Goal: Answer question/provide support: Share knowledge or assist other users

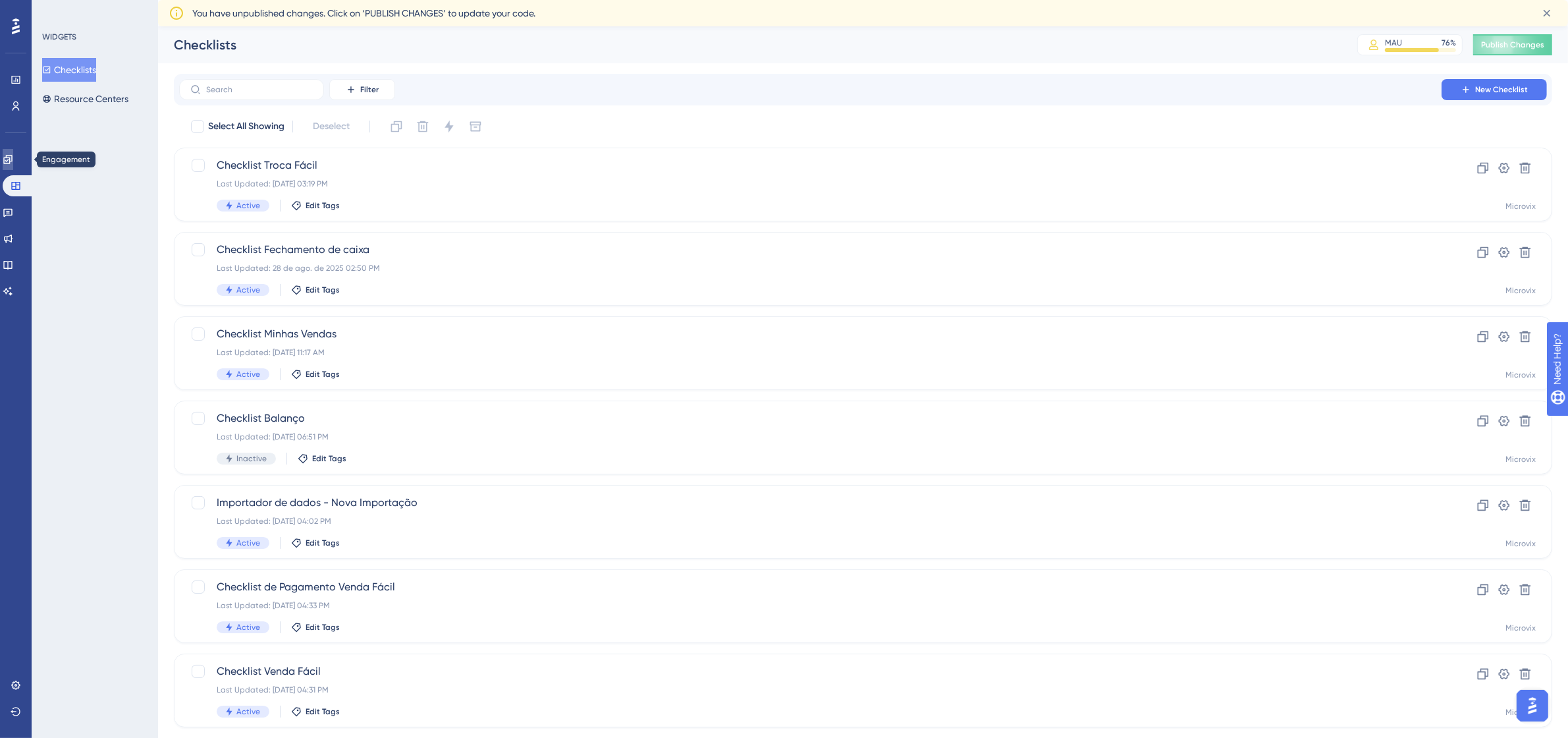
drag, startPoint x: 15, startPoint y: 155, endPoint x: 30, endPoint y: 173, distance: 23.4
click at [12, 155] on icon at bounding box center [7, 159] width 9 height 9
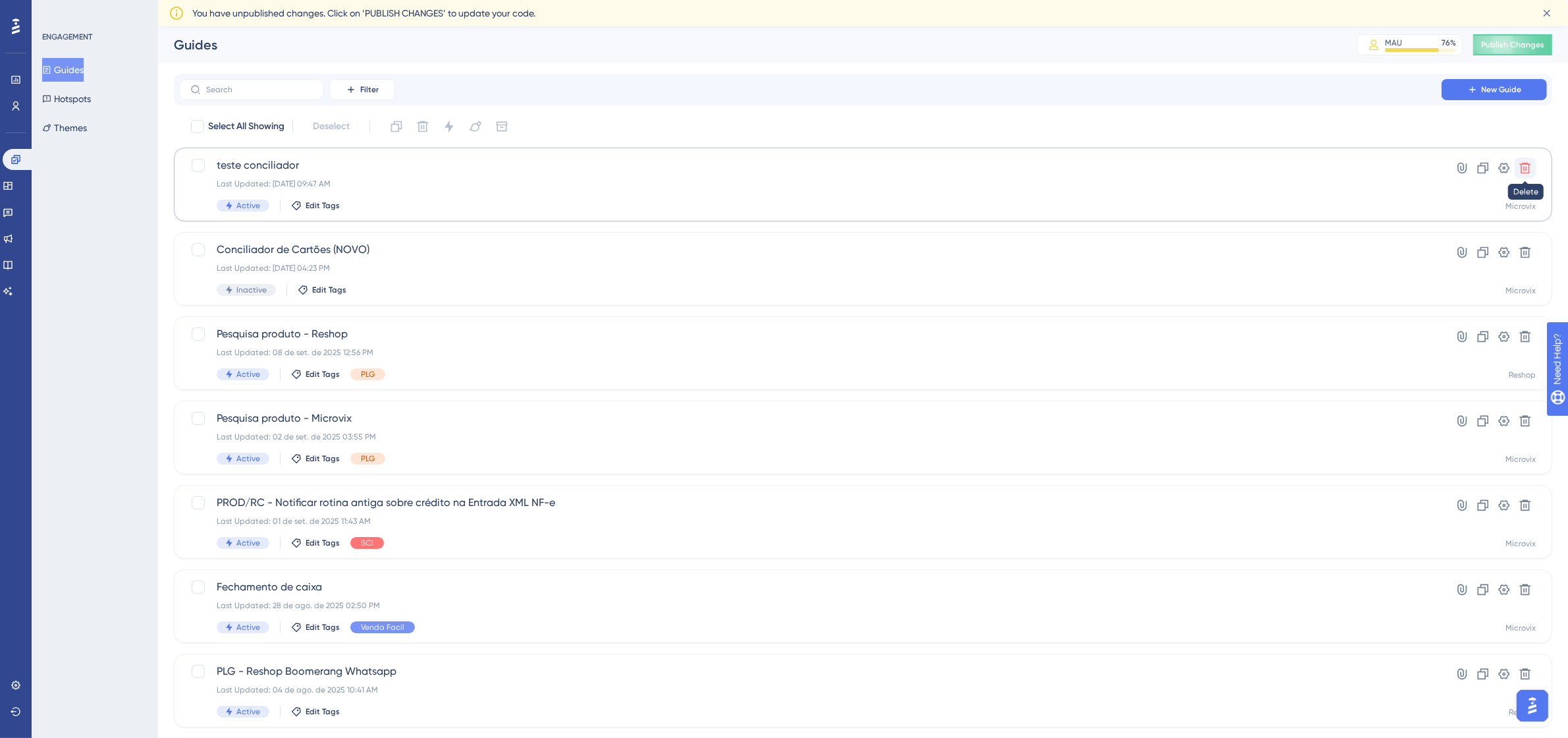
click at [1525, 165] on icon at bounding box center [1526, 168] width 13 height 13
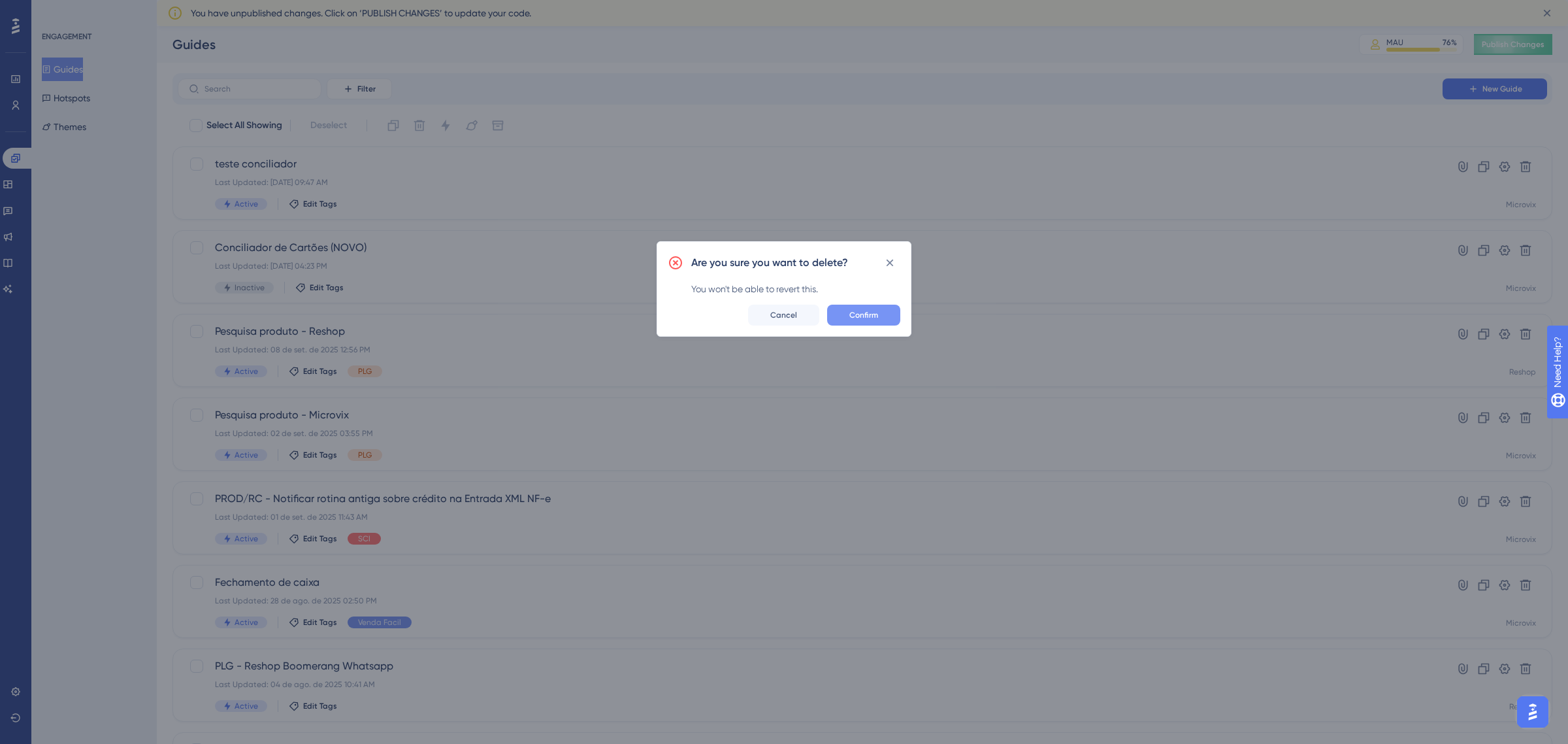
click at [873, 309] on button "Confirm" at bounding box center [863, 315] width 73 height 21
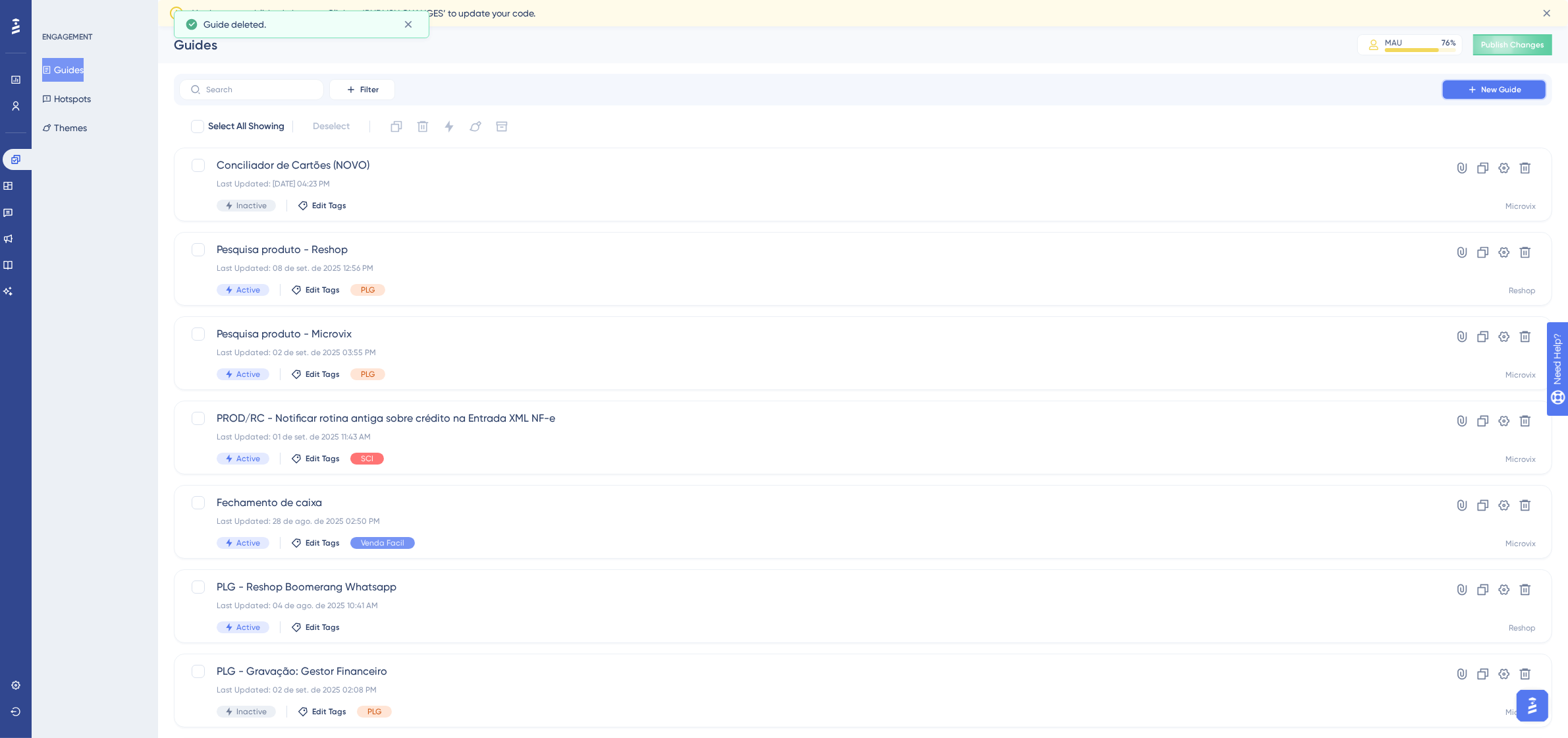
click at [1510, 87] on span "New Guide" at bounding box center [1502, 90] width 40 height 11
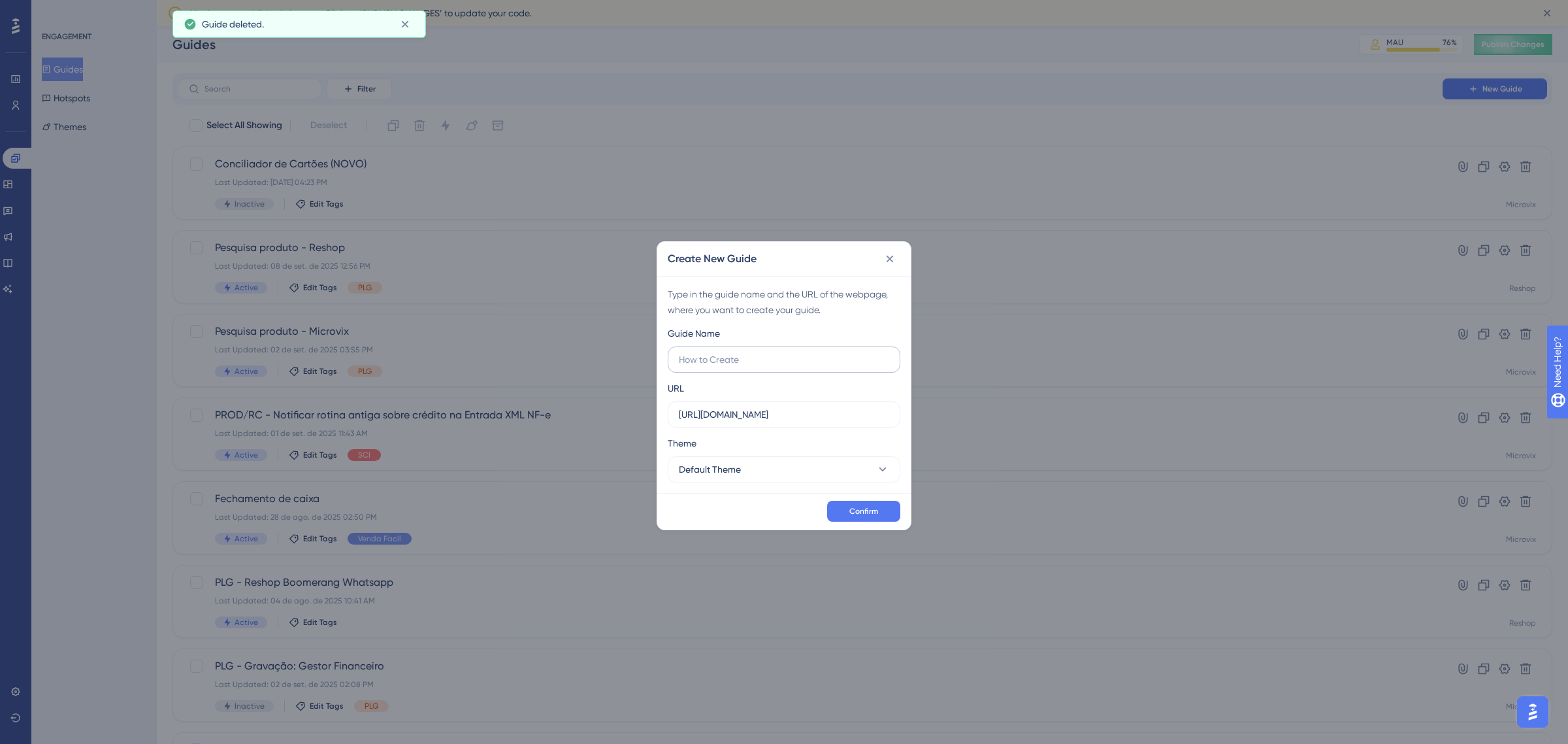
click at [729, 364] on input "text" at bounding box center [784, 359] width 211 height 14
type input "teste conc de cartões"
click at [827, 415] on input "https://linx-homologacao.microvix.com.br" at bounding box center [784, 415] width 211 height 14
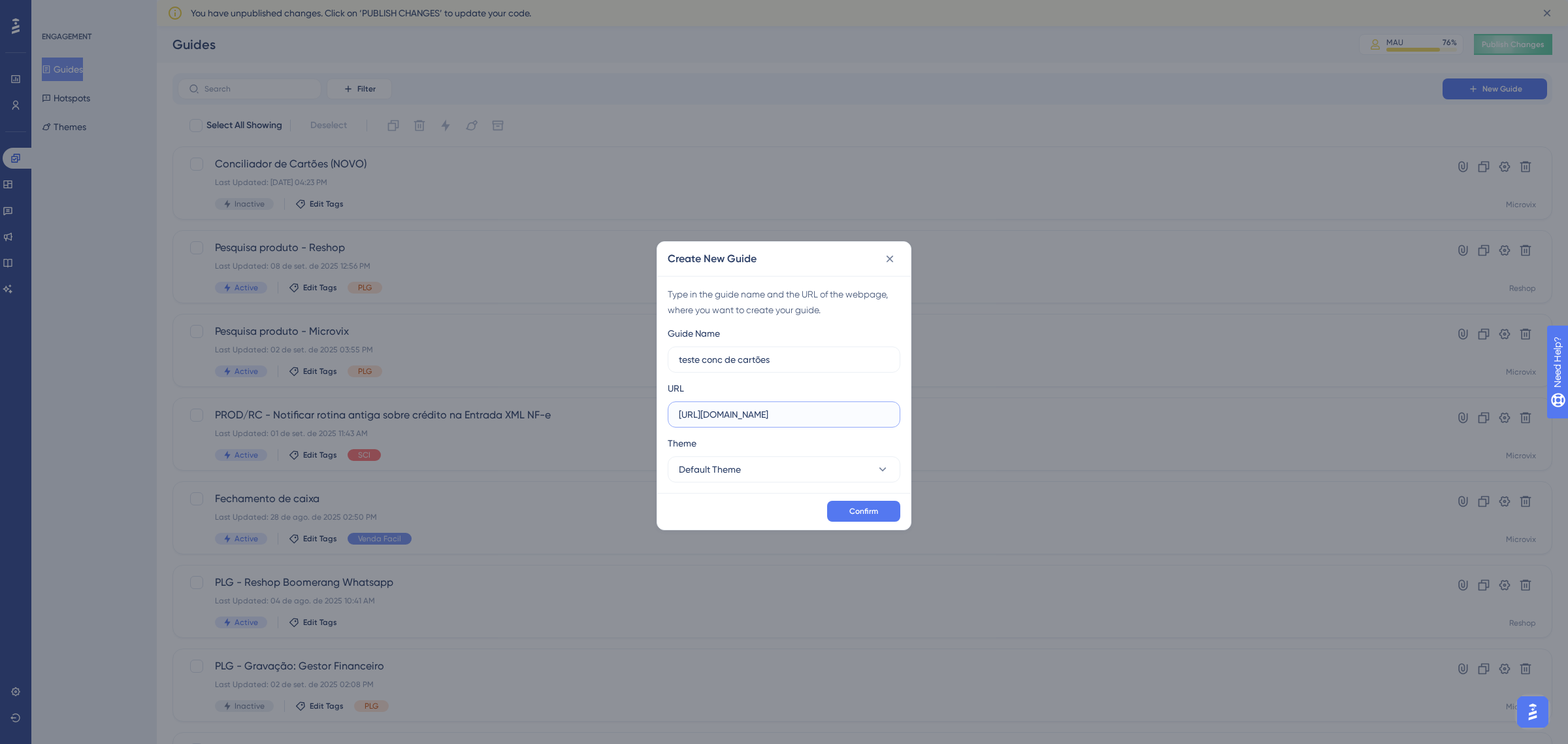
paste input "9011-erpwebapp-exppagrec.microvix.com.br/gestao-financeira/dashboard?auth=1164e…"
type input "[URL][DOMAIN_NAME]"
click at [763, 472] on button "Default Theme" at bounding box center [784, 469] width 232 height 26
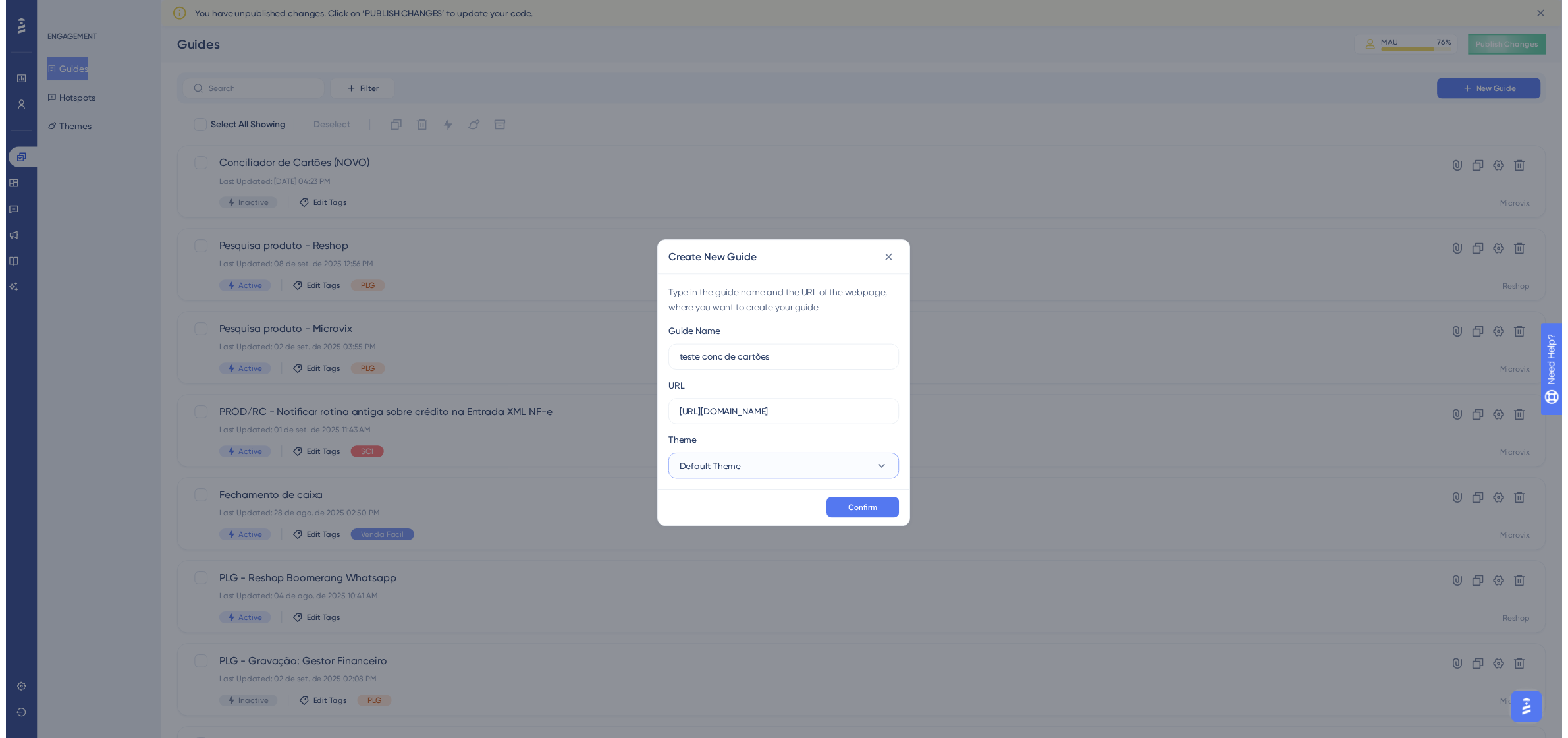
scroll to position [0, 0]
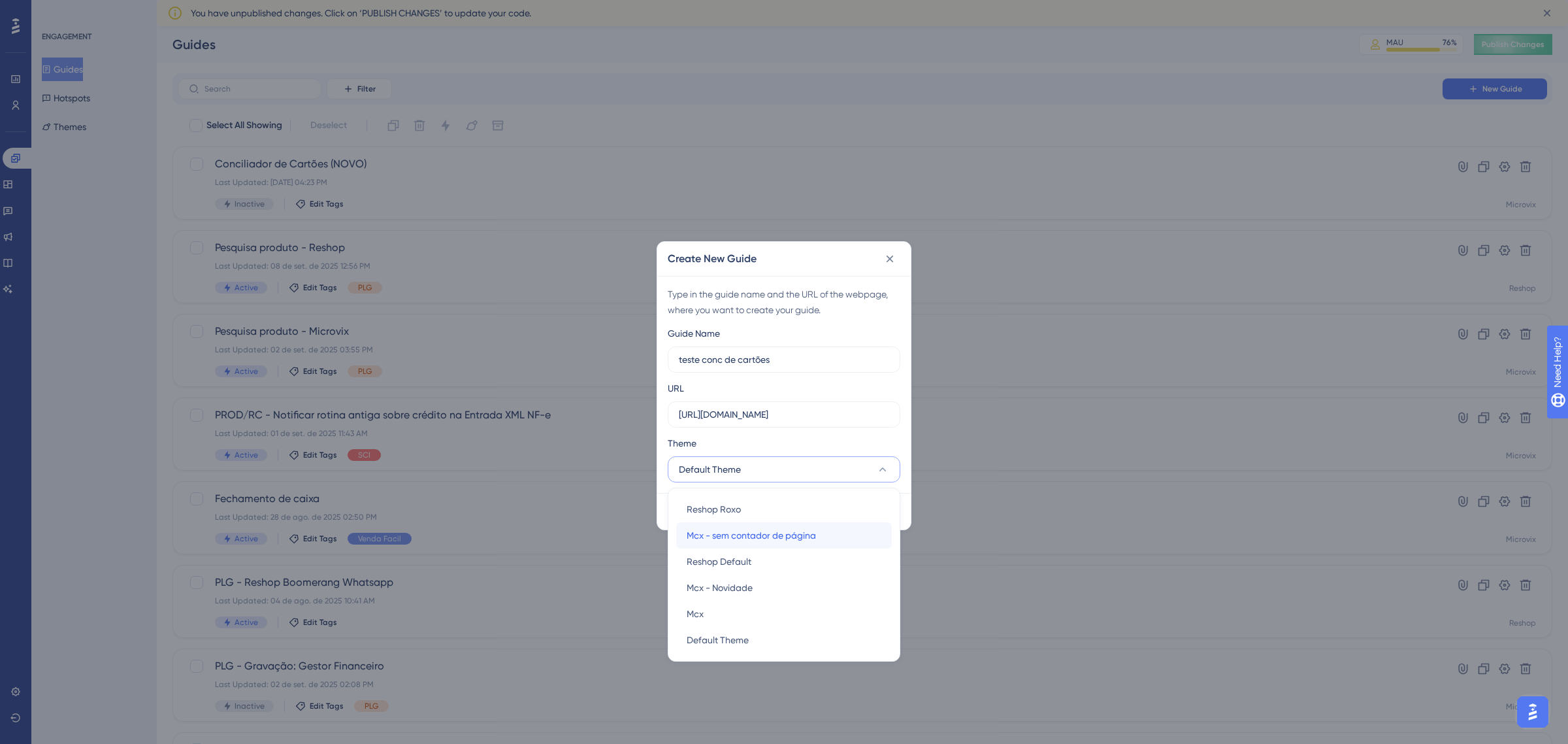
click at [757, 533] on span "Mcx - sem contador de página" at bounding box center [751, 535] width 130 height 16
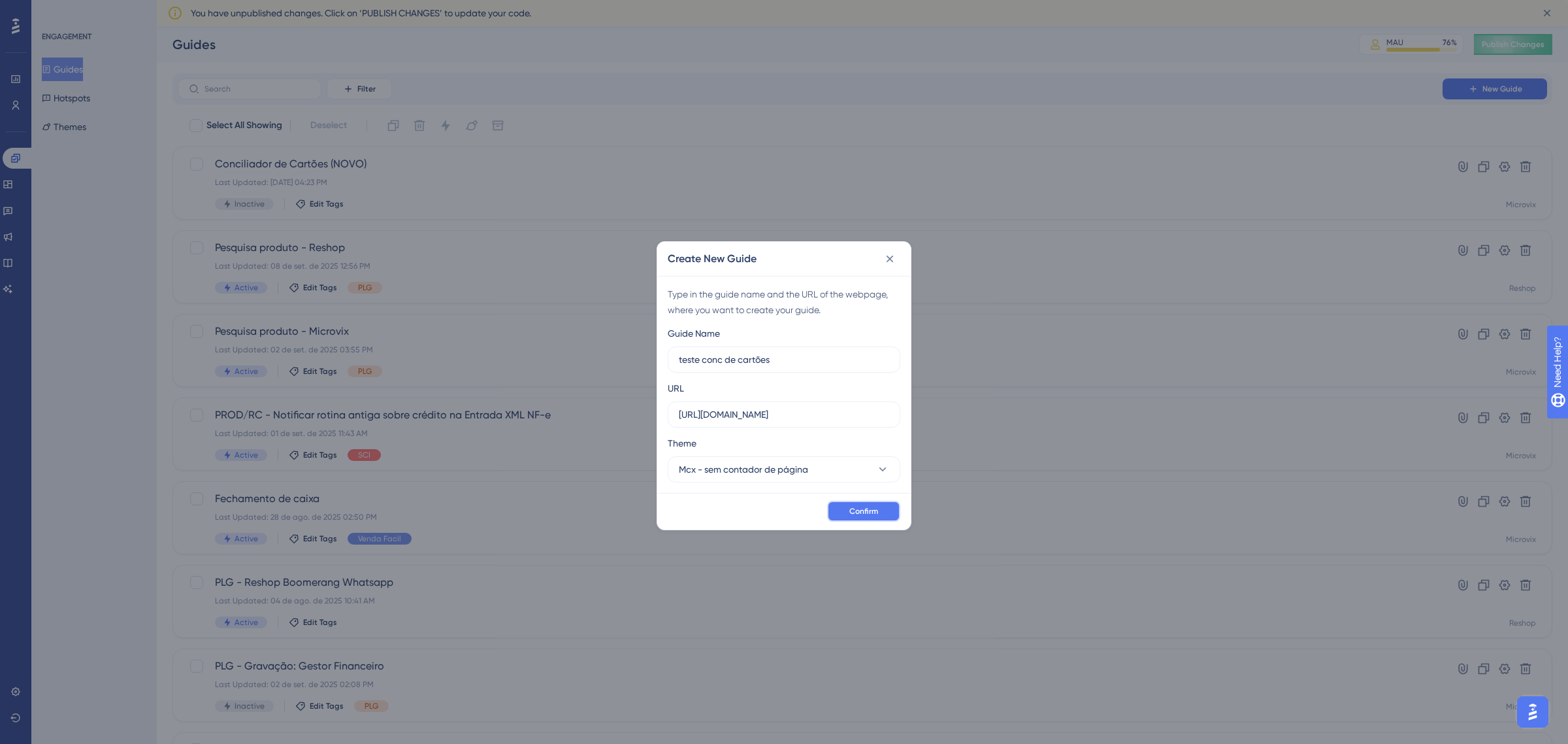
click at [873, 516] on span "Confirm" at bounding box center [864, 511] width 29 height 11
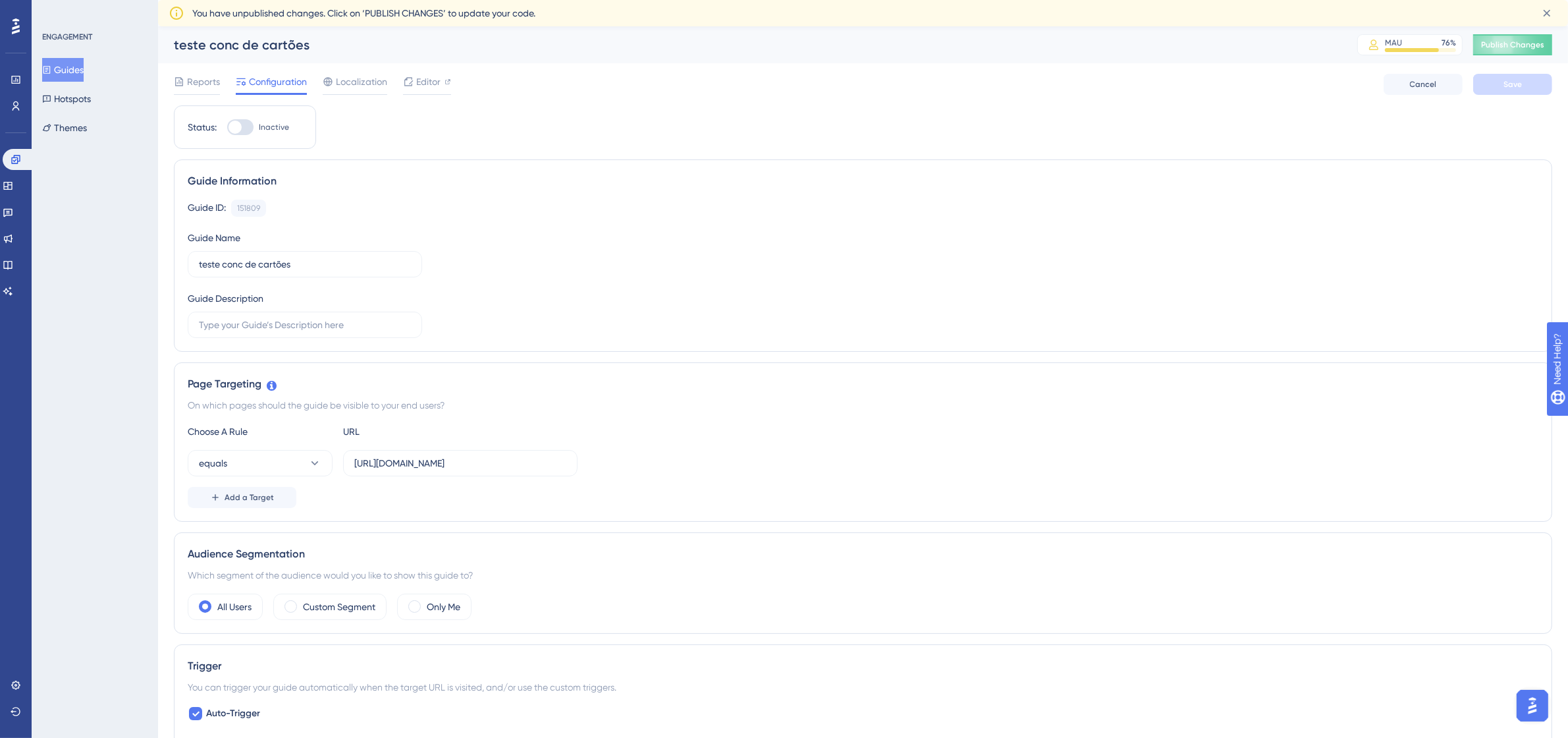
click at [245, 125] on div at bounding box center [241, 127] width 27 height 16
click at [228, 127] on input "Inactive" at bounding box center [227, 127] width 1 height 1
checkbox input "true"
click at [1526, 84] on button "Save" at bounding box center [1512, 84] width 79 height 21
click at [1523, 46] on button "Publish Changes" at bounding box center [1512, 45] width 79 height 21
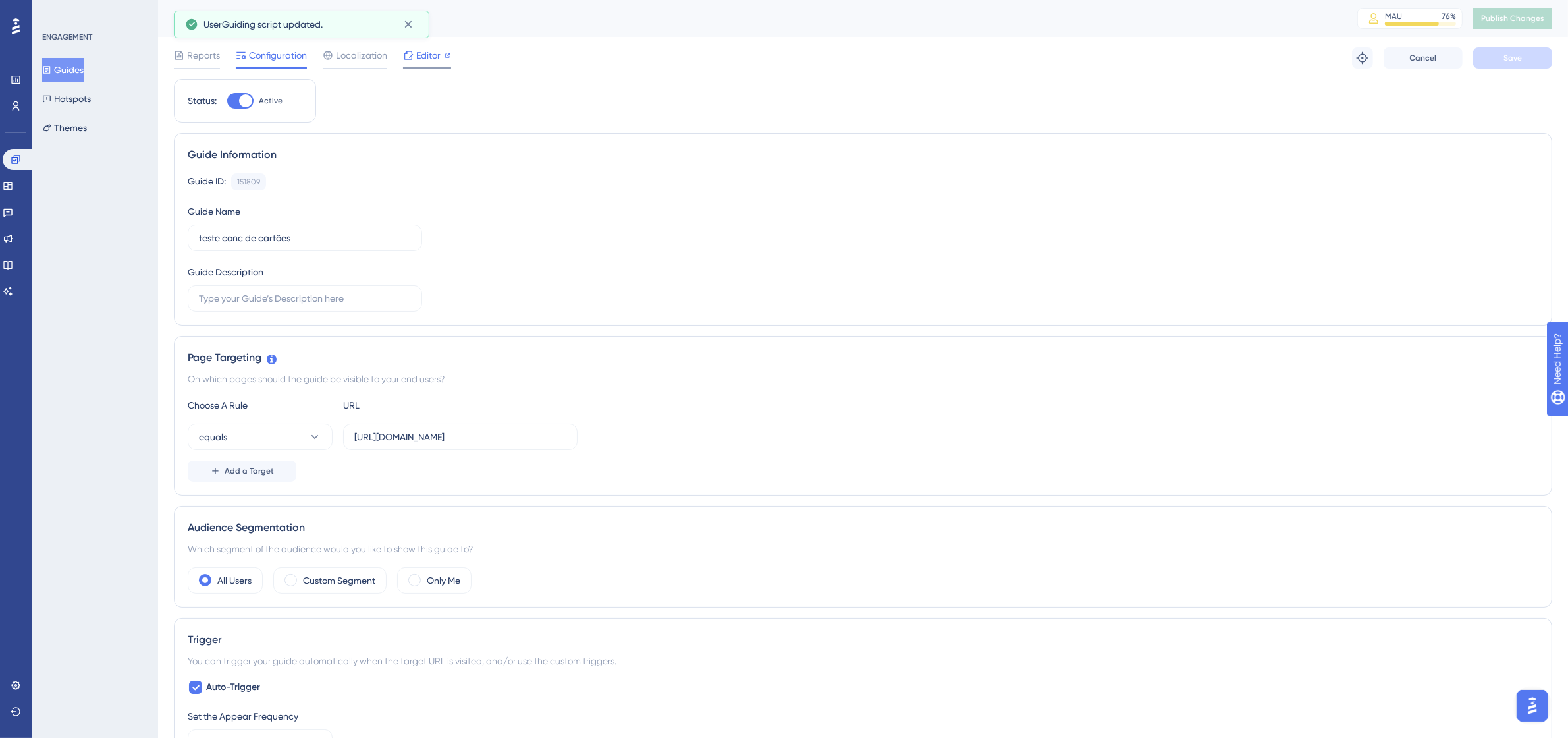
click at [436, 63] on div "Editor" at bounding box center [427, 58] width 48 height 21
click at [265, 433] on button "equals" at bounding box center [260, 437] width 145 height 27
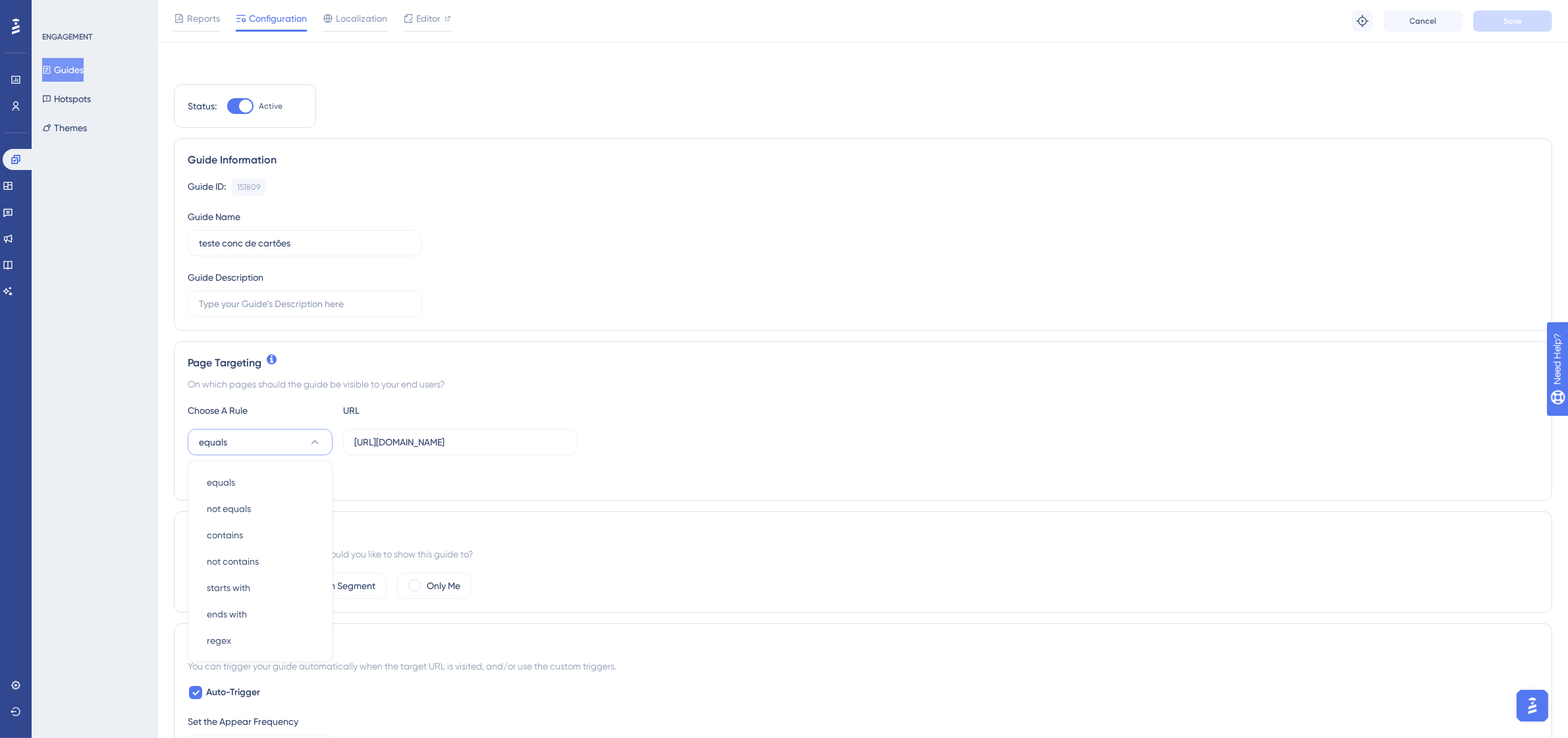
scroll to position [188, 0]
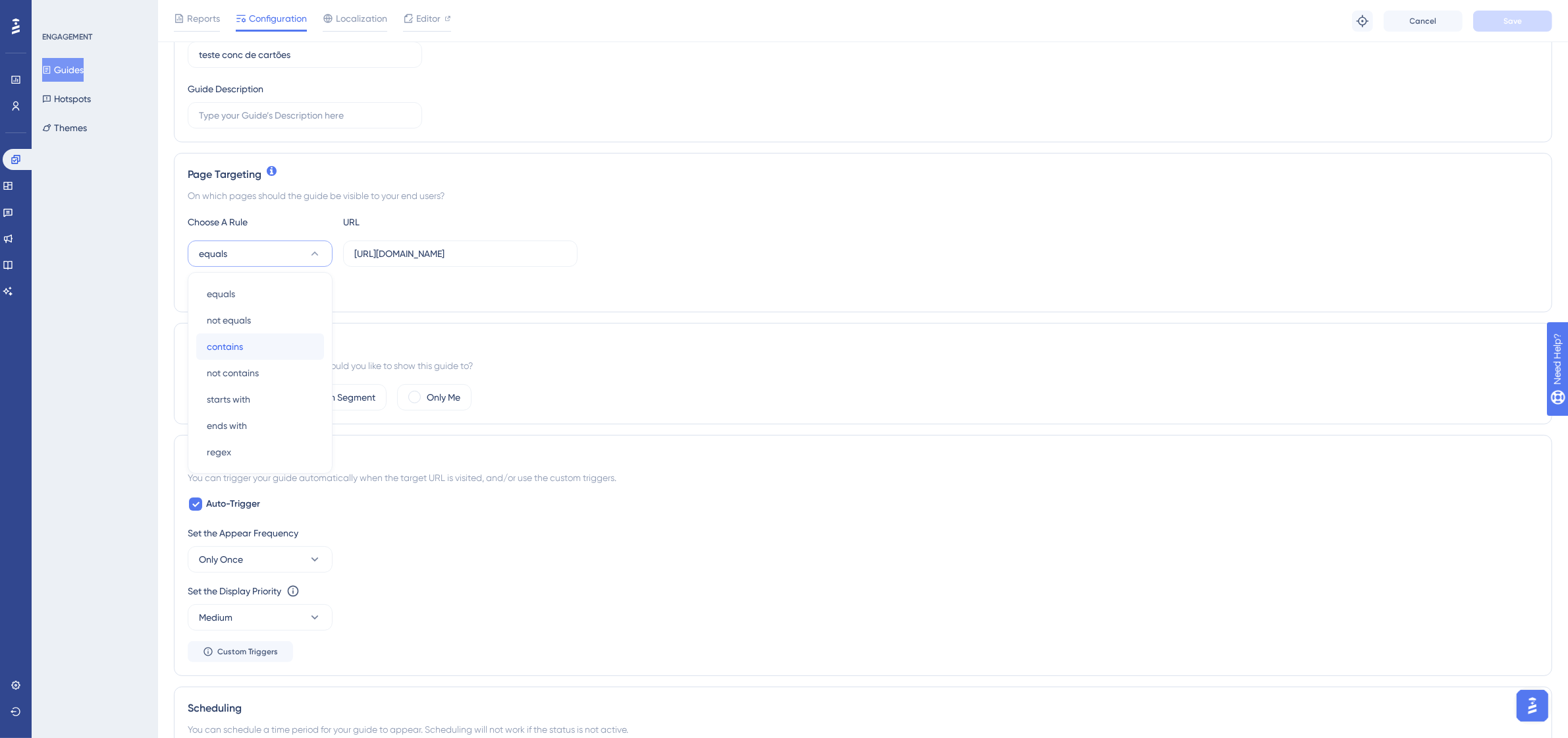
click at [255, 351] on div "contains contains" at bounding box center [260, 346] width 107 height 27
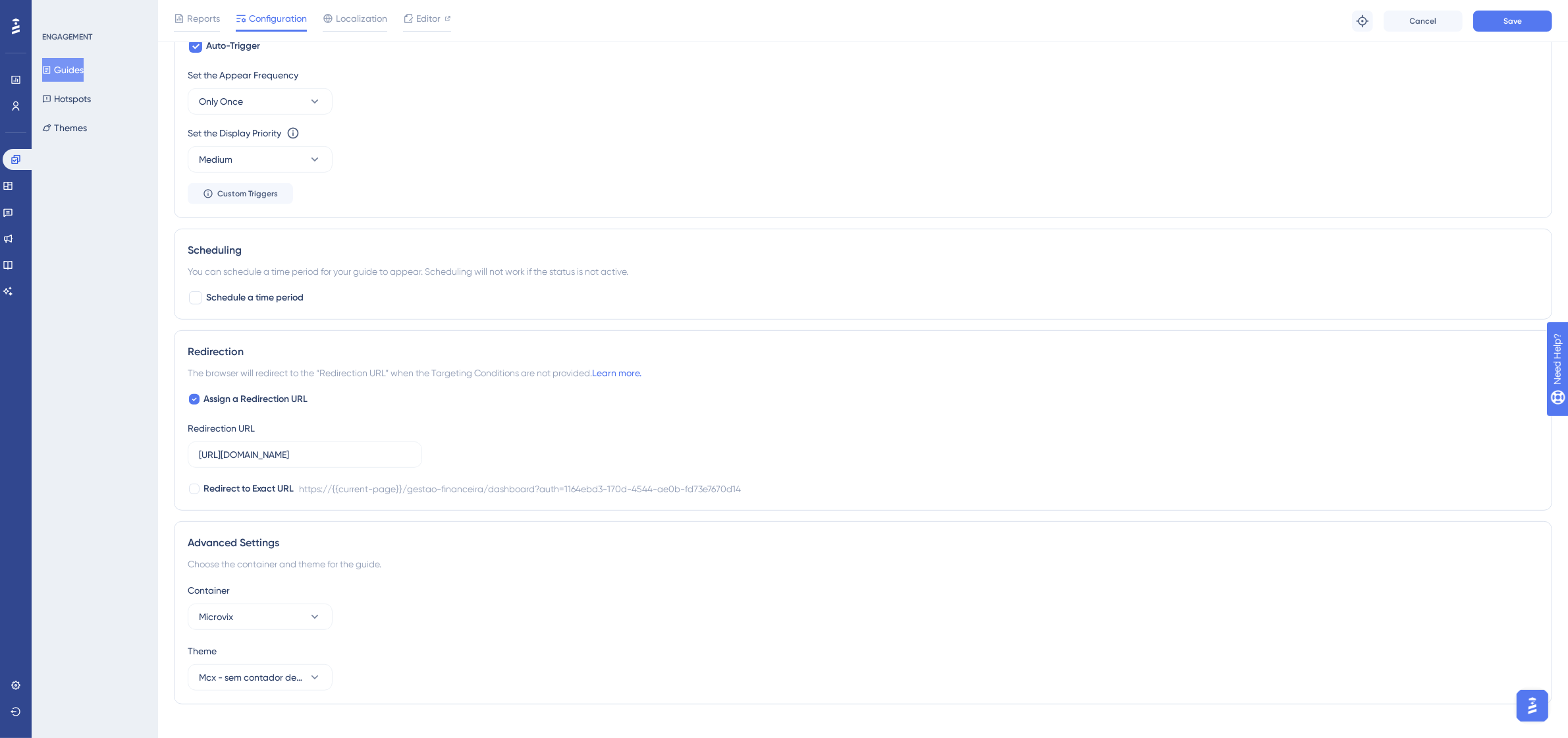
scroll to position [669, 0]
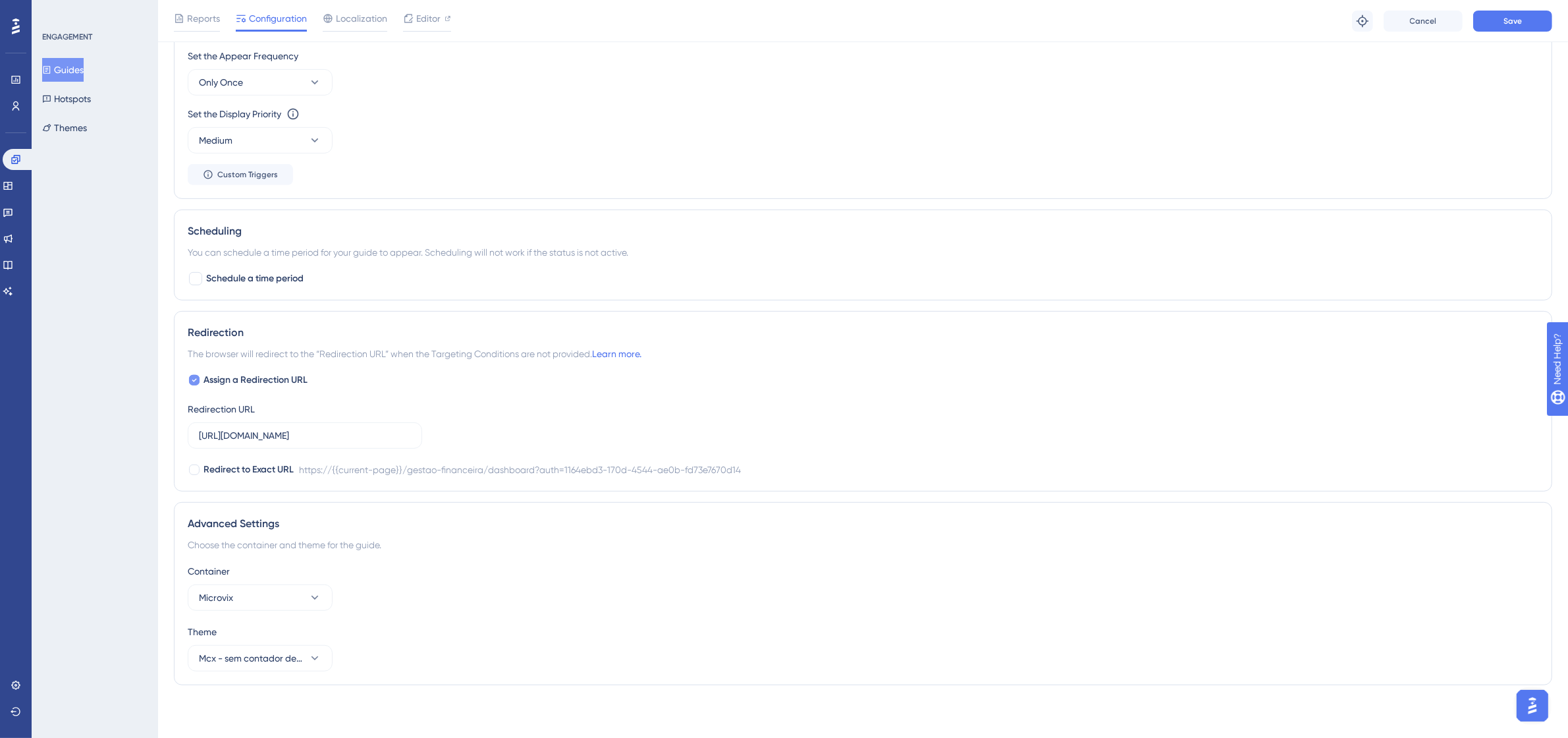
click at [222, 380] on span "Assign a Redirection URL" at bounding box center [255, 380] width 104 height 16
checkbox input "false"
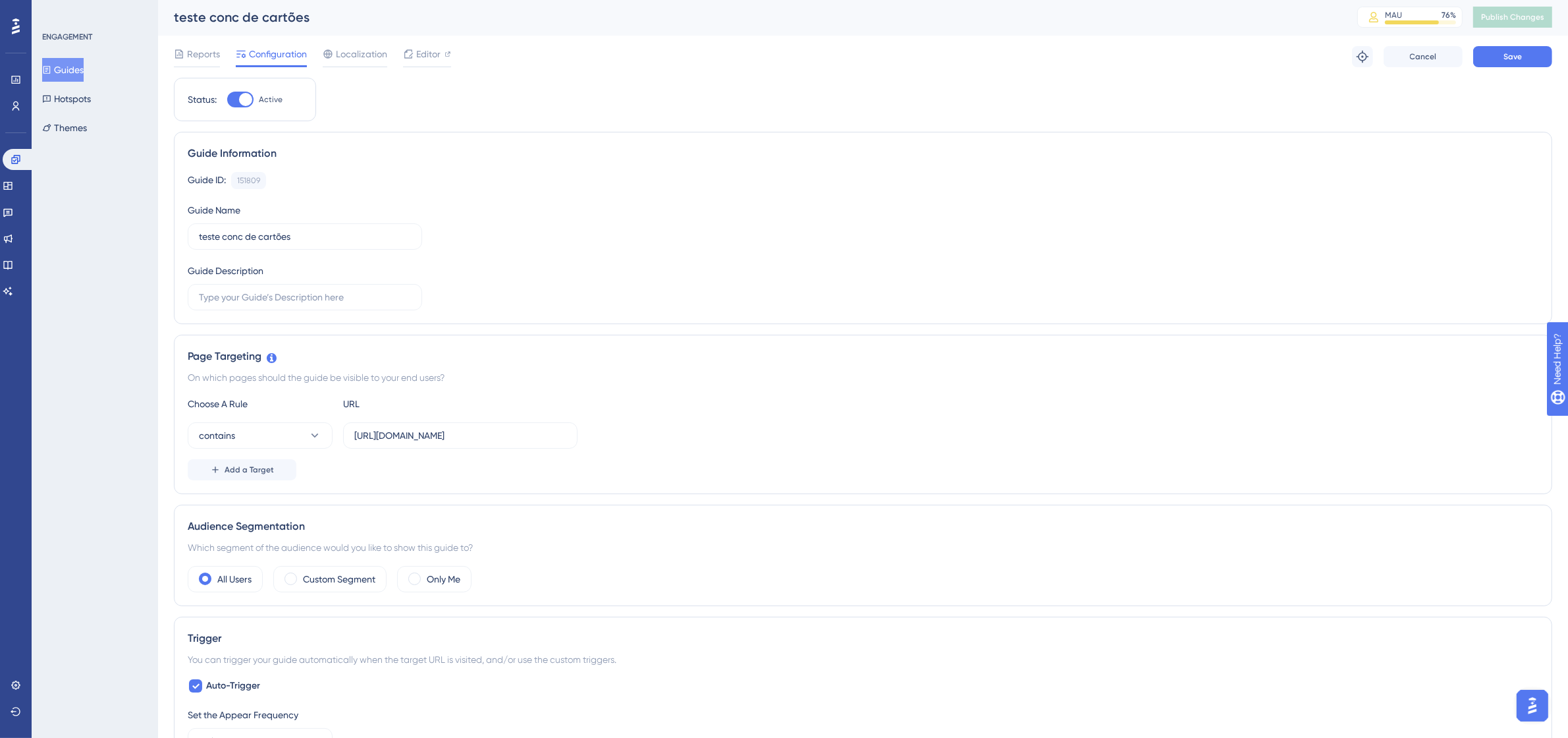
scroll to position [0, 0]
click at [1513, 49] on button "Save" at bounding box center [1512, 58] width 79 height 21
click at [1535, 15] on span "Publish Changes" at bounding box center [1512, 19] width 63 height 11
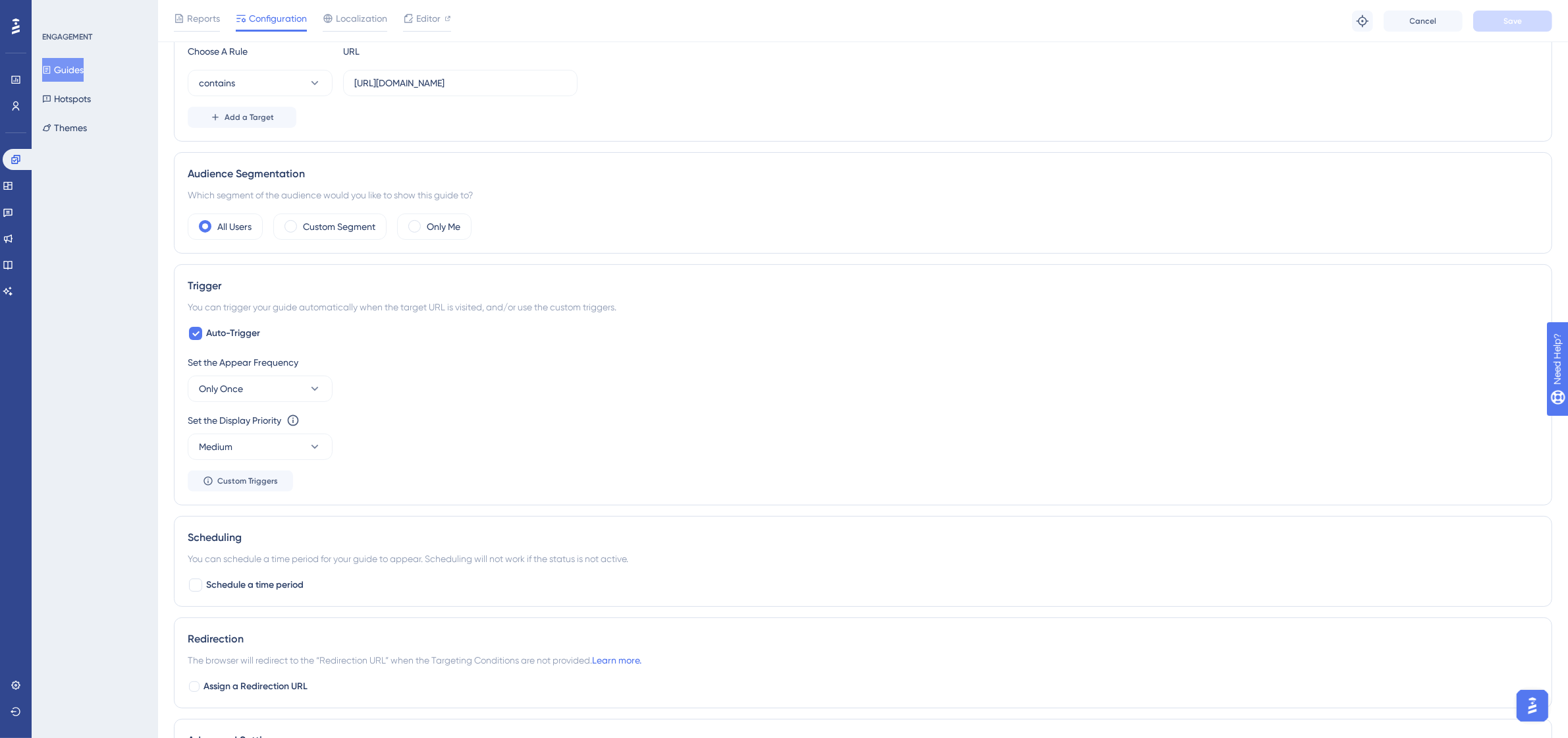
scroll to position [574, 0]
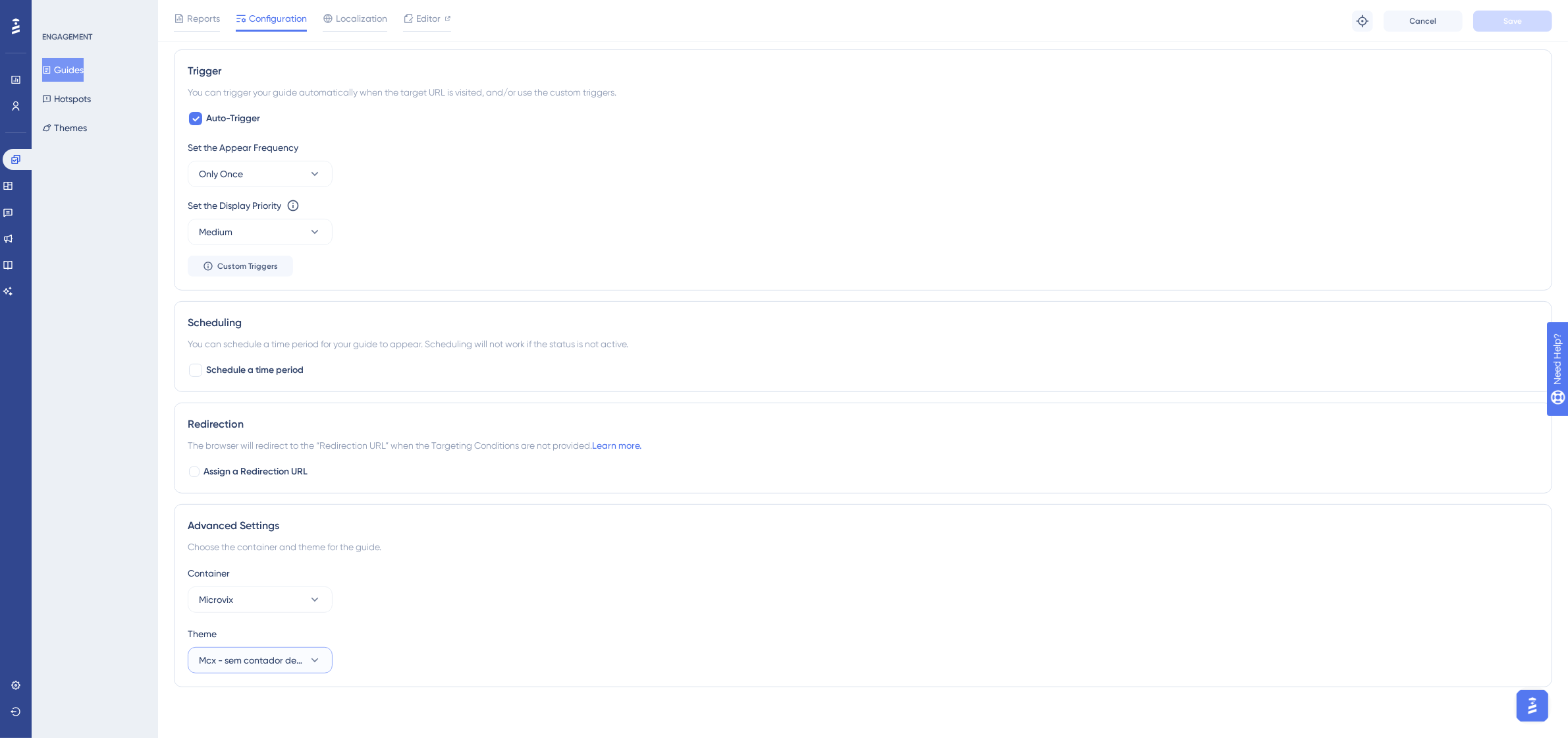
click at [271, 653] on button "Mcx - sem contador de página" at bounding box center [260, 660] width 145 height 27
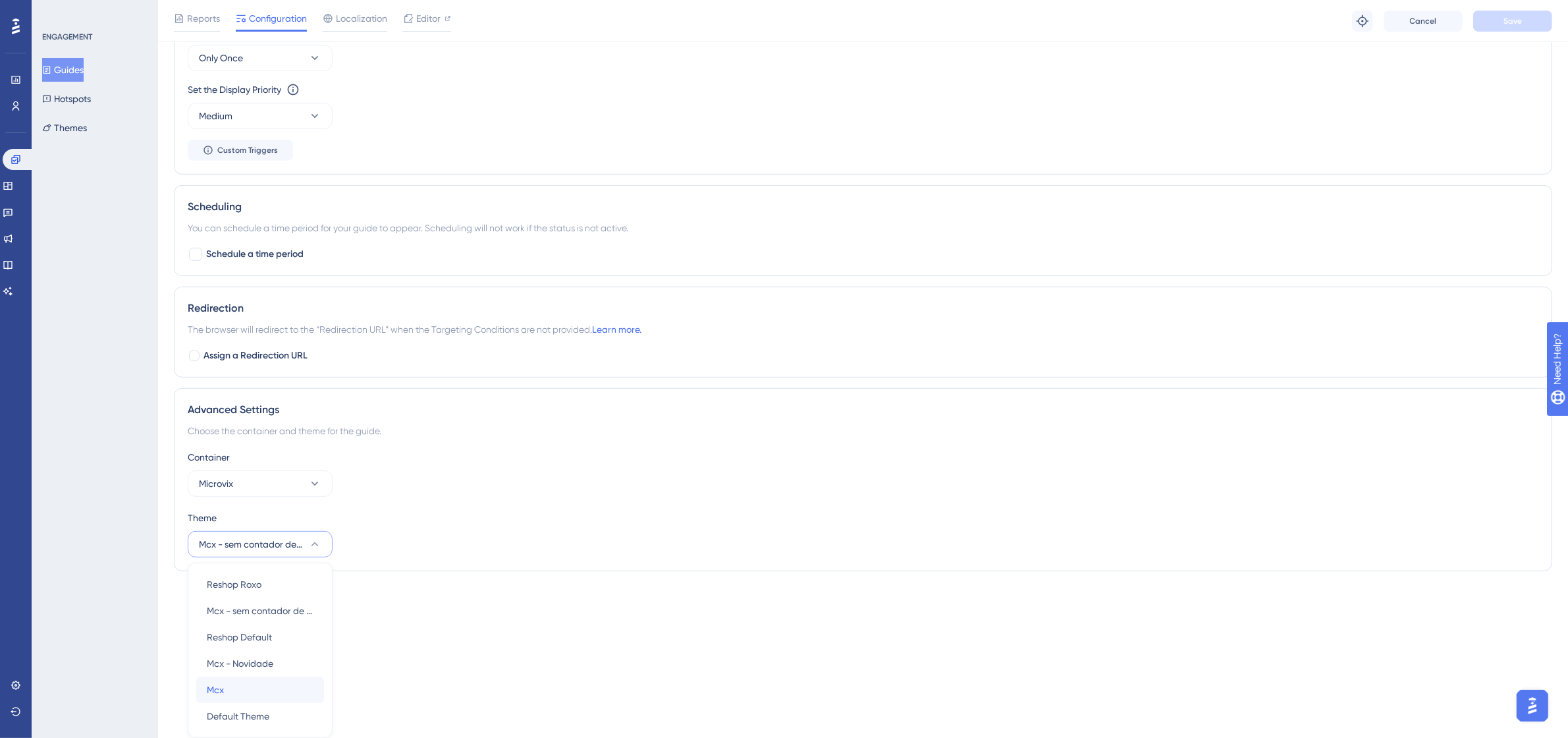
click at [228, 691] on div "Mcx Mcx" at bounding box center [260, 690] width 107 height 27
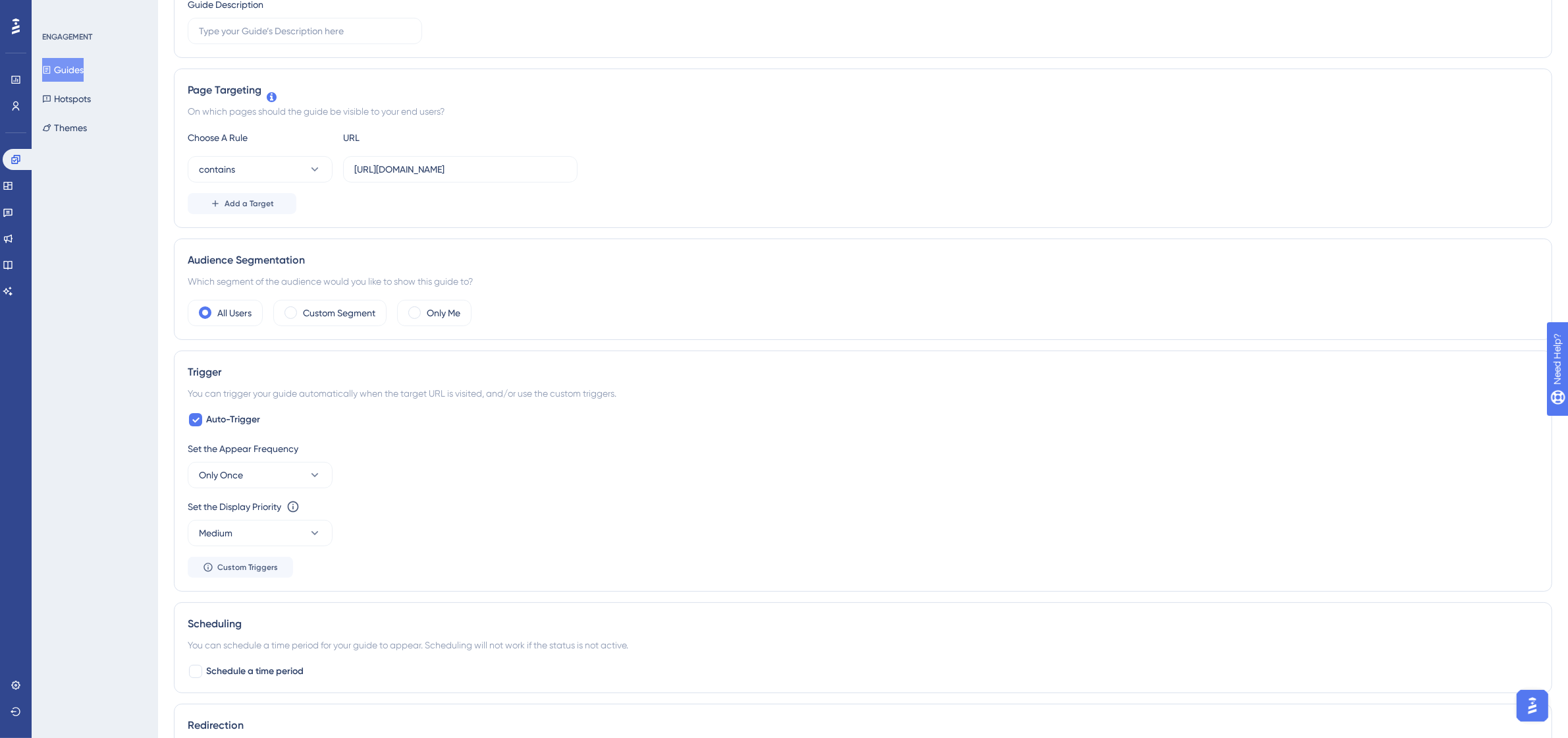
scroll to position [0, 0]
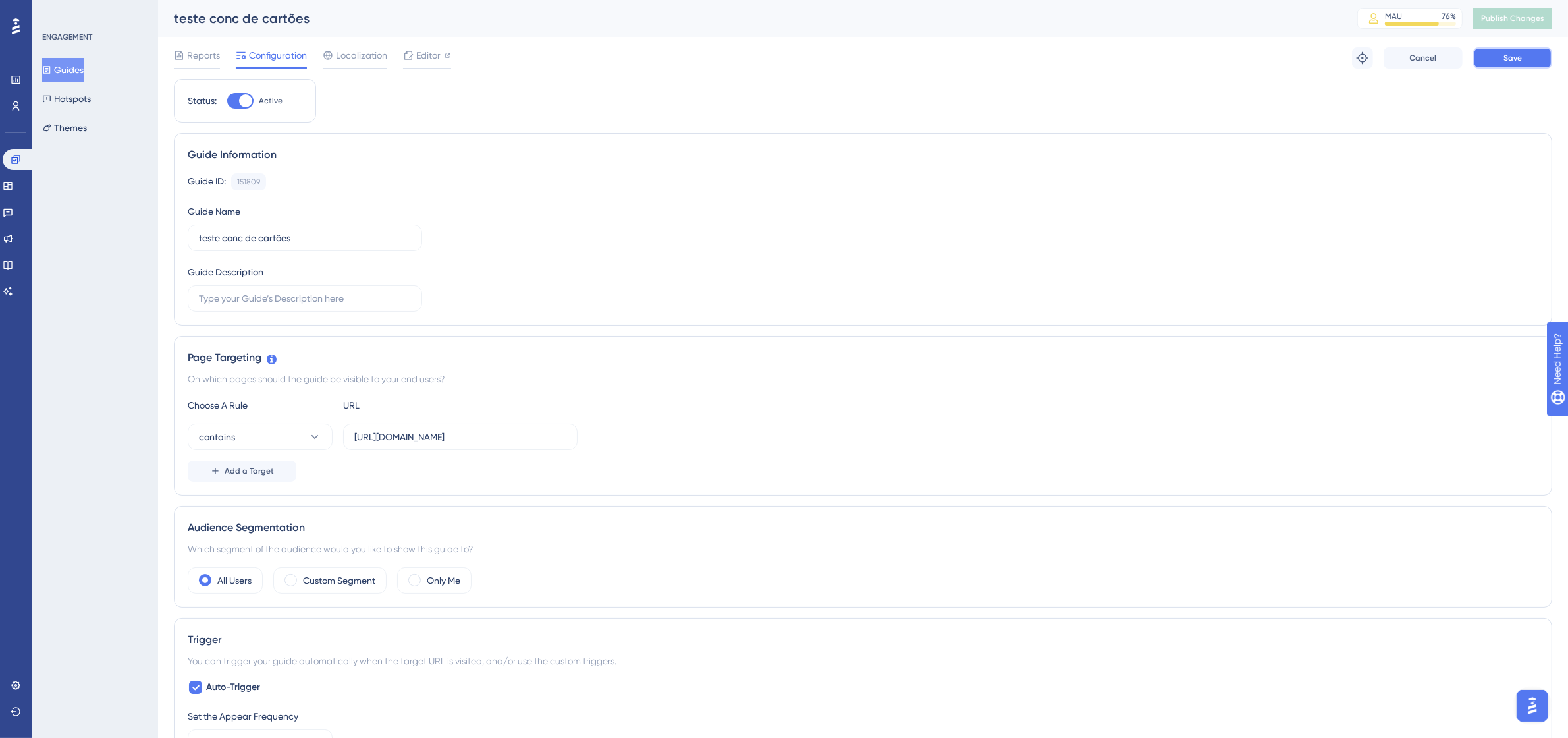
click at [1492, 56] on button "Save" at bounding box center [1512, 58] width 79 height 21
click at [1534, 9] on button "Publish Changes" at bounding box center [1512, 19] width 79 height 21
click at [481, 432] on input "[URL][DOMAIN_NAME]" at bounding box center [460, 437] width 212 height 15
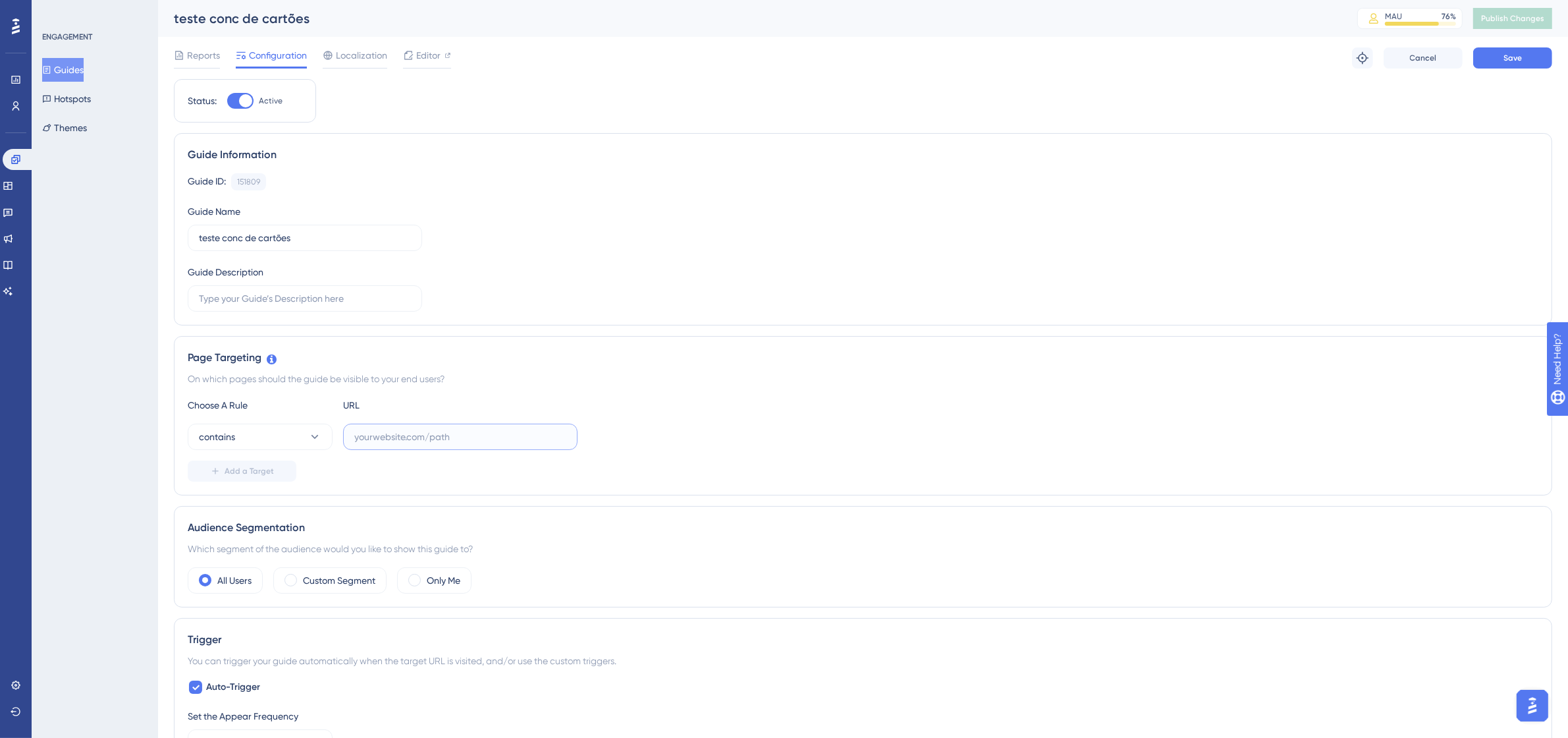
paste input "[URL][DOMAIN_NAME]"
type input "[URL][DOMAIN_NAME]"
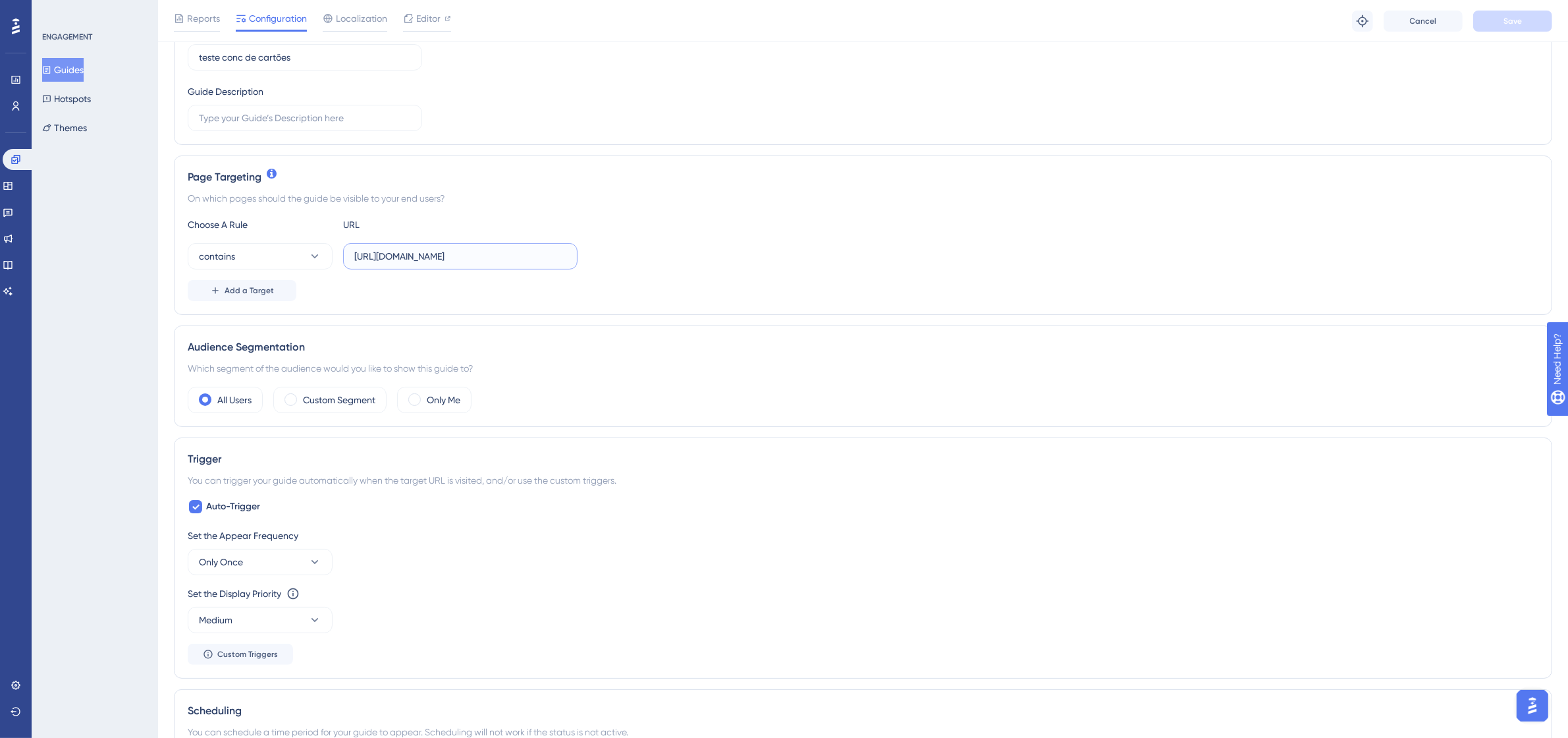
scroll to position [494, 0]
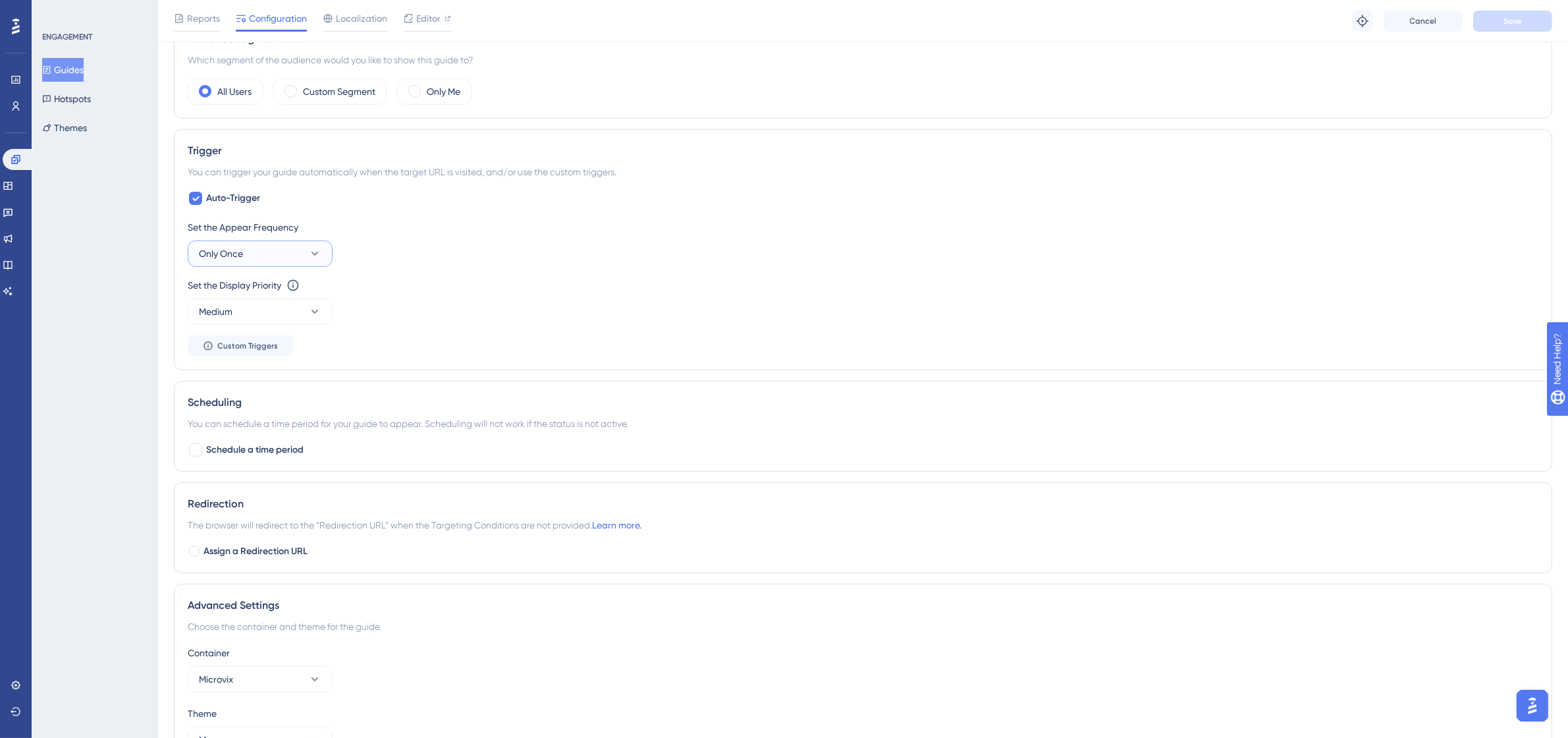
click at [271, 262] on button "Only Once" at bounding box center [260, 254] width 145 height 27
click at [239, 457] on div "Always Always" at bounding box center [260, 452] width 107 height 27
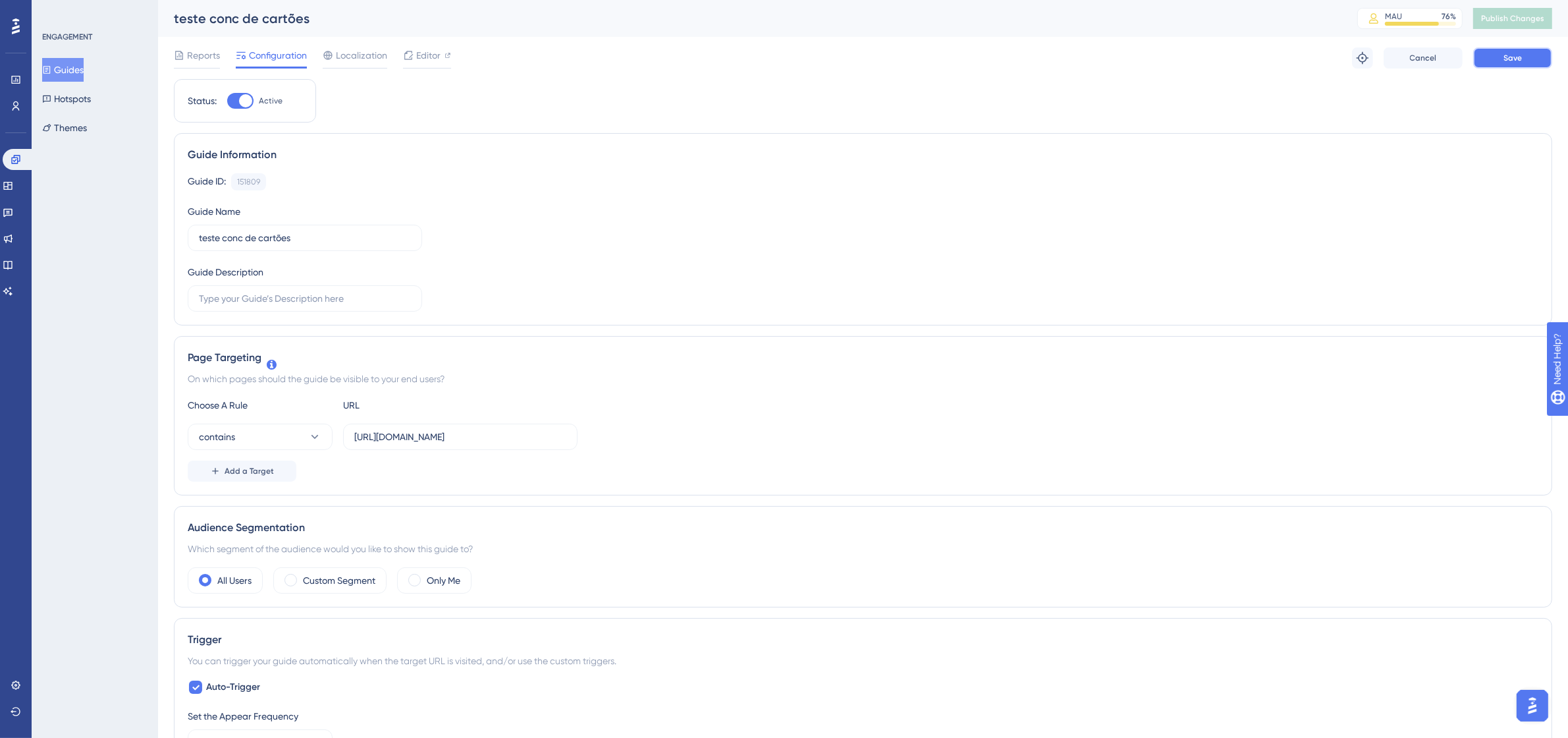
click at [1520, 60] on span "Save" at bounding box center [1513, 58] width 19 height 11
click at [1535, 19] on span "Publish Changes" at bounding box center [1512, 19] width 63 height 11
click at [458, 62] on div at bounding box center [458, 55] width 7 height 16
click at [1535, 693] on button "Abra o iniciador do Assistente de IA" at bounding box center [1532, 705] width 32 height 32
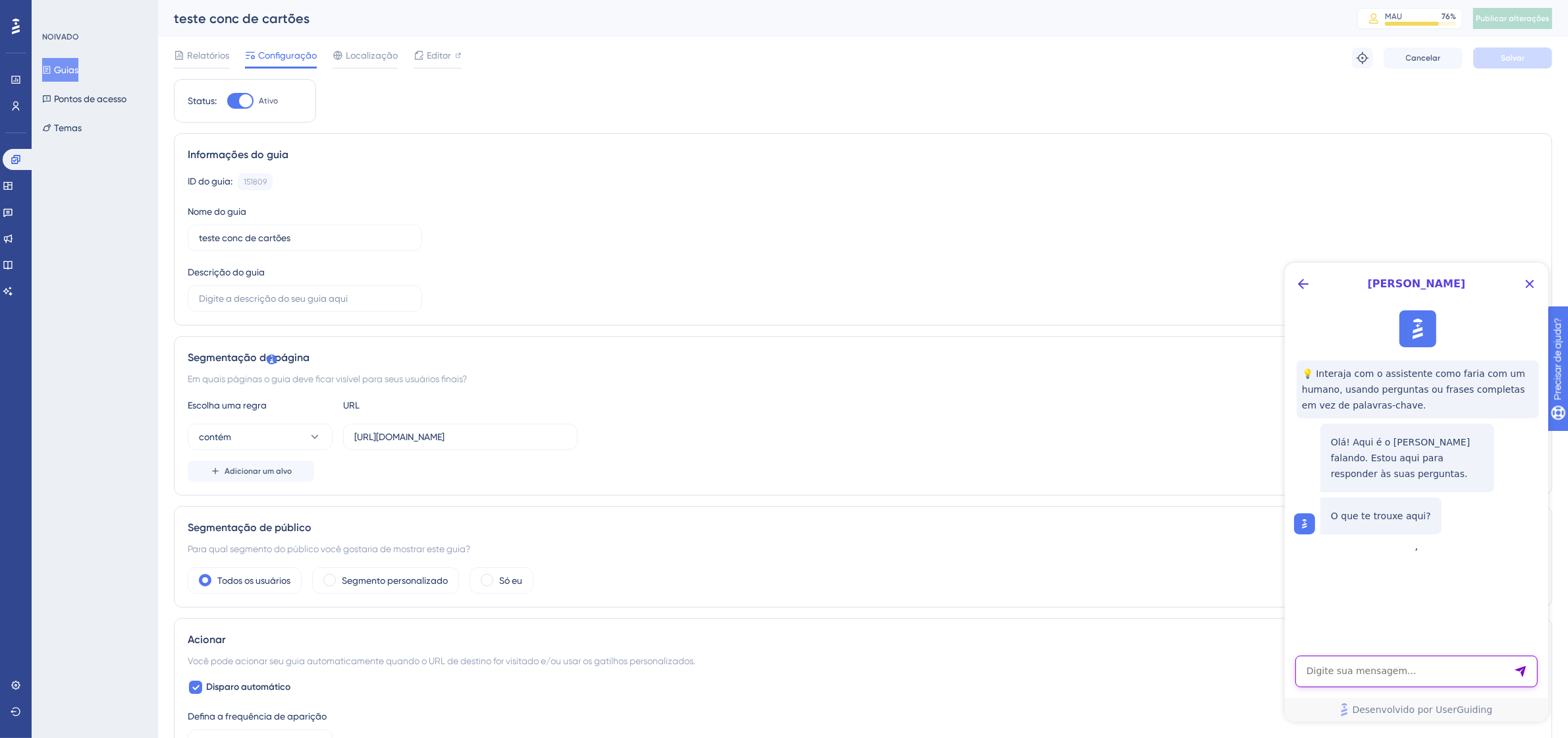
click at [1415, 676] on textarea "Entrada de texto do assistente de IA" at bounding box center [1415, 671] width 242 height 32
type textarea "ola"
click at [463, 418] on div "Escolha uma regra URL contém https://9011-erpwebapp-exppagrec.microvix.com.br/g…" at bounding box center [863, 439] width 1350 height 84
click at [468, 433] on input "[URL][DOMAIN_NAME]" at bounding box center [460, 437] width 212 height 15
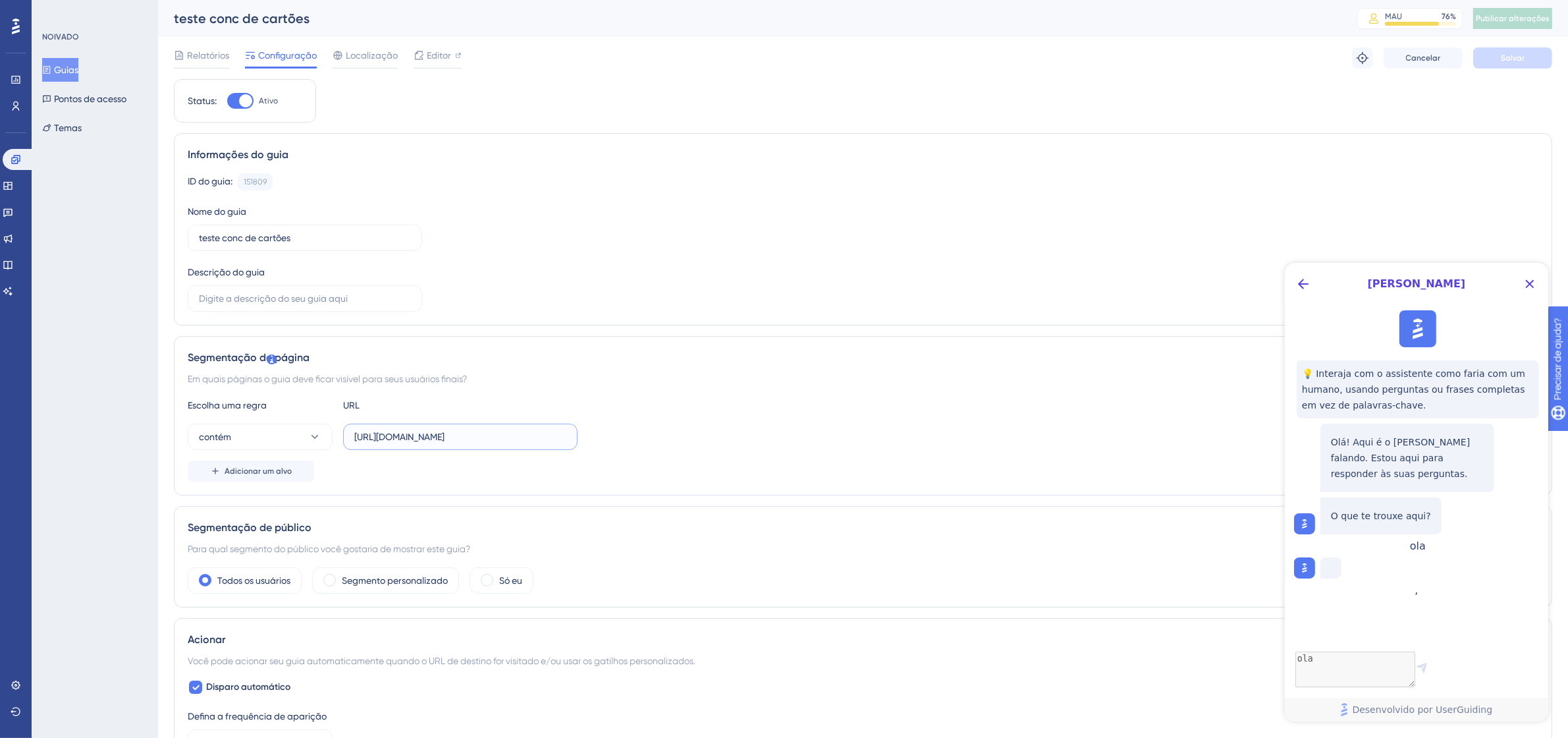
click at [468, 433] on input "[URL][DOMAIN_NAME]" at bounding box center [460, 437] width 212 height 15
click at [1276, 147] on div "Informações do guia" at bounding box center [863, 155] width 1350 height 16
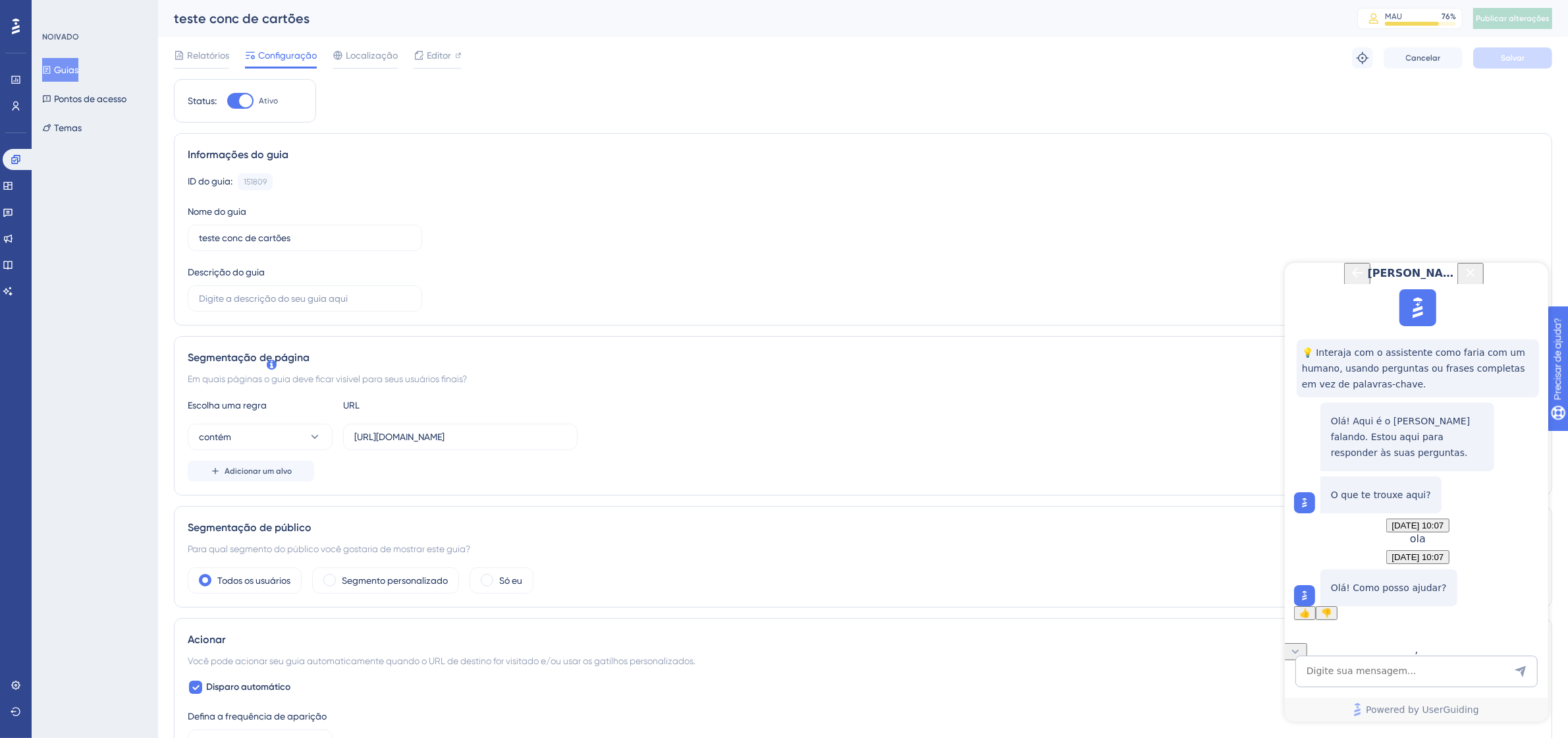
click at [235, 104] on div at bounding box center [241, 101] width 27 height 16
click at [228, 102] on input "Ativo" at bounding box center [227, 101] width 1 height 1
click at [1518, 56] on font "Salvar" at bounding box center [1513, 58] width 24 height 9
click at [252, 101] on div at bounding box center [241, 101] width 27 height 16
click at [228, 101] on input "Inativo" at bounding box center [227, 101] width 1 height 1
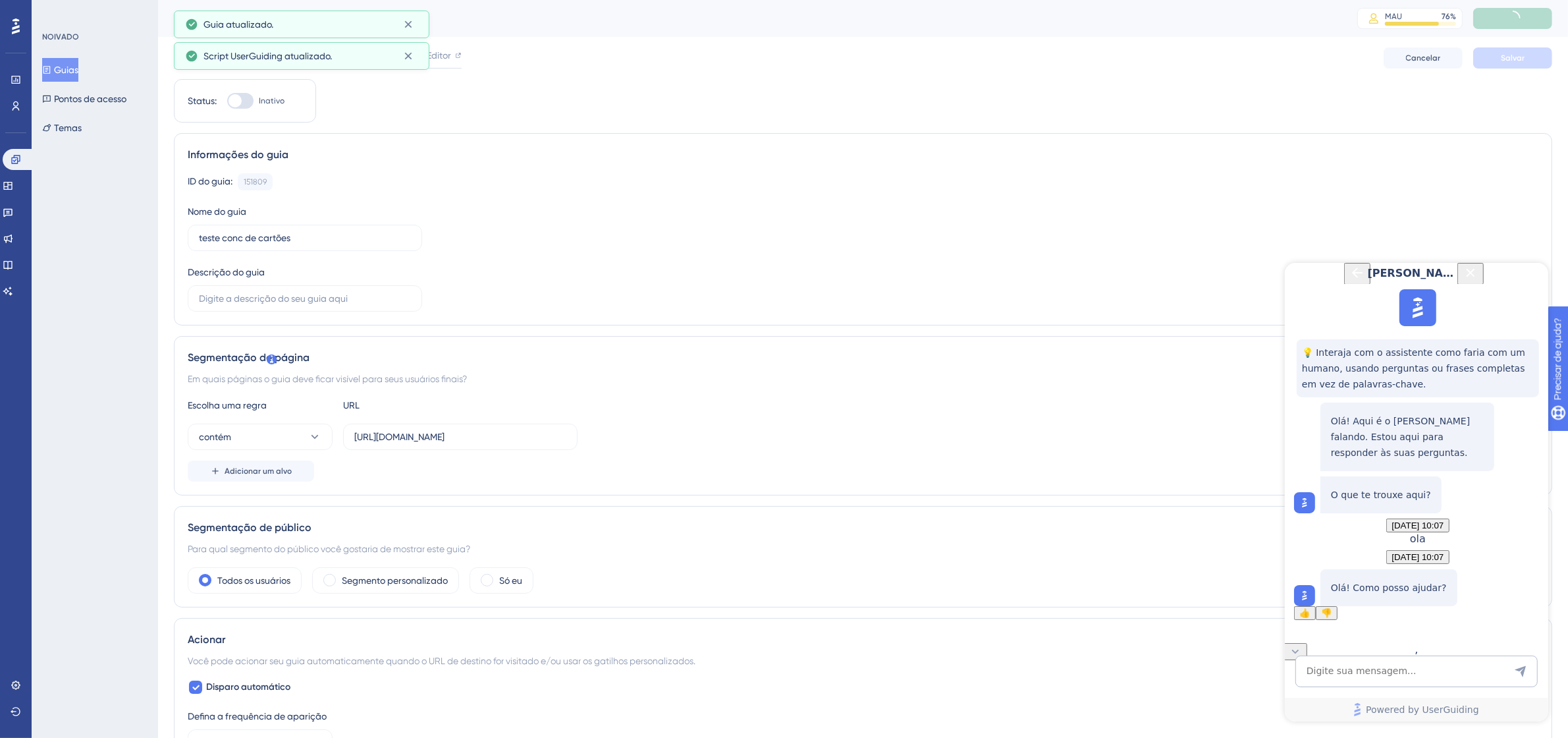
checkbox input "true"
click at [1534, 54] on button "Salvar" at bounding box center [1512, 58] width 79 height 21
click at [1374, 677] on textarea "AI Assistant Text Input" at bounding box center [1415, 671] width 242 height 32
type textarea "falar com pessoa"
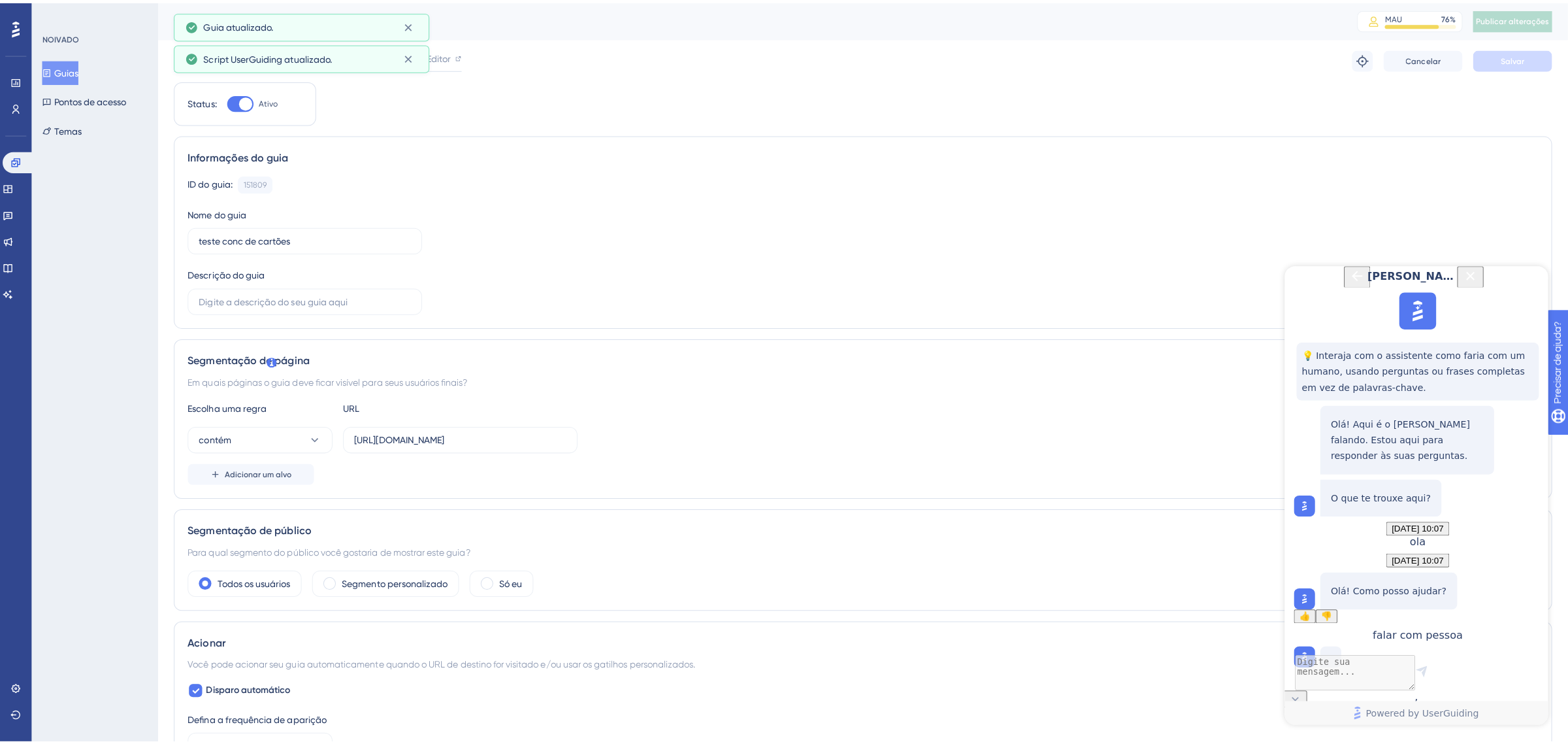
scroll to position [153, 0]
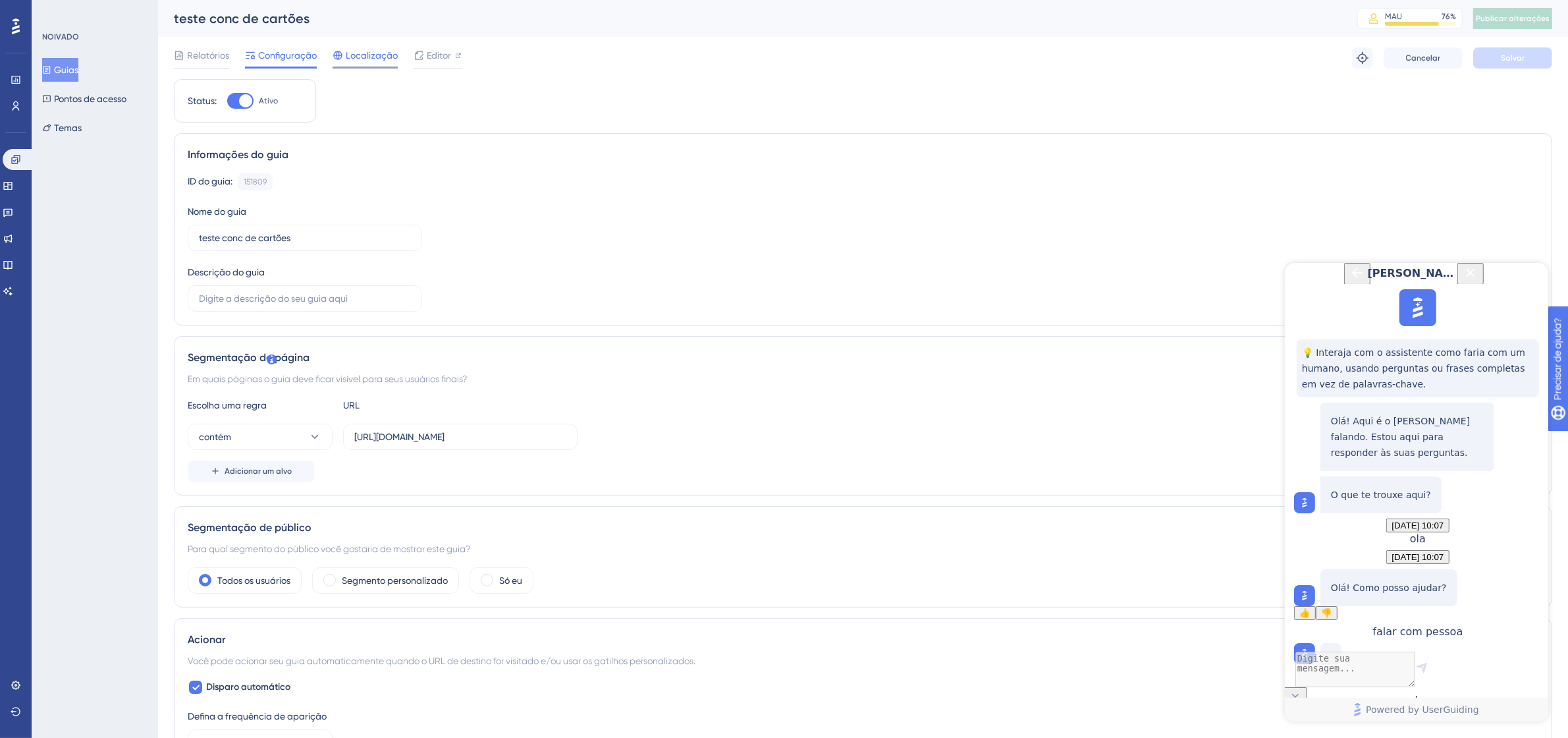
click at [394, 56] on font "Localização" at bounding box center [371, 55] width 52 height 11
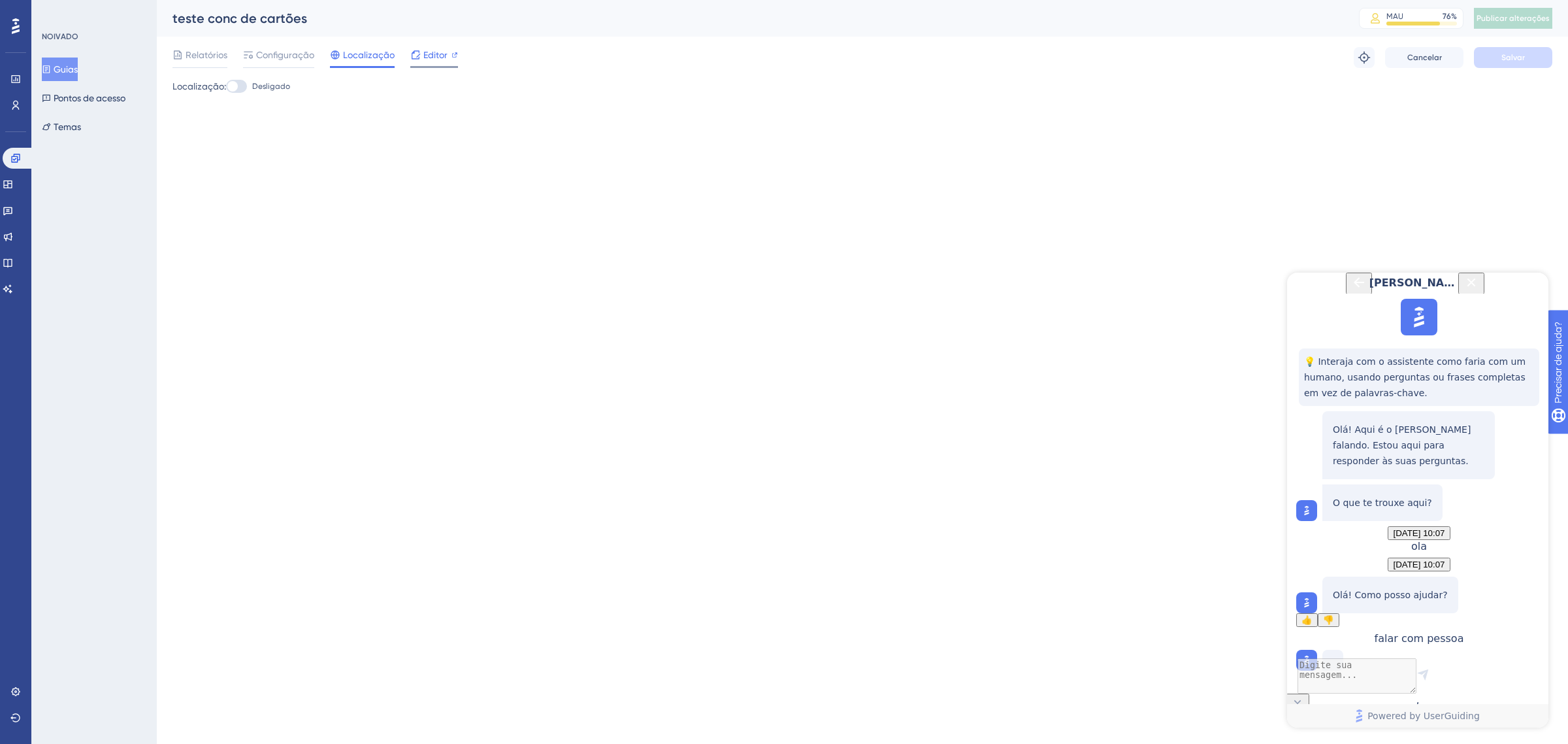
click at [436, 57] on font "Editor" at bounding box center [435, 55] width 24 height 11
click at [1451, 735] on span "Fale com uma pessoa" at bounding box center [1408, 739] width 86 height 10
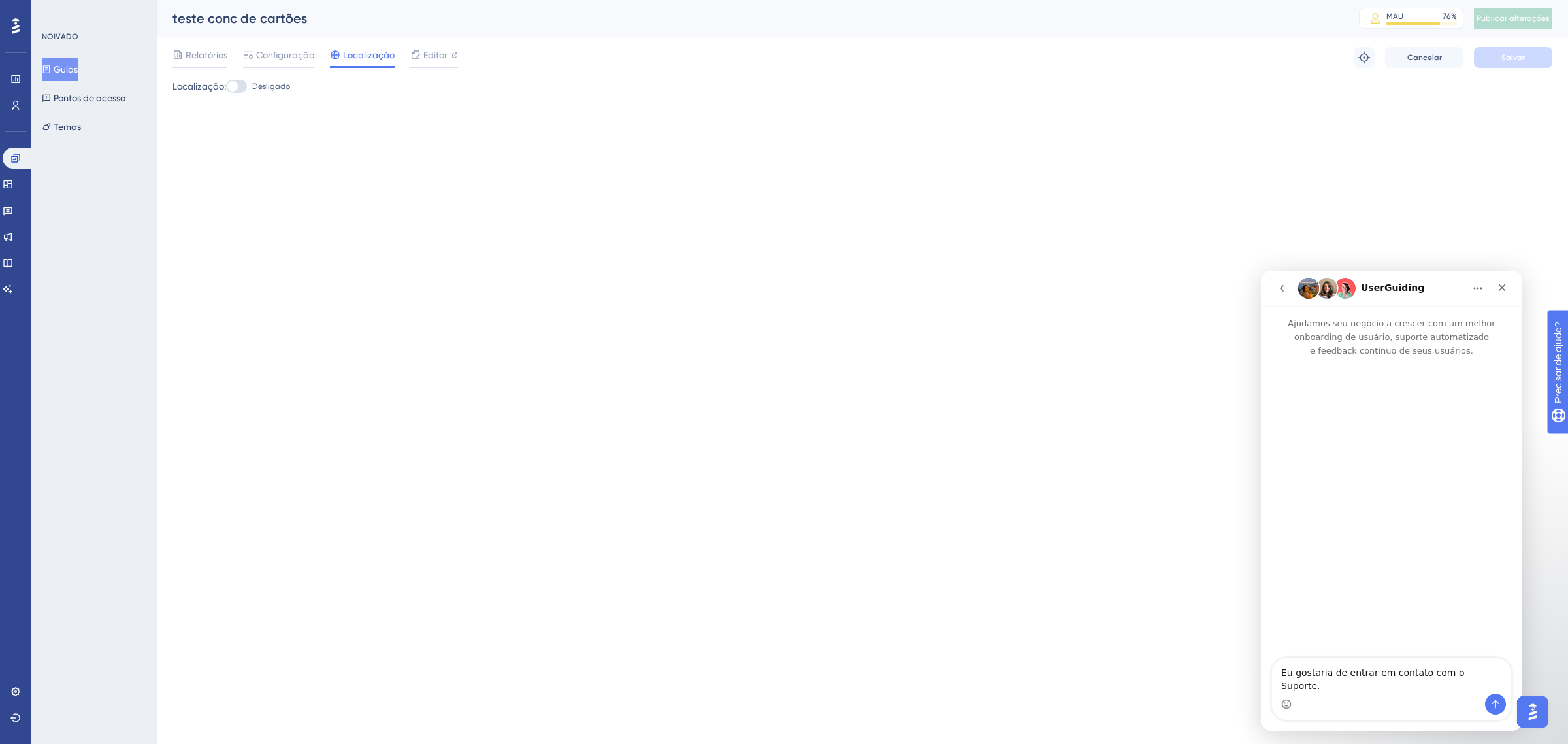
scroll to position [0, 0]
click at [1495, 700] on icon "Enviar mensagem…" at bounding box center [1496, 704] width 7 height 9
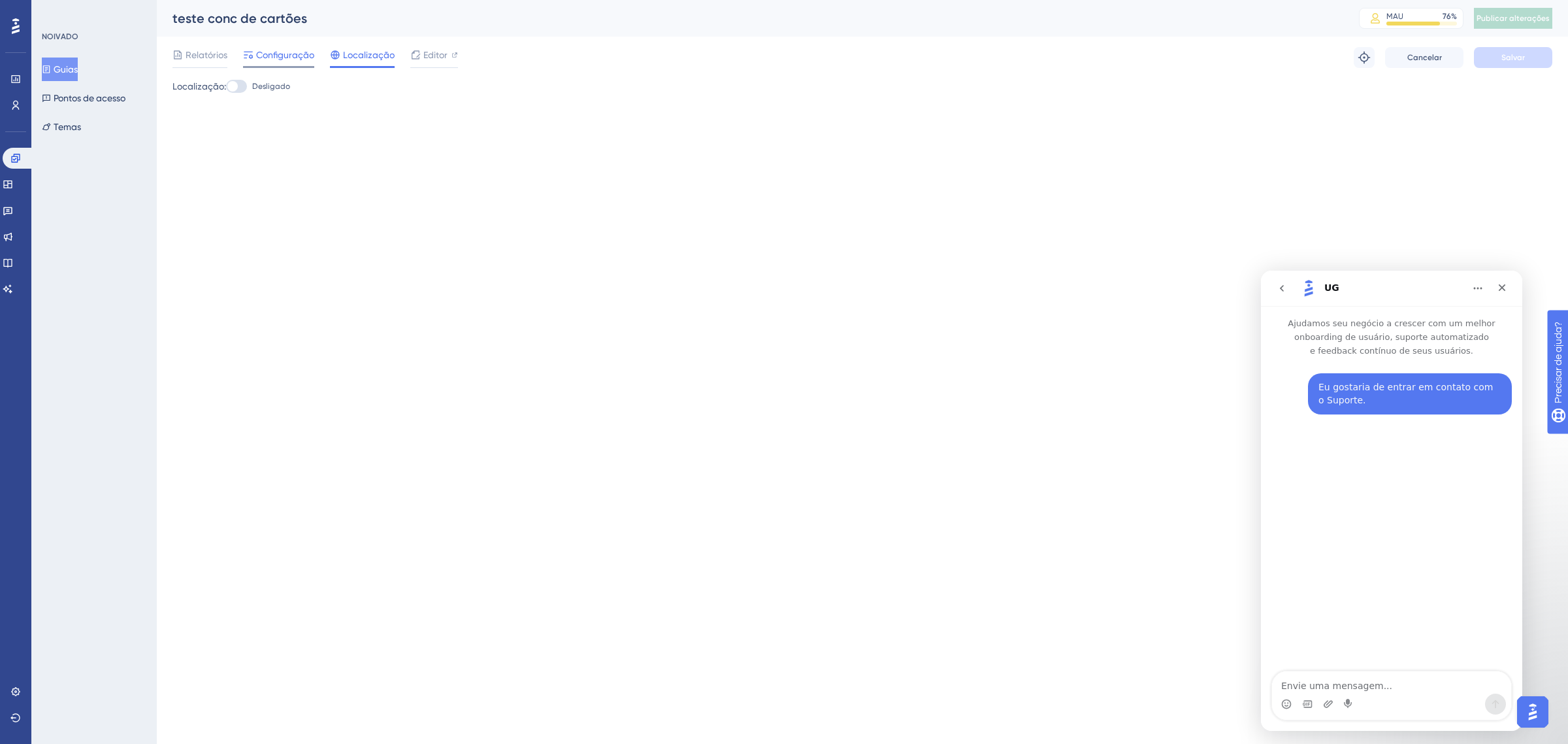
click at [278, 53] on font "Configuração" at bounding box center [285, 55] width 58 height 11
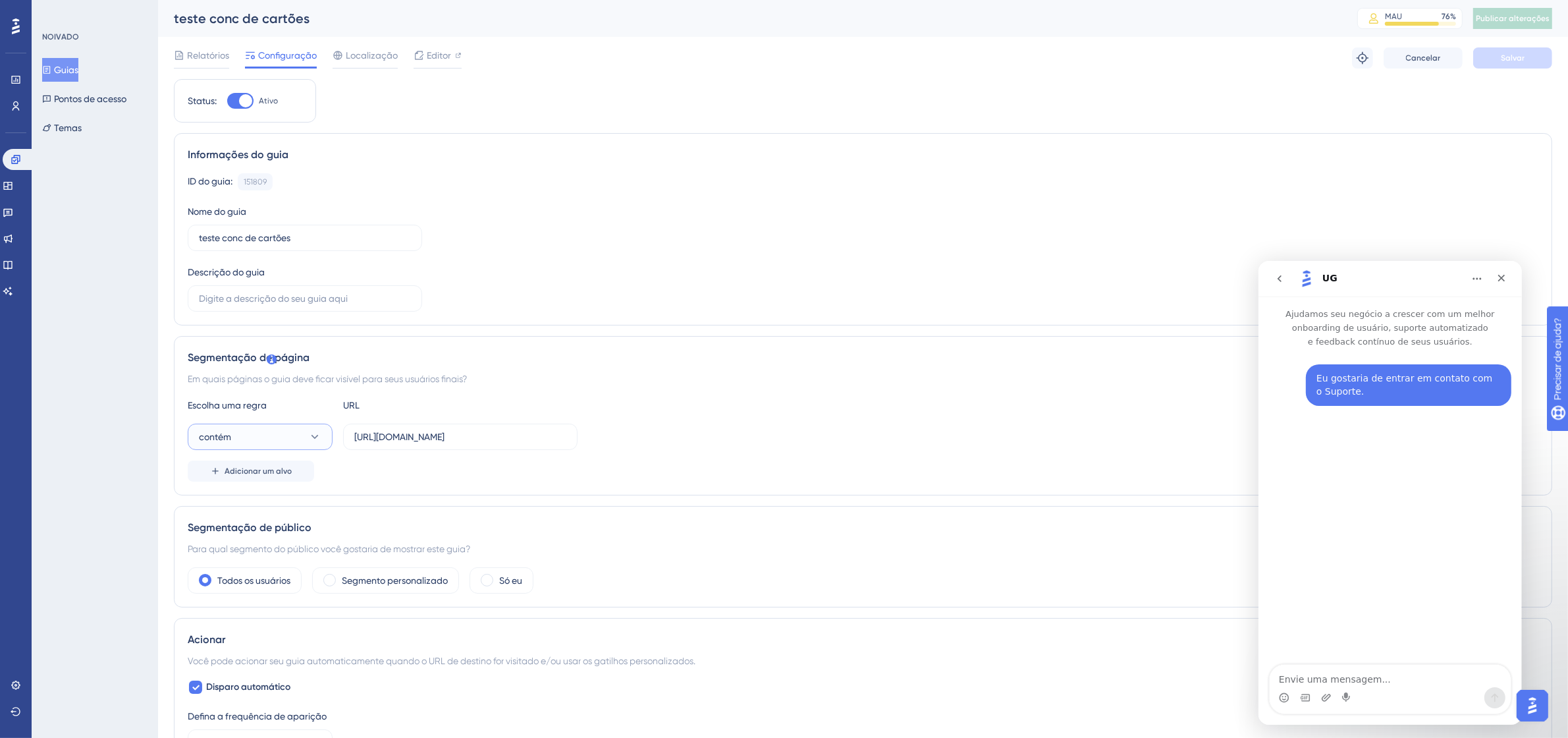
click at [310, 435] on icon at bounding box center [315, 437] width 13 height 13
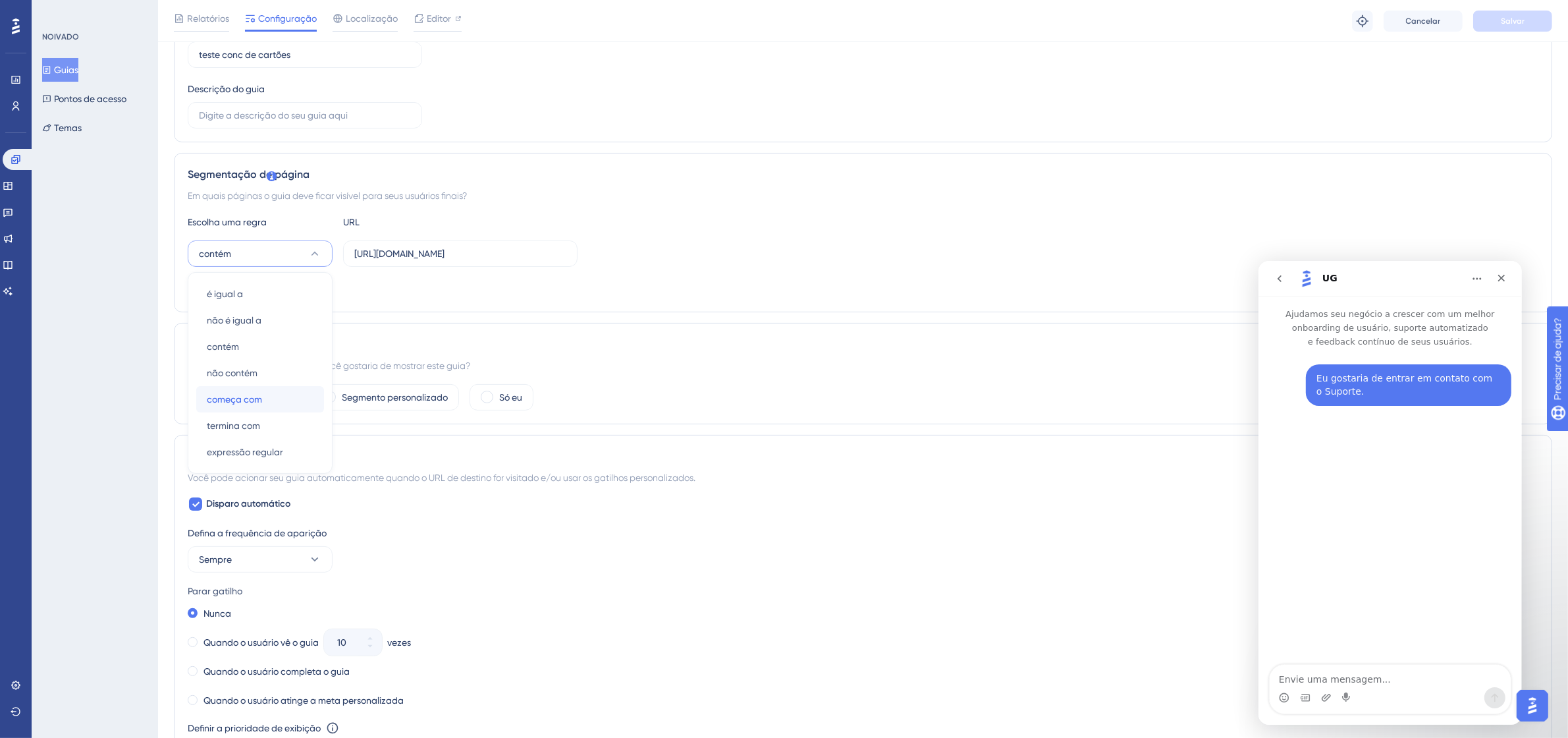
click at [277, 391] on div "começa com começa com" at bounding box center [260, 400] width 107 height 27
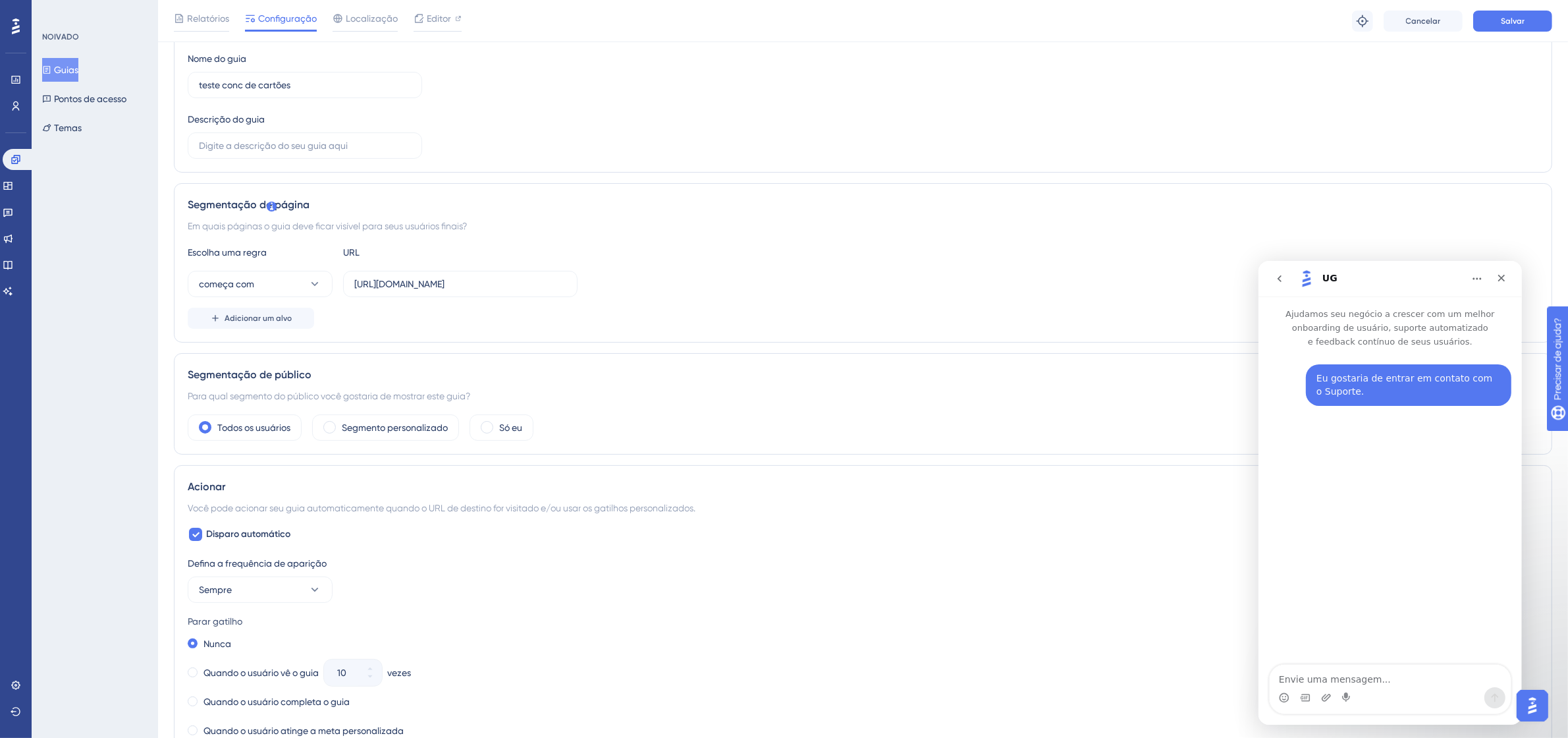
scroll to position [0, 0]
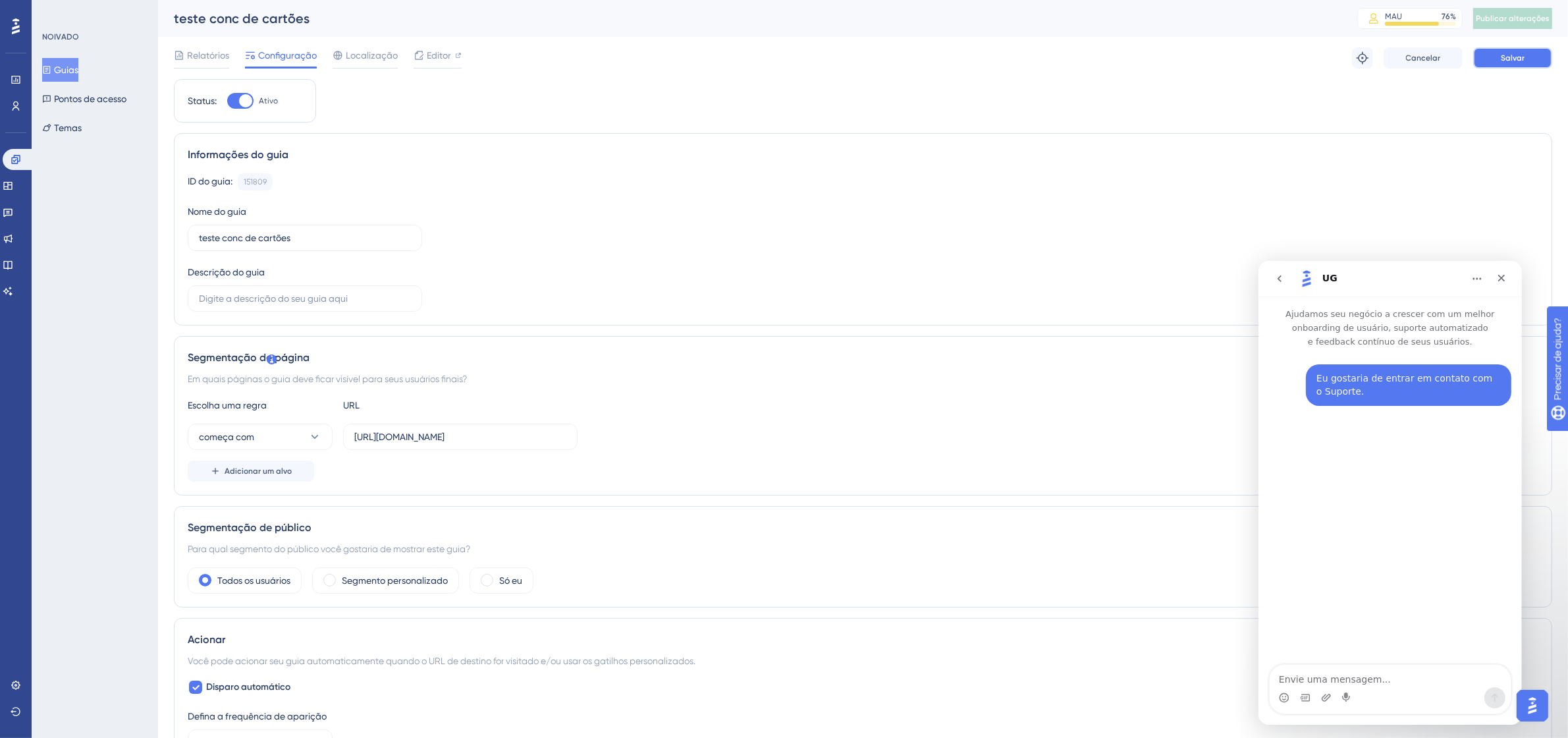
click at [1528, 47] on button "Salvar" at bounding box center [1512, 58] width 79 height 21
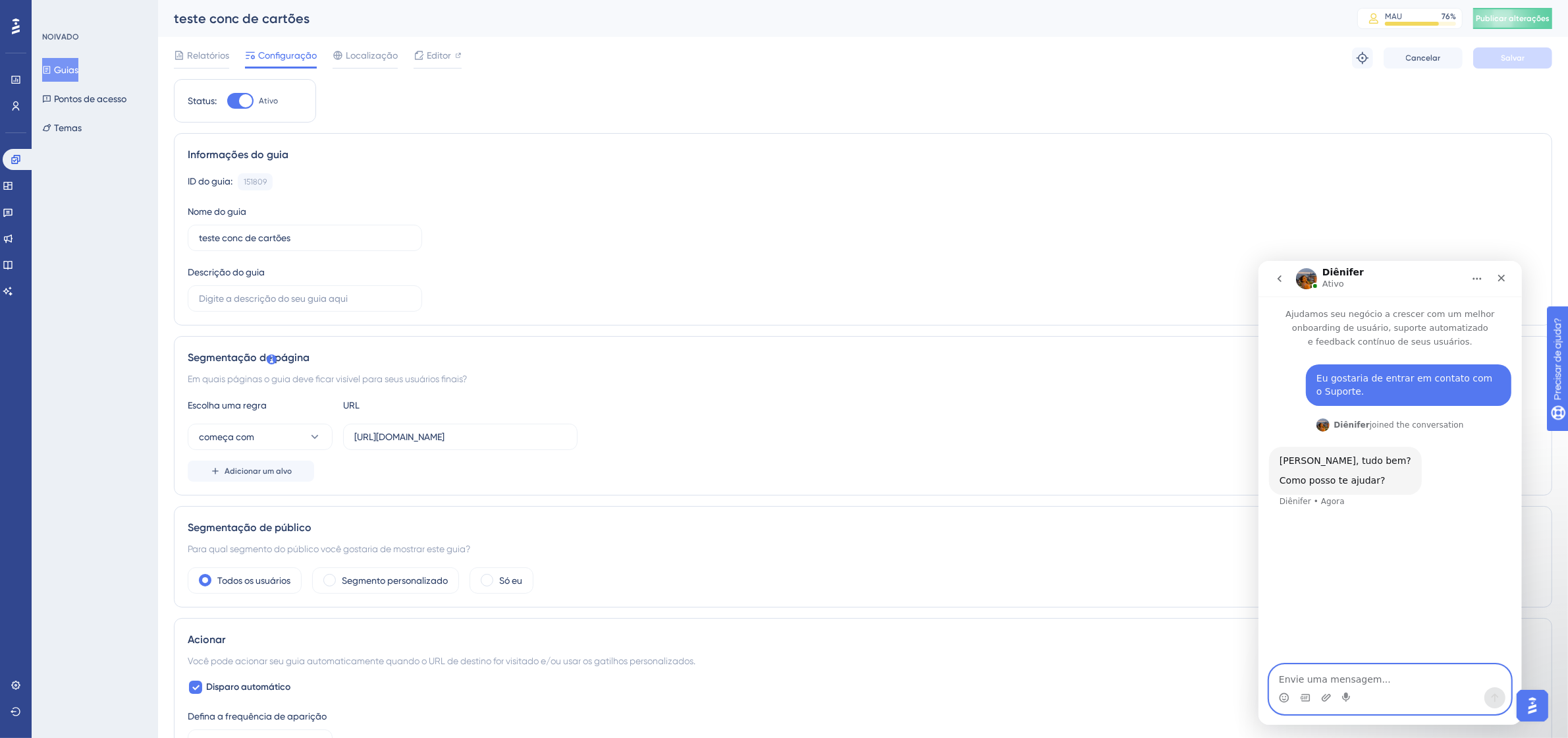
click at [1340, 683] on textarea "Envie uma mensagem..." at bounding box center [1389, 676] width 241 height 23
type textarea "Bom dia, tudo bem e voc"
click at [1393, 678] on textarea "Bom dia, tudo bem e voc" at bounding box center [1389, 676] width 241 height 23
type textarea "Bom dia, tudo bem e você? Então eu criei um novo guia"
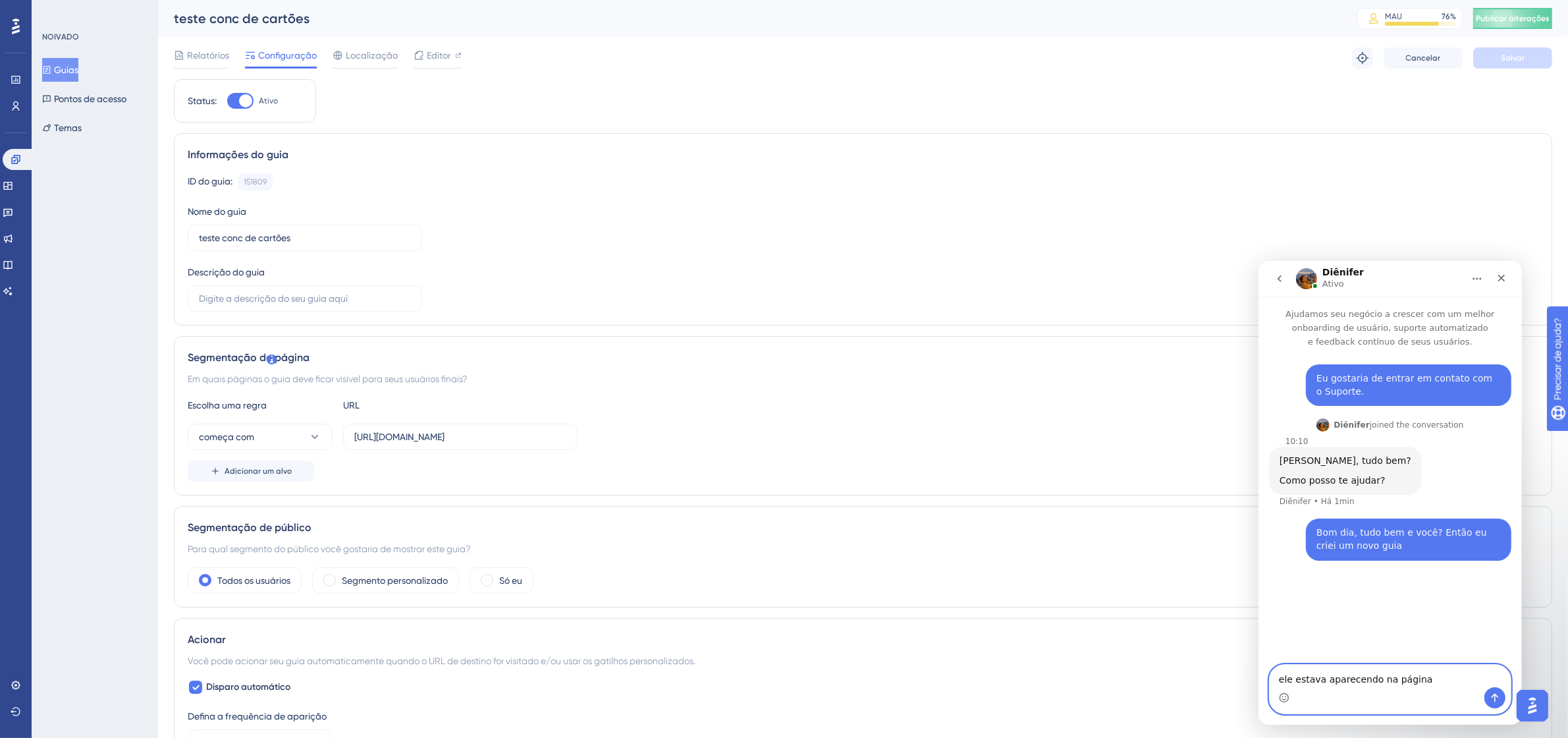
type textarea "ele estava aparecendo na página"
type textarea "agoora não mais :("
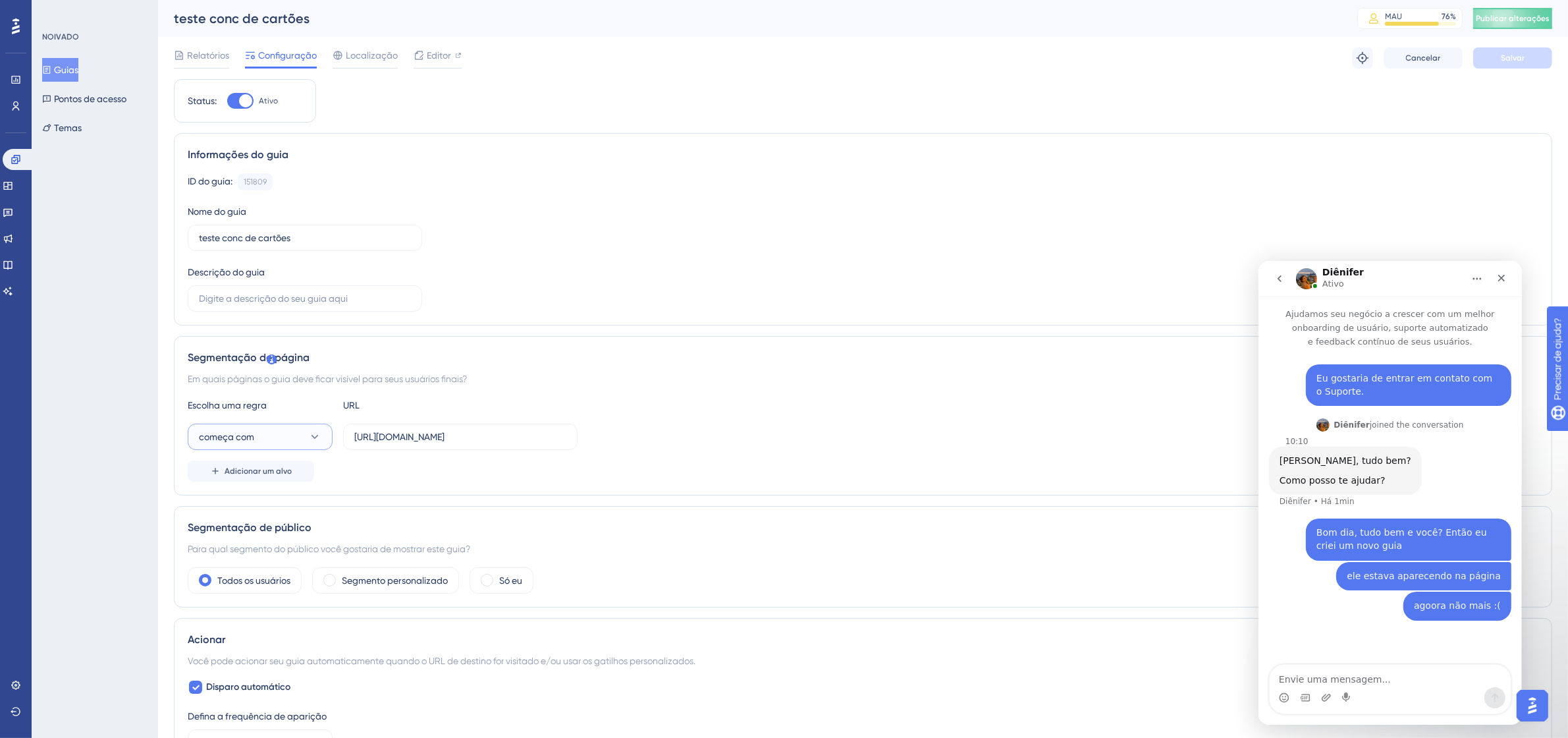
click at [290, 425] on button "começa com" at bounding box center [260, 437] width 145 height 27
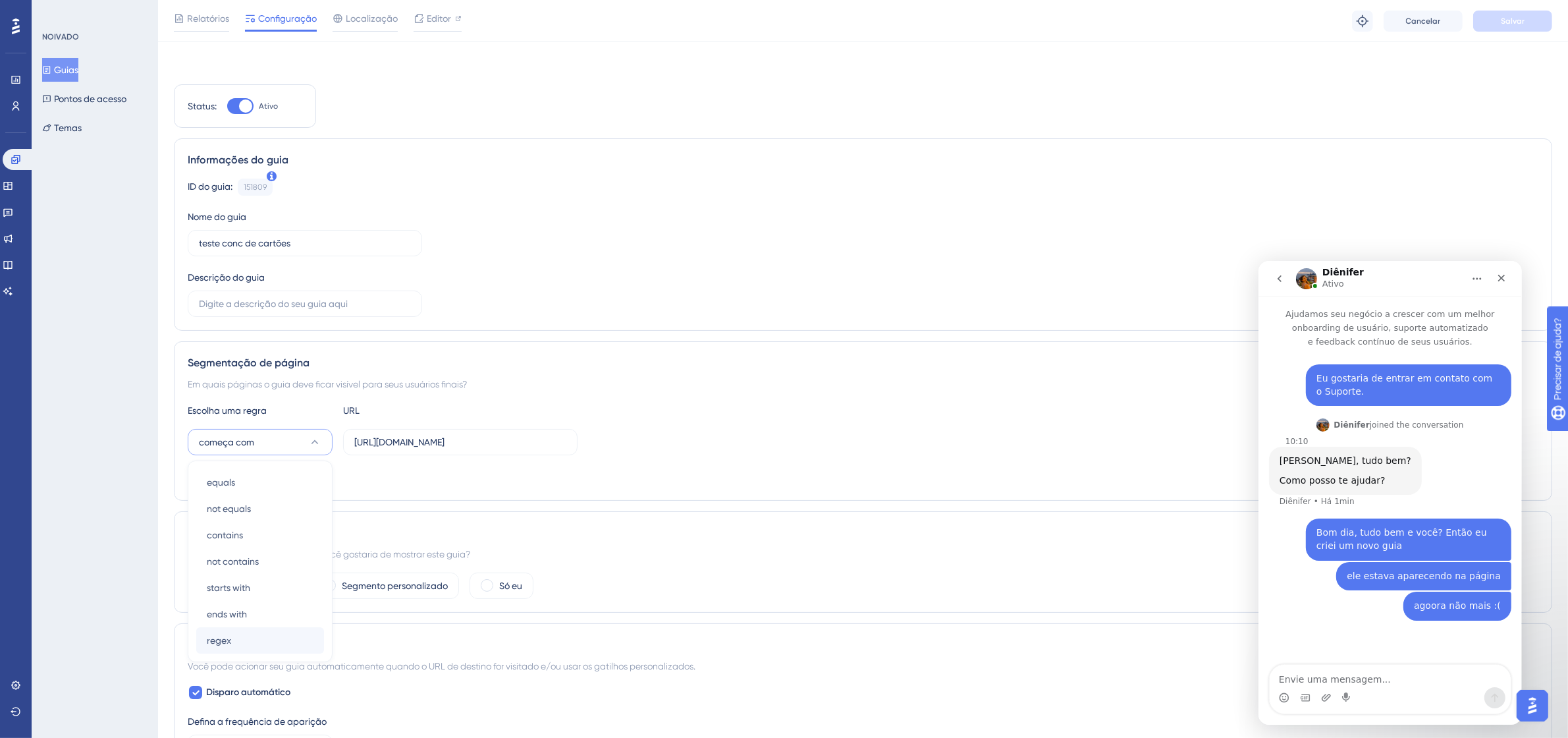
scroll to position [188, 0]
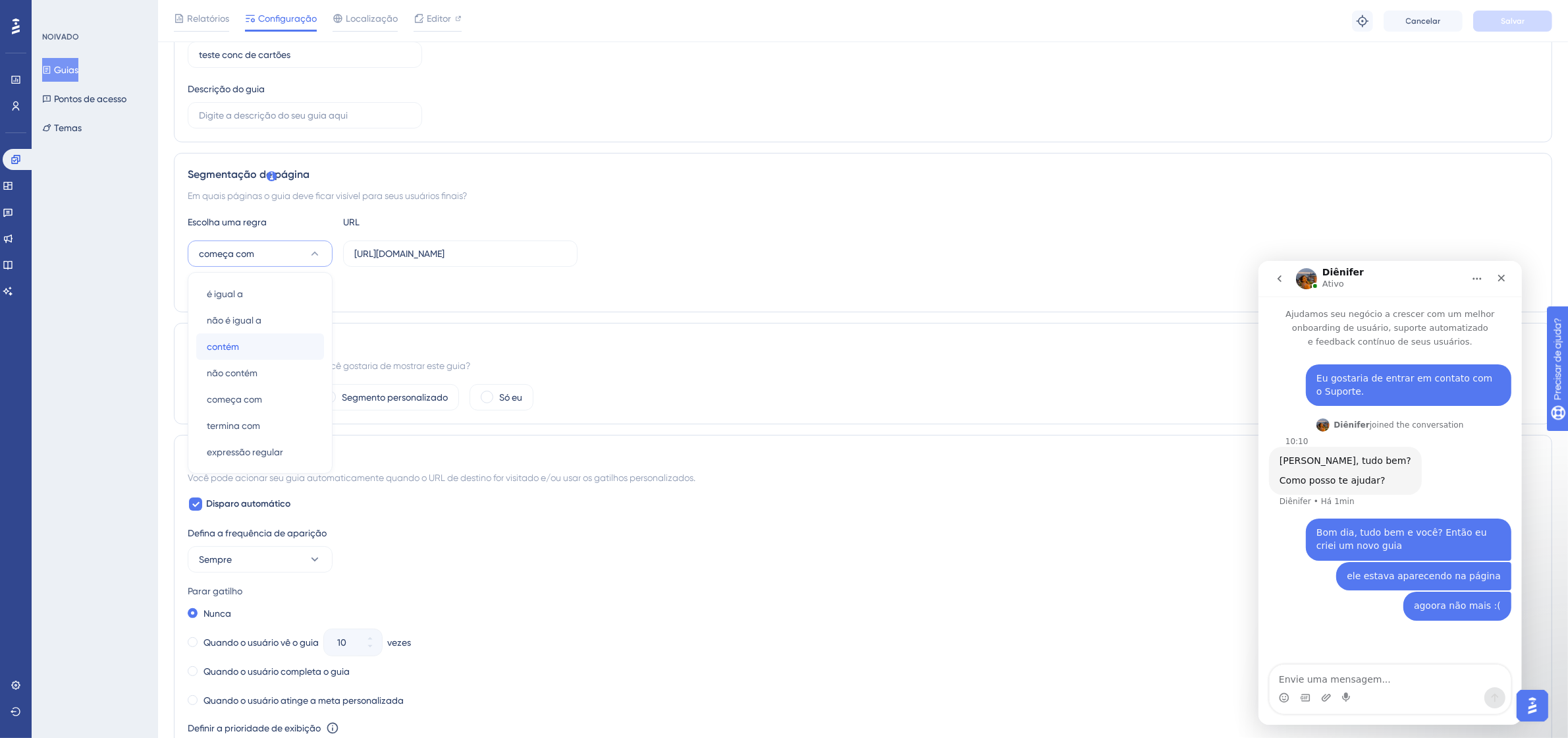
click at [250, 341] on div "contém contém" at bounding box center [260, 346] width 107 height 27
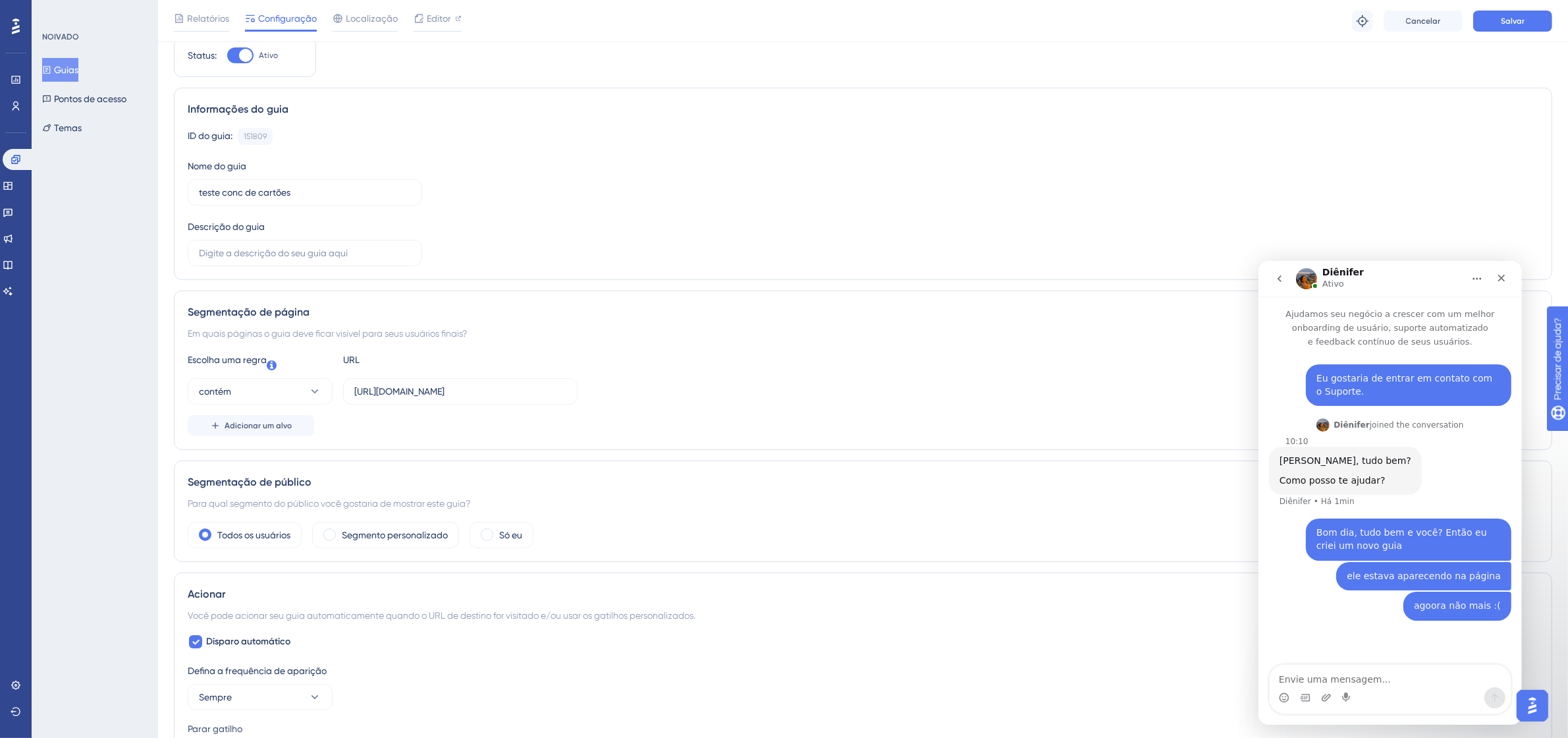
scroll to position [0, 0]
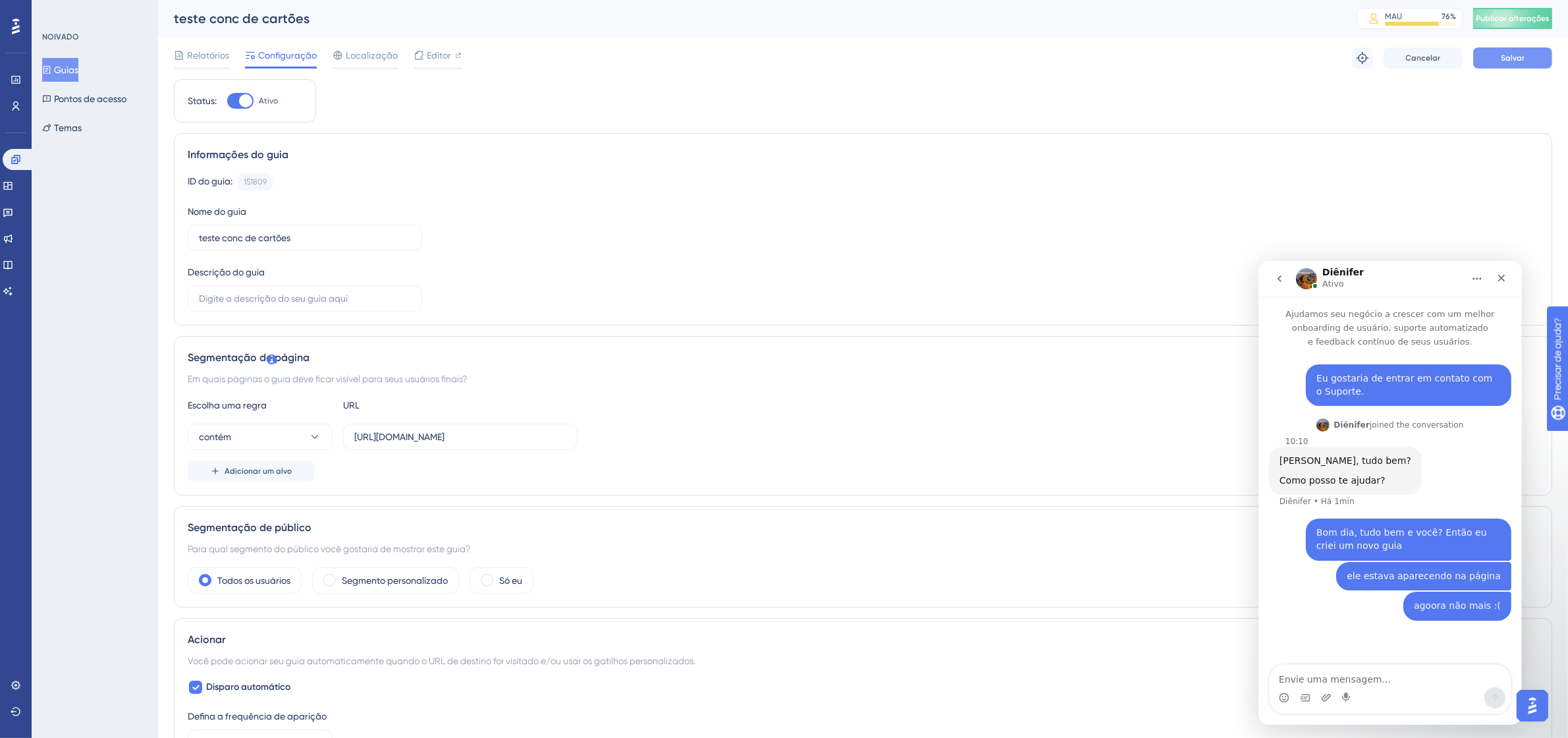
drag, startPoint x: 1510, startPoint y: 44, endPoint x: 1514, endPoint y: 52, distance: 8.9
click at [1510, 44] on div "Relatórios Configuração Localização Editor Solução de problemas Cancelar Salvar" at bounding box center [863, 58] width 1378 height 42
click at [1516, 56] on font "Salvar" at bounding box center [1513, 58] width 24 height 9
click at [1527, 17] on font "Publicar alterações" at bounding box center [1512, 19] width 74 height 9
click at [261, 179] on font "151809" at bounding box center [255, 182] width 23 height 9
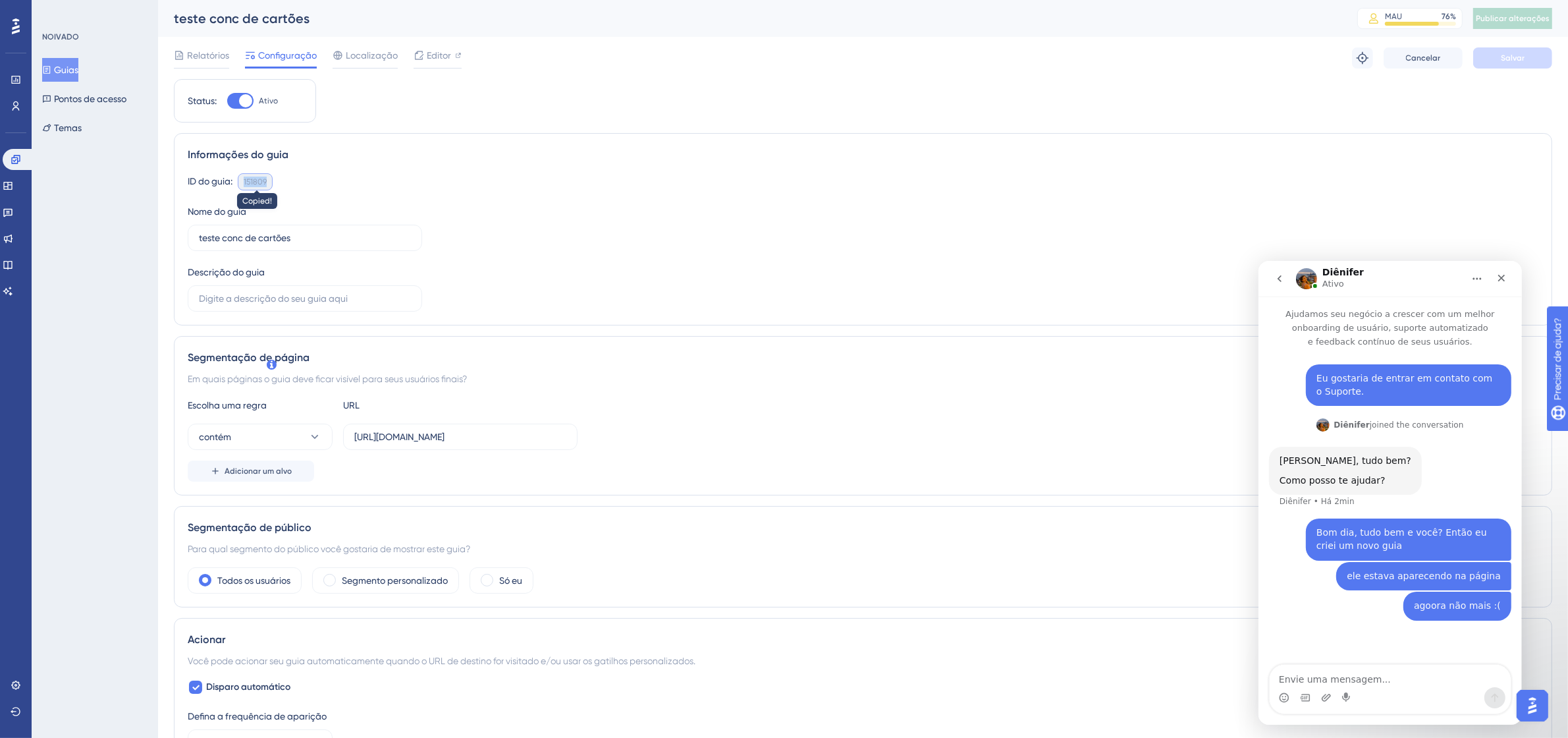
click at [261, 179] on font "151809" at bounding box center [255, 182] width 23 height 9
copy font "151809"
click at [1353, 676] on textarea "Envie uma mensagem..." at bounding box center [1389, 676] width 241 height 23
paste textarea "151809"
type textarea "esse guia 151809"
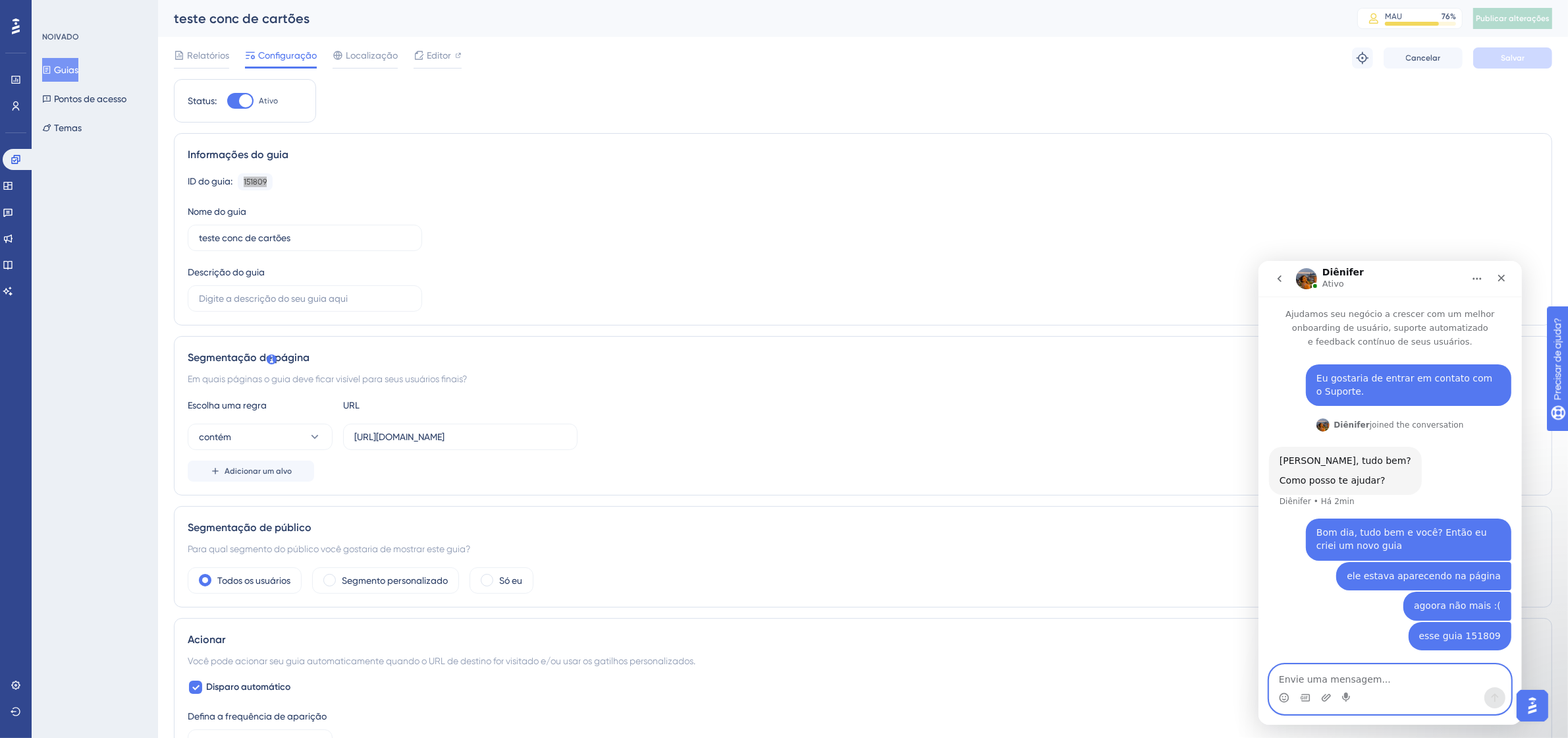
click at [1355, 677] on textarea "Envie uma mensagem..." at bounding box center [1389, 676] width 241 height 23
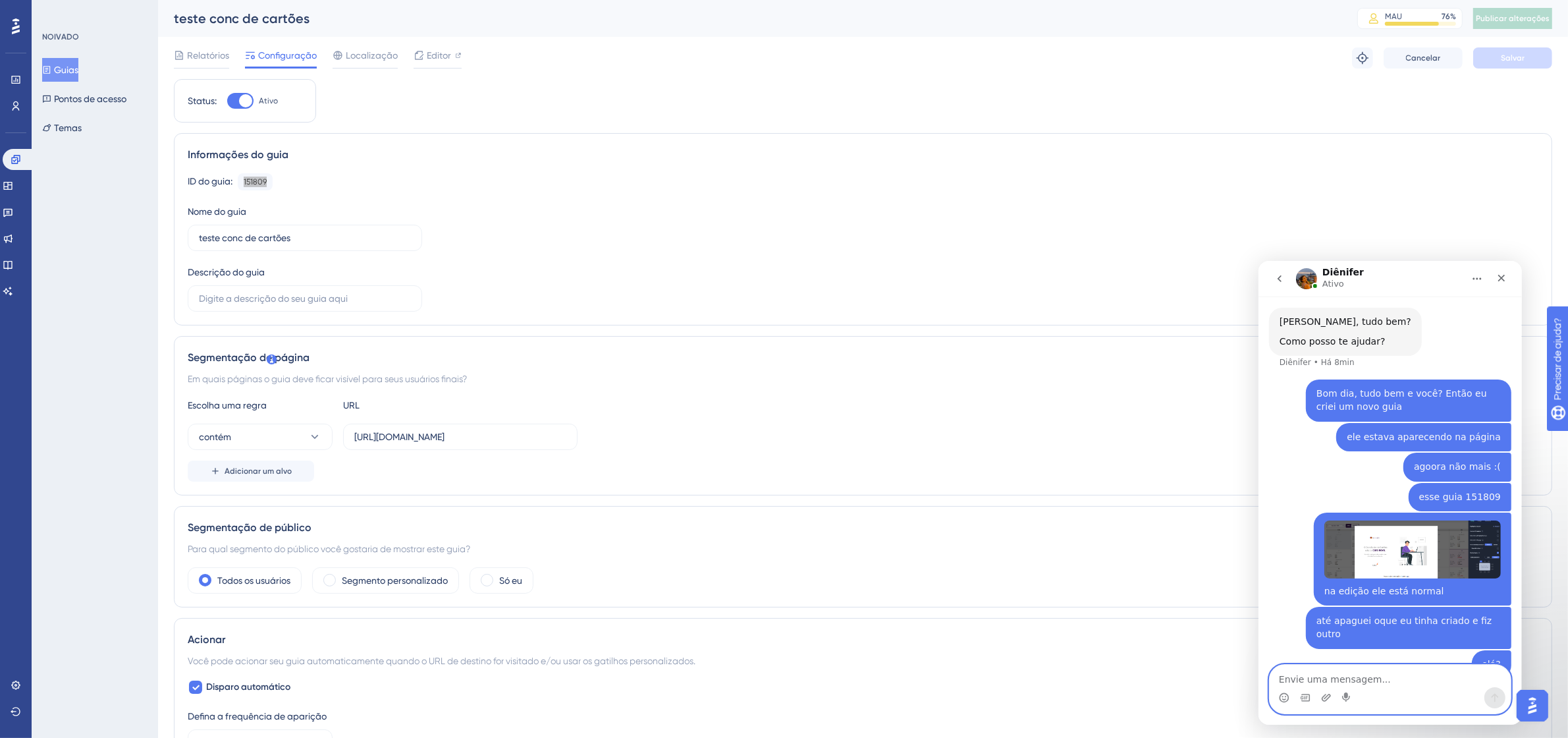
scroll to position [155, 0]
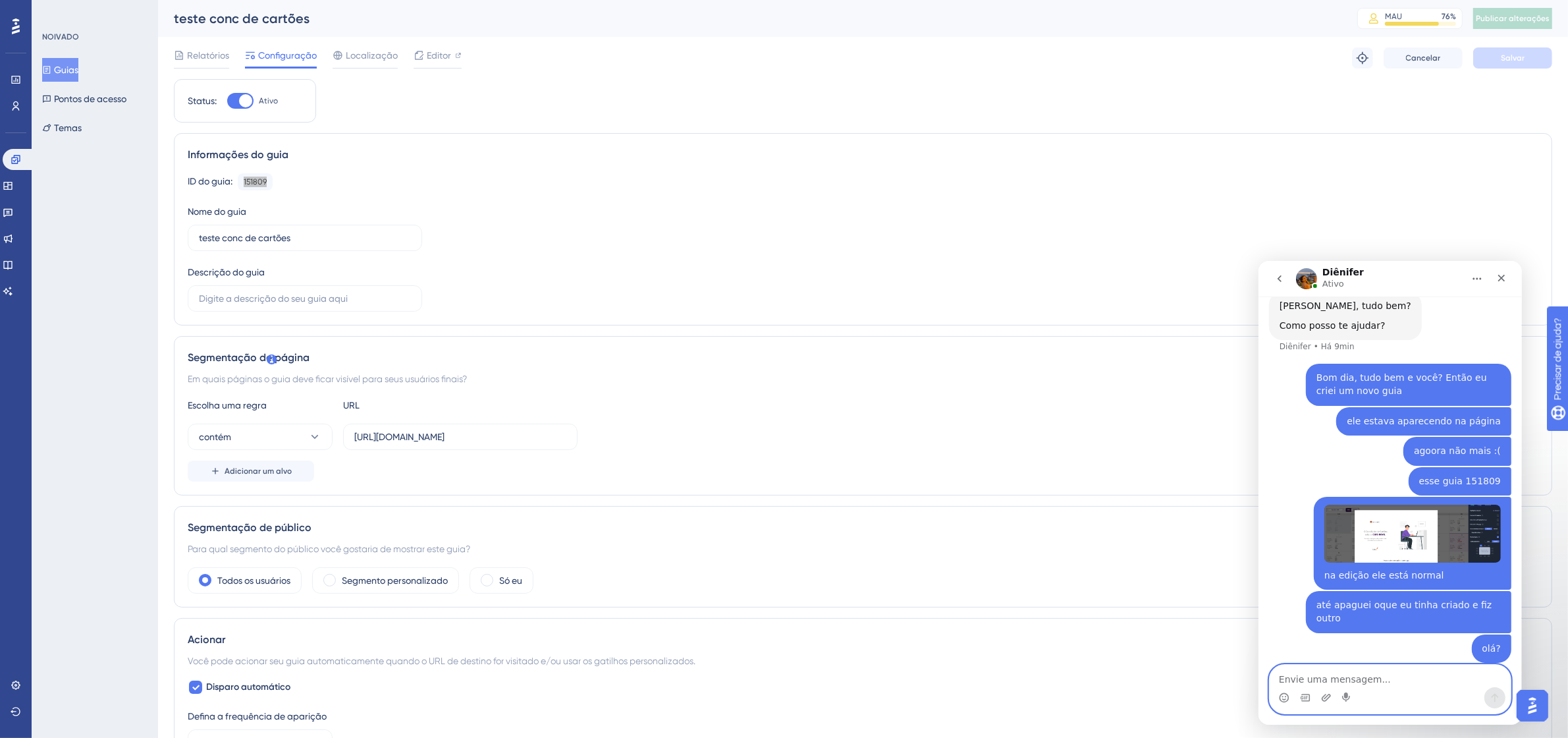
click at [1381, 680] on textarea "Envie uma mensagem..." at bounding box center [1389, 676] width 241 height 23
click at [1339, 686] on textarea "Envie uma mensagem..." at bounding box center [1389, 676] width 241 height 23
click at [1388, 676] on textarea "Envie uma mensagem..." at bounding box center [1389, 676] width 241 height 23
click at [1325, 386] on div "Bom dia, tudo bem e você? Então eu criei um novo guia" at bounding box center [1408, 384] width 184 height 26
click at [1343, 674] on textarea "Envie uma mensagem..." at bounding box center [1389, 676] width 241 height 23
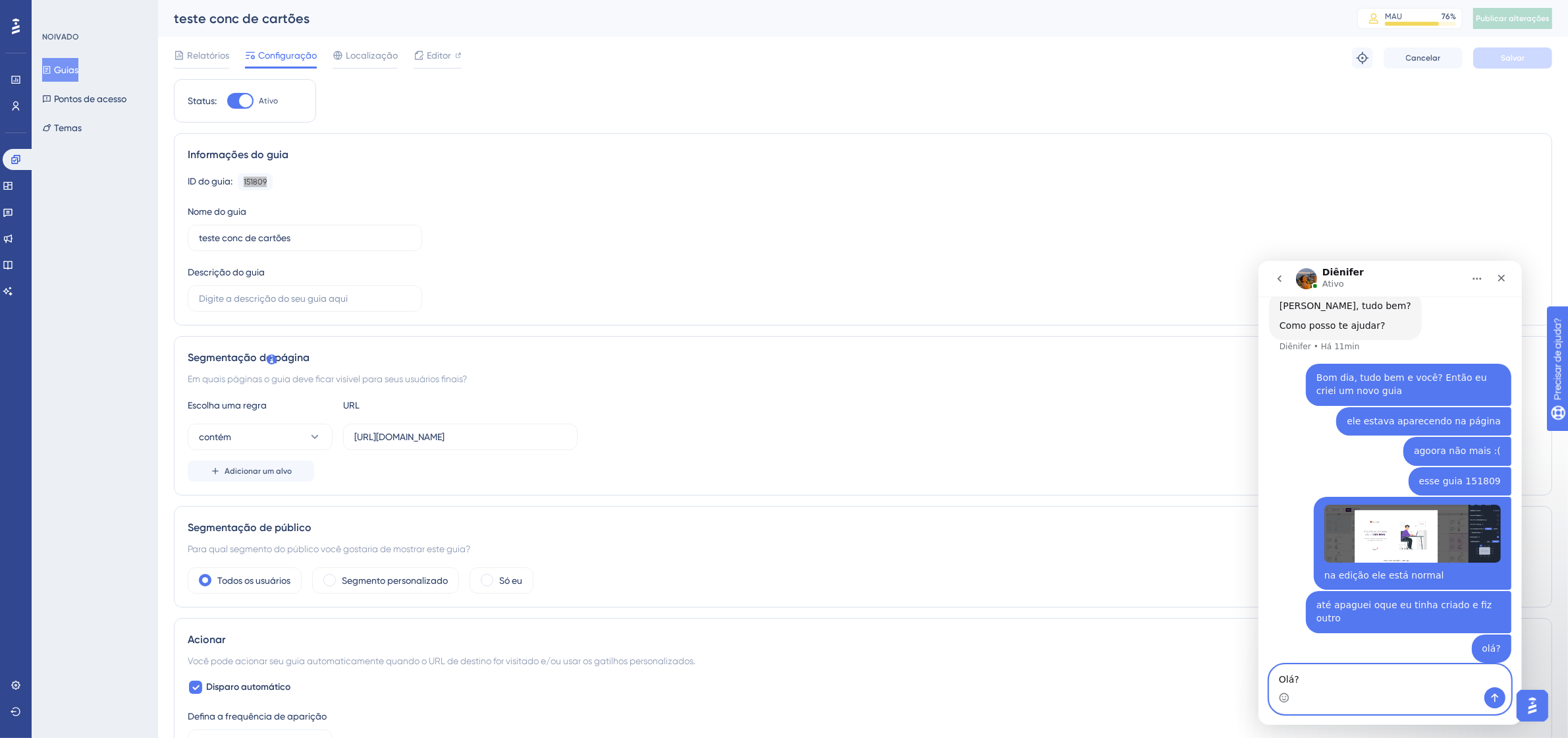
type textarea "Olá?"
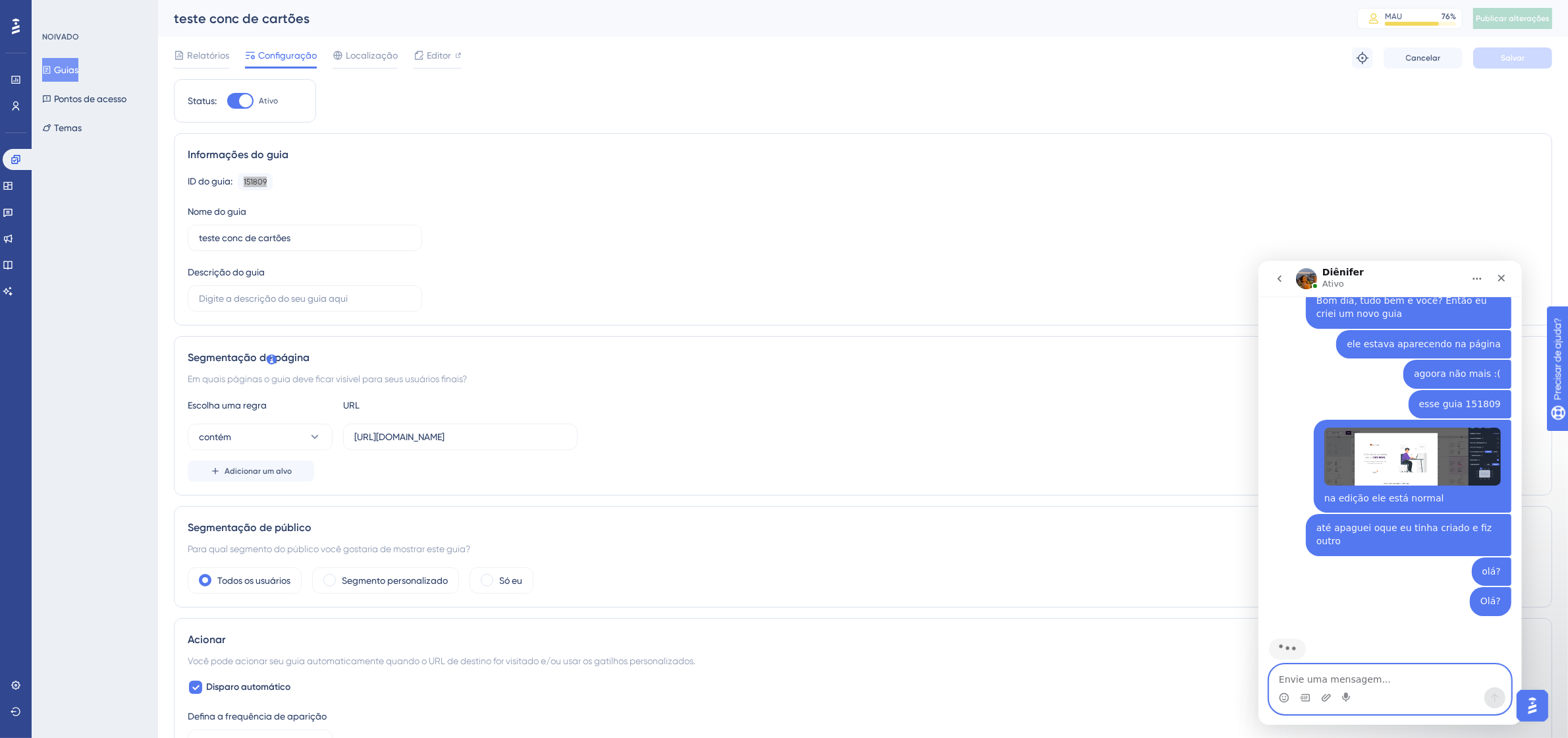
scroll to position [235, 0]
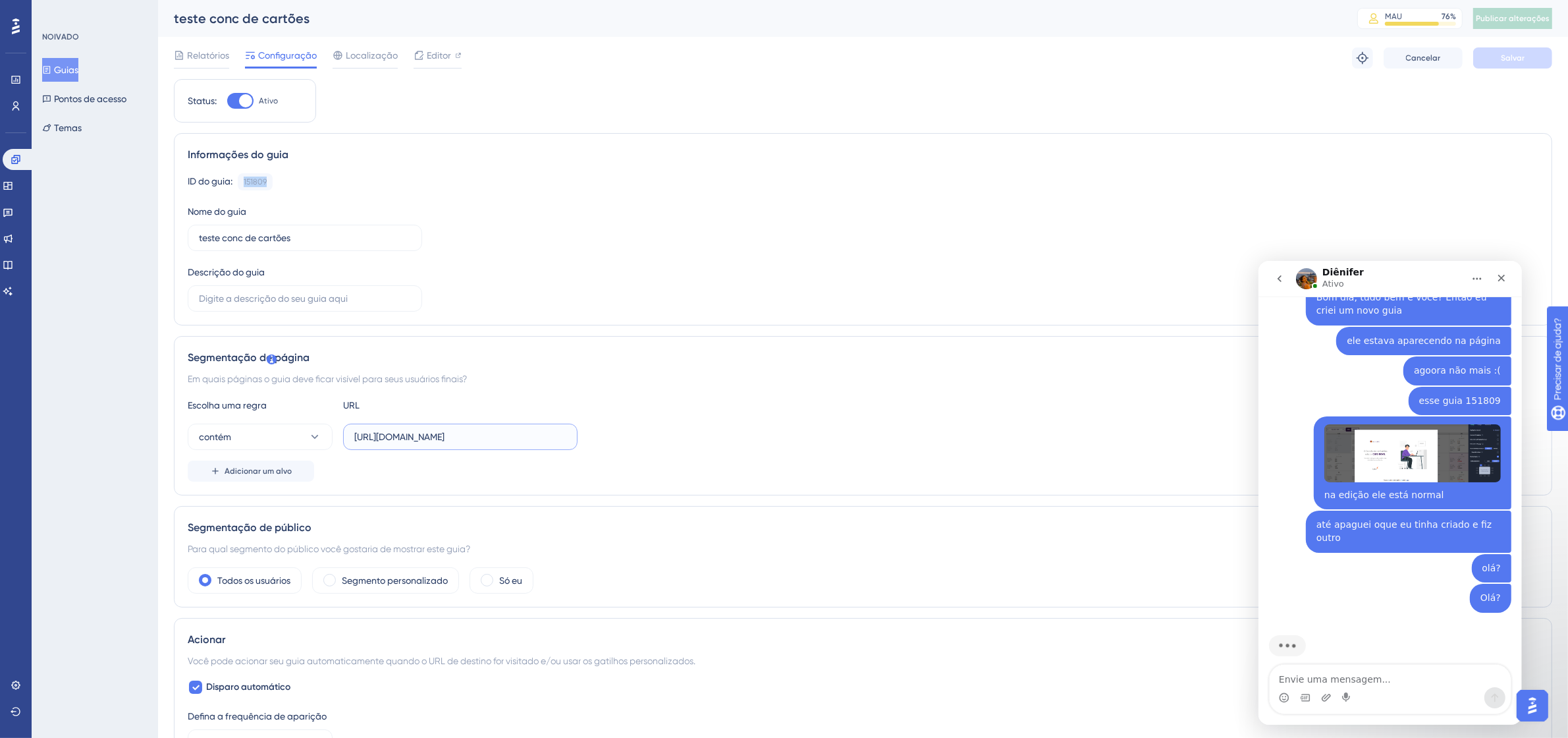
click at [498, 439] on input "[URL][DOMAIN_NAME]" at bounding box center [460, 437] width 212 height 15
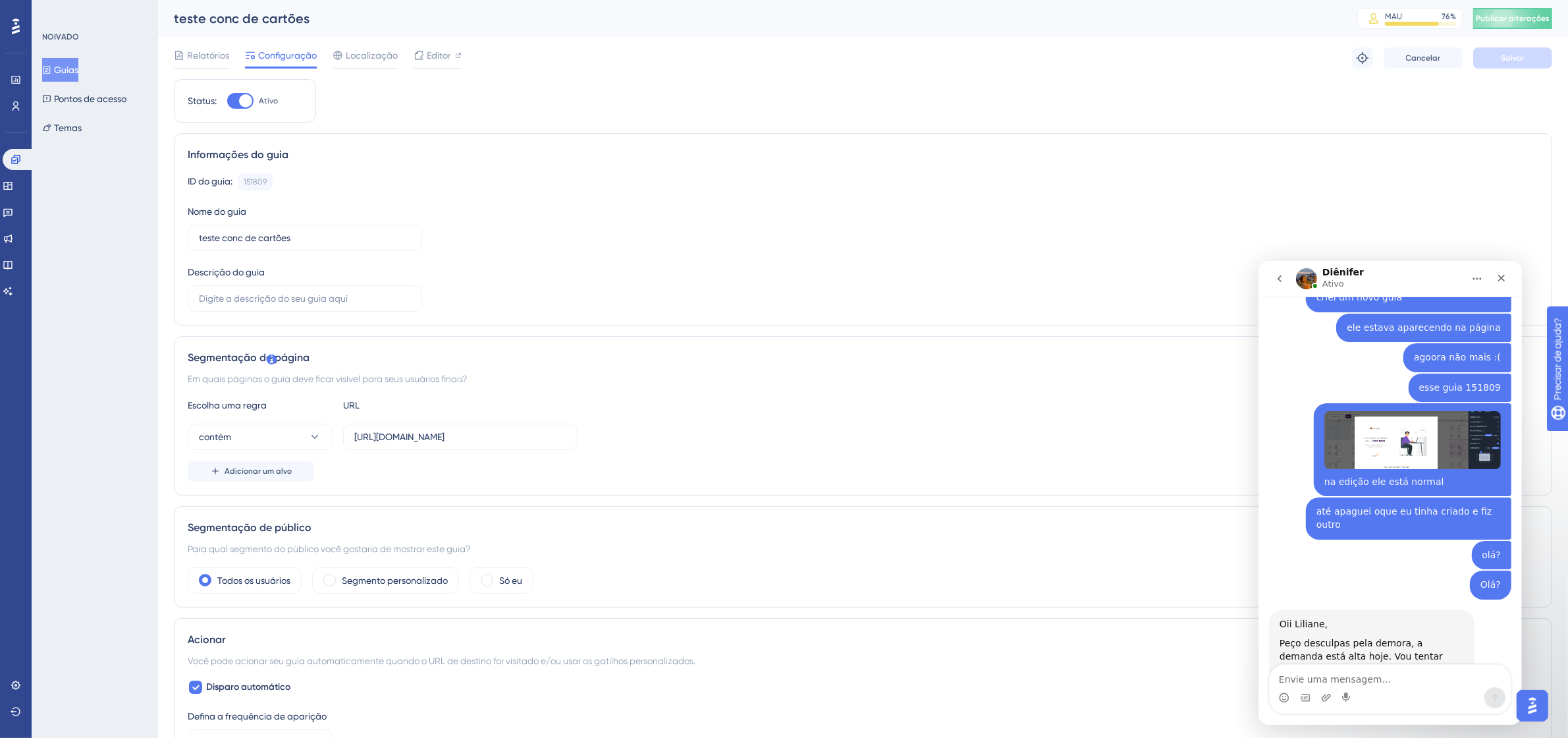
scroll to position [269, 0]
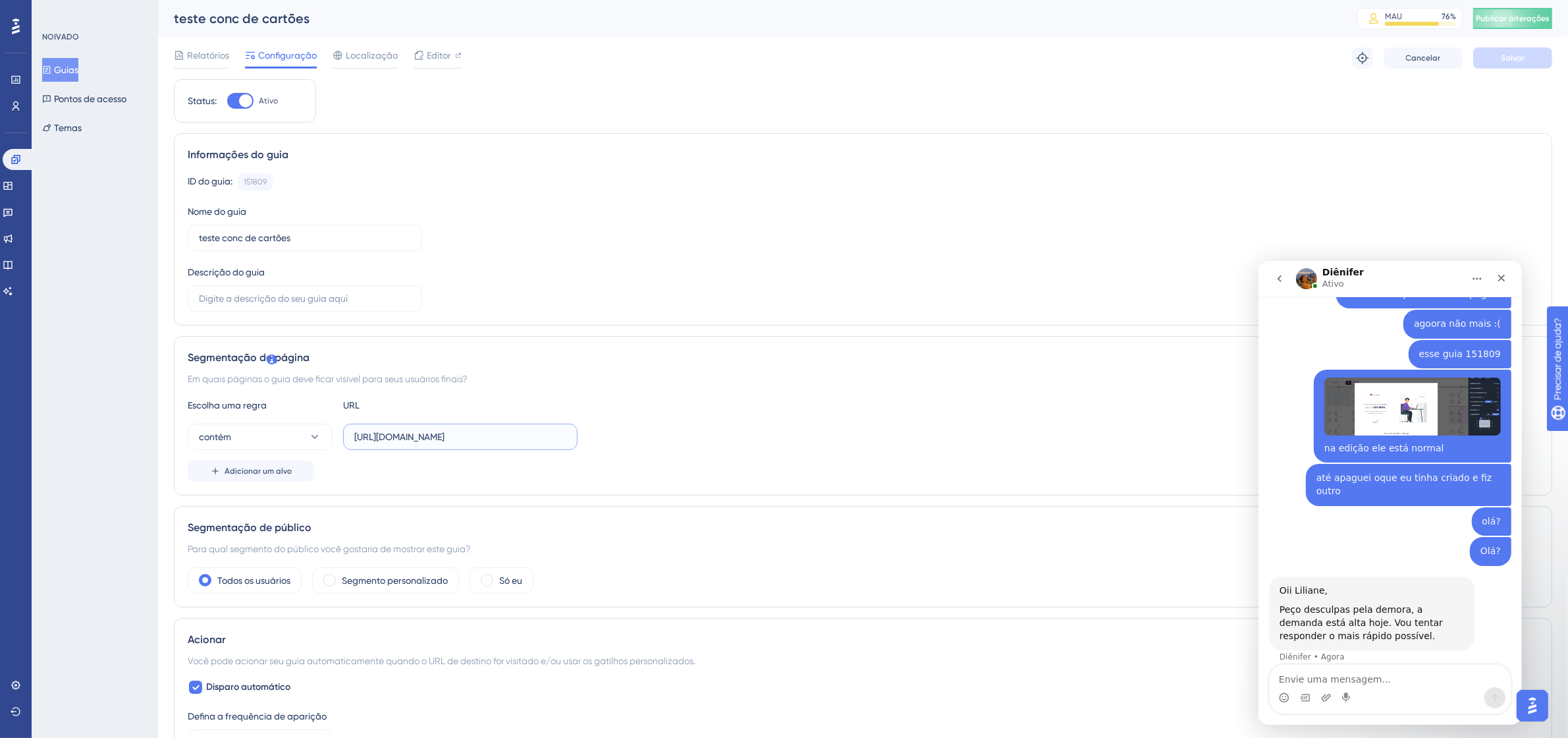
click at [446, 435] on input "[URL][DOMAIN_NAME]" at bounding box center [460, 437] width 212 height 15
click at [361, 437] on input "[URL][DOMAIN_NAME]" at bounding box center [460, 437] width 212 height 15
drag, startPoint x: 351, startPoint y: 436, endPoint x: 677, endPoint y: 460, distance: 326.9
click at [677, 460] on div "Escolha uma regra URL contém https://9011-erpwebapp-exppagrec.microvix.com.br/g…" at bounding box center [863, 439] width 1350 height 84
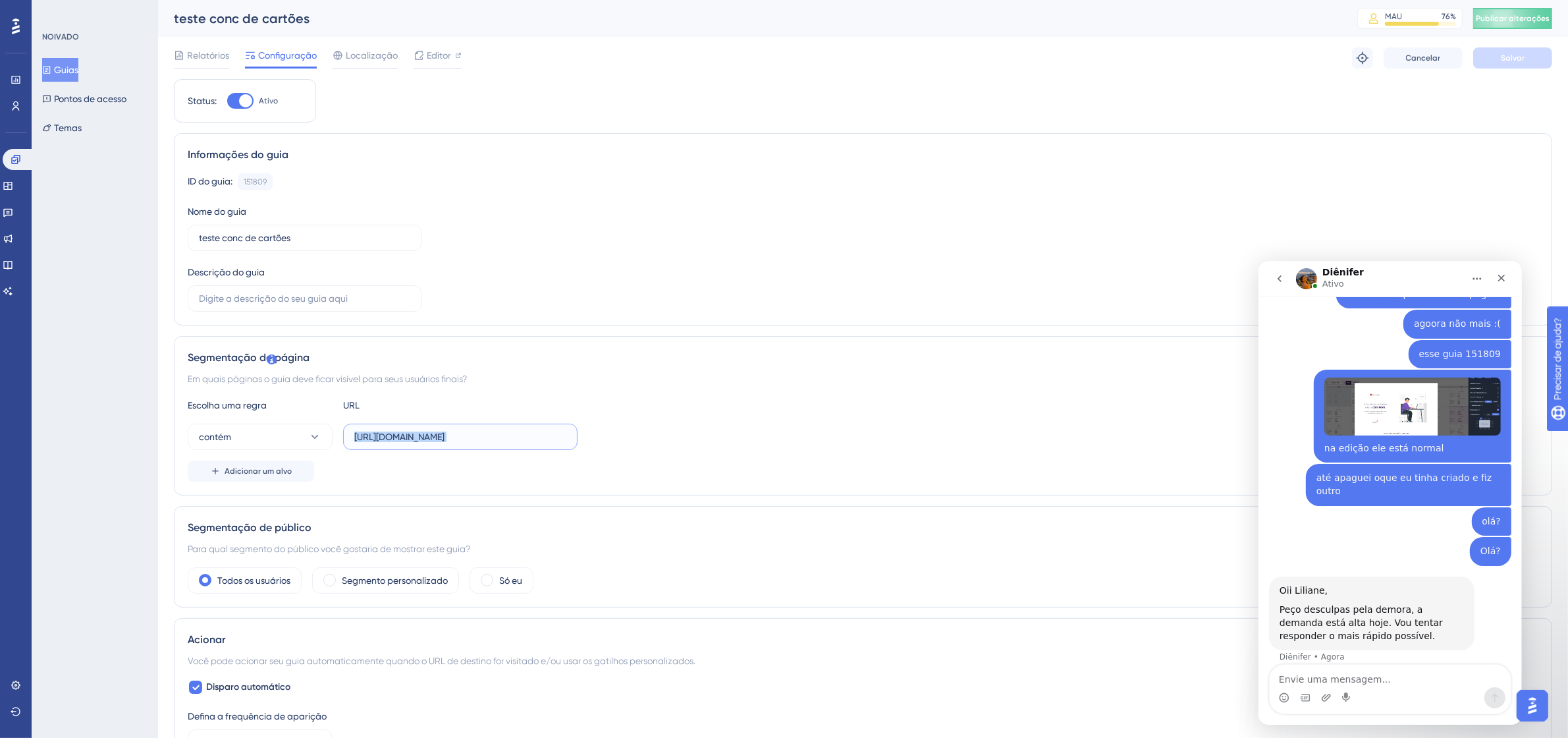
click at [448, 433] on input "[URL][DOMAIN_NAME]" at bounding box center [460, 437] width 212 height 15
type input "4"
paste input "/gestao-financeira/calendario"
type input "/gestao-financeira/calendario"
click at [1516, 47] on button "Salvar" at bounding box center [1512, 58] width 79 height 21
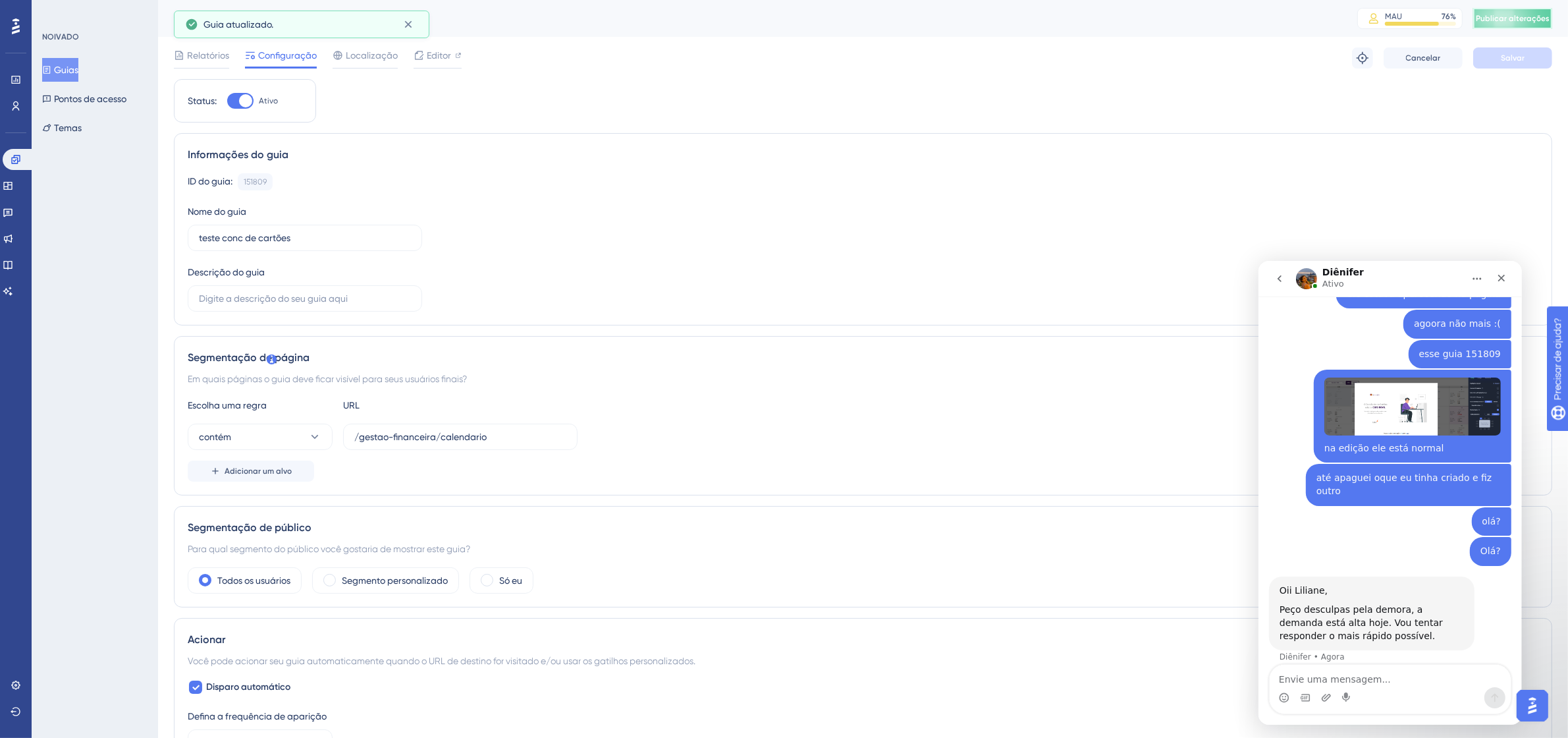
click at [1541, 14] on font "Publicar alterações" at bounding box center [1512, 19] width 74 height 9
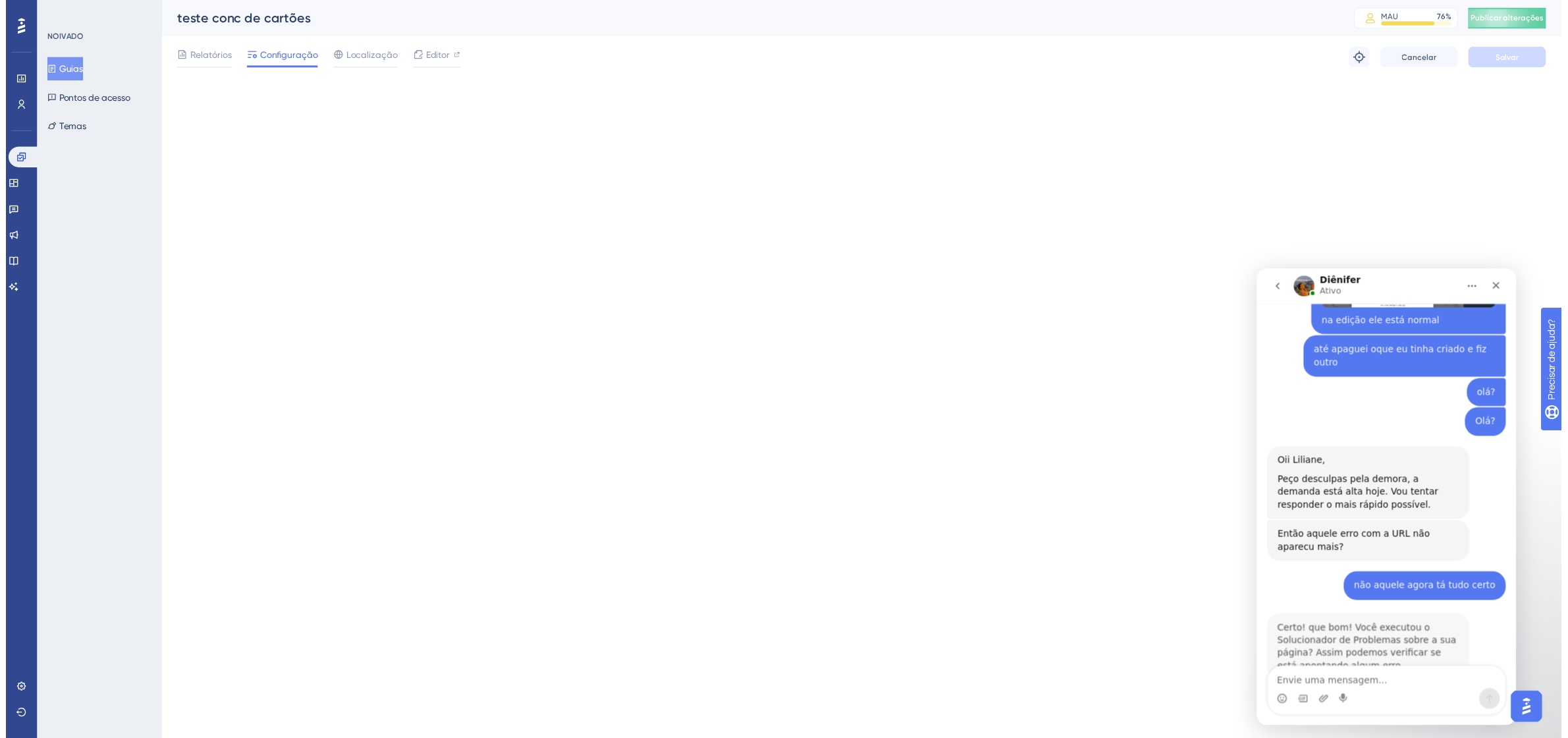
scroll to position [429, 0]
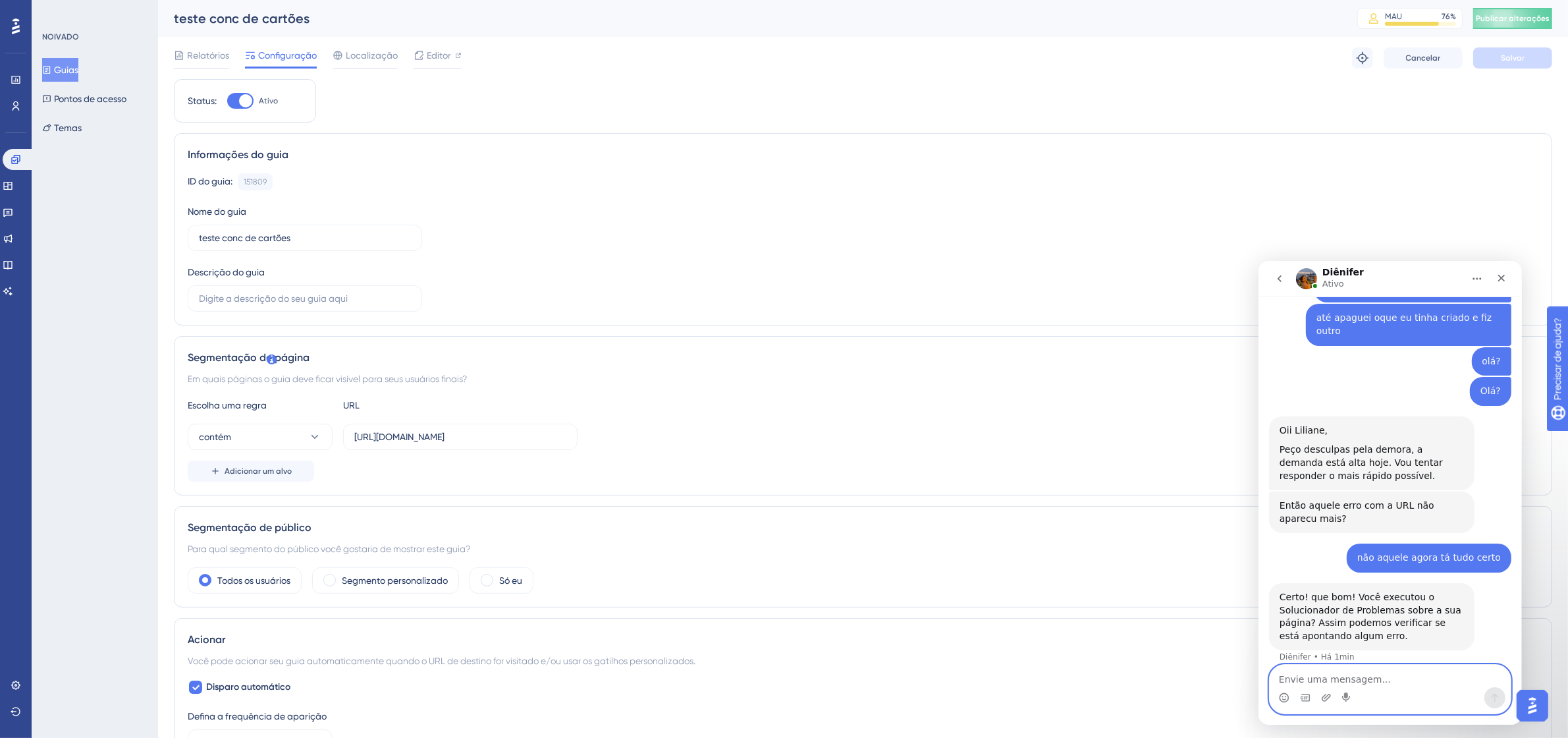
click at [1368, 669] on textarea "Envie uma mensagem..." at bounding box center [1389, 676] width 241 height 23
type textarea "onde fica?"
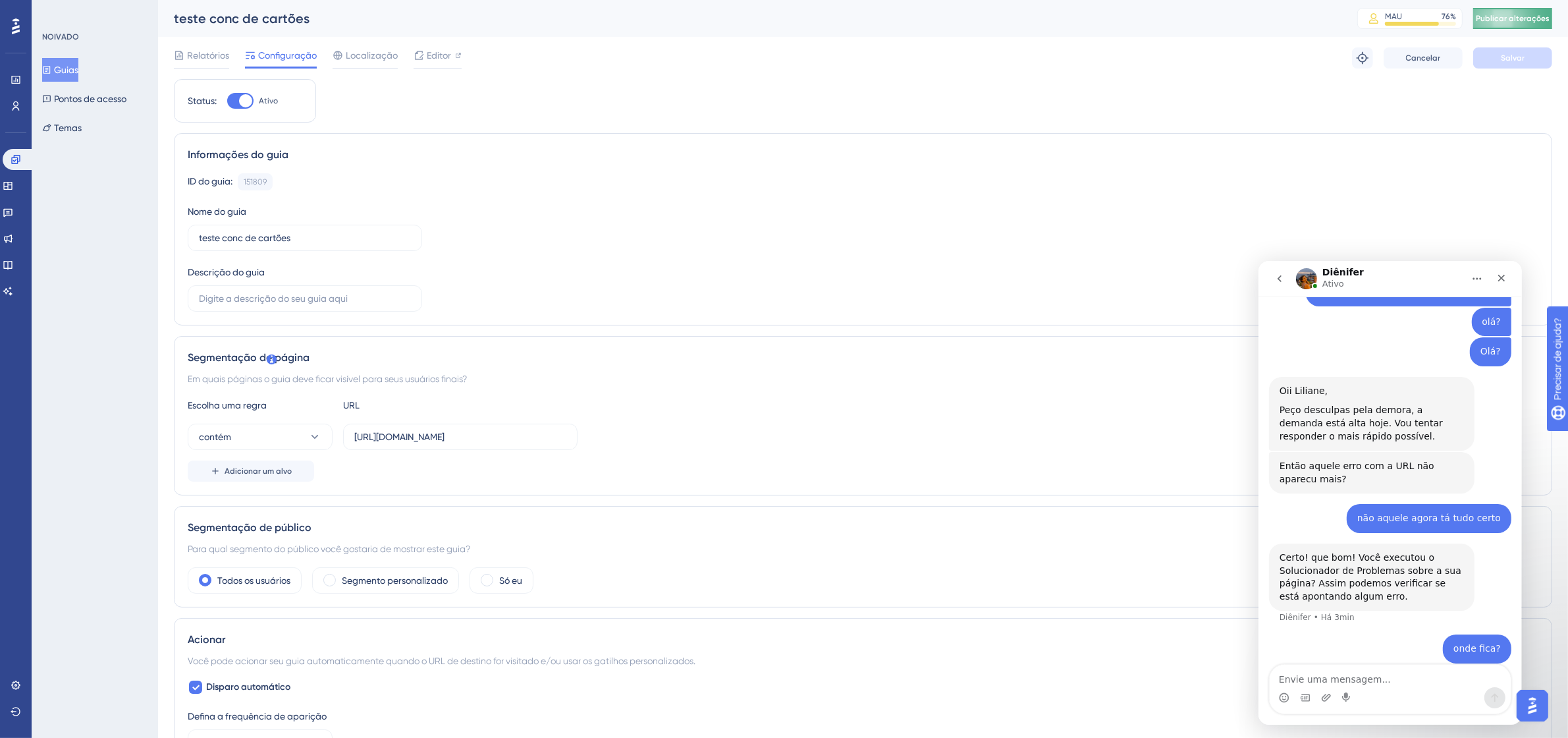
click at [1536, 20] on font "Publicar alterações" at bounding box center [1512, 19] width 74 height 9
click at [459, 435] on input "[URL][DOMAIN_NAME]" at bounding box center [460, 437] width 212 height 15
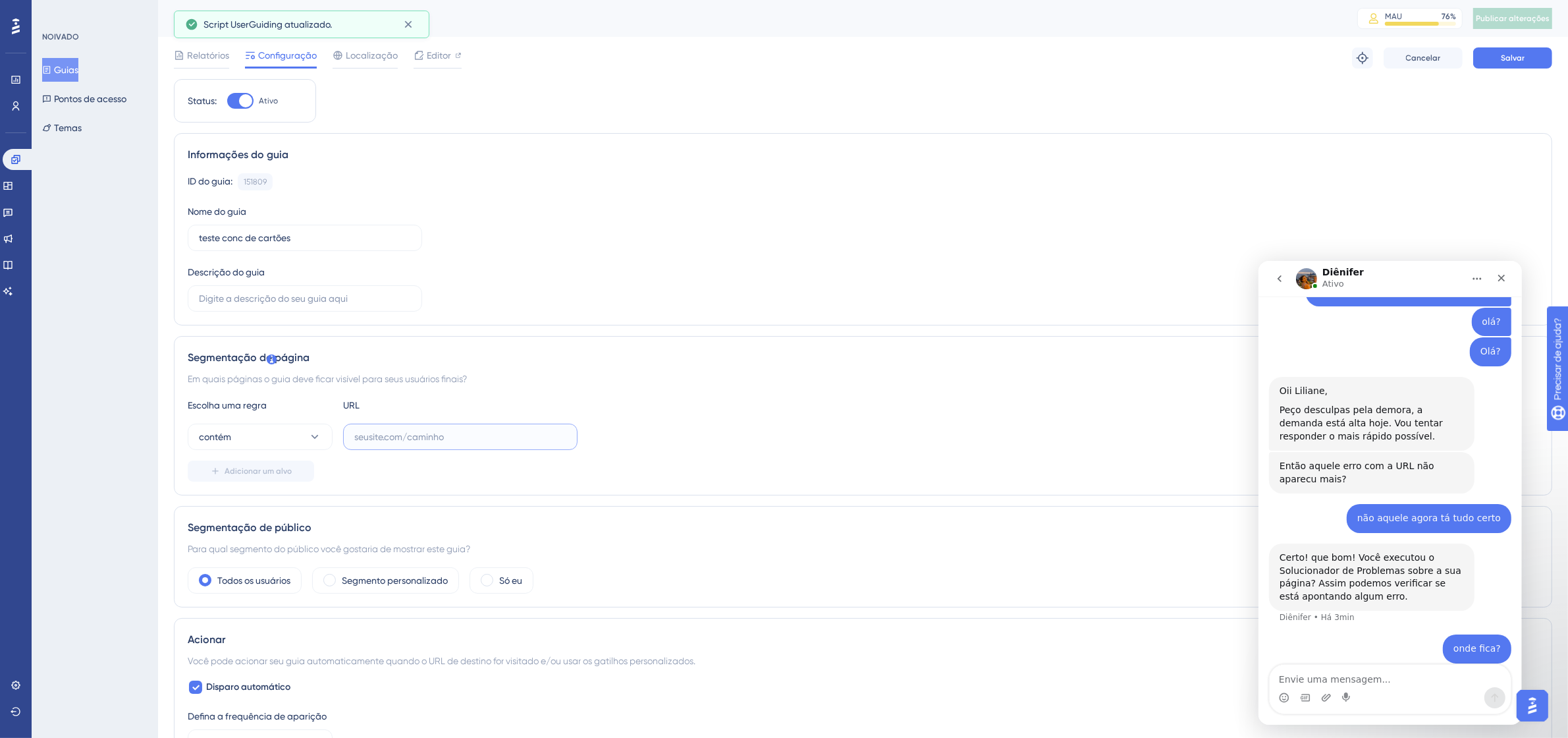
paste input "[URL][DOMAIN_NAME]"
type input "[URL][DOMAIN_NAME]"
click at [1538, 54] on button "Salvar" at bounding box center [1512, 58] width 79 height 21
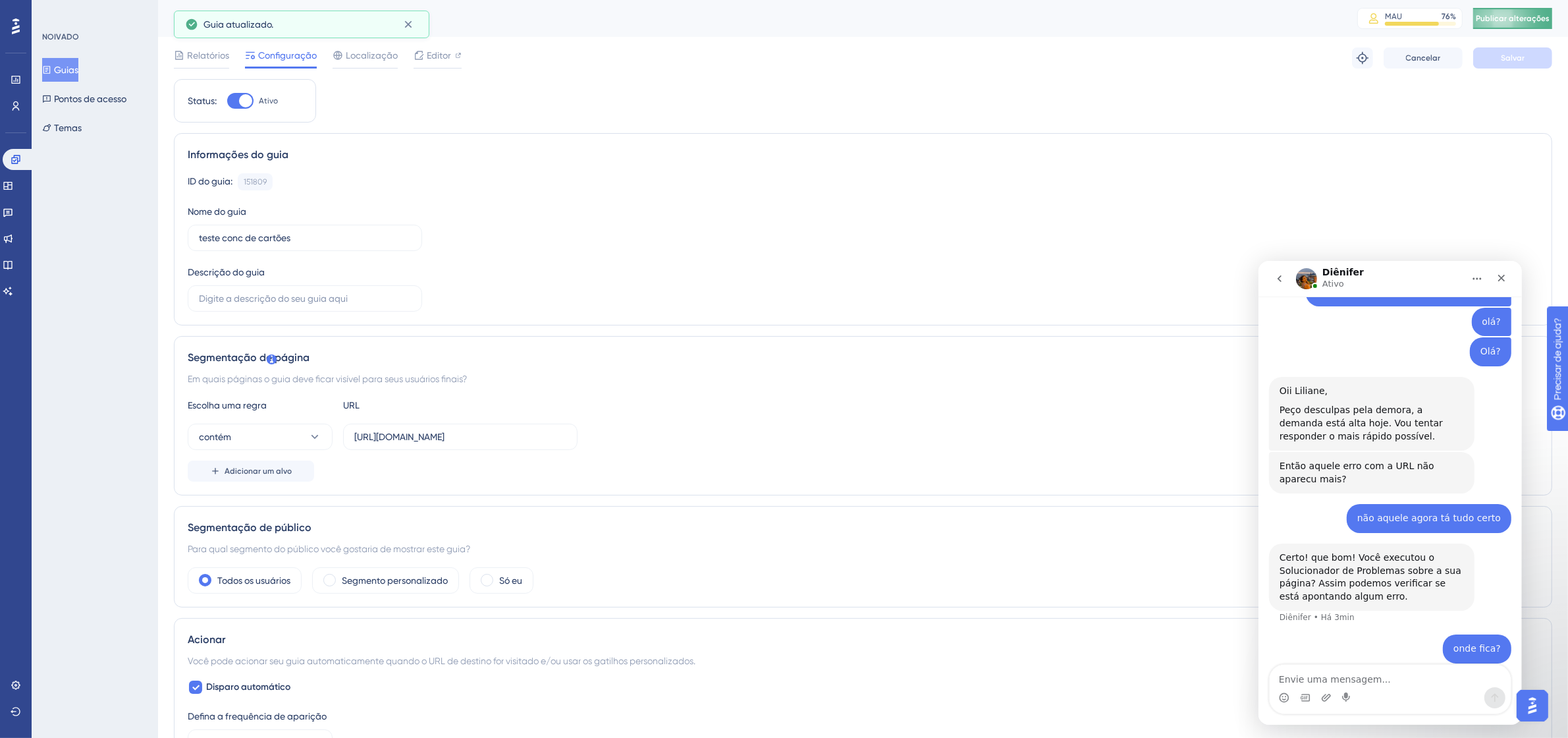
click at [1538, 19] on button "Publicar alterações" at bounding box center [1512, 19] width 79 height 21
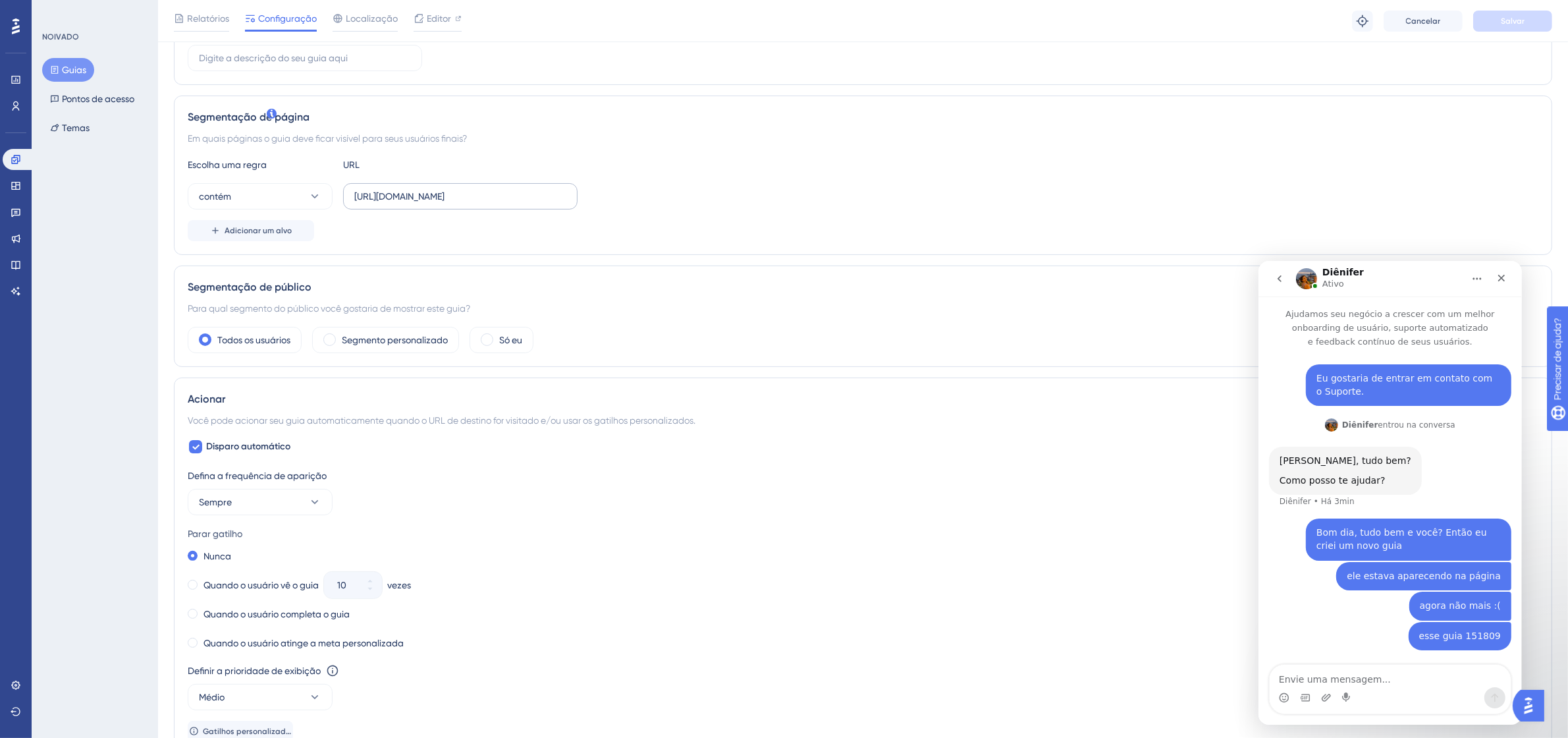
scroll to position [247, 0]
click at [240, 456] on div "Disparo automático Defina a frequência de aparição Sempre Parar gatilho Nunca Q…" at bounding box center [863, 589] width 1350 height 303
click at [245, 449] on font "Disparo automático" at bounding box center [248, 445] width 84 height 11
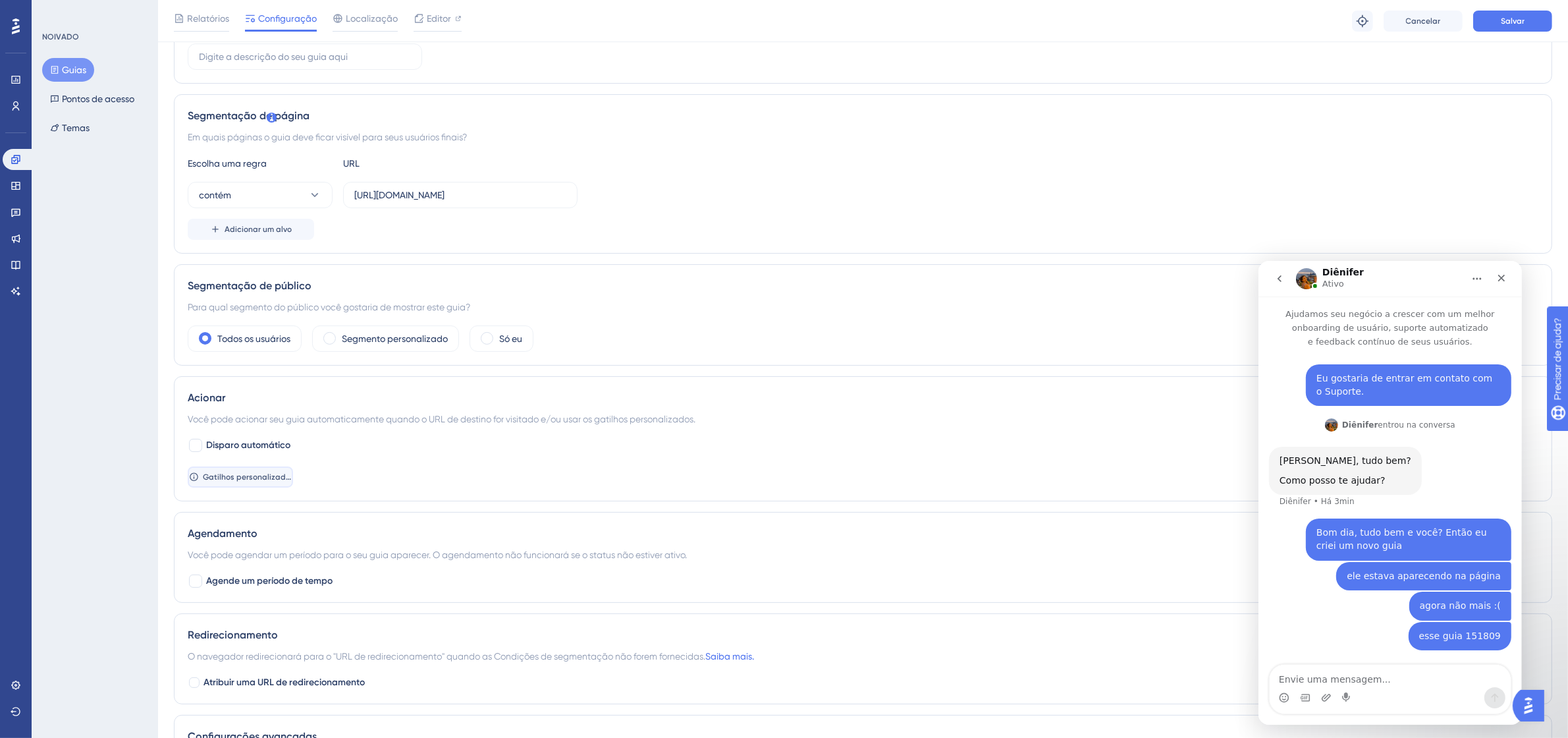
click at [255, 473] on button "Gatilhos personalizados" at bounding box center [240, 477] width 105 height 21
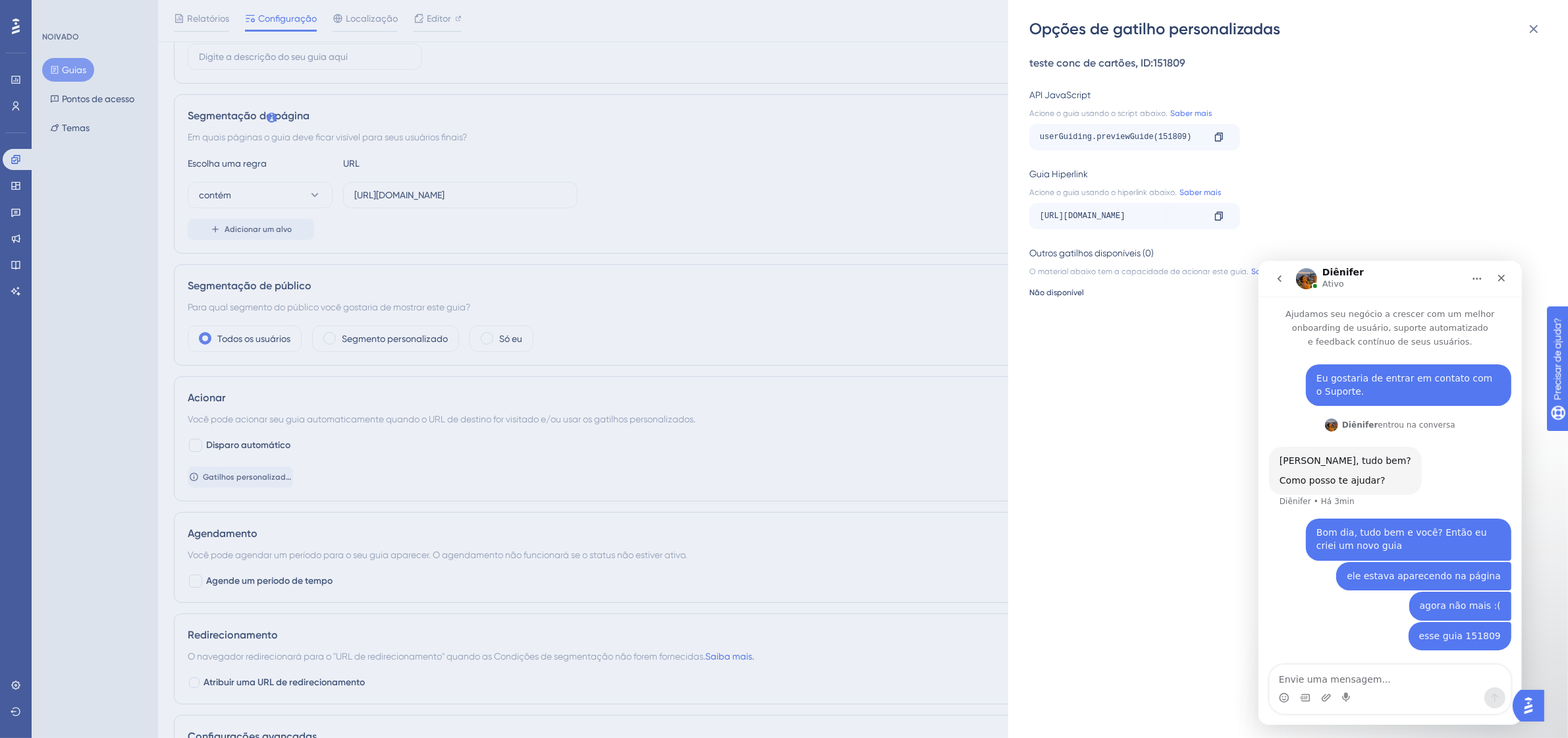
click at [251, 447] on div "Opções de gatilho personalizadas teste conc de cartões , ID: 151809 API JavaScr…" at bounding box center [784, 369] width 1568 height 738
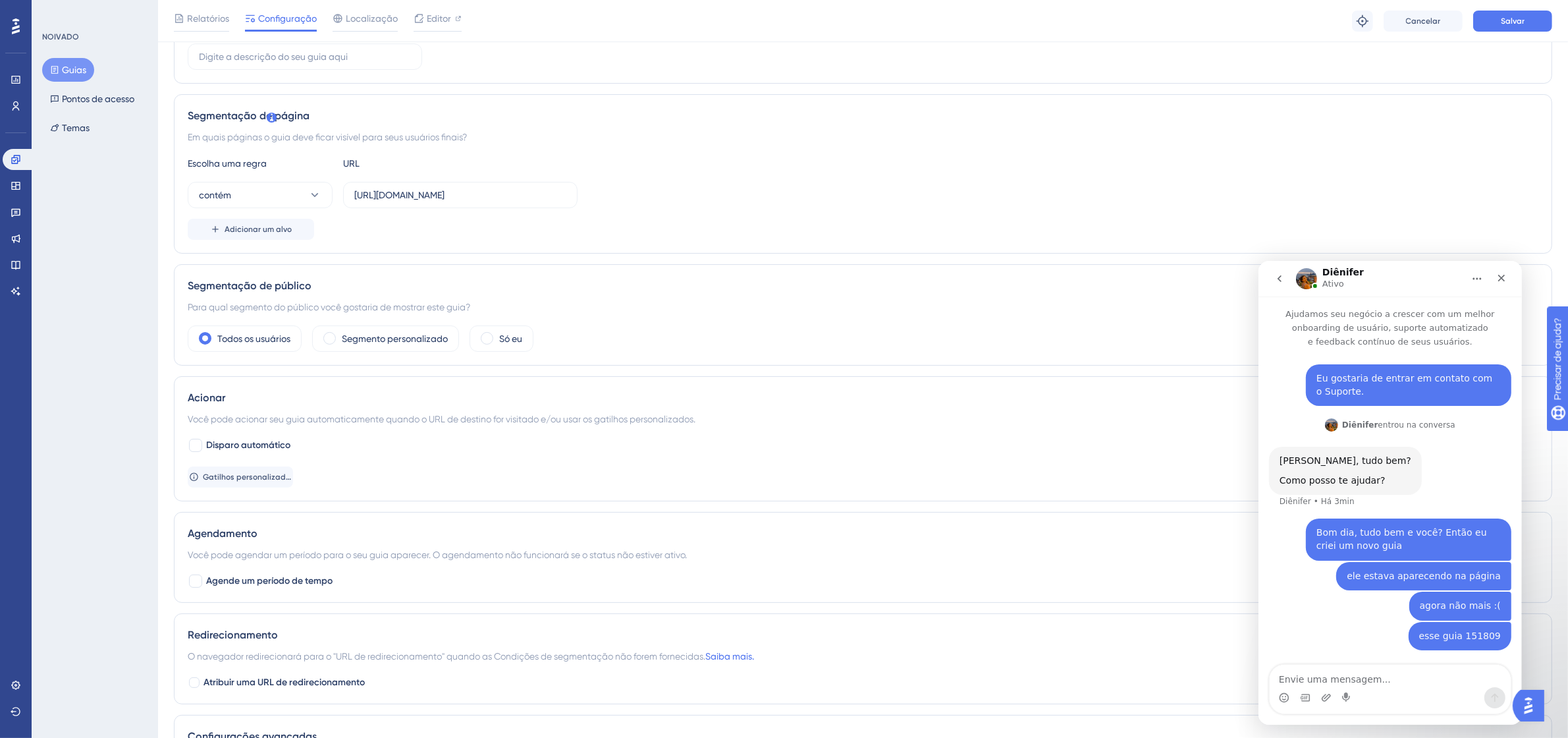
click at [251, 447] on font "Disparo automático" at bounding box center [248, 445] width 84 height 11
checkbox input "true"
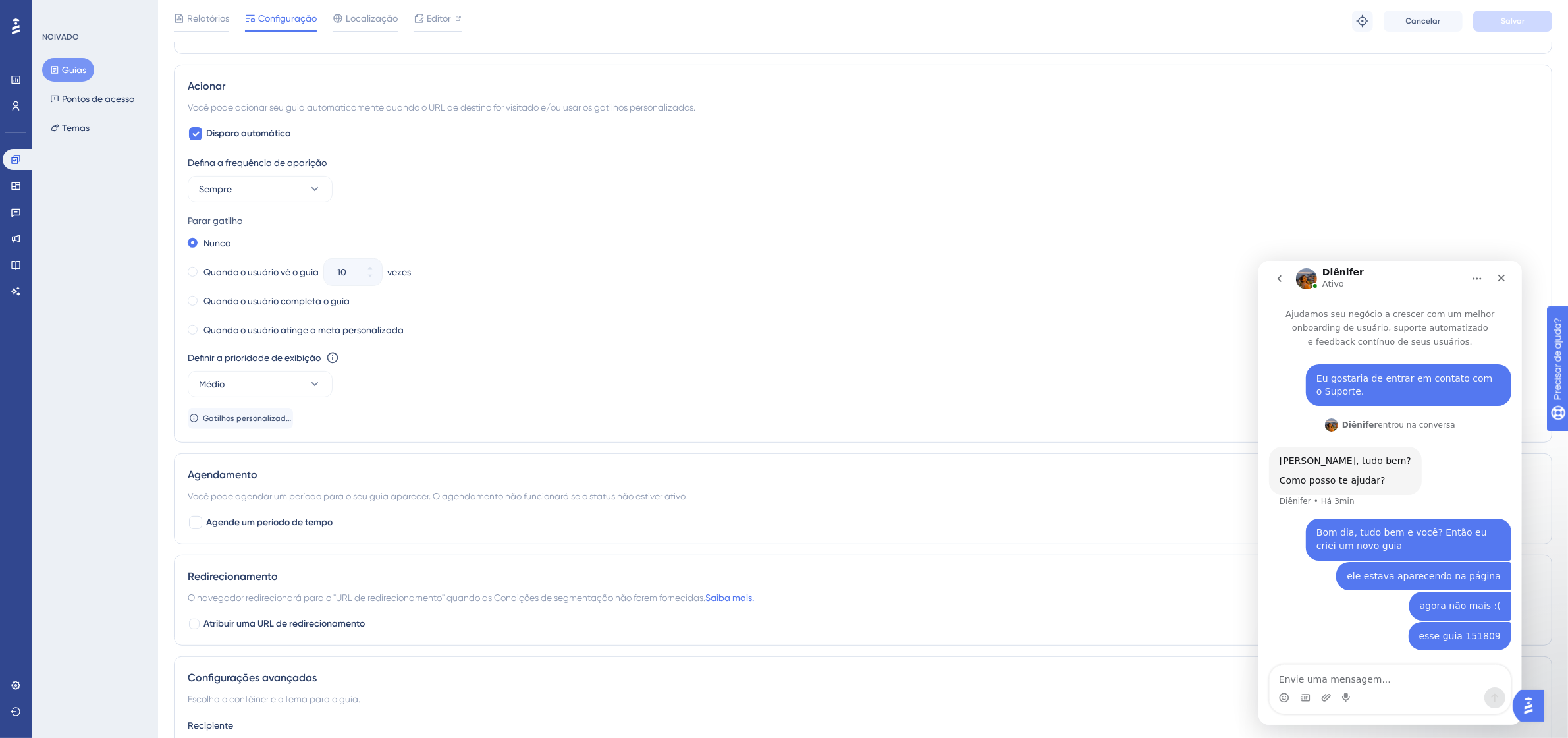
scroll to position [715, 0]
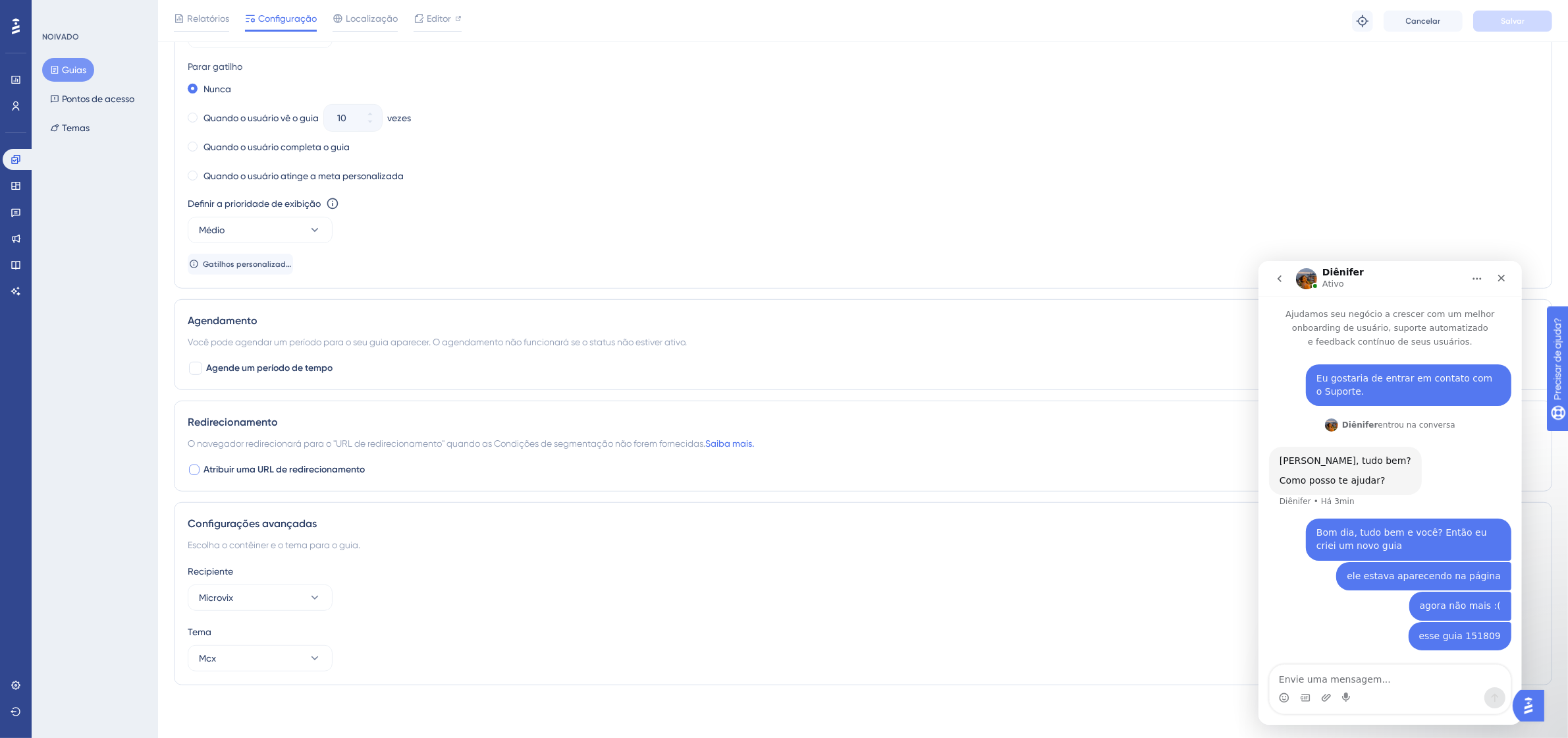
click at [333, 467] on font "Atribuir uma URL de redirecionamento" at bounding box center [284, 469] width 161 height 11
click at [333, 467] on font "Atribuir uma URL de redirecionamento" at bounding box center [284, 467] width 161 height 11
checkbox input "false"
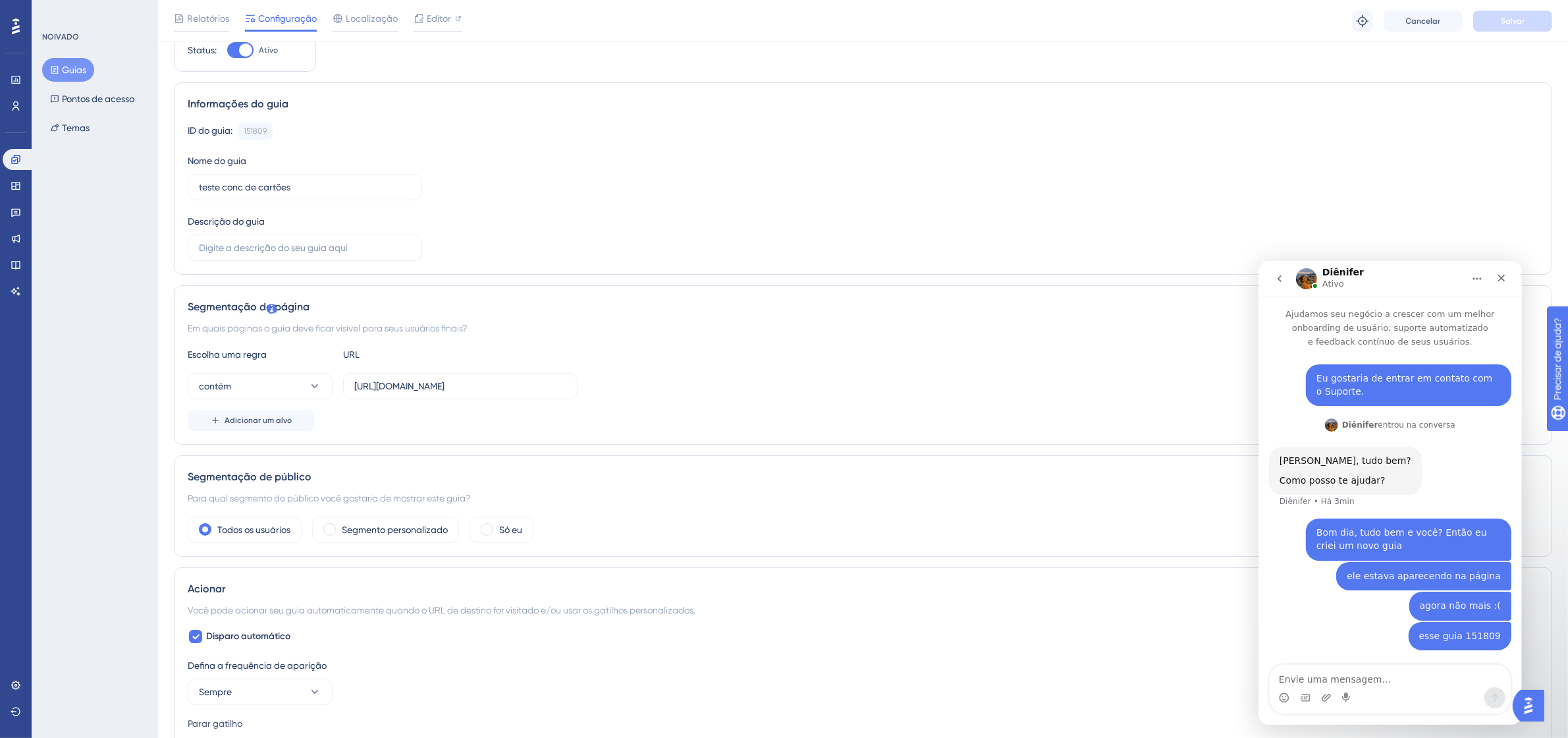
scroll to position [0, 0]
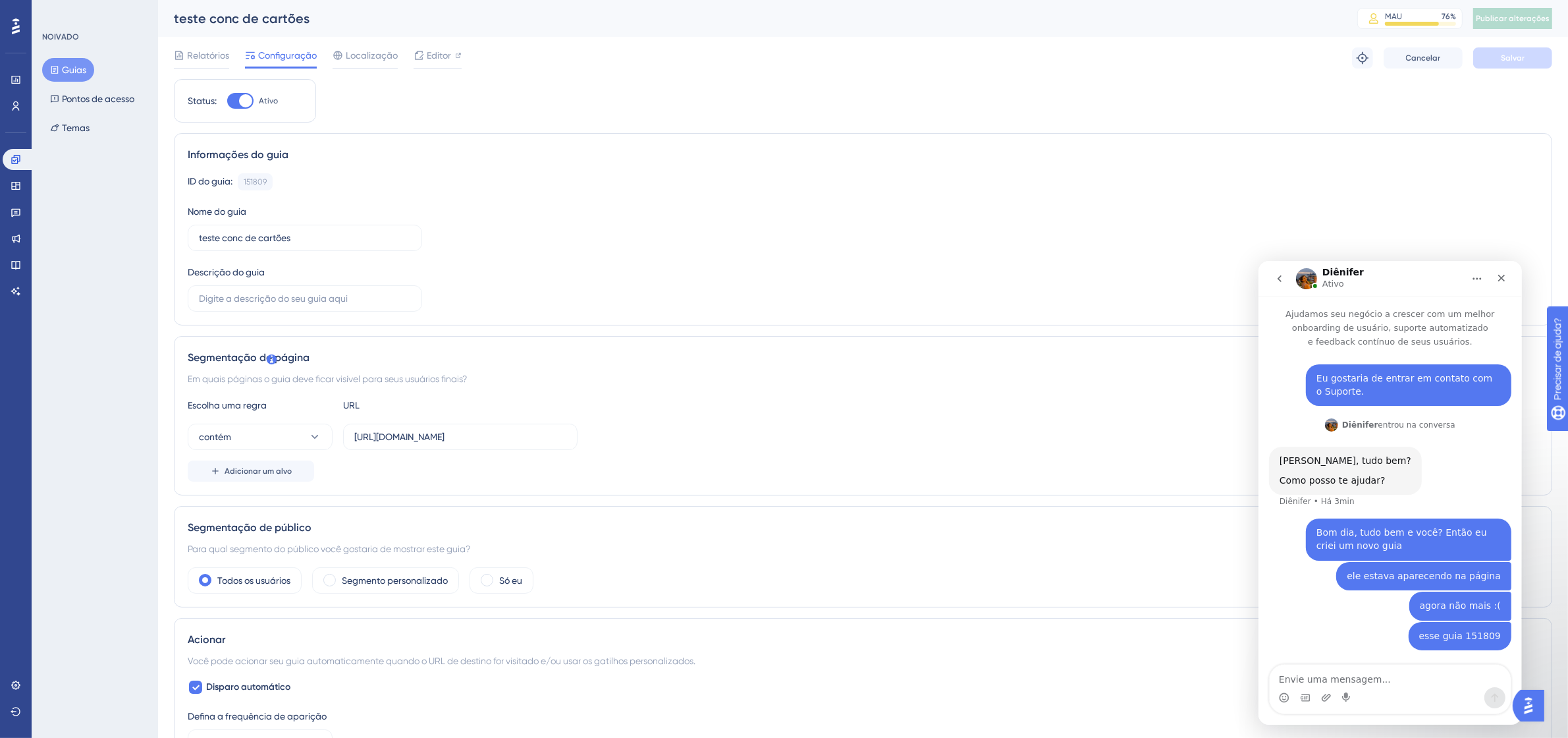
click at [250, 88] on div "Status: Ativo" at bounding box center [245, 101] width 142 height 44
click at [240, 103] on div at bounding box center [245, 101] width 13 height 13
click at [228, 102] on input "Ativo" at bounding box center [227, 101] width 1 height 1
click at [1536, 58] on button "Salvar" at bounding box center [1512, 58] width 79 height 21
click at [1541, 11] on button "Publicar alterações" at bounding box center [1512, 19] width 79 height 21
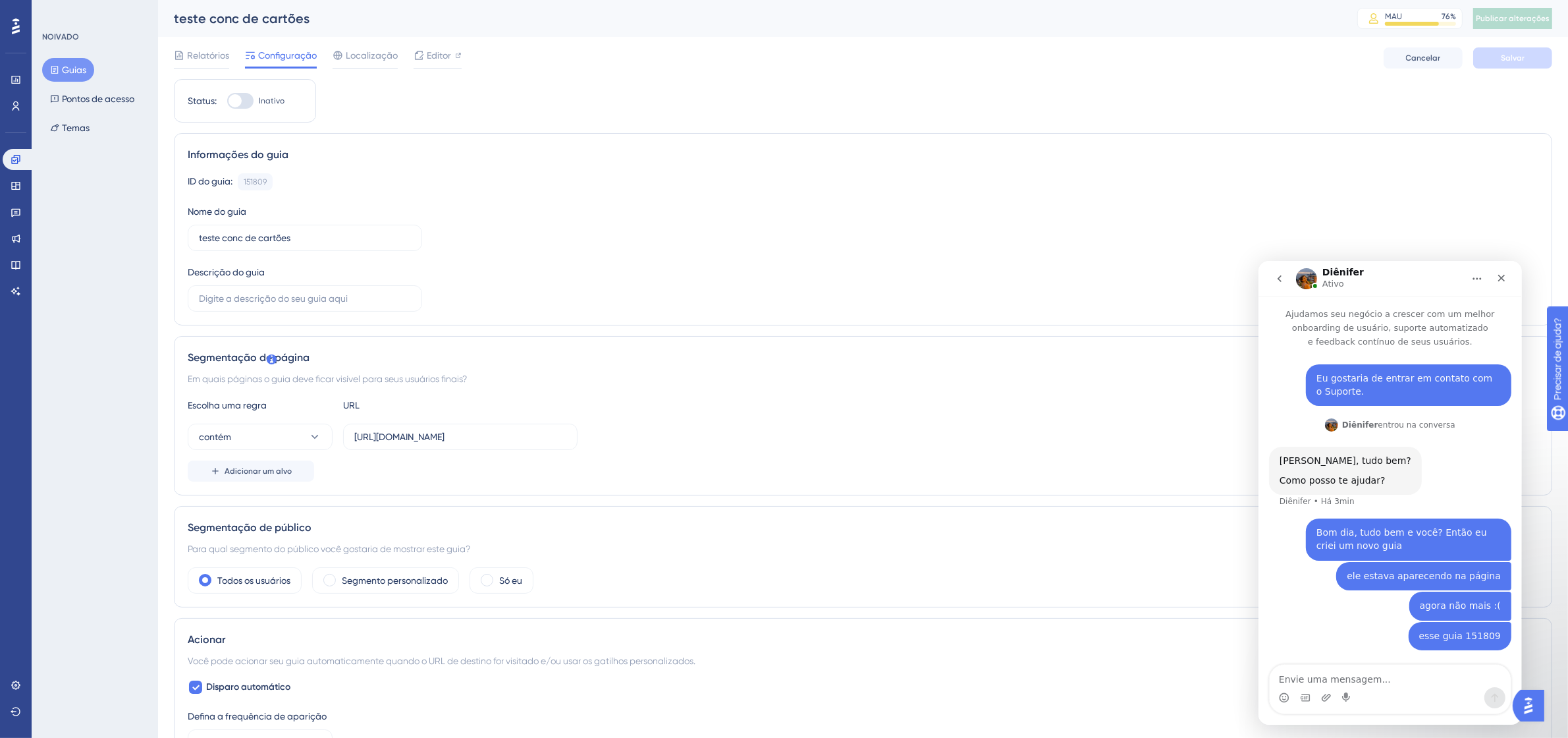
click at [250, 97] on div at bounding box center [241, 101] width 27 height 16
click at [228, 101] on input "Inativo" at bounding box center [227, 101] width 1 height 1
checkbox input "true"
click at [1504, 53] on font "Salvar" at bounding box center [1513, 58] width 24 height 9
click at [1541, 15] on font "Publicar alterações" at bounding box center [1512, 19] width 74 height 9
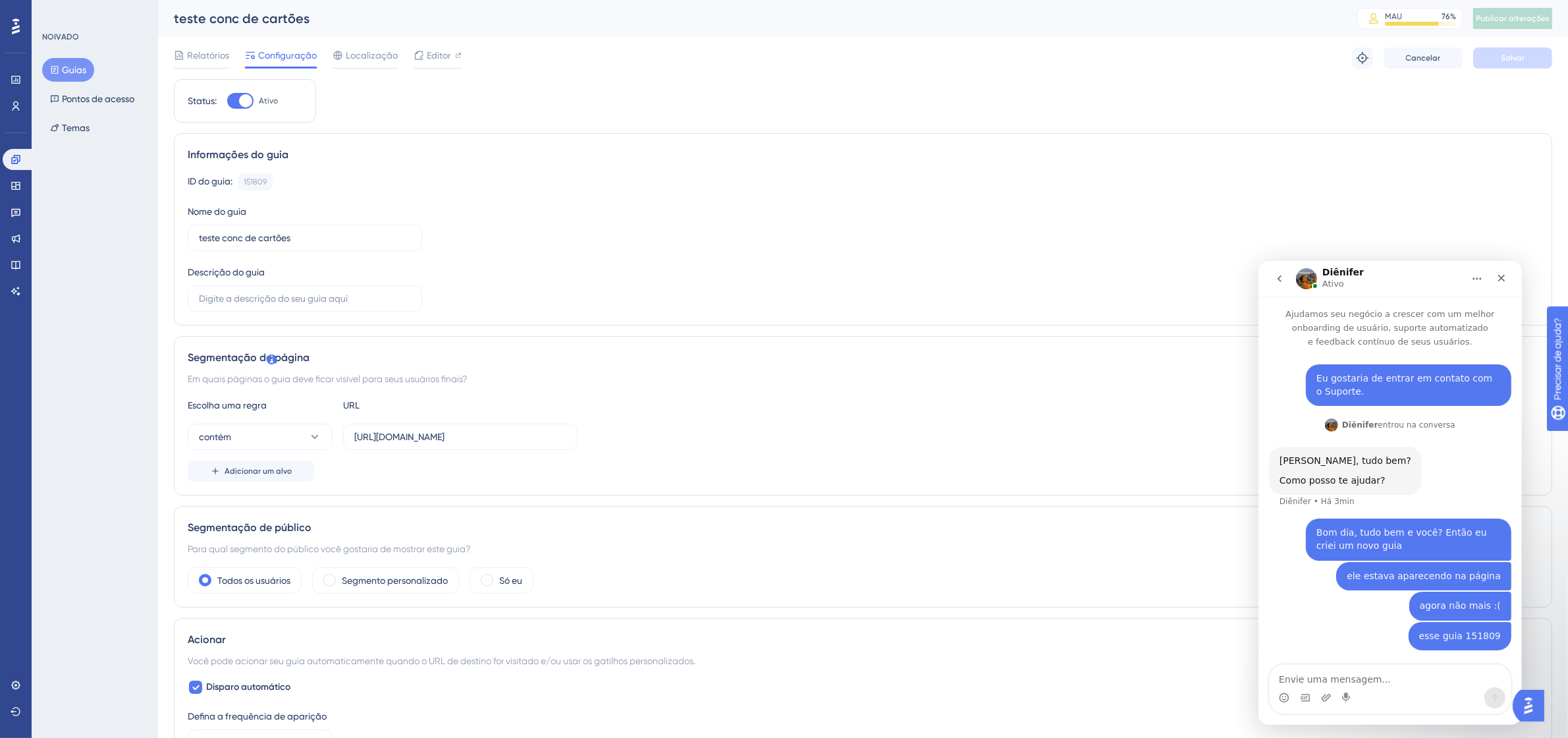
click at [1387, 690] on div "Mensageiro da Intercom" at bounding box center [1389, 698] width 241 height 21
click at [1388, 686] on textarea "Envie uma mensagem..." at bounding box center [1389, 676] width 241 height 23
type textarea "na edição ele está normal"
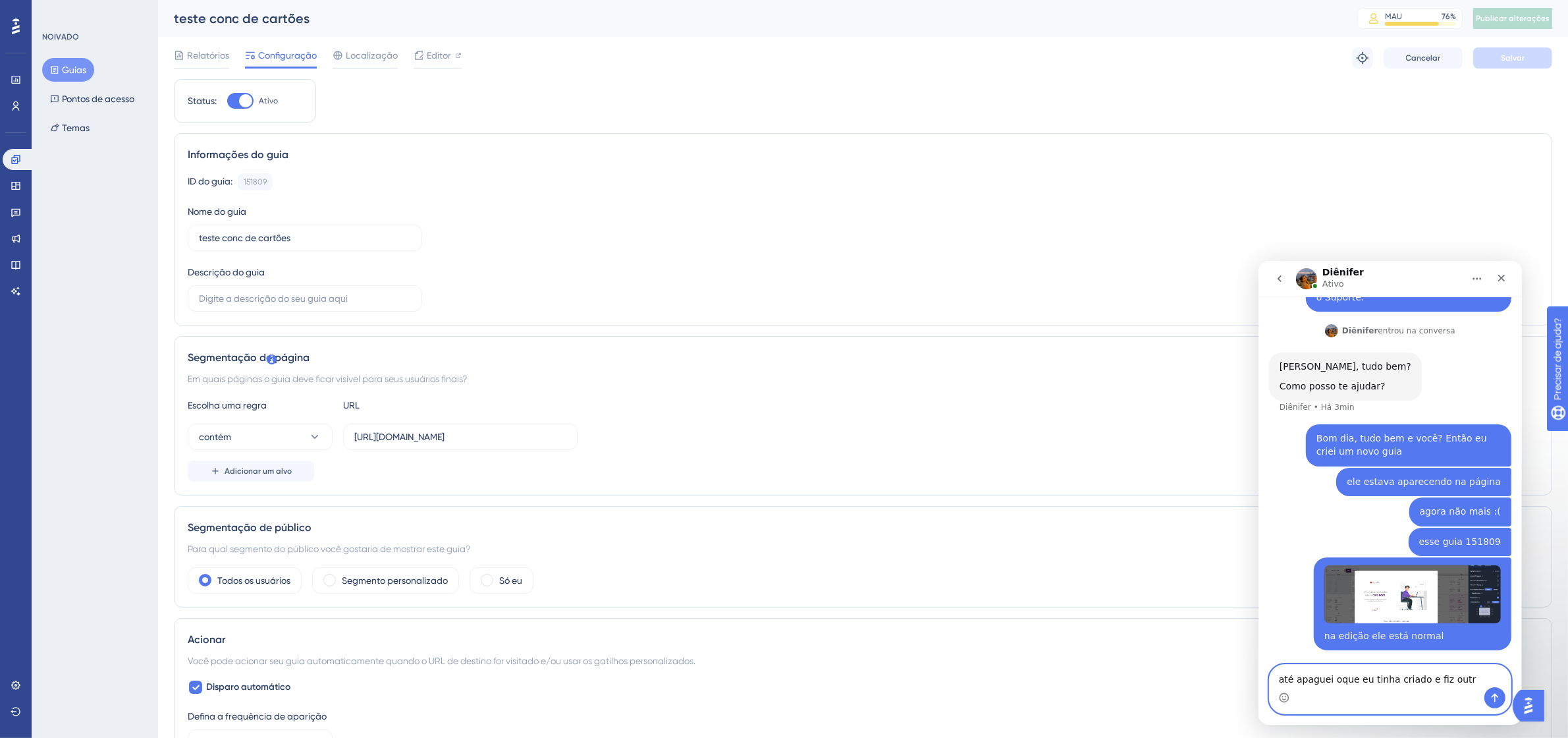
type textarea "até apaguei oque eu tinha criado e fiz outro"
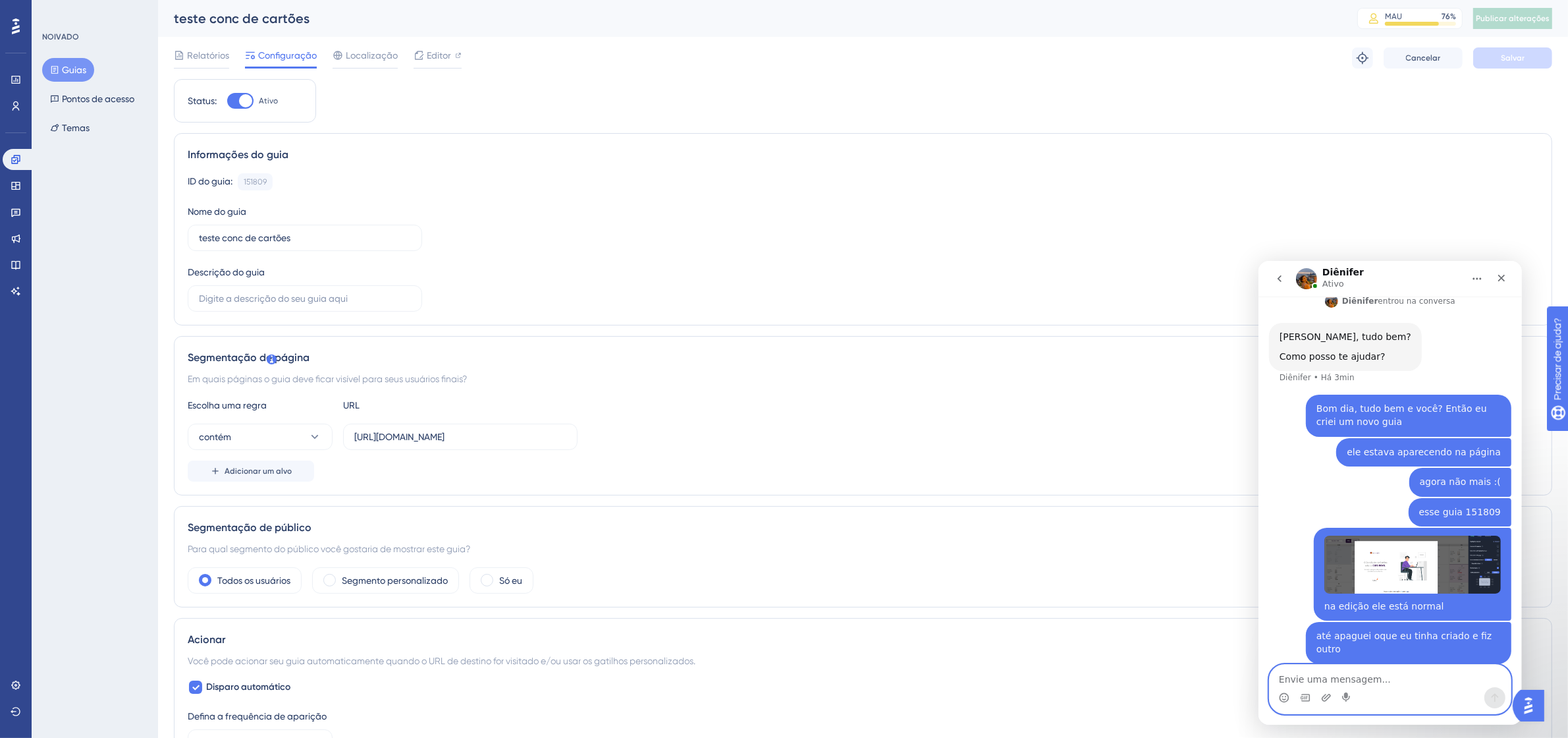
click at [1400, 667] on textarea "Envie uma mensagem..." at bounding box center [1389, 676] width 241 height 23
click at [1375, 686] on textarea "Envie uma mensagem..." at bounding box center [1389, 676] width 241 height 23
type textarea "olá?"
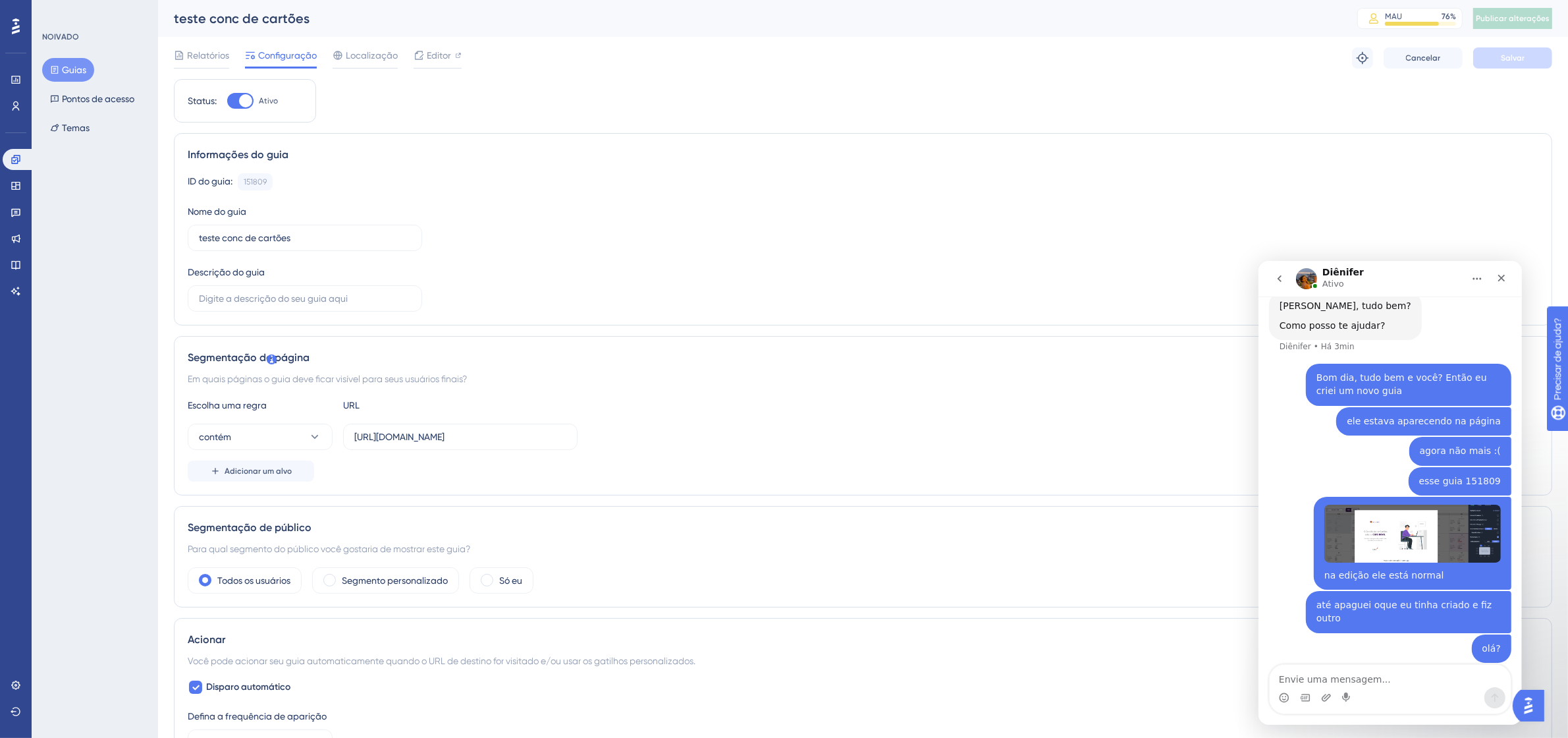
click at [1372, 599] on div "até apaguei oque eu tinha criado e fiz outro" at bounding box center [1408, 611] width 184 height 26
click at [436, 62] on span "Editor" at bounding box center [438, 55] width 25 height 16
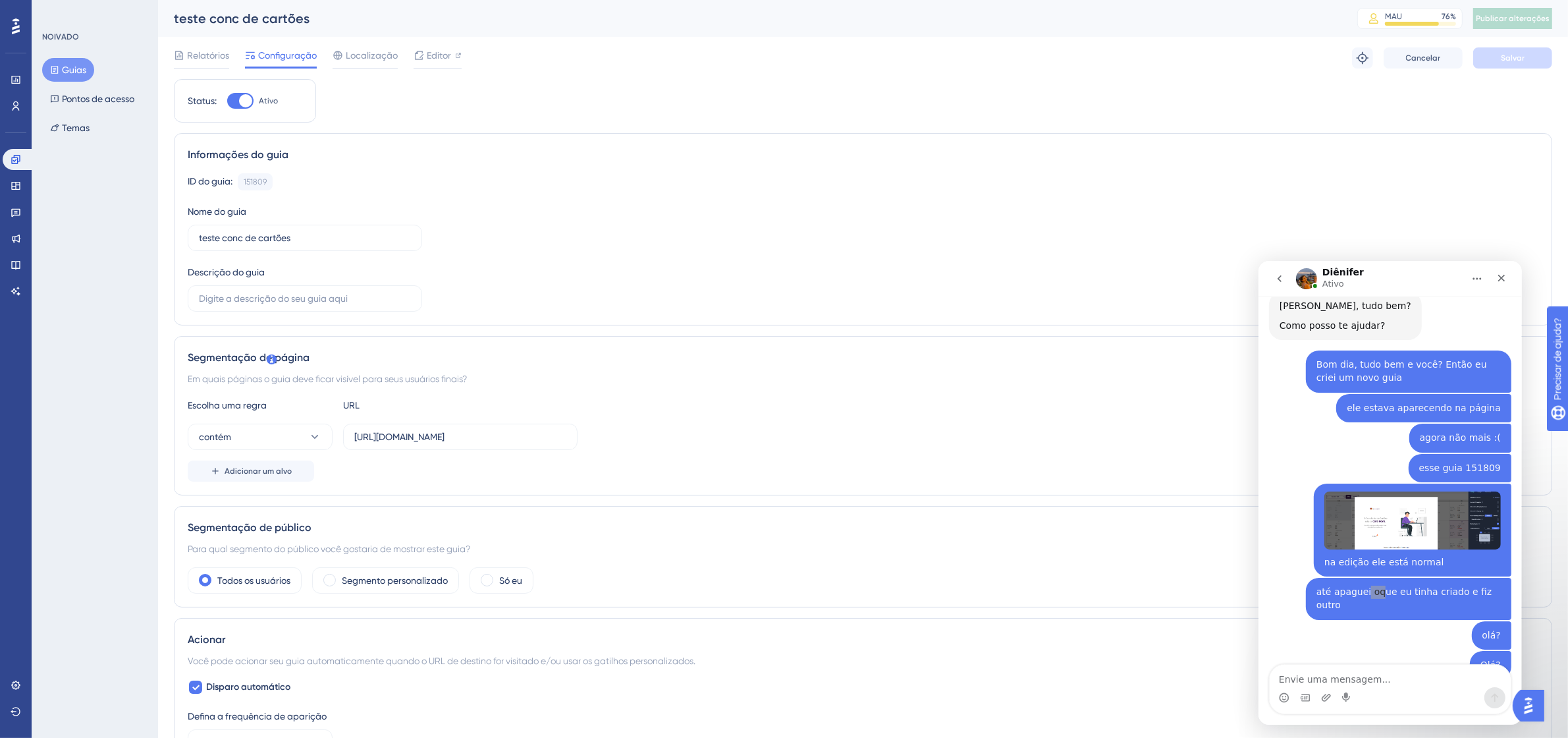
scroll to position [312, 0]
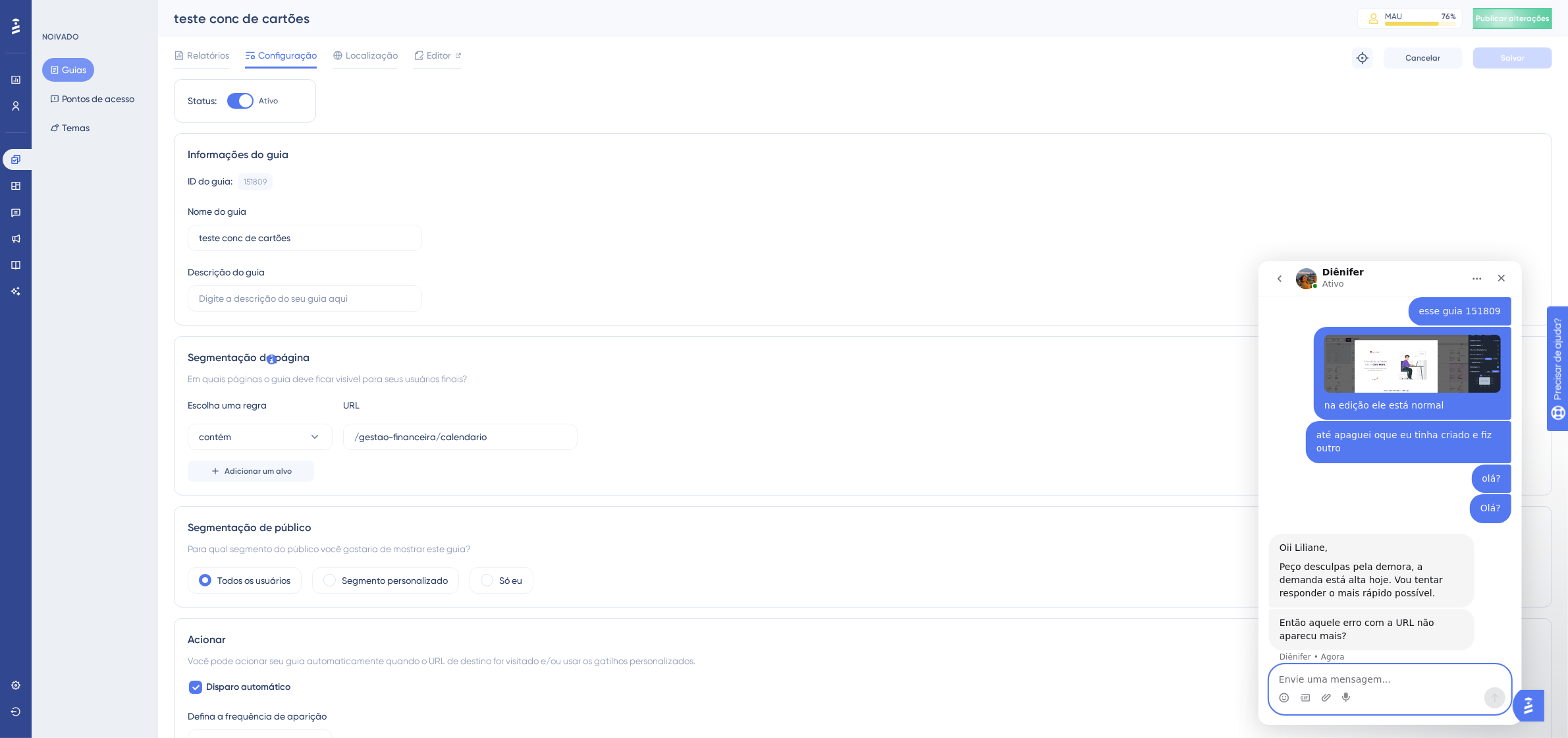
click at [1339, 674] on textarea "Envie uma mensagem..." at bounding box center [1389, 676] width 241 height 23
type textarea "não aquele agora tá tudo certo"
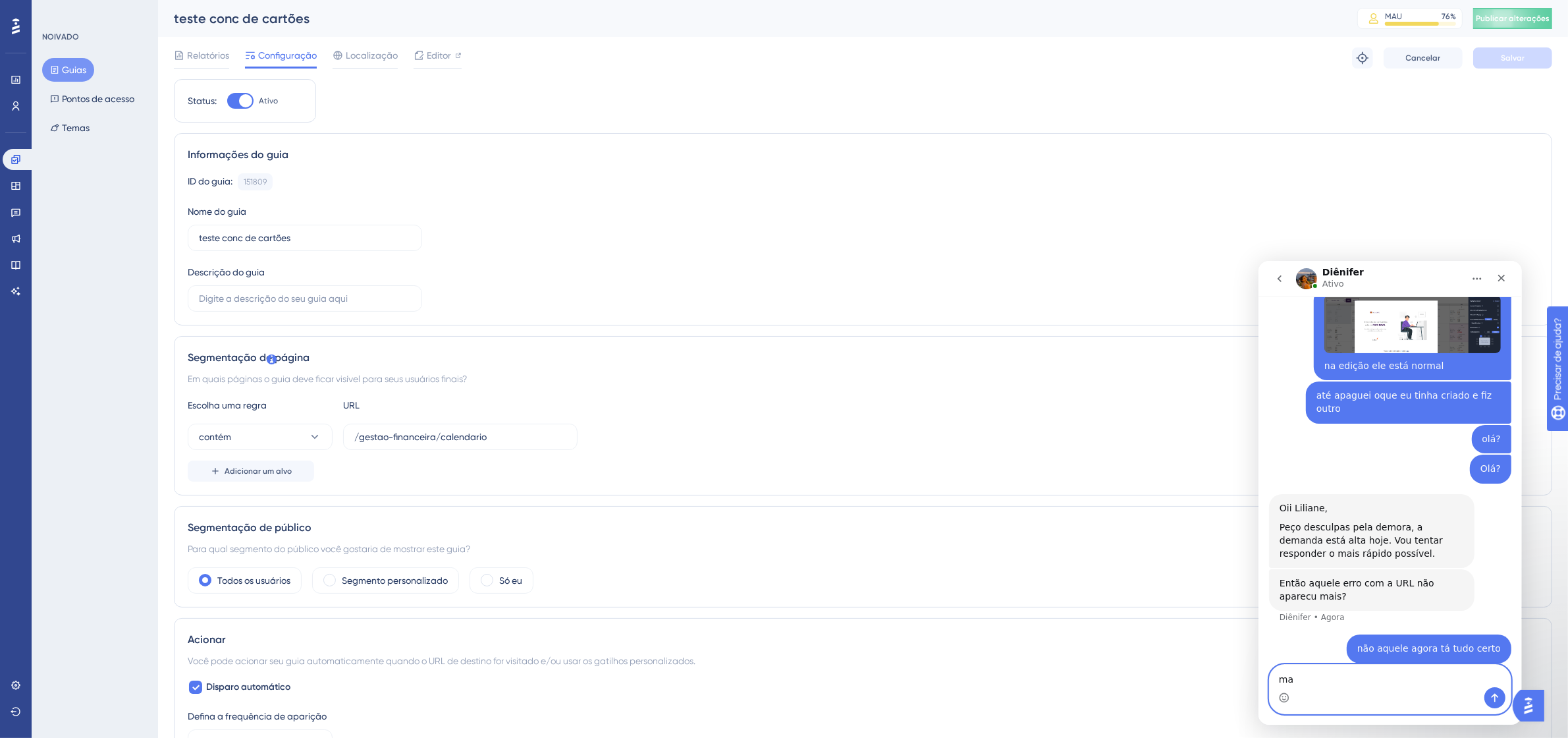
type textarea "m"
click at [501, 433] on input "/gestao-financeira/calendario" at bounding box center [460, 437] width 212 height 15
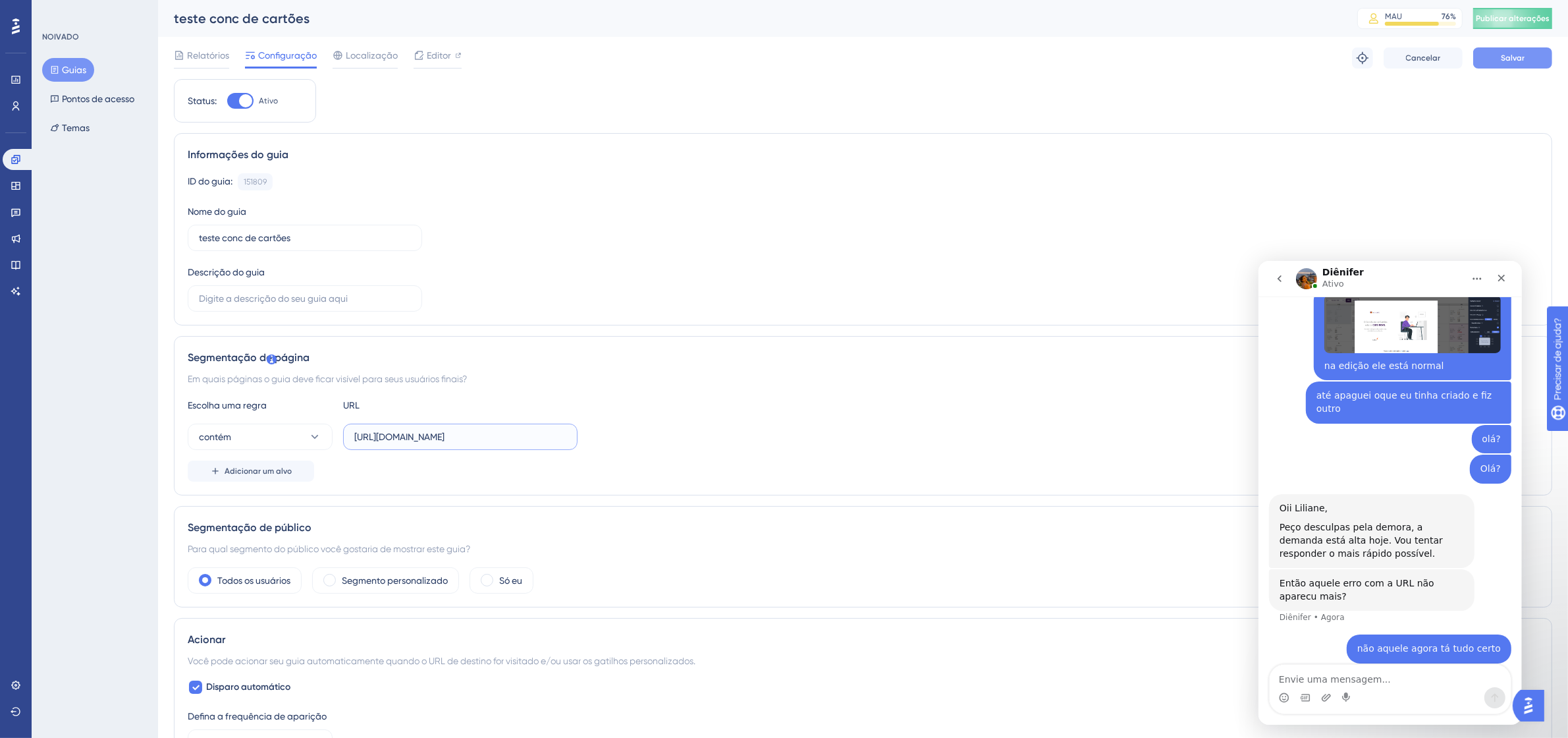
type input "[URL][DOMAIN_NAME]"
click at [1517, 58] on font "Salvar" at bounding box center [1513, 58] width 24 height 9
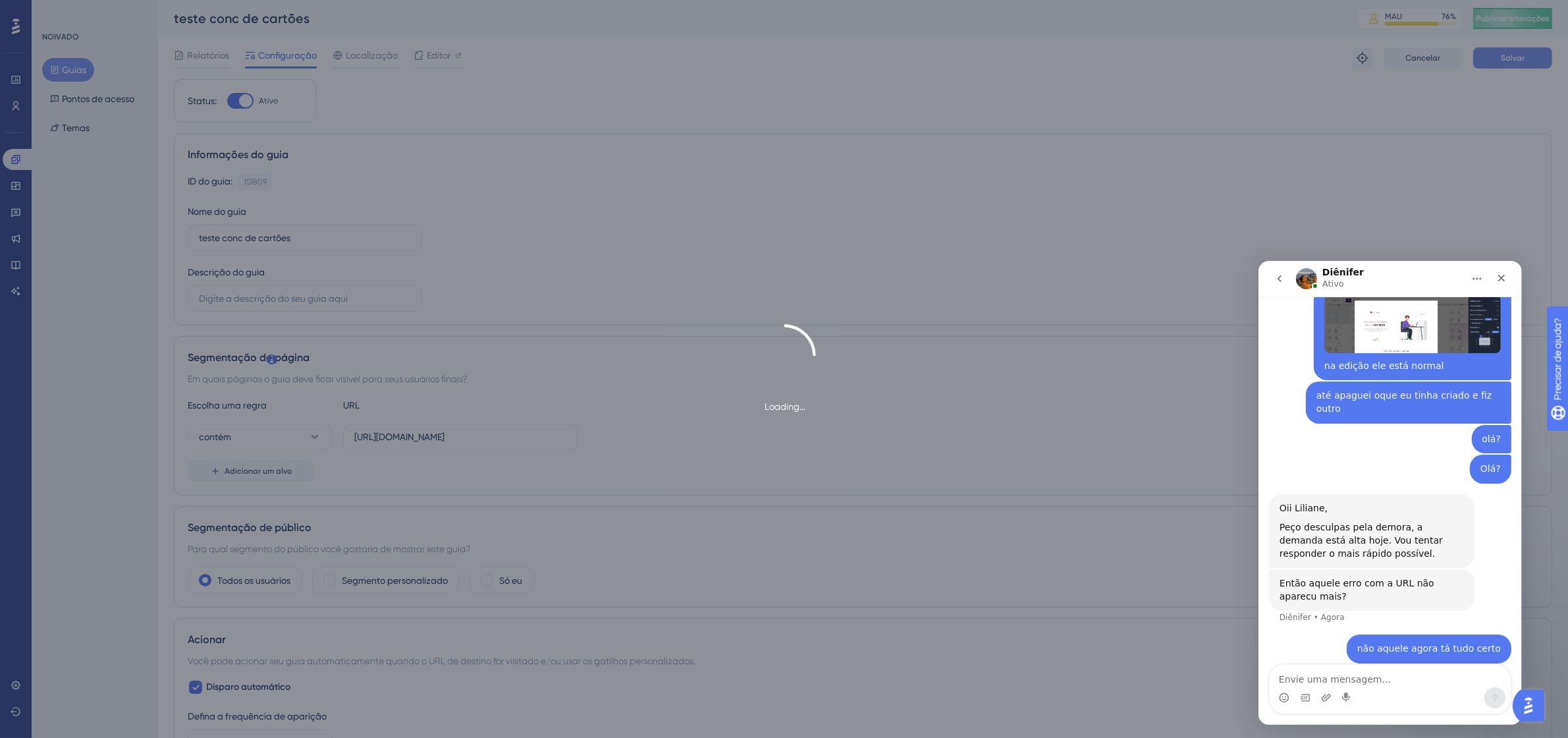
scroll to position [0, 0]
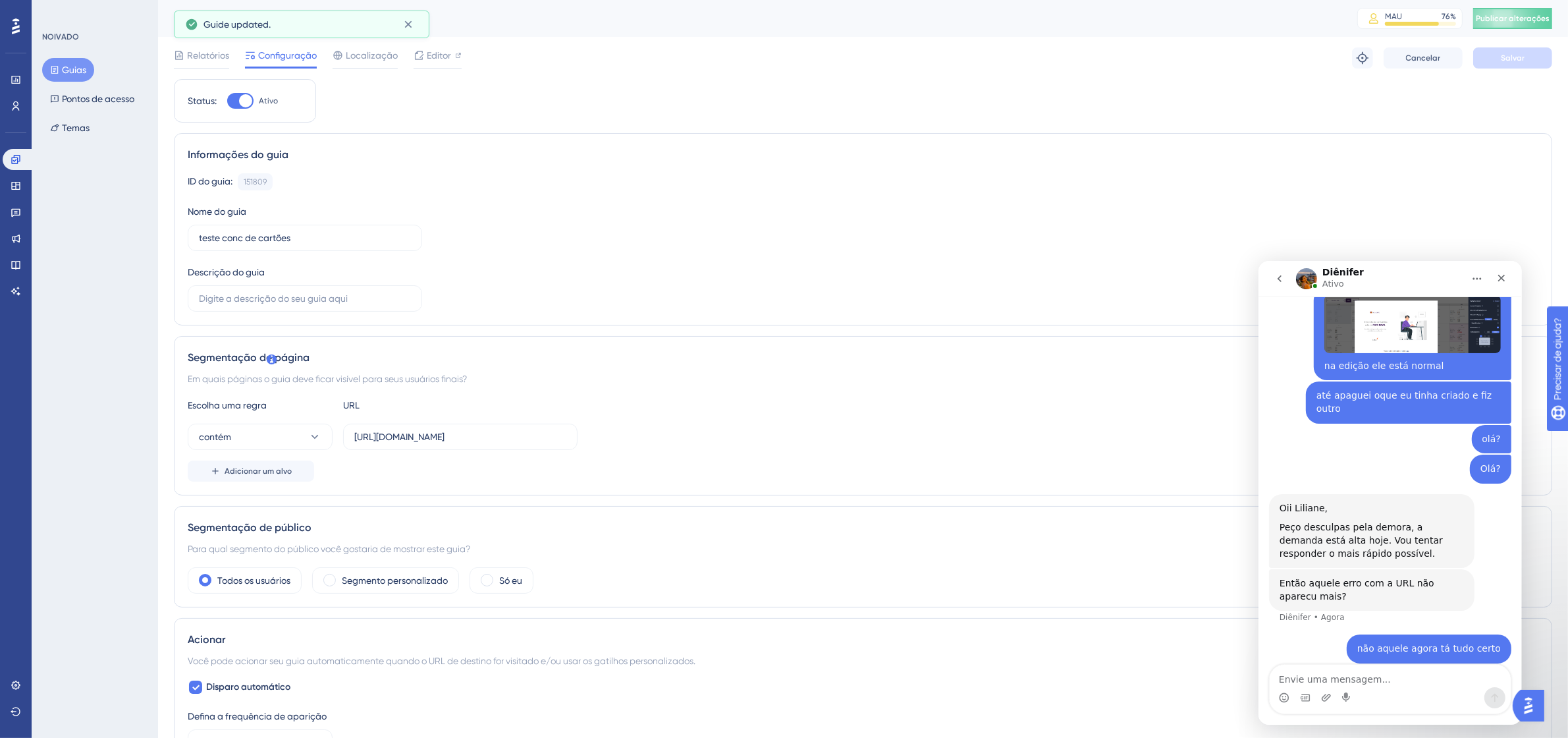
click at [1536, 14] on font "Publicar alterações" at bounding box center [1512, 19] width 74 height 9
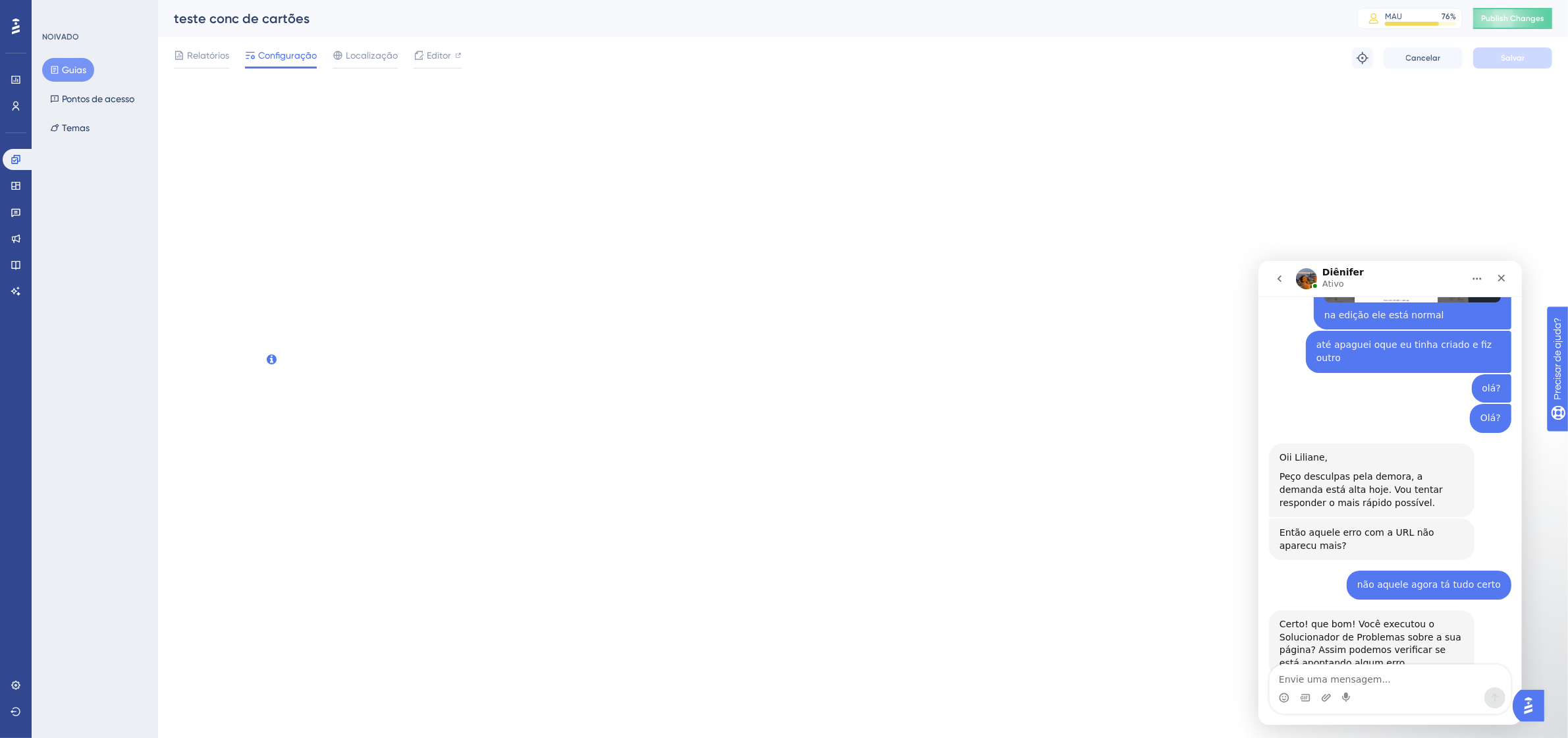
scroll to position [429, 0]
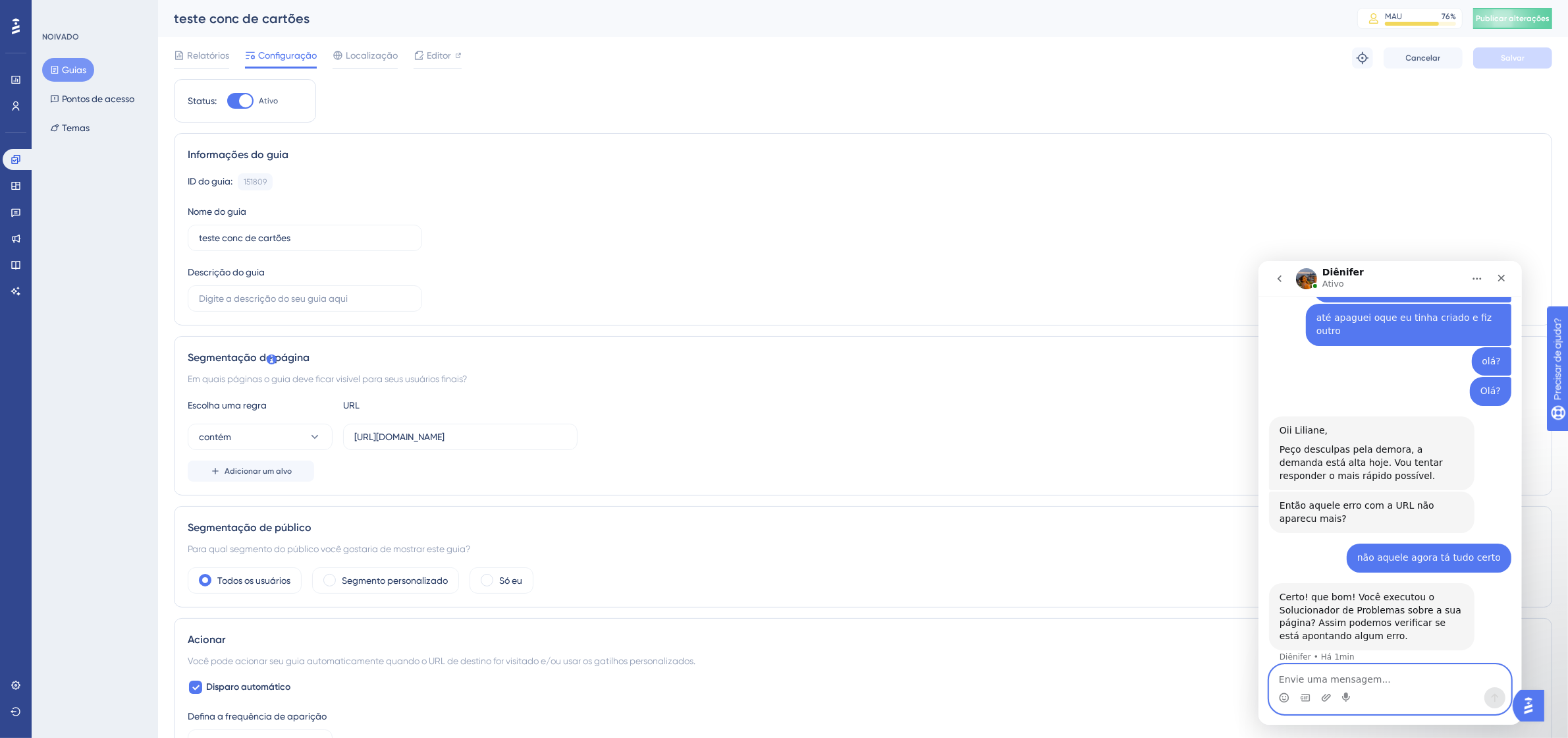
click at [1355, 677] on textarea "Envie uma mensagem..." at bounding box center [1389, 676] width 241 height 23
click at [455, 53] on icon at bounding box center [458, 55] width 7 height 7
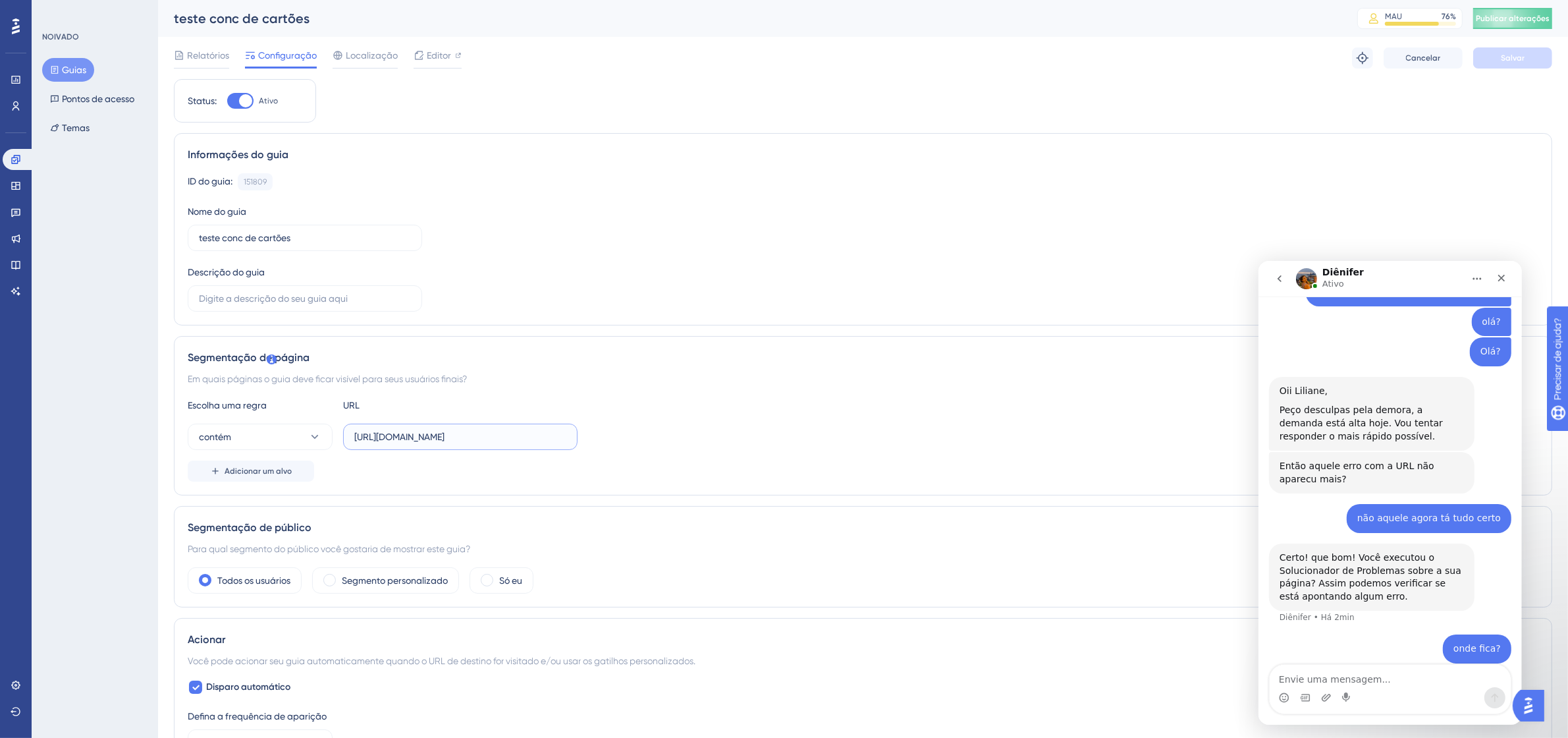
click at [474, 437] on input "[URL][DOMAIN_NAME]" at bounding box center [460, 437] width 212 height 15
click at [472, 436] on input "[URL][DOMAIN_NAME]" at bounding box center [460, 437] width 212 height 15
paste input "https://9011-erpwebapp-exppagrec.microvix.com.br/gestao-financeira/dashboard"
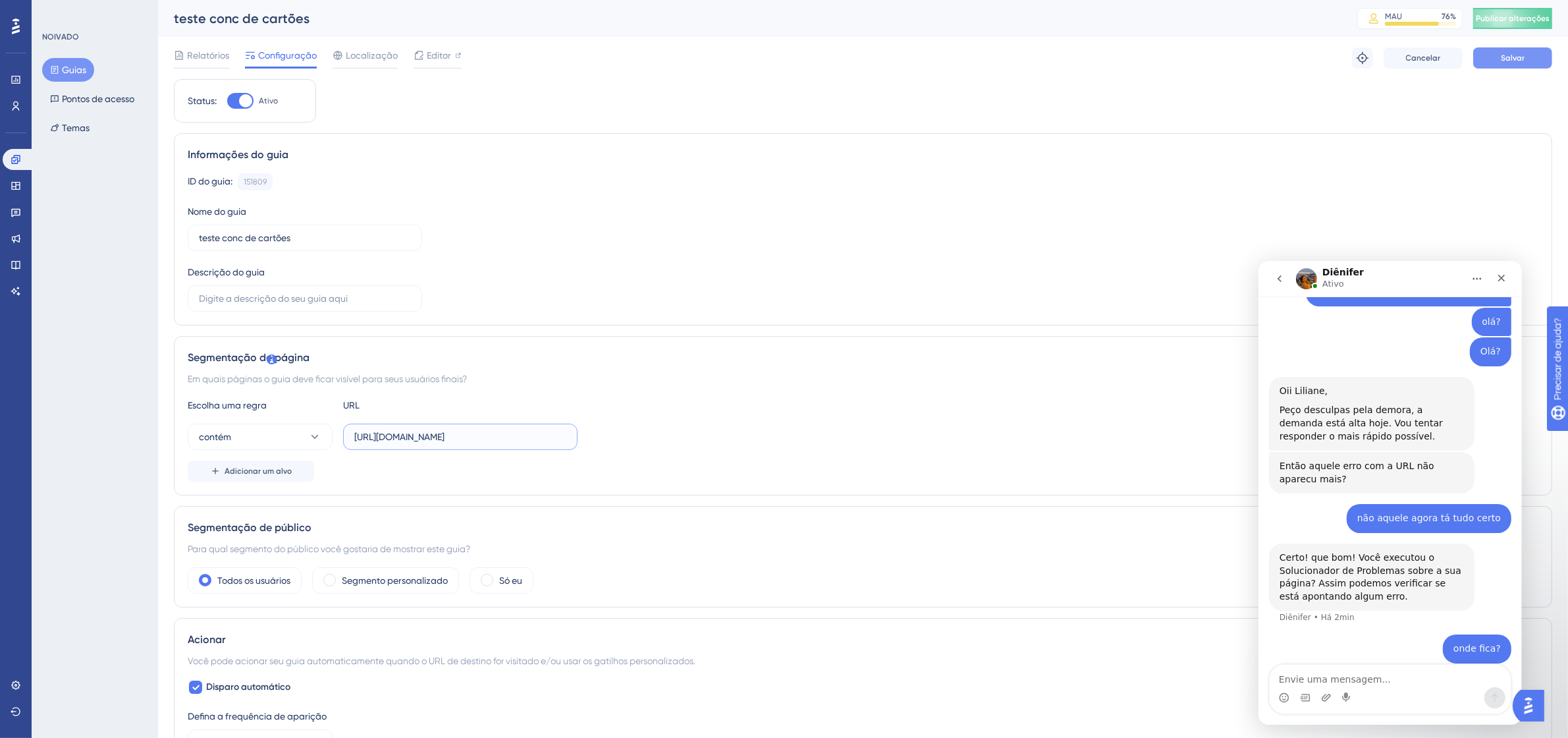
type input "https://9011-erpwebapp-exppagrec.microvix.com.br/gestao-financeira/dashboard"
click at [1506, 50] on button "Salvar" at bounding box center [1512, 58] width 79 height 21
click at [1543, 20] on font "Publicar alterações" at bounding box center [1512, 19] width 74 height 9
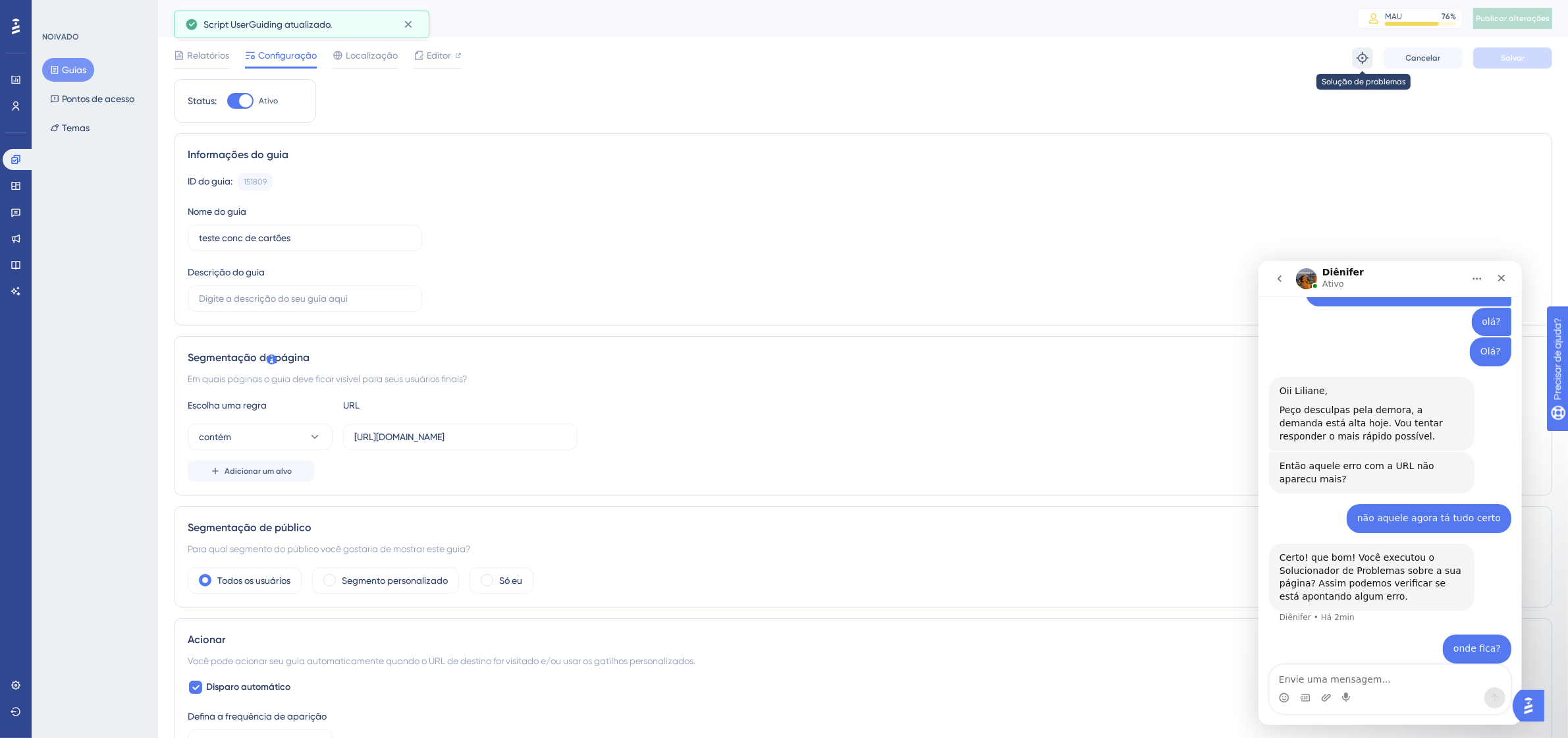
click at [1364, 56] on icon at bounding box center [1362, 58] width 13 height 13
click at [439, 50] on font "Editor" at bounding box center [438, 55] width 25 height 11
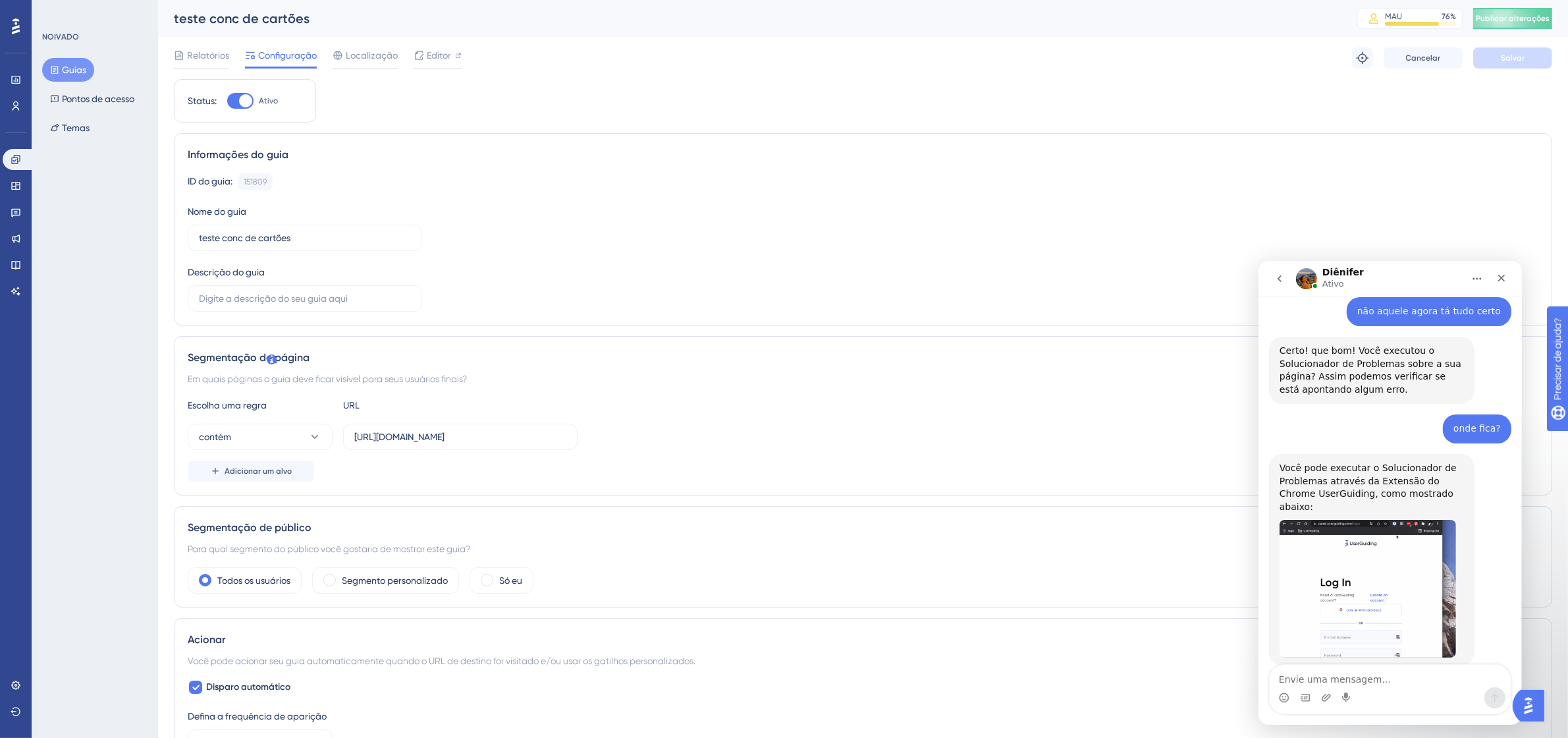
scroll to position [678, 0]
click at [1348, 552] on img "Diênifer diz…" at bounding box center [1367, 586] width 176 height 138
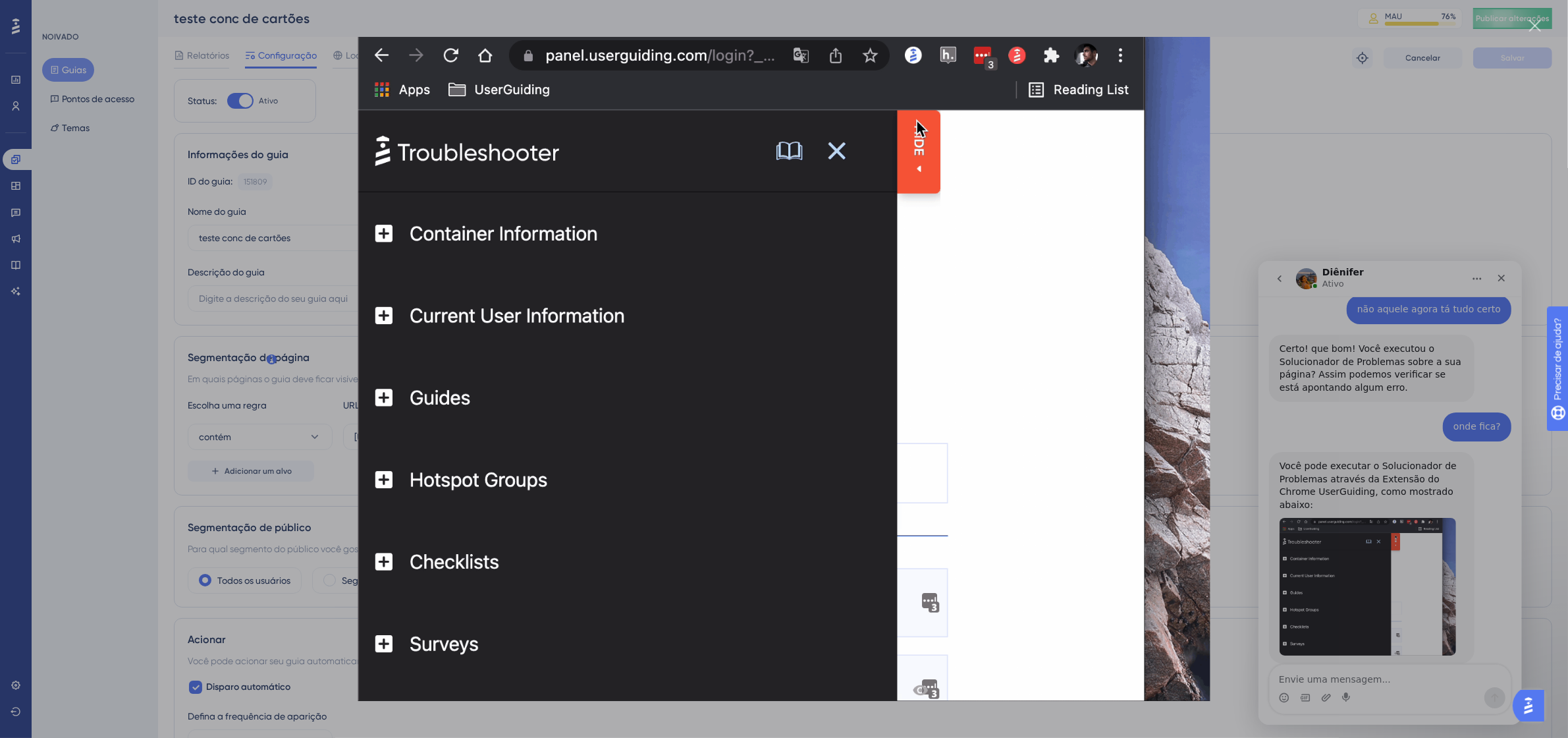
scroll to position [0, 0]
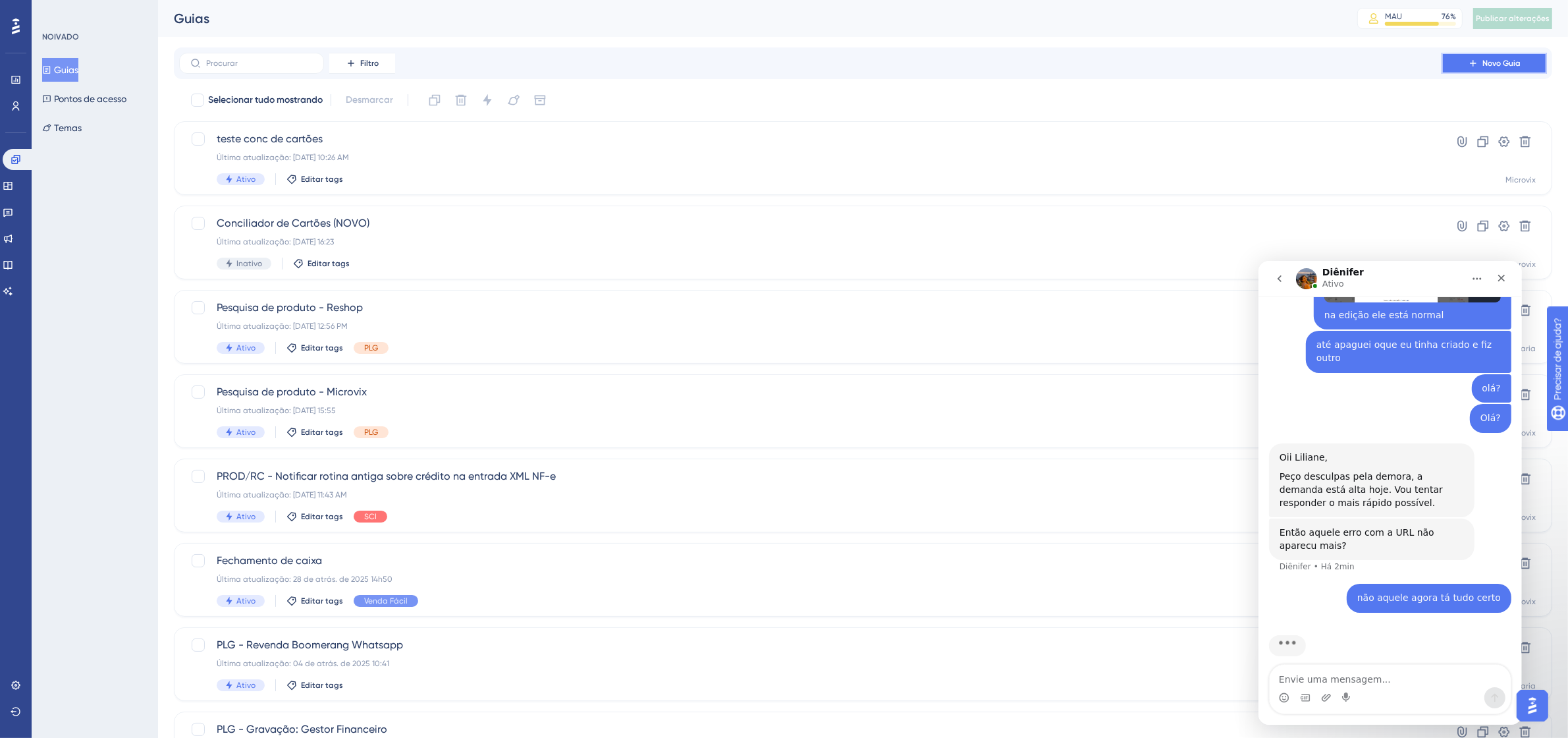
click at [1505, 64] on font "Novo Guia" at bounding box center [1502, 63] width 38 height 9
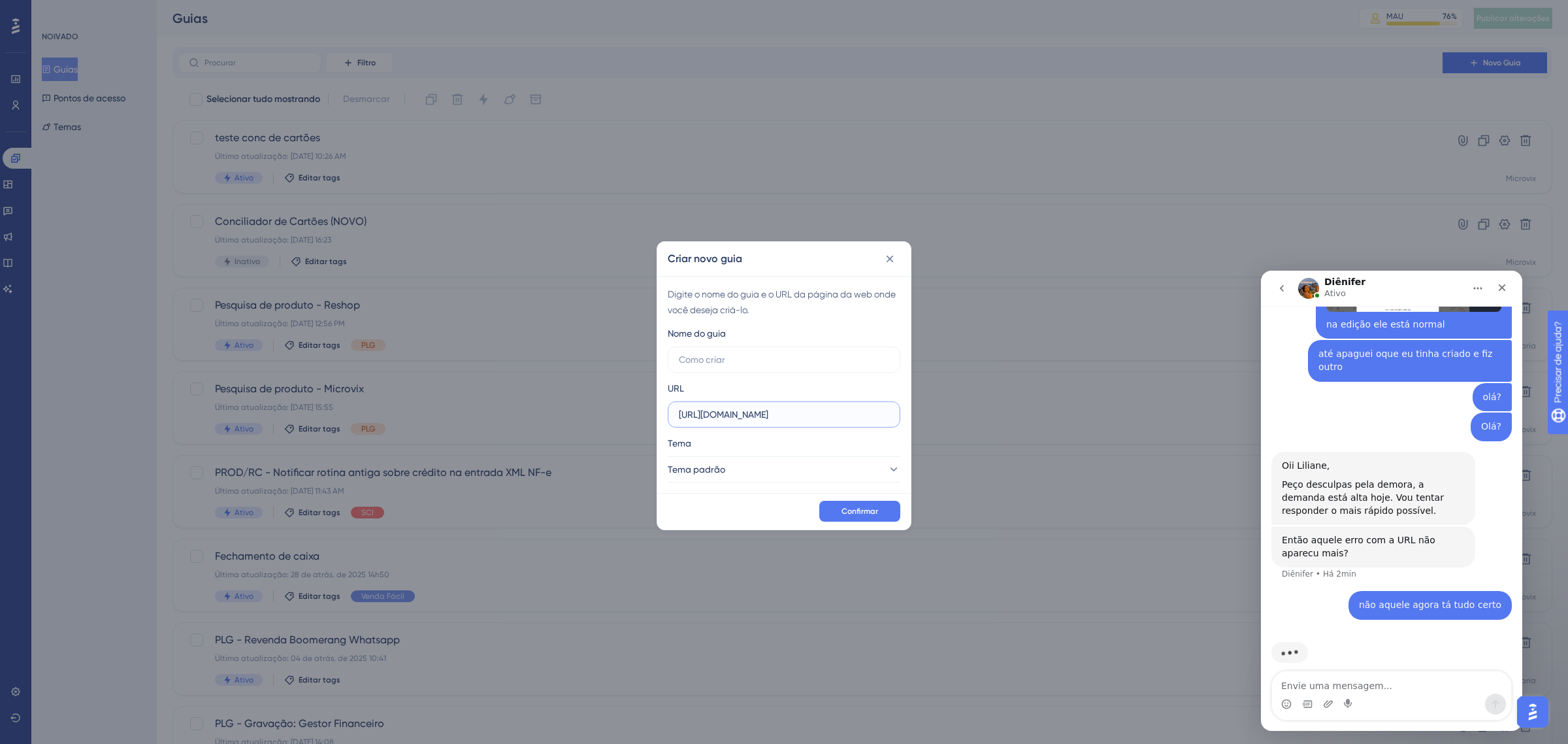
click at [772, 410] on input "https://linx-homologacao.microvix.com.br" at bounding box center [784, 415] width 211 height 14
paste input "://linx-expclientes.microvix.com.br/Liliane/erp/v4/home/index.asp"
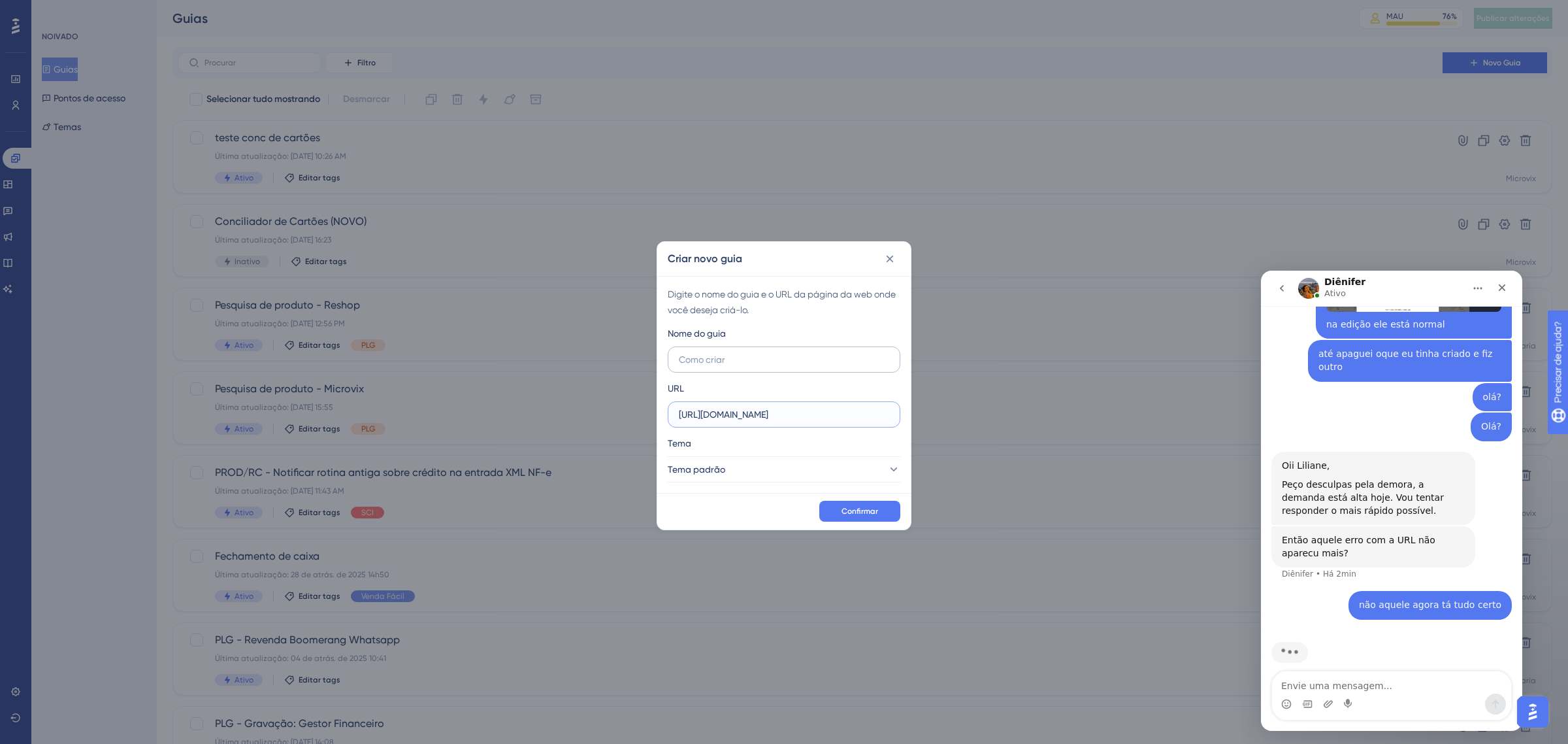
type input "http://linx-expclientes.microvix.com.br/Liliane/erp/v4/home/index.asp"
click at [722, 348] on label at bounding box center [784, 359] width 232 height 26
click at [722, 352] on input "text" at bounding box center [784, 359] width 211 height 14
type input "teste"
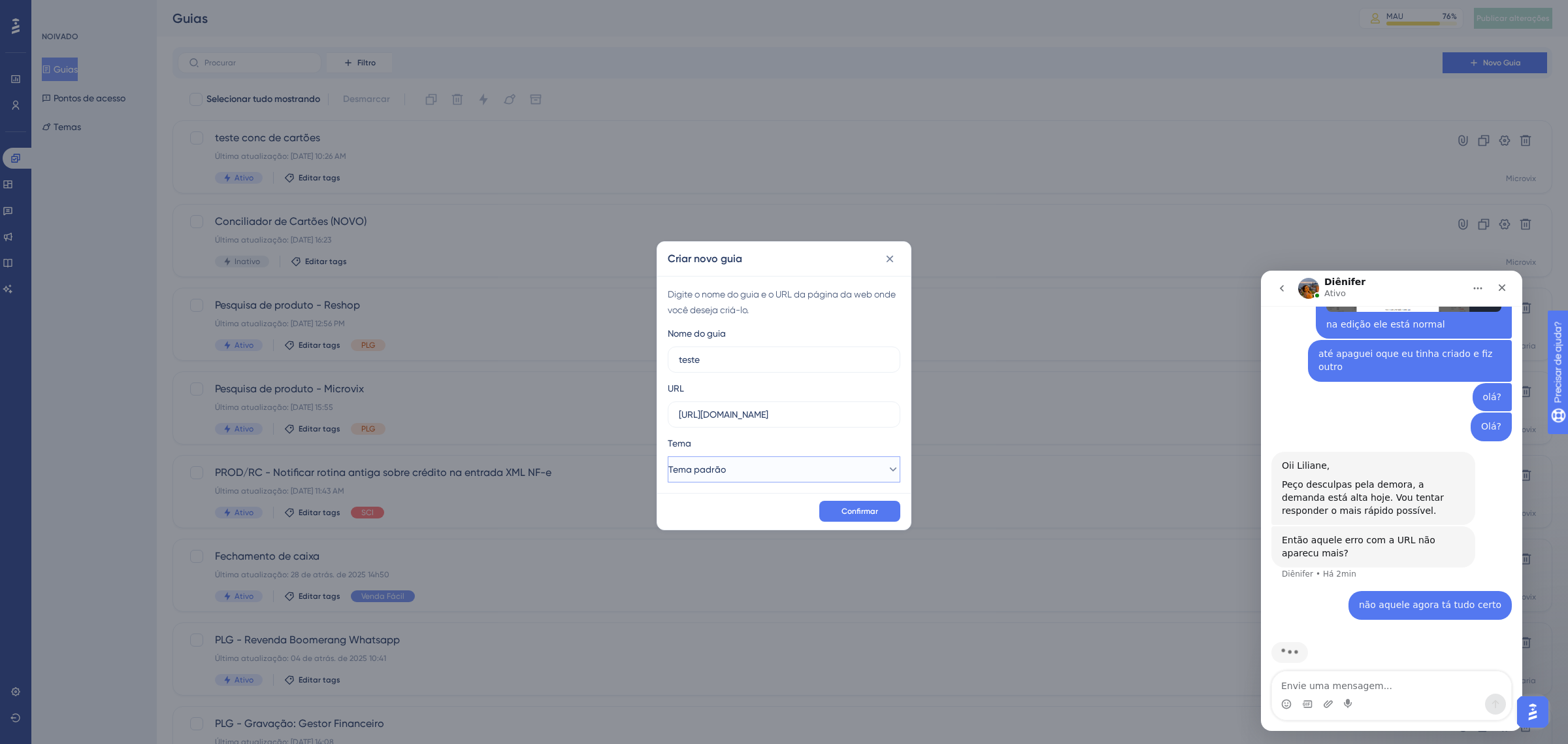
click at [761, 469] on button "Tema padrão" at bounding box center [784, 469] width 232 height 26
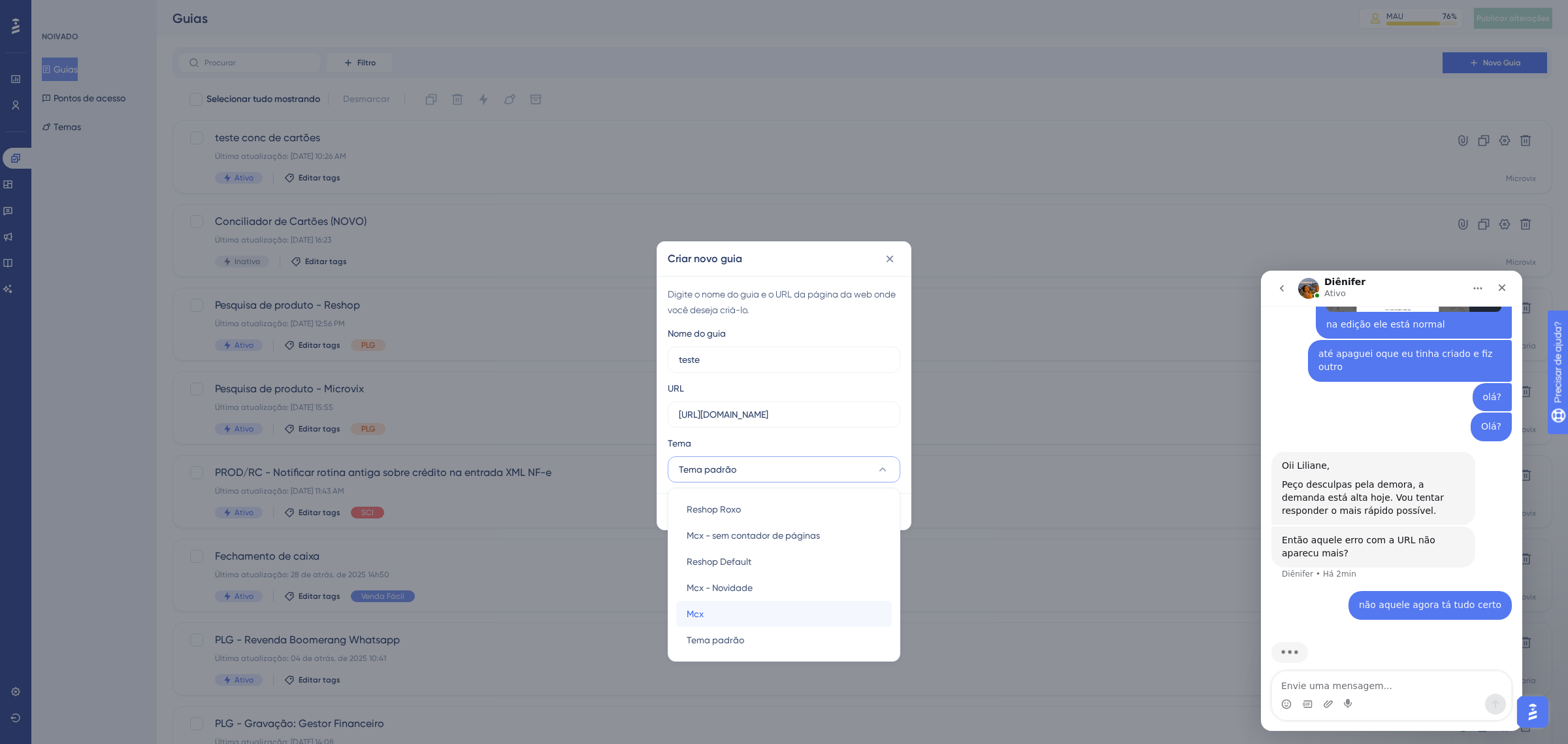
click at [720, 608] on div "Mcx Mcx" at bounding box center [784, 614] width 195 height 26
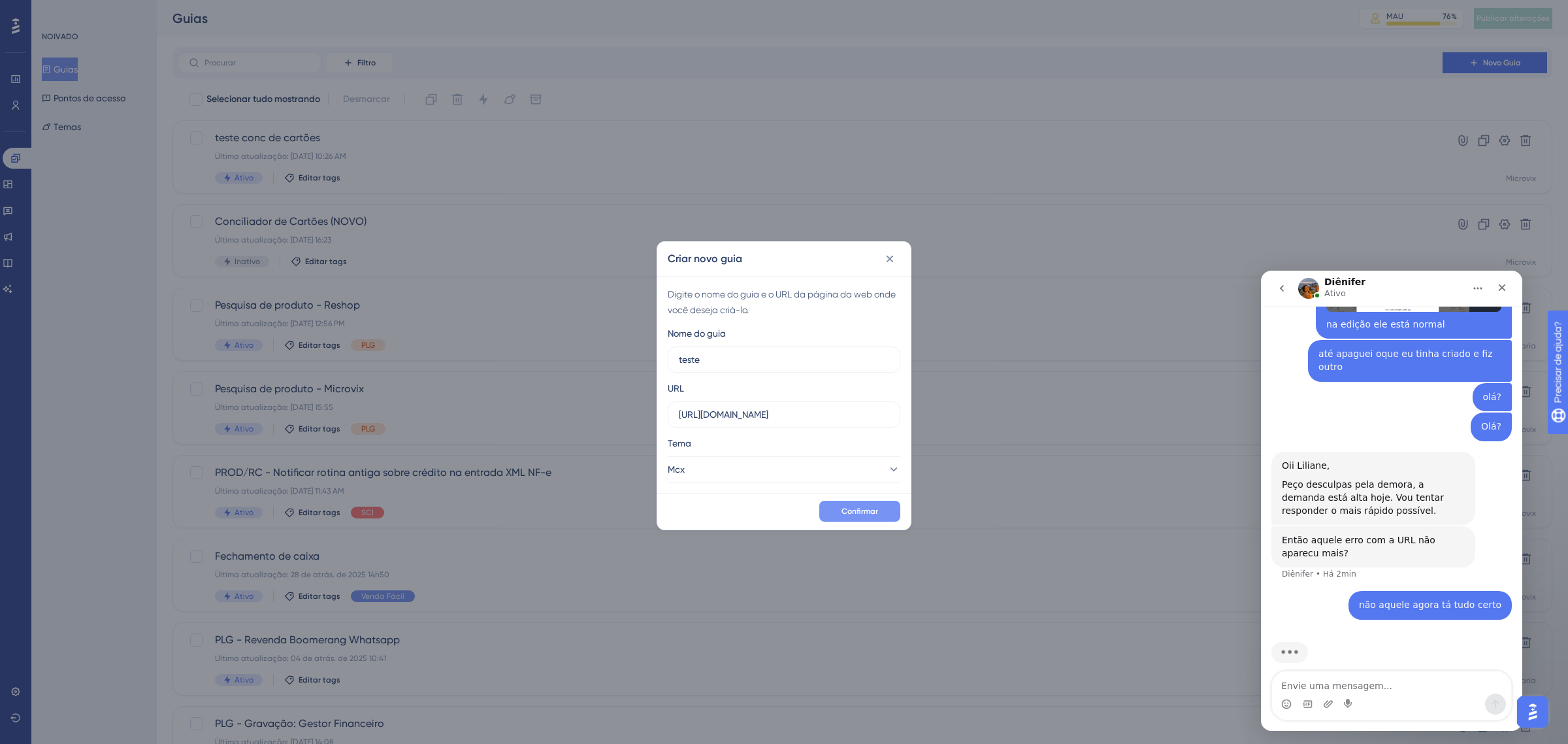
click at [875, 513] on font "Confirmar" at bounding box center [860, 511] width 37 height 9
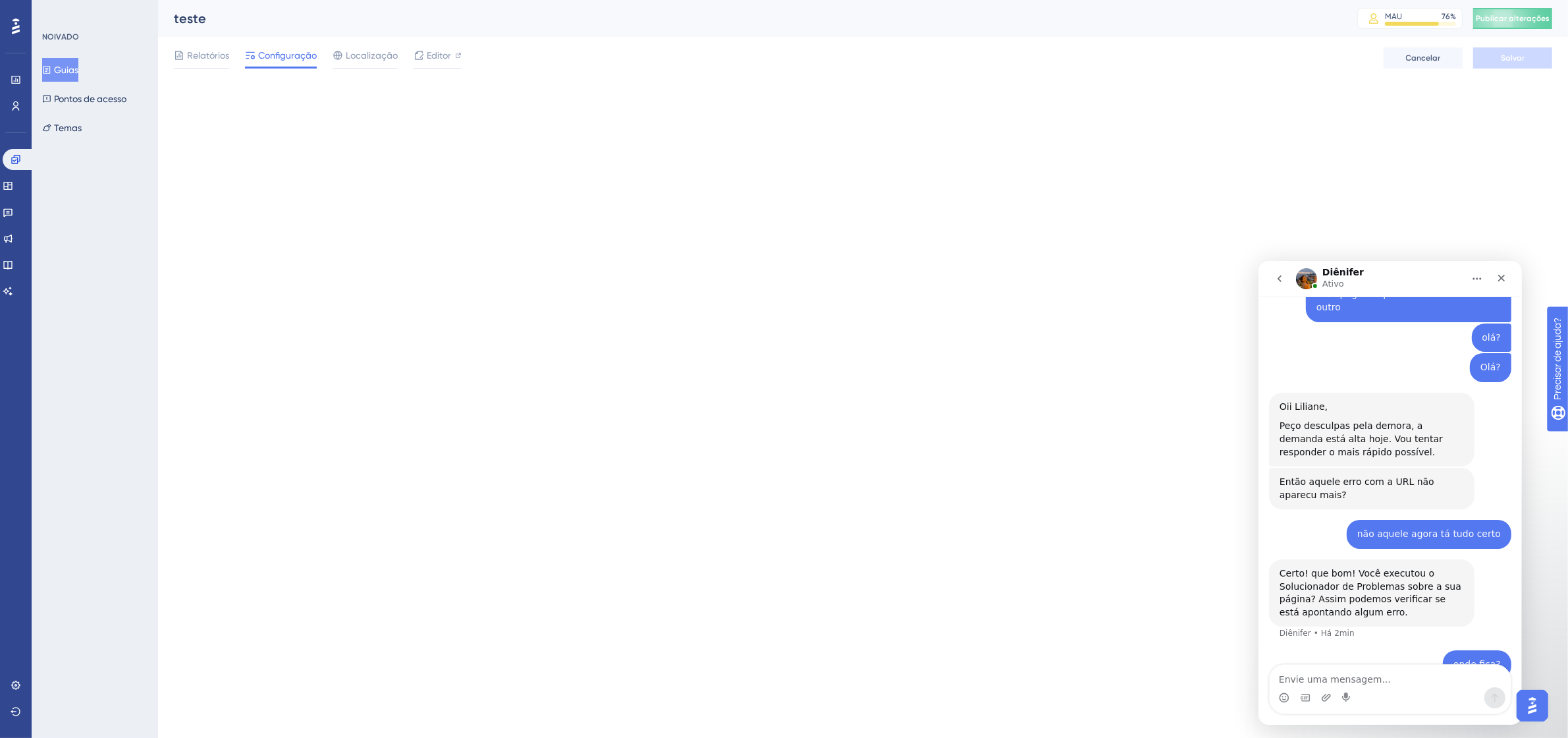
scroll to position [469, 0]
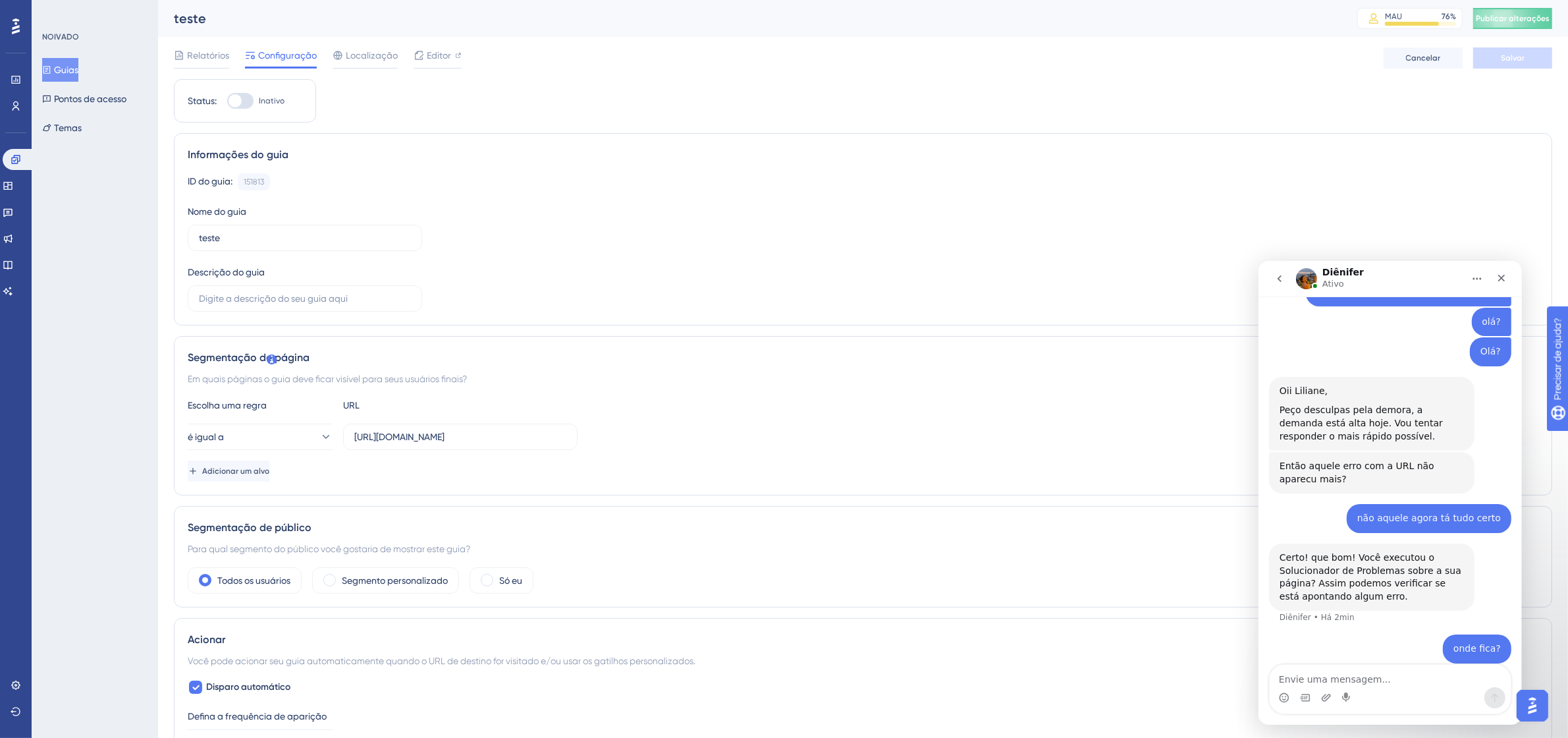
click at [432, 422] on div "Escolha uma regra URL é igual a http://linx-expclientes.microvix.com.br/Liliane…" at bounding box center [863, 439] width 1350 height 84
click at [405, 436] on input "http://linx-expclientes.microvix.com.br/Liliane/erp/v4/home/index.asp" at bounding box center [460, 437] width 212 height 15
paste input "s://9011-erpwebapp-exppagrec.microvix.com.br/gestao-financeira/dashboard?auth=1…"
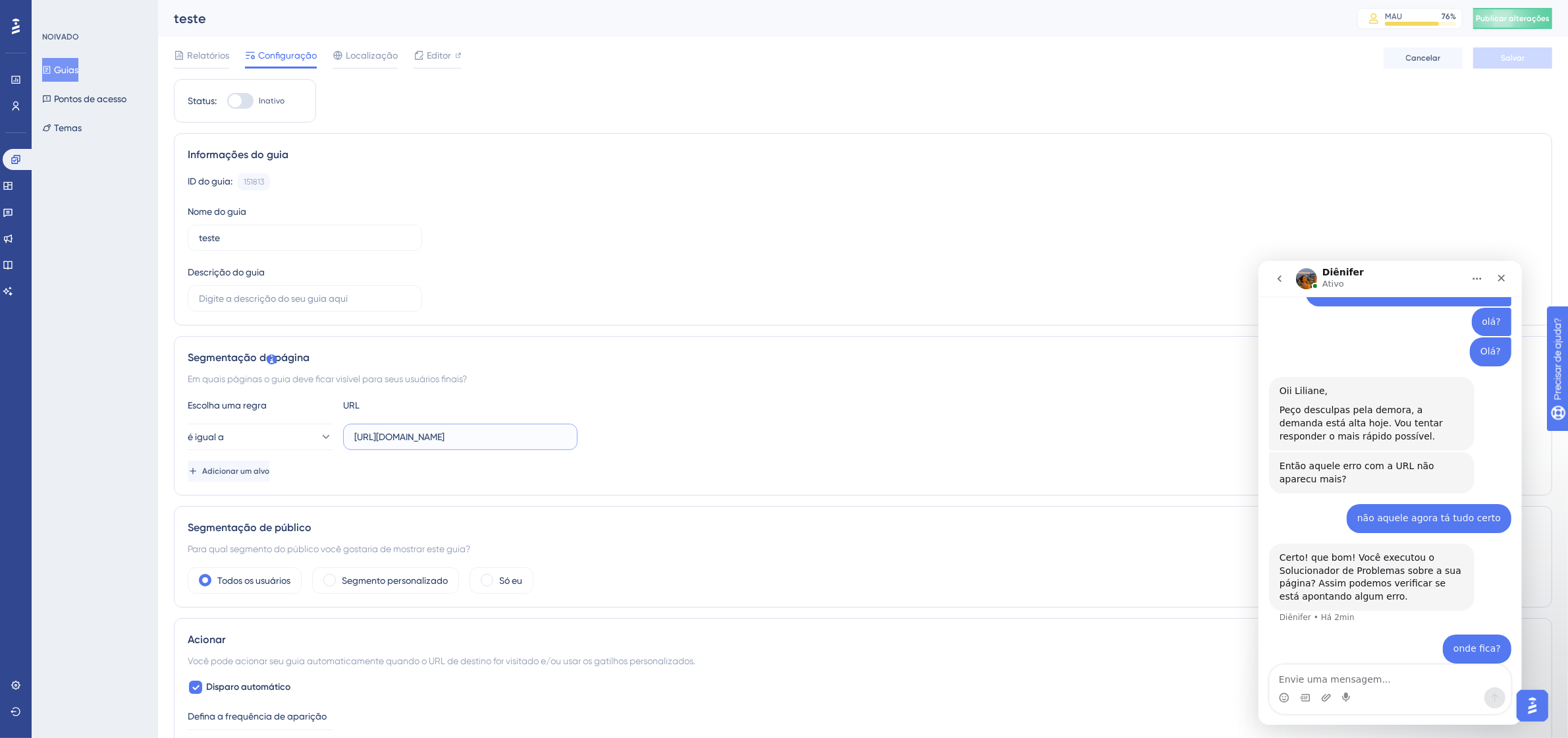
scroll to position [0, 352]
type input "https://9011-erpwebapp-exppagrec.microvix.com.br/gestao-financeira/dashboard?au…"
click at [1512, 50] on button "Salvar" at bounding box center [1512, 58] width 79 height 21
click at [1535, 17] on font "Publicar alterações" at bounding box center [1512, 19] width 74 height 9
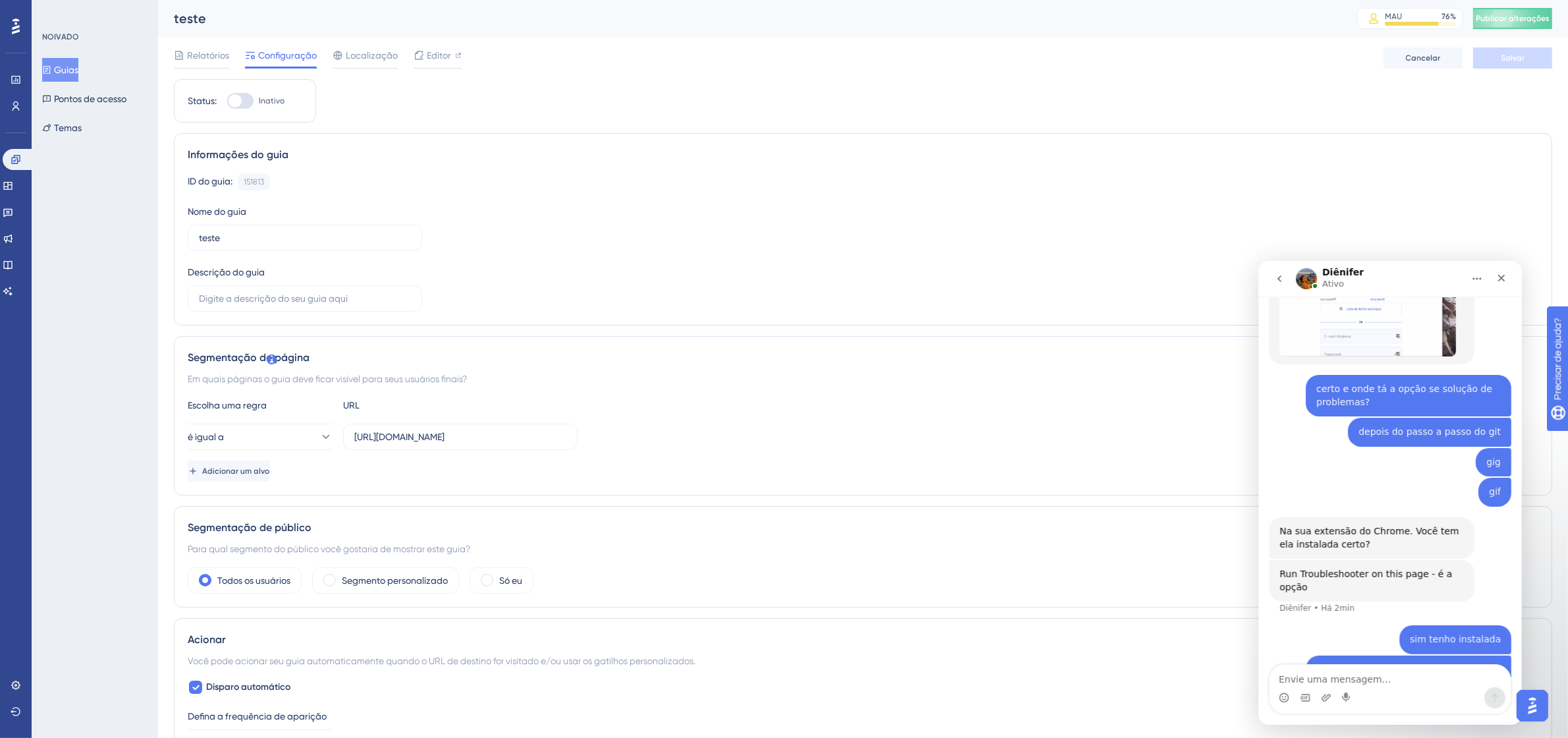
scroll to position [984, 0]
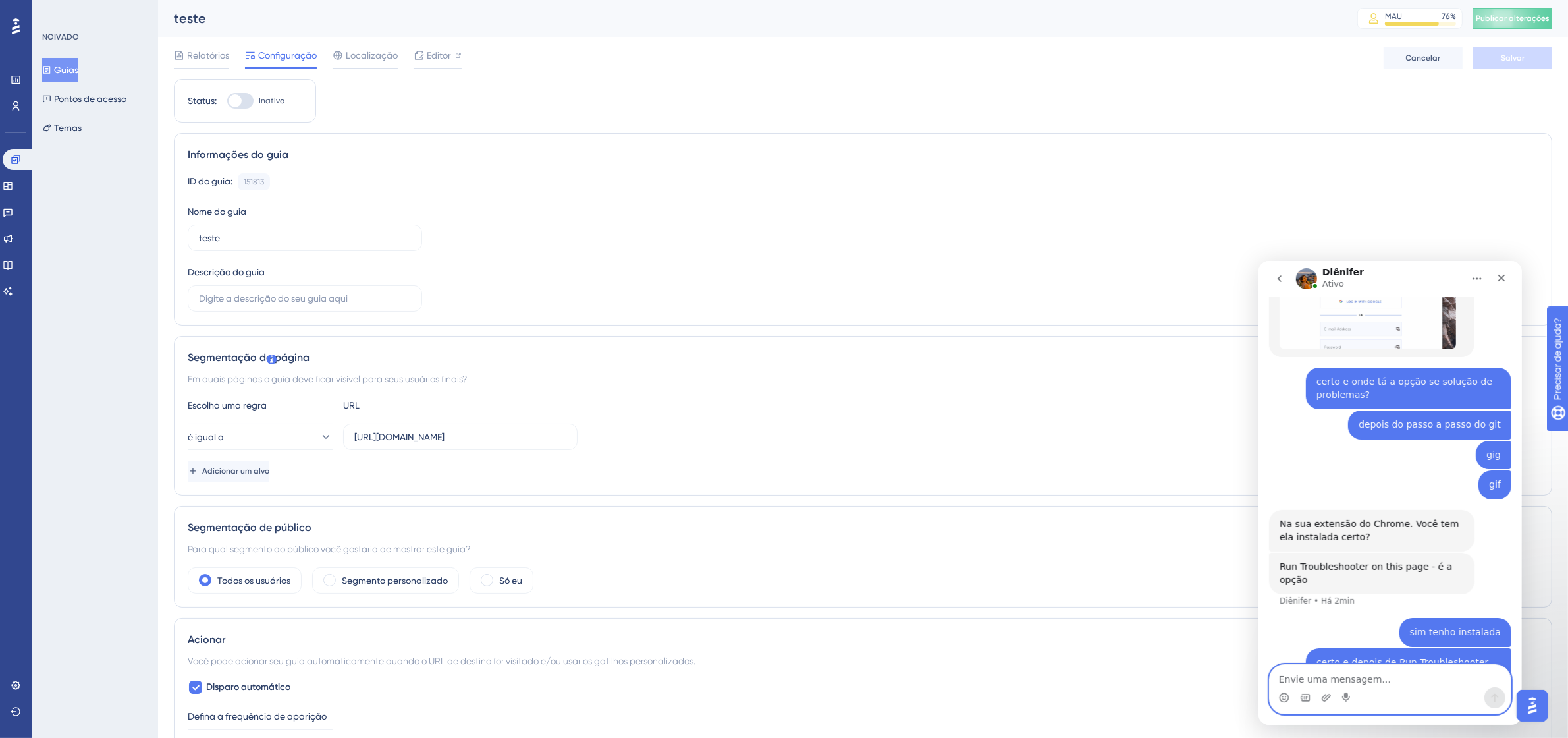
click at [1344, 679] on textarea "Envie uma mensagem..." at bounding box center [1389, 676] width 241 height 23
type textarea "fiz isso na página"
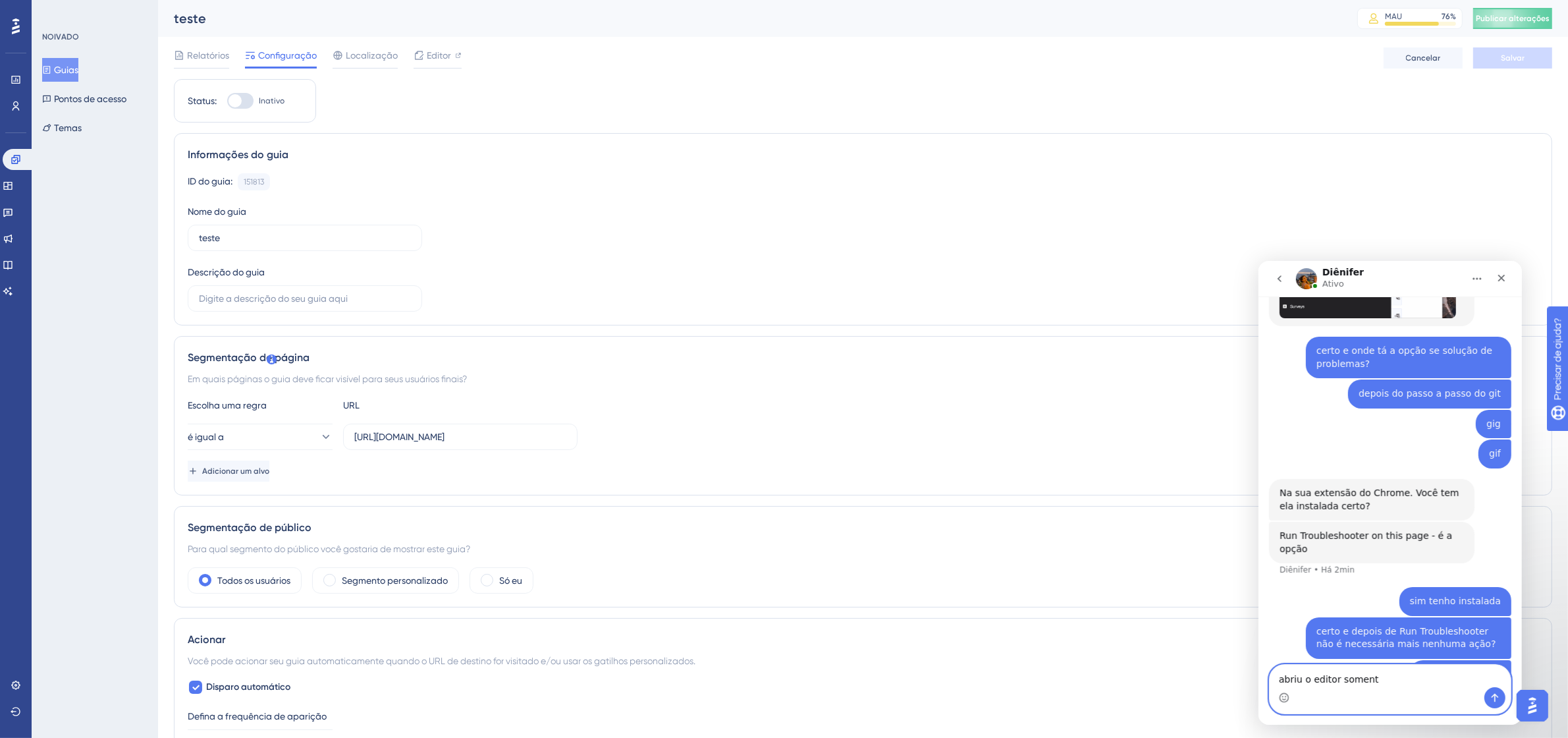
type textarea "abriu o editor somente"
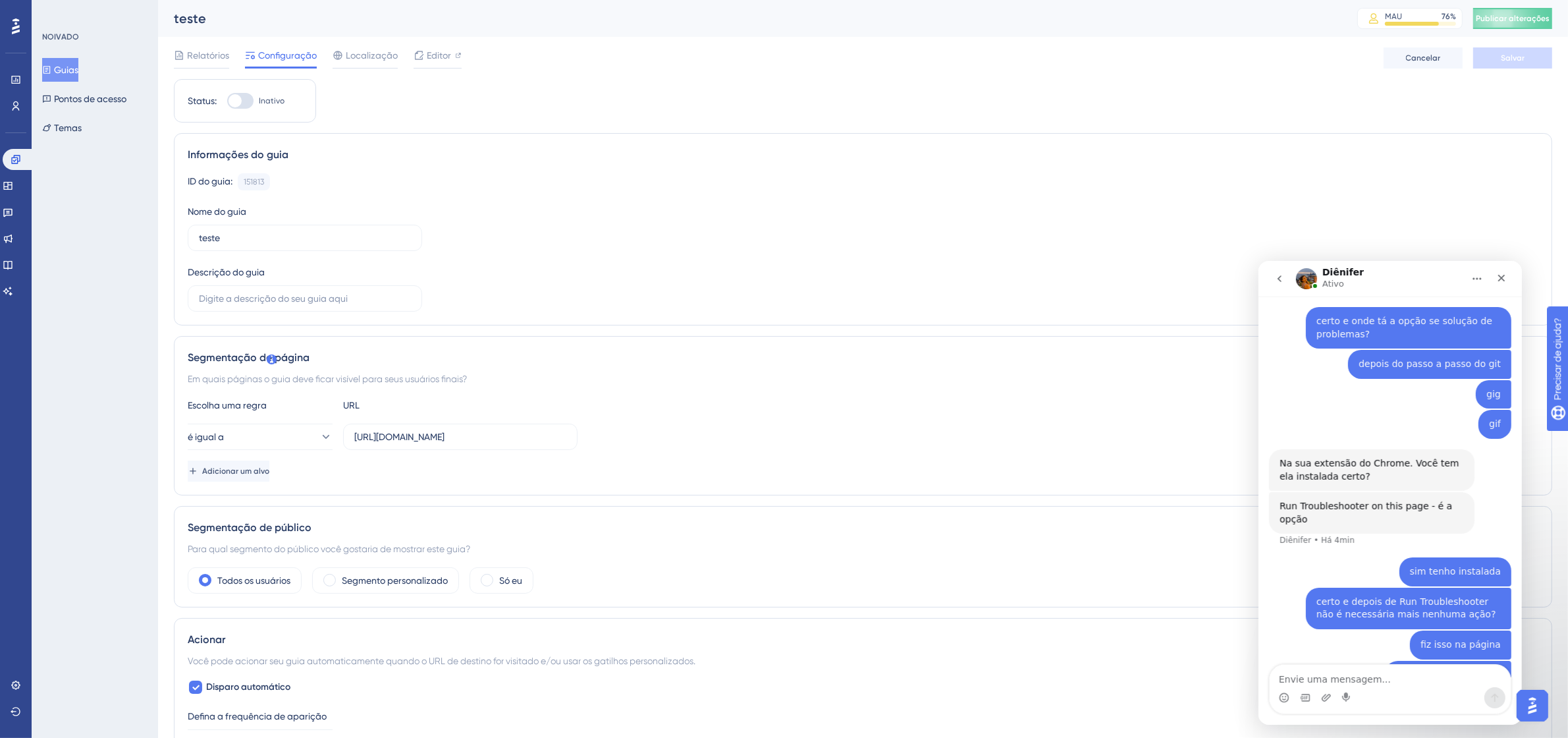
click at [72, 63] on font "Guias" at bounding box center [66, 70] width 25 height 16
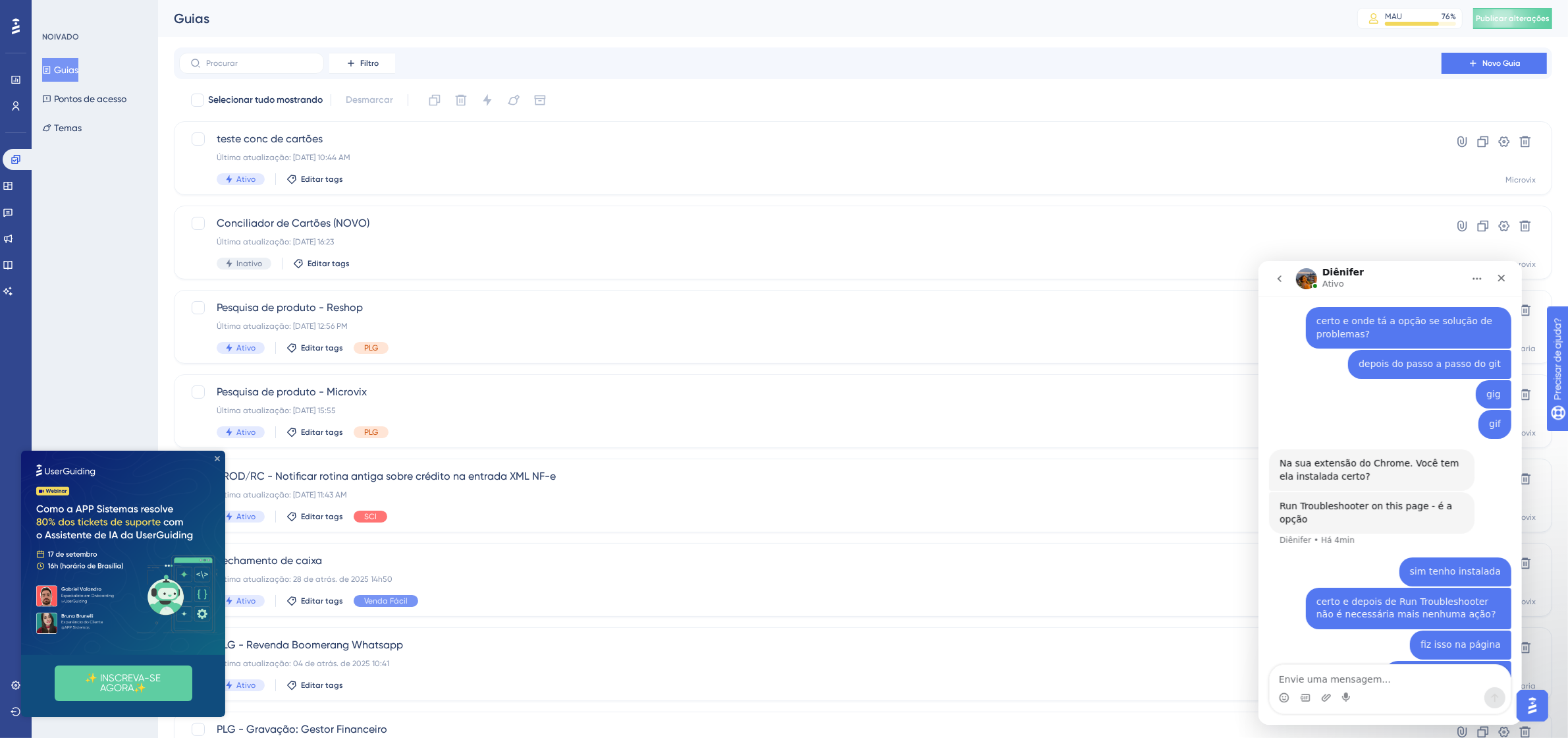
click at [216, 455] on icon "Fechar visualização" at bounding box center [218, 458] width 5 height 5
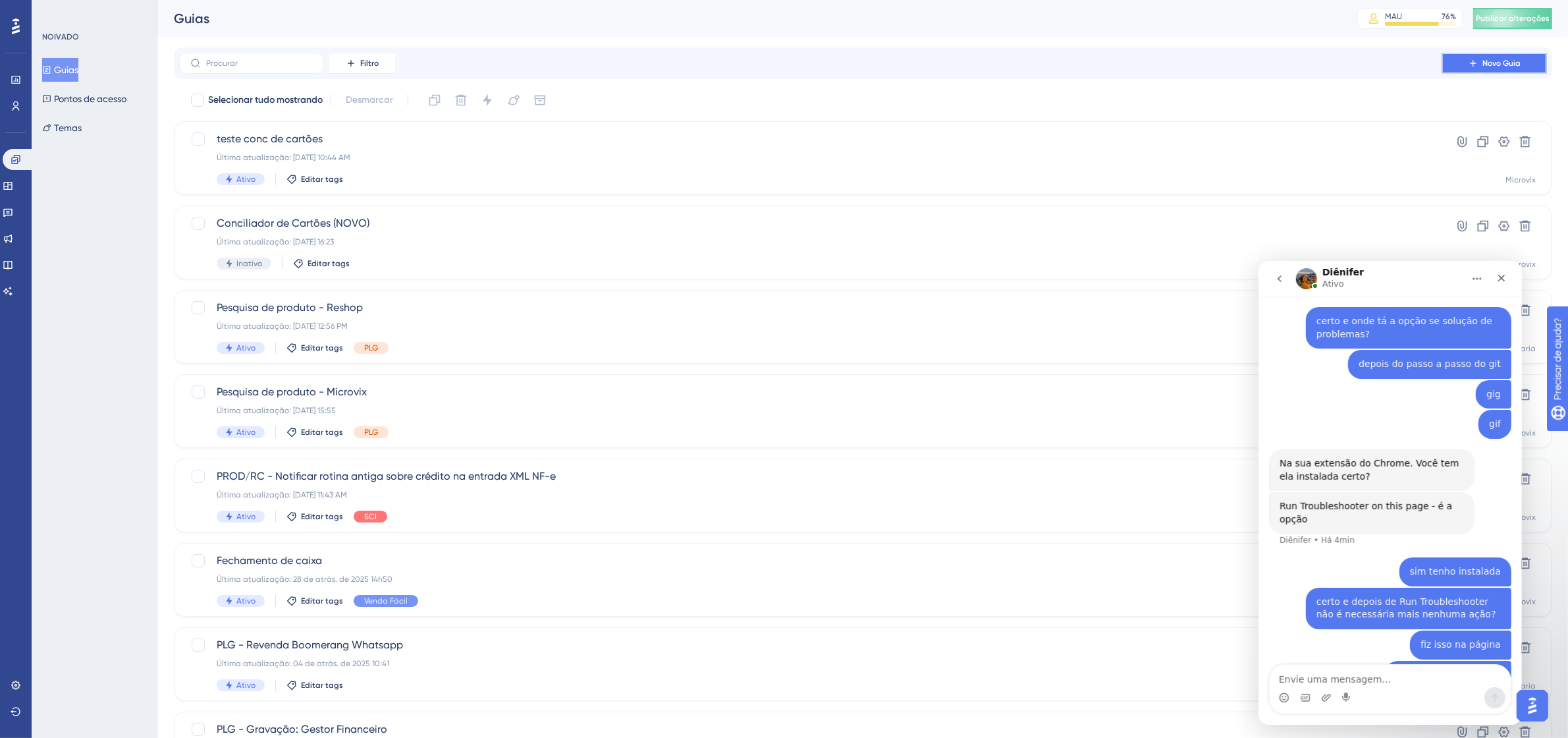
click at [1489, 70] on button "Novo Guia" at bounding box center [1494, 63] width 105 height 21
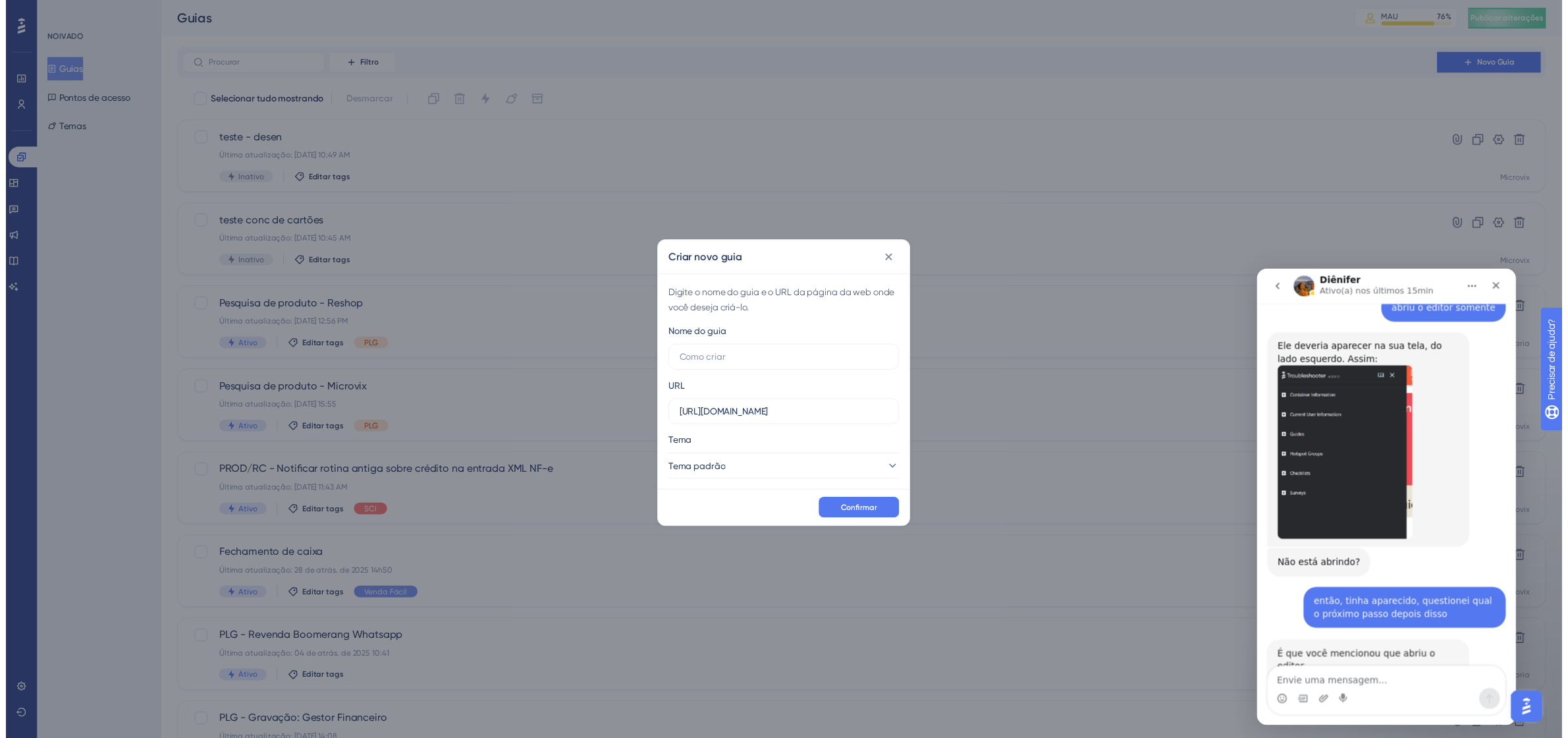
scroll to position [1589, 0]
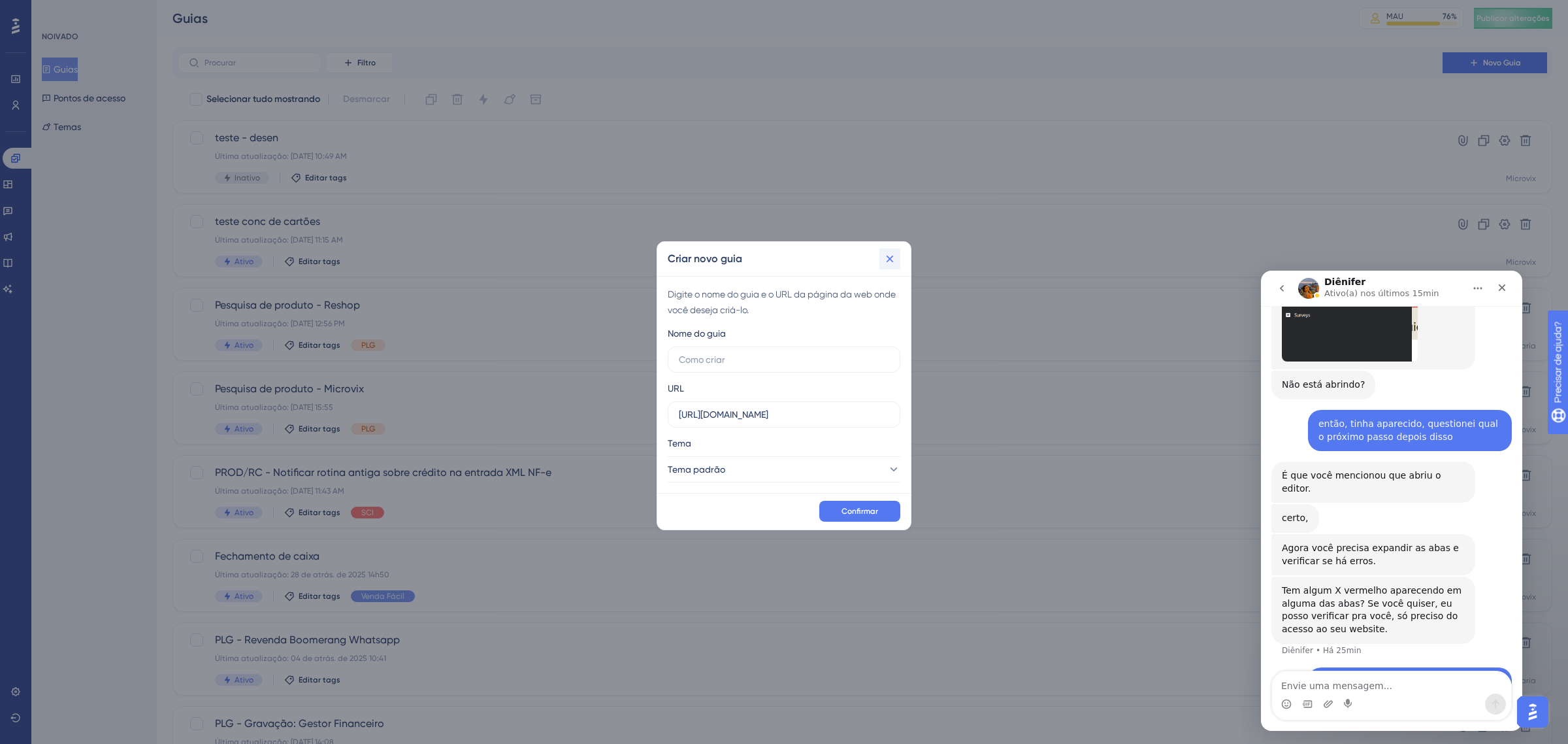
click at [889, 255] on icon at bounding box center [890, 259] width 13 height 13
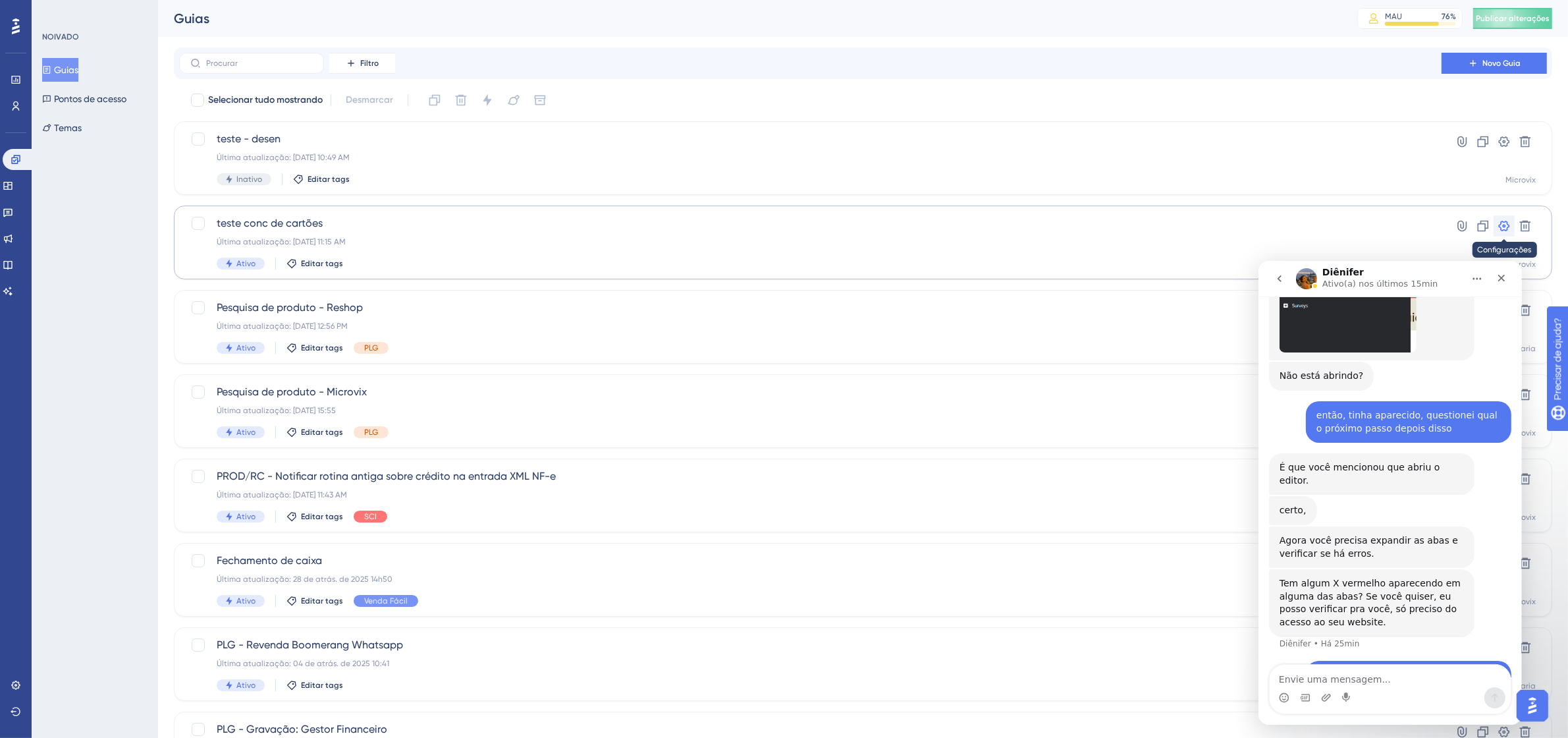
click at [1504, 225] on icon at bounding box center [1504, 226] width 11 height 11
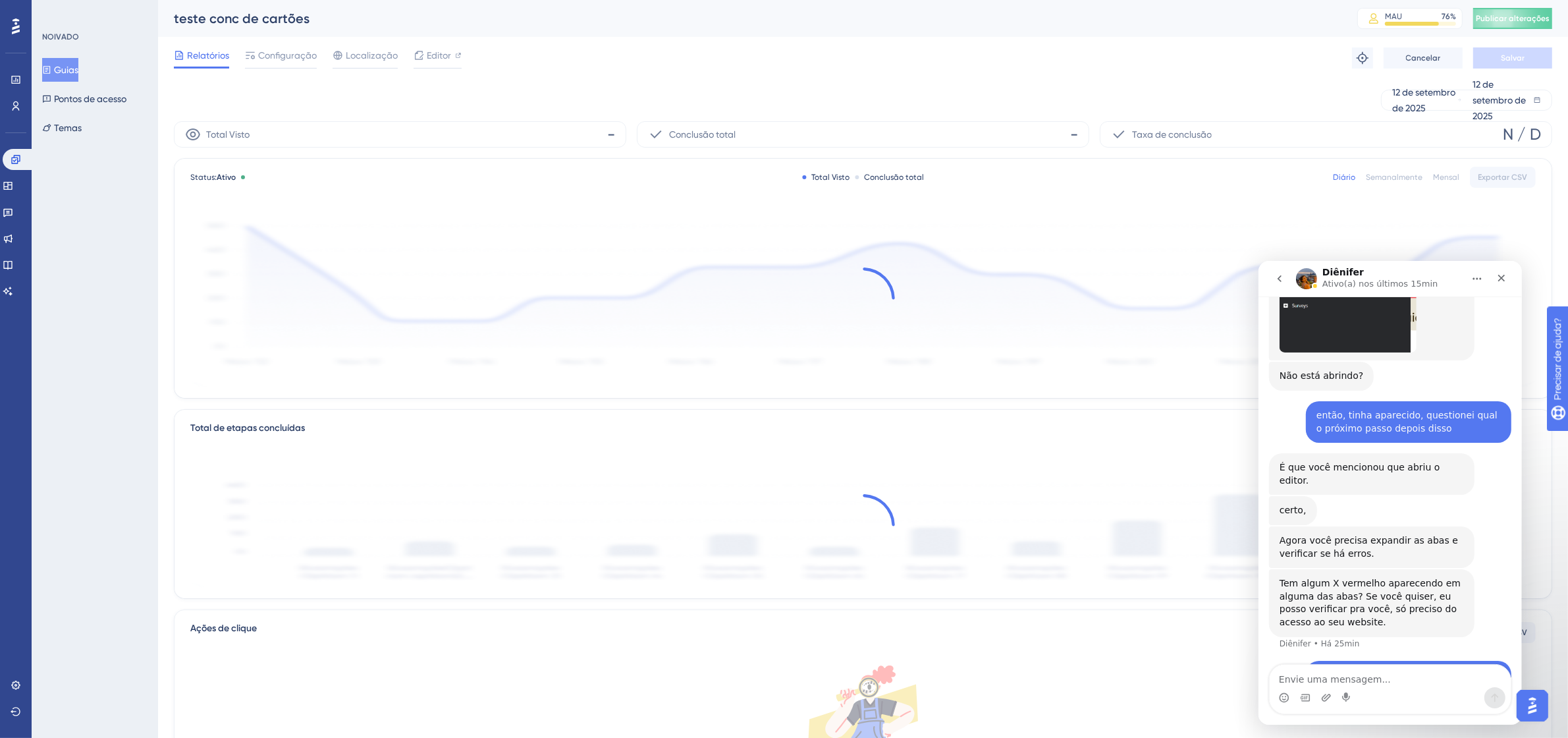
click at [292, 44] on div "Relatórios Configuração Localização Editor Solução de problemas Cancelar Salvar" at bounding box center [863, 58] width 1378 height 42
click at [297, 50] on font "Configuração" at bounding box center [287, 55] width 58 height 11
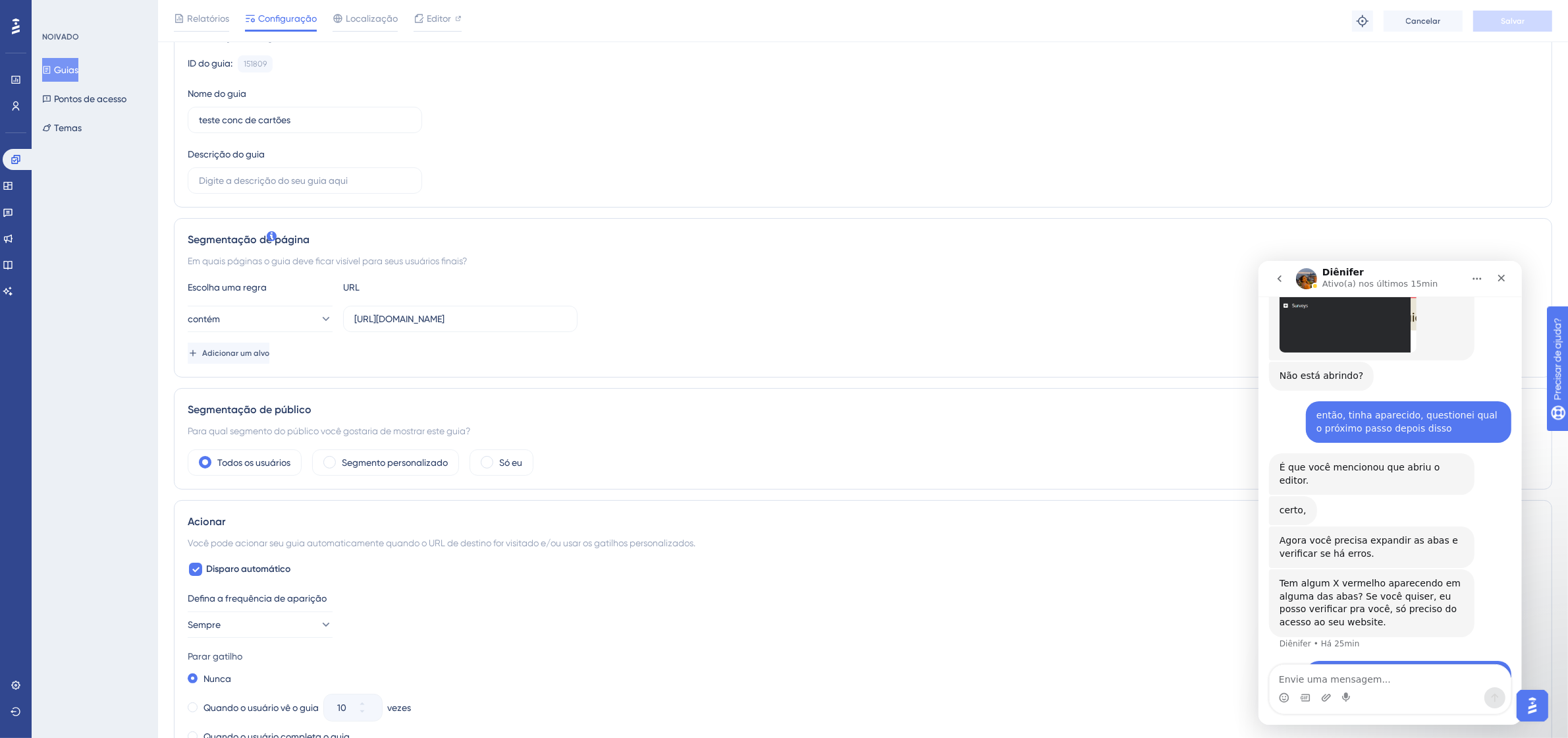
scroll to position [329, 0]
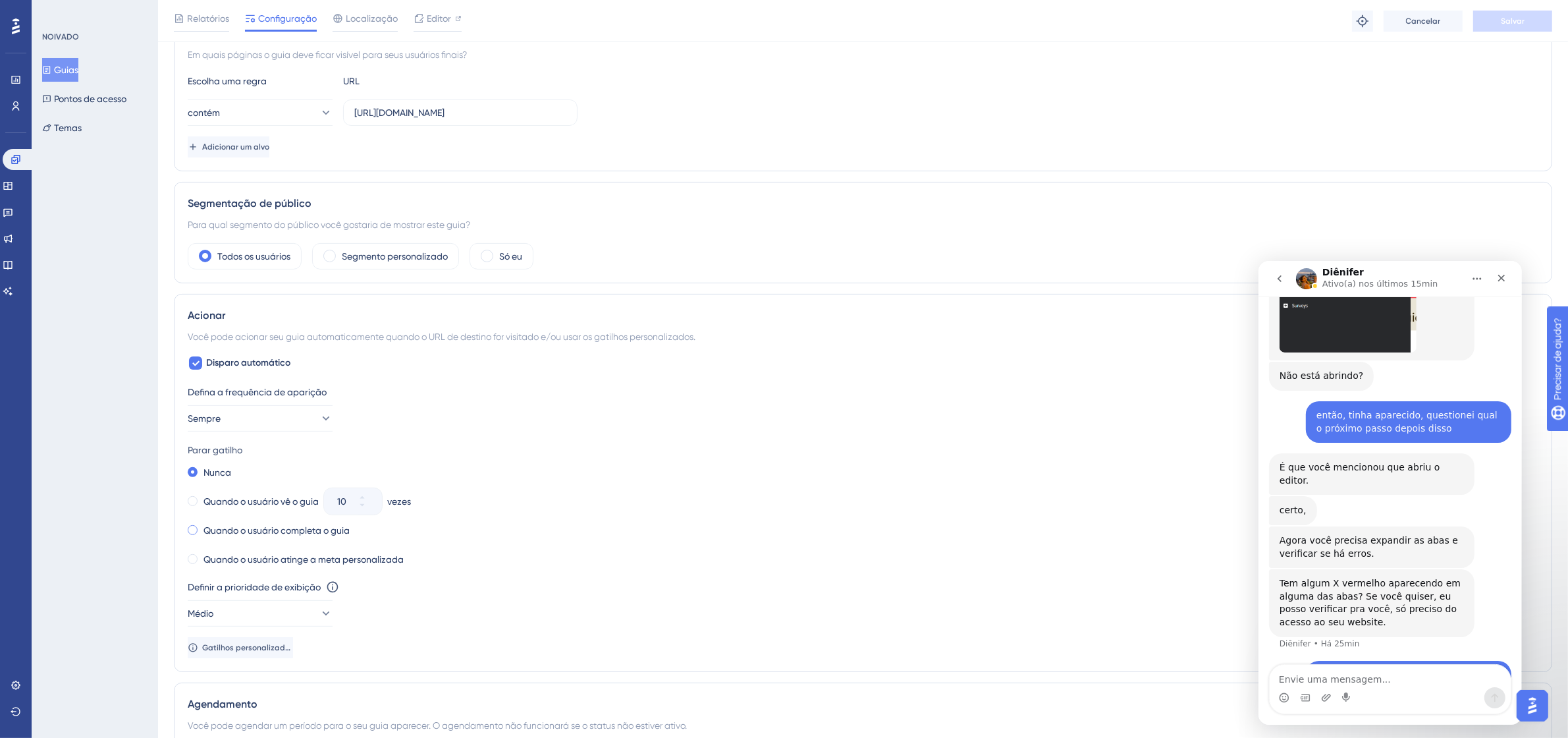
click at [290, 532] on font "Quando o usuário completa o guia" at bounding box center [277, 530] width 146 height 11
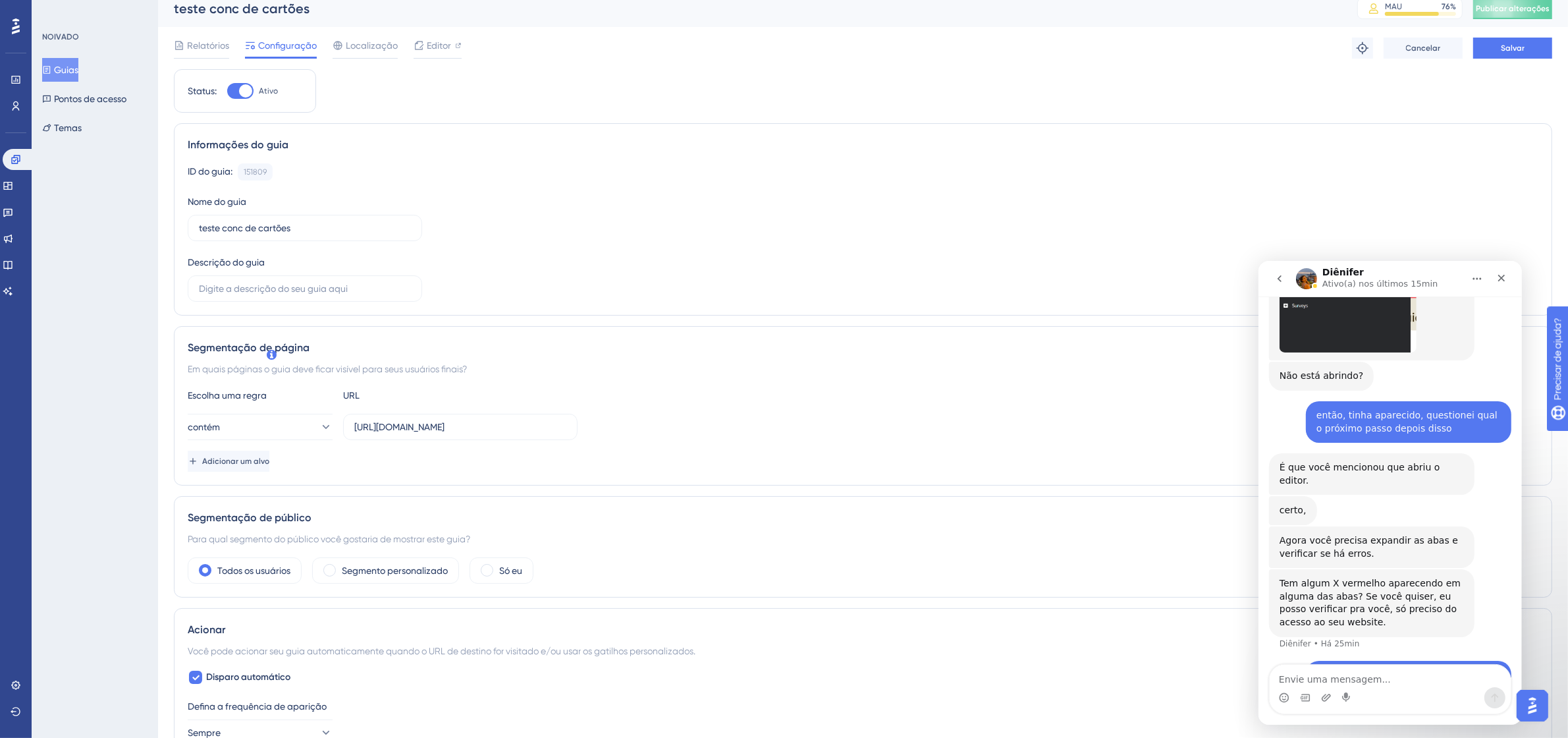
scroll to position [0, 0]
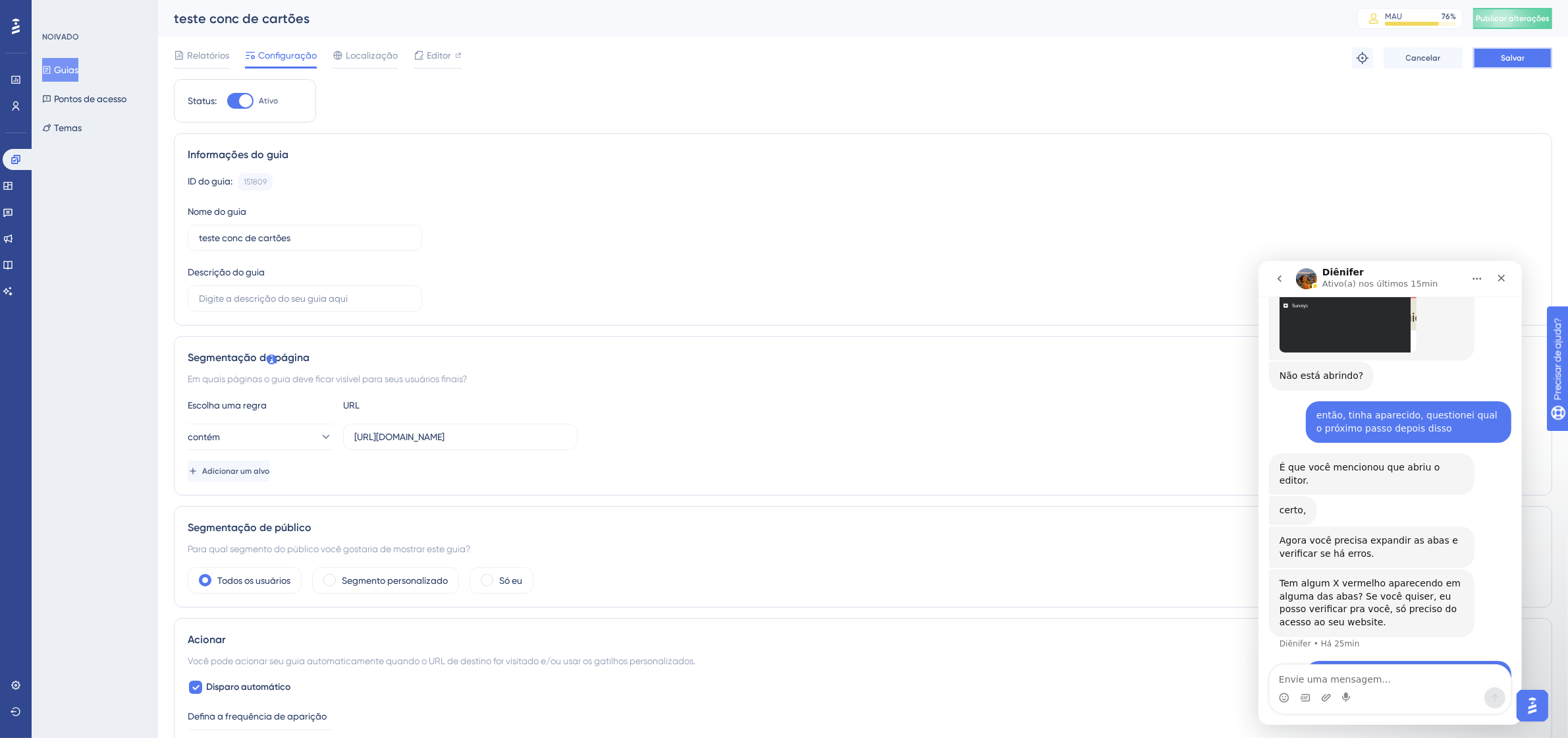
click at [1541, 59] on button "Salvar" at bounding box center [1512, 58] width 79 height 21
click at [1547, 17] on button "Publicar alterações" at bounding box center [1512, 19] width 79 height 21
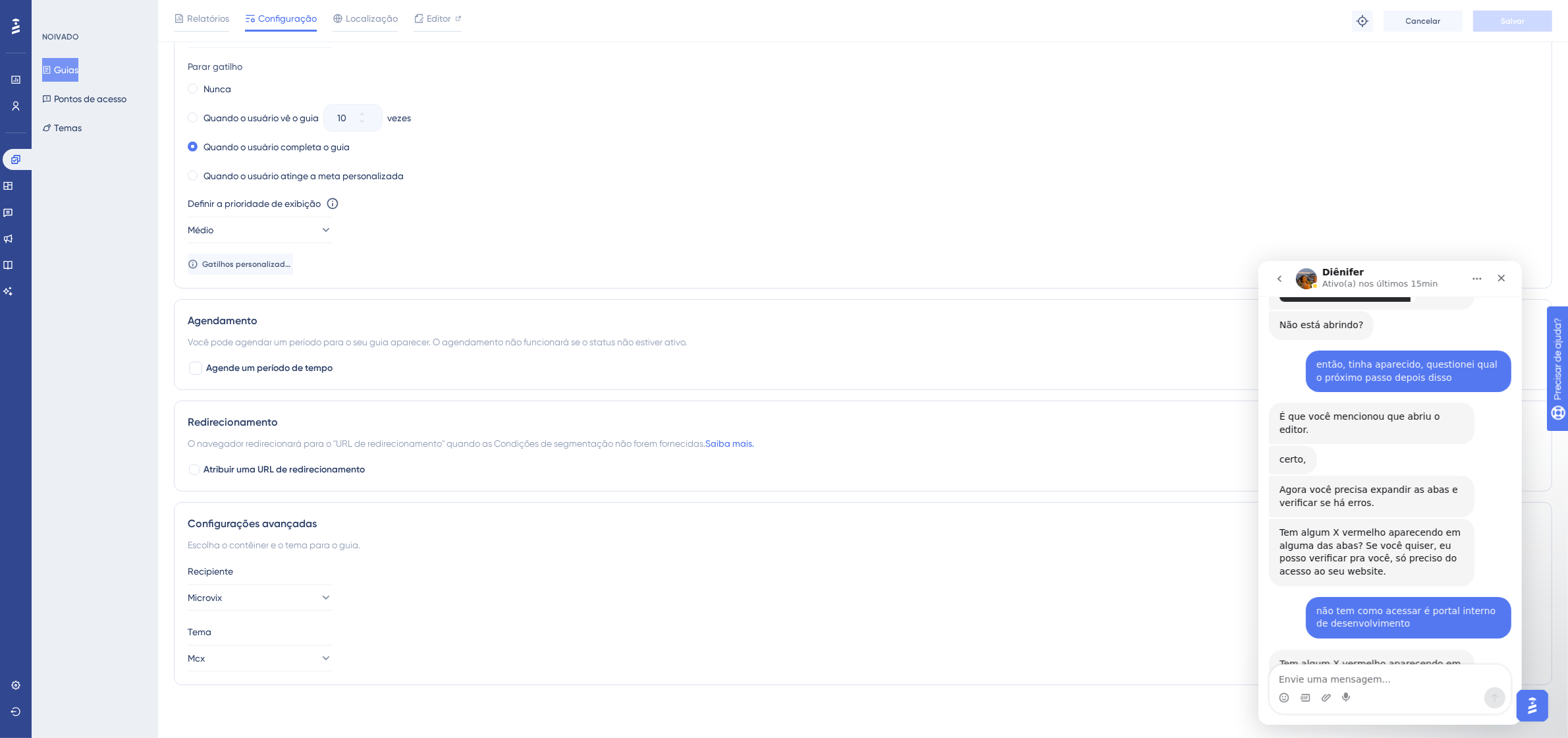
scroll to position [1641, 0]
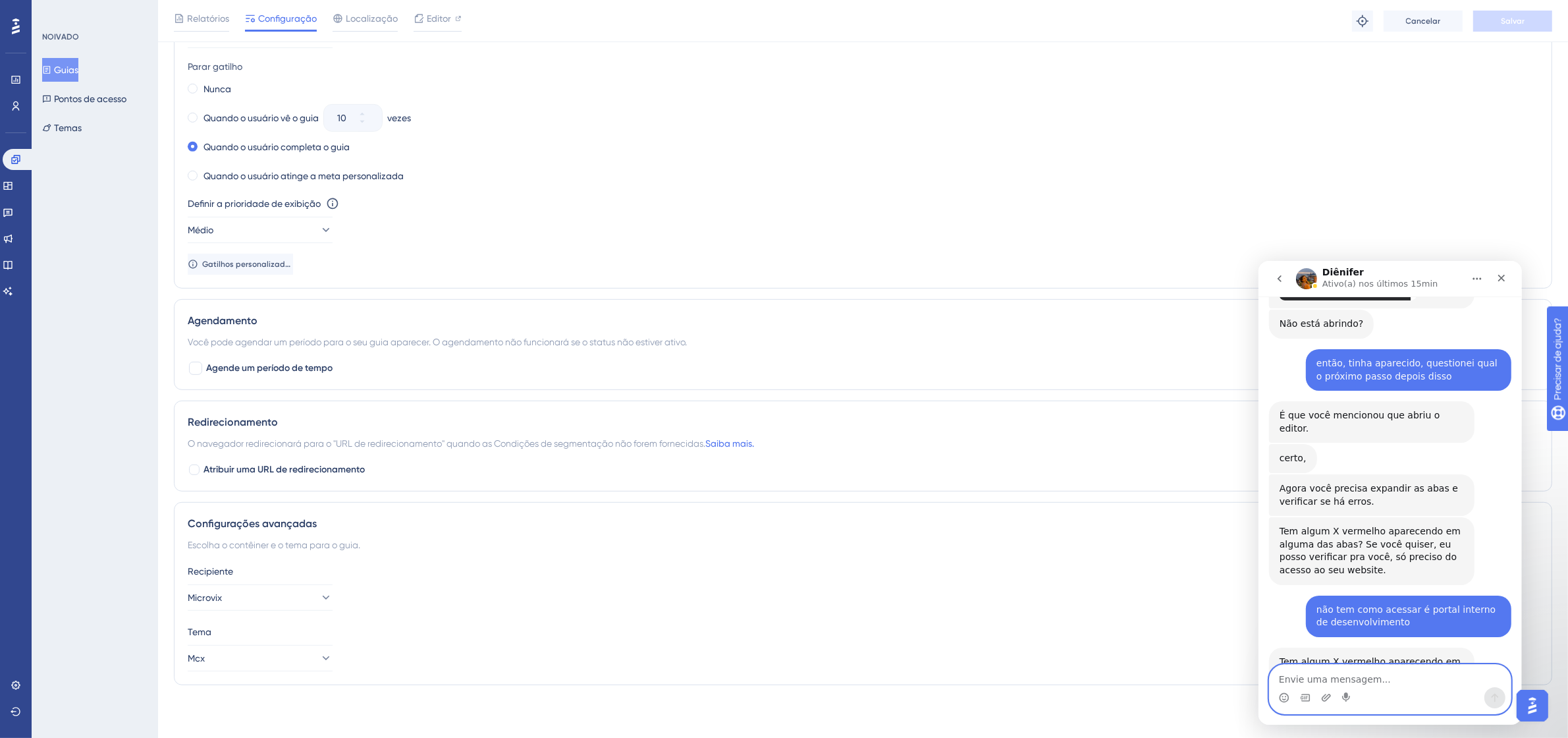
click at [1336, 682] on textarea "Envie uma mensagem..." at bounding box center [1389, 676] width 241 height 23
click at [1397, 682] on textarea "Envie uma mensagem..." at bounding box center [1389, 676] width 241 height 23
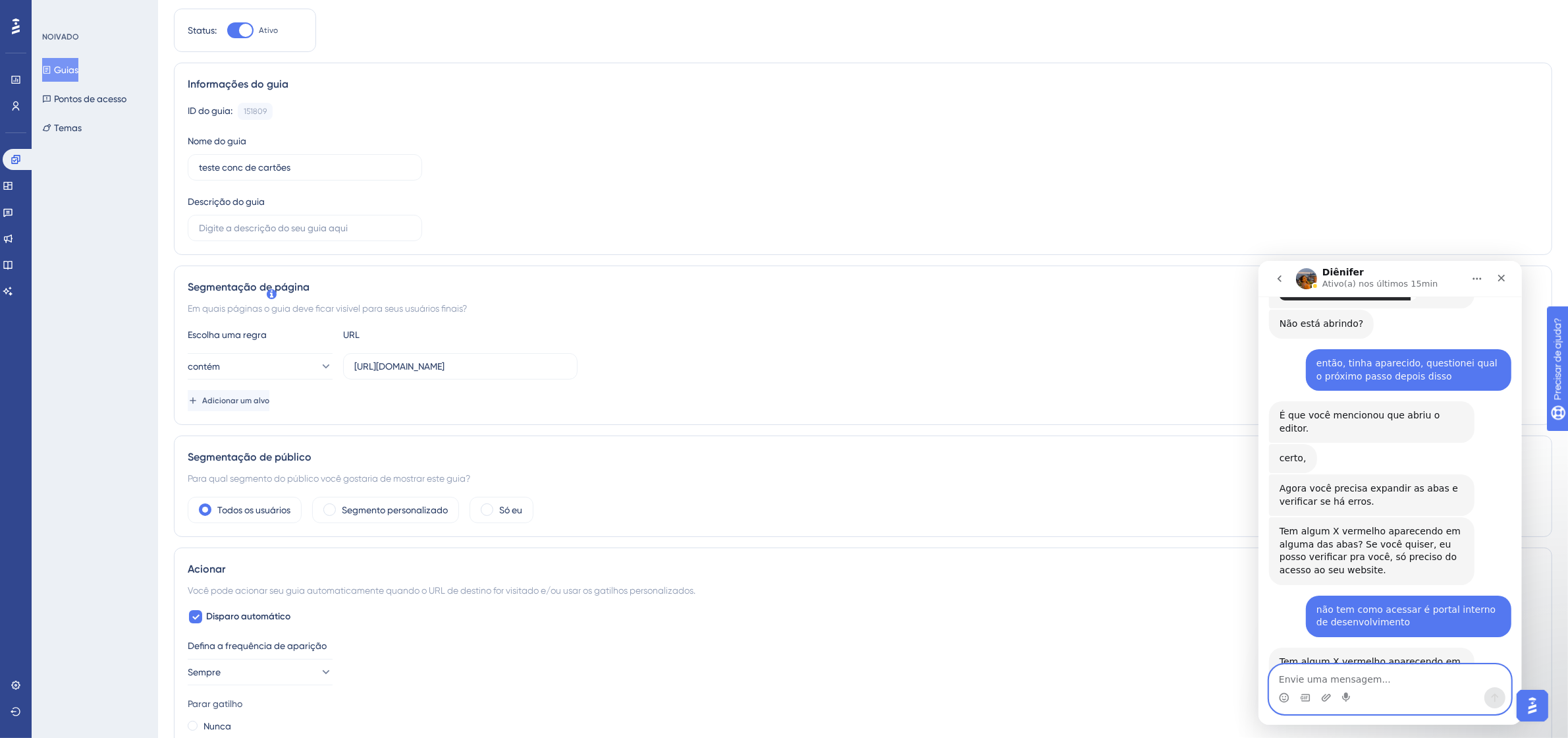
scroll to position [0, 0]
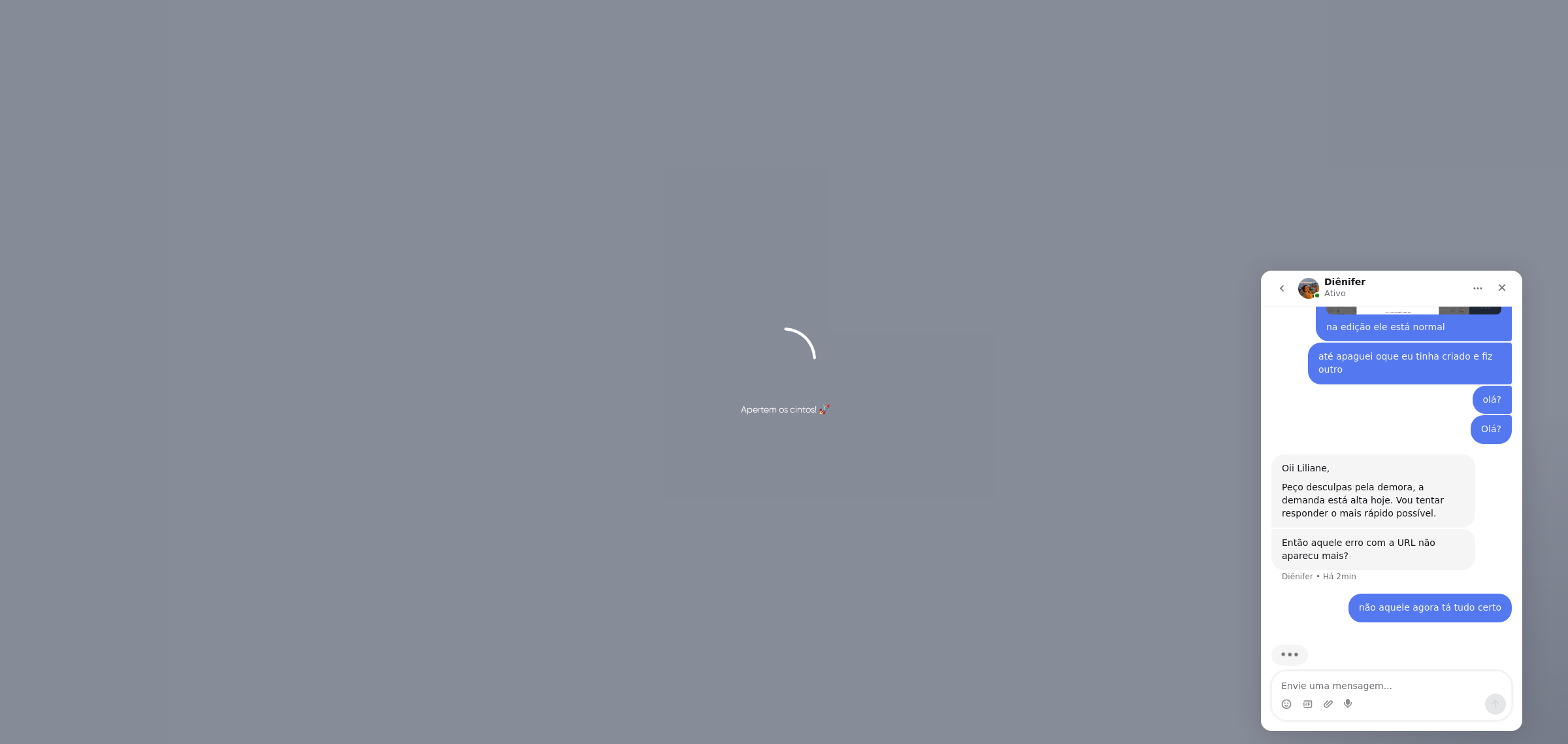
scroll to position [399, 0]
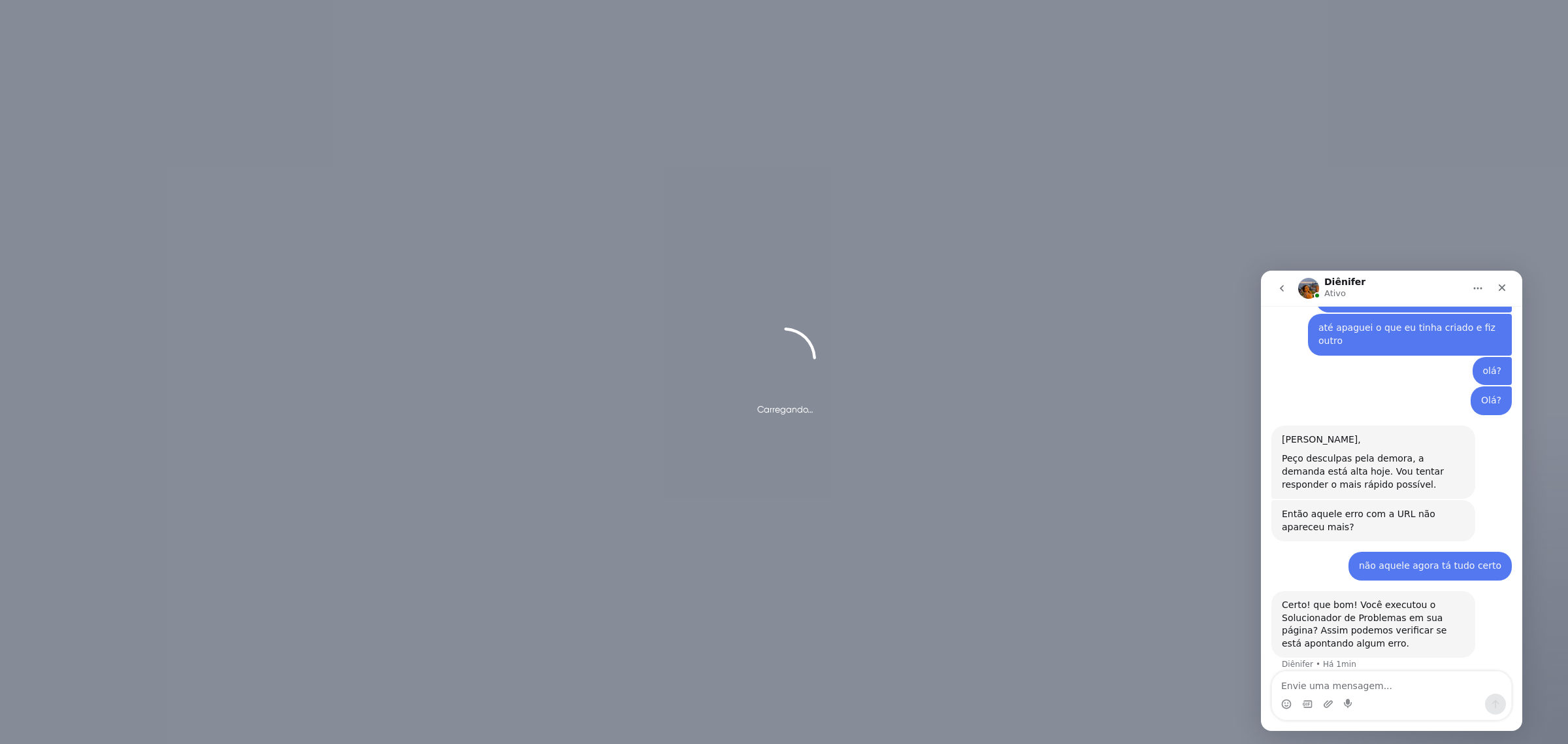
scroll to position [425, 0]
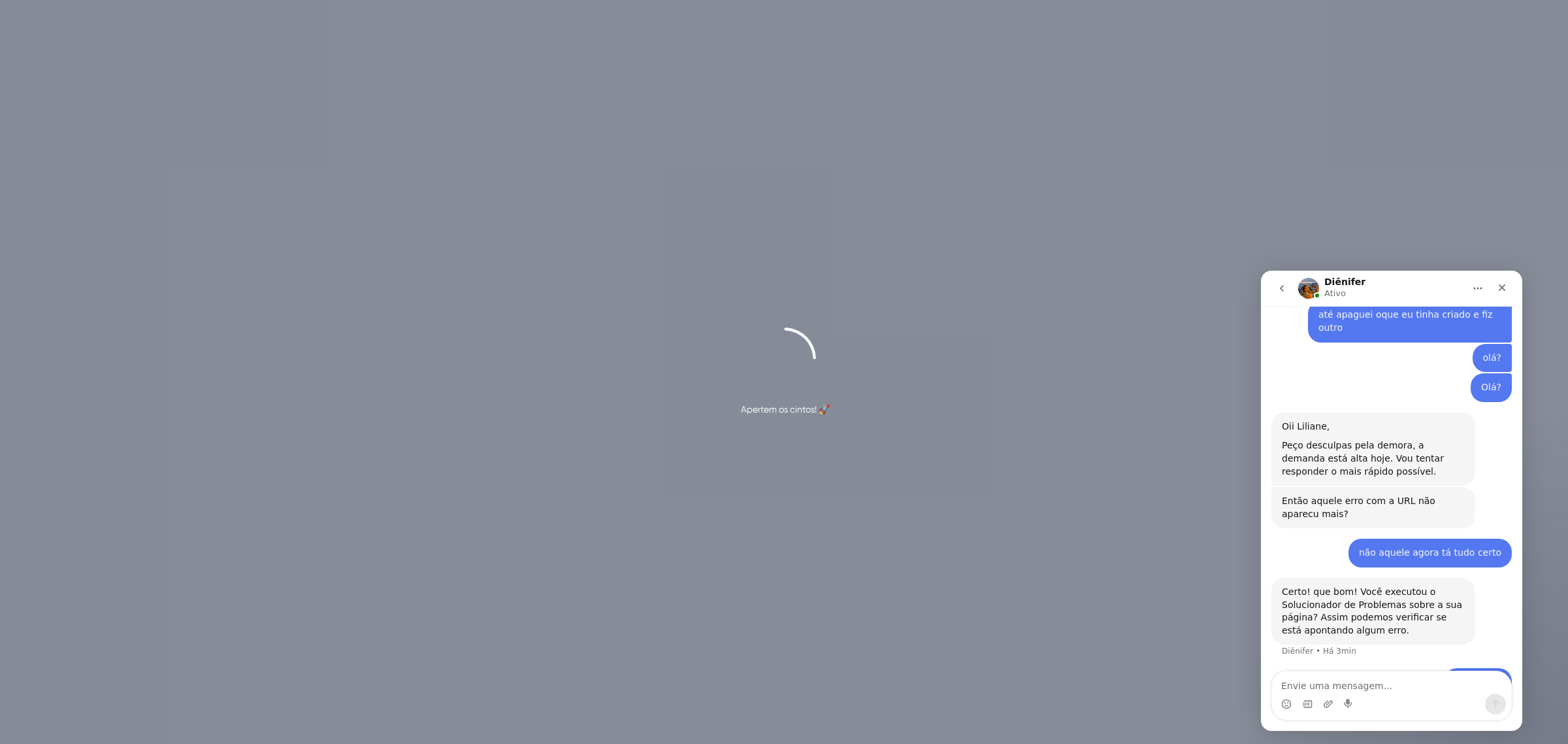
scroll to position [465, 0]
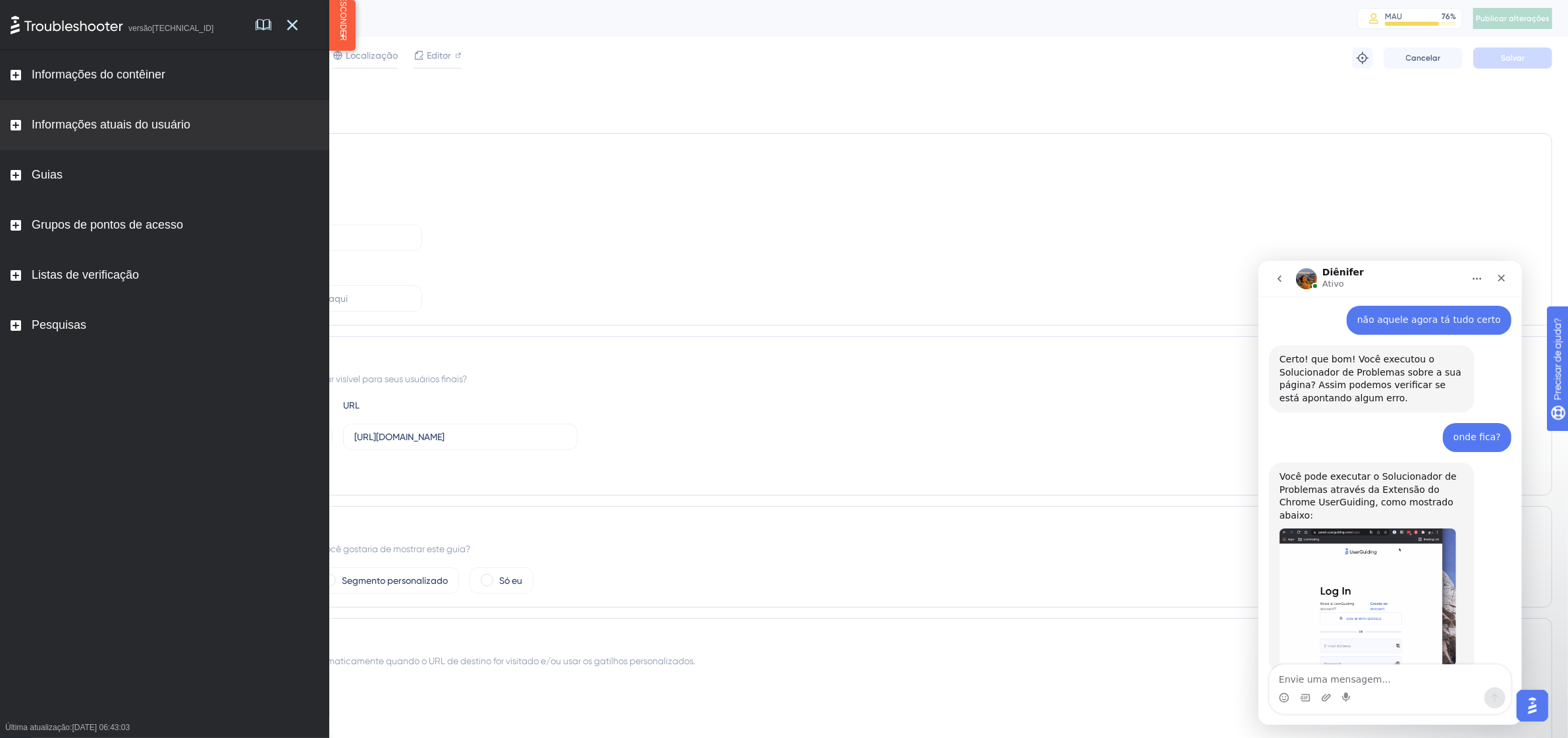
scroll to position [678, 0]
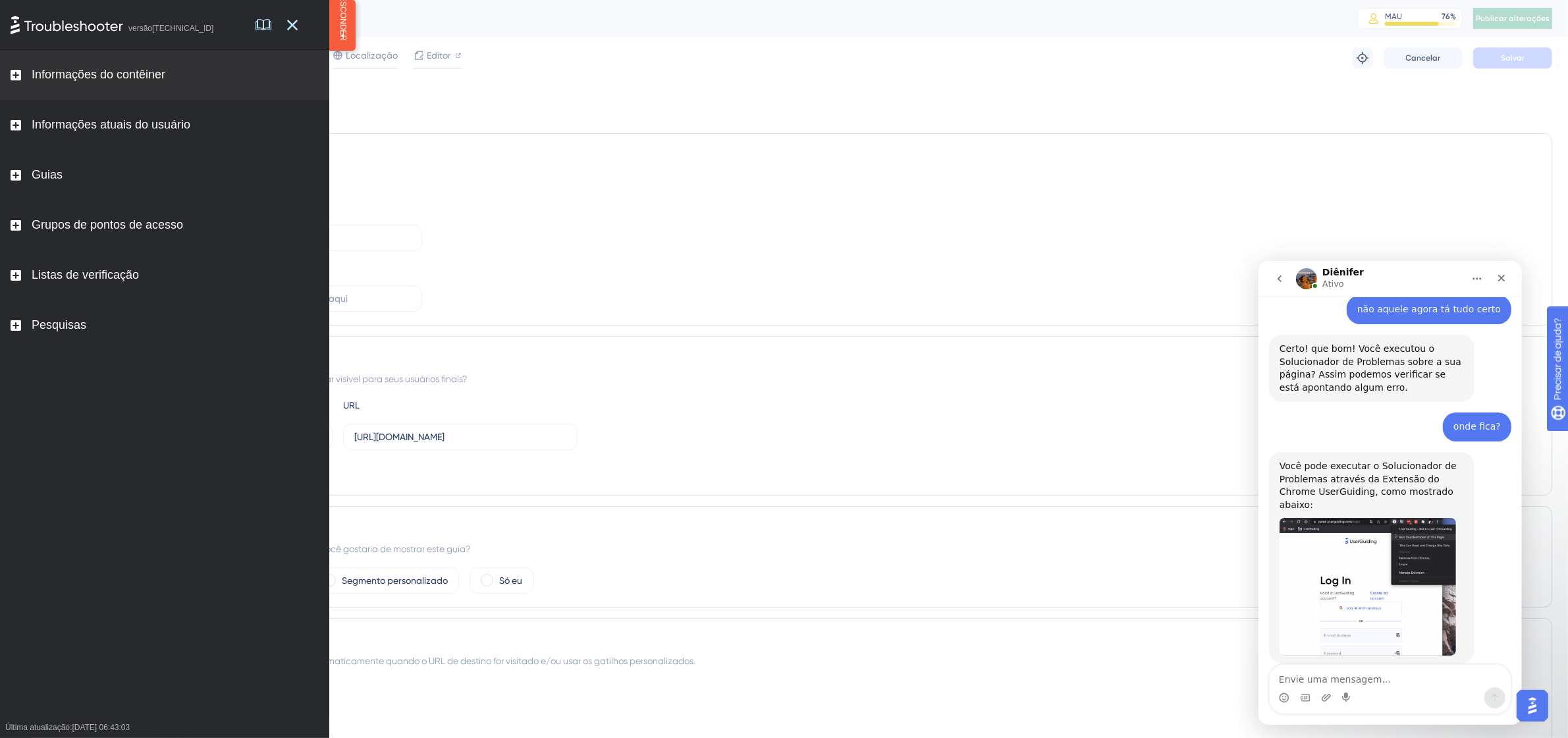
click at [17, 73] on rect at bounding box center [16, 75] width 11 height 11
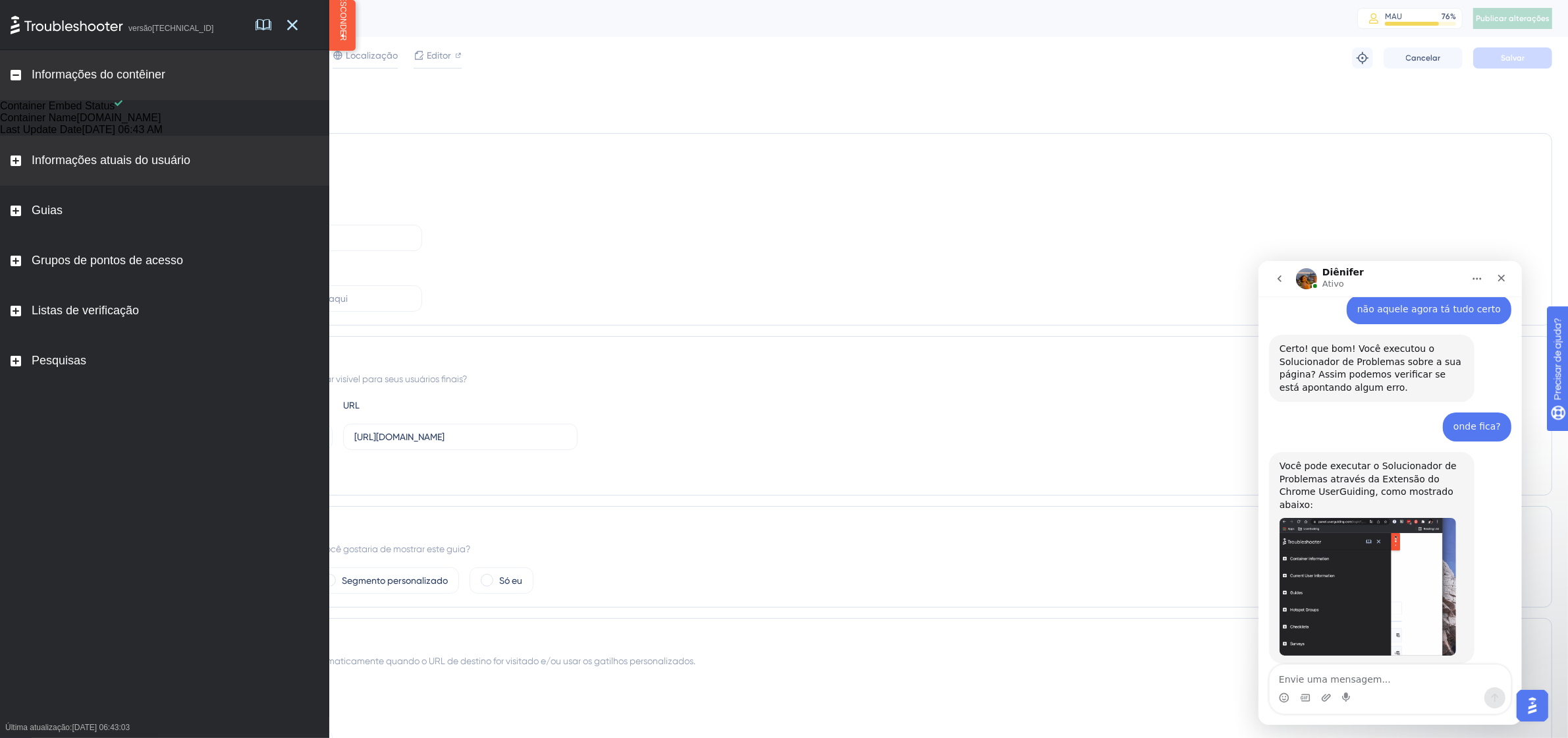
click at [13, 166] on icon at bounding box center [16, 161] width 11 height 11
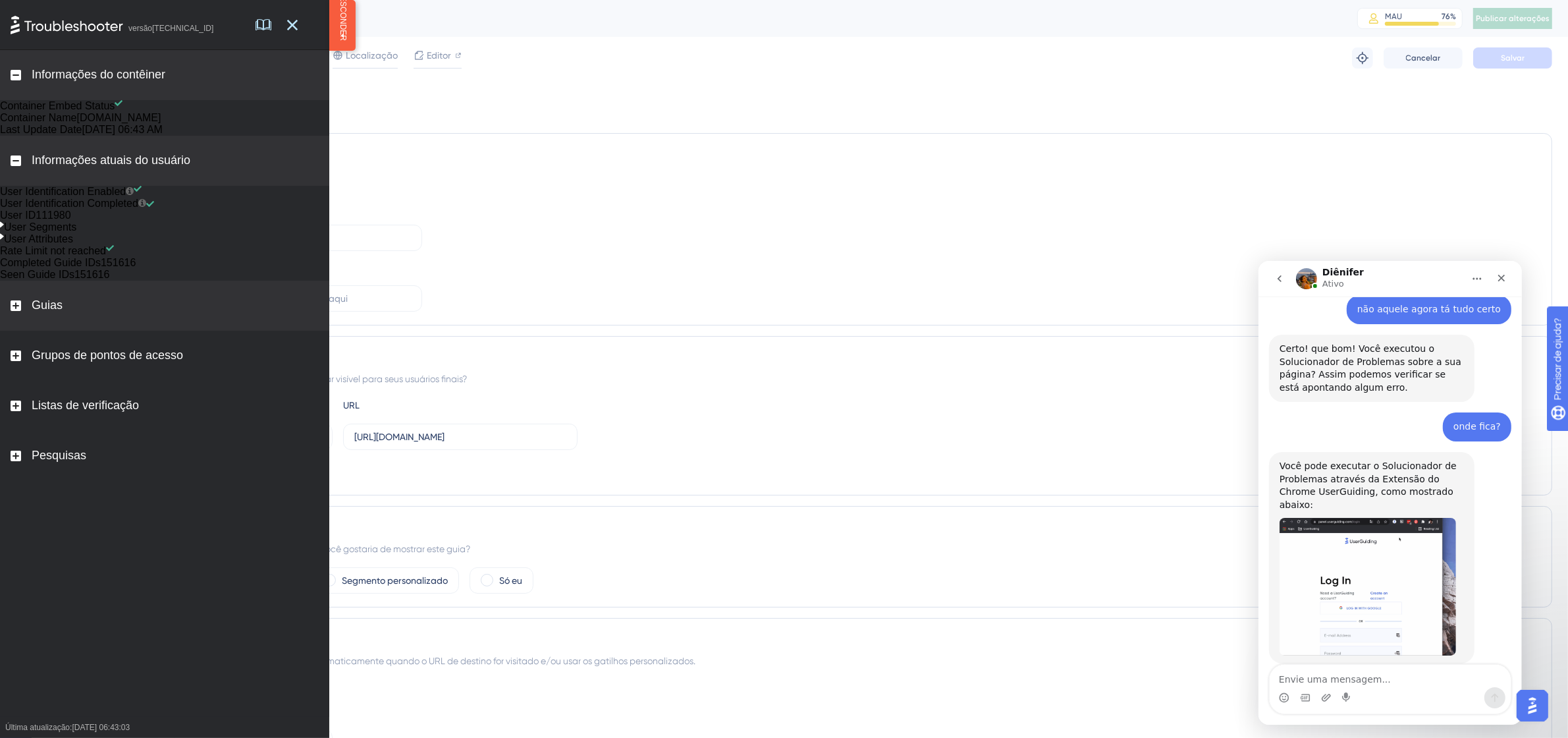
click at [15, 311] on rect at bounding box center [16, 306] width 11 height 11
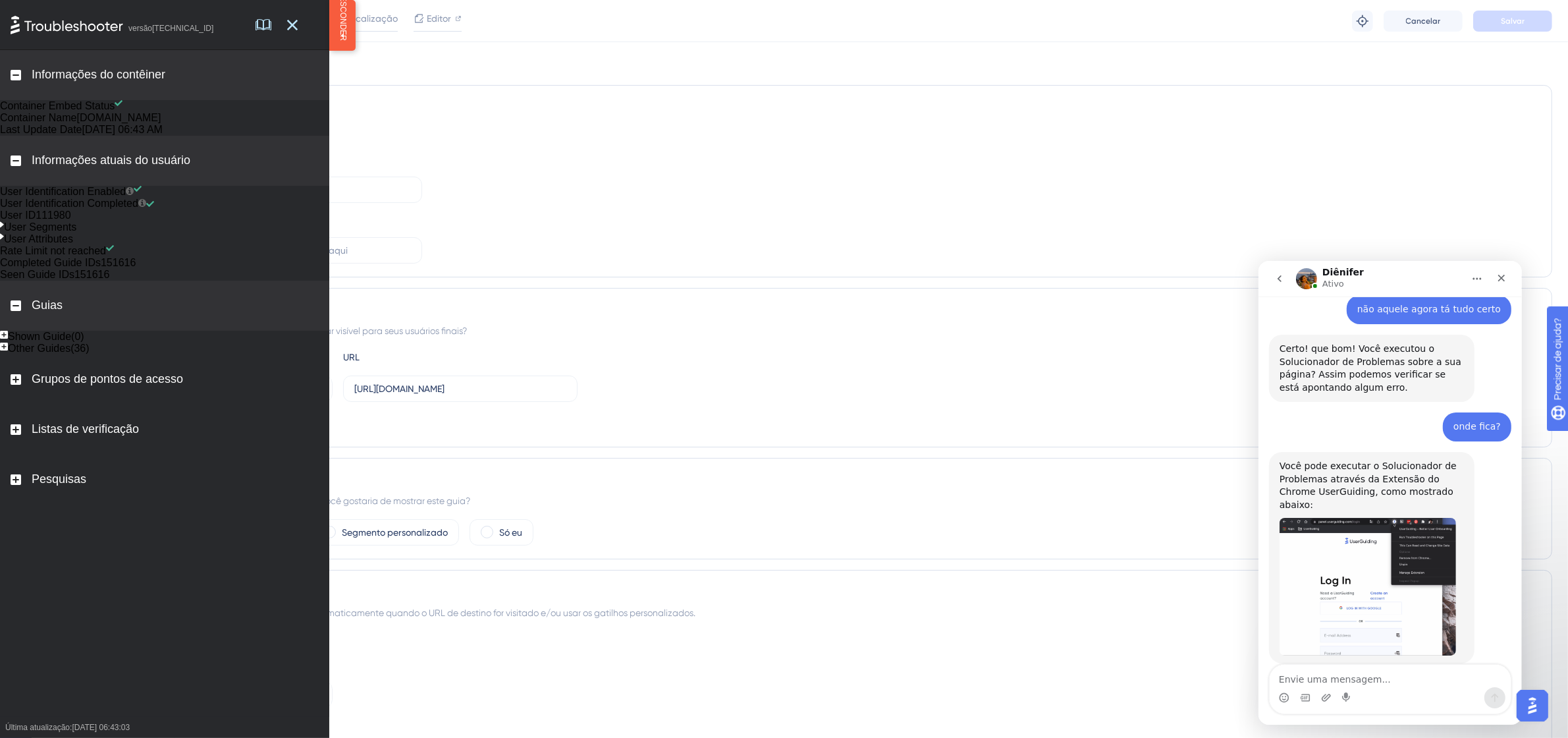
scroll to position [82, 0]
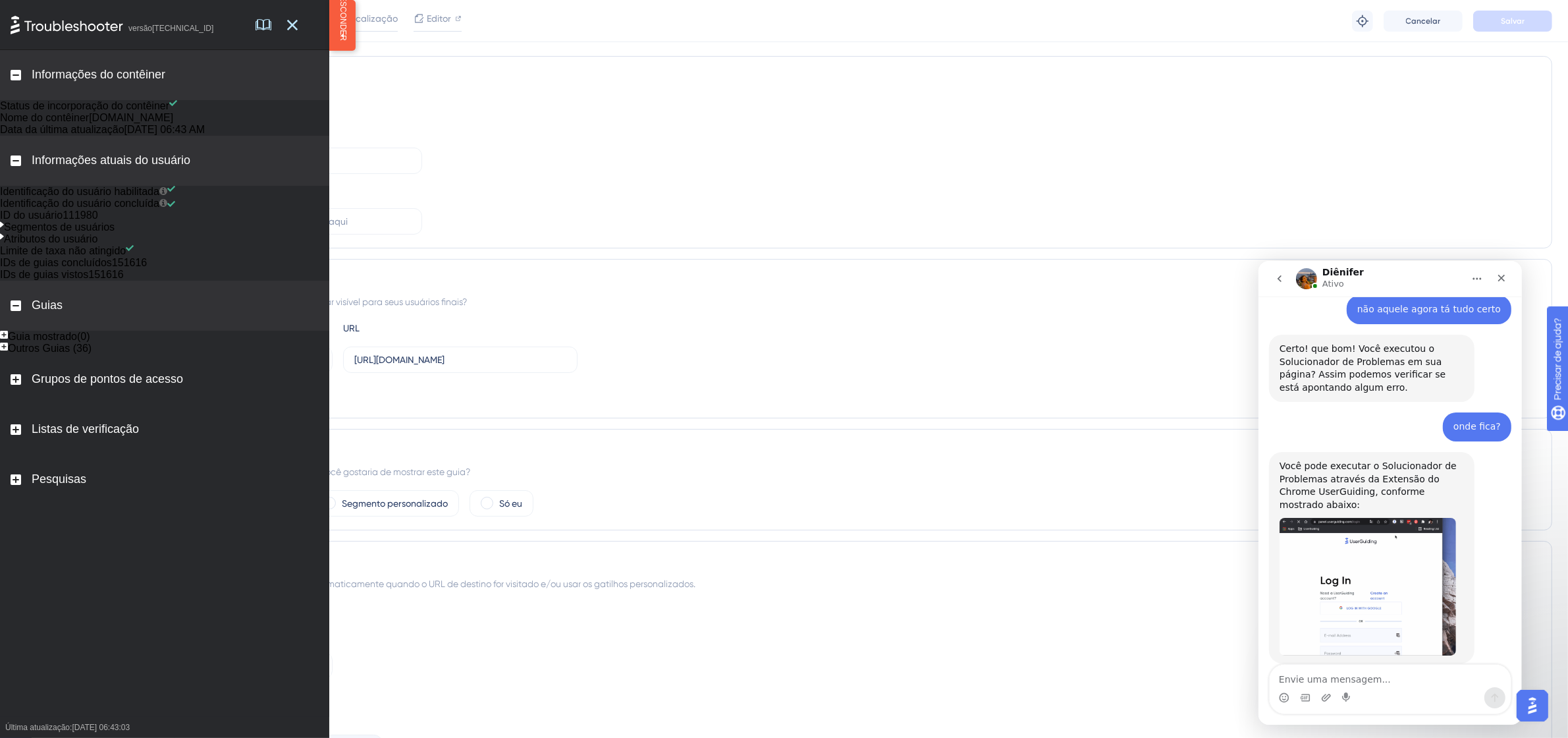
click at [8, 338] on rect at bounding box center [4, 334] width 8 height 8
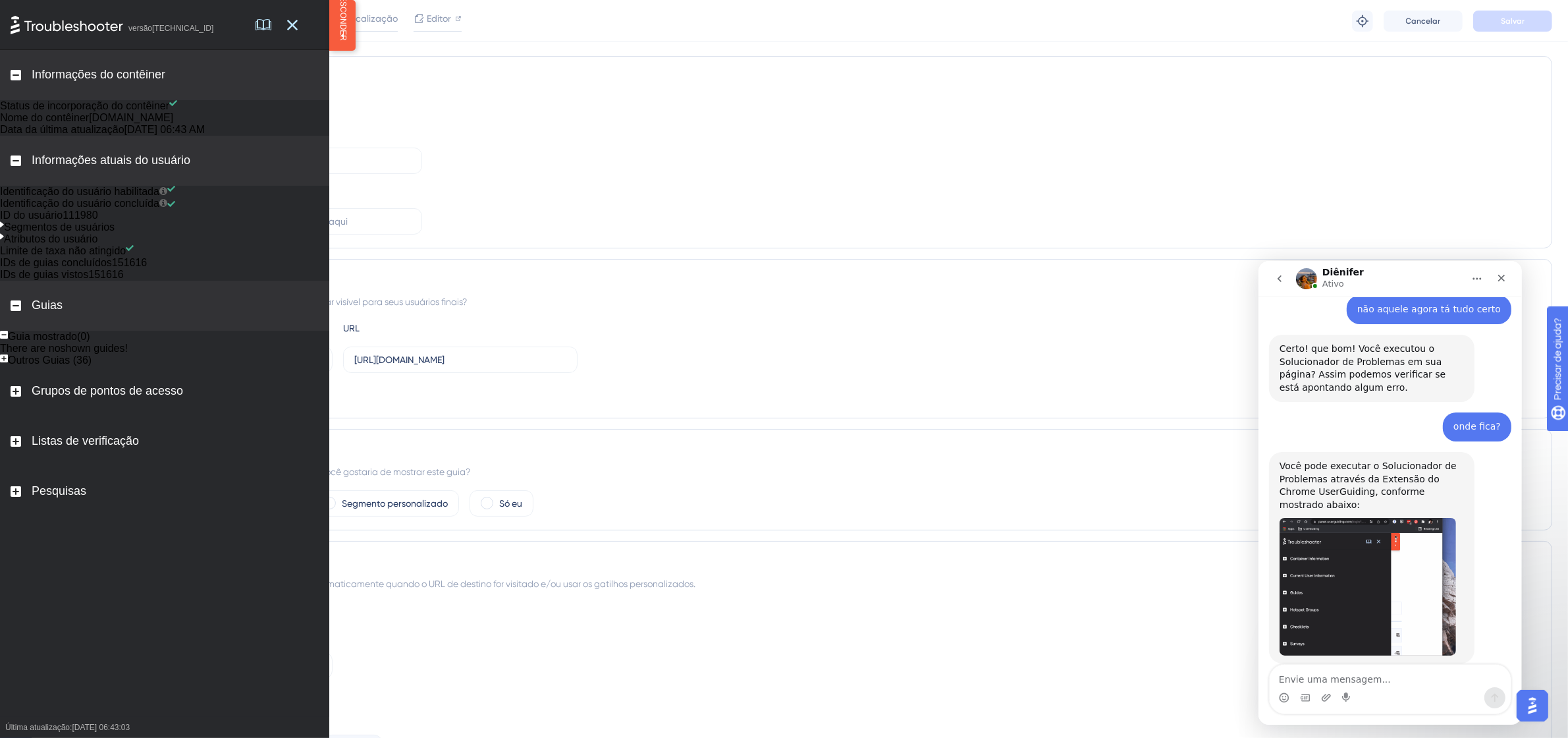
scroll to position [165, 0]
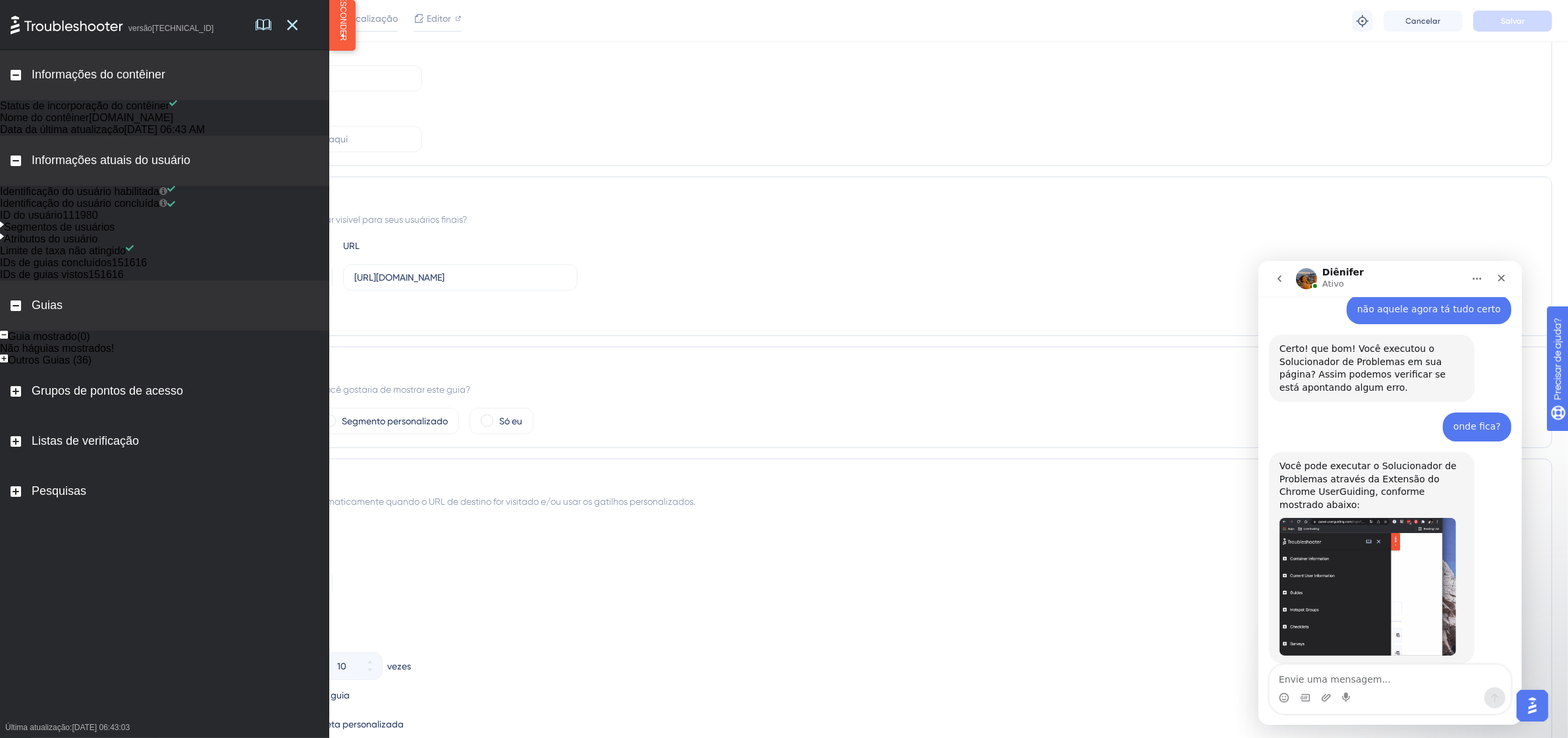
click at [17, 366] on div "Outros Guias (36)" at bounding box center [164, 360] width 329 height 12
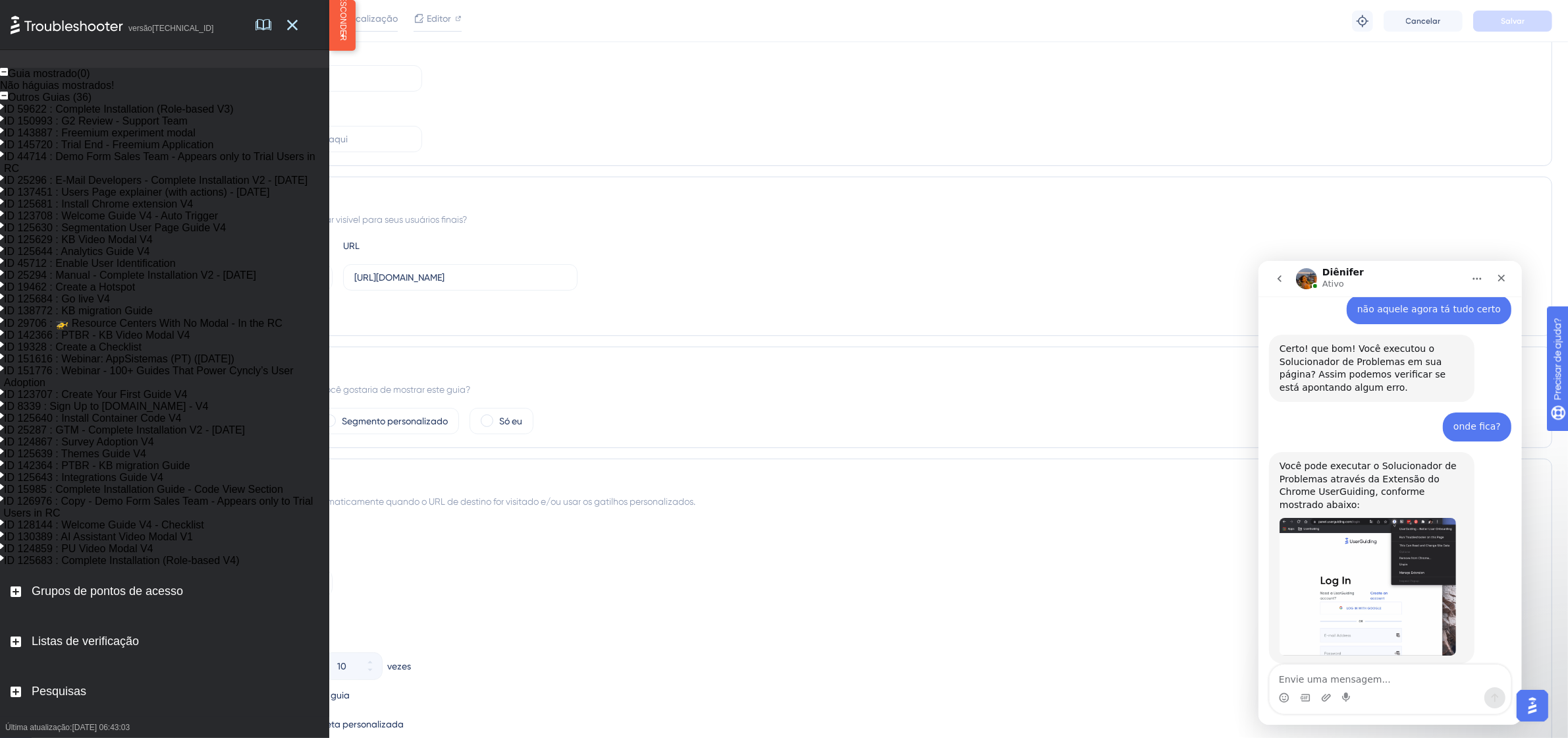
scroll to position [717, 0]
click at [15, 597] on rect at bounding box center [16, 592] width 11 height 11
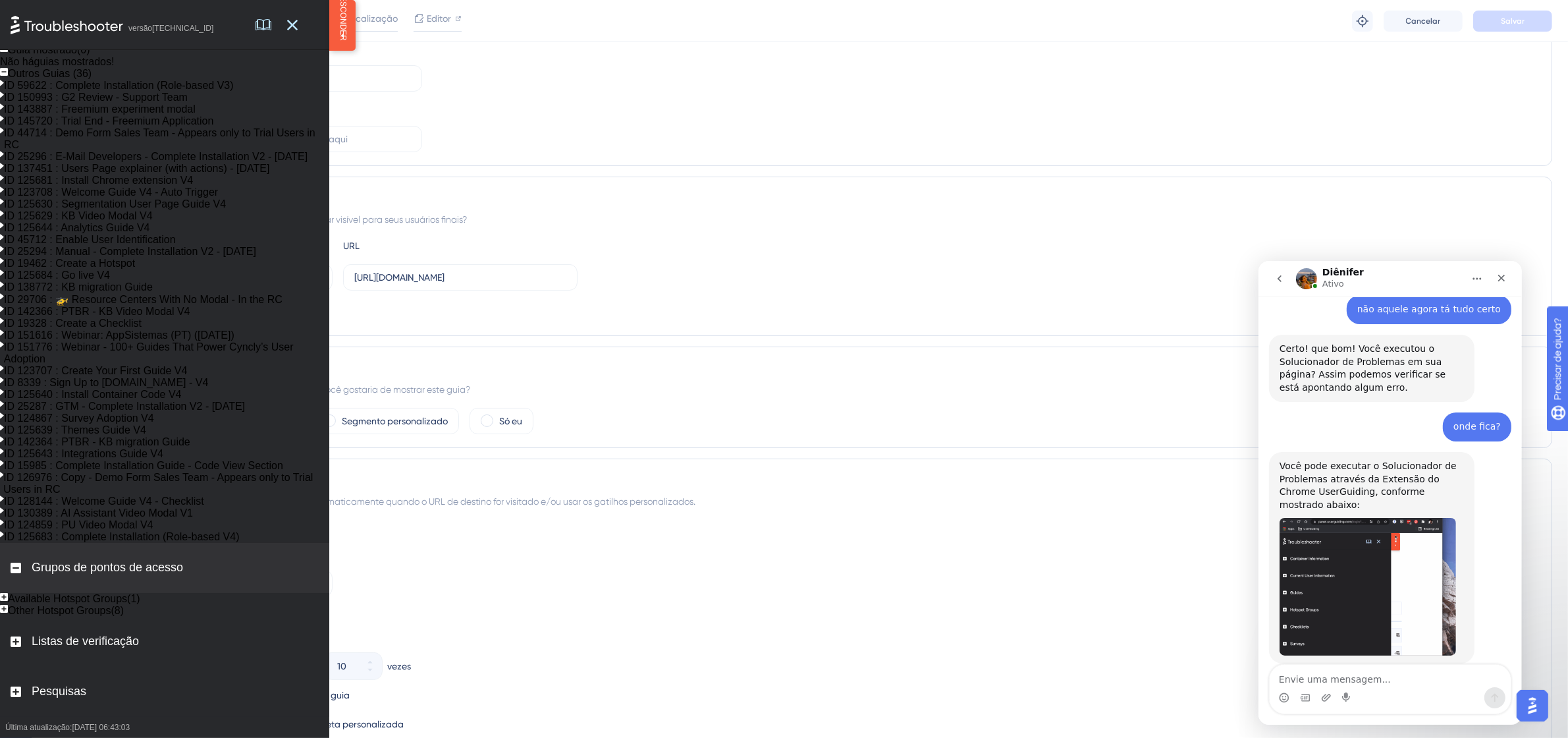
scroll to position [780, 0]
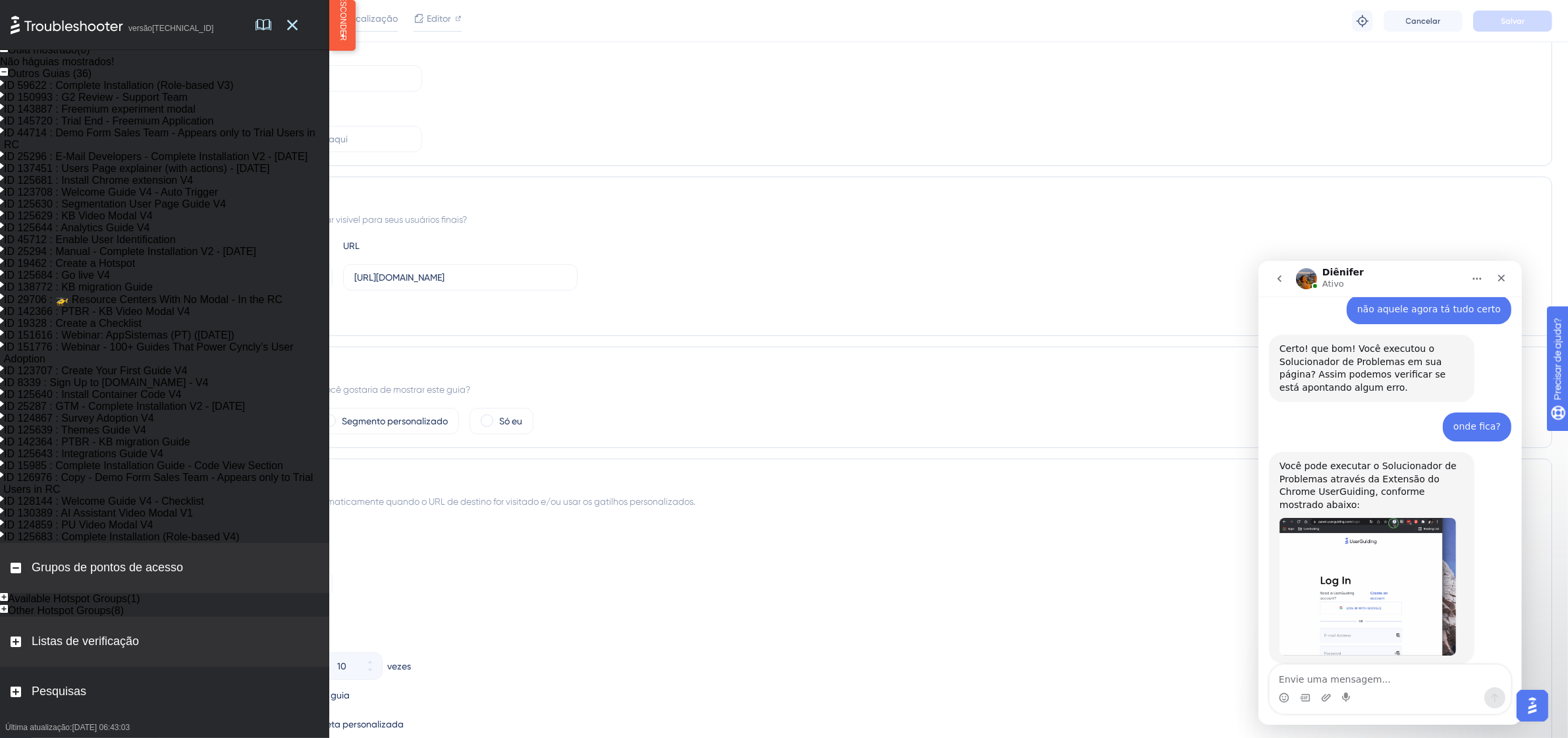
click at [12, 647] on rect at bounding box center [16, 642] width 11 height 11
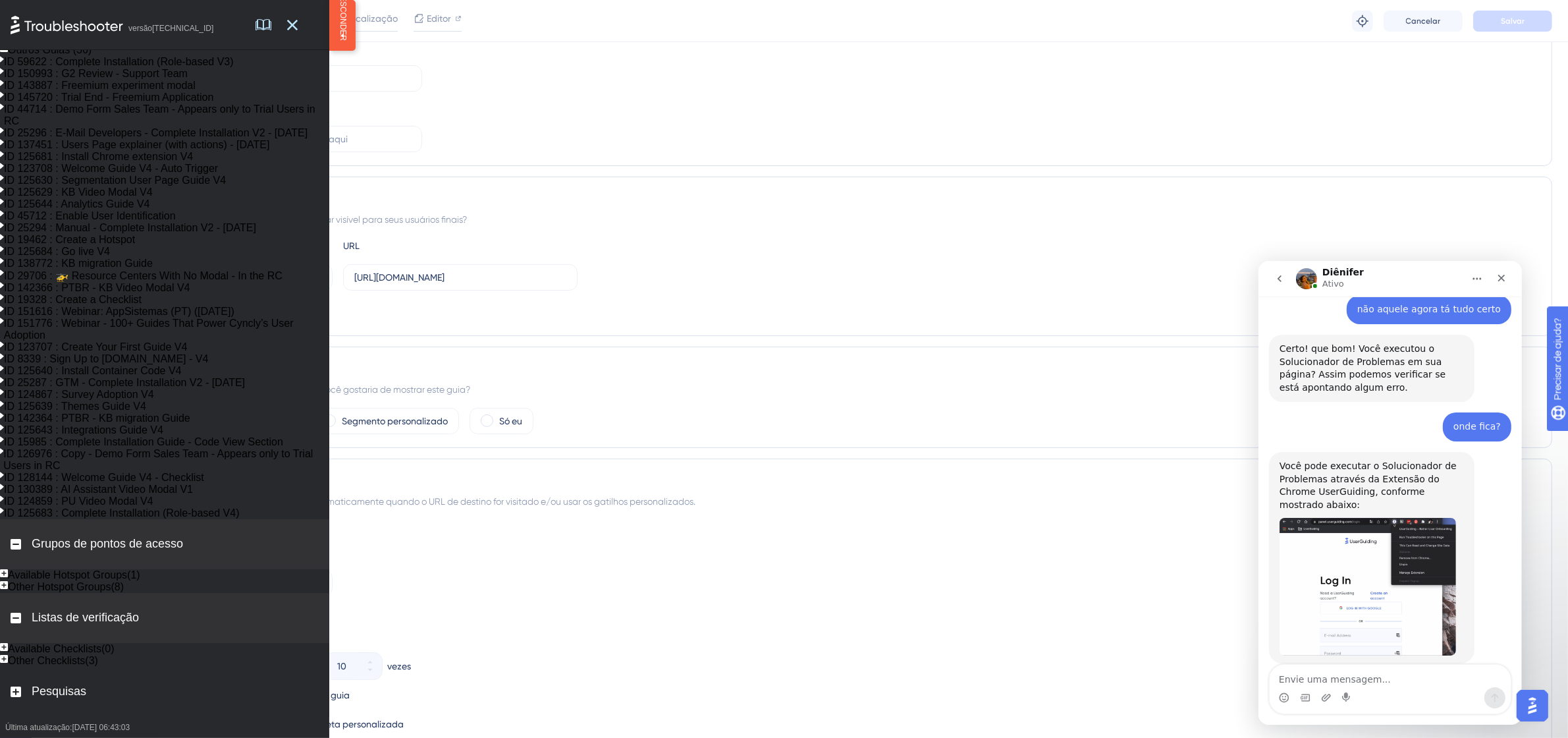
scroll to position [844, 0]
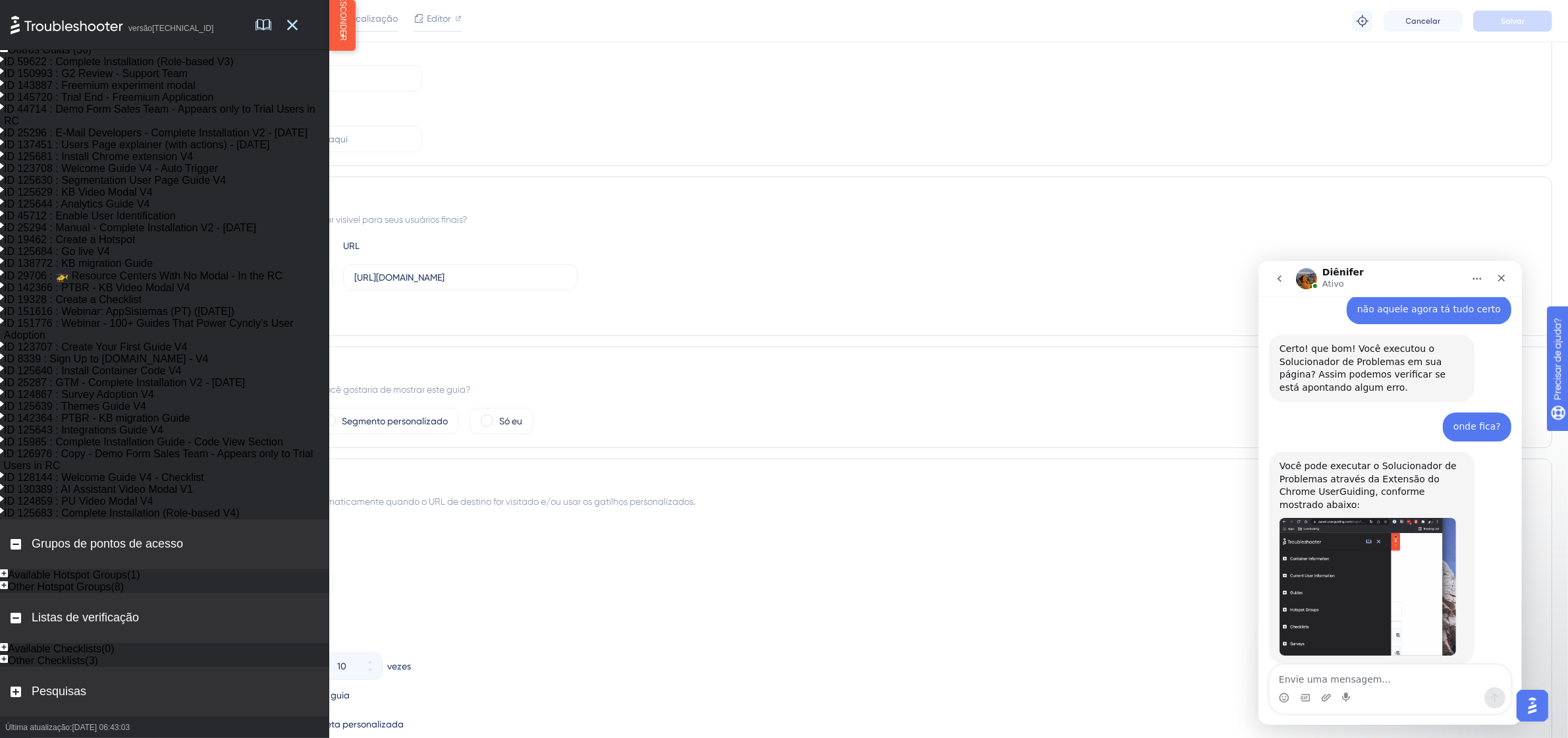
click at [15, 695] on icon at bounding box center [16, 692] width 7 height 7
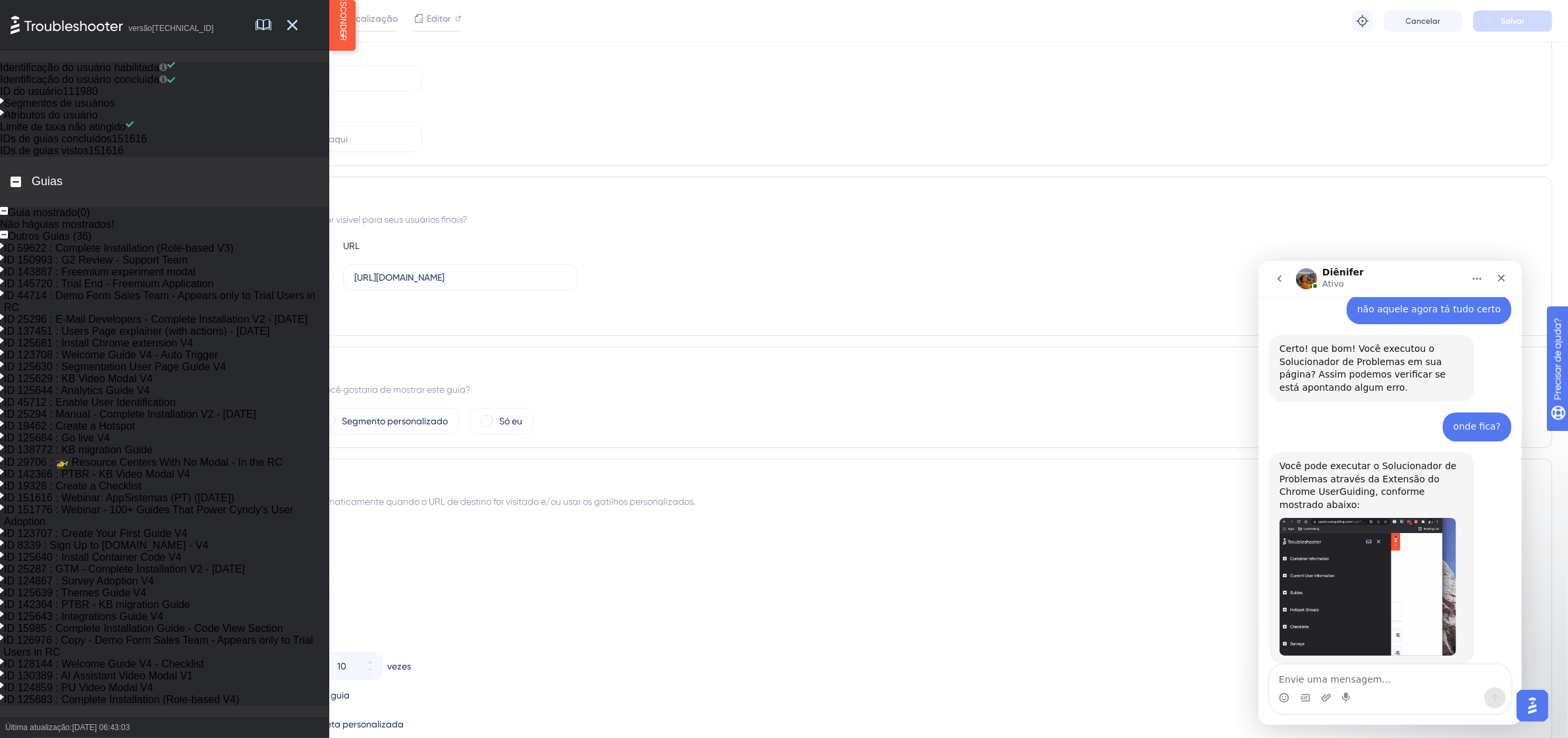
scroll to position [0, 0]
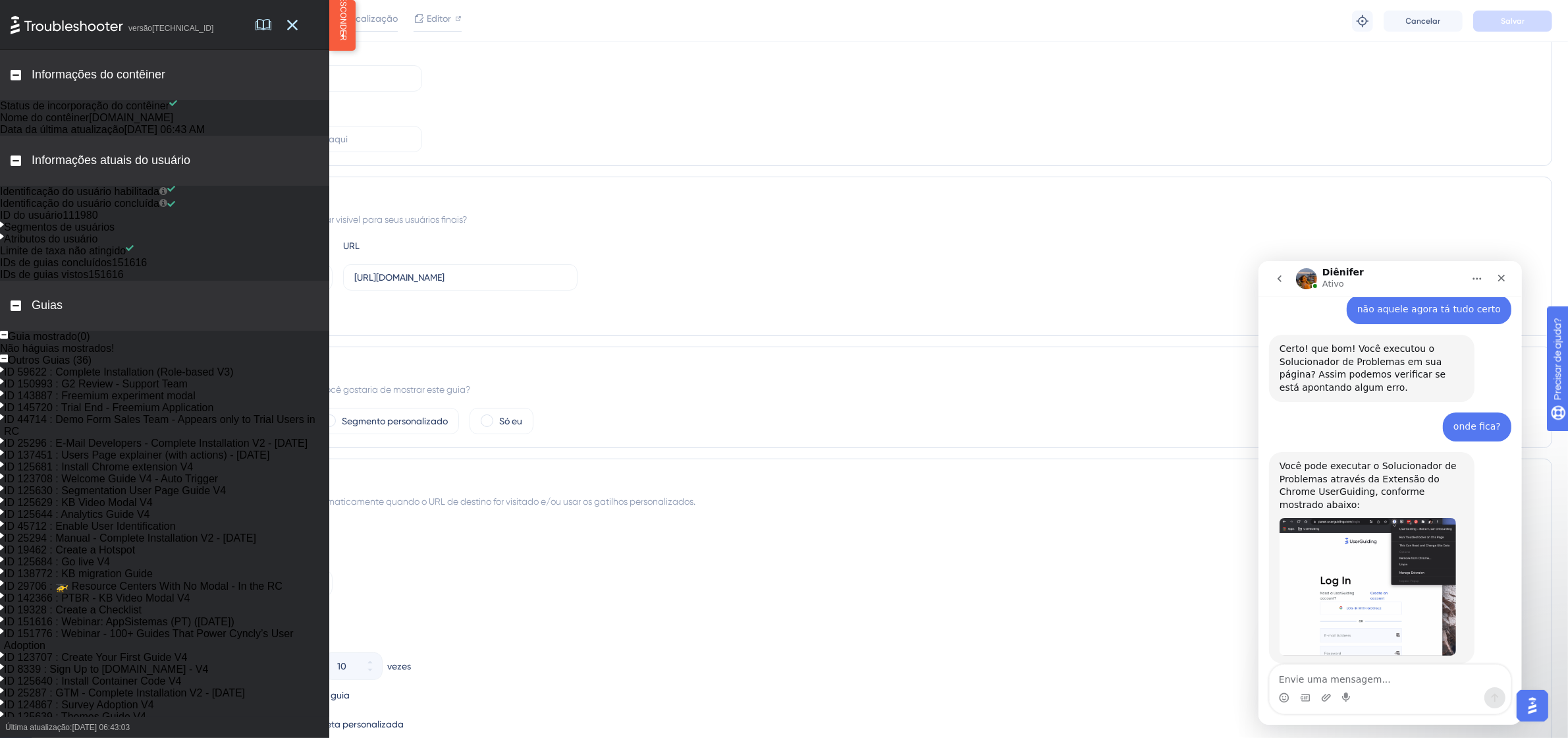
click at [50, 232] on font "Segmentos de usuários" at bounding box center [59, 227] width 111 height 11
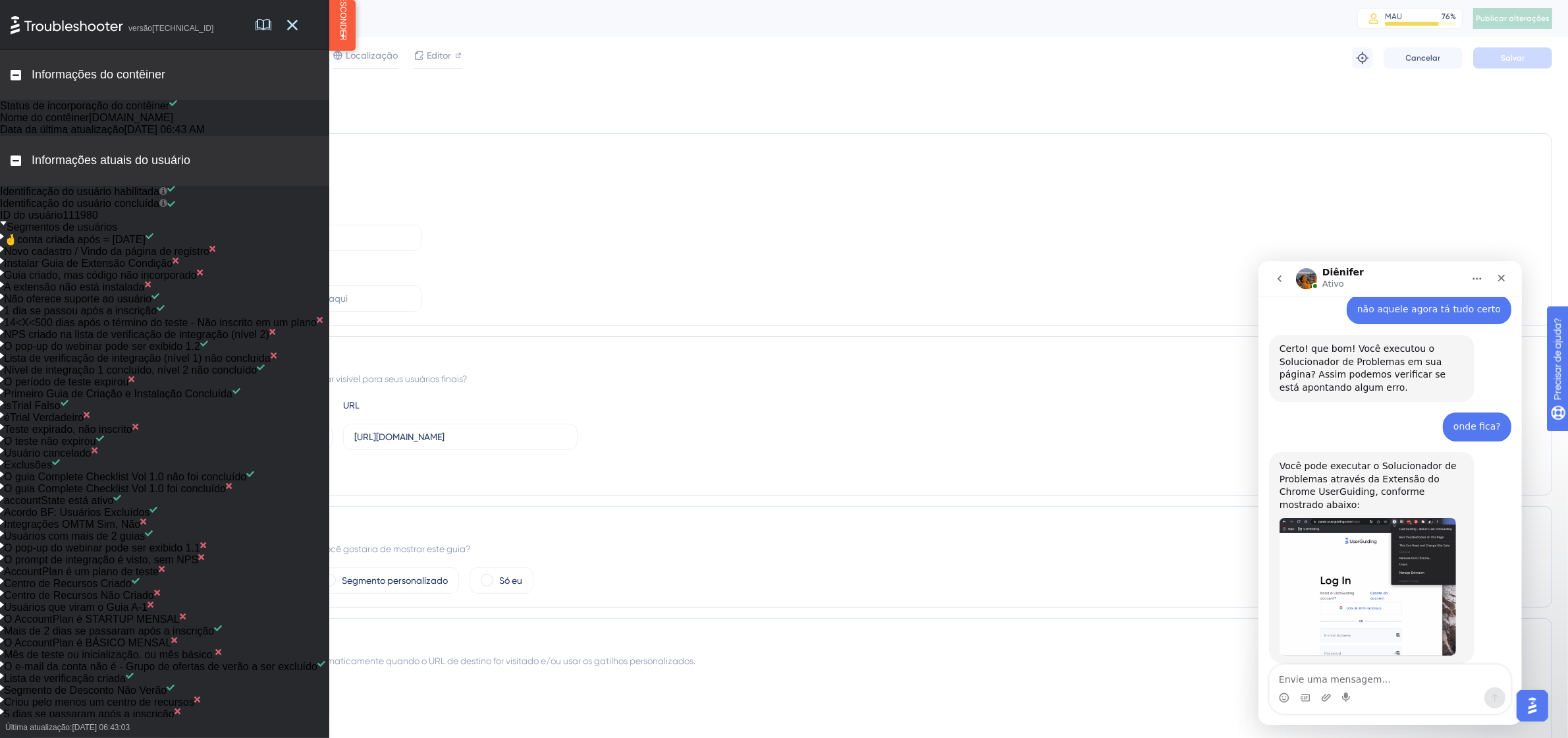
click at [1394, 530] on img "Diênifer diz…" at bounding box center [1367, 586] width 176 height 138
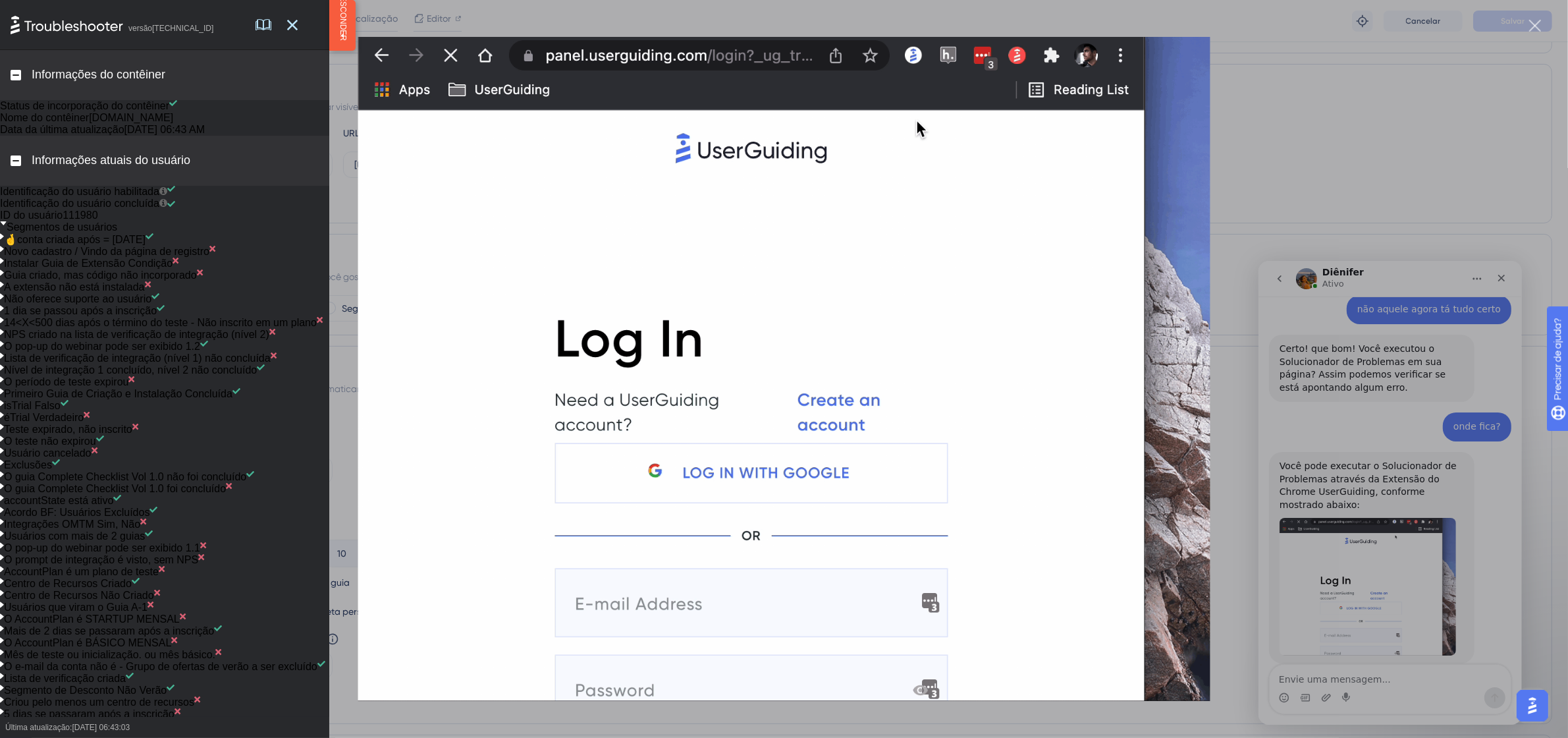
scroll to position [494, 0]
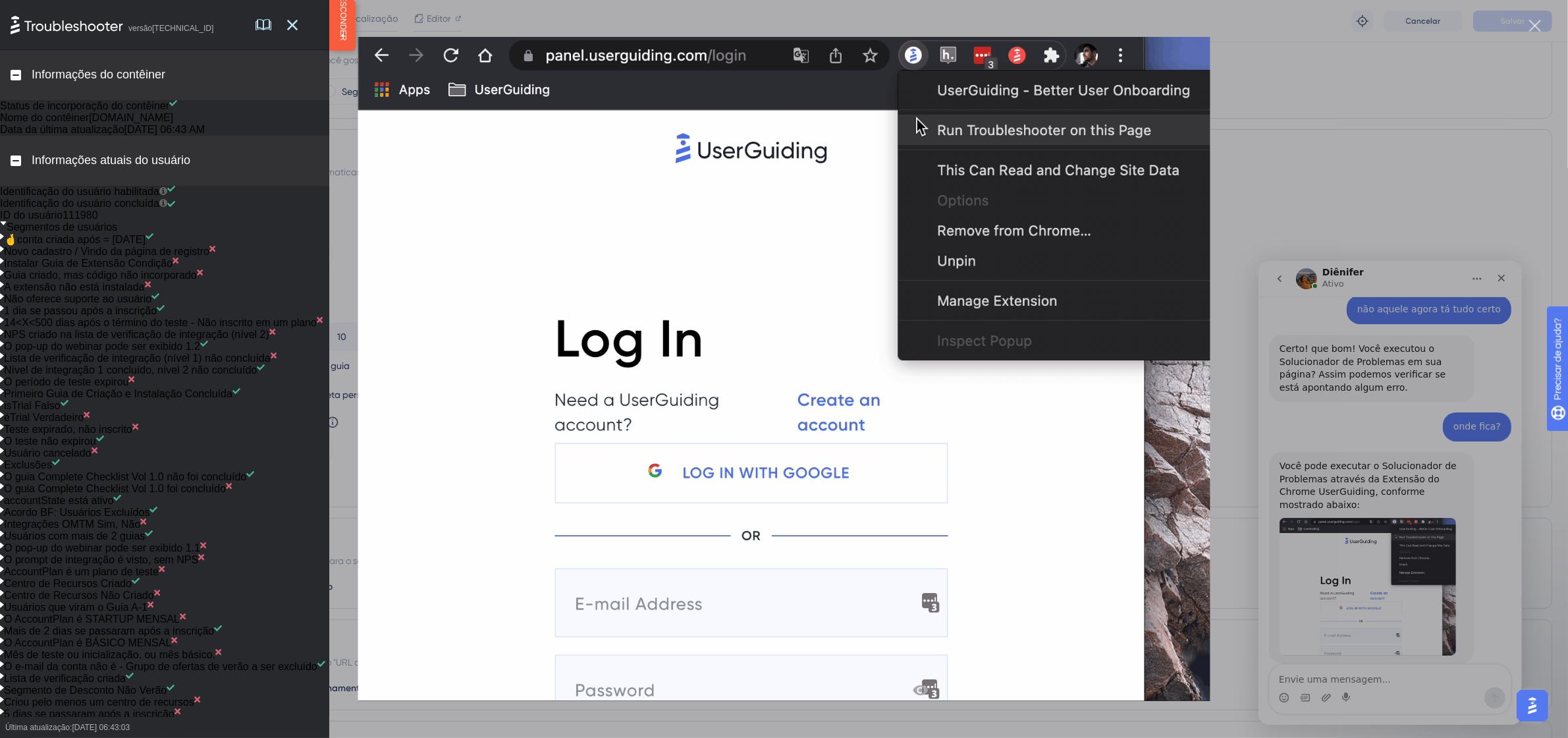
click at [1510, 560] on div "Messenger da Intercom" at bounding box center [784, 369] width 1568 height 738
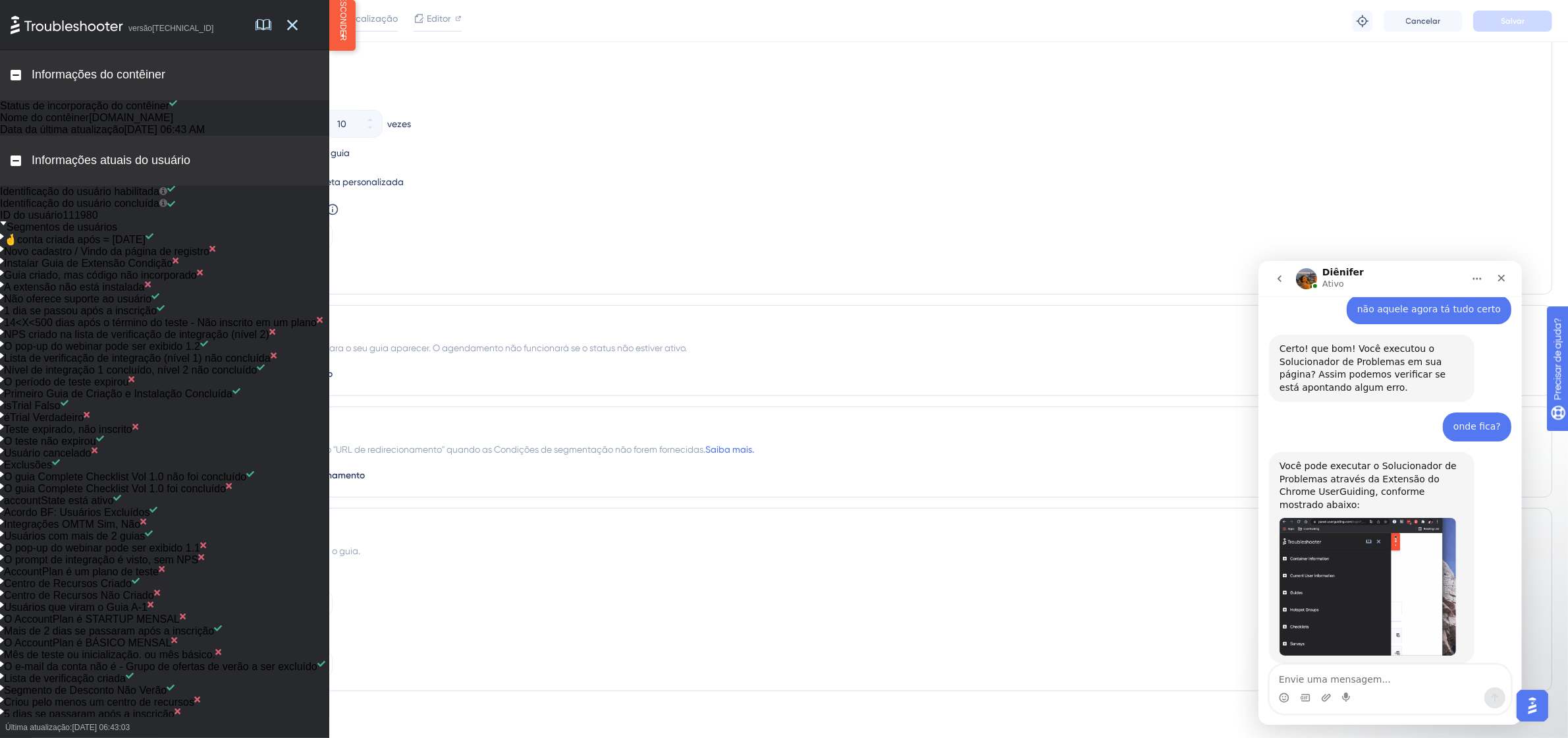
scroll to position [715, 0]
click at [1368, 678] on textarea "Envie uma mensagem..." at bounding box center [1389, 676] width 241 height 23
type textarea "certo e onde tá a opção se solução de problemas?"
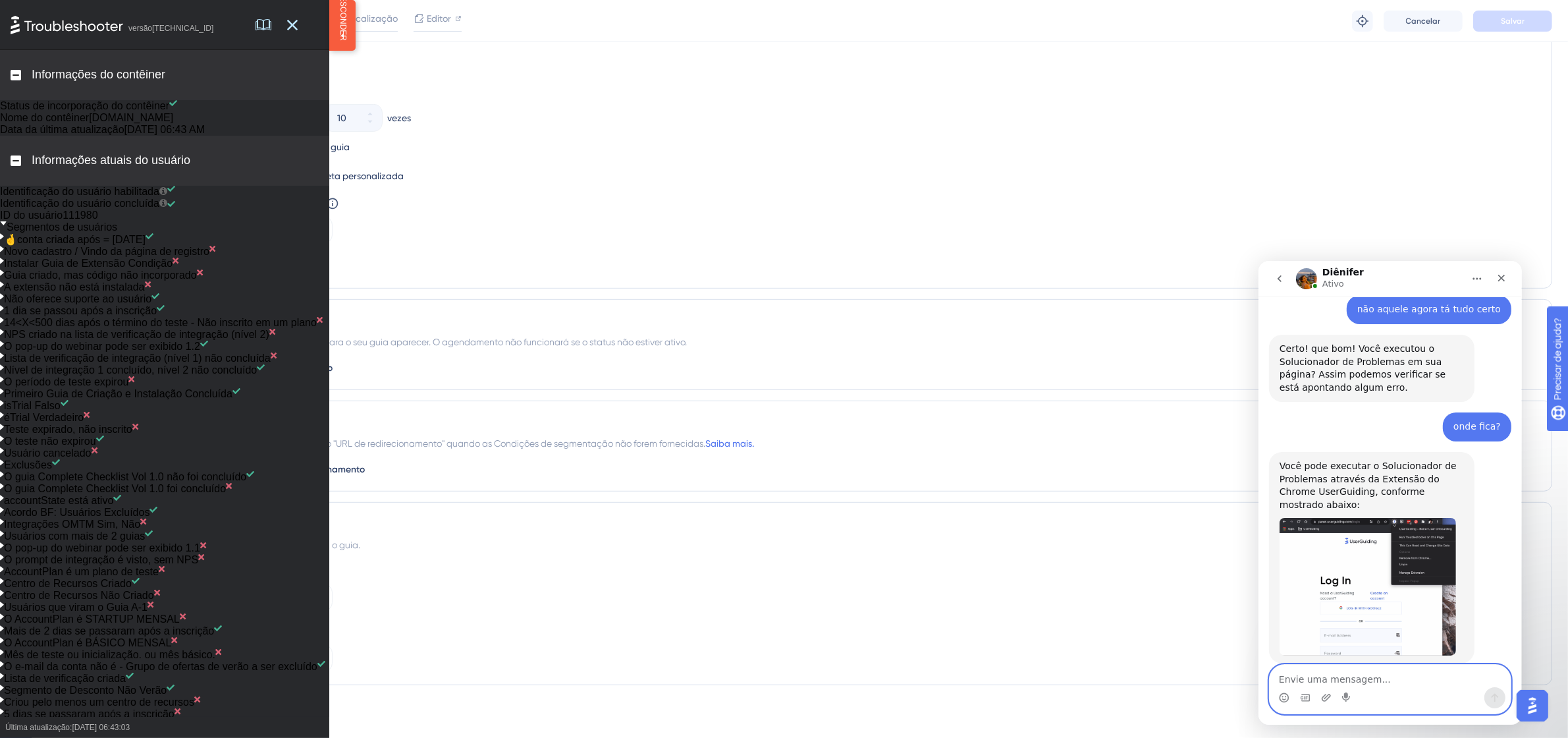
scroll to position [729, 0]
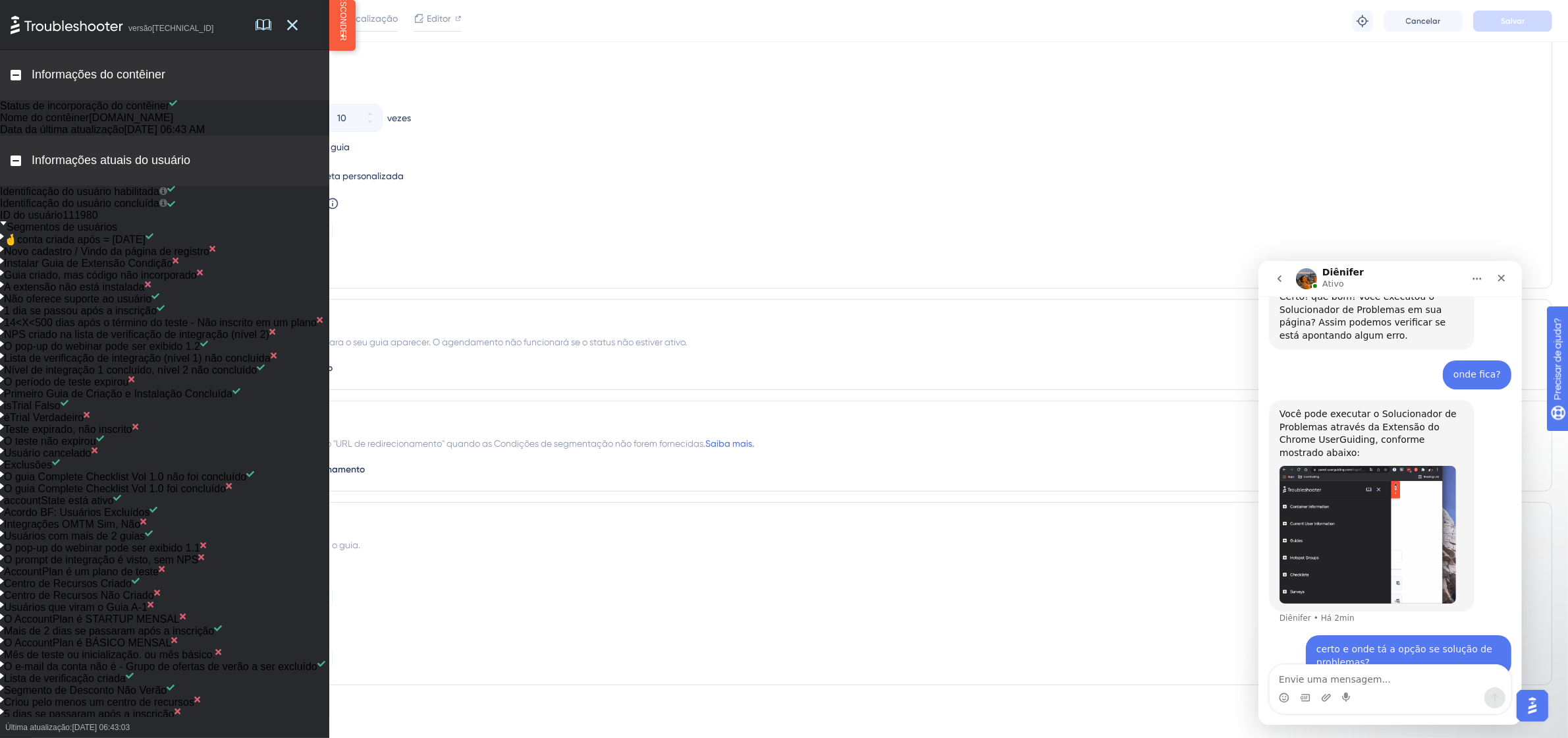
click at [610, 216] on div "Definir a prioridade de exibição Esta opção definirá a prioridade de exibição e…" at bounding box center [863, 219] width 1350 height 47
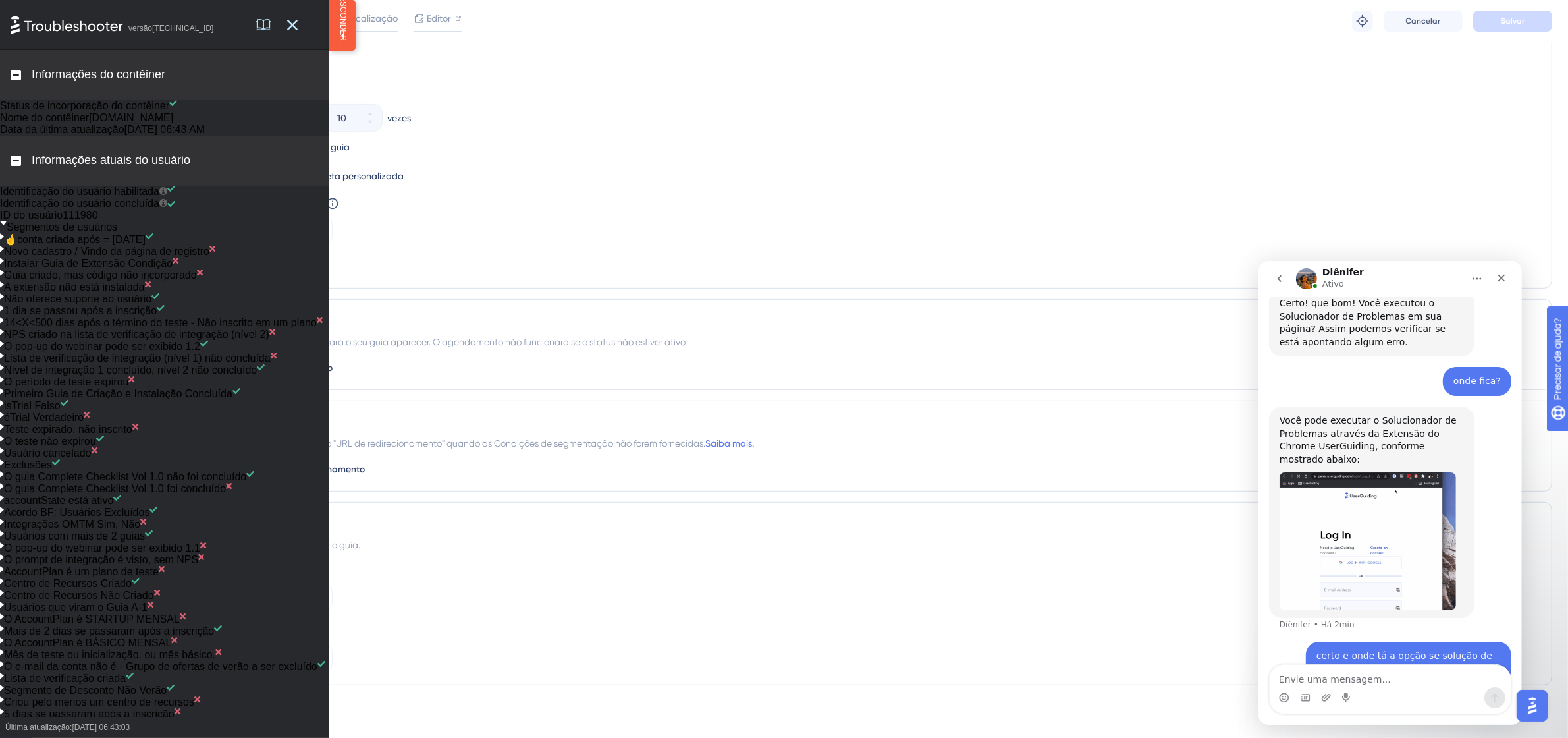
click at [133, 74] on font "Informações do contêiner" at bounding box center [99, 74] width 134 height 13
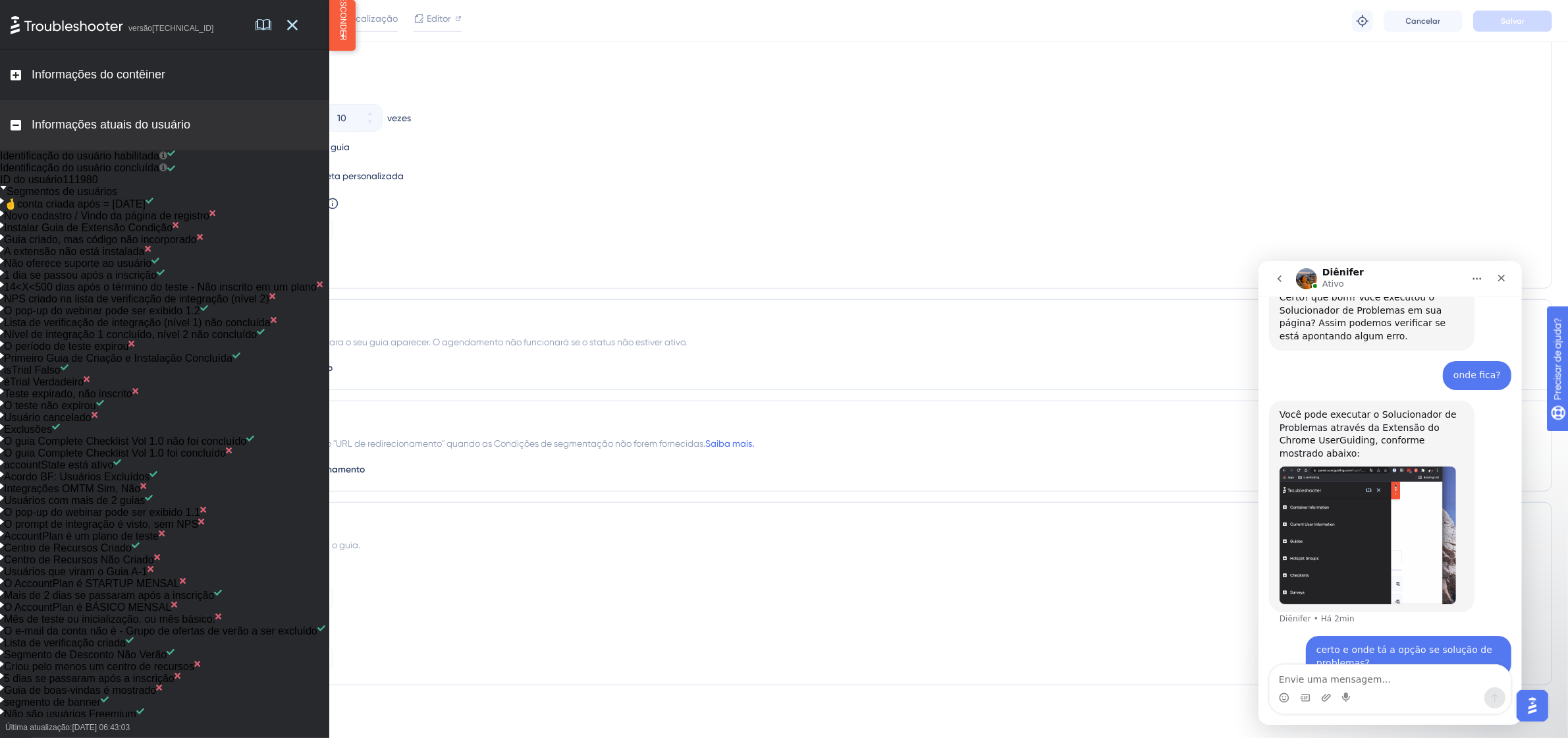
scroll to position [729, 0]
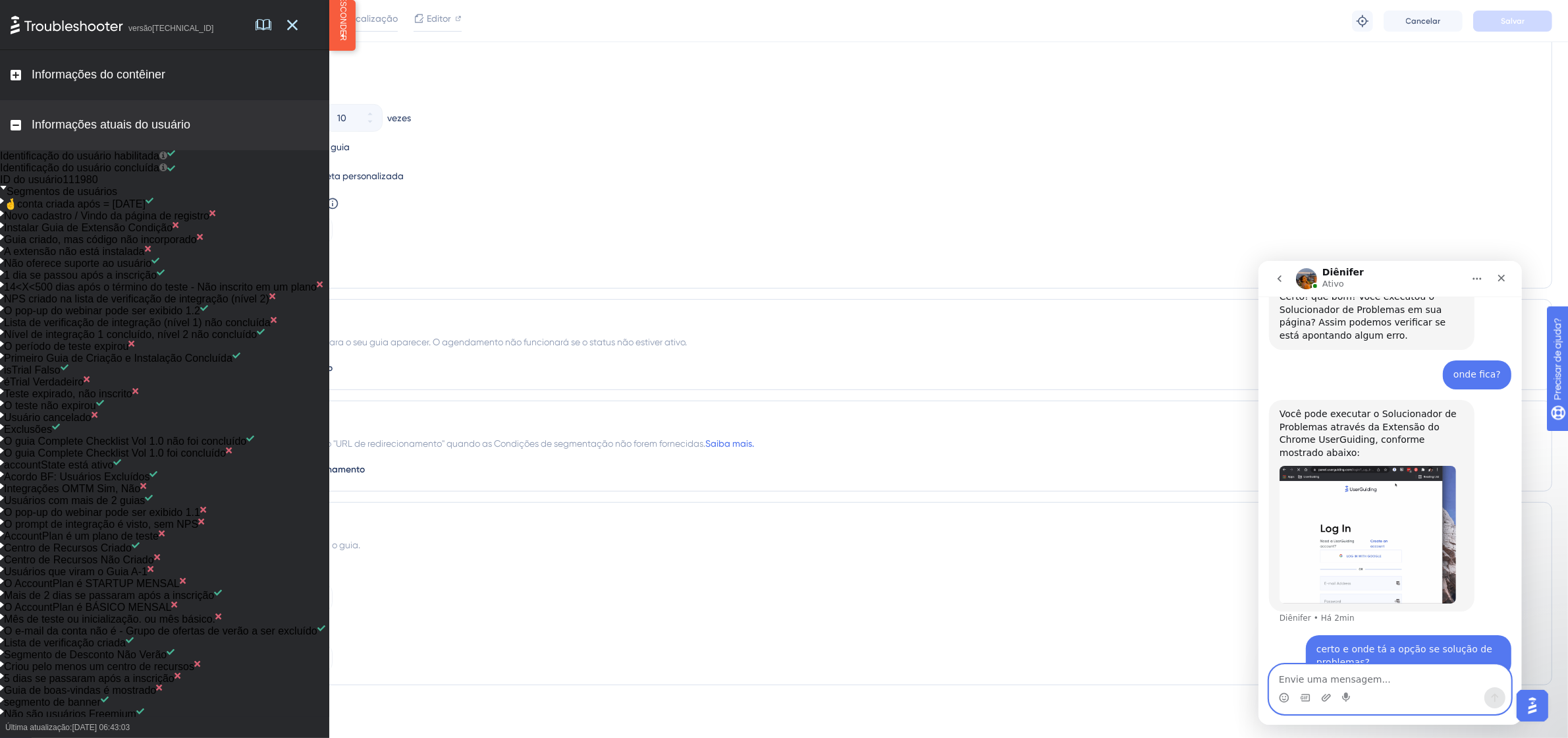
click at [1371, 674] on textarea "Envie uma mensagem..." at bounding box center [1389, 676] width 241 height 23
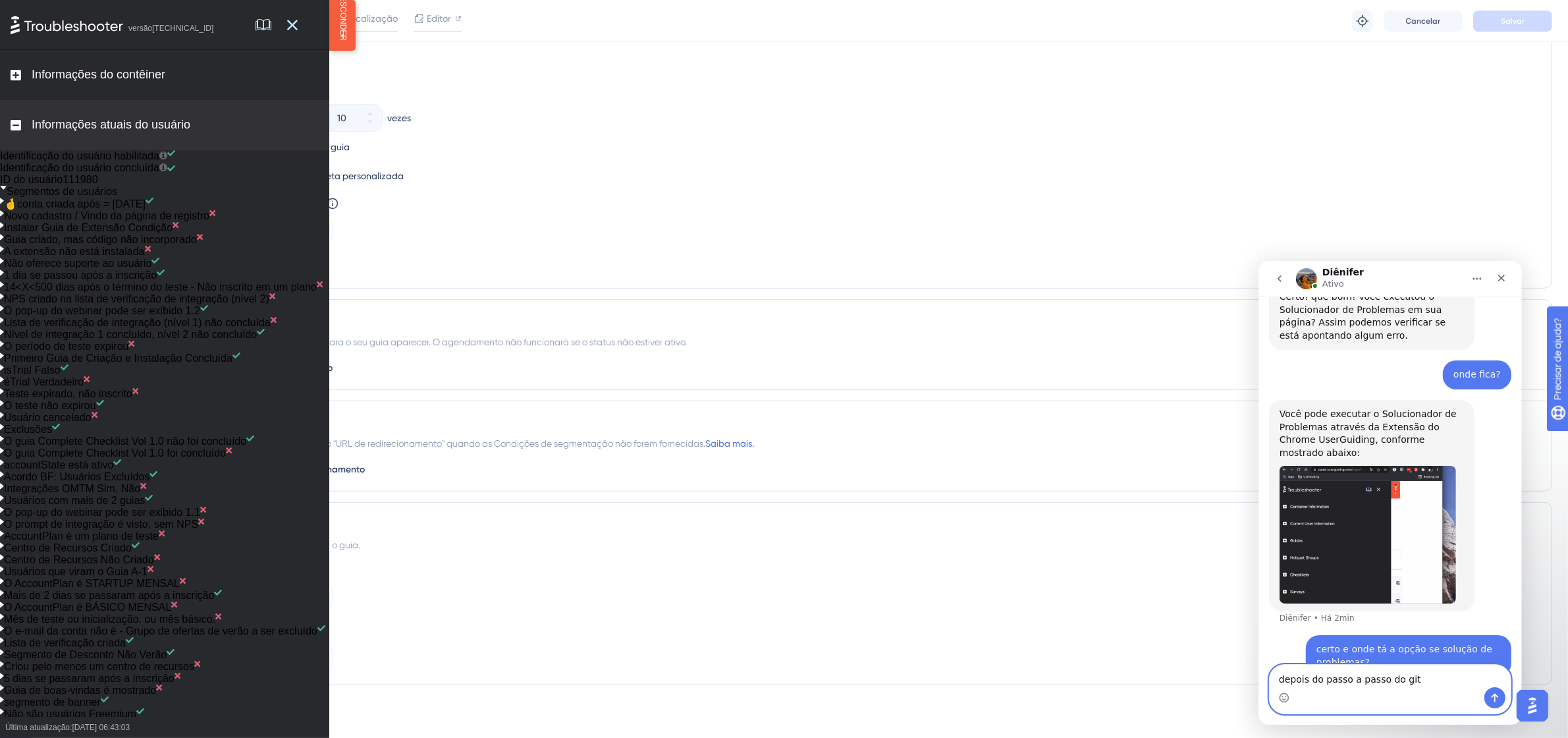
type textarea "depois do passo a passo do git"
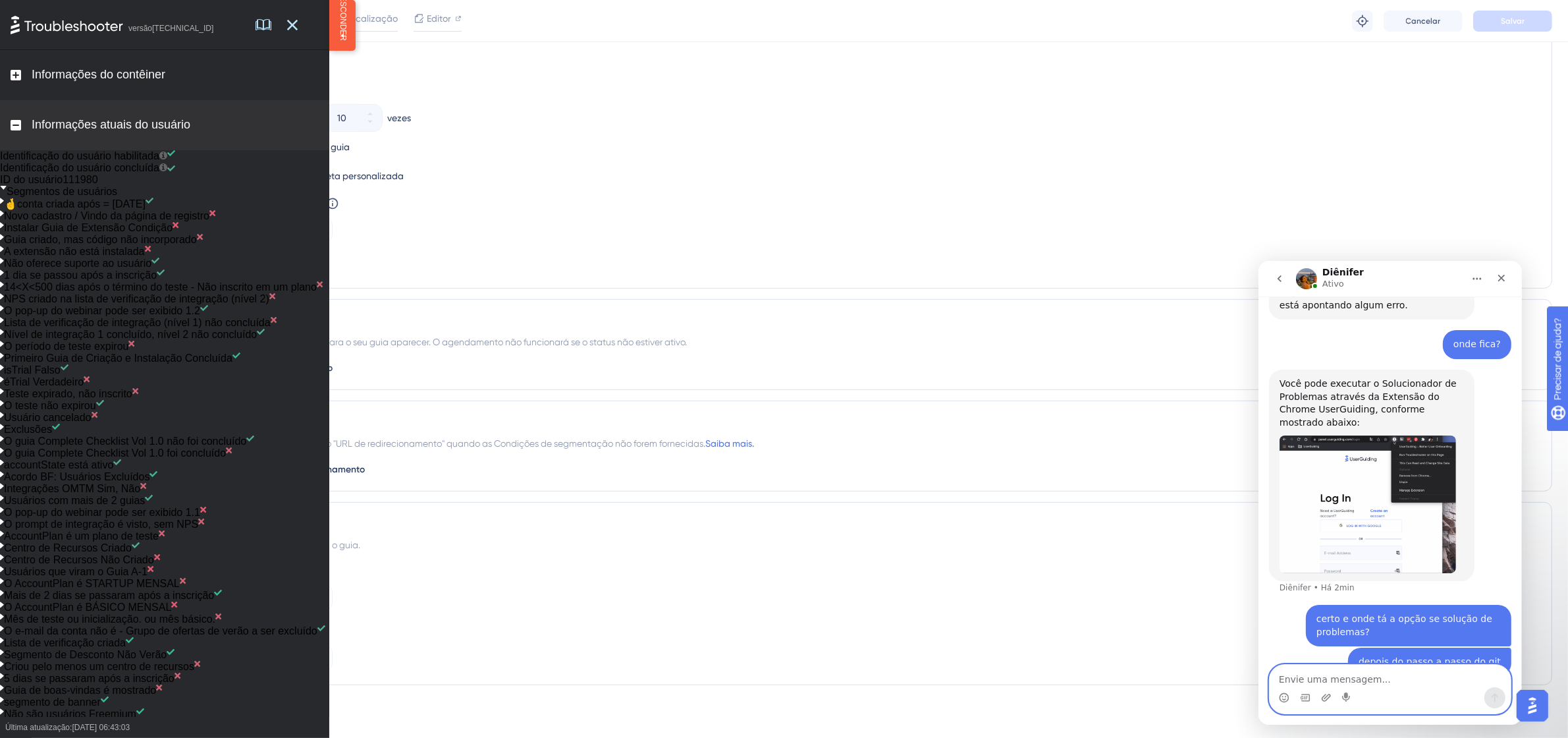
type textarea "f"
type textarea "gig"
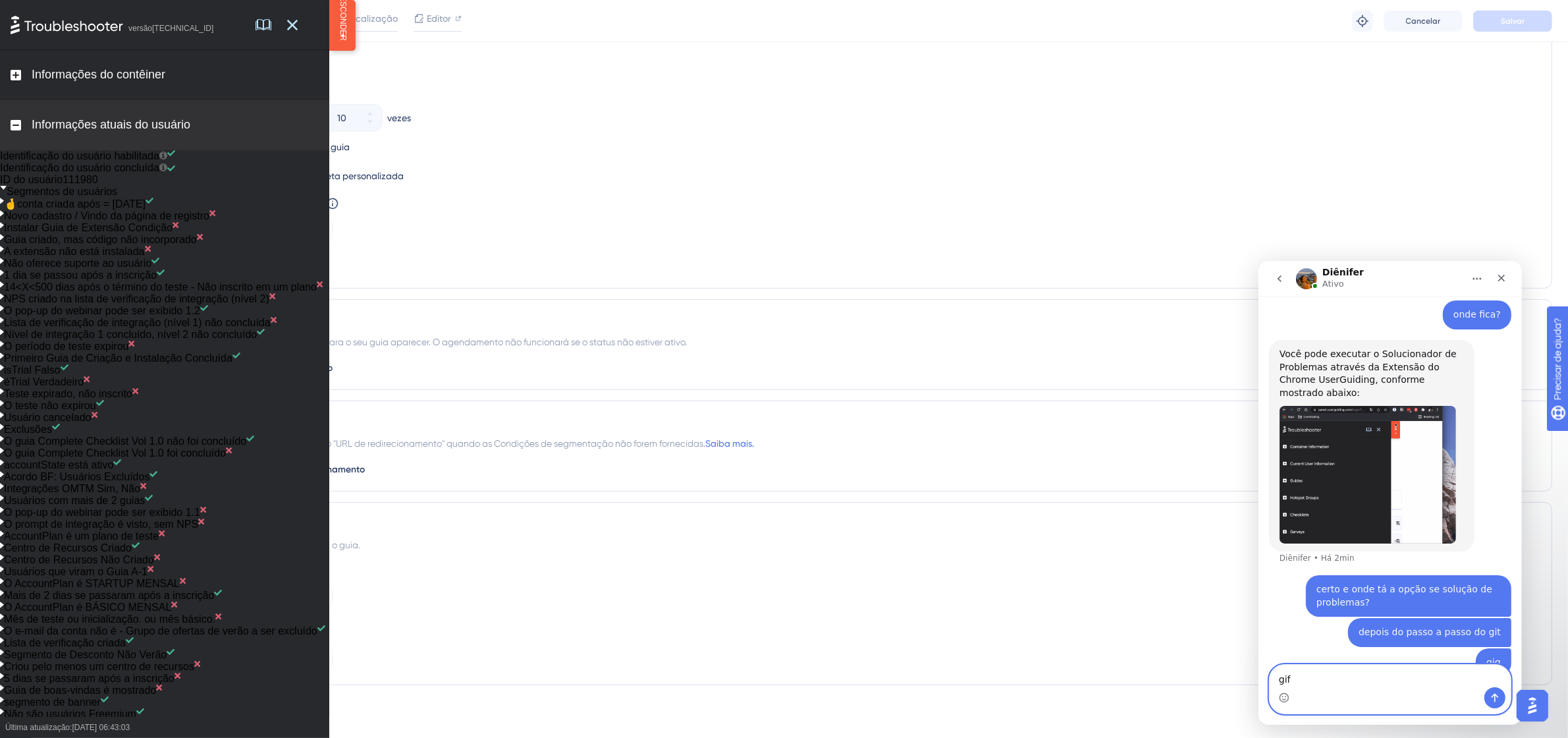
type textarea "gif"
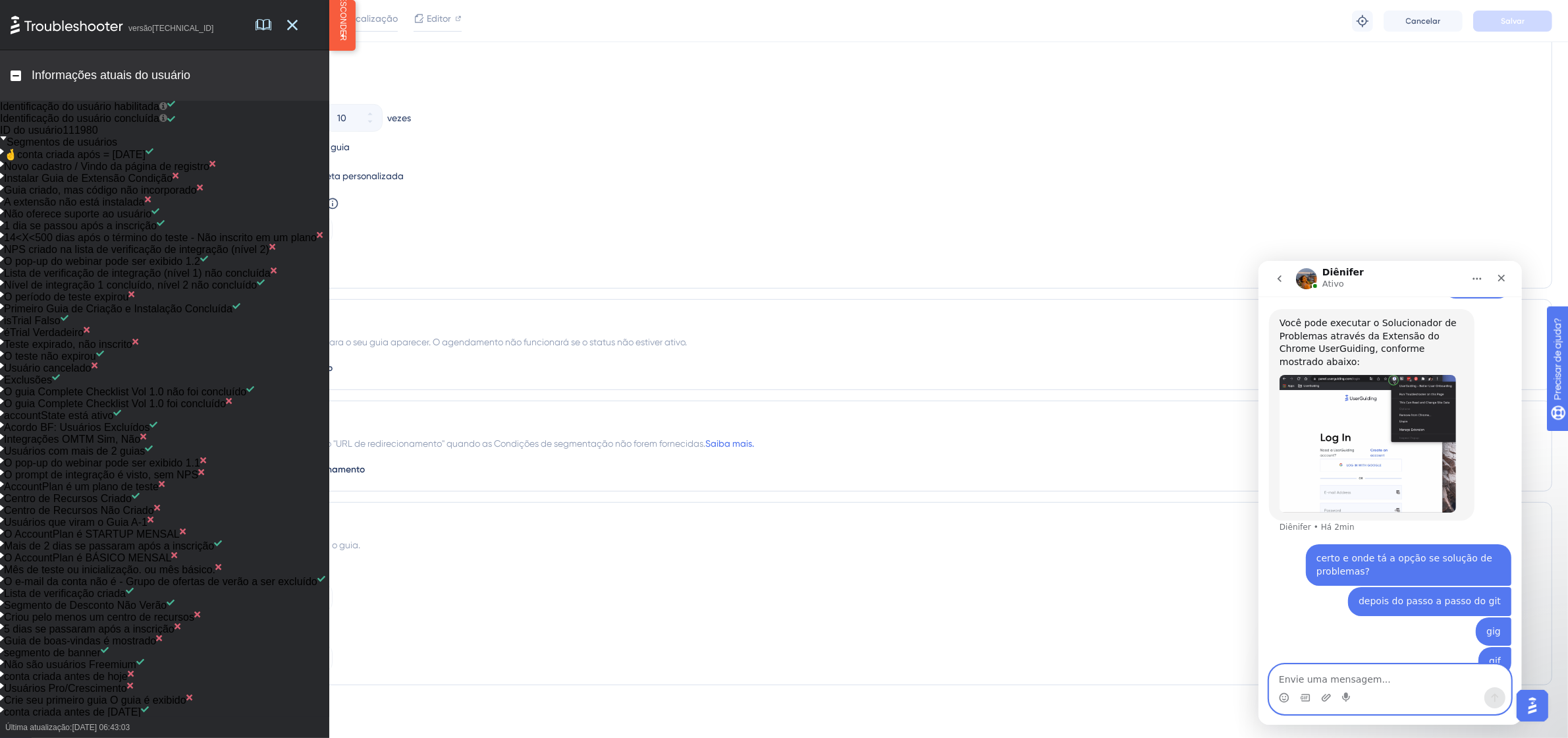
scroll to position [0, 0]
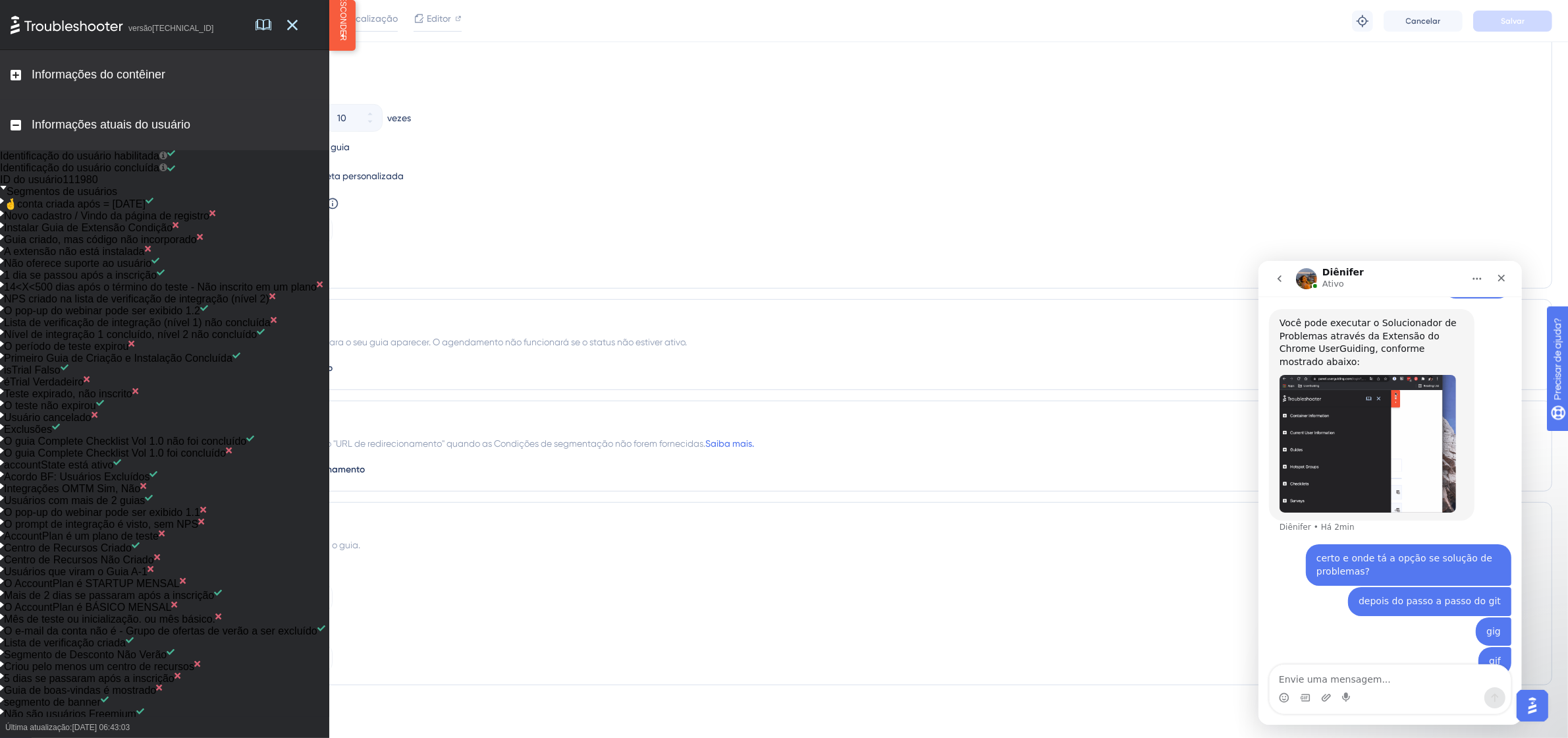
click at [15, 70] on rect at bounding box center [16, 75] width 11 height 11
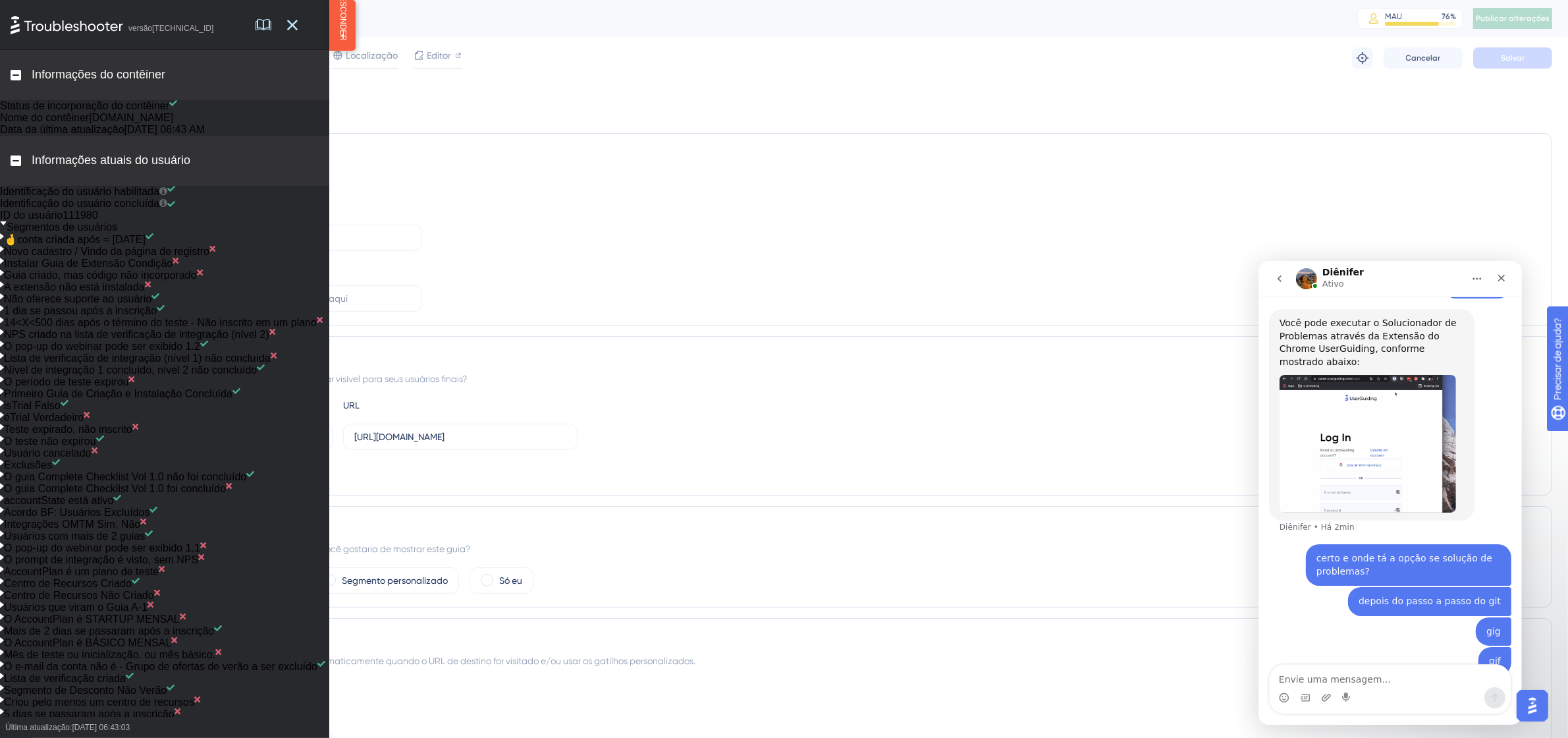
click at [789, 90] on div "Status: Ativo Informações do guia ID do guia: 151809 Cópia Nome do guia teste c…" at bounding box center [863, 741] width 1378 height 1325
drag, startPoint x: 284, startPoint y: 19, endPoint x: 301, endPoint y: 21, distance: 17.1
click at [287, 19] on div at bounding box center [287, 25] width 63 height 49
click at [285, 25] on link at bounding box center [271, 25] width 32 height 49
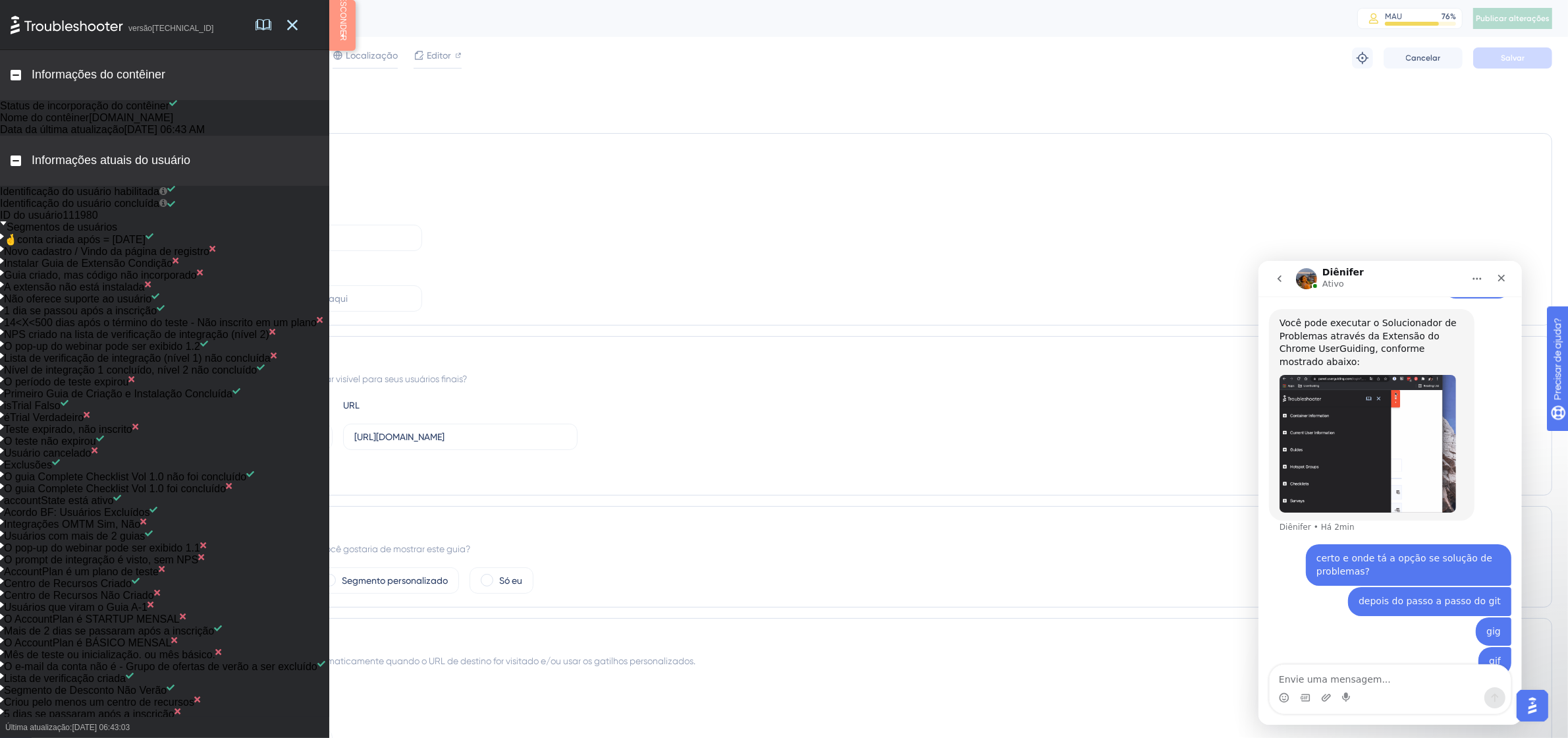
click at [348, 25] on div "ESCONDER" at bounding box center [342, 25] width 16 height 35
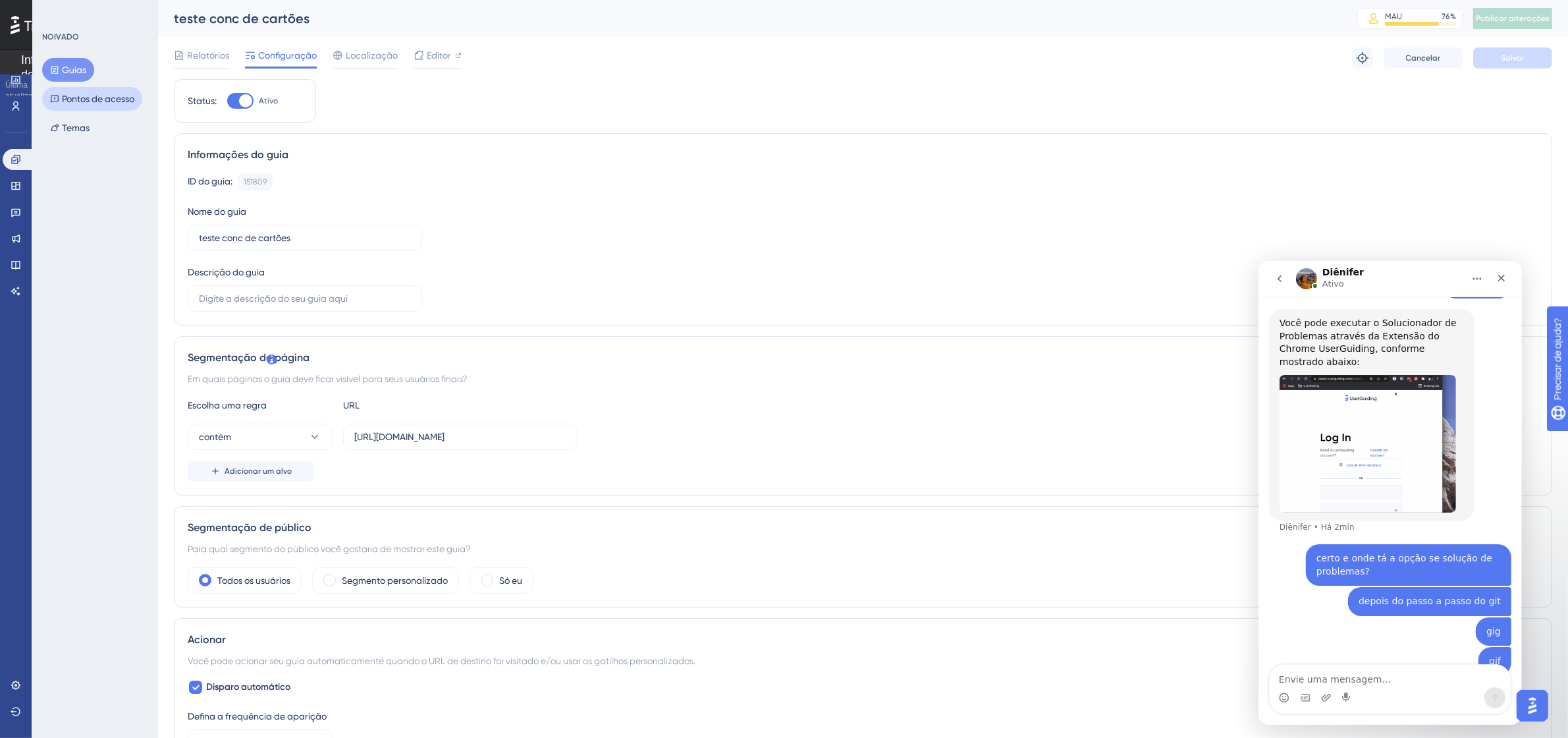
click at [80, 103] on font "Pontos de acesso" at bounding box center [98, 99] width 72 height 11
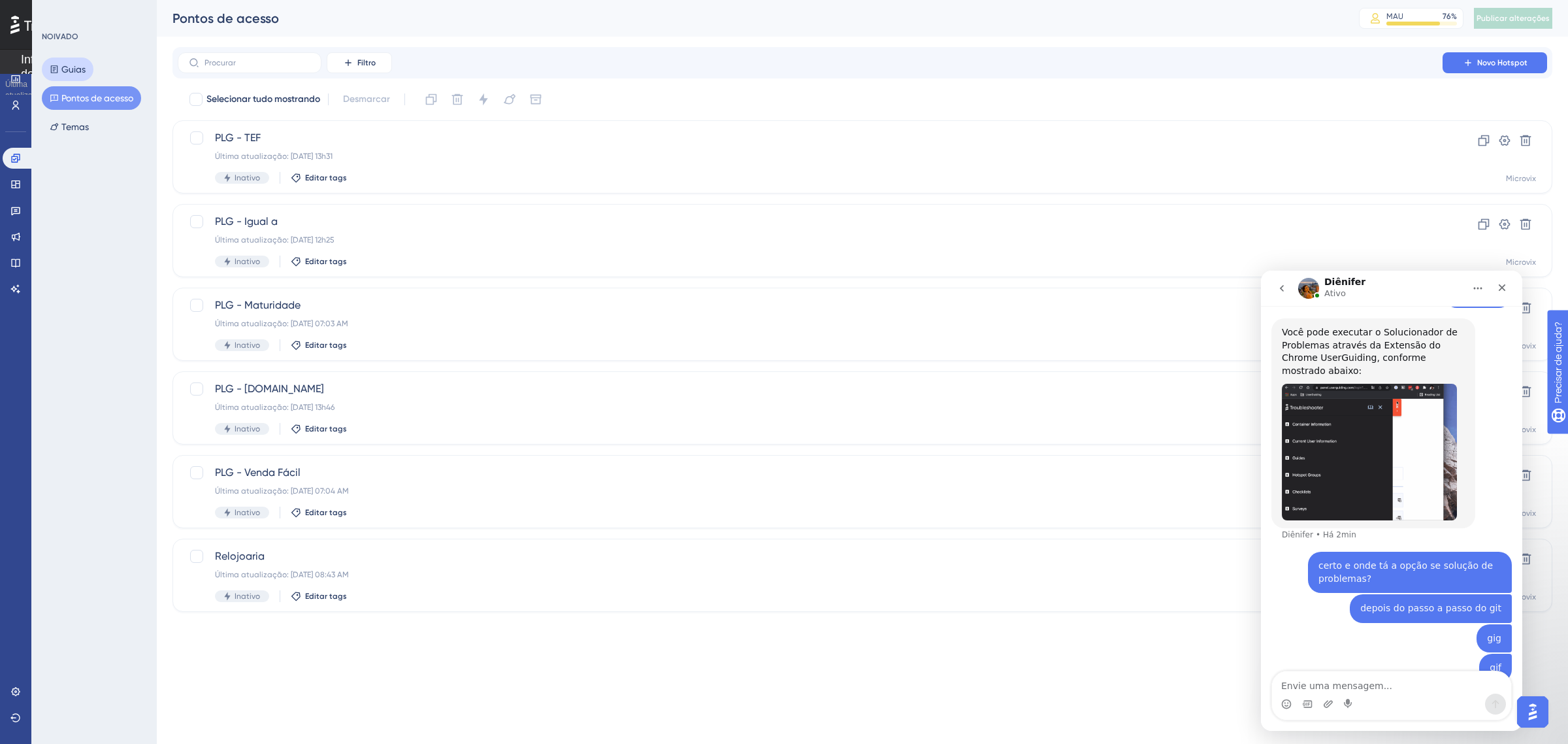
click at [91, 67] on button "Guias" at bounding box center [68, 69] width 51 height 24
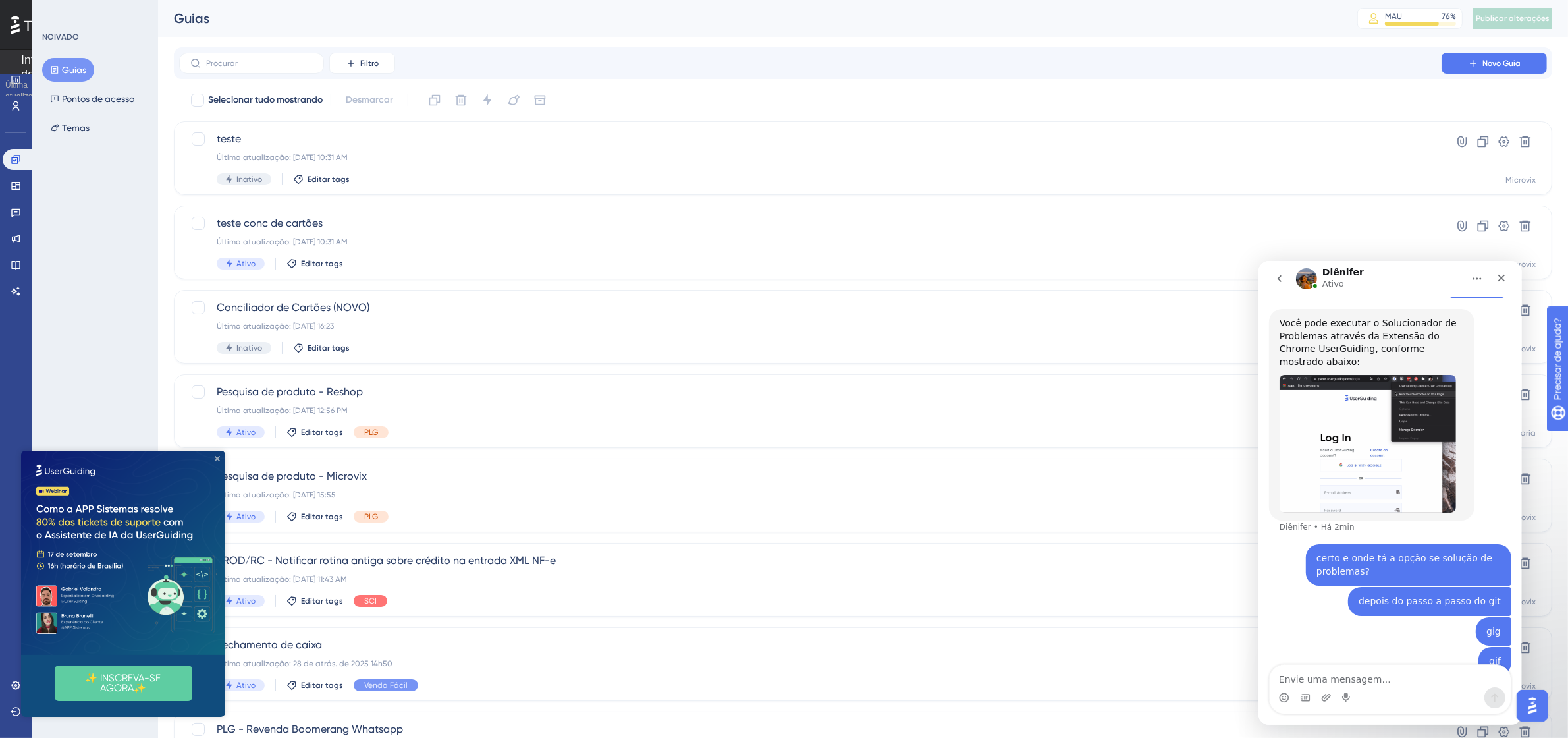
click at [216, 457] on icon "Fechar visualização" at bounding box center [218, 458] width 5 height 5
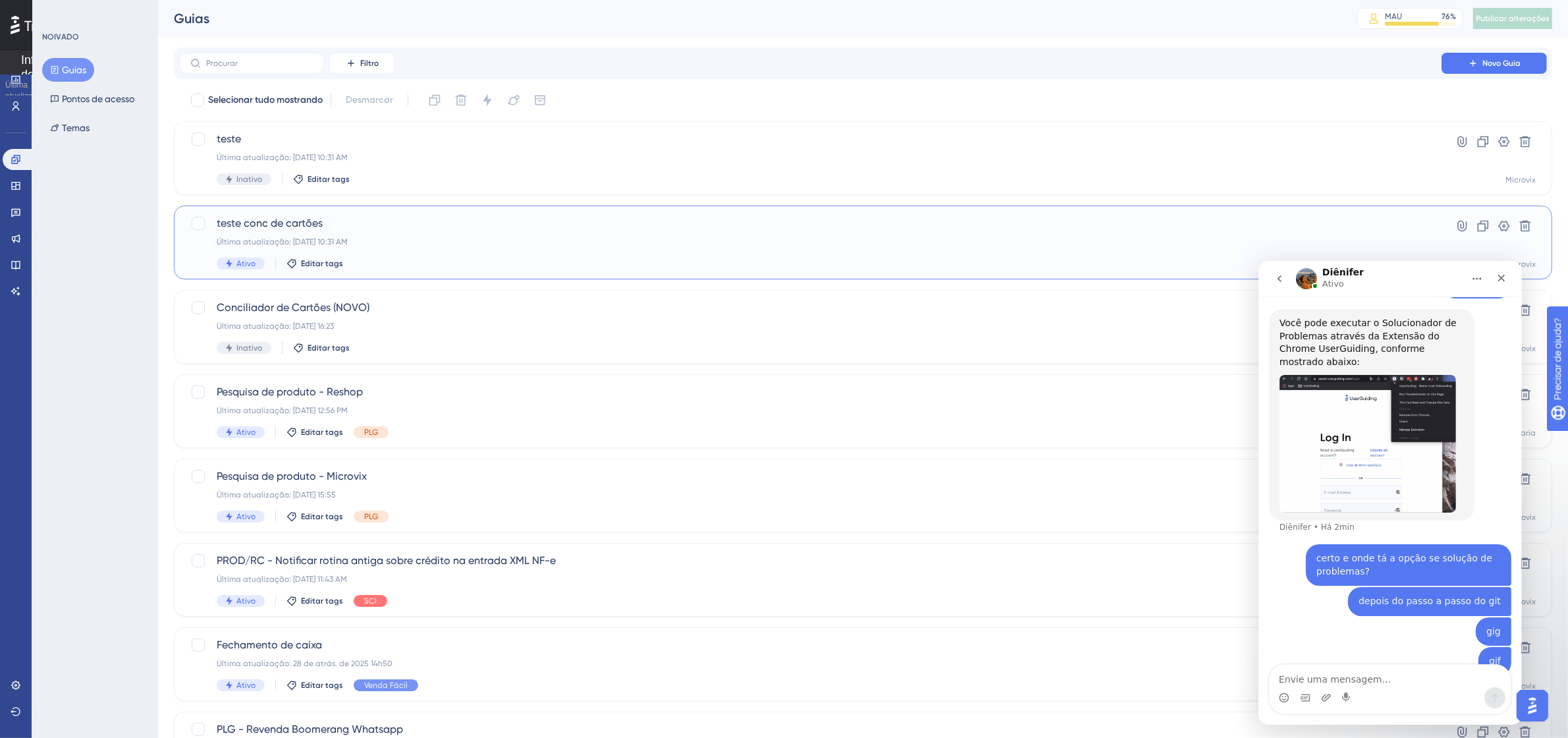
click at [696, 246] on div "Última atualização: [DATE] 10:31 AM" at bounding box center [811, 242] width 1187 height 11
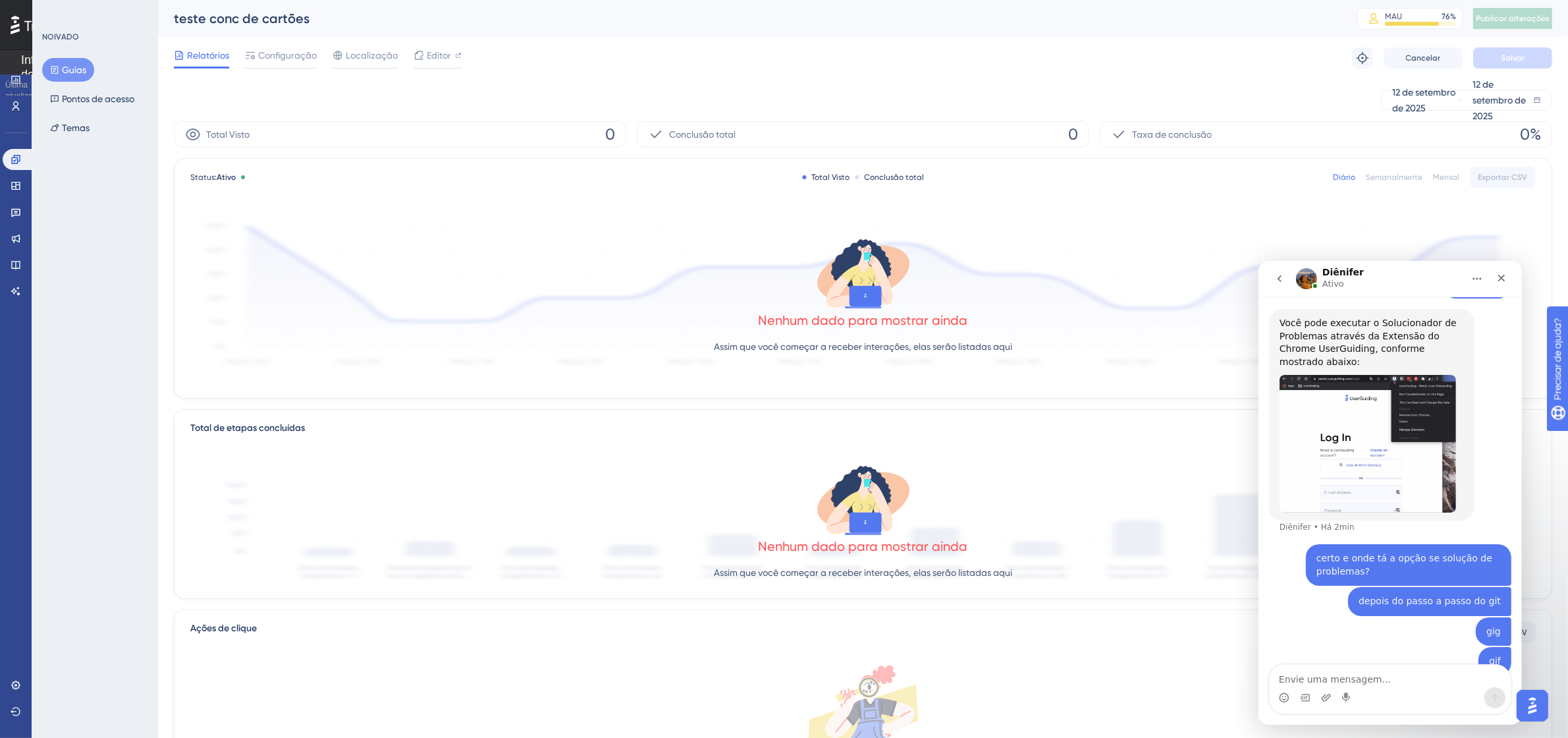
click at [54, 71] on icon at bounding box center [54, 70] width 7 height 8
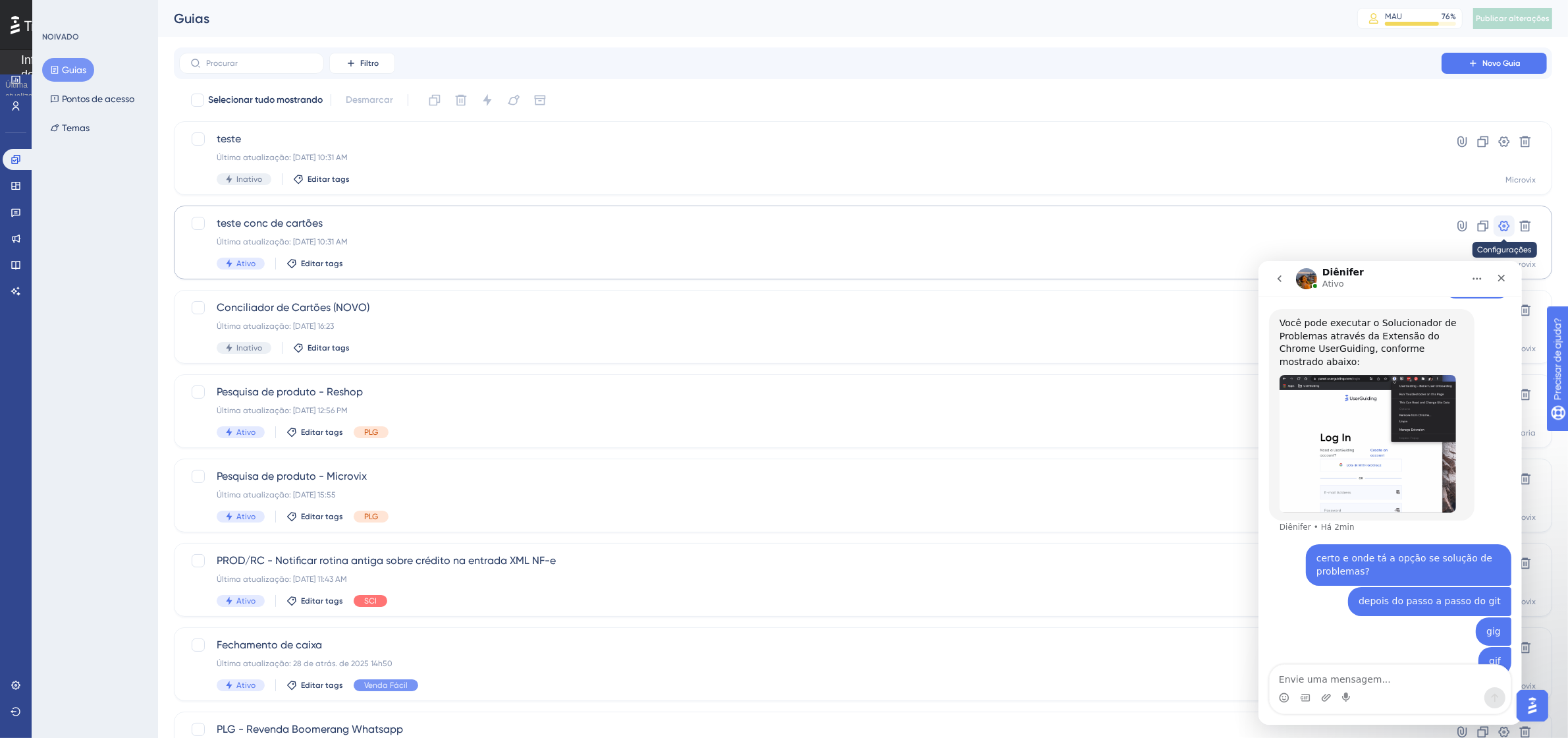
click at [1500, 226] on icon at bounding box center [1504, 226] width 13 height 13
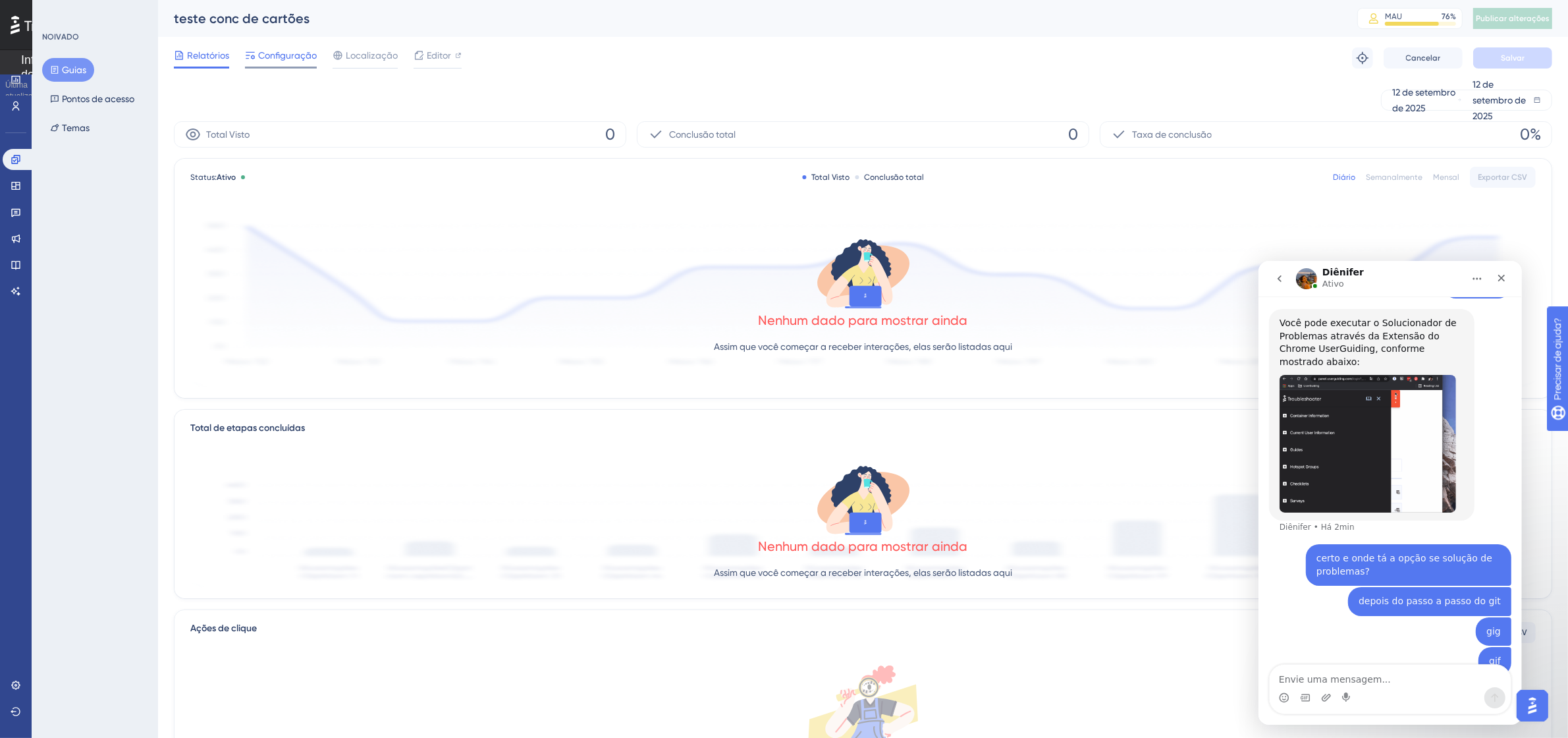
click at [273, 47] on span "Configuração" at bounding box center [287, 55] width 58 height 16
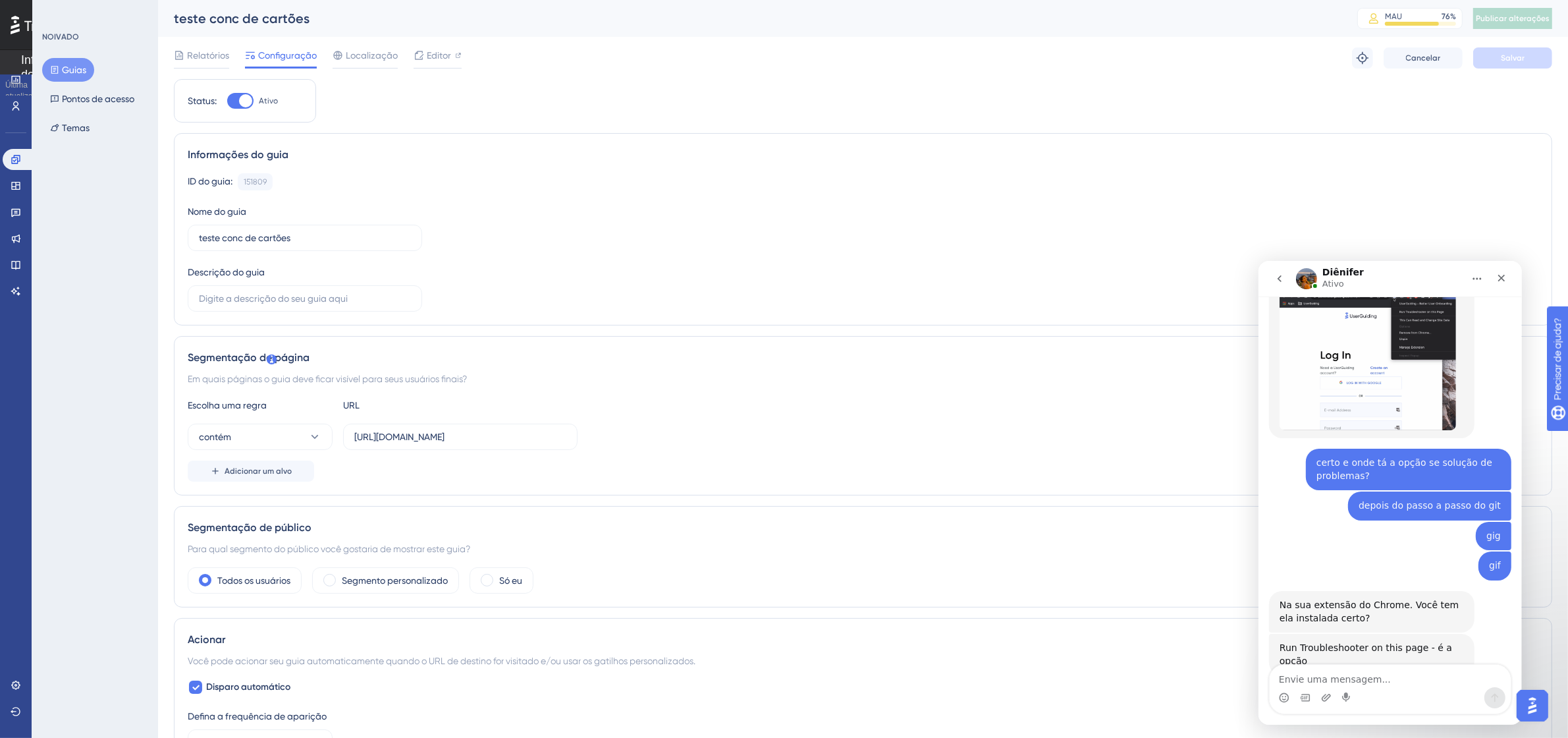
scroll to position [901, 0]
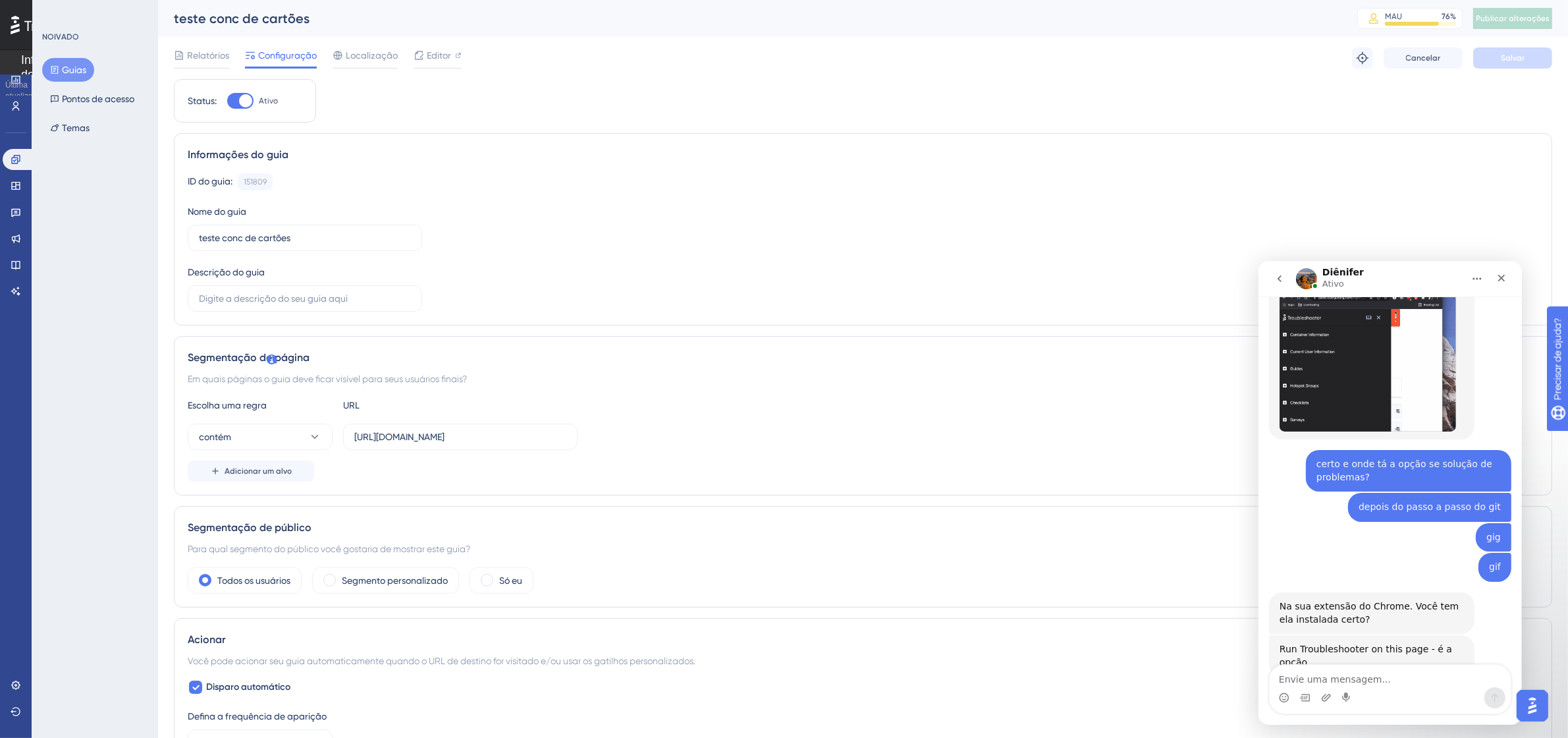
click at [1431, 600] on div "Na sua extensão do Chrome. Você tem ela instalada certo?" at bounding box center [1371, 613] width 184 height 26
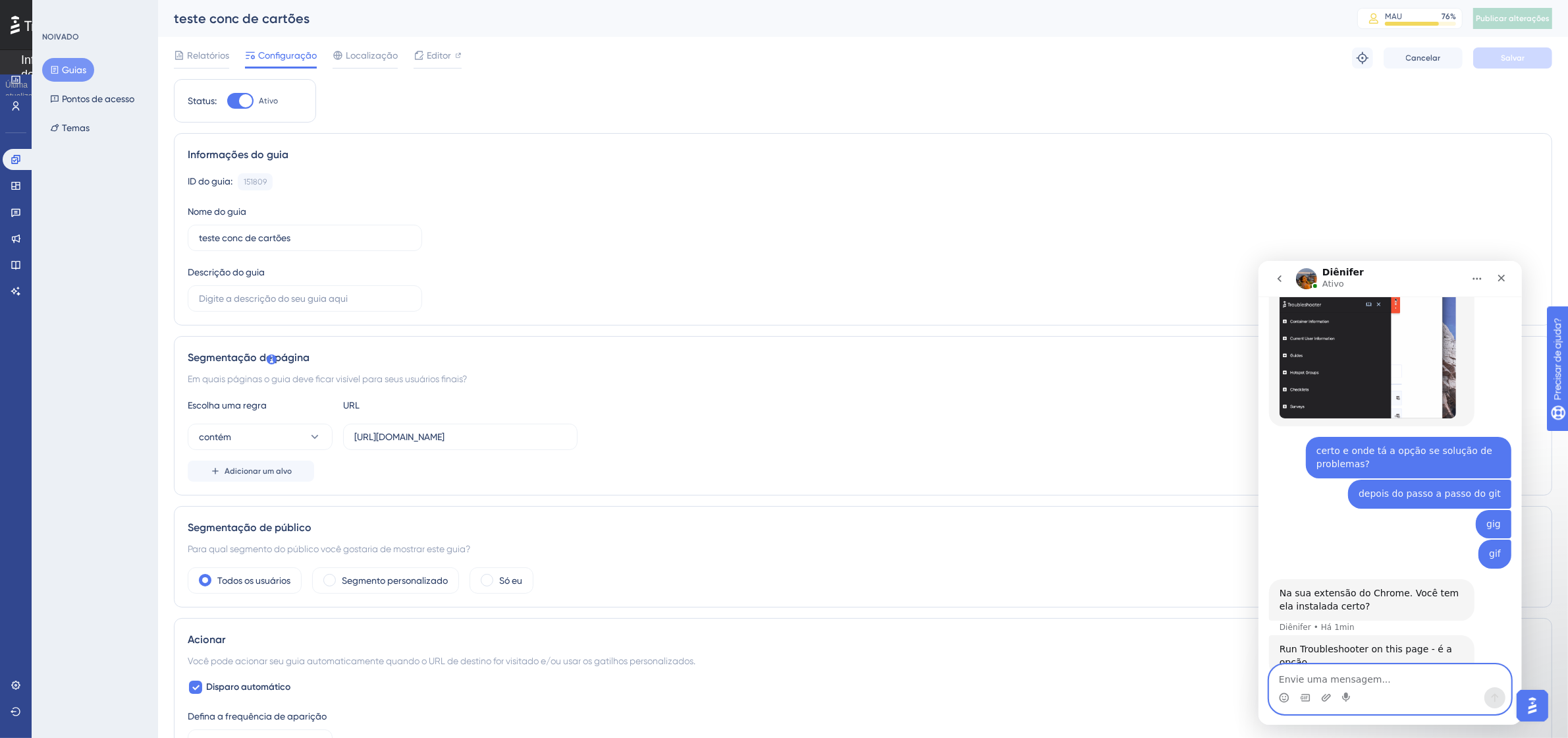
click at [1346, 666] on textarea "Envie uma mensagem..." at bounding box center [1389, 676] width 241 height 23
type textarea "sim tenho instalada"
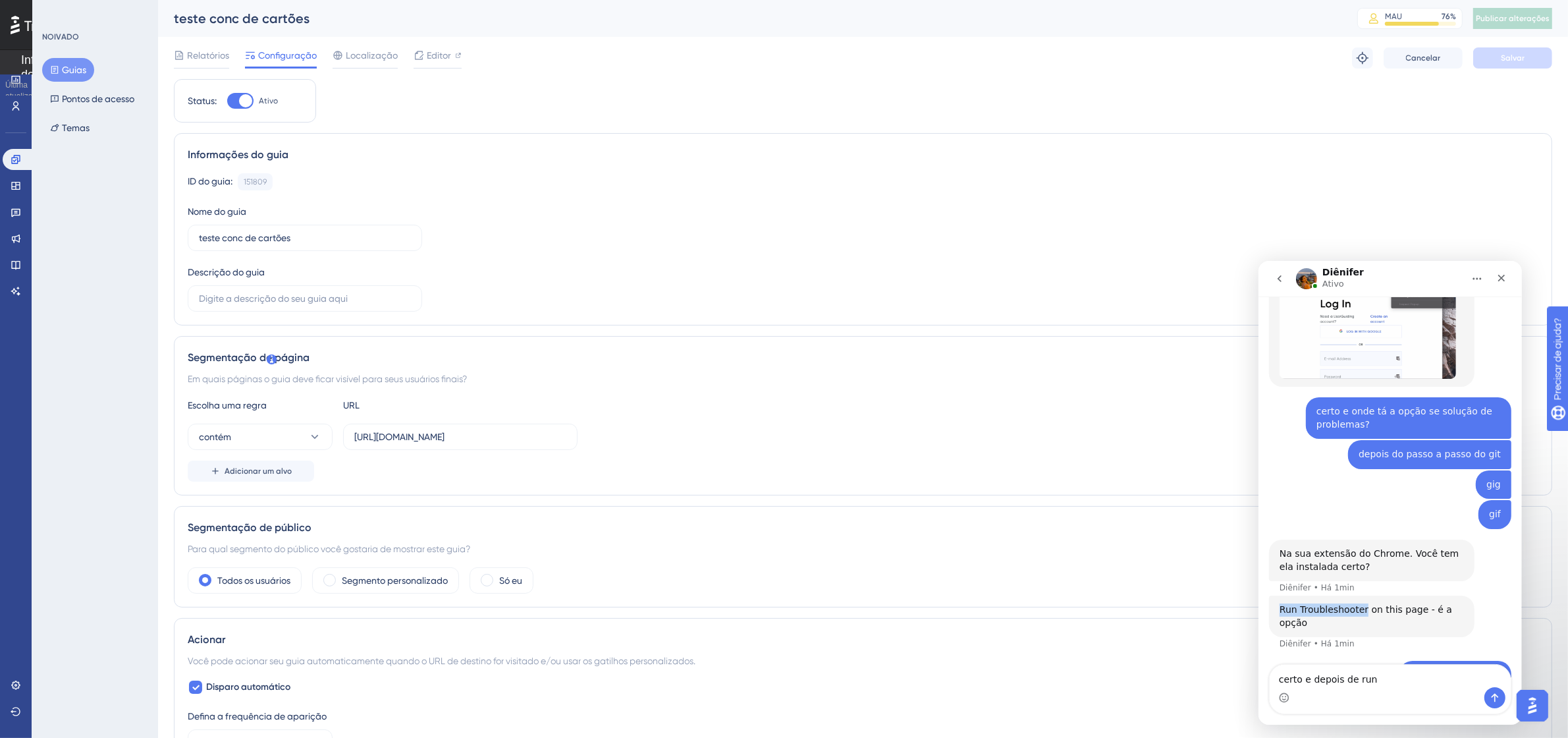
drag, startPoint x: 1344, startPoint y: 585, endPoint x: 1275, endPoint y: 578, distance: 69.4
click at [1275, 595] on div "Run Troubleshooter on this page - é a opção Diênifer • Há 1min" at bounding box center [1371, 616] width 206 height 42
copy div "Run Troubleshooter"
click at [1371, 679] on textarea "certo e depois de run" at bounding box center [1389, 676] width 241 height 23
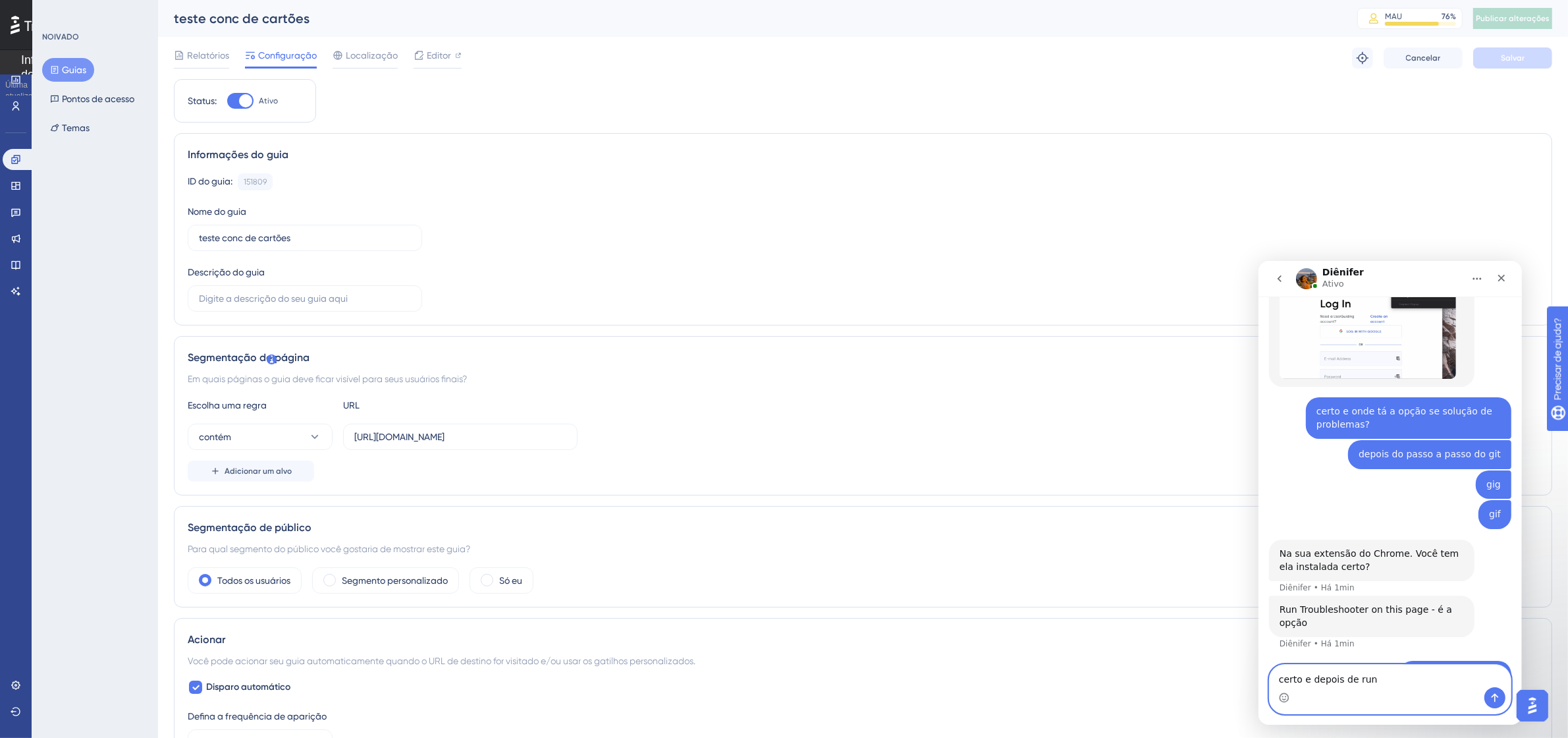
paste textarea "Run Troubleshooter"
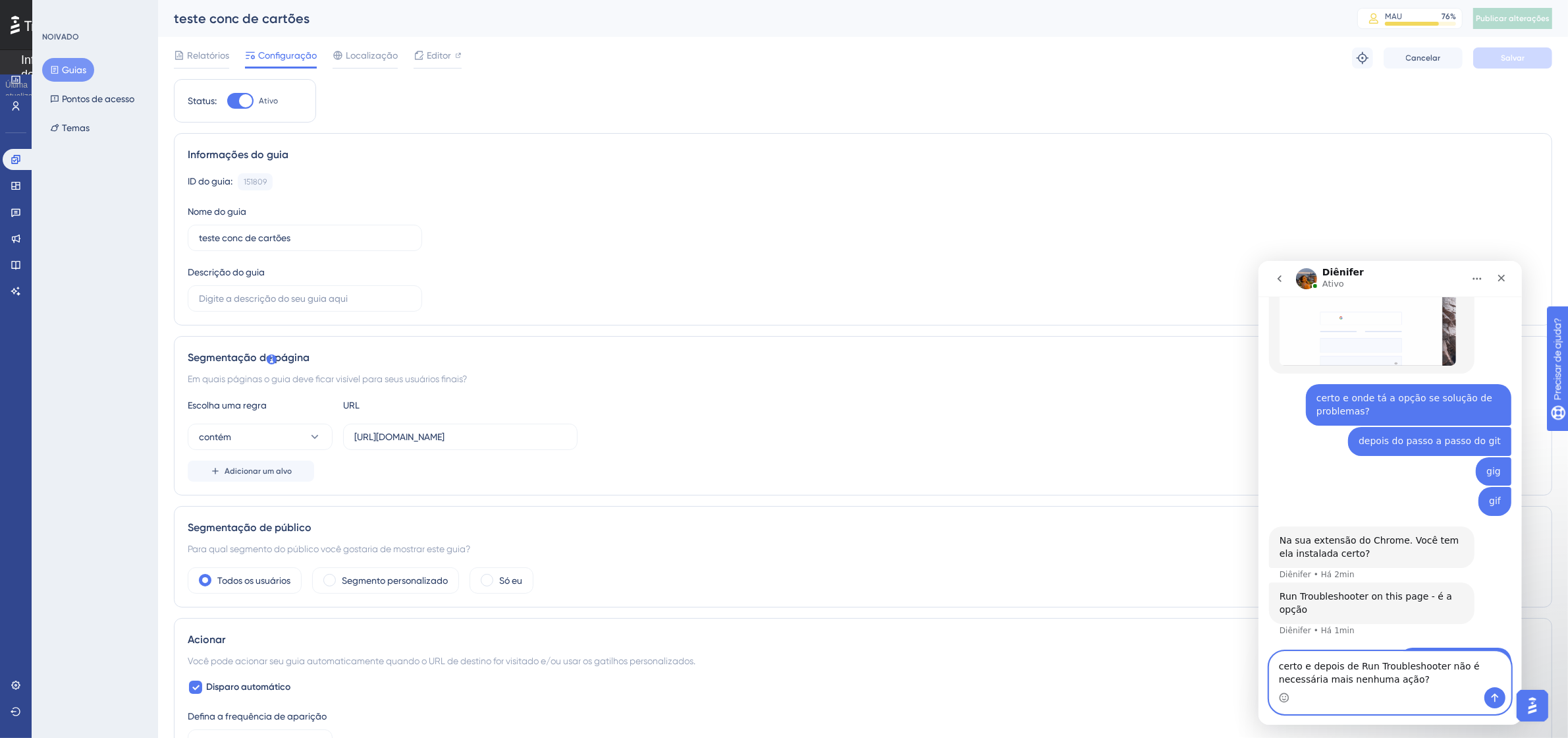
type textarea "certo e depois de Run Troubleshooter não é necessária mais nenhuma ação?"
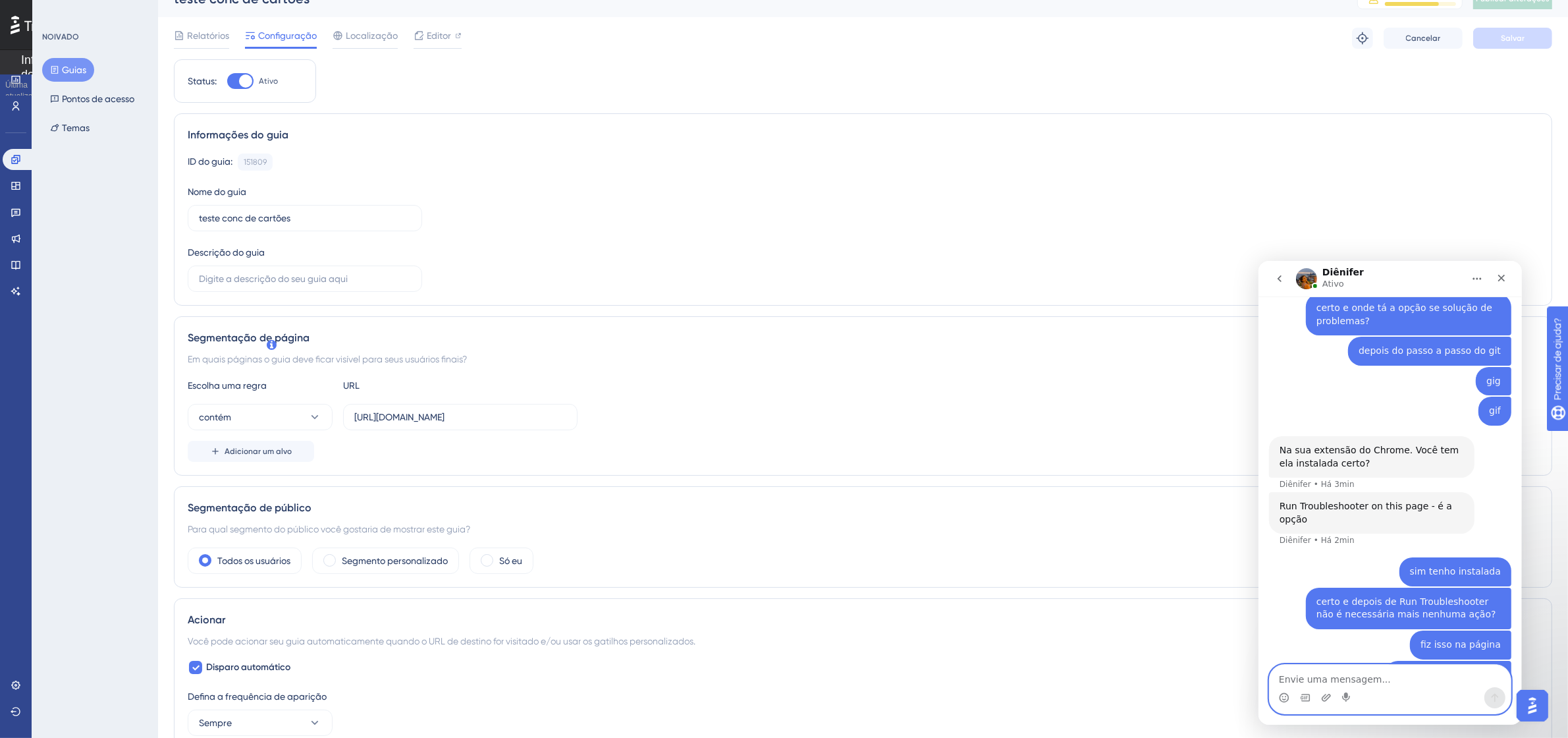
scroll to position [0, 0]
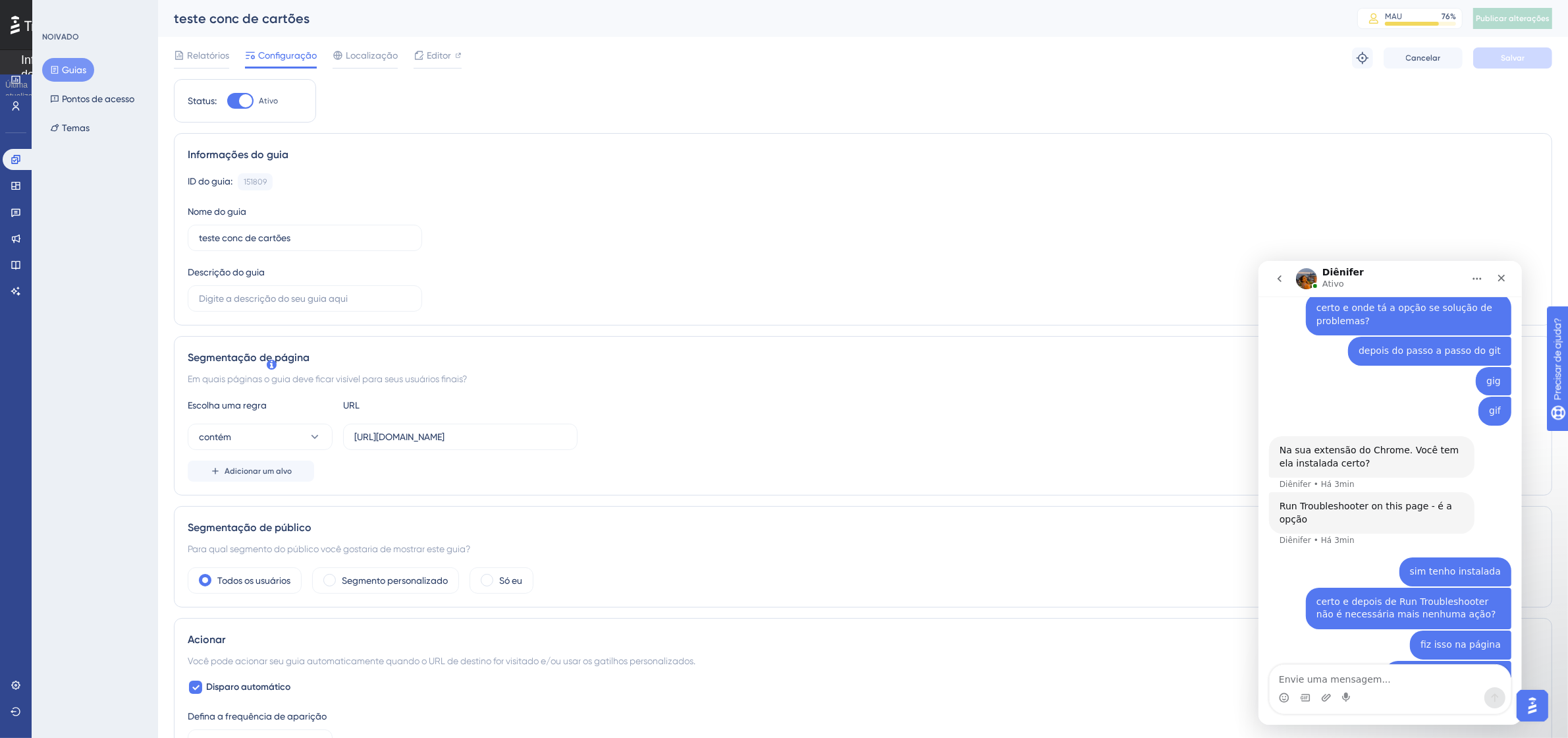
click at [77, 71] on font "Guias" at bounding box center [74, 70] width 25 height 11
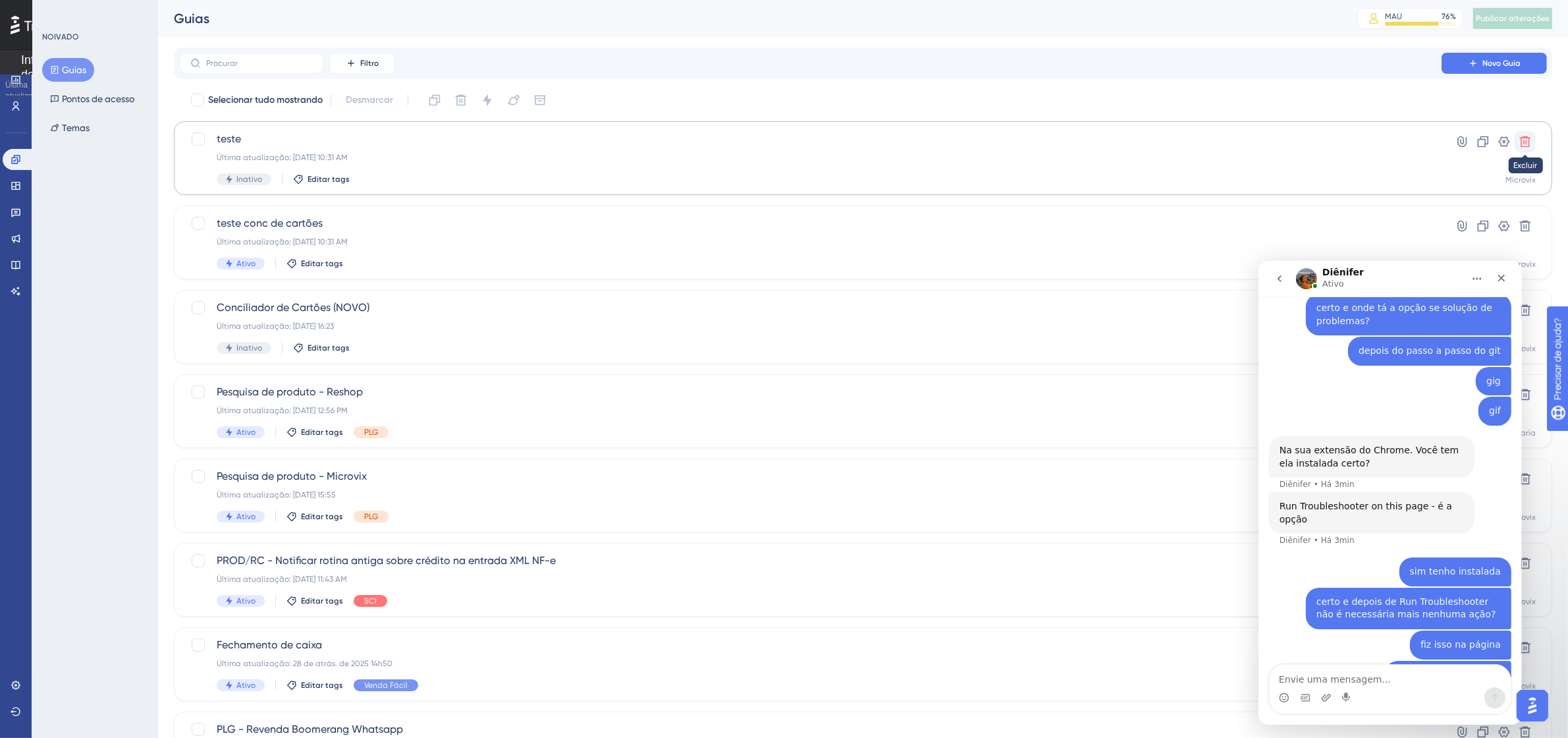
click at [1530, 137] on icon at bounding box center [1526, 142] width 13 height 13
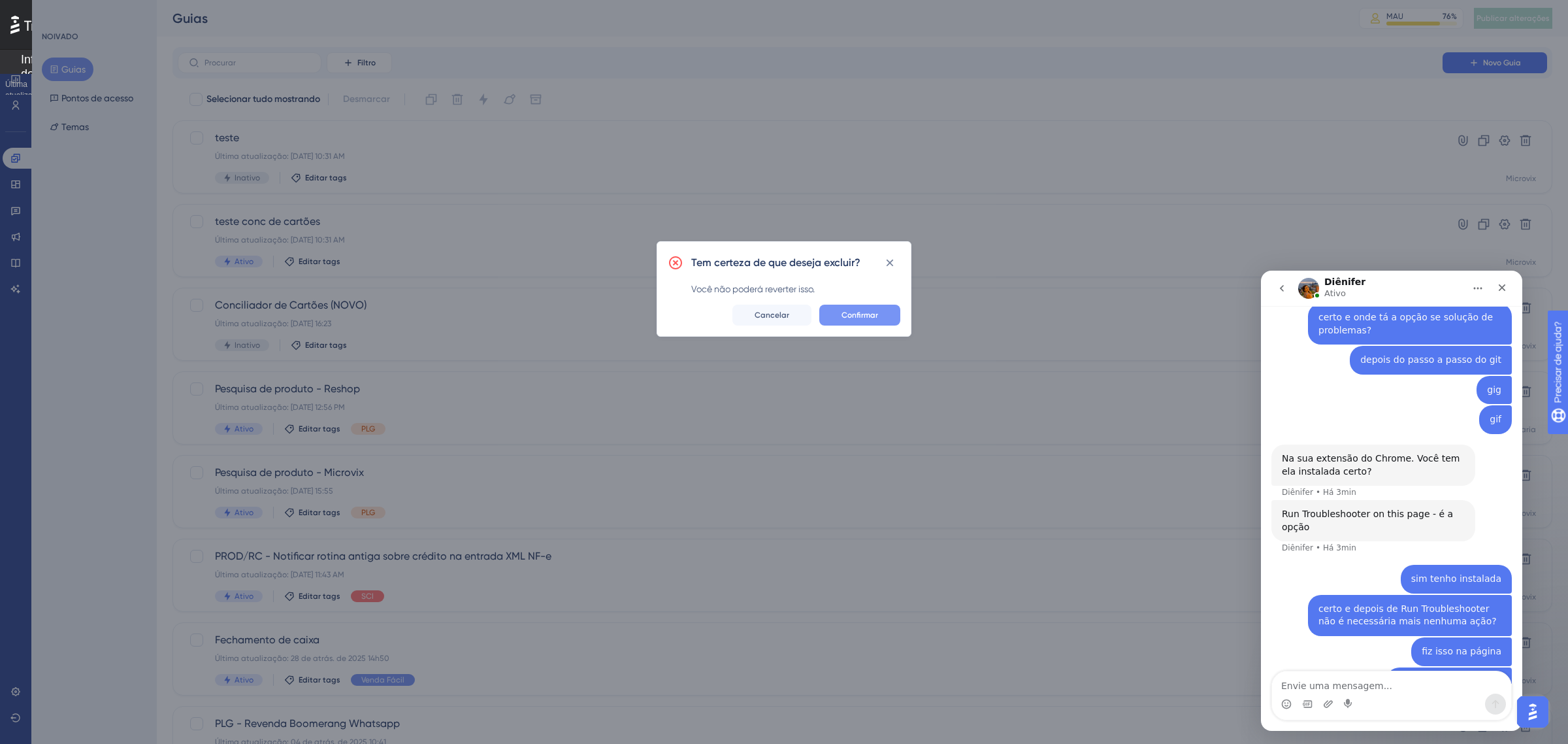
click at [882, 317] on button "Confirmar" at bounding box center [859, 315] width 81 height 21
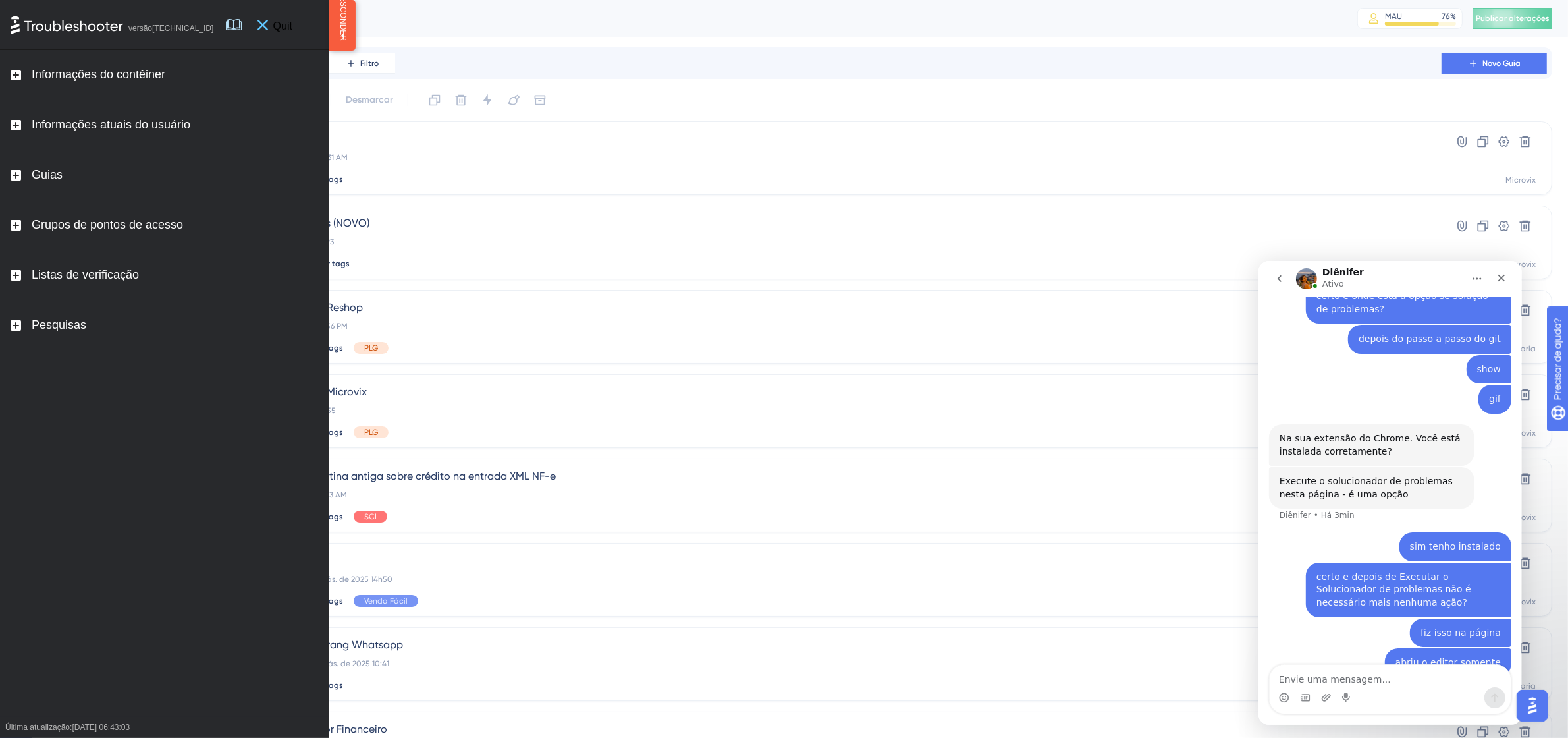
click at [268, 20] on icon at bounding box center [263, 25] width 11 height 11
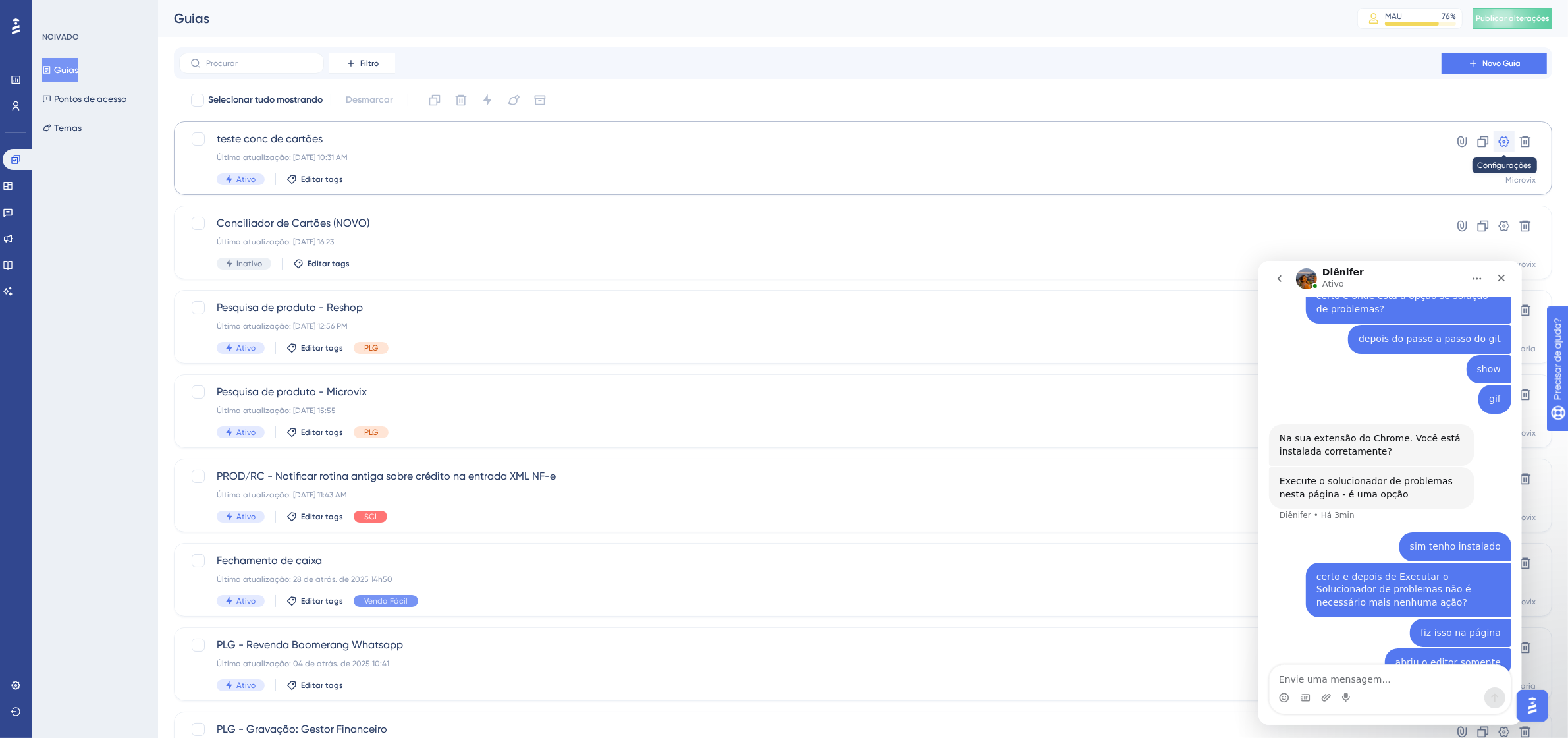
click at [1496, 139] on button at bounding box center [1504, 142] width 21 height 21
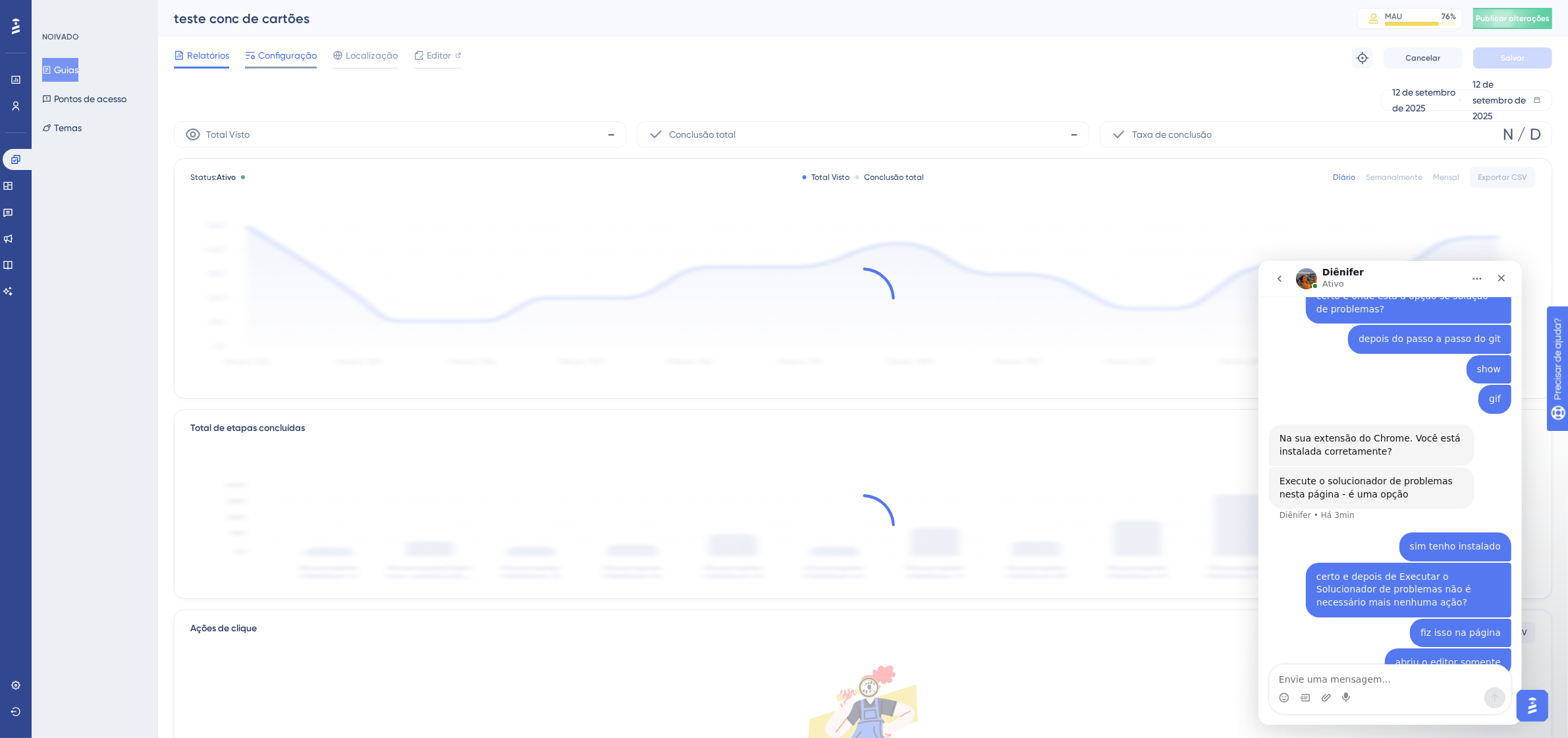
click at [294, 60] on font "Configuração" at bounding box center [287, 55] width 58 height 11
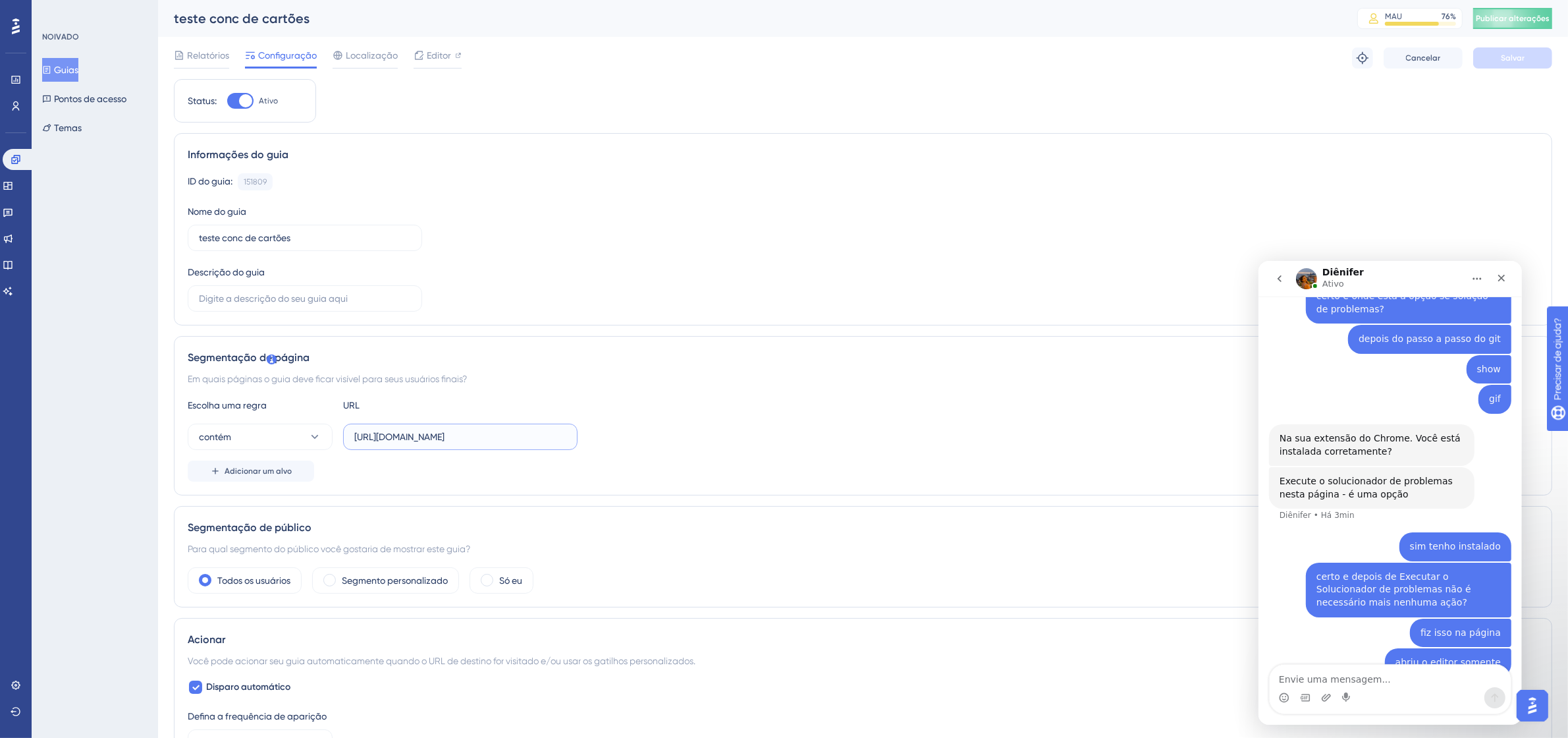
click at [501, 442] on input "[URL][DOMAIN_NAME]" at bounding box center [460, 437] width 212 height 15
paste input "[URL][DOMAIN_NAME]"
type input "https://9011-erpwebapp-exppagrec.microvix.com.br/gestao-financeira/dashboard"
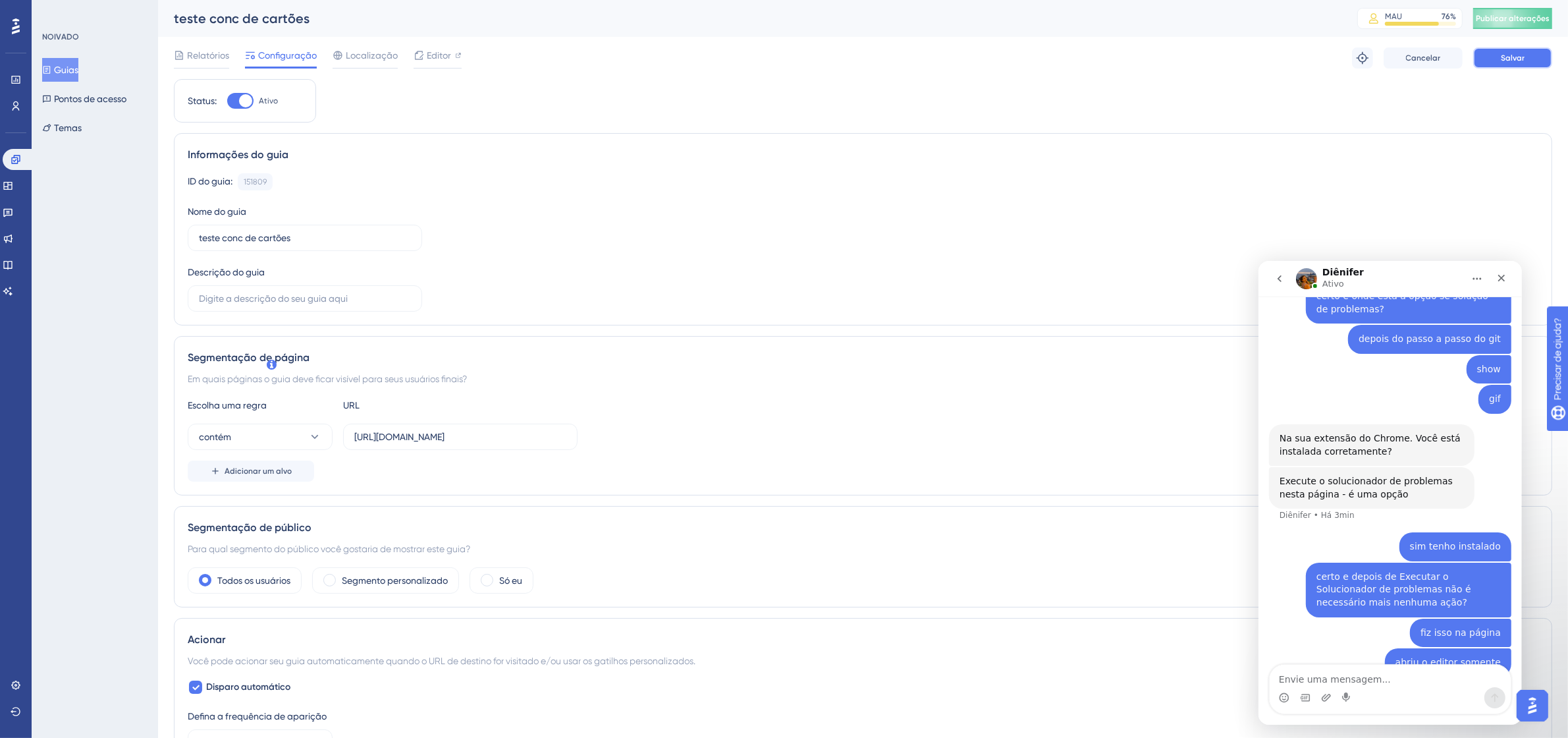
click at [1518, 64] on button "Salvar" at bounding box center [1512, 58] width 79 height 21
click at [1528, 15] on font "Publicar alterações" at bounding box center [1512, 19] width 74 height 9
click at [235, 91] on div "Status: Ativo" at bounding box center [245, 101] width 142 height 44
click at [242, 104] on div at bounding box center [245, 101] width 13 height 13
click at [228, 102] on input "Ativo" at bounding box center [227, 101] width 1 height 1
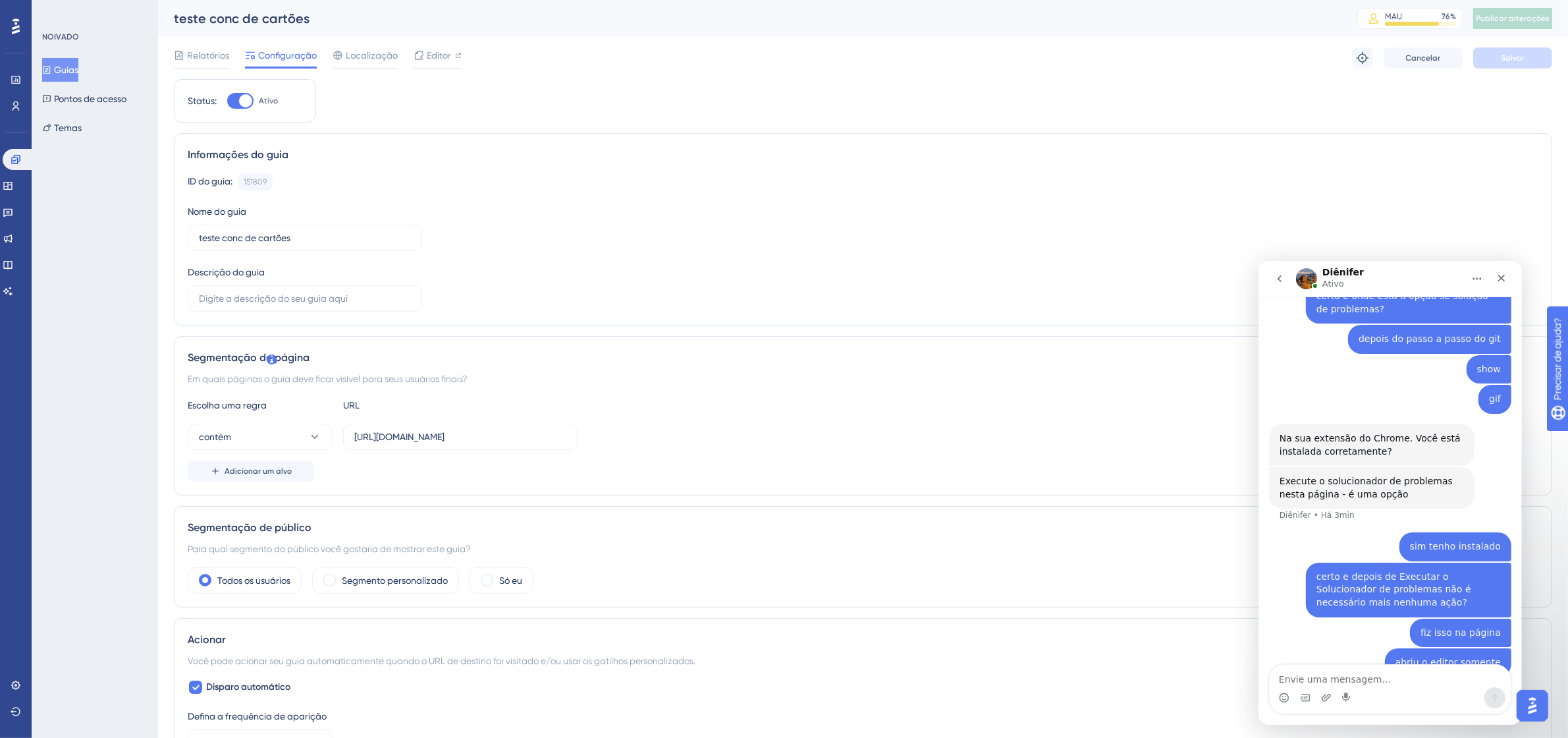
checkbox input "false"
click at [1523, 53] on font "Salvar" at bounding box center [1513, 58] width 24 height 9
click at [76, 64] on font "Guias" at bounding box center [66, 70] width 25 height 11
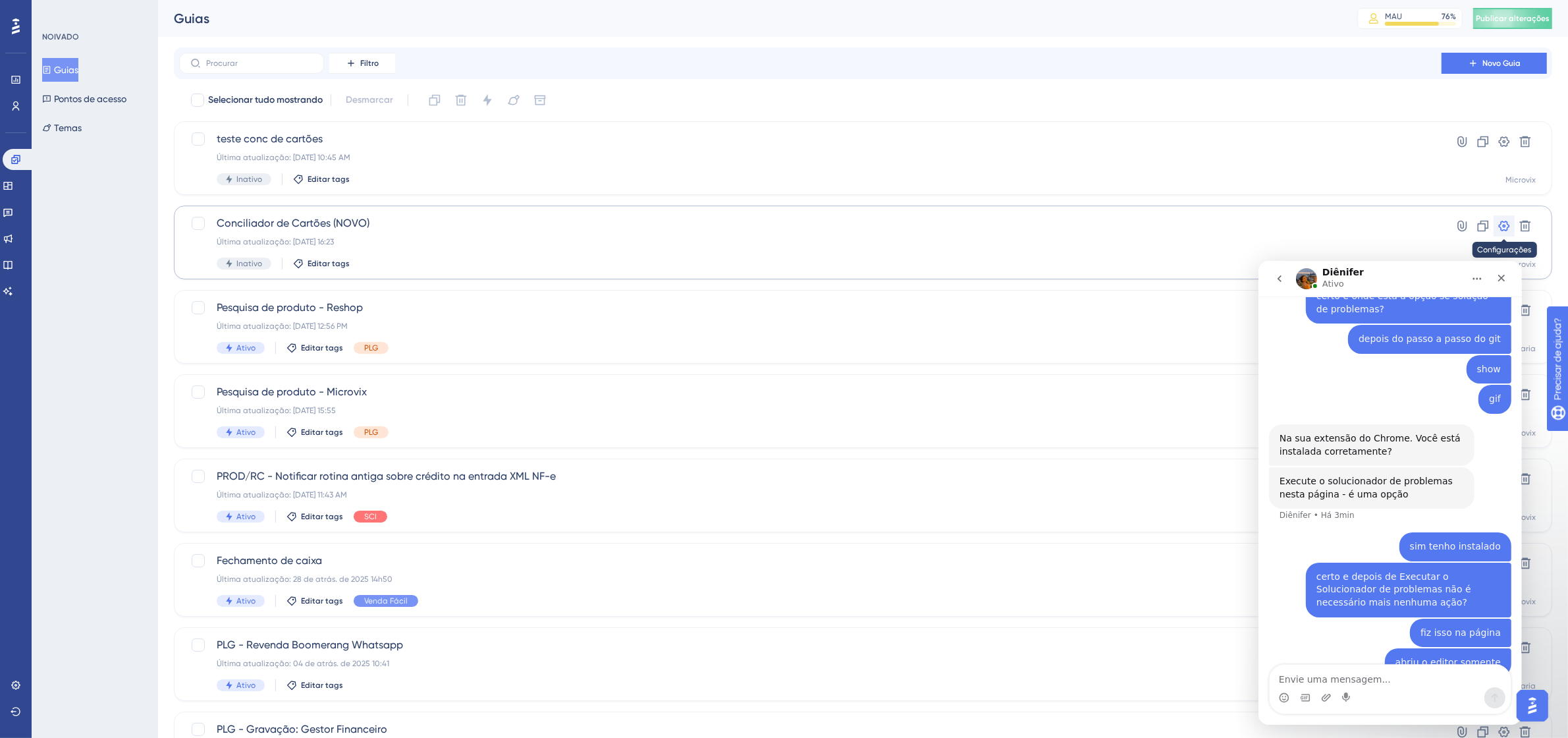
click at [1510, 228] on icon at bounding box center [1504, 226] width 13 height 13
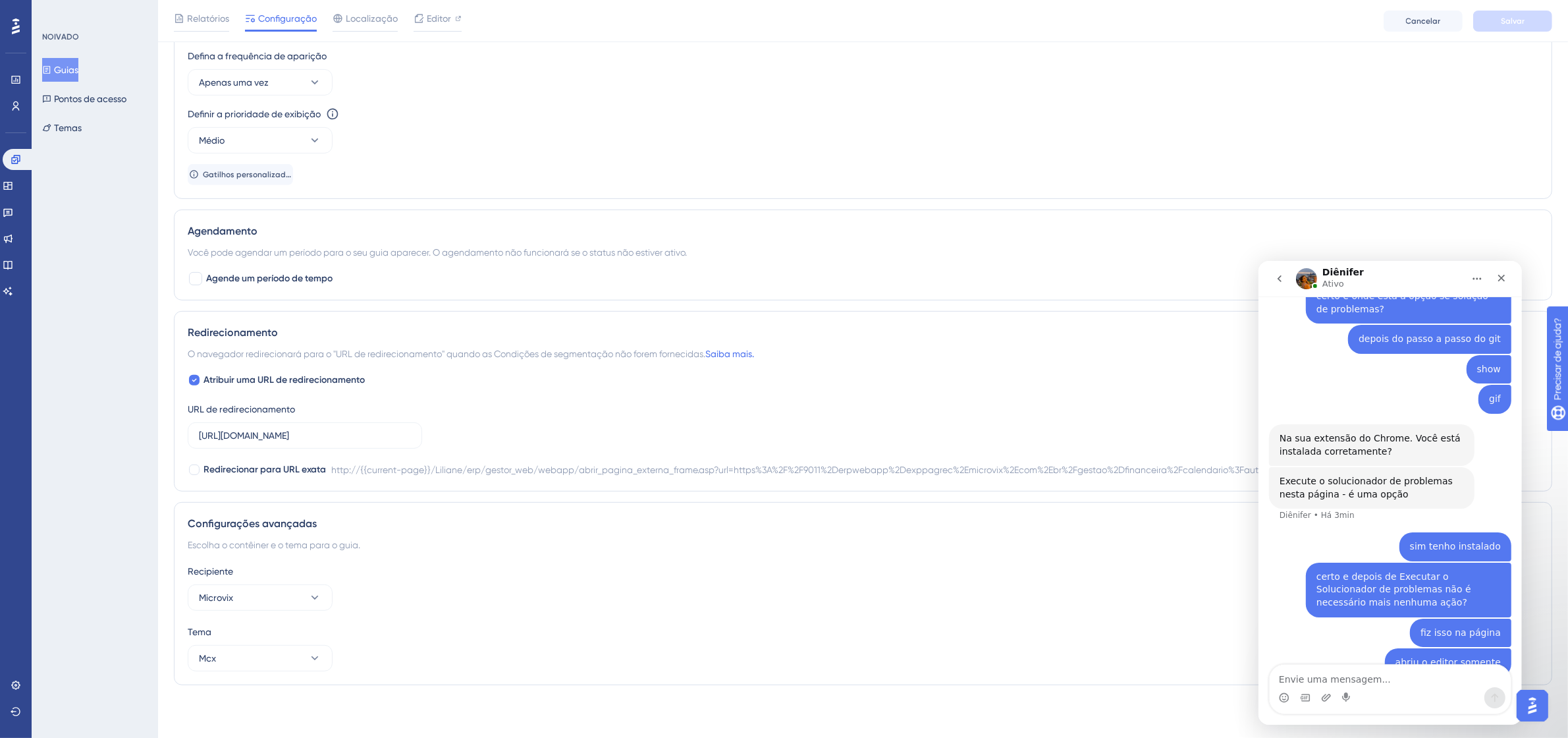
scroll to position [92, 0]
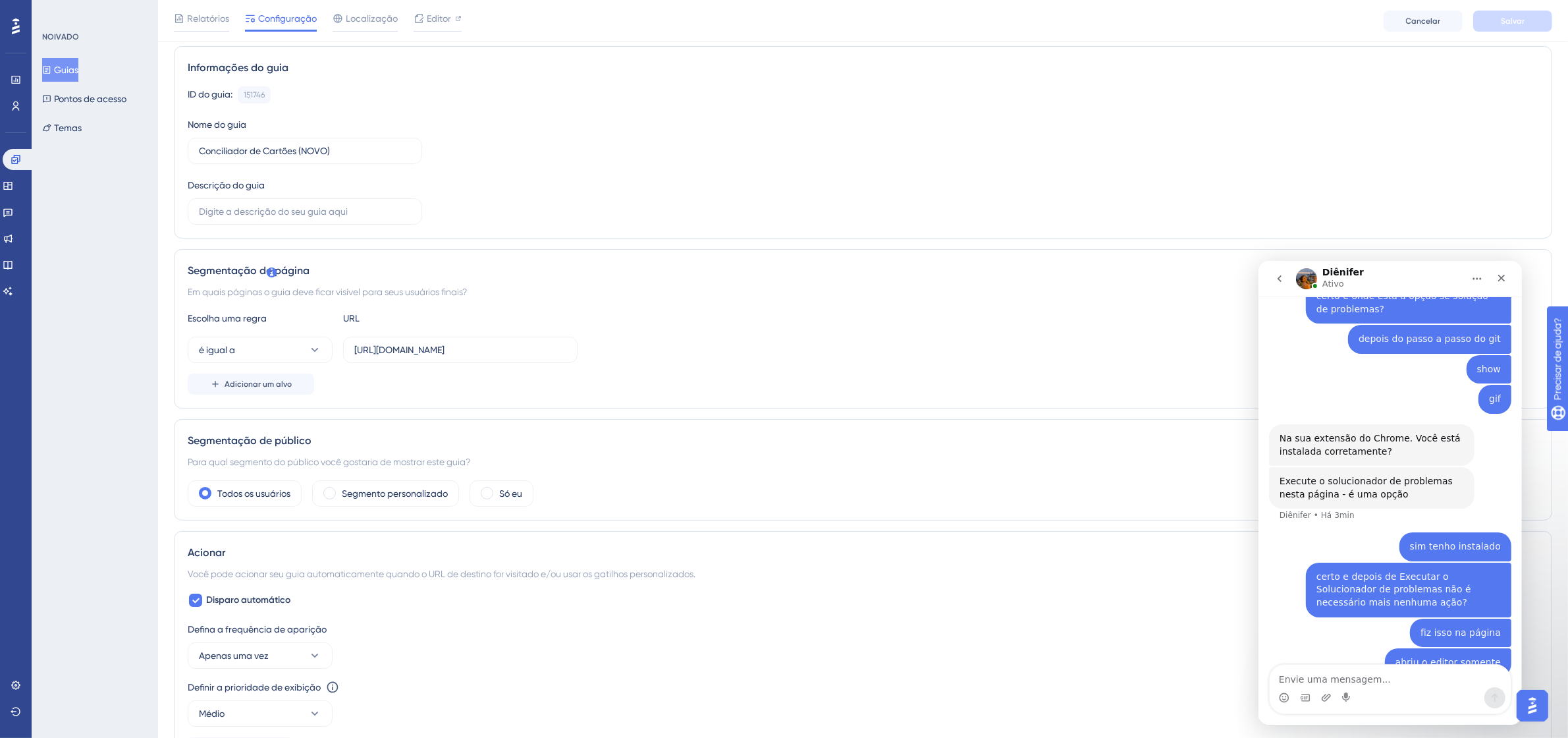
click at [78, 64] on font "Guias" at bounding box center [66, 70] width 25 height 11
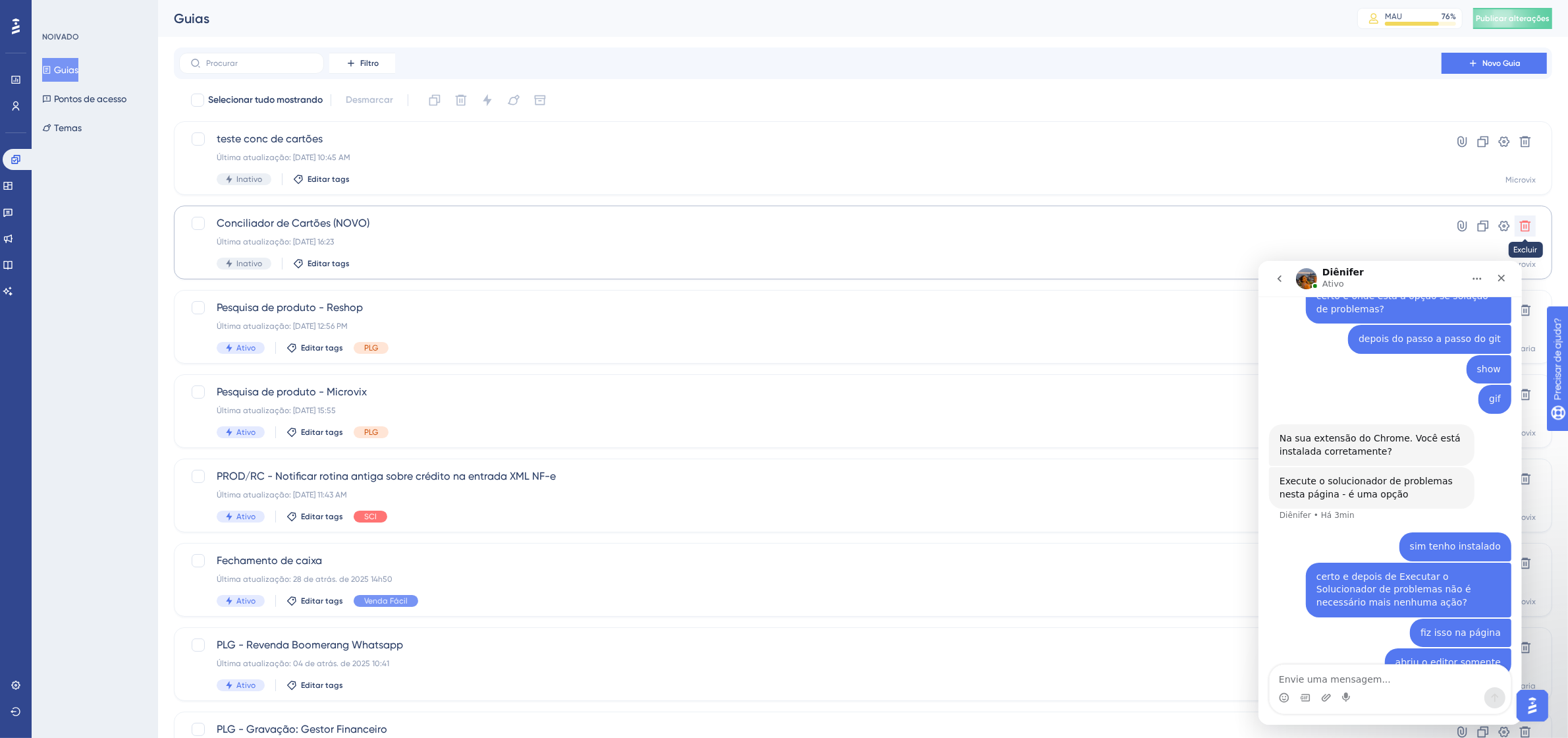
click at [1530, 223] on icon at bounding box center [1526, 226] width 13 height 13
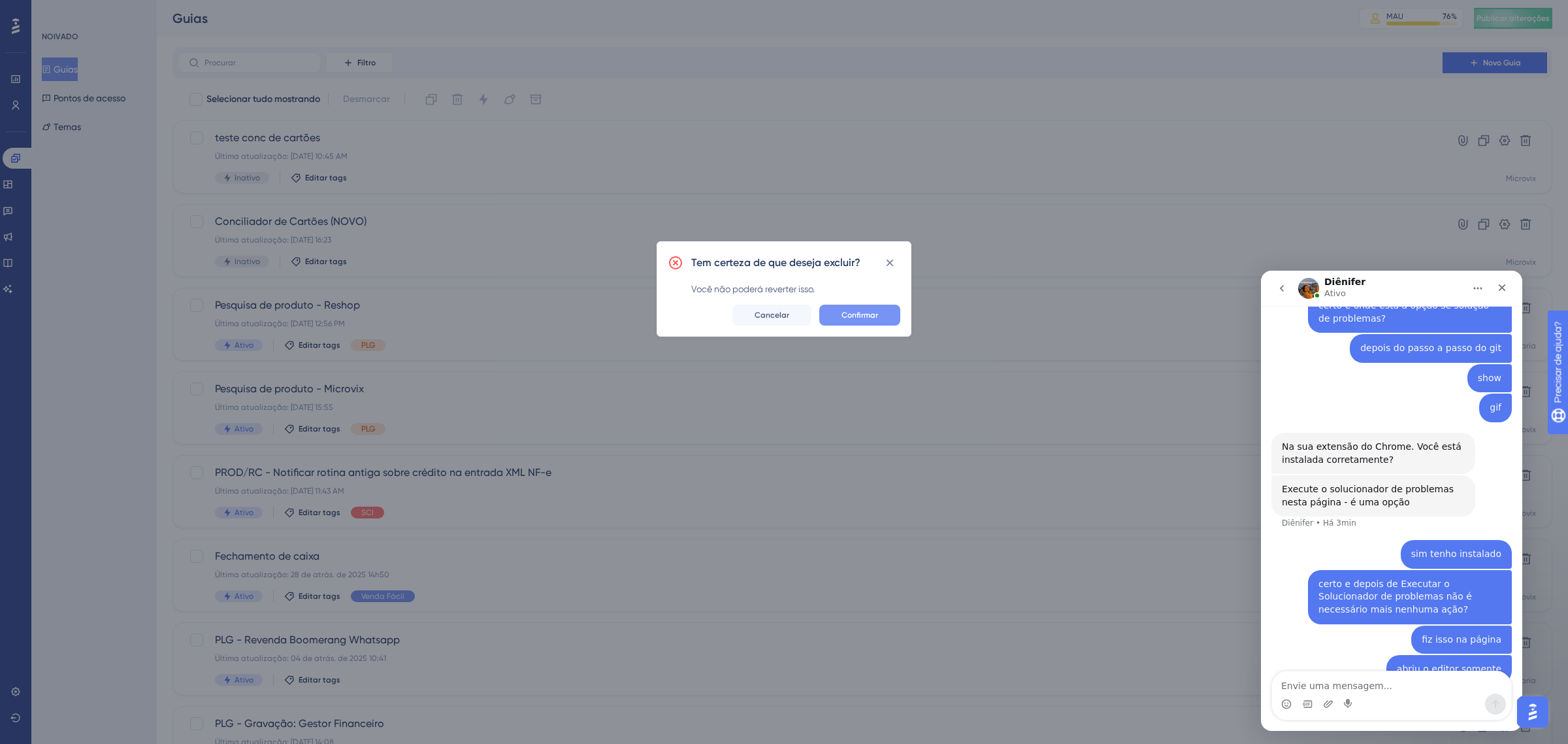
click at [882, 311] on button "Confirmar" at bounding box center [859, 315] width 81 height 21
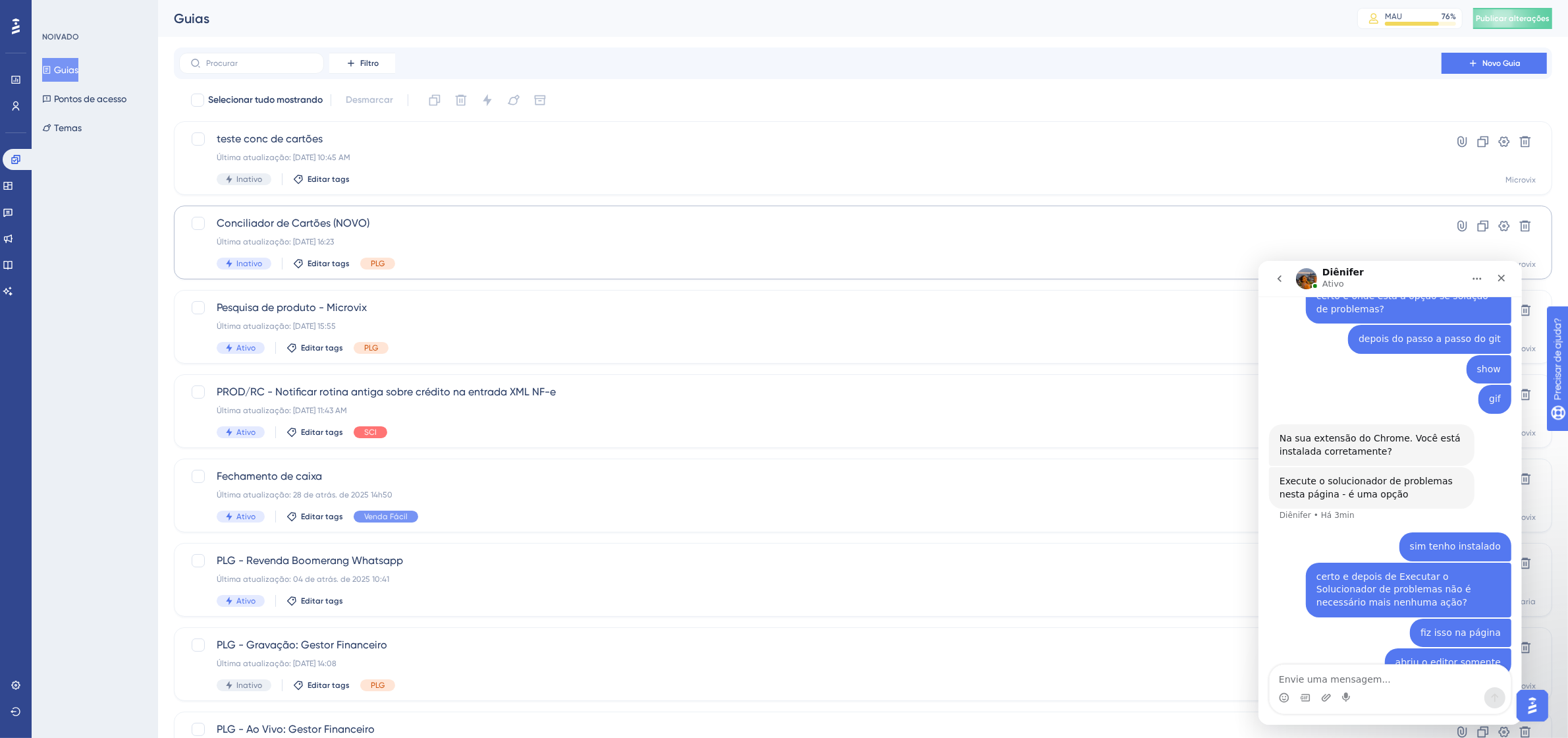
scroll to position [1121, 0]
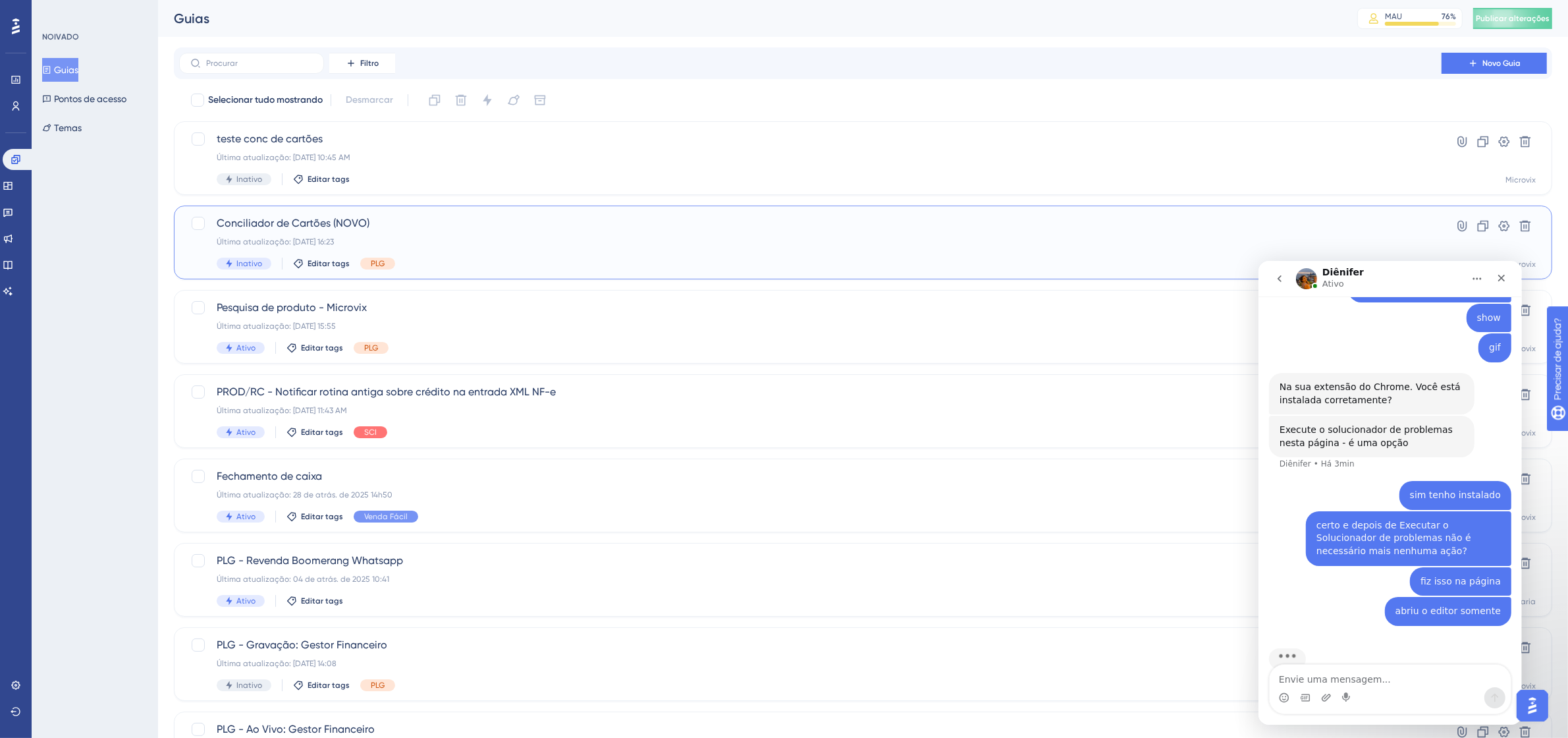
click at [416, 231] on span "Conciliador de Cartões (NOVO)" at bounding box center [811, 224] width 1187 height 16
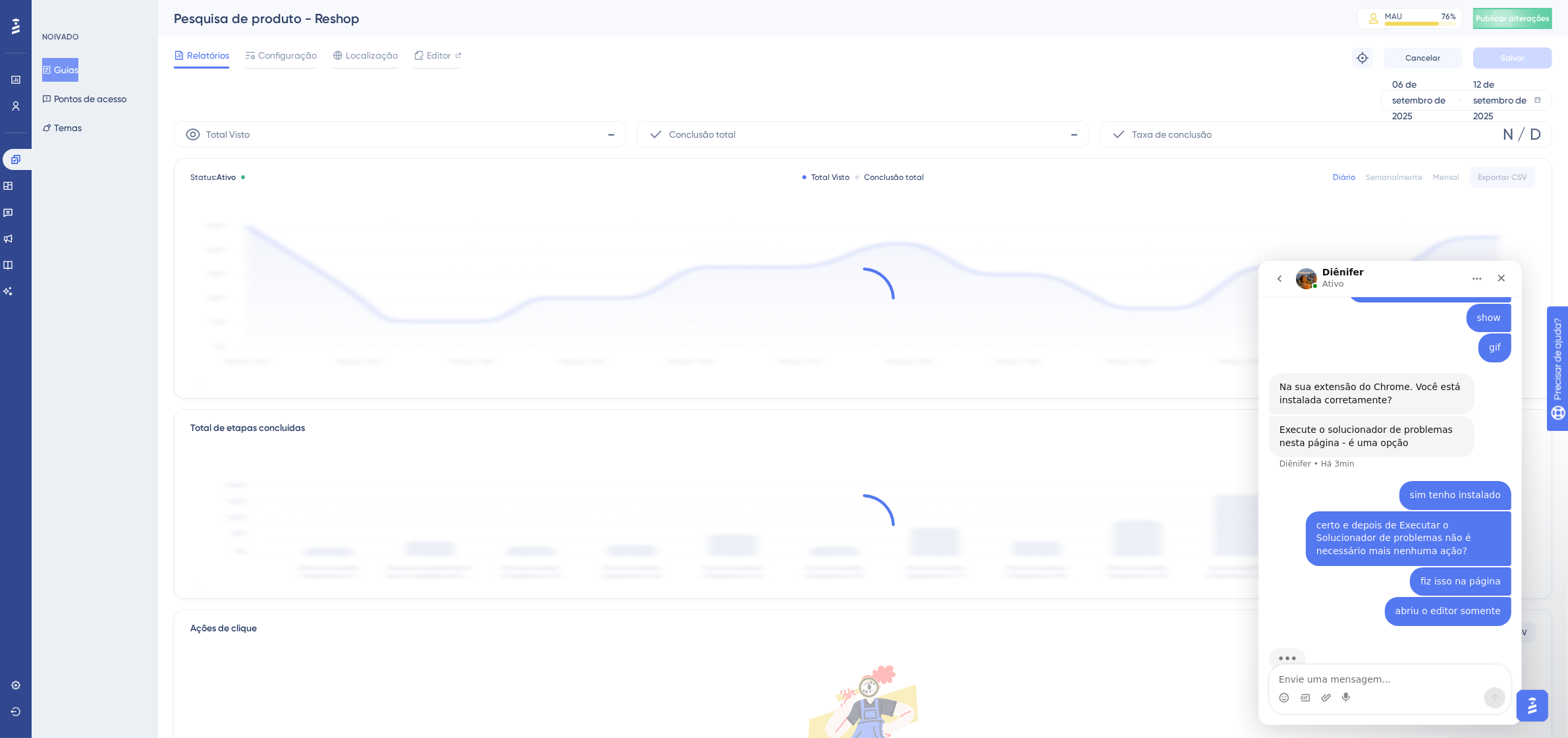
click at [77, 66] on font "Guias" at bounding box center [66, 70] width 25 height 11
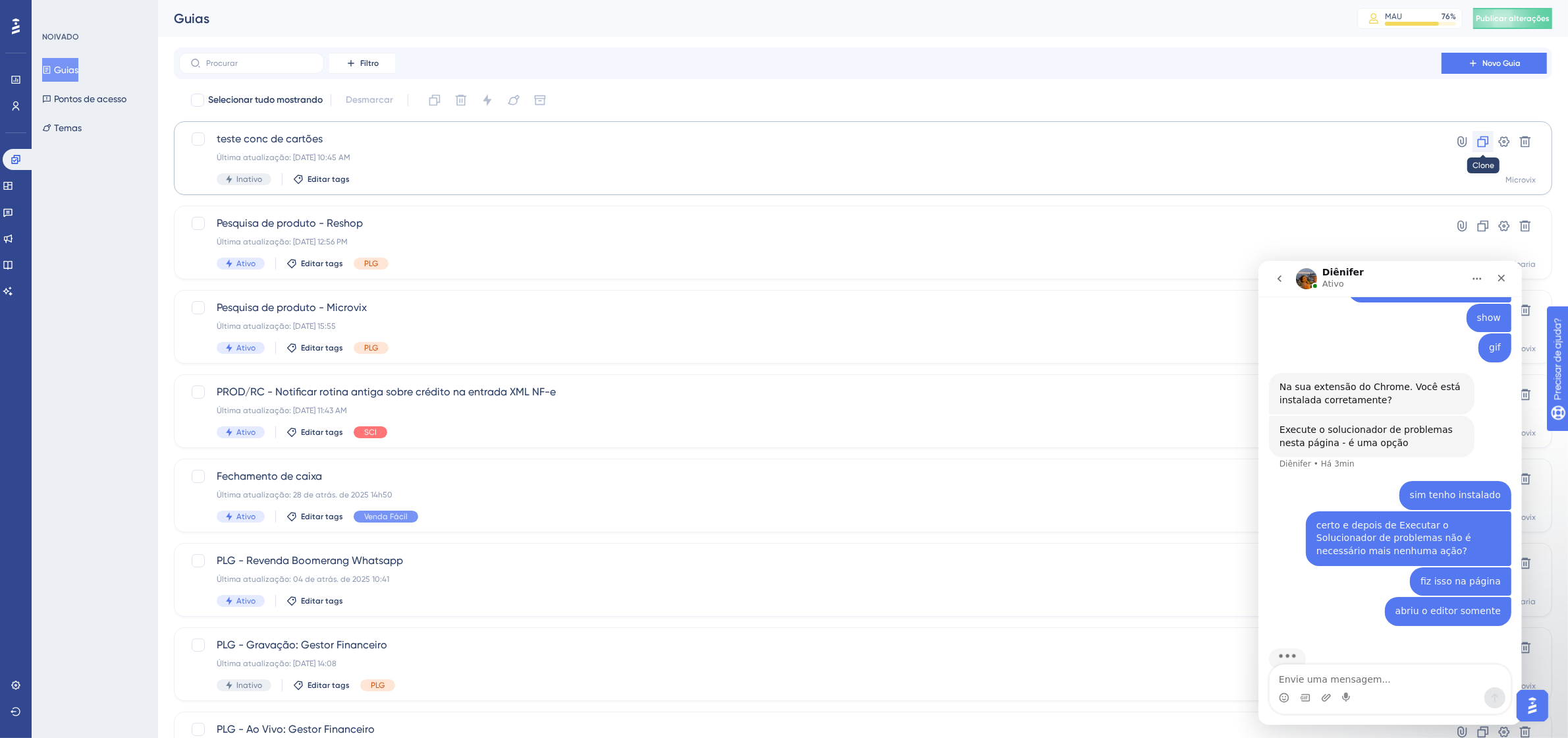
click at [1483, 140] on icon at bounding box center [1483, 142] width 13 height 13
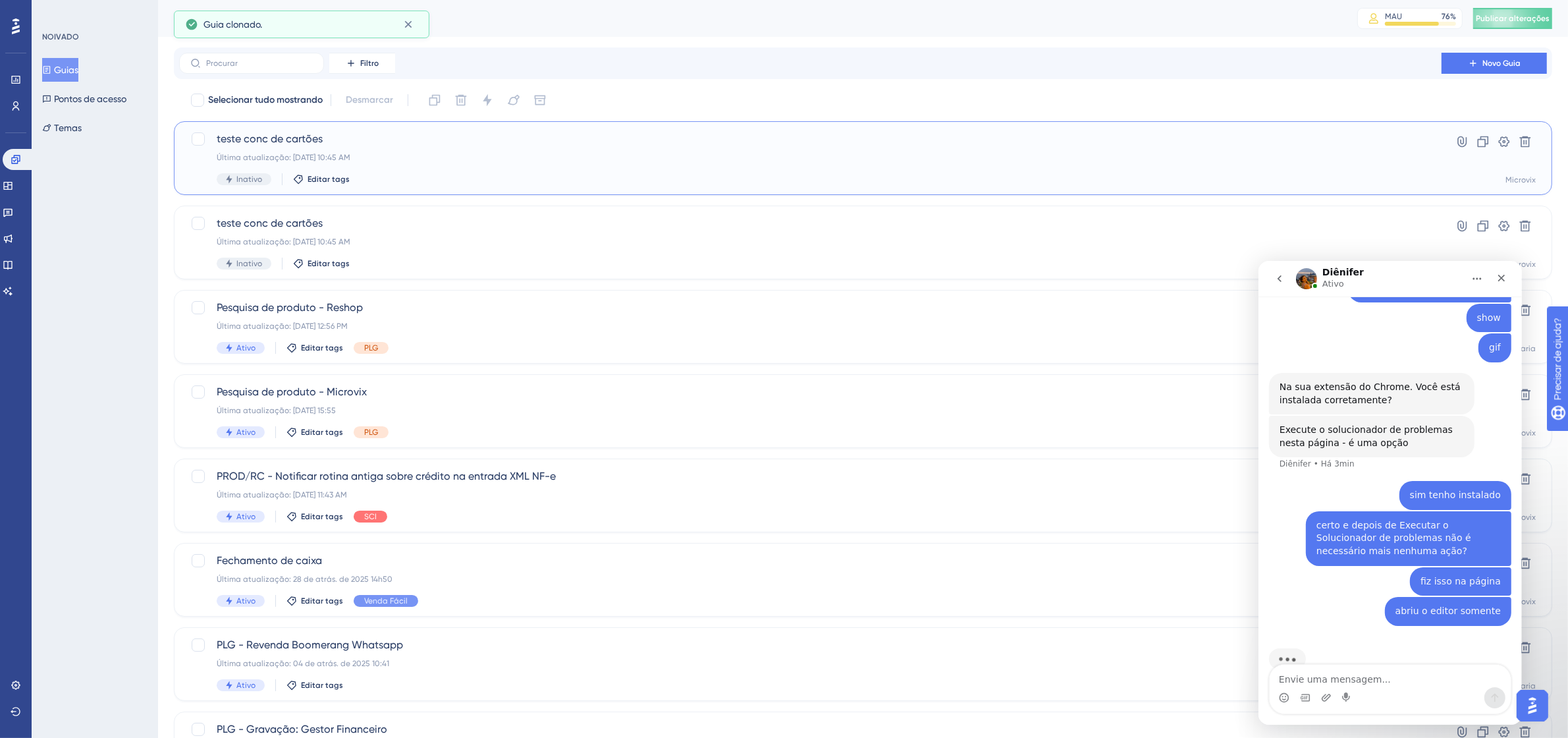
click at [439, 163] on div "teste conc de cartões Última atualização: 12 de set. de 2025 10:45 AM Inativo E…" at bounding box center [811, 158] width 1187 height 54
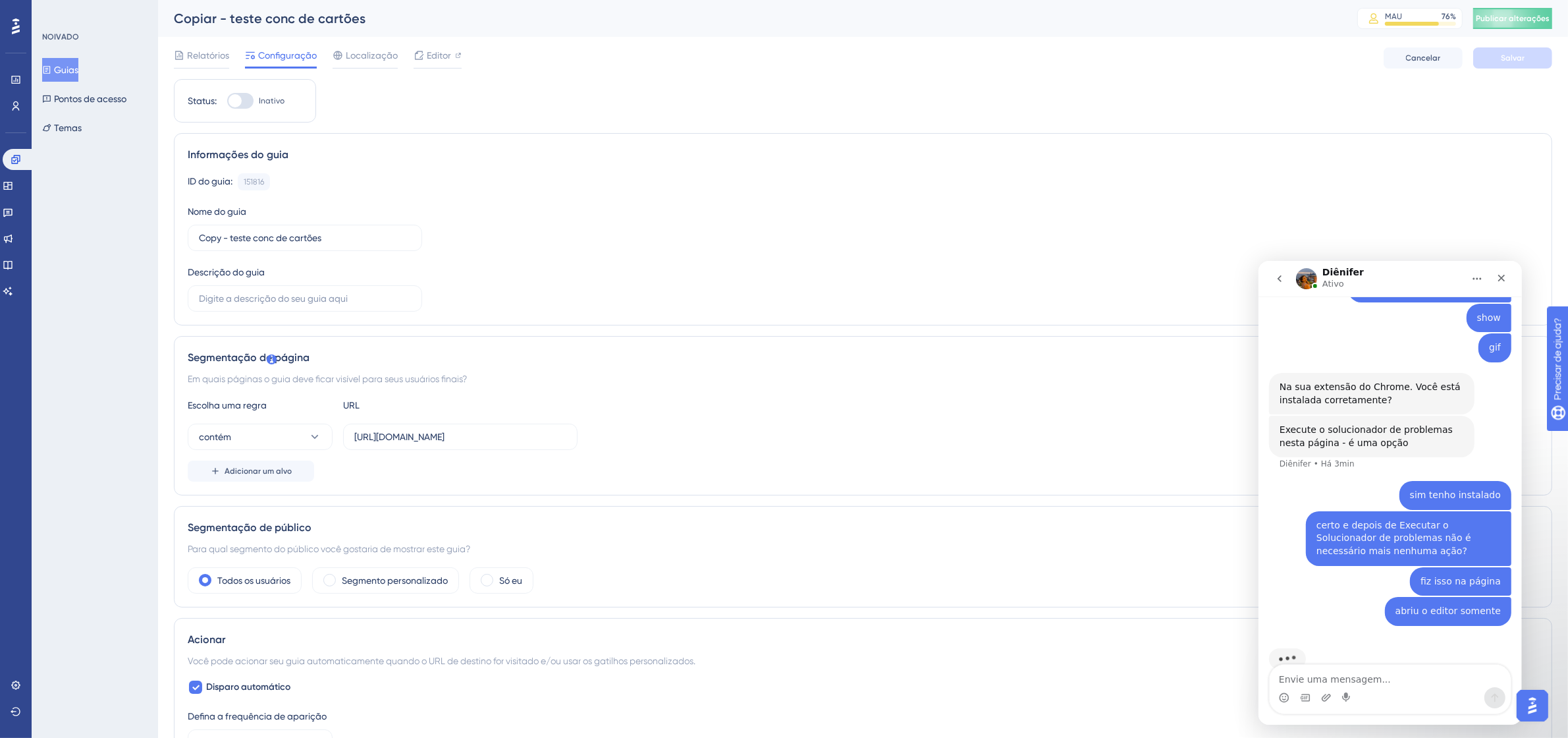
click at [248, 98] on div at bounding box center [241, 101] width 27 height 16
click at [228, 101] on input "Inativo" at bounding box center [227, 101] width 1 height 1
checkbox input "true"
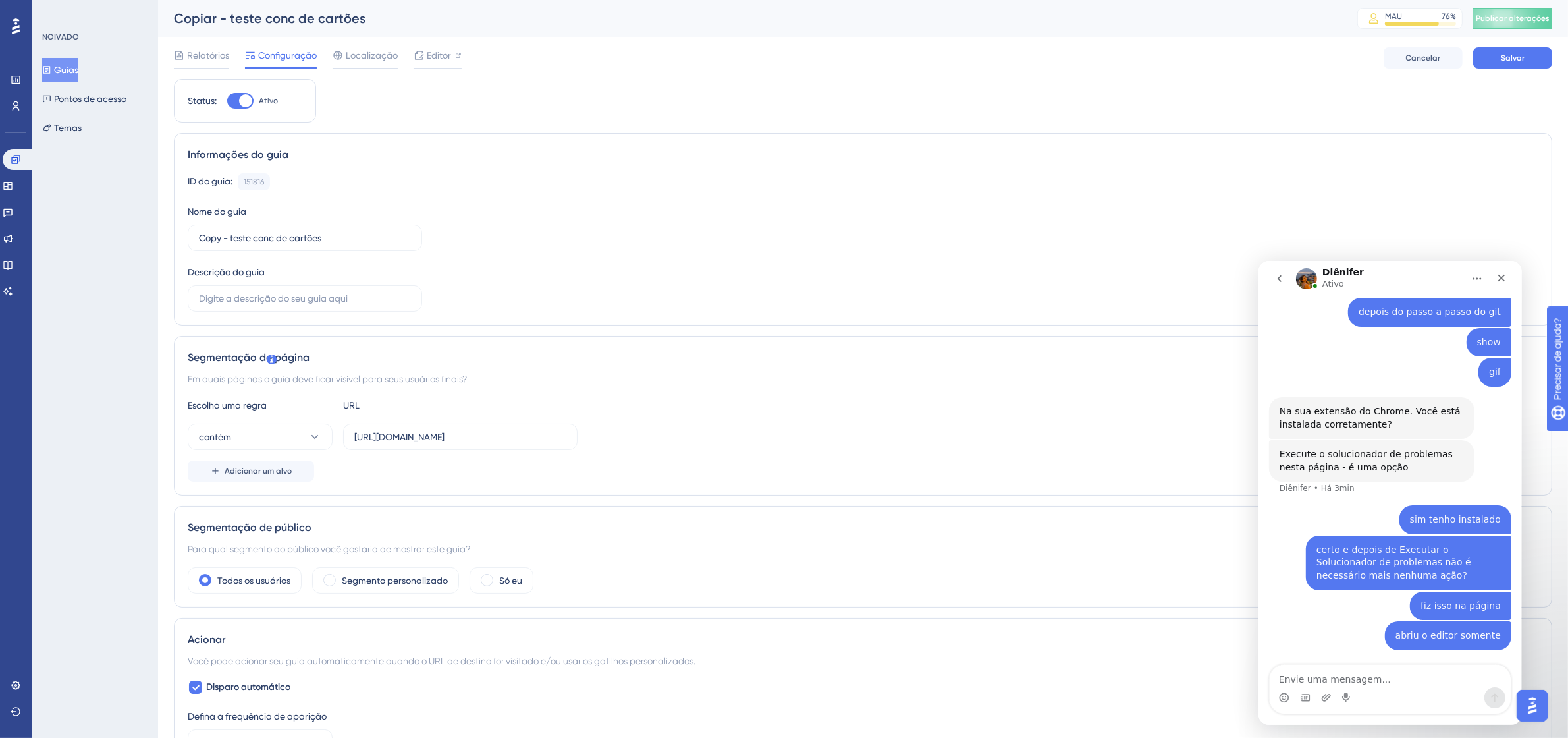
scroll to position [1069, 0]
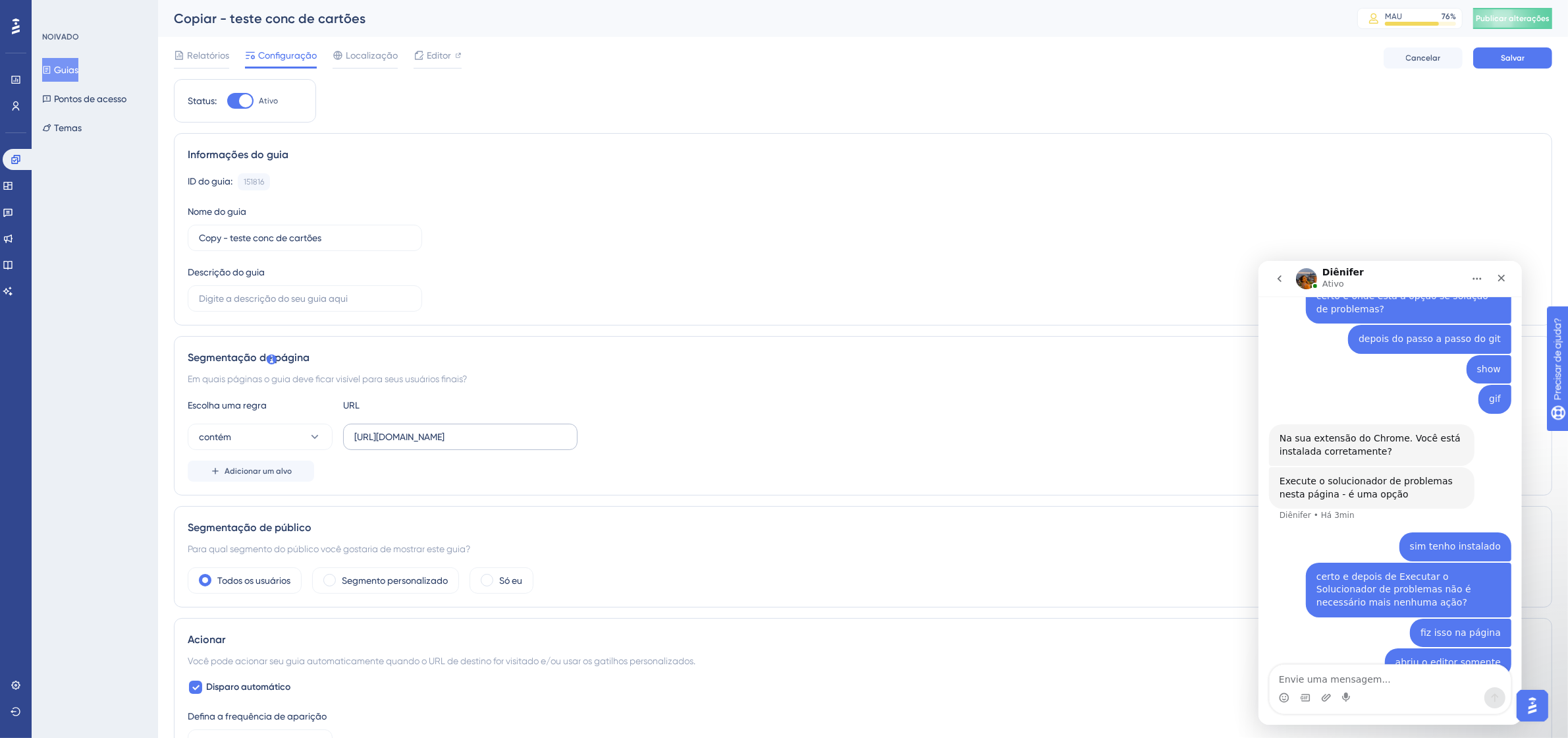
click at [459, 426] on label "https://9011-erpwebapp-exppagrec.microvix.com.br/gestao-financeira/dashboard" at bounding box center [460, 437] width 234 height 27
click at [459, 429] on input "https://9011-erpwebapp-exppagrec.microvix.com.br/gestao-financeira/dashboard" at bounding box center [460, 437] width 212 height 15
click at [459, 426] on label "https://9011-erpwebapp-exppagrec.microvix.com.br/gestao-financeira/dashboard" at bounding box center [460, 437] width 234 height 27
click at [459, 429] on input "https://9011-erpwebapp-exppagrec.microvix.com.br/gestao-financeira/dashboard" at bounding box center [460, 437] width 212 height 15
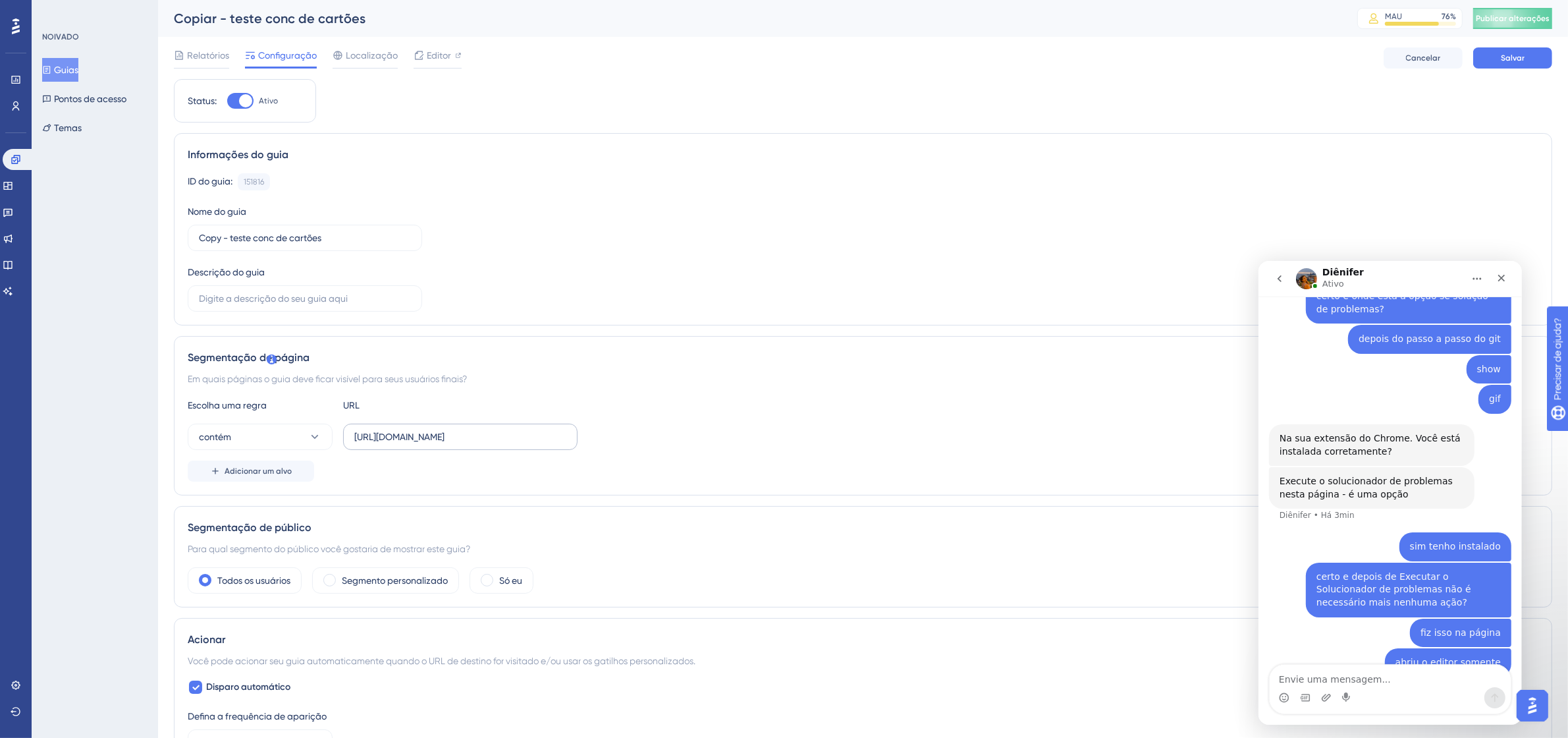
scroll to position [0, 145]
click at [459, 426] on label "https://9011-erpwebapp-exppagrec.microvix.com.br/gestao-financeira/dashboard" at bounding box center [460, 437] width 234 height 27
click at [459, 429] on input "https://9011-erpwebapp-exppagrec.microvix.com.br/gestao-financeira/dashboard" at bounding box center [460, 437] width 212 height 15
click at [441, 435] on input "https://9011-erpwebapp-exppagrec.microvix.com.br/gestao-financeira/dashboard" at bounding box center [460, 437] width 212 height 15
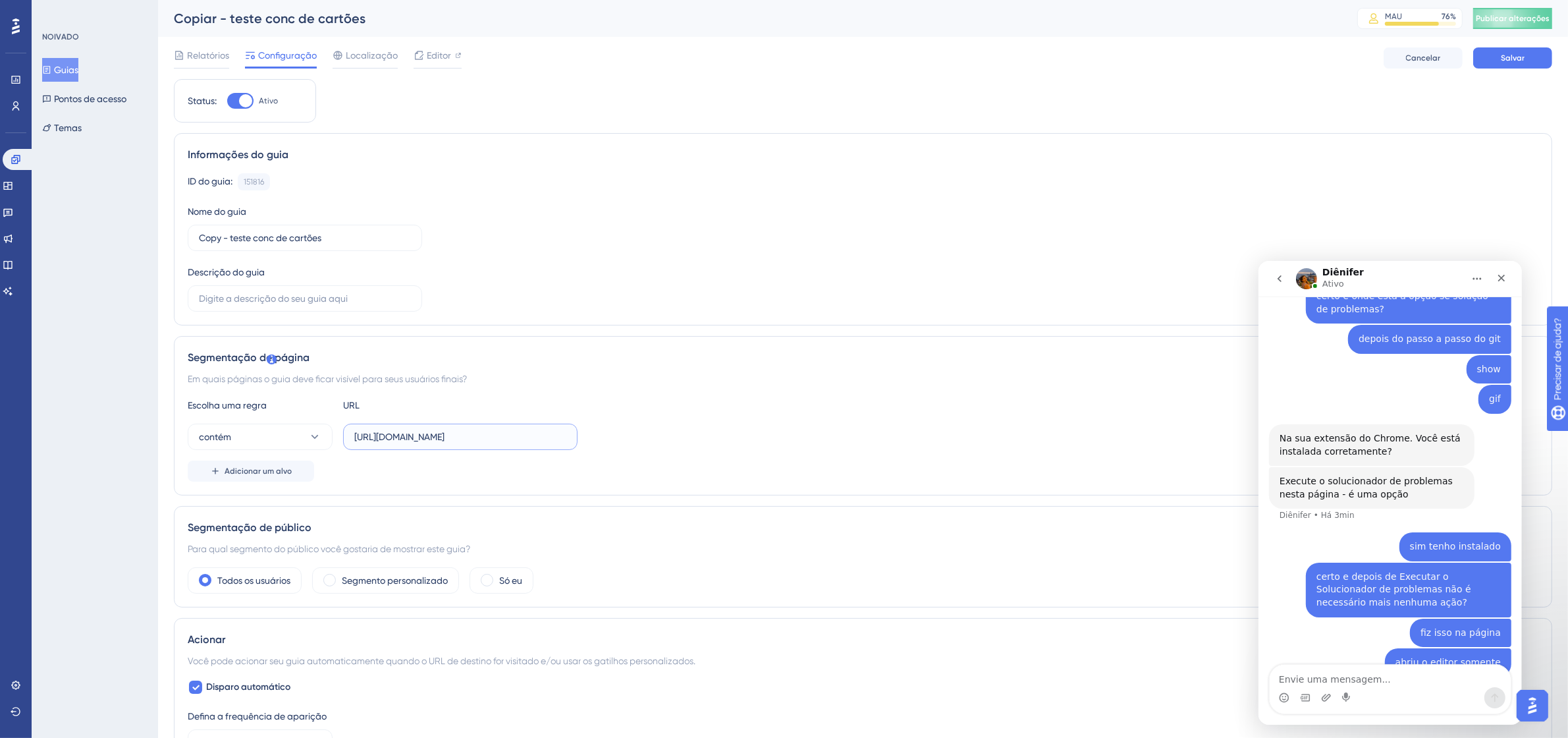
click at [441, 435] on input "https://9011-erpwebapp-exppagrec.microvix.com.br/gestao-financeira/dashboard" at bounding box center [460, 437] width 212 height 15
paste input "https://9011-erpwebapp-exppagrec.microvix.com.br/gestao-financeira/dashboard?au…"
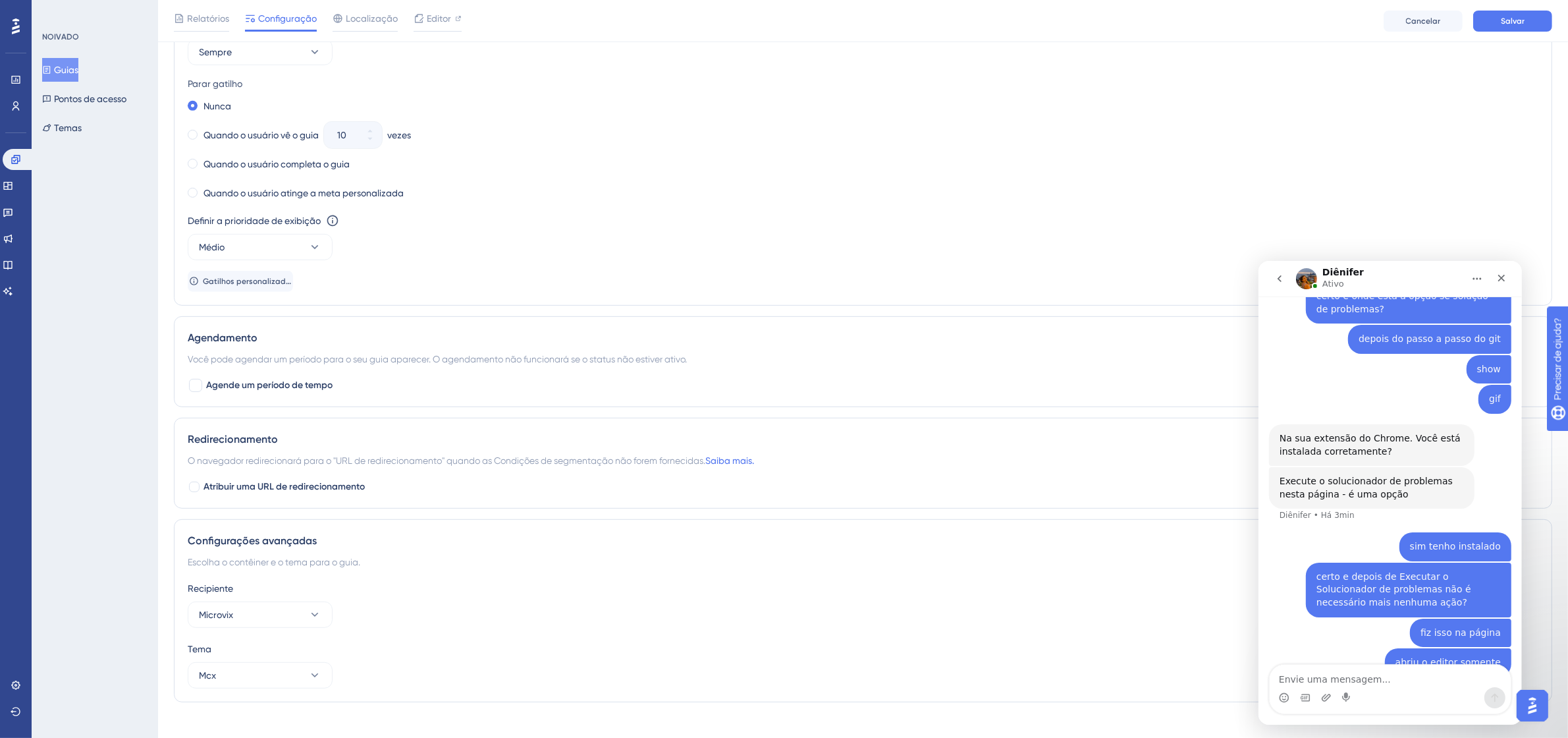
scroll to position [715, 0]
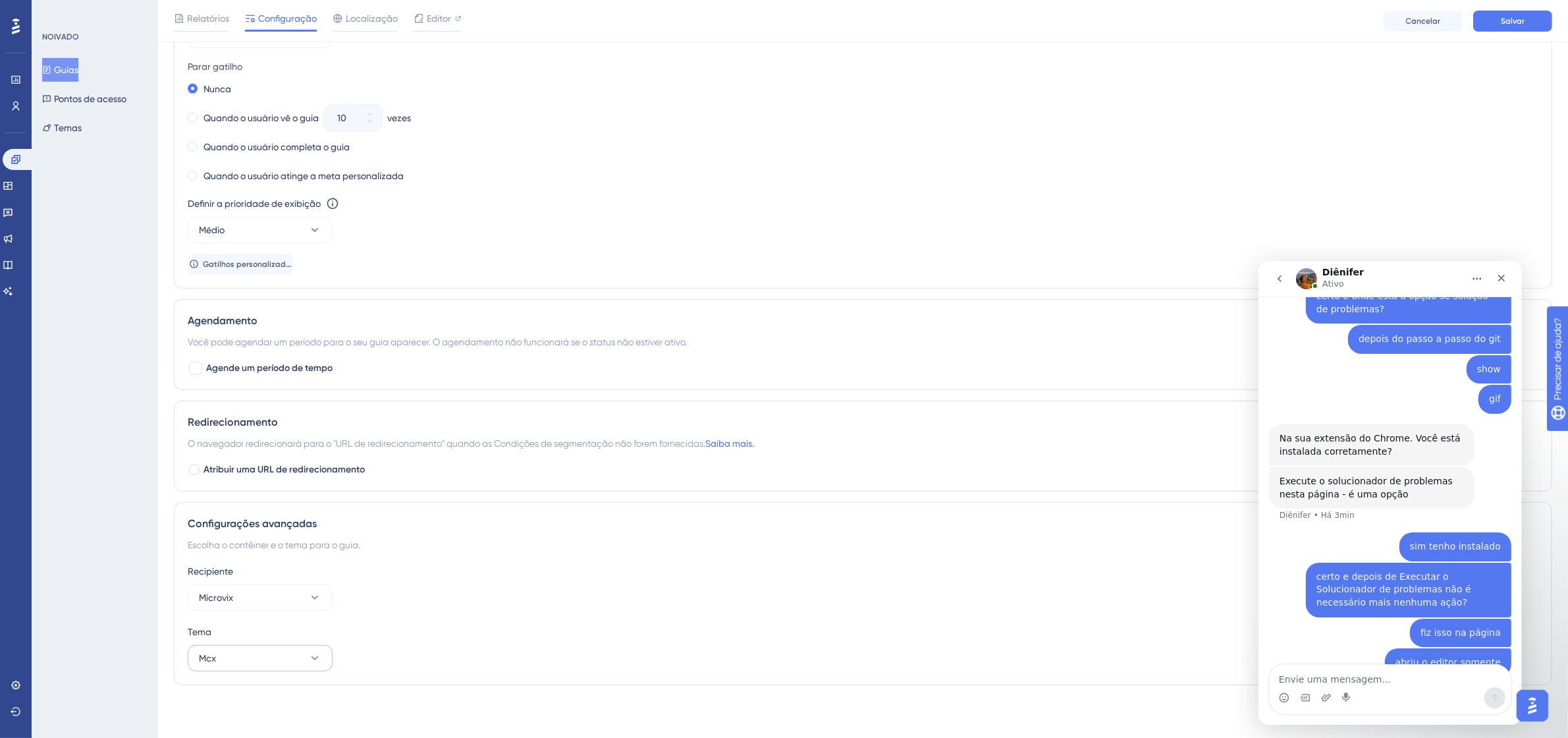
type input "https://9011-erpwebapp-exppagrec.microvix.com.br/gestao-financeira/dashboard?au…"
click at [252, 661] on button "Mcx" at bounding box center [260, 658] width 145 height 27
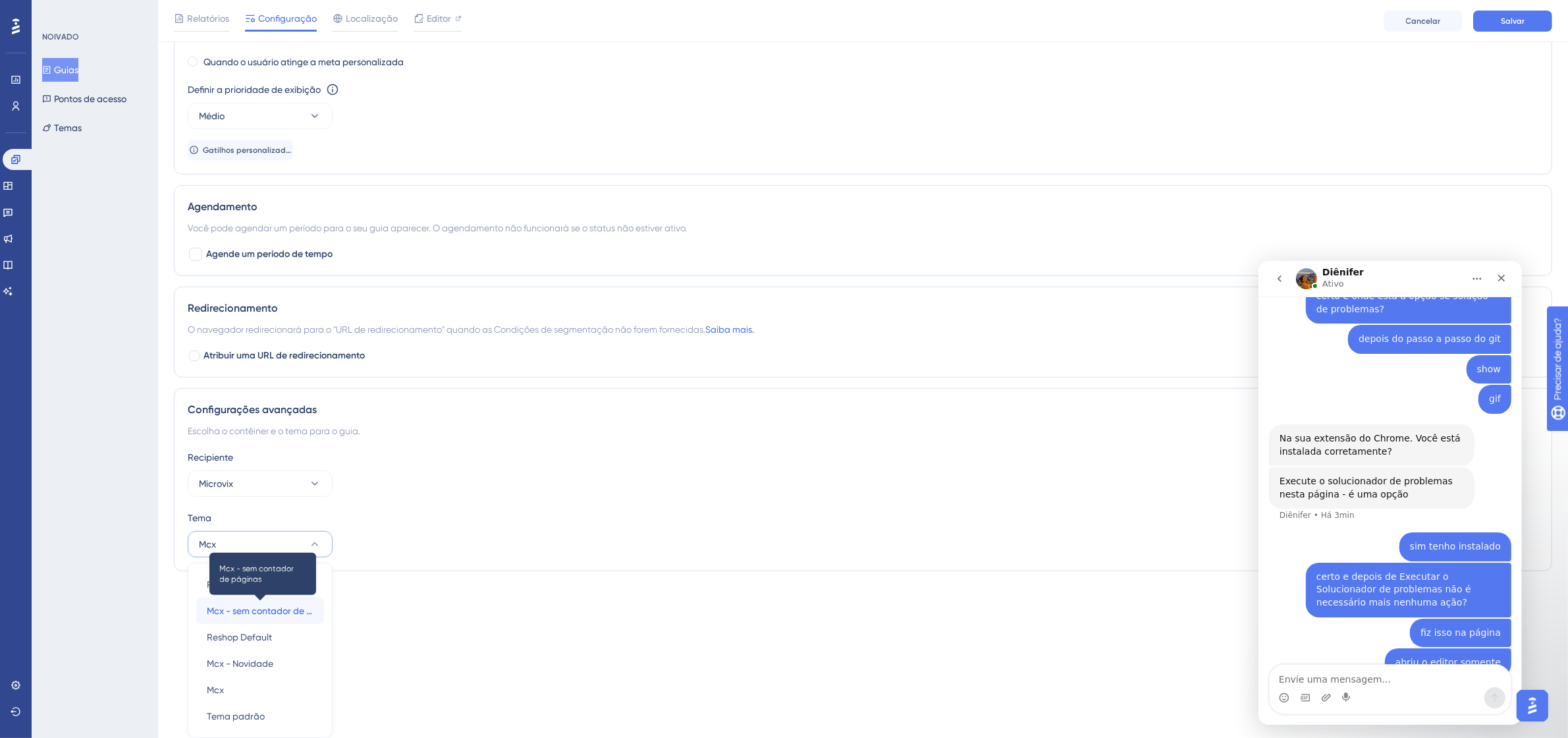
click at [281, 613] on font "Mcx - sem contador de páginas" at bounding box center [274, 611] width 135 height 11
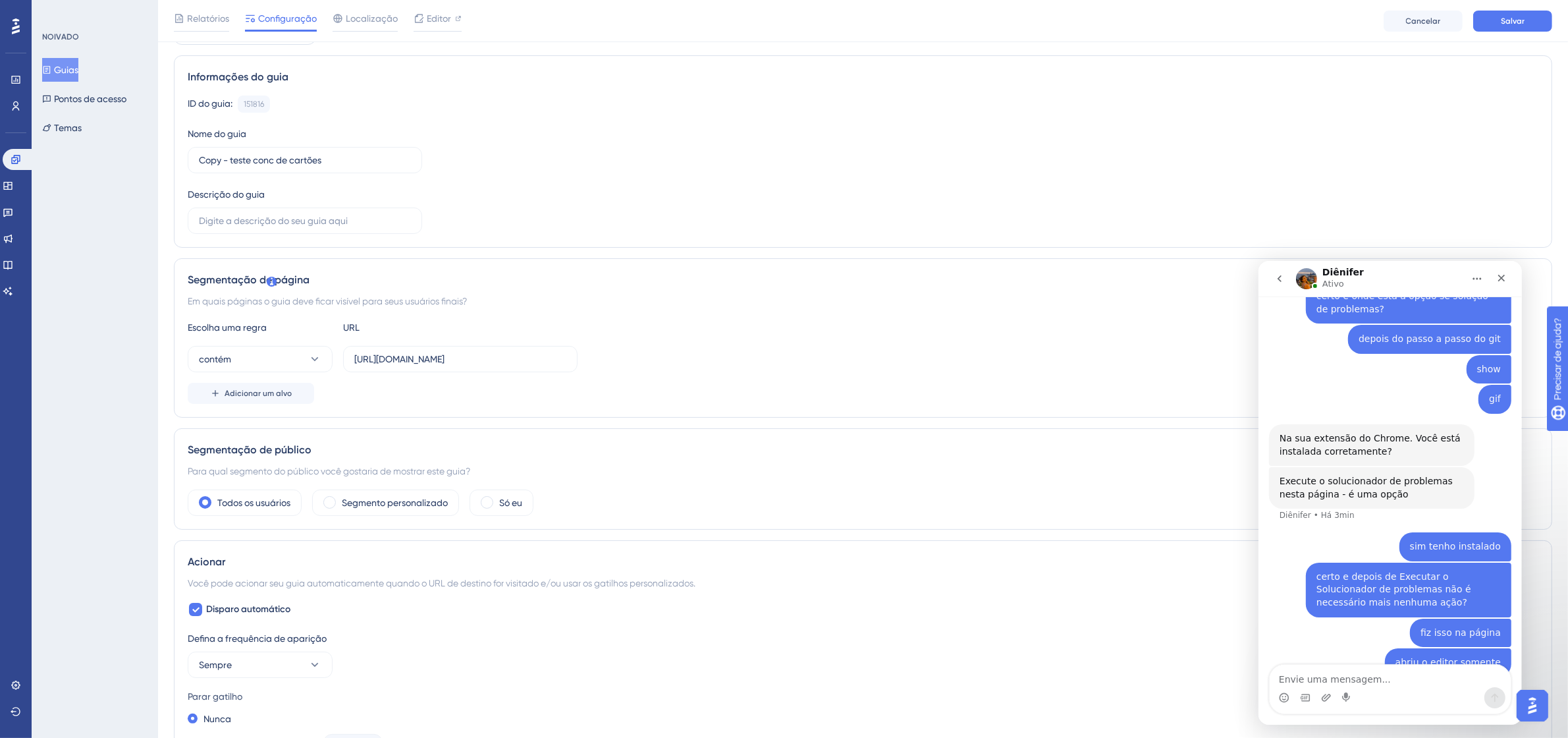
scroll to position [0, 0]
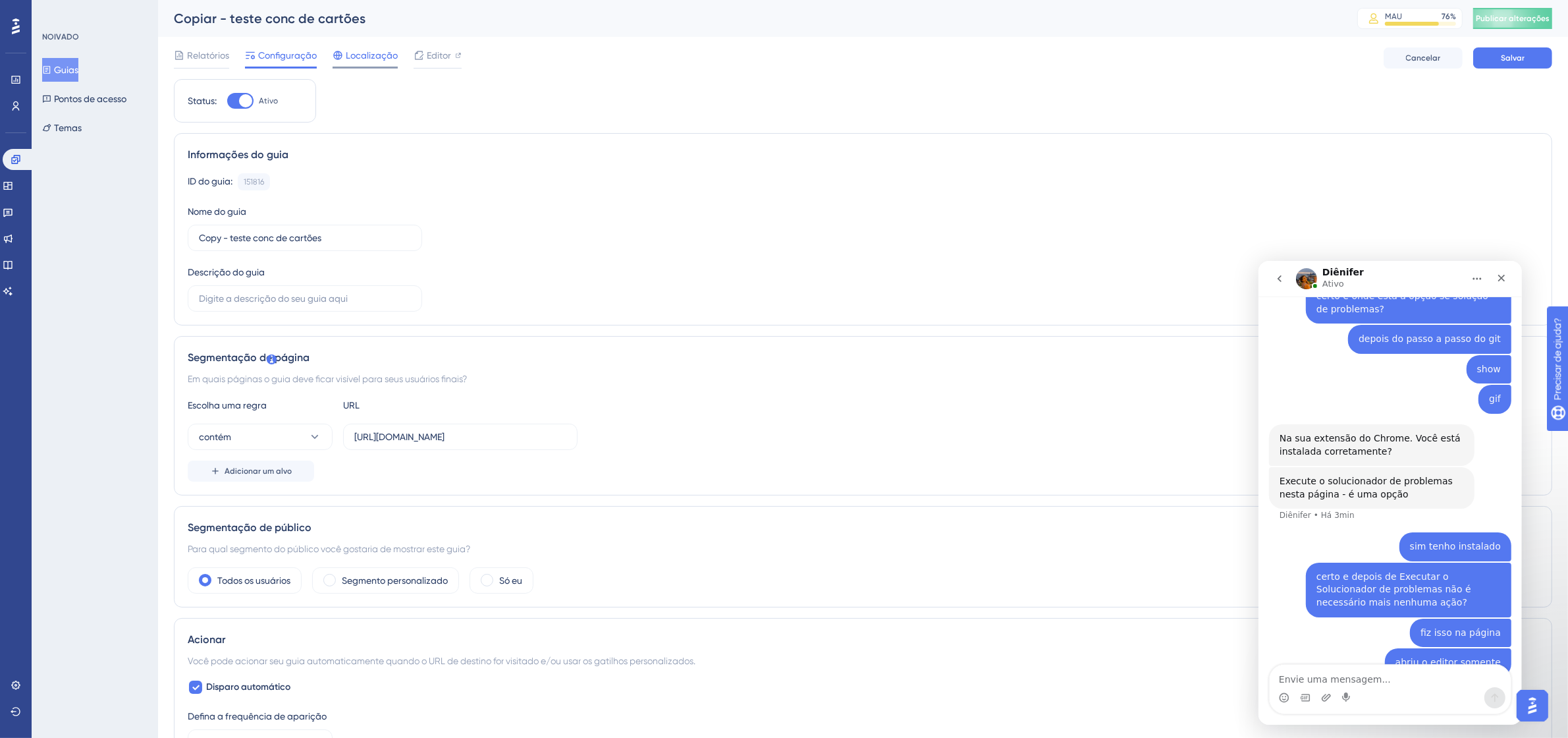
click at [379, 47] on span "Localização" at bounding box center [371, 55] width 52 height 16
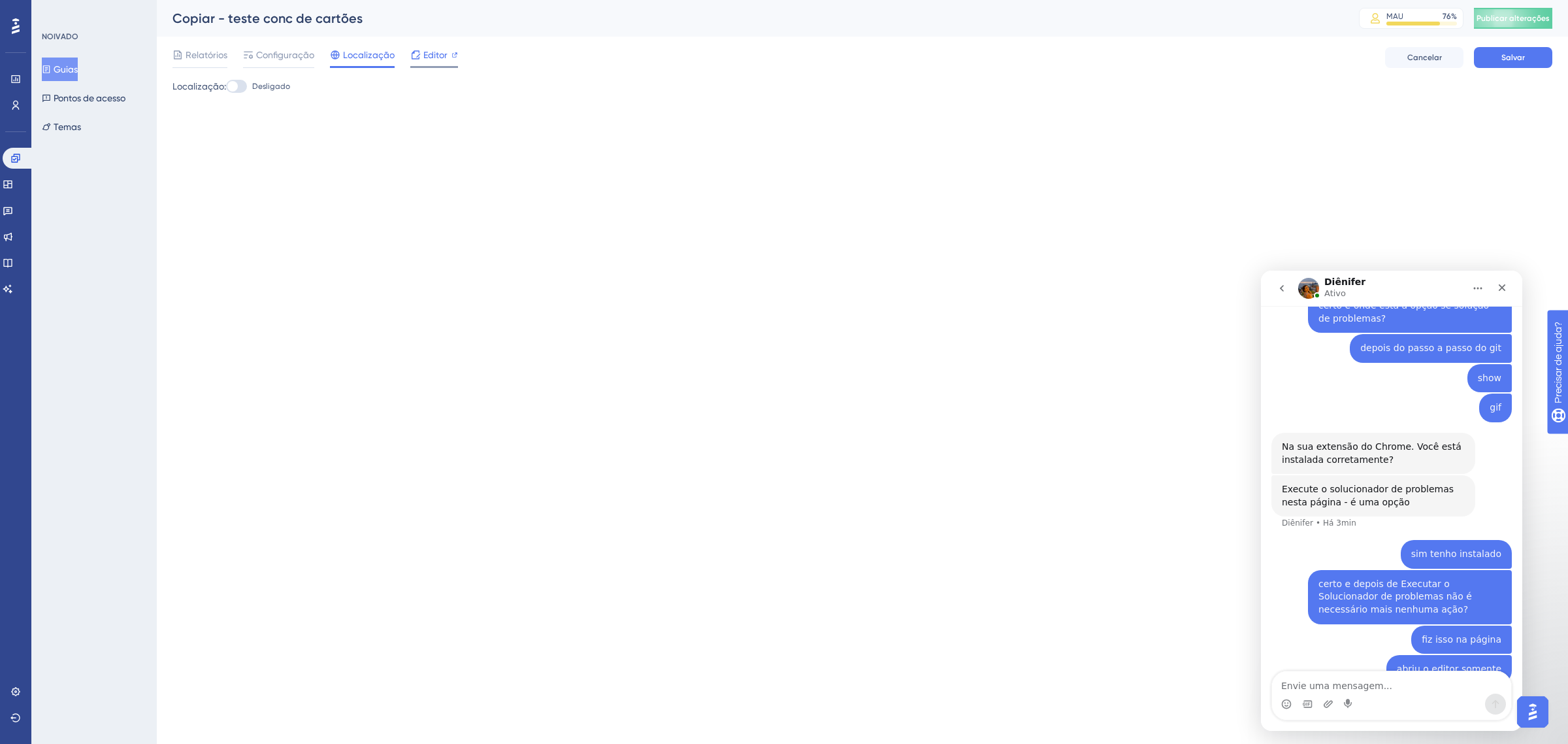
click at [439, 60] on span "Editor" at bounding box center [435, 55] width 24 height 16
click at [278, 55] on font "Configuração" at bounding box center [285, 55] width 58 height 11
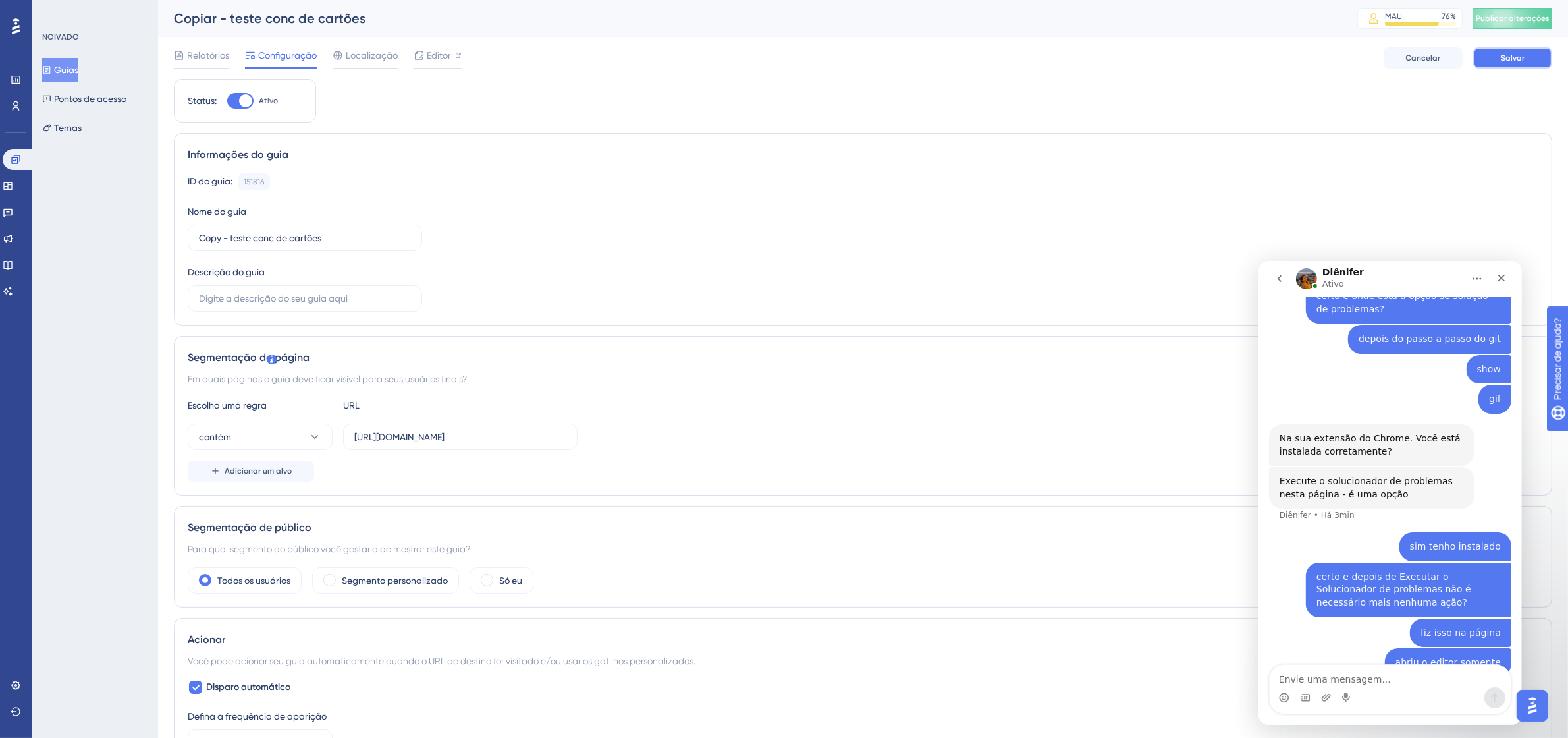
click at [1516, 50] on button "Salvar" at bounding box center [1512, 58] width 79 height 21
click at [1543, 11] on button "Publicar alterações" at bounding box center [1512, 19] width 79 height 21
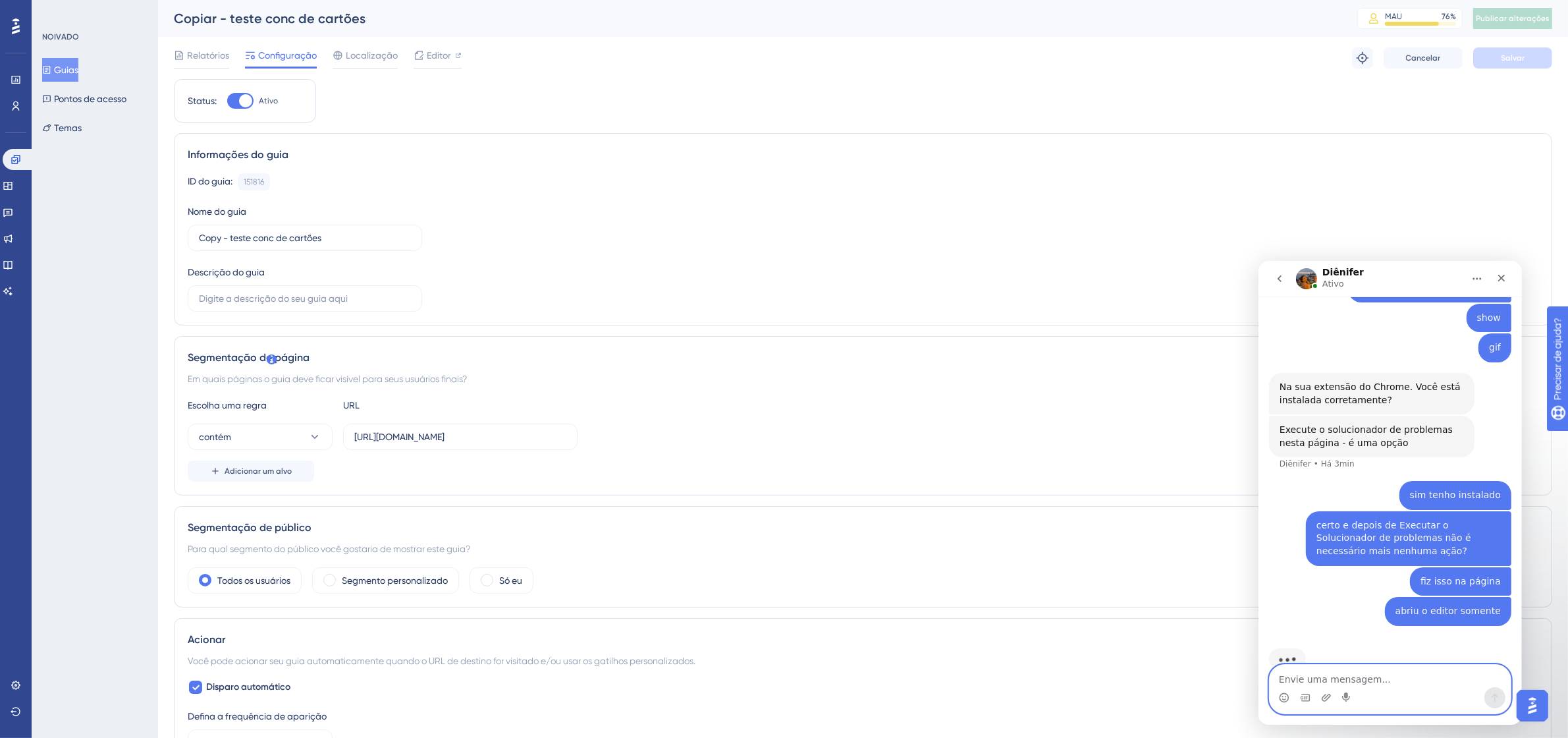
click at [1329, 678] on textarea "Envie uma mensagem..." at bounding box center [1389, 676] width 241 height 23
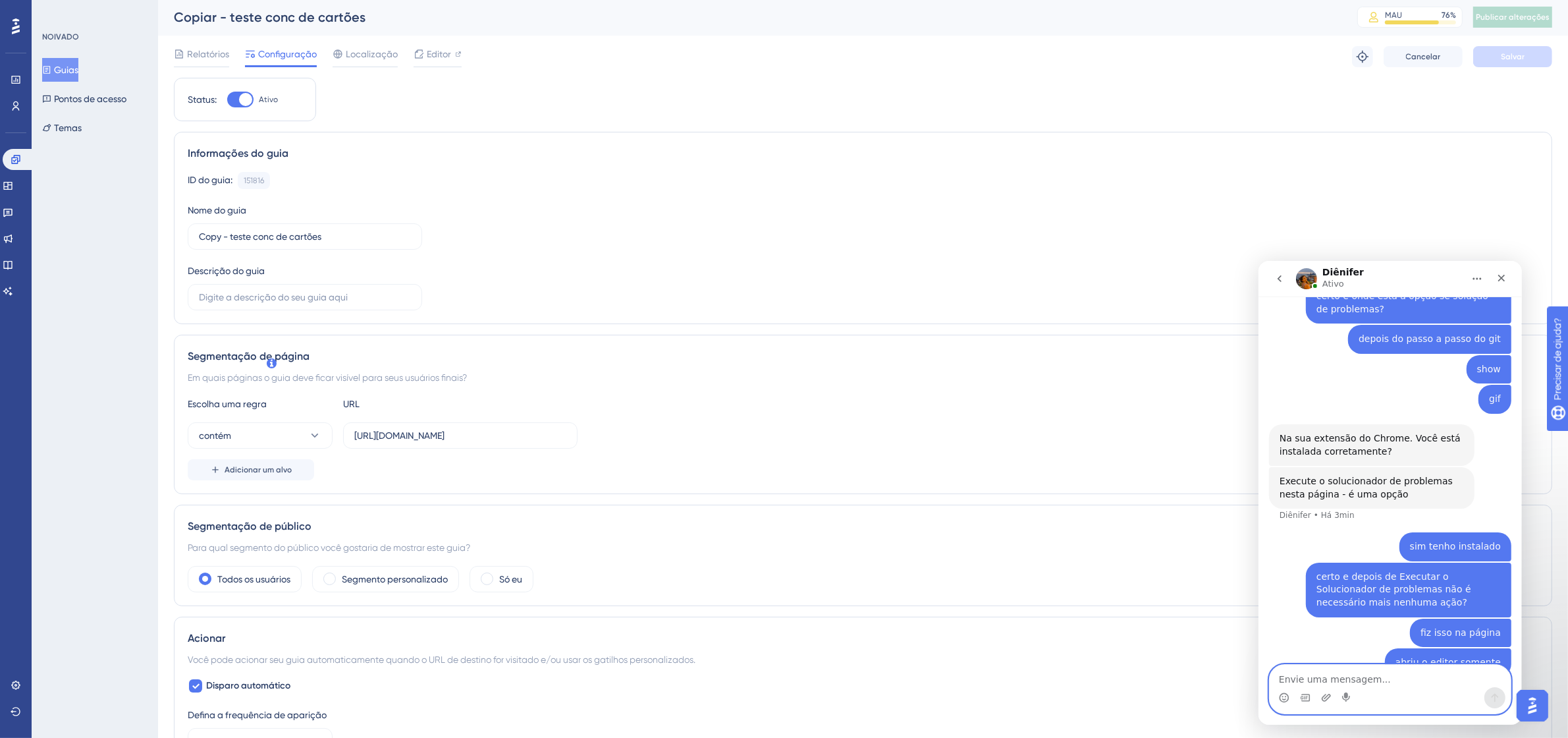
scroll to position [0, 0]
click at [67, 62] on font "Guias" at bounding box center [66, 70] width 25 height 16
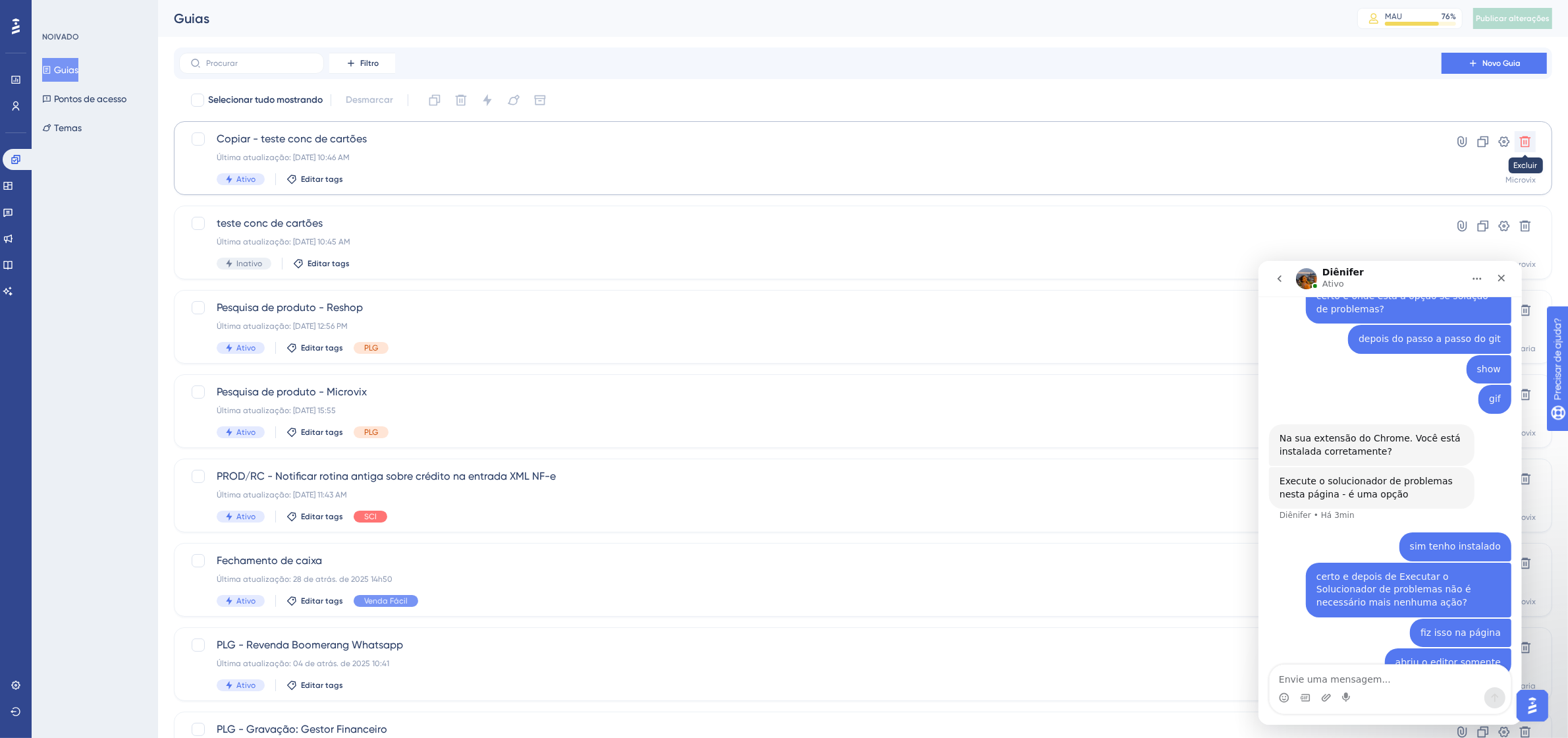
click at [1520, 139] on icon at bounding box center [1526, 142] width 13 height 13
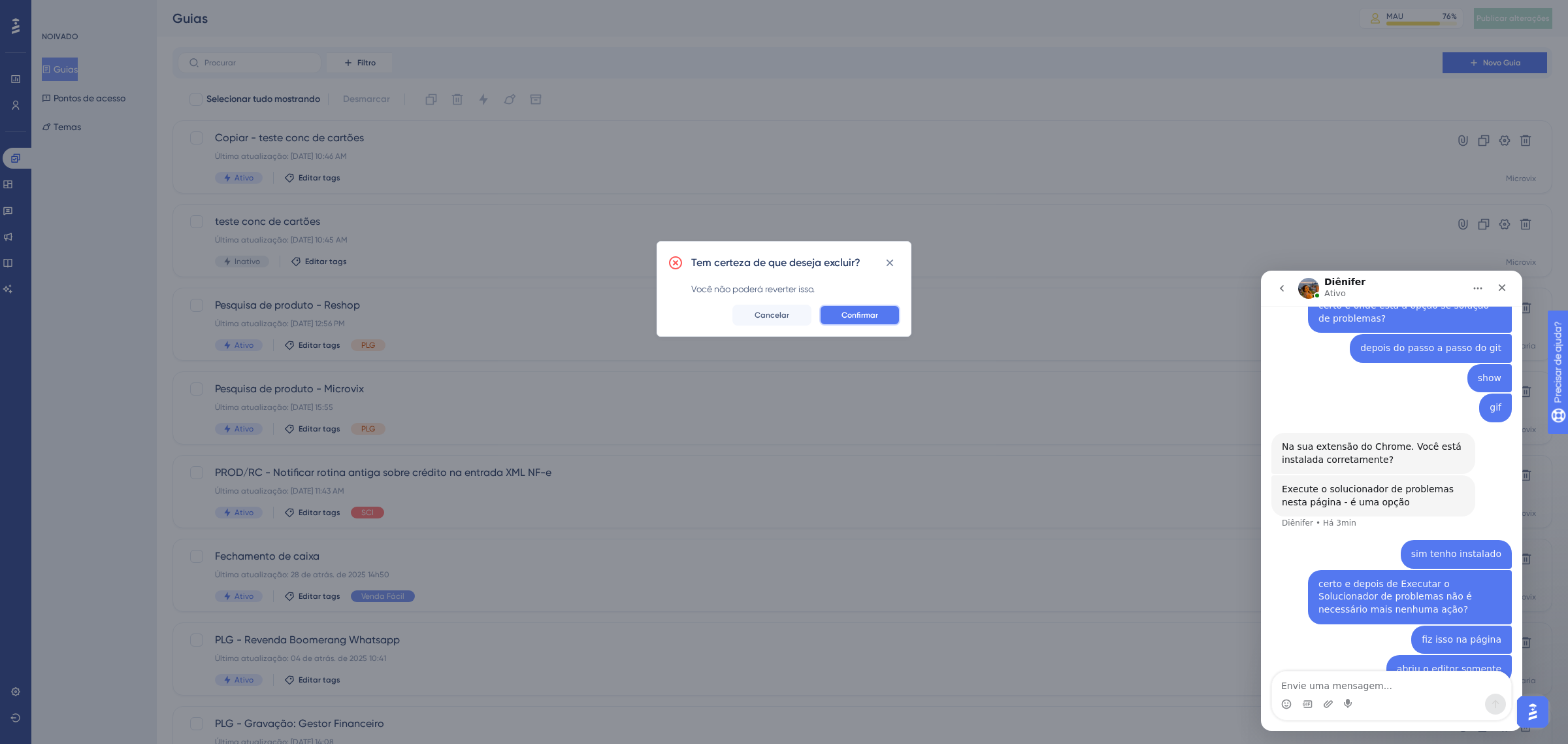
click at [860, 313] on font "Confirmar" at bounding box center [860, 315] width 37 height 9
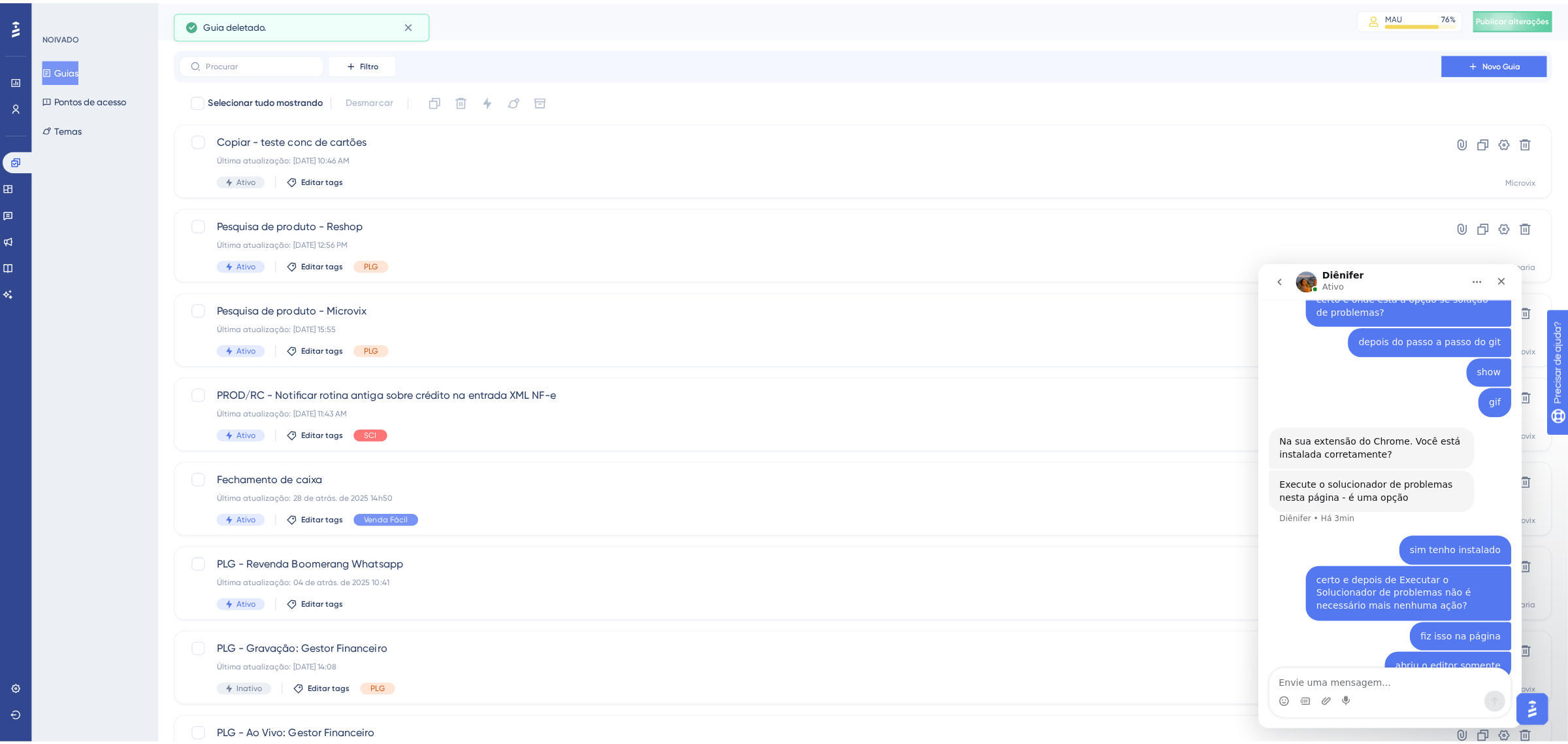
scroll to position [1112, 0]
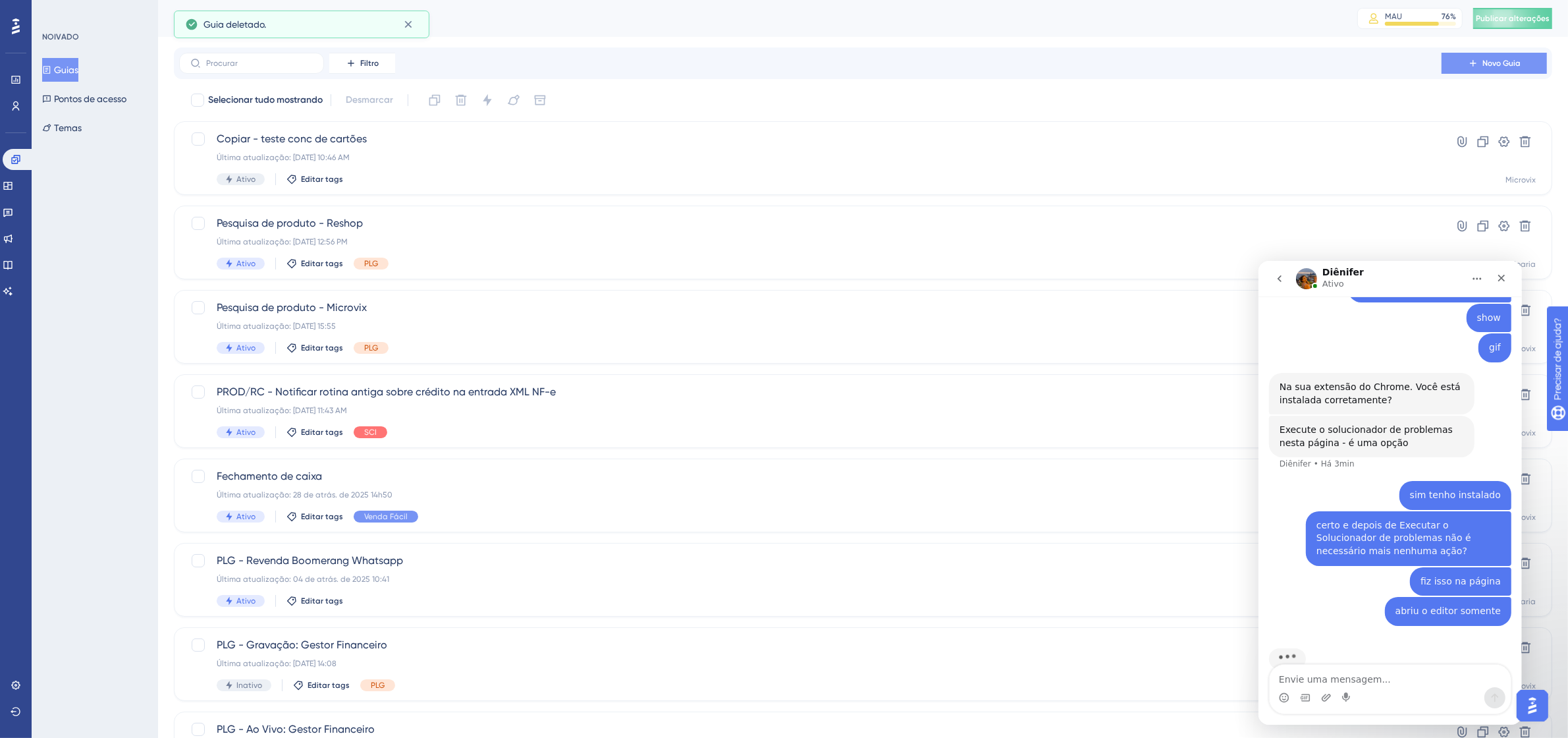
click at [1522, 59] on button "Novo Guia" at bounding box center [1494, 63] width 105 height 21
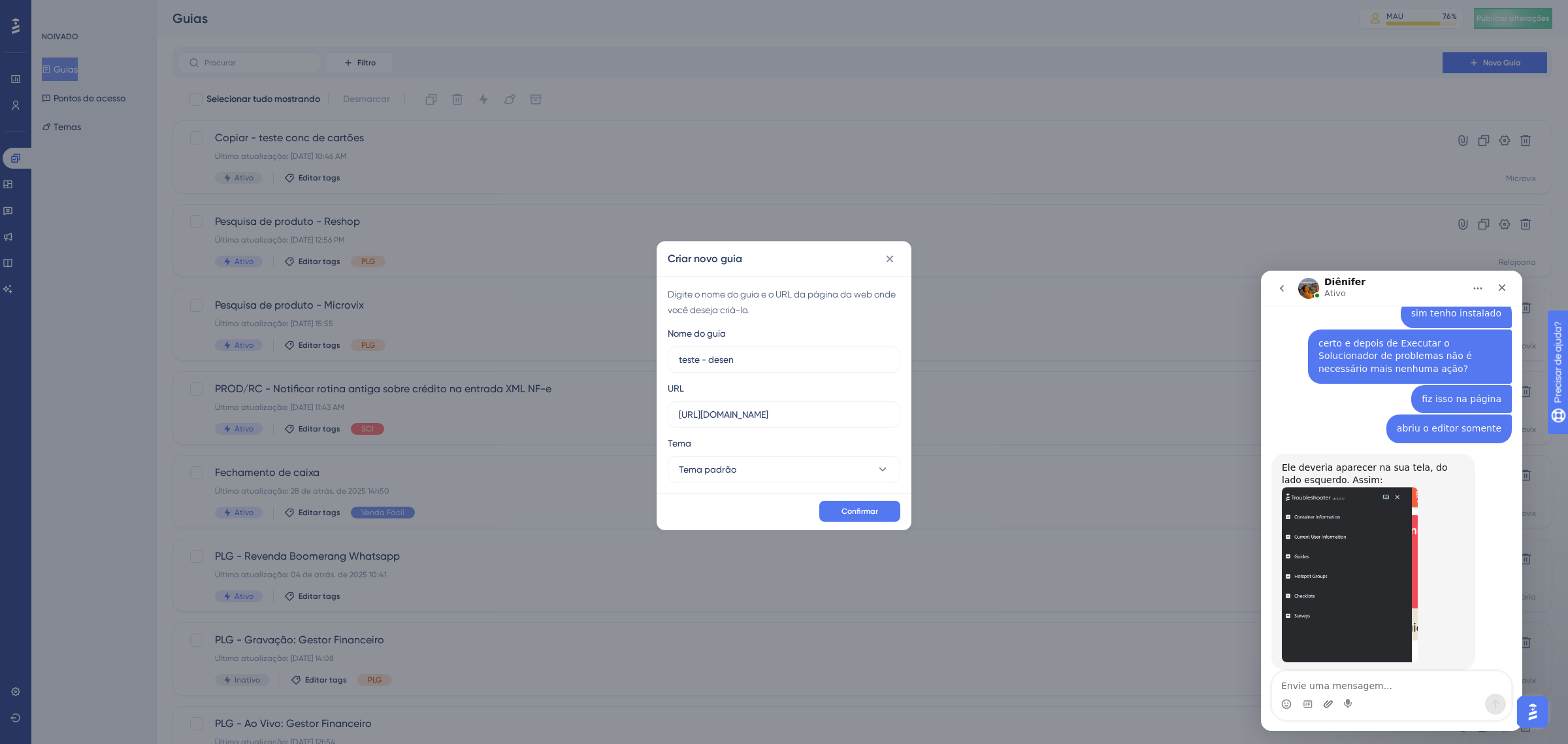
scroll to position [1339, 0]
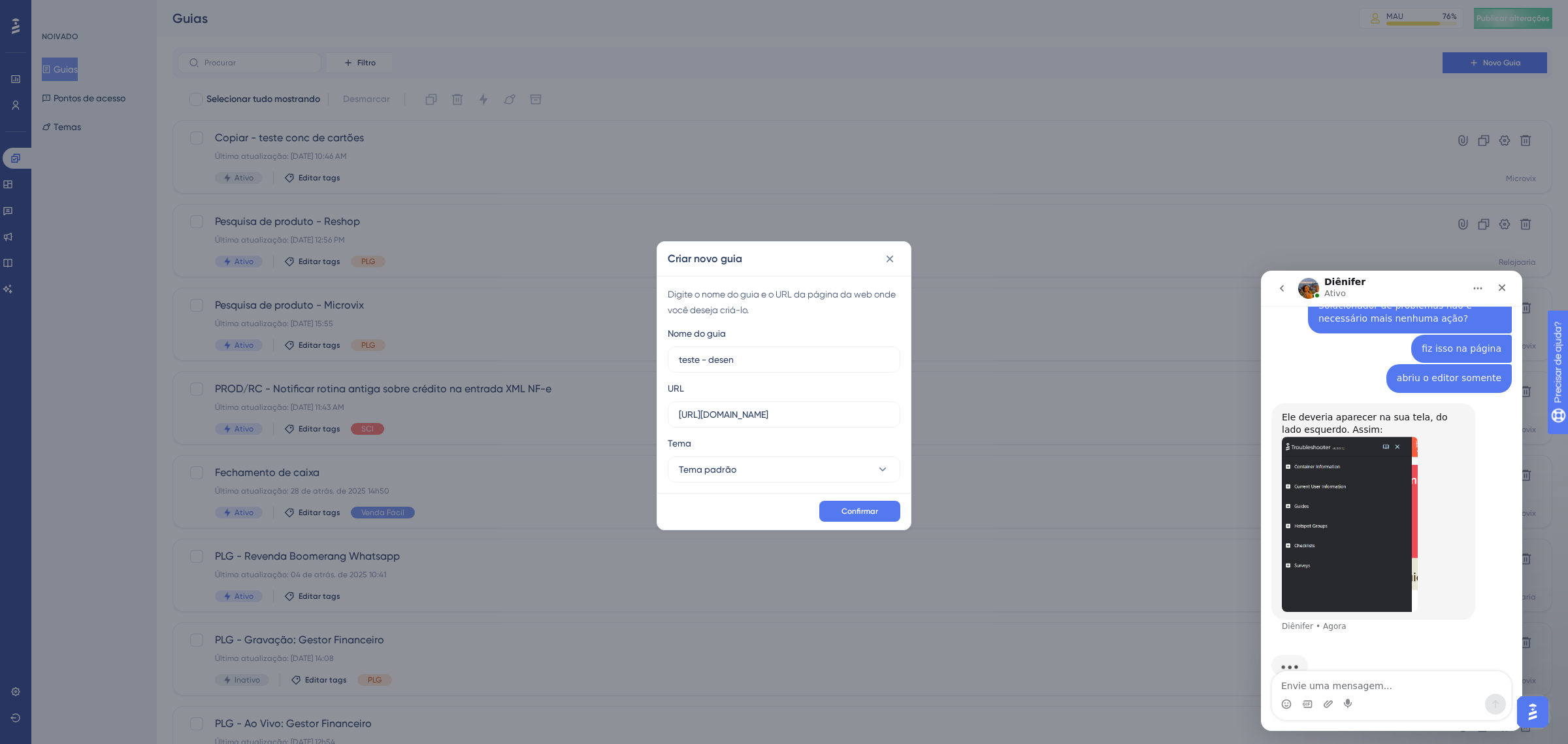
type input "teste - desen"
click at [1340, 678] on textarea "Envie uma mensagem..." at bounding box center [1391, 683] width 239 height 22
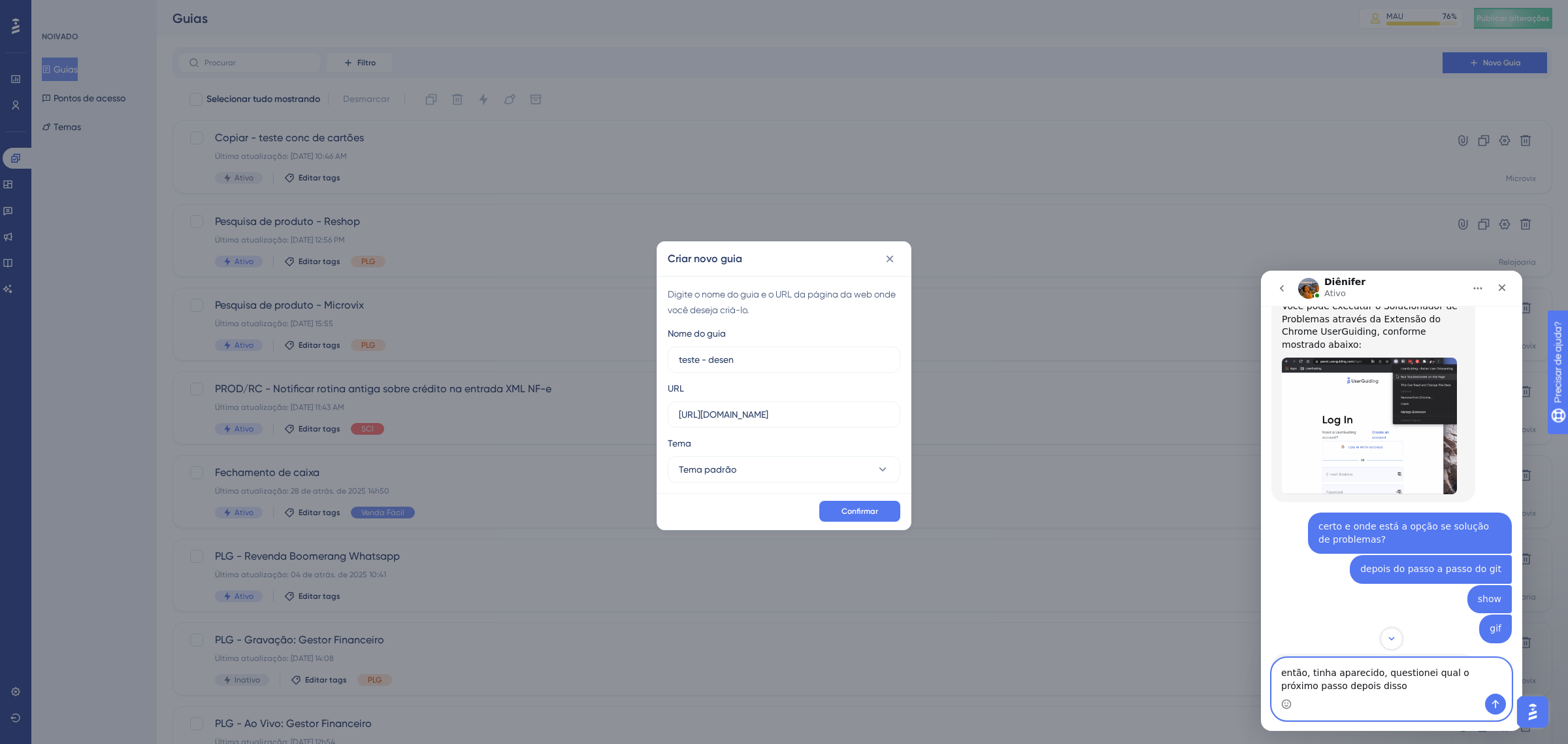
scroll to position [923, 0]
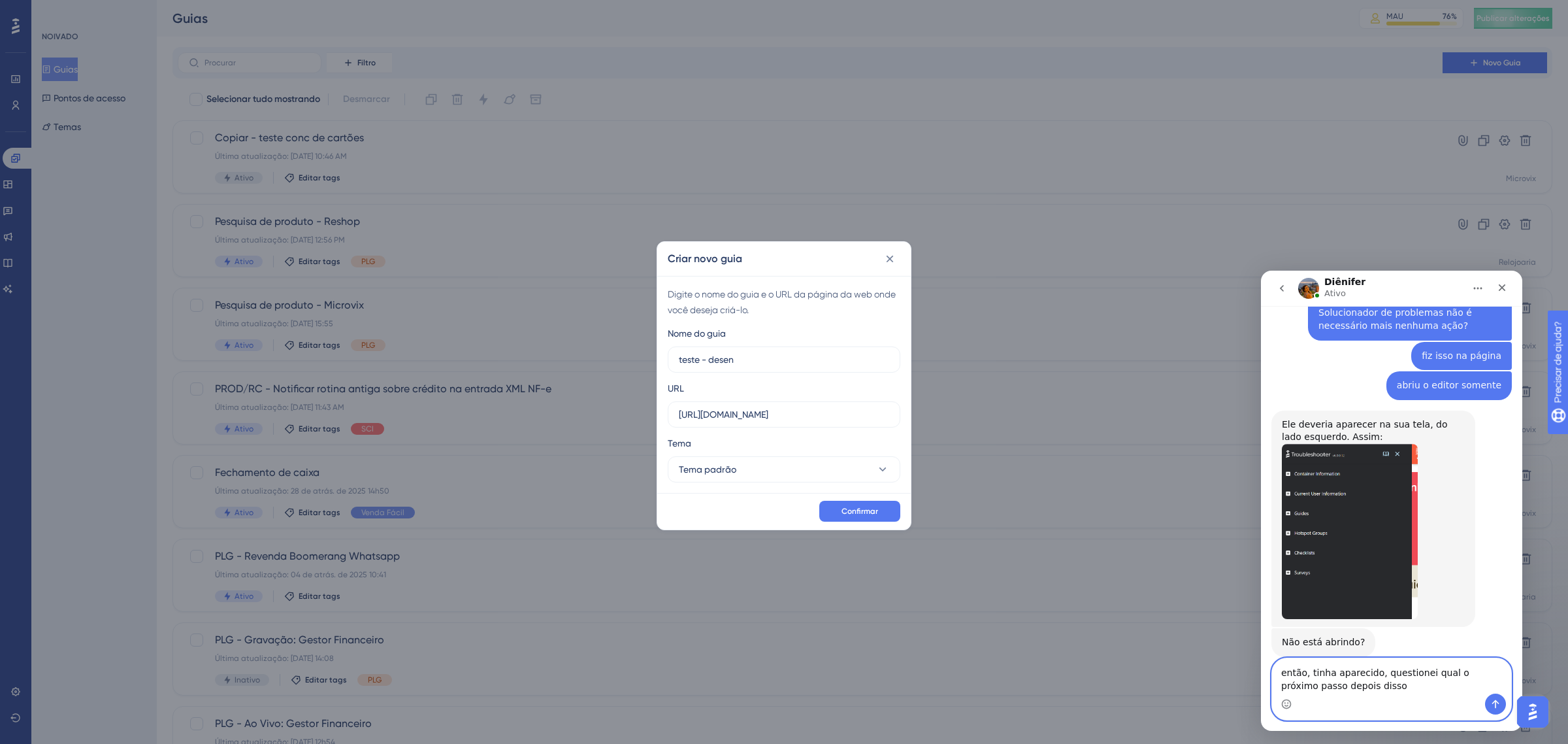
type textarea "então, tinha aparecido, questionei qual o próximo passo depois disso"
click at [1500, 703] on icon "Enviar mensagem…" at bounding box center [1496, 704] width 11 height 11
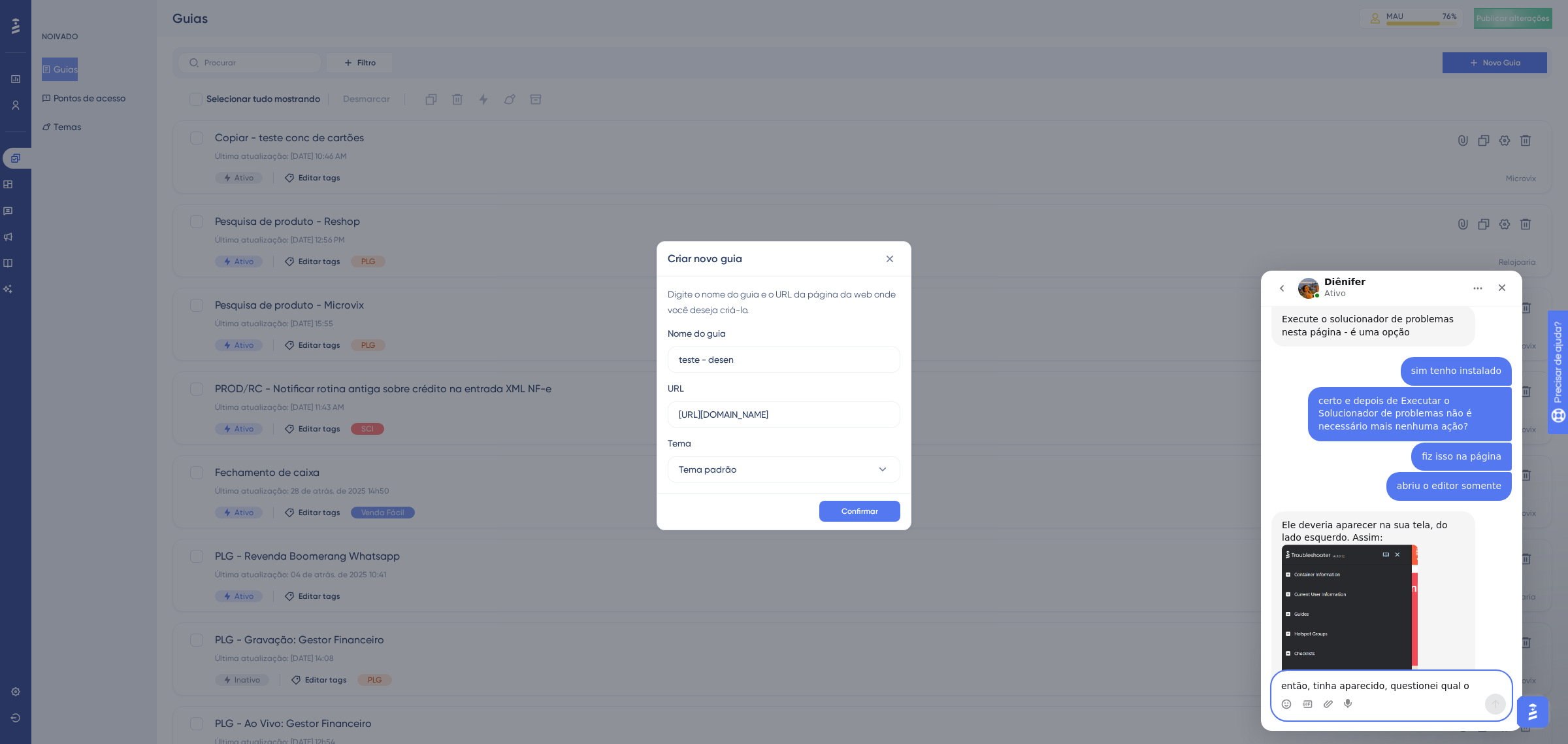
scroll to position [1370, 0]
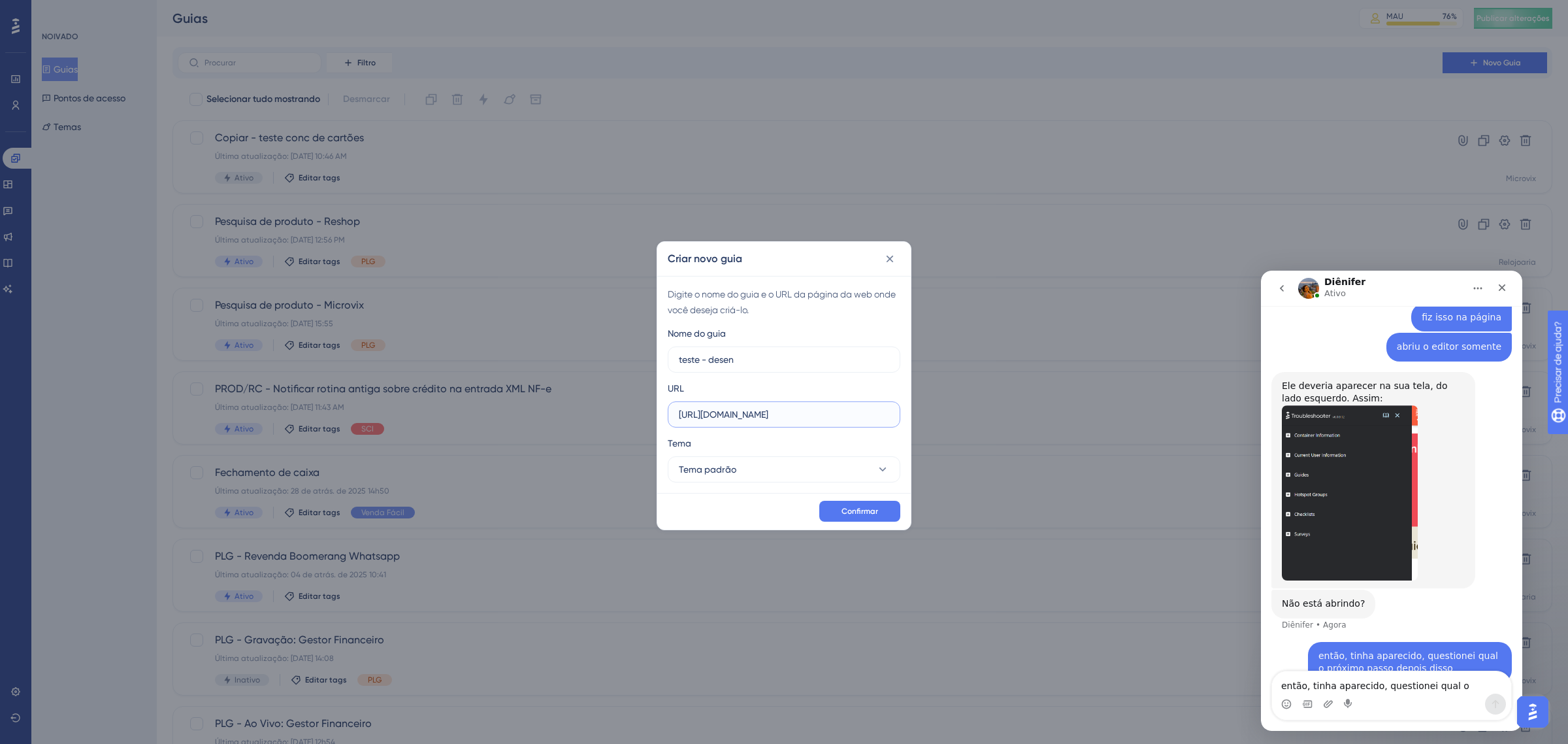
click at [794, 413] on input "https://linx-homologacao.microvix.com.br" at bounding box center [784, 415] width 211 height 14
type input "https://9011-erpwebapp-exppagrec.microvix.com.br/gestao-financeira/dashboard?au…"
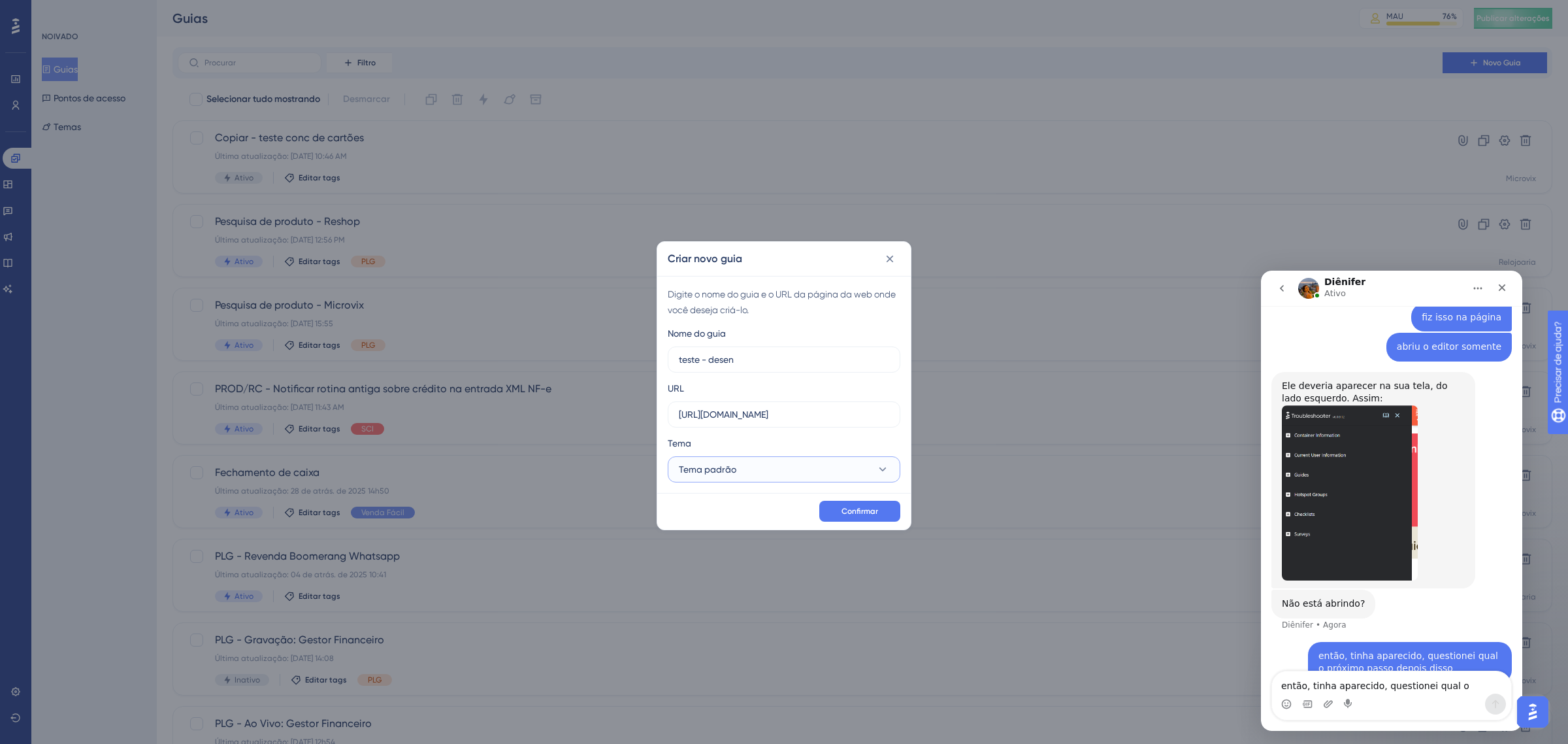
click at [760, 475] on button "Tema padrão" at bounding box center [784, 469] width 232 height 26
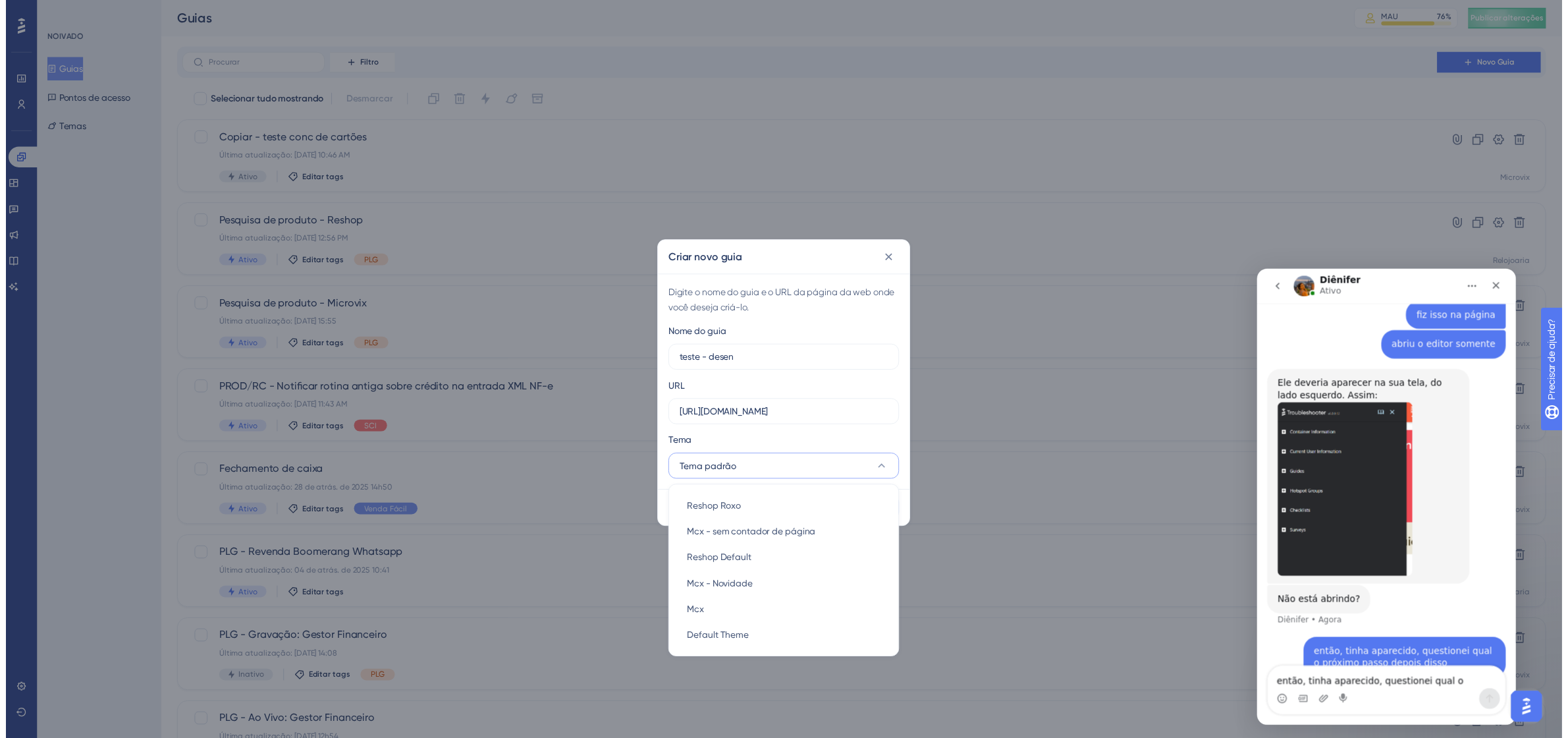
scroll to position [0, 0]
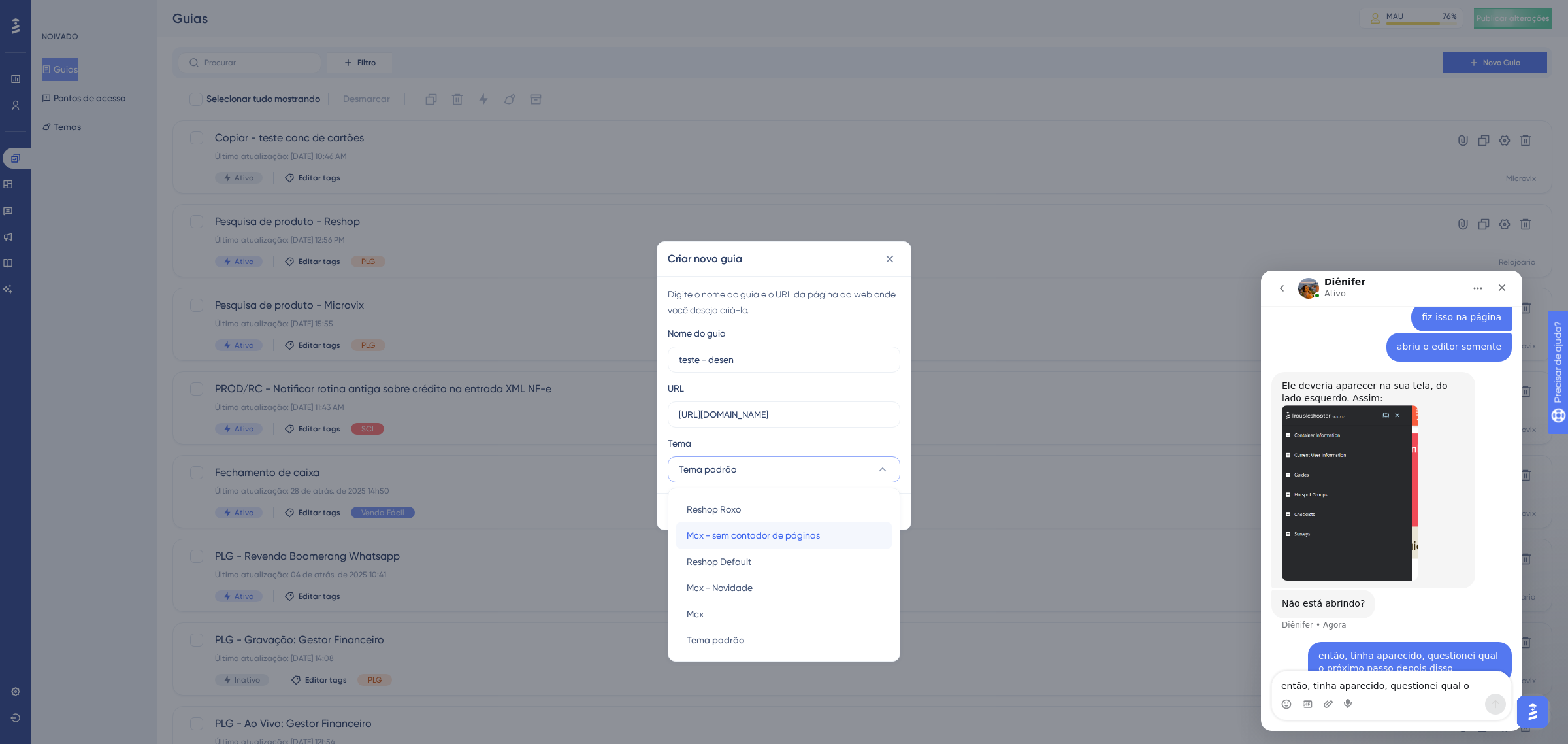
click at [784, 533] on font "Mcx - sem contador de páginas" at bounding box center [753, 535] width 134 height 11
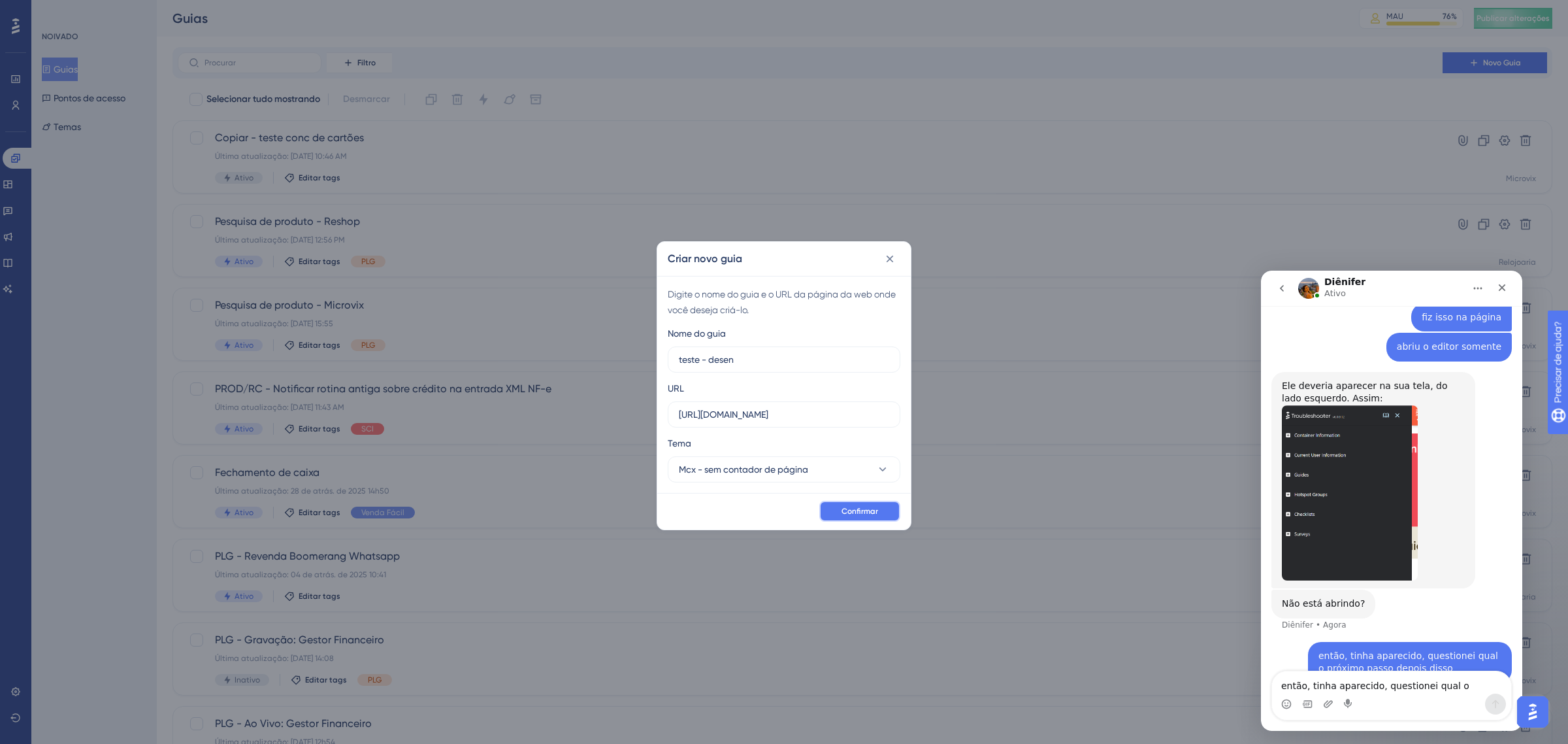
click at [880, 511] on button "Confirmar" at bounding box center [859, 512] width 81 height 21
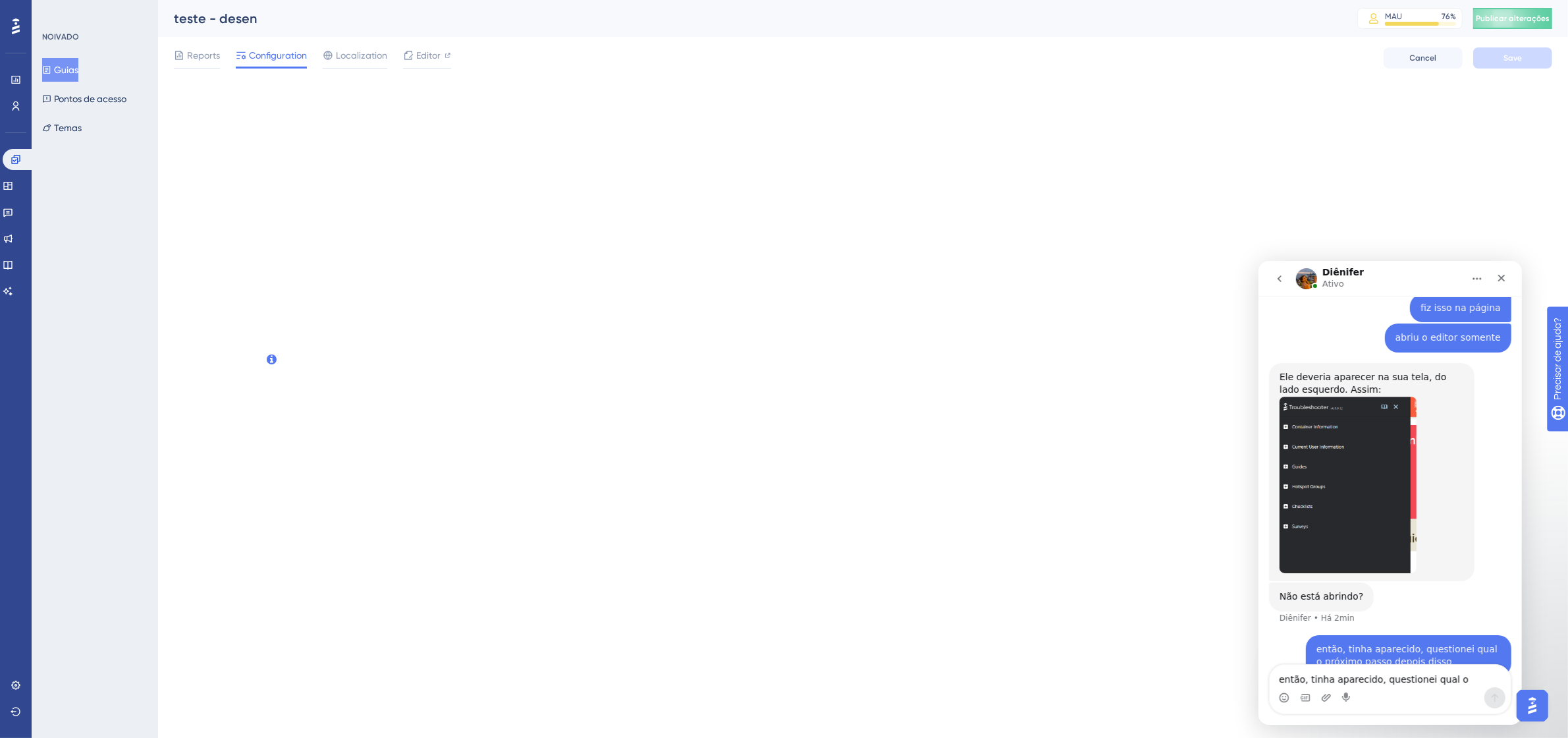
scroll to position [1432, 0]
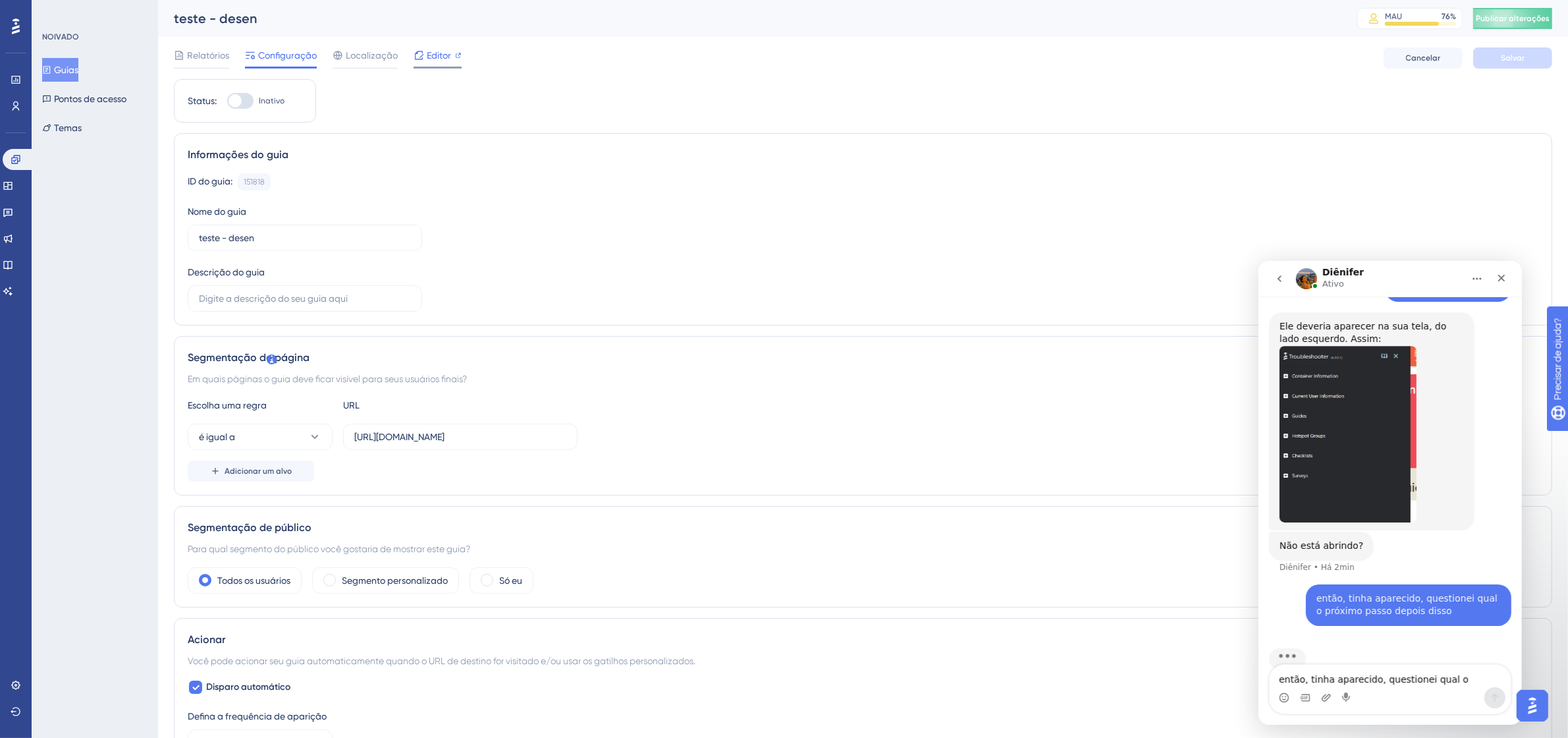
click at [442, 52] on font "Editor" at bounding box center [438, 55] width 25 height 11
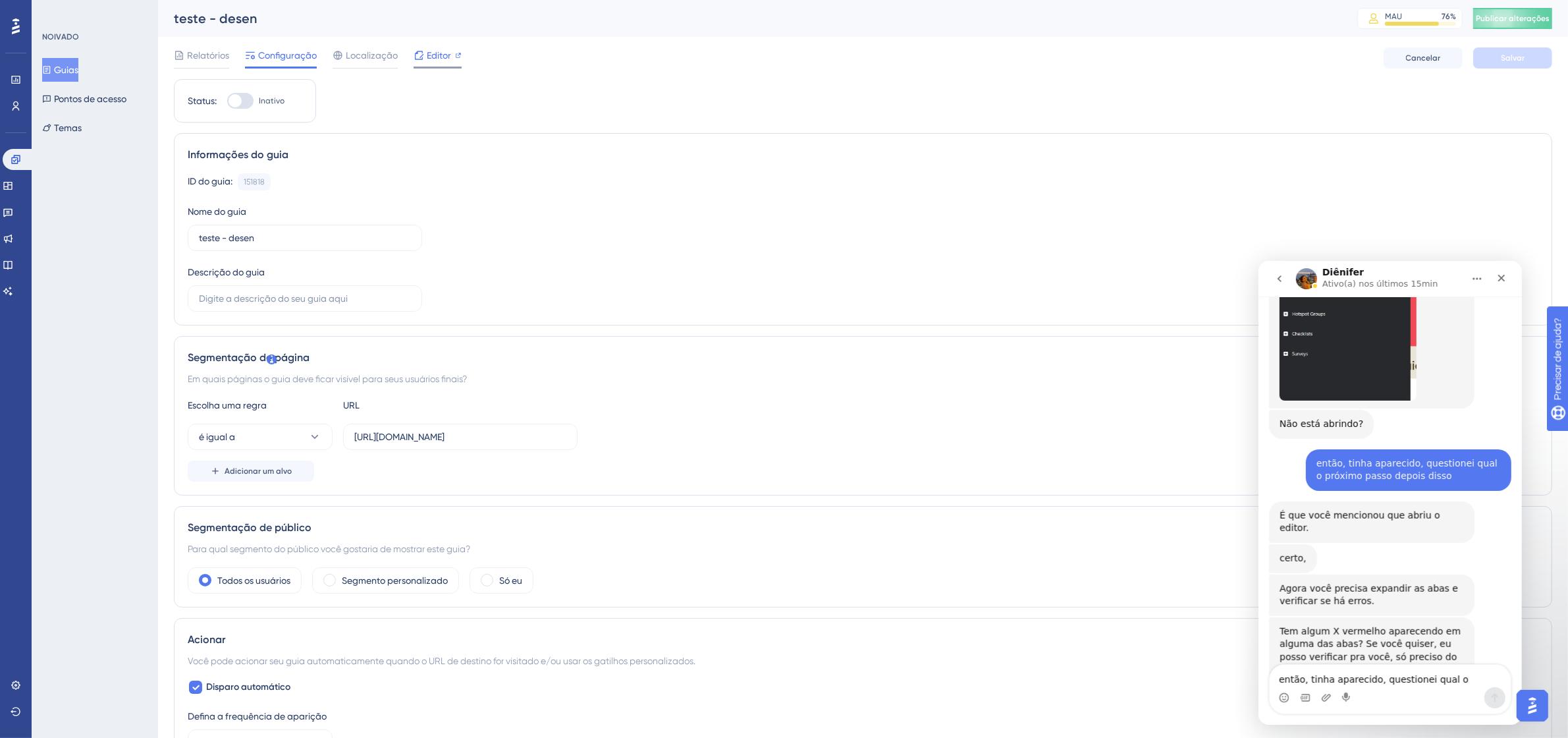
scroll to position [1562, 0]
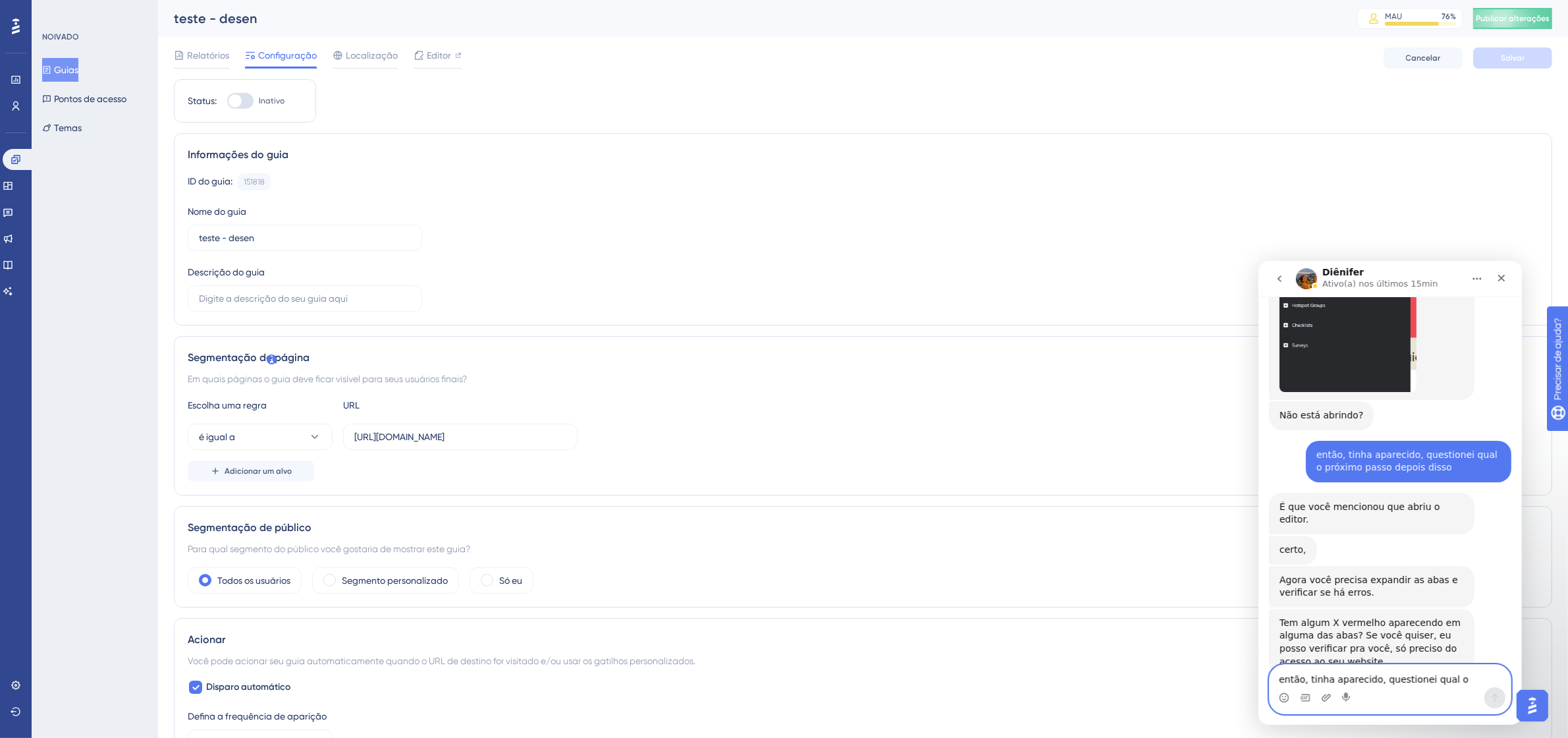
click at [1347, 683] on textarea "então, tinha aparecido, questionei qual o próximo passo depois disso" at bounding box center [1389, 676] width 241 height 23
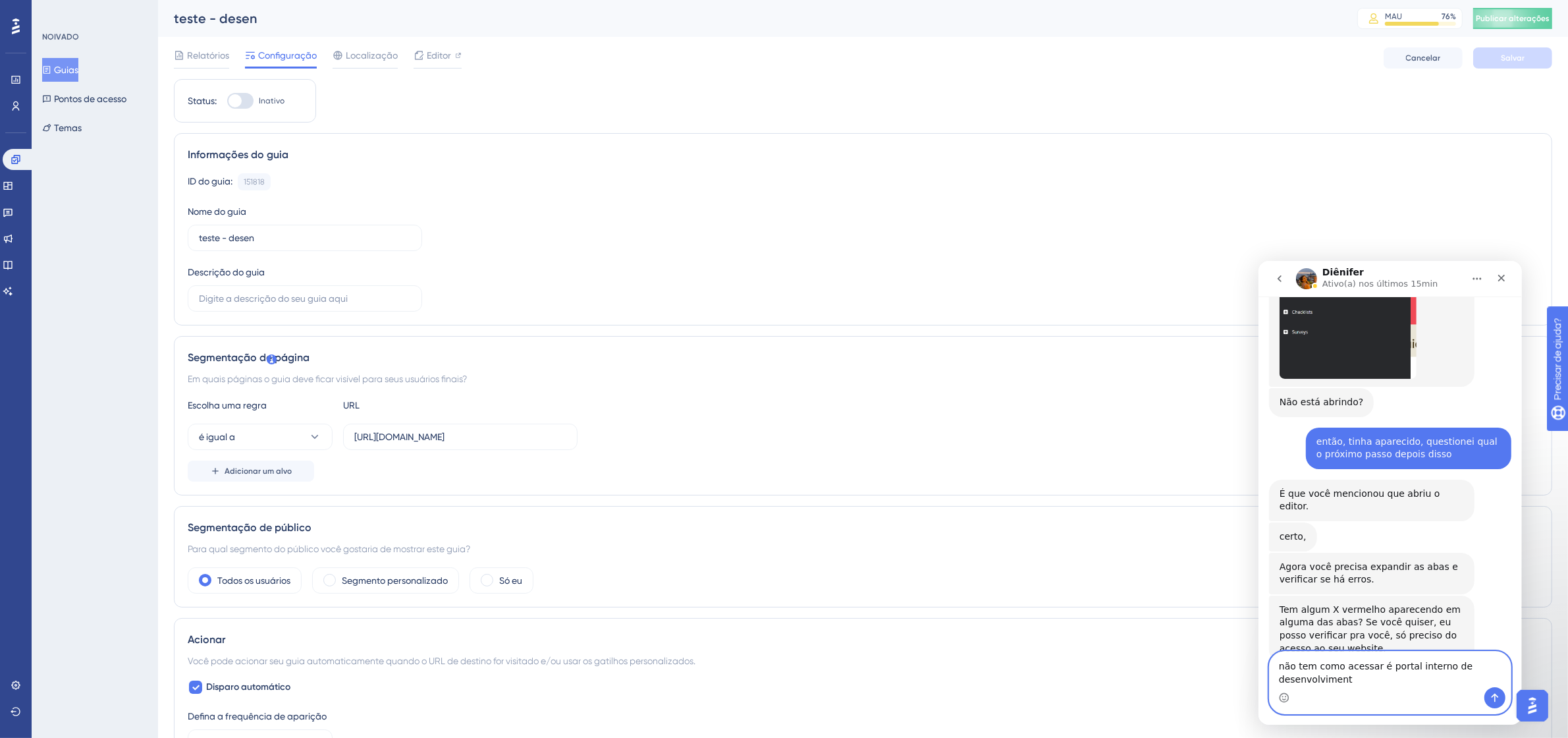
type textarea "não tem como acessar é portal interno de desenvolvimento"
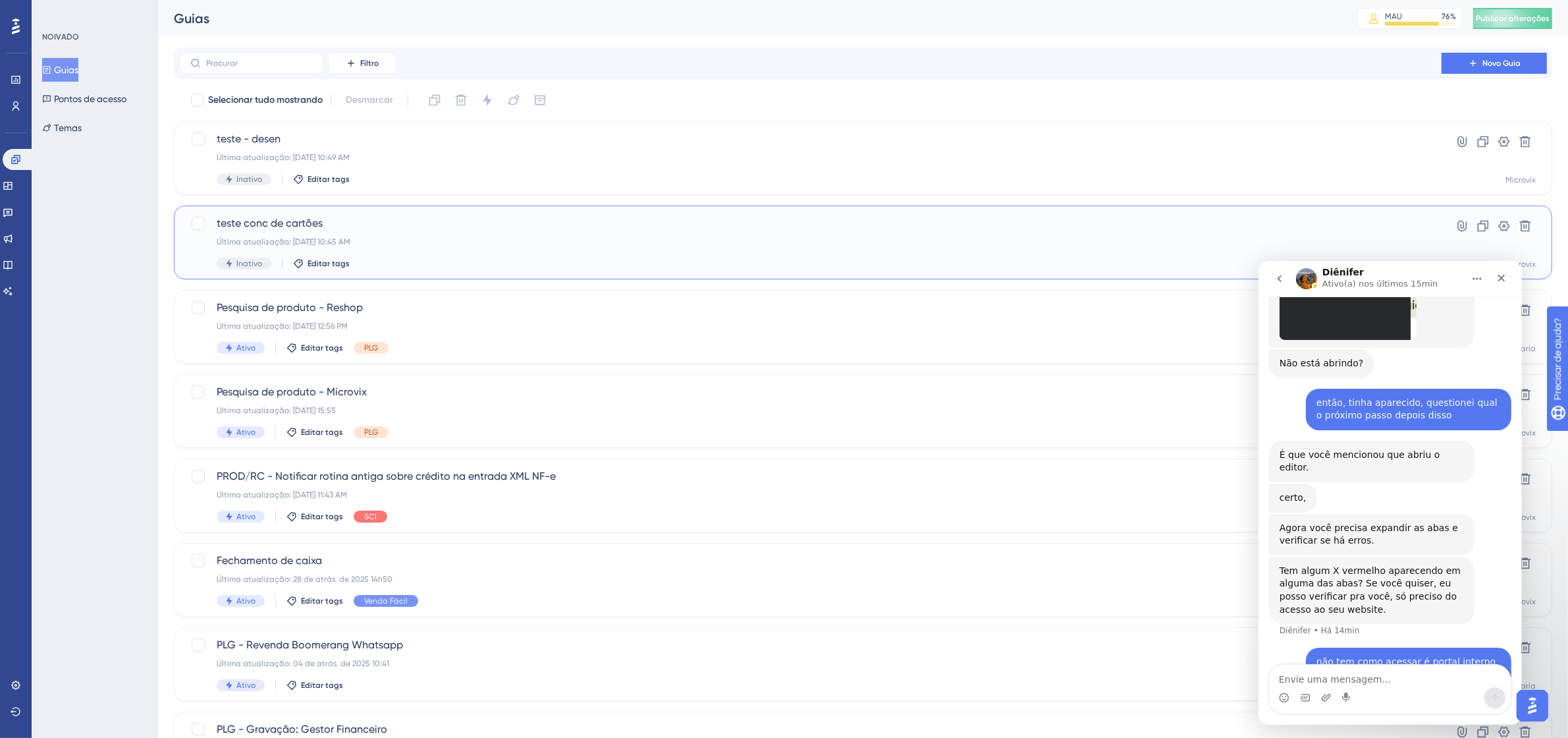
click at [499, 232] on div "teste conc de cartões Última atualização: 12 de set. de 2025 10:45 AM Inativo E…" at bounding box center [811, 242] width 1187 height 54
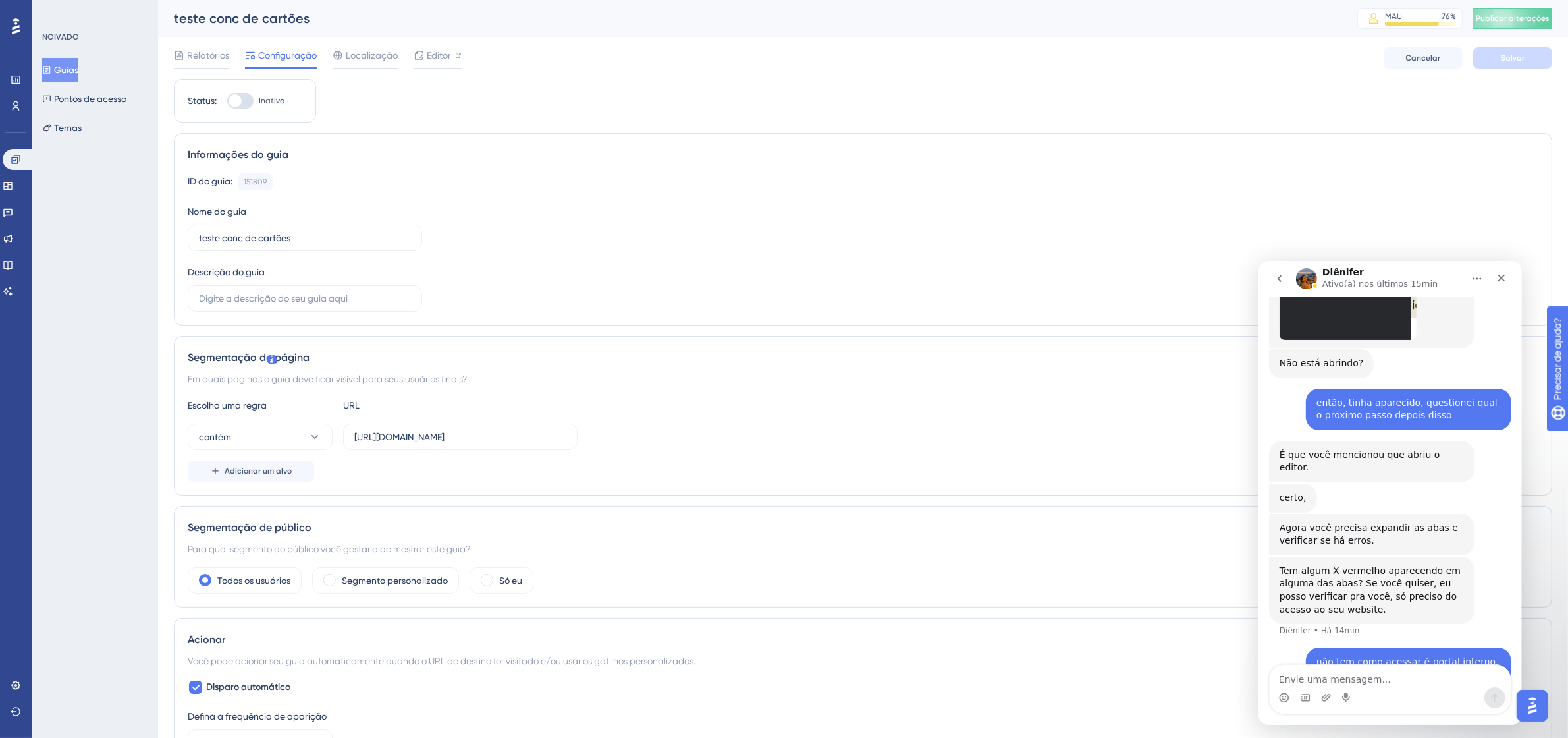
click at [238, 94] on div at bounding box center [241, 101] width 27 height 16
click at [228, 101] on input "Inativo" at bounding box center [227, 101] width 1 height 1
checkbox input "true"
click at [1513, 54] on font "Salvar" at bounding box center [1513, 58] width 24 height 9
click at [1535, 17] on font "Publicar alterações" at bounding box center [1512, 19] width 74 height 9
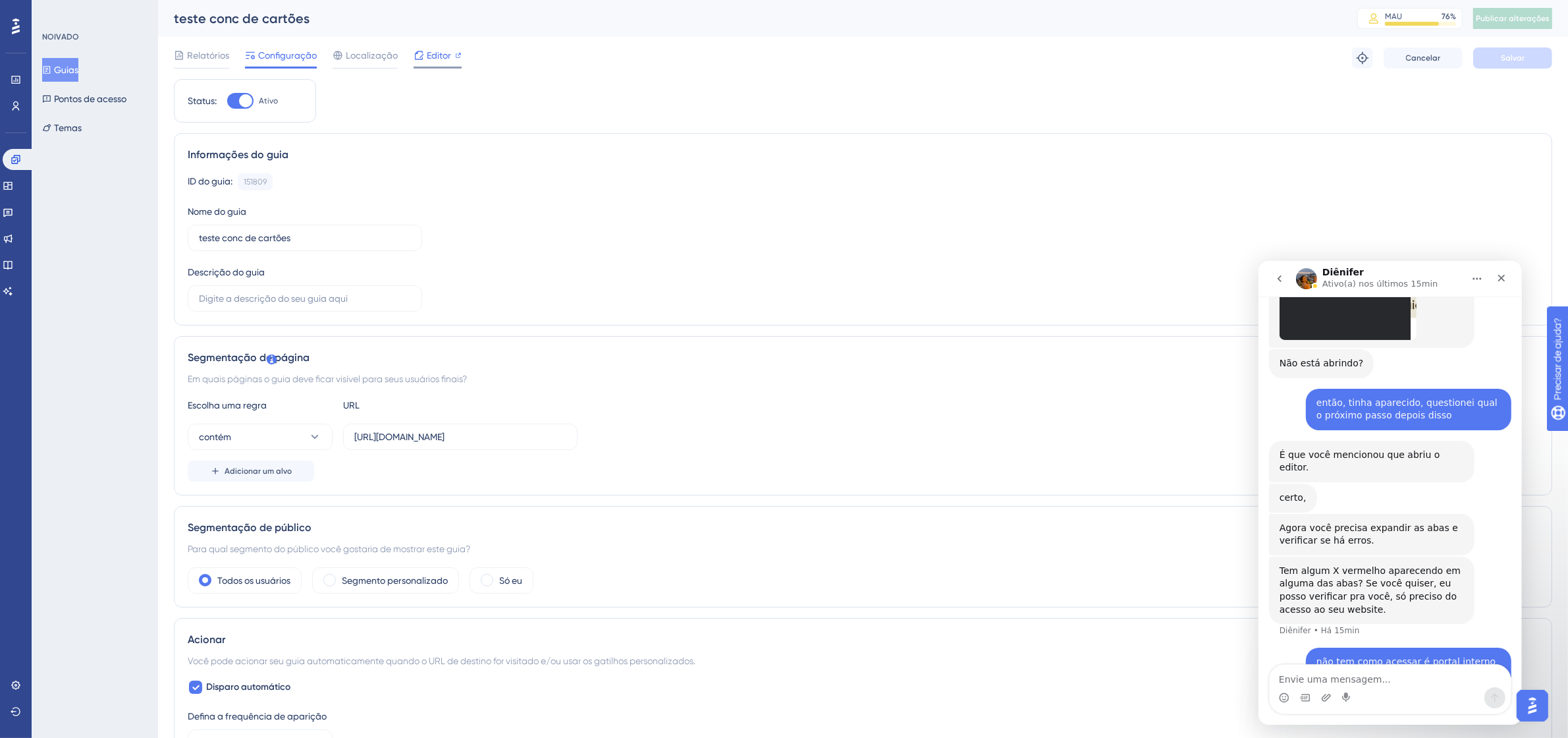
click at [458, 56] on icon at bounding box center [458, 55] width 7 height 7
click at [433, 50] on font "Editor" at bounding box center [438, 55] width 25 height 11
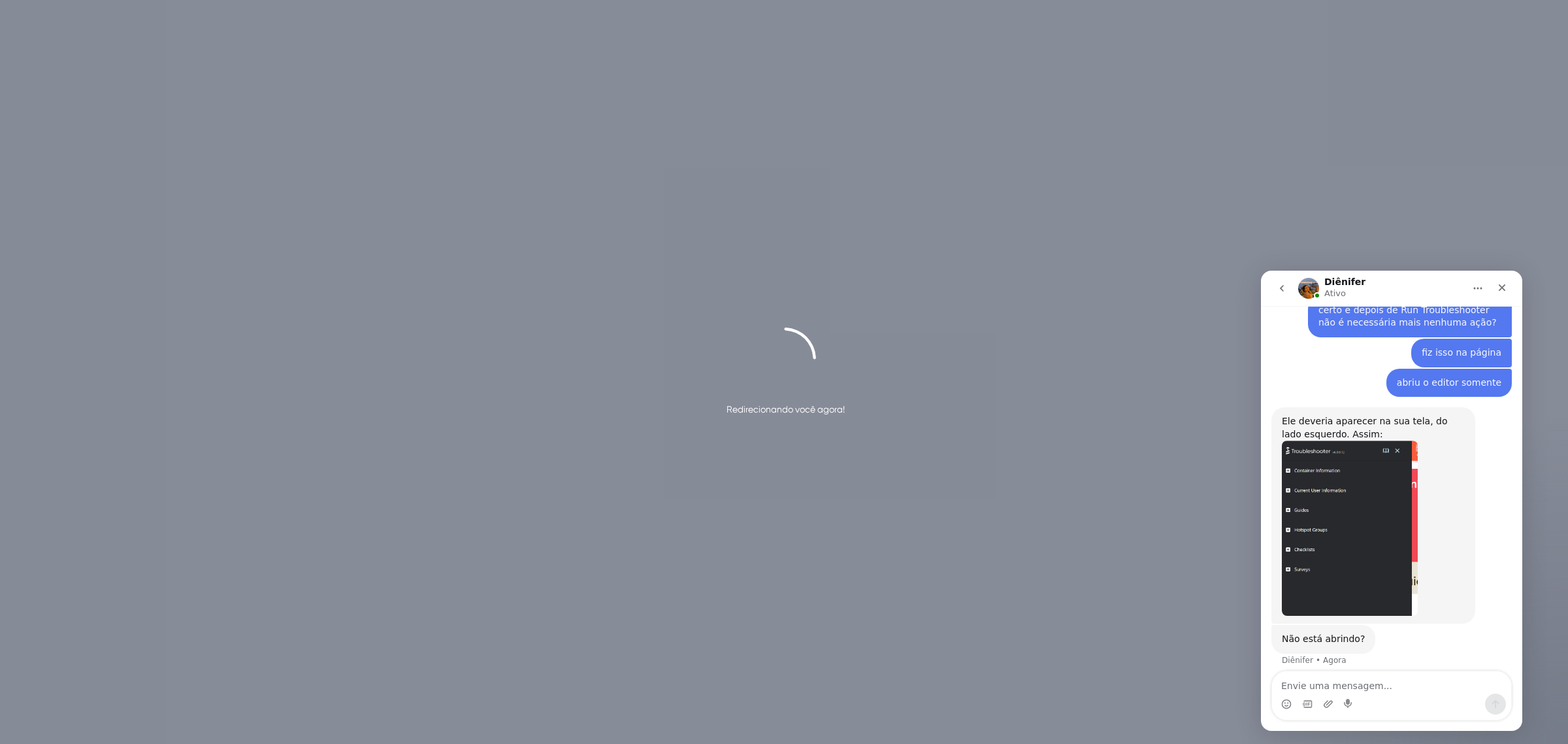
scroll to position [1344, 0]
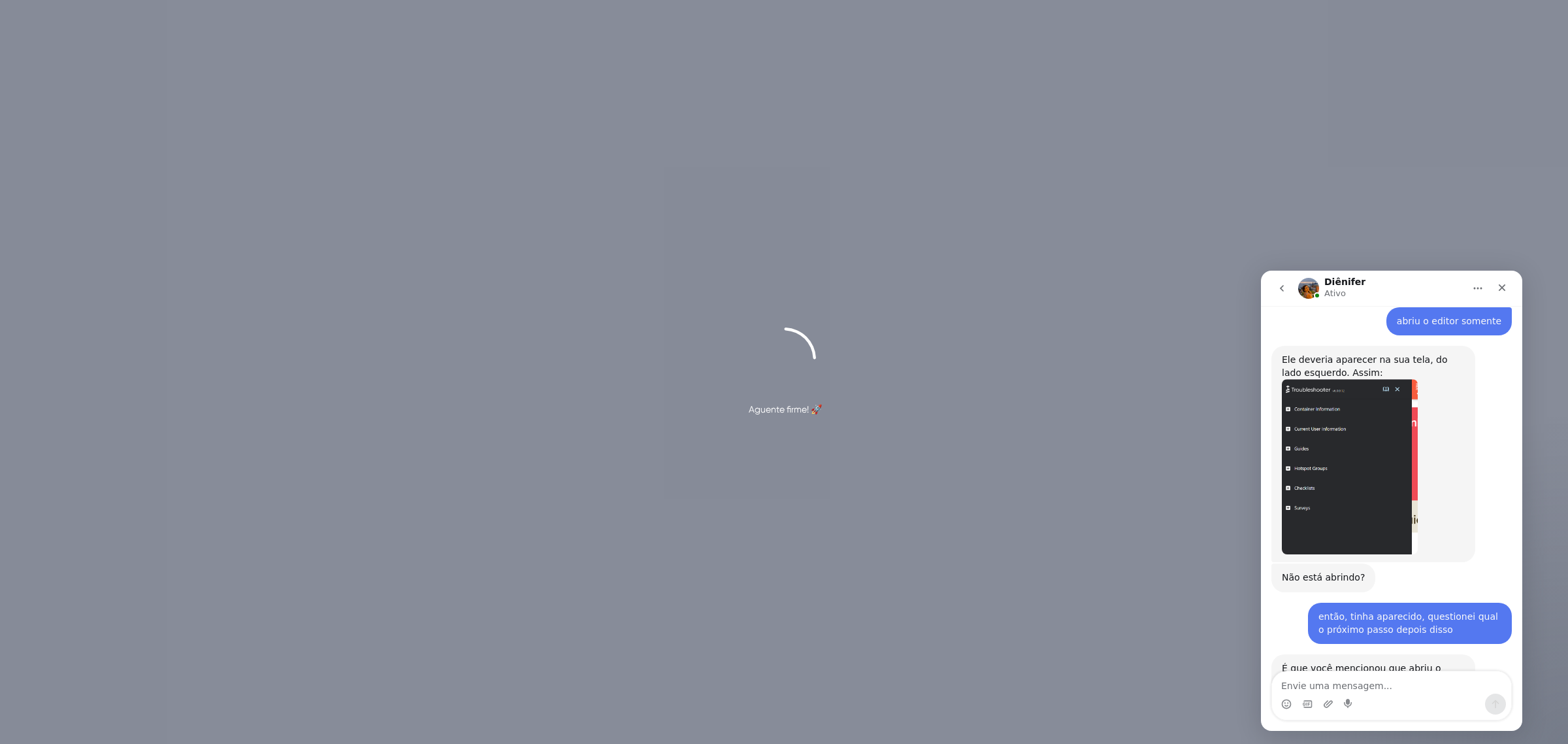
scroll to position [1414, 0]
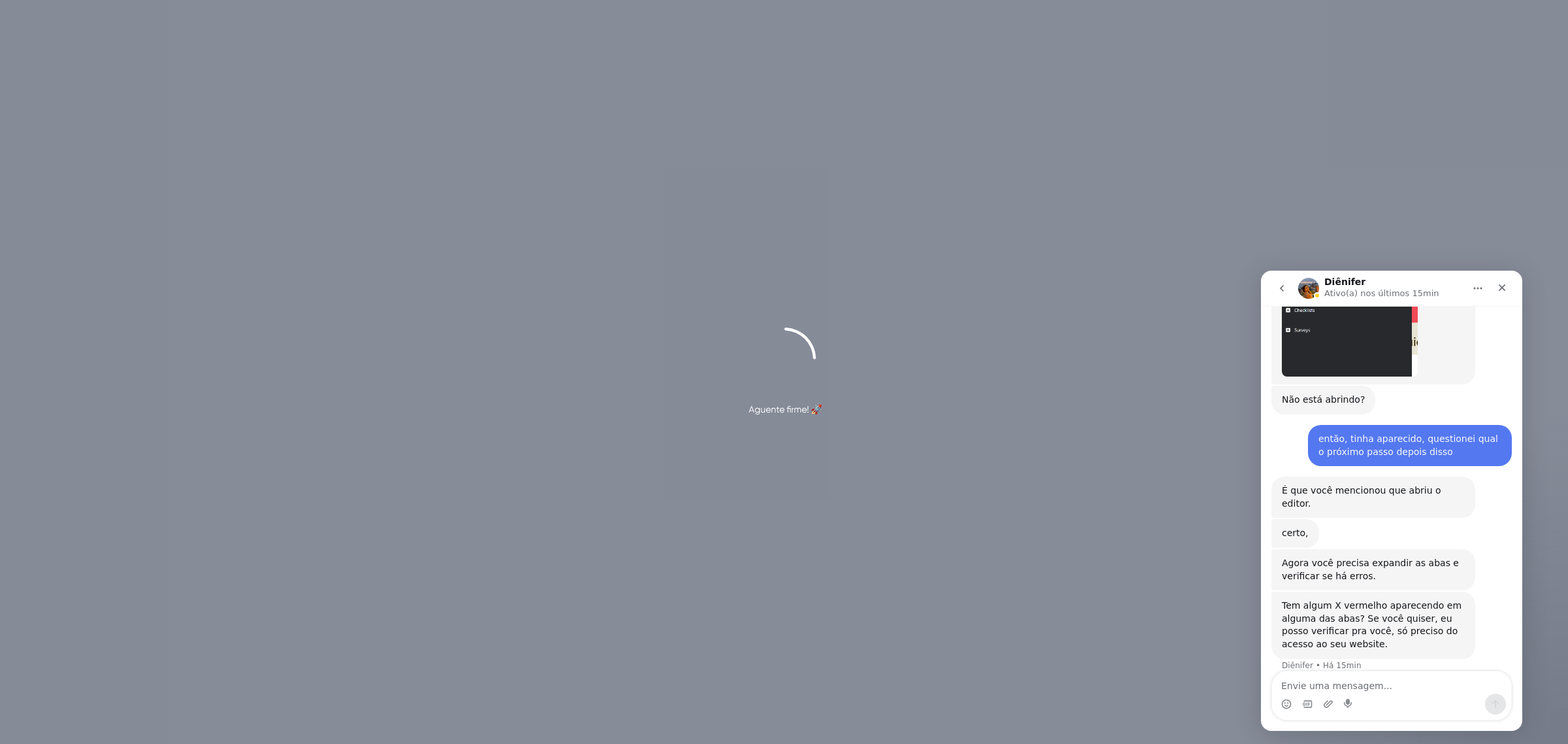
scroll to position [1576, 0]
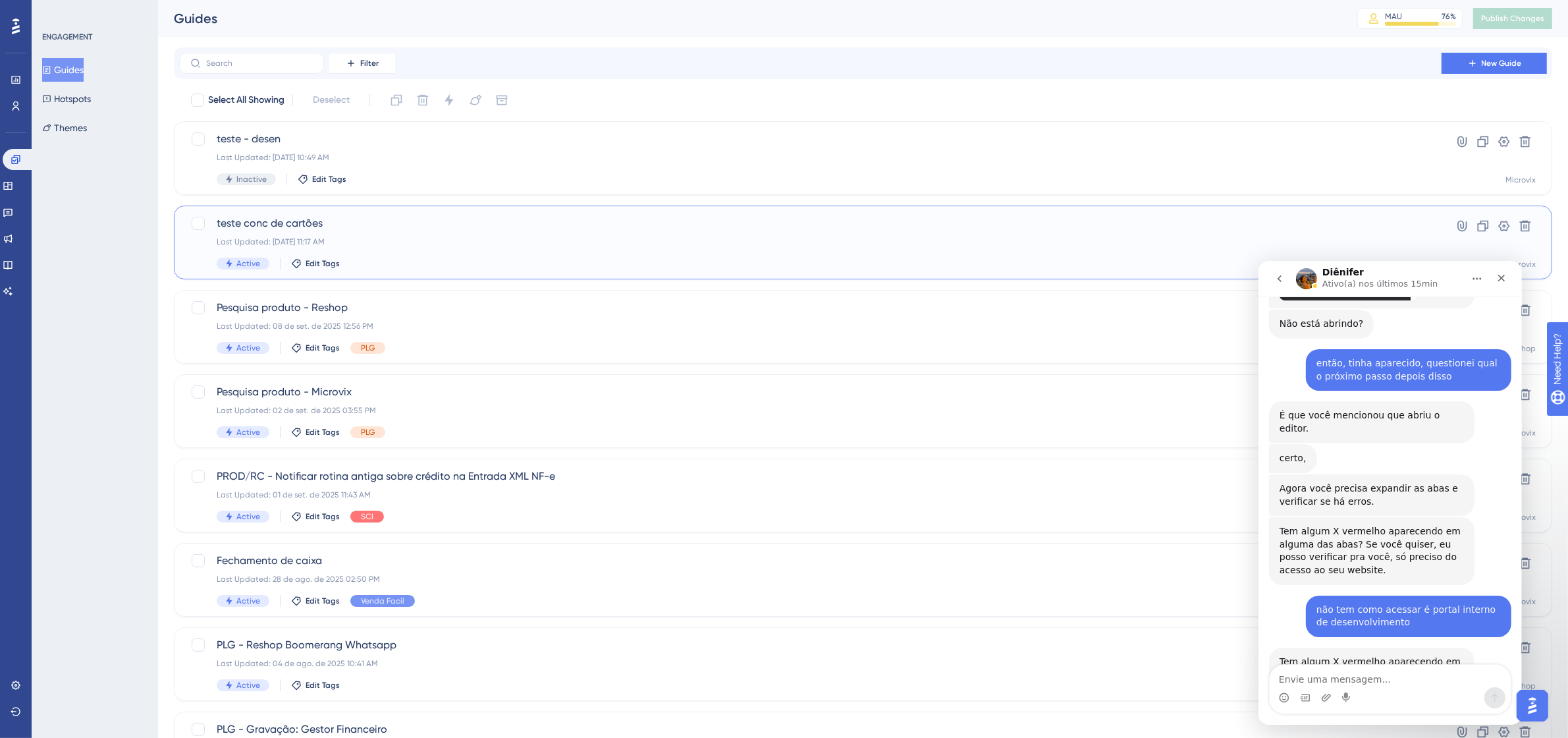
click at [503, 222] on span "teste conc de cartões" at bounding box center [811, 224] width 1187 height 16
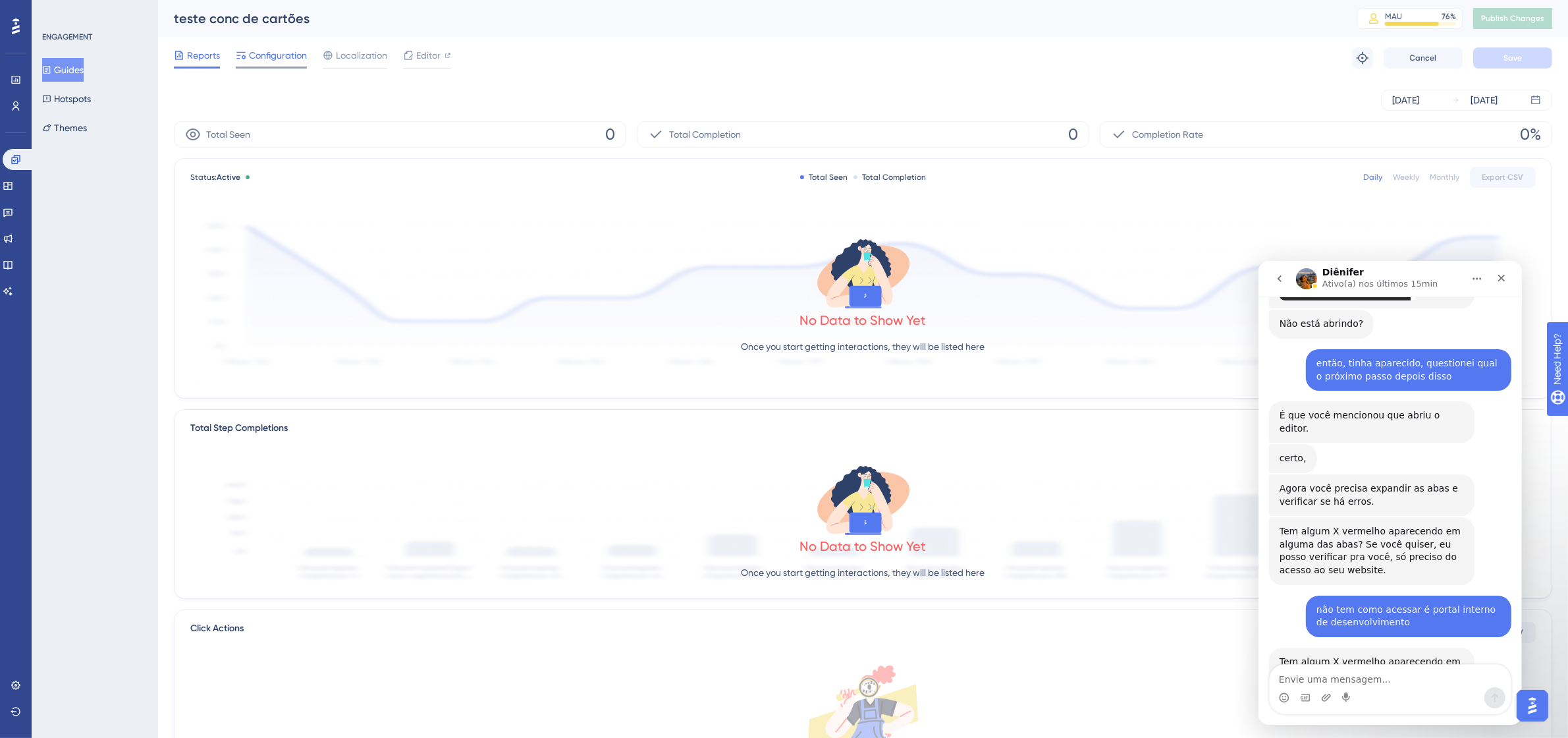
click at [280, 52] on span "Configuration" at bounding box center [277, 55] width 58 height 16
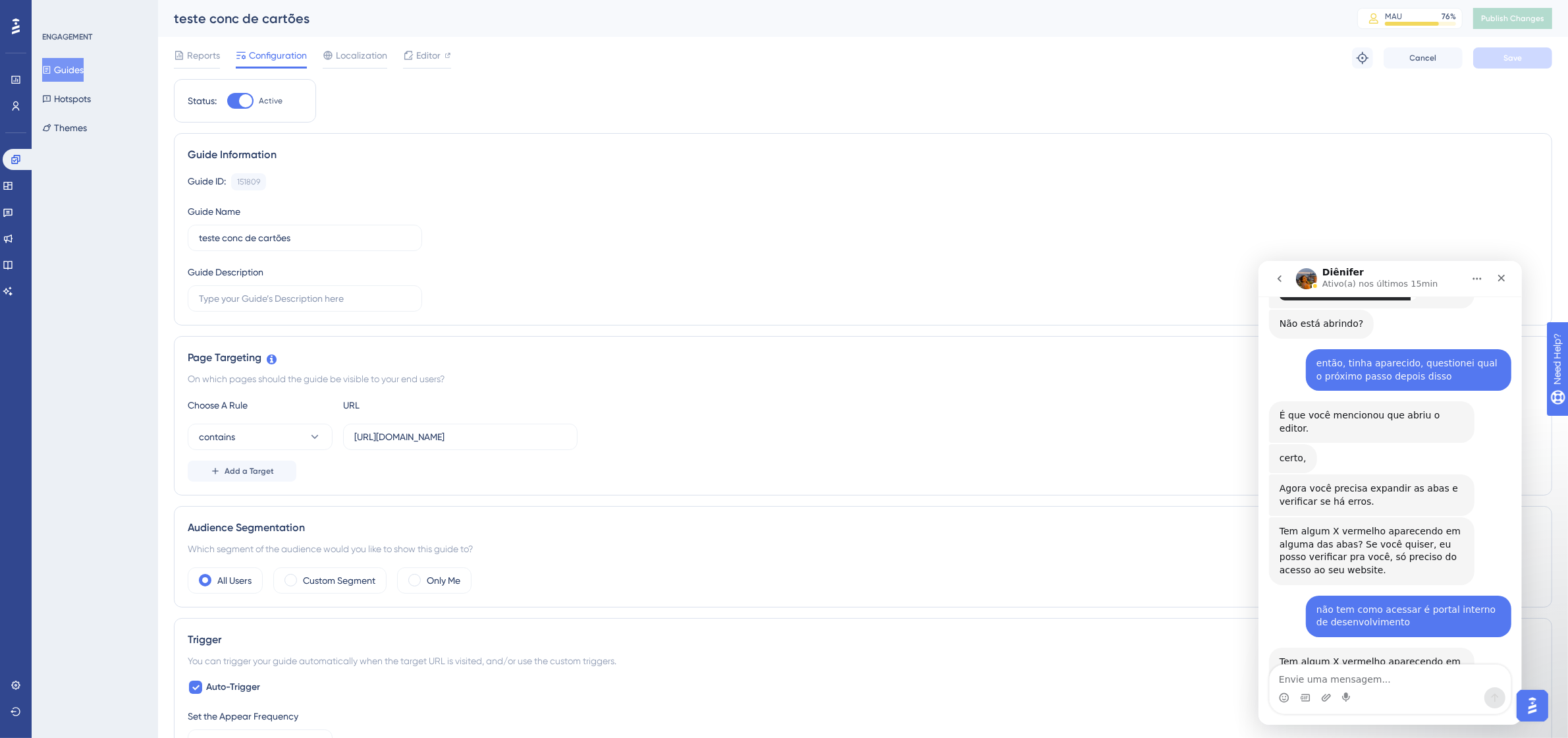
scroll to position [329, 0]
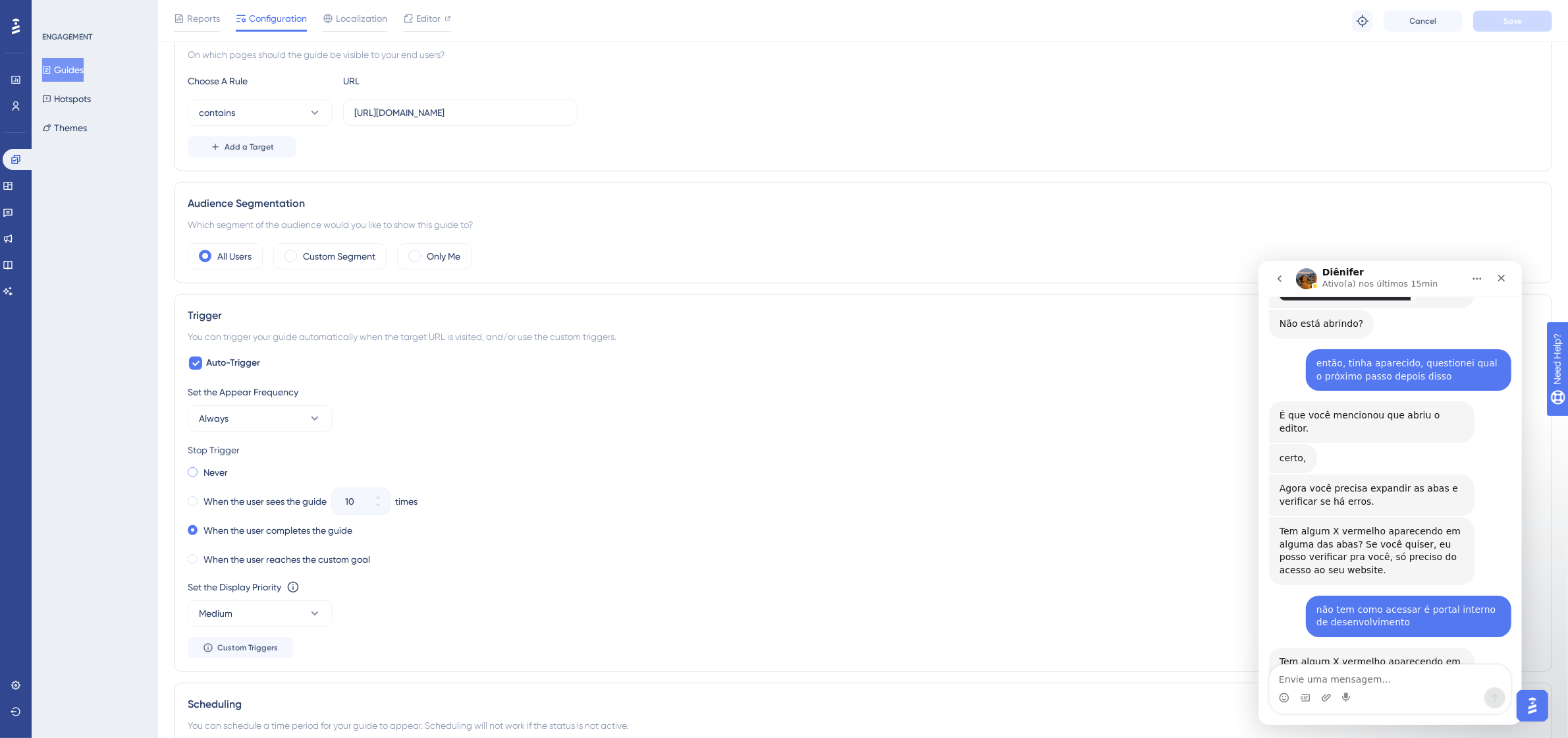
click at [220, 477] on label "Never" at bounding box center [216, 473] width 25 height 16
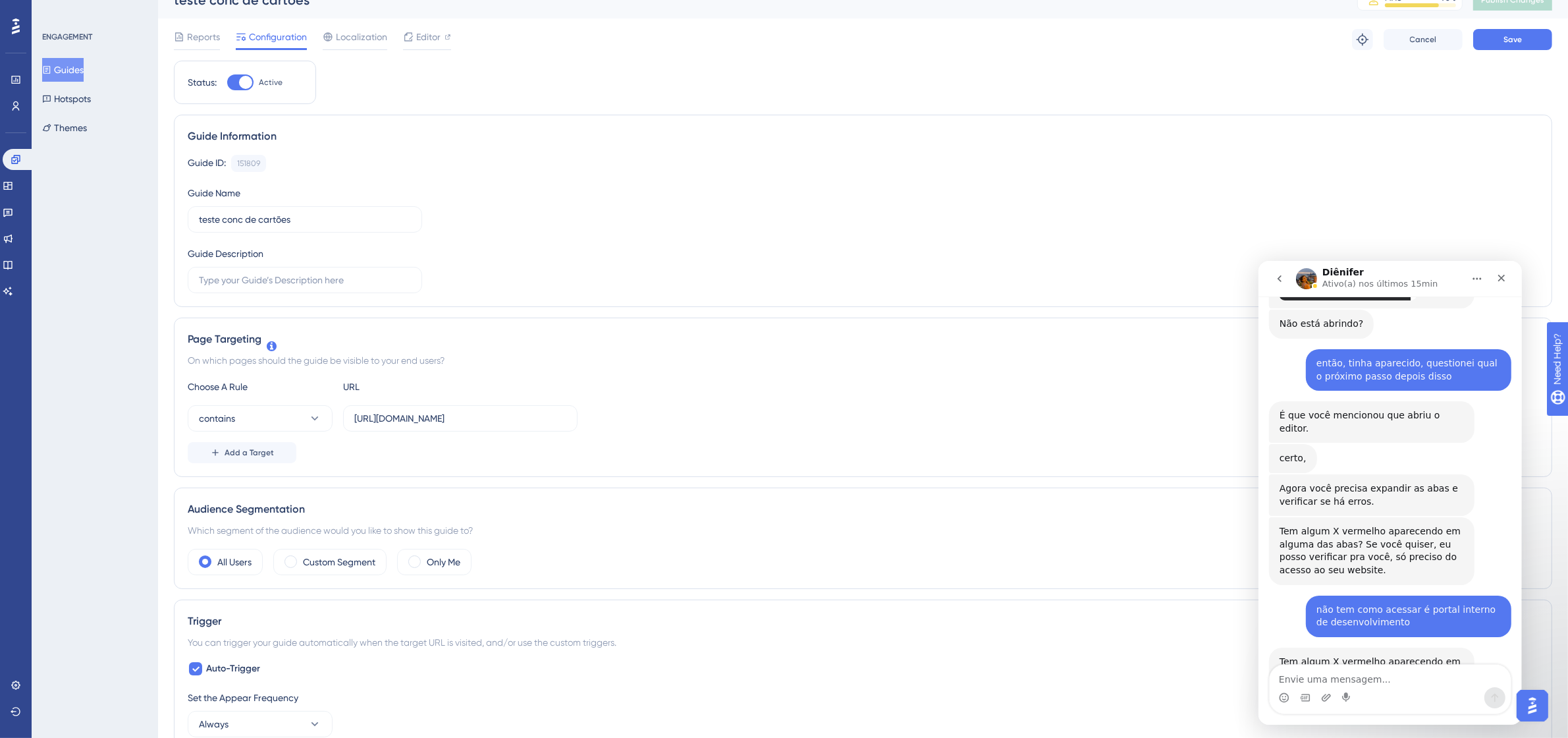
scroll to position [0, 0]
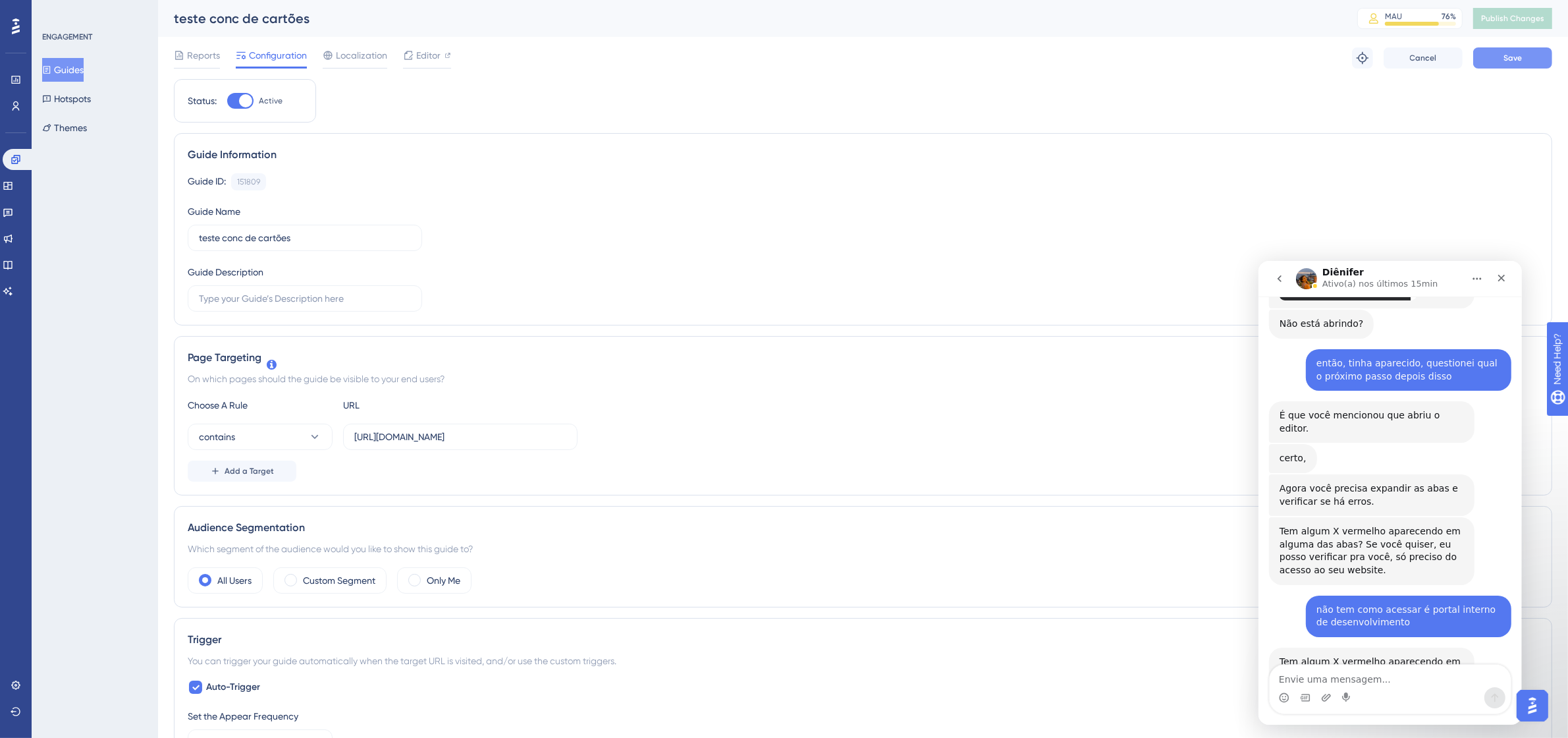
click at [1506, 54] on span "Save" at bounding box center [1513, 58] width 19 height 11
click at [1534, 18] on span "Publish Changes" at bounding box center [1512, 19] width 63 height 11
click at [76, 60] on button "Guides" at bounding box center [63, 70] width 42 height 24
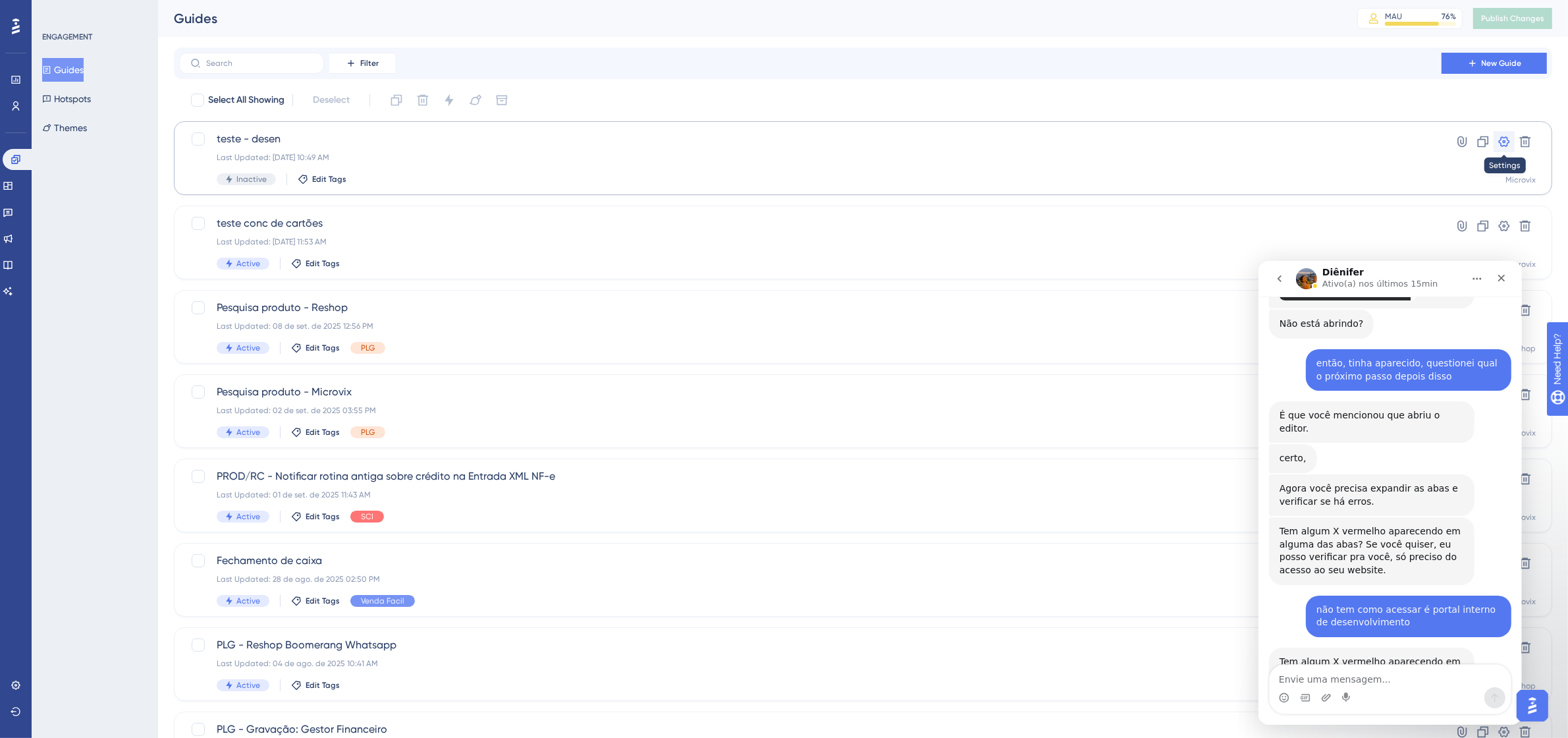
click at [1507, 137] on icon at bounding box center [1504, 142] width 11 height 11
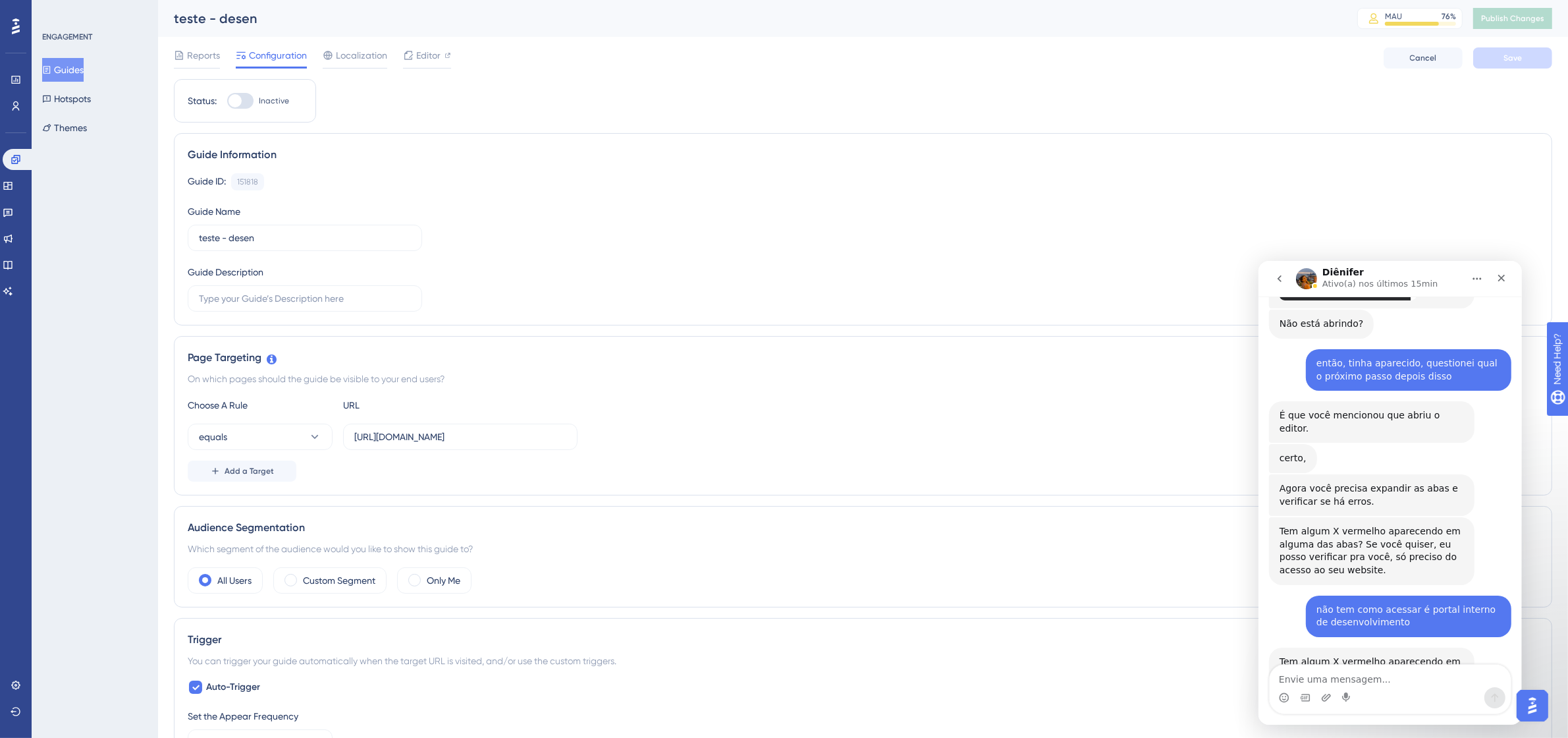
click at [247, 97] on div at bounding box center [241, 101] width 27 height 16
click at [228, 101] on input "Inactive" at bounding box center [227, 101] width 1 height 1
checkbox input "true"
click at [273, 436] on button "equals" at bounding box center [260, 437] width 145 height 27
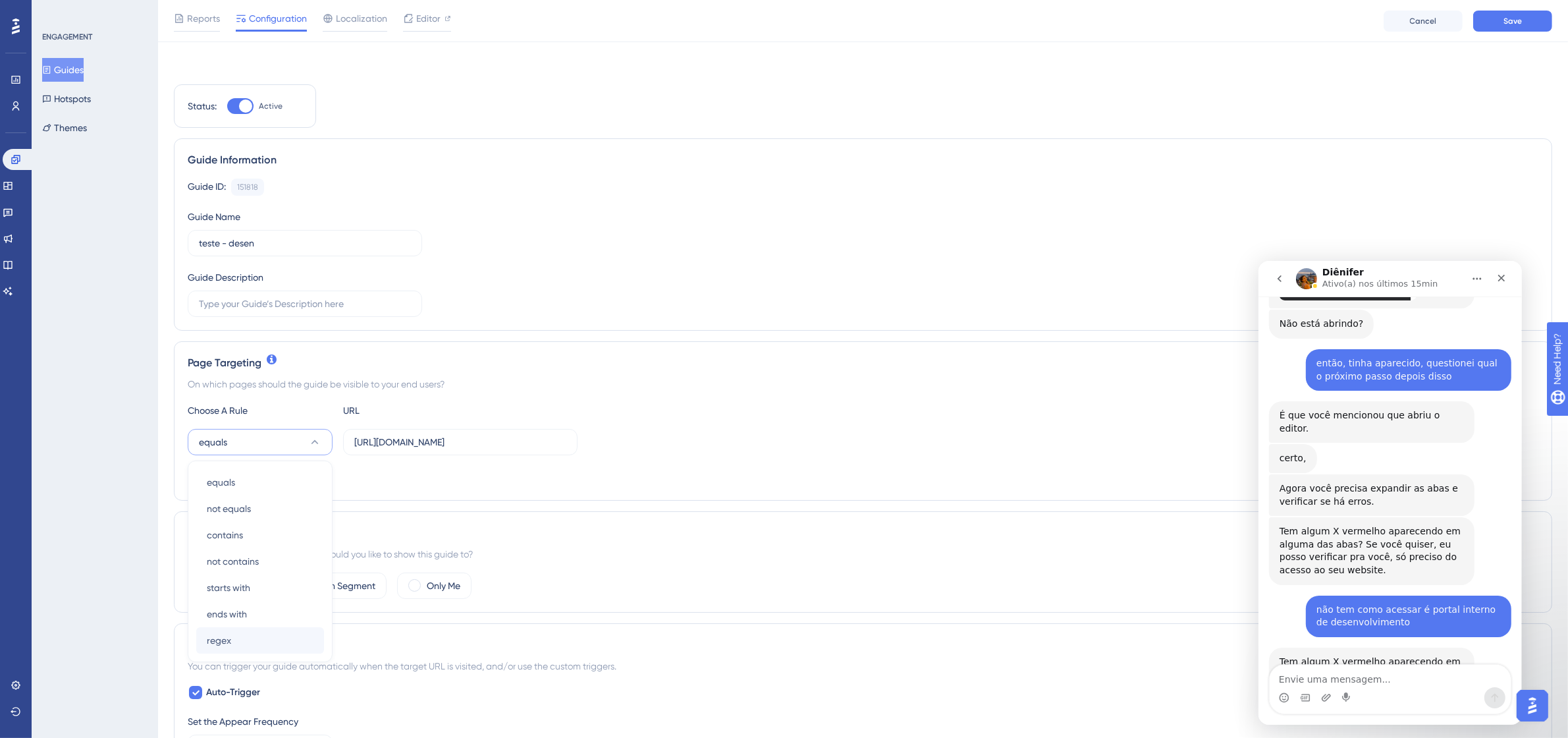
scroll to position [188, 0]
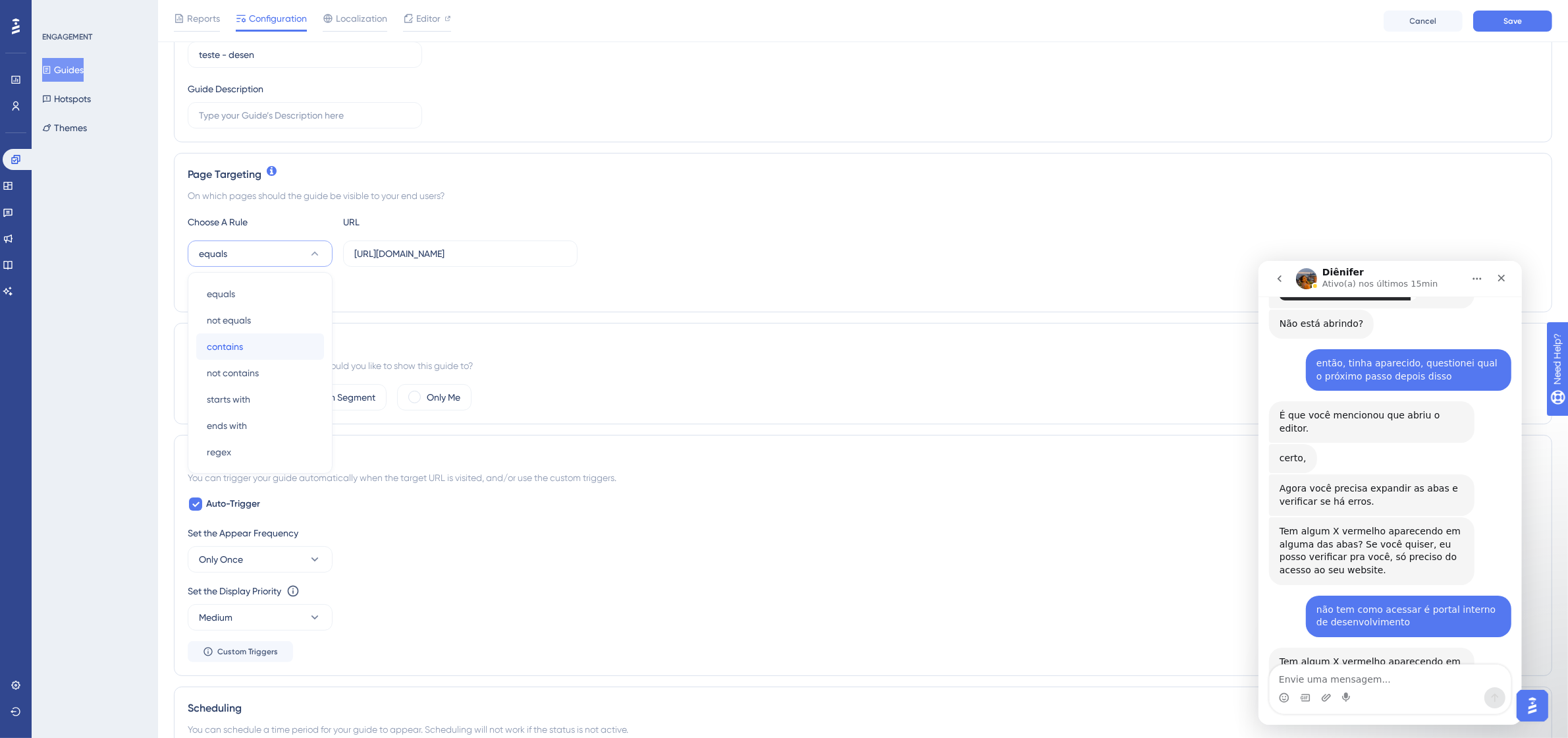
click at [260, 344] on div "contains contains" at bounding box center [260, 346] width 107 height 27
click at [1532, 15] on button "Save" at bounding box center [1512, 21] width 79 height 21
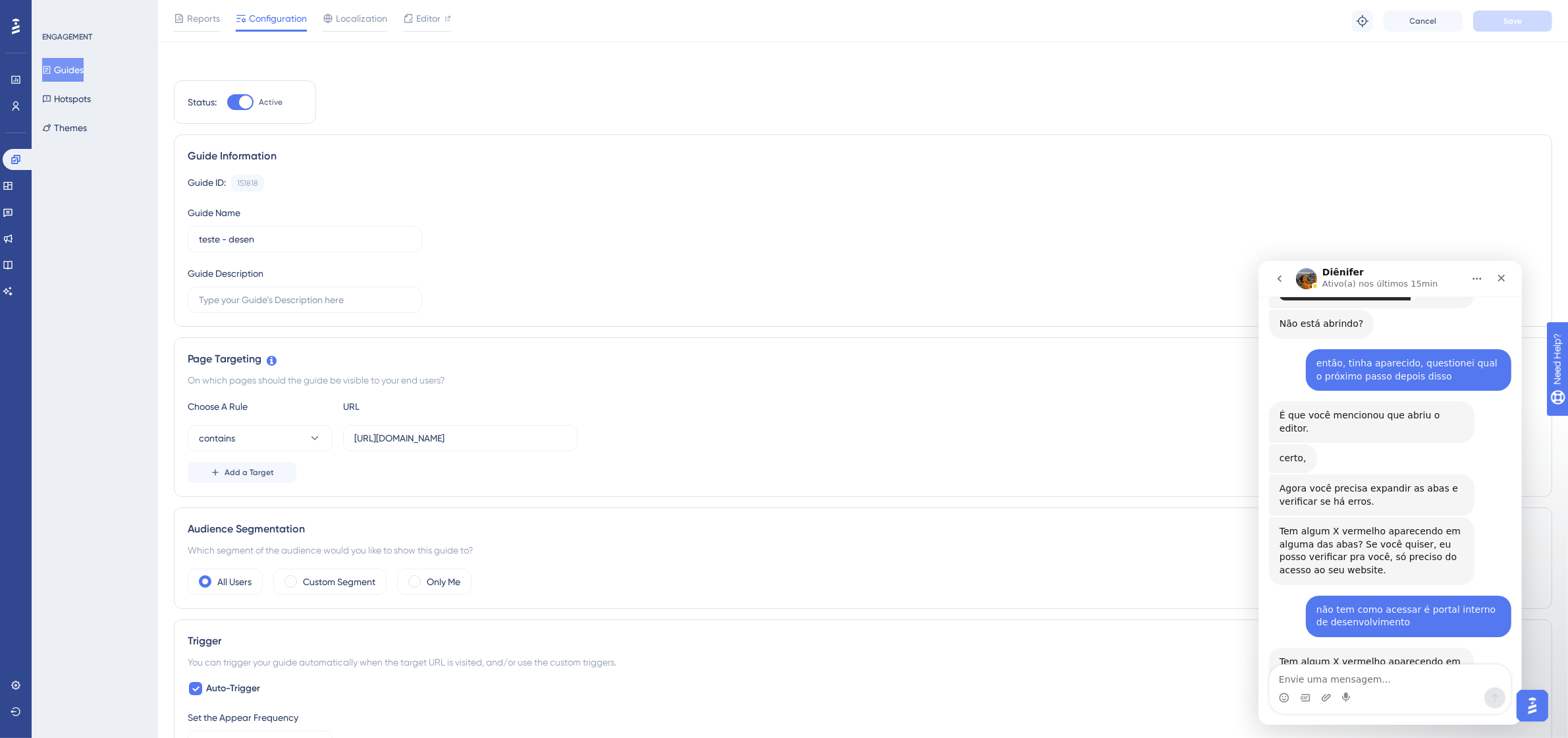
scroll to position [0, 0]
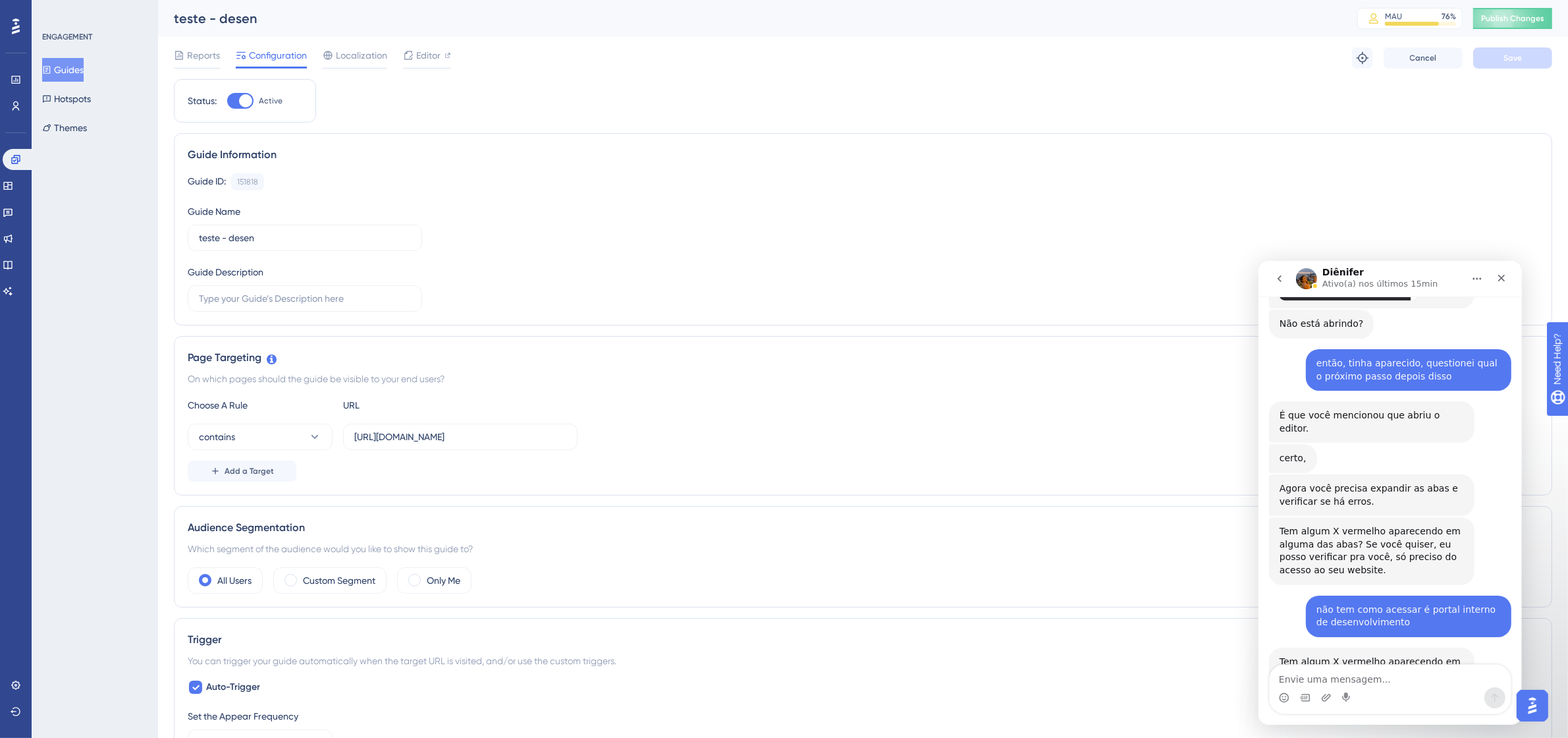
click at [1529, 30] on div "teste - desen MAU 76 % Click to see add-on and upgrade options Publish Changes" at bounding box center [863, 19] width 1410 height 37
click at [1541, 14] on span "Publish Changes" at bounding box center [1512, 19] width 63 height 11
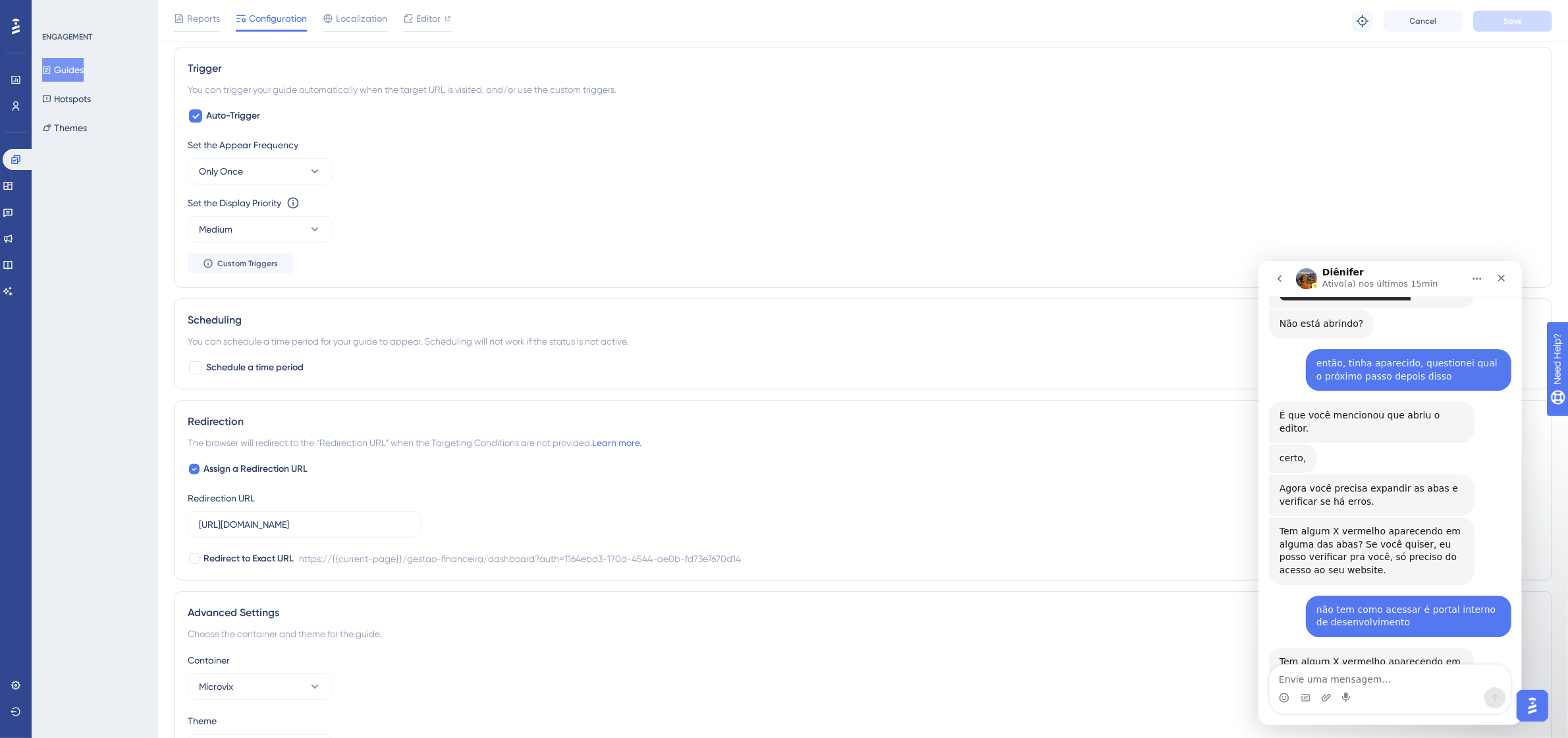
scroll to position [669, 0]
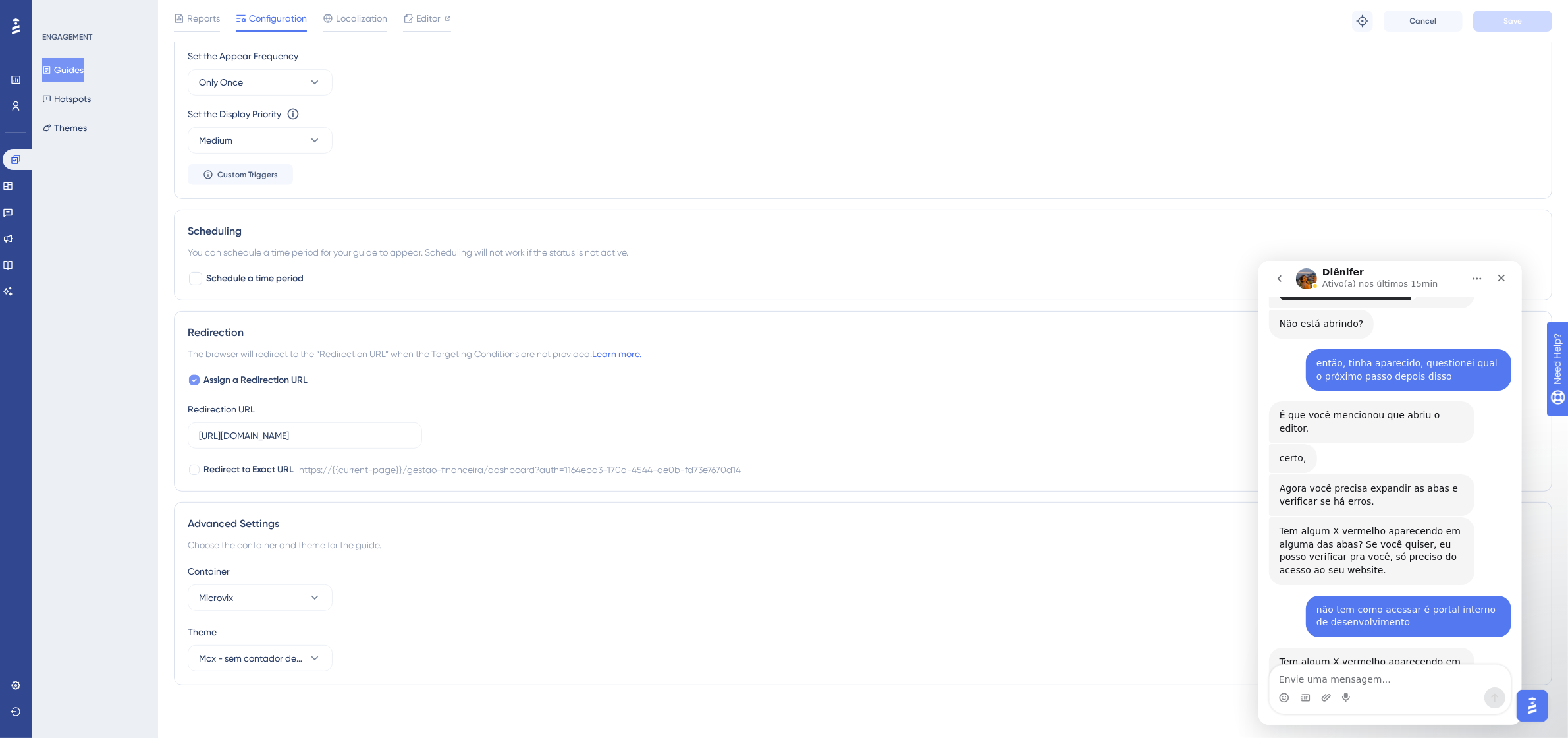
click at [195, 378] on icon at bounding box center [194, 380] width 5 height 11
checkbox input "false"
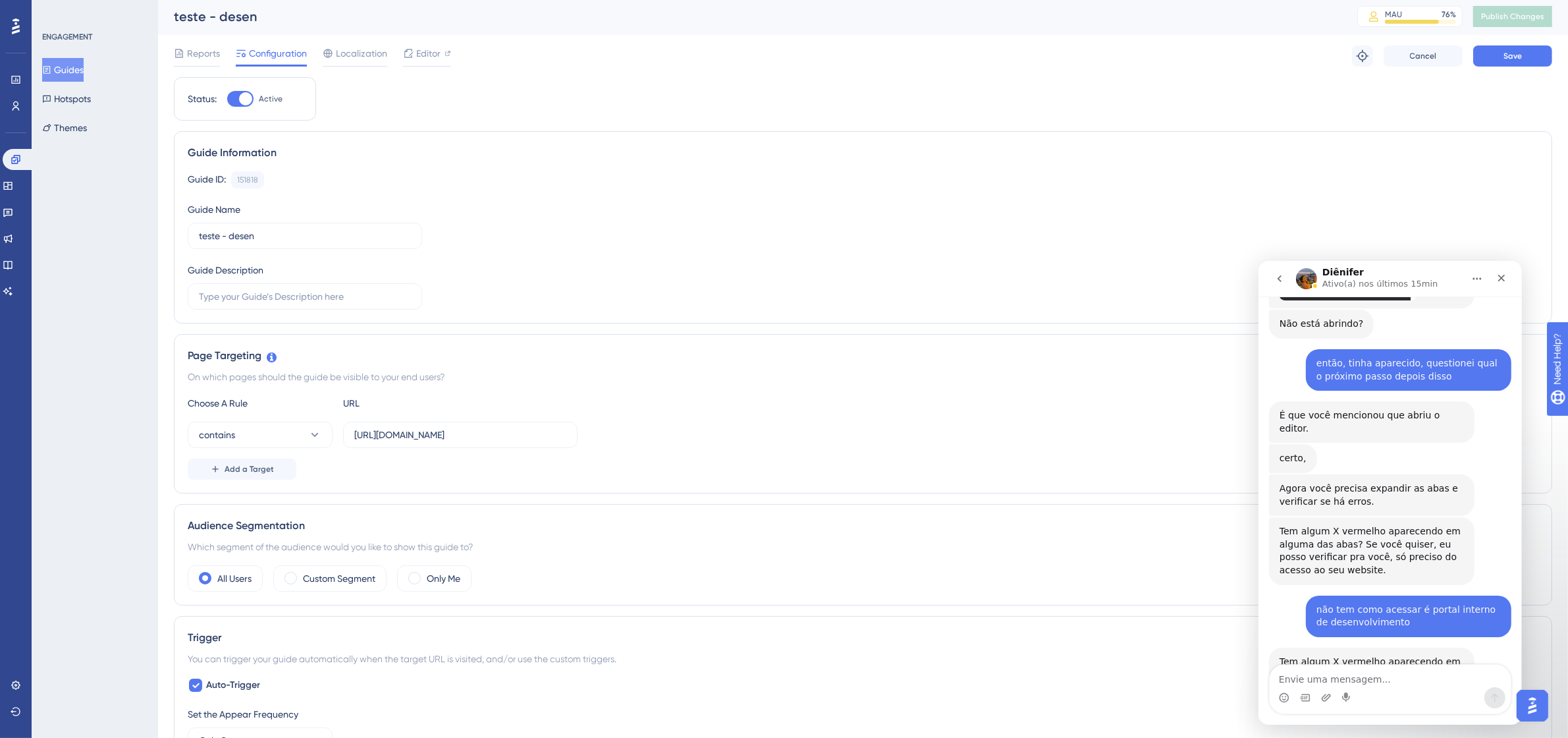
scroll to position [0, 0]
click at [1507, 54] on span "Save" at bounding box center [1513, 58] width 19 height 11
click at [1531, 15] on button "Publish Changes" at bounding box center [1512, 19] width 79 height 21
click at [1352, 670] on textarea "Envie uma mensagem..." at bounding box center [1389, 676] width 241 height 23
type textarea "voltou a abrir o editor quanto [PERSON_NAME]"
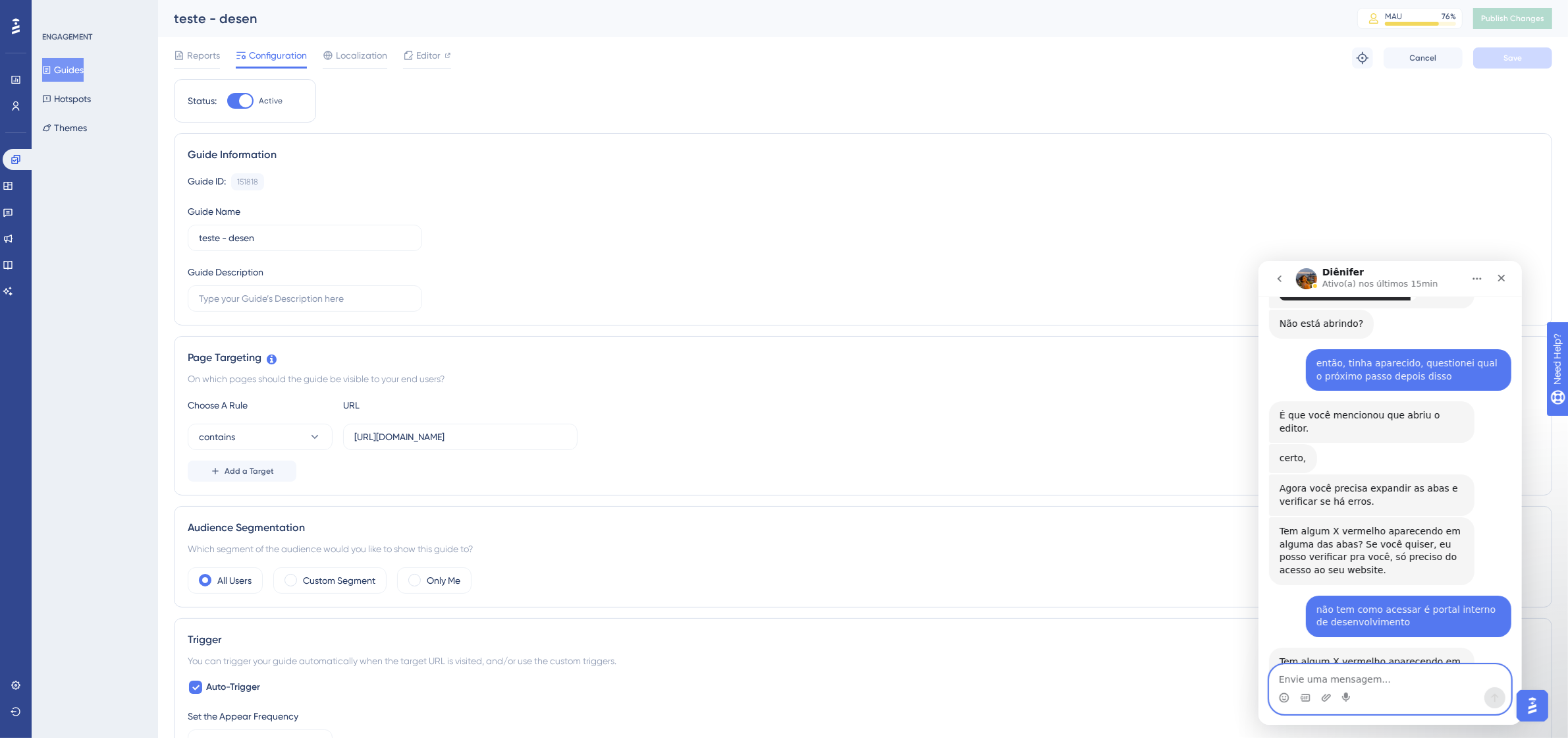
scroll to position [1680, 0]
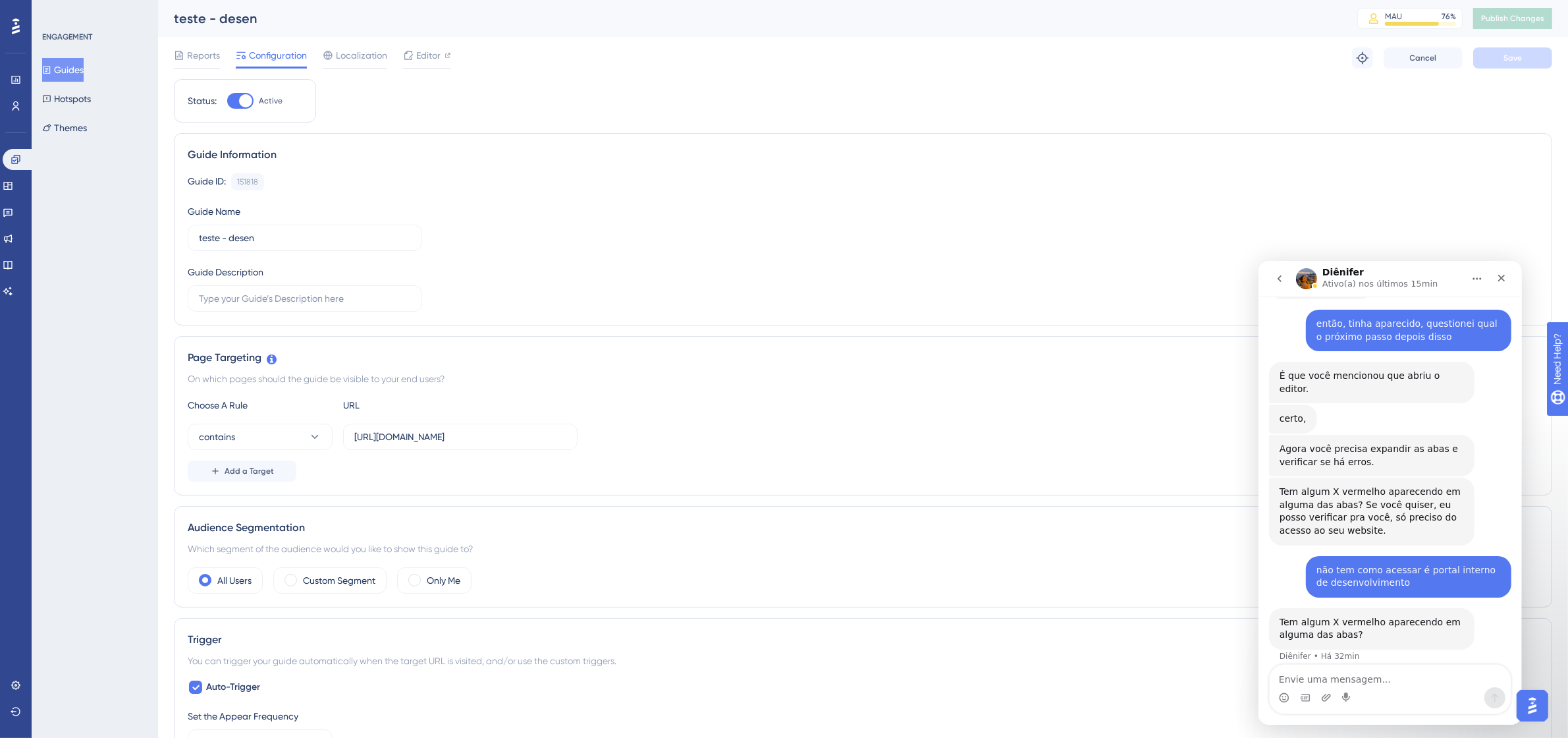
click at [78, 62] on button "Guides" at bounding box center [63, 70] width 42 height 24
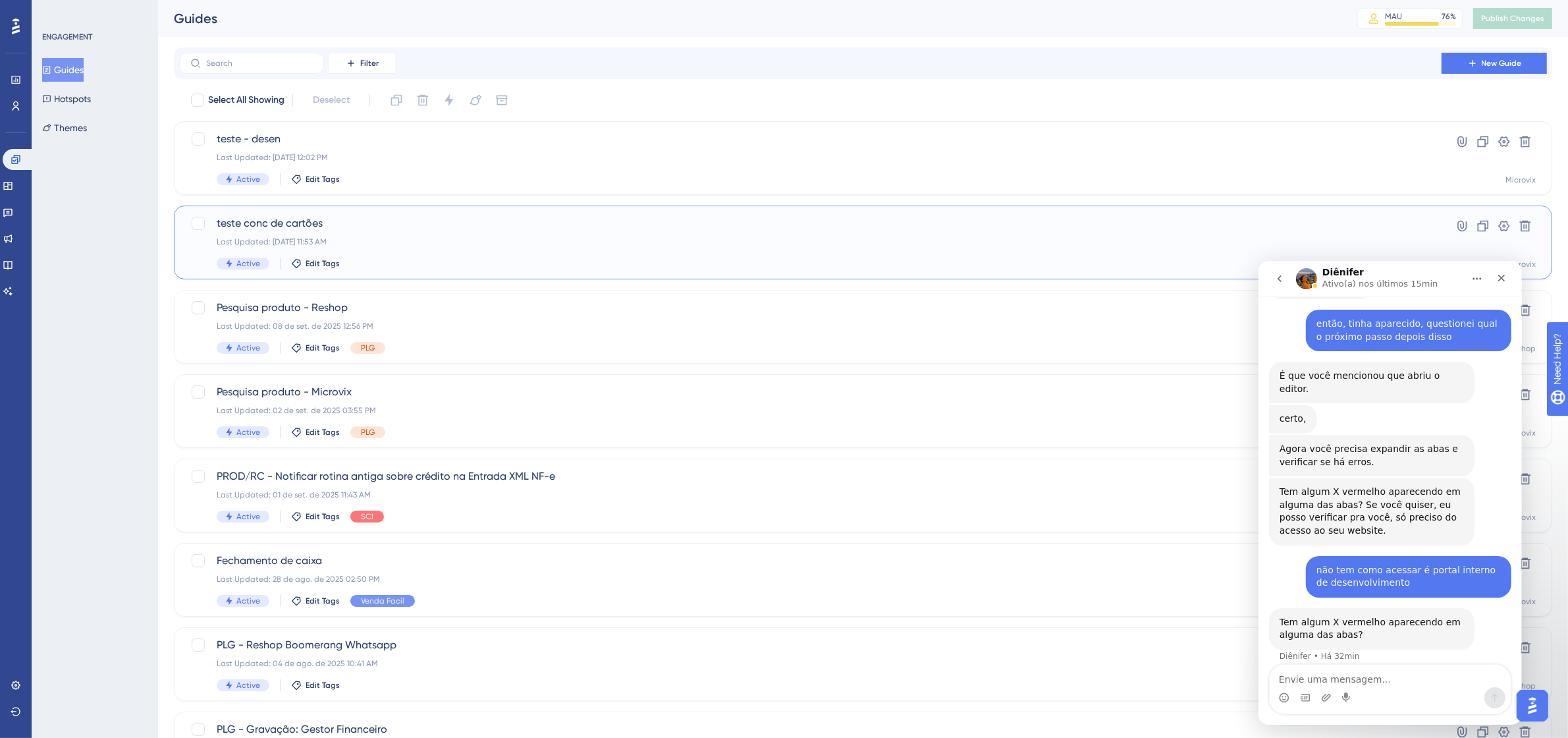
click at [624, 254] on div "teste conc de cartões Last Updated: [DATE] 11:53 AM Active Edit Tags" at bounding box center [811, 242] width 1187 height 54
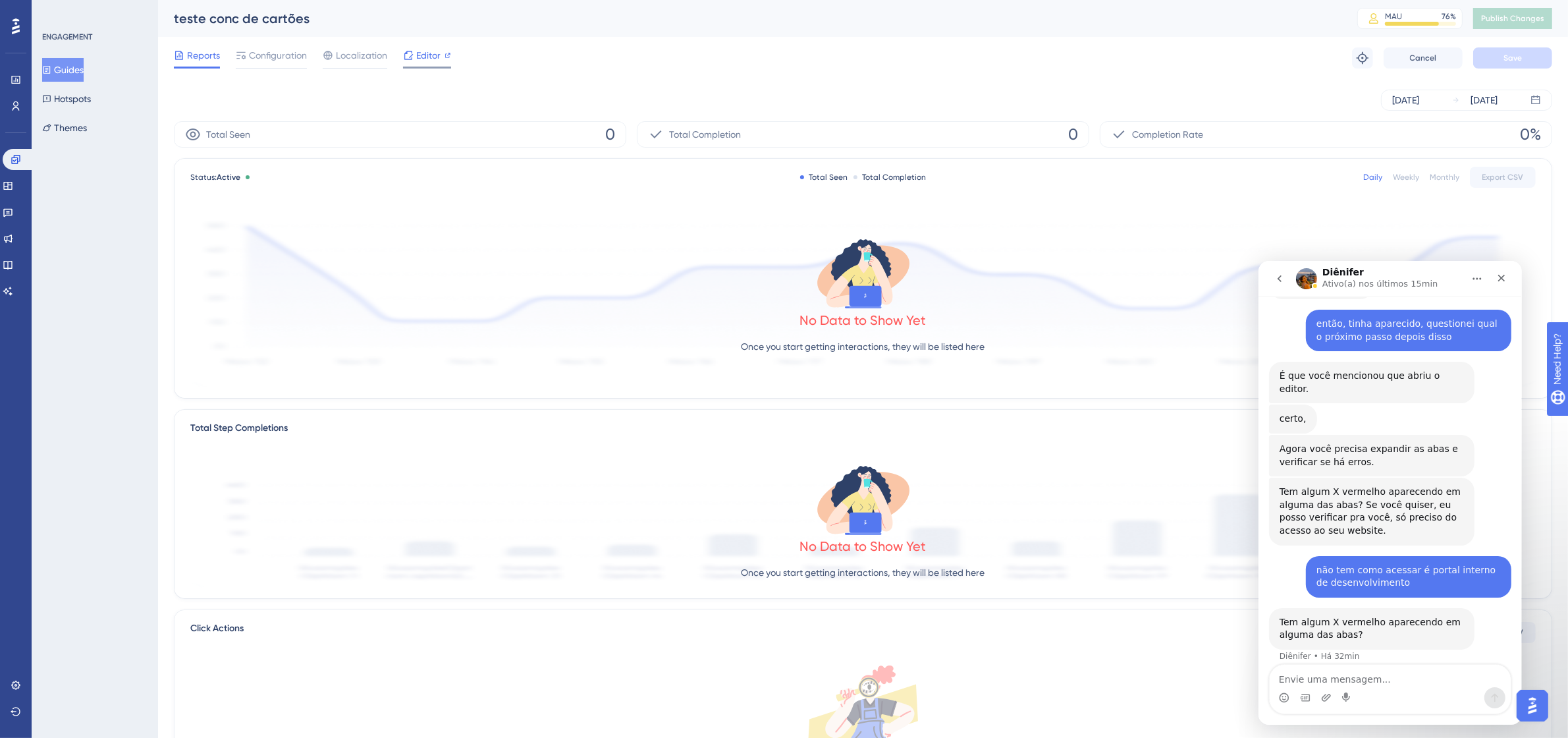
click at [417, 51] on span "Editor" at bounding box center [428, 55] width 25 height 16
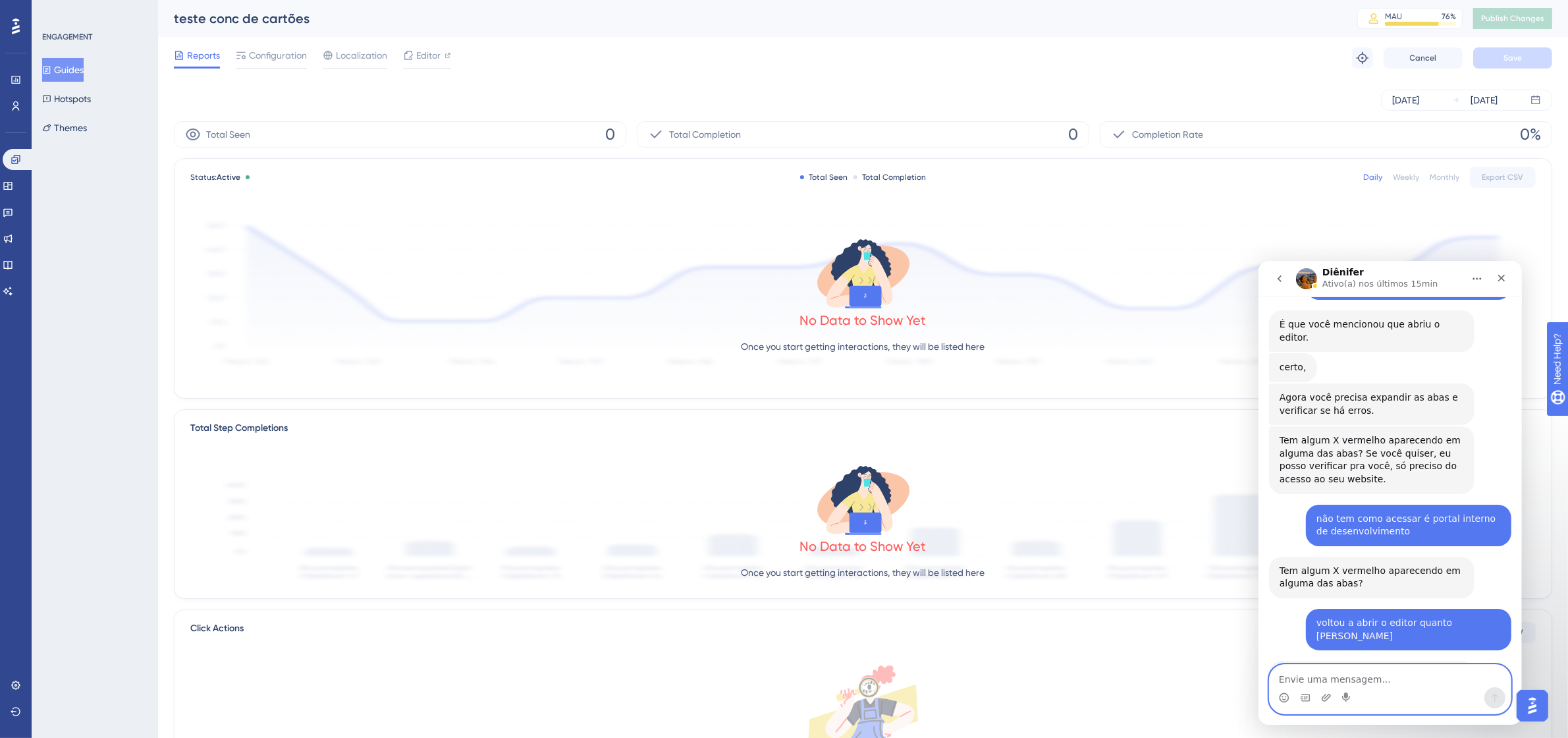
click at [1365, 686] on textarea "Envie uma mensagem..." at bounding box center [1389, 676] width 241 height 23
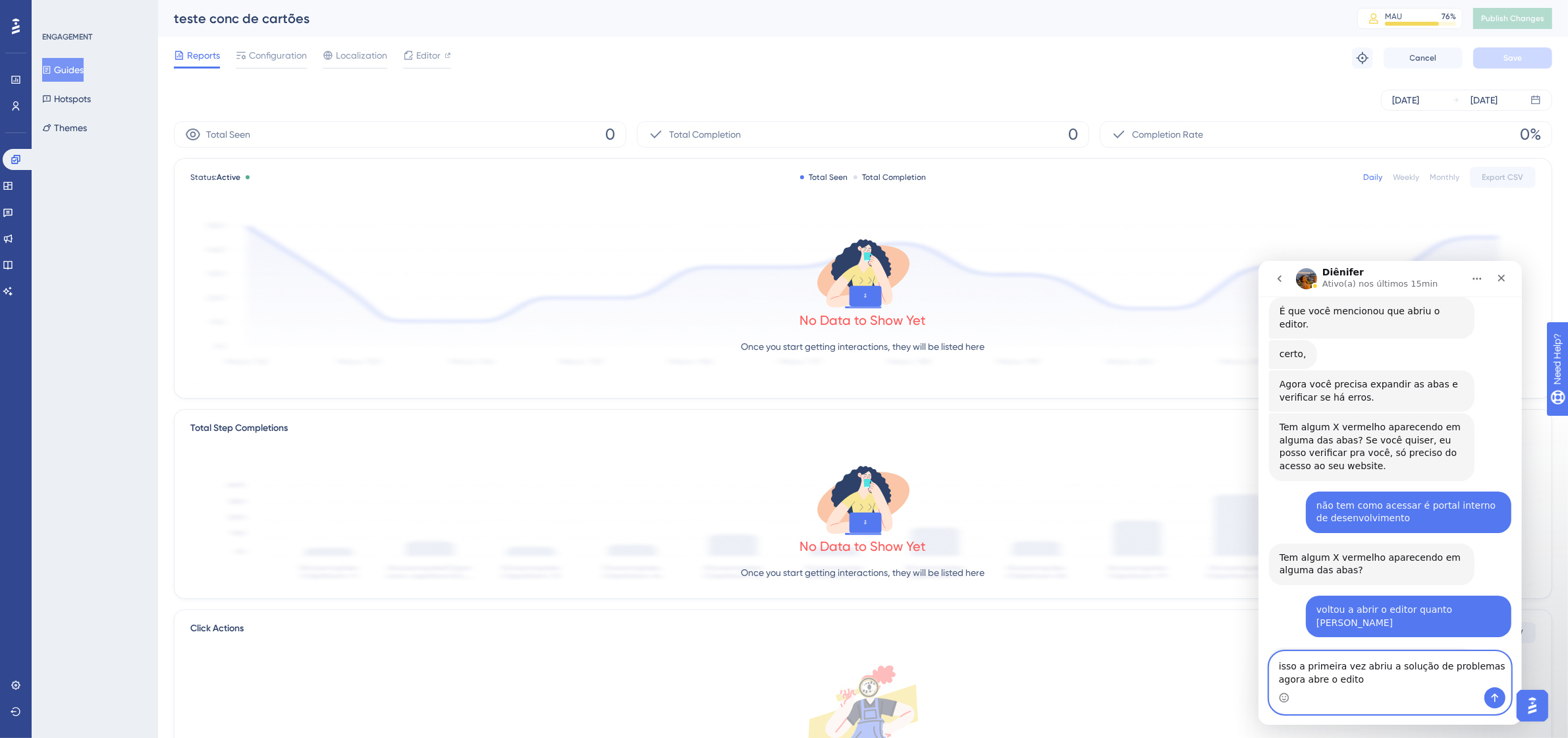
type textarea "isso a primeira vez abriu a solução de problemas agora abre o editor"
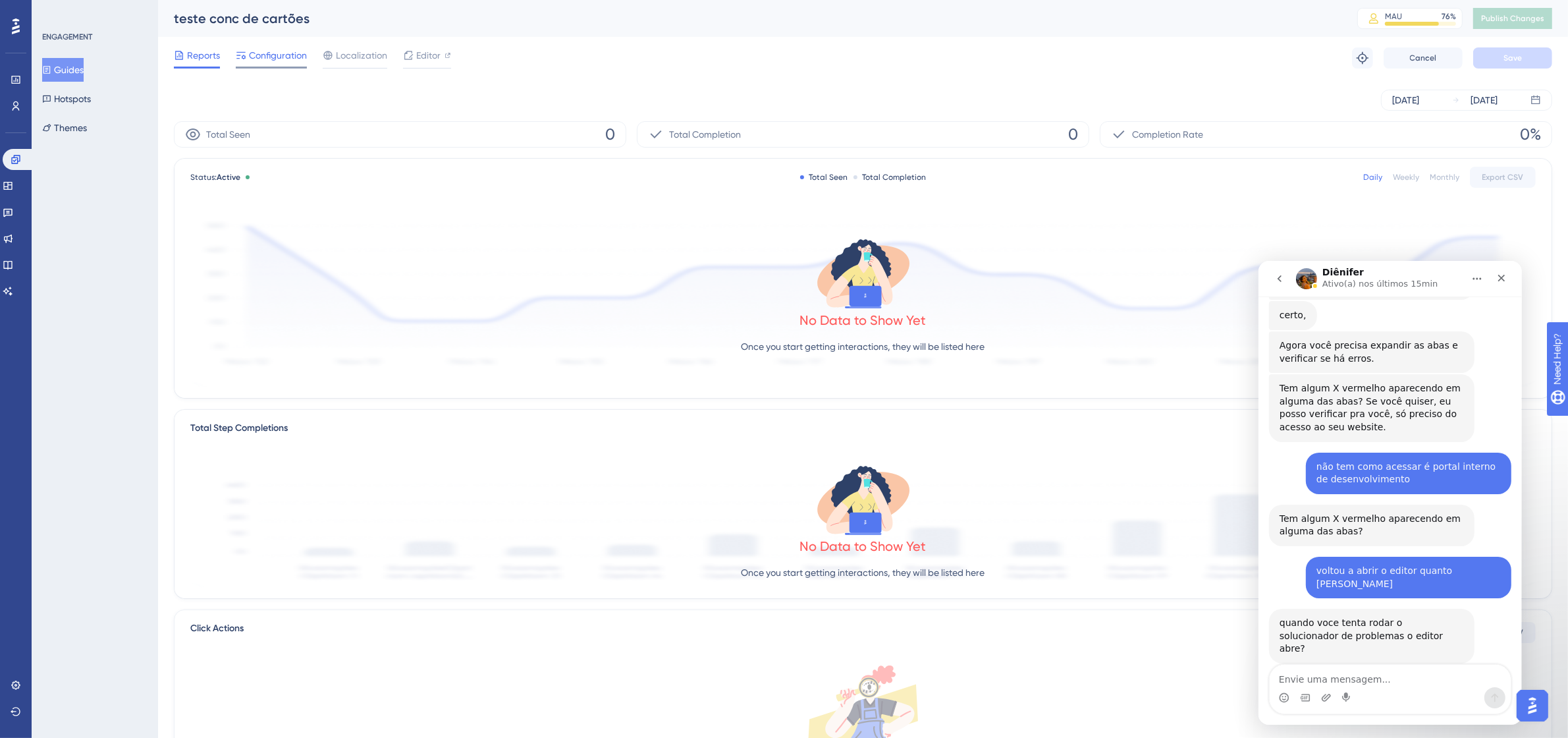
click at [297, 57] on span "Configuration" at bounding box center [277, 55] width 58 height 16
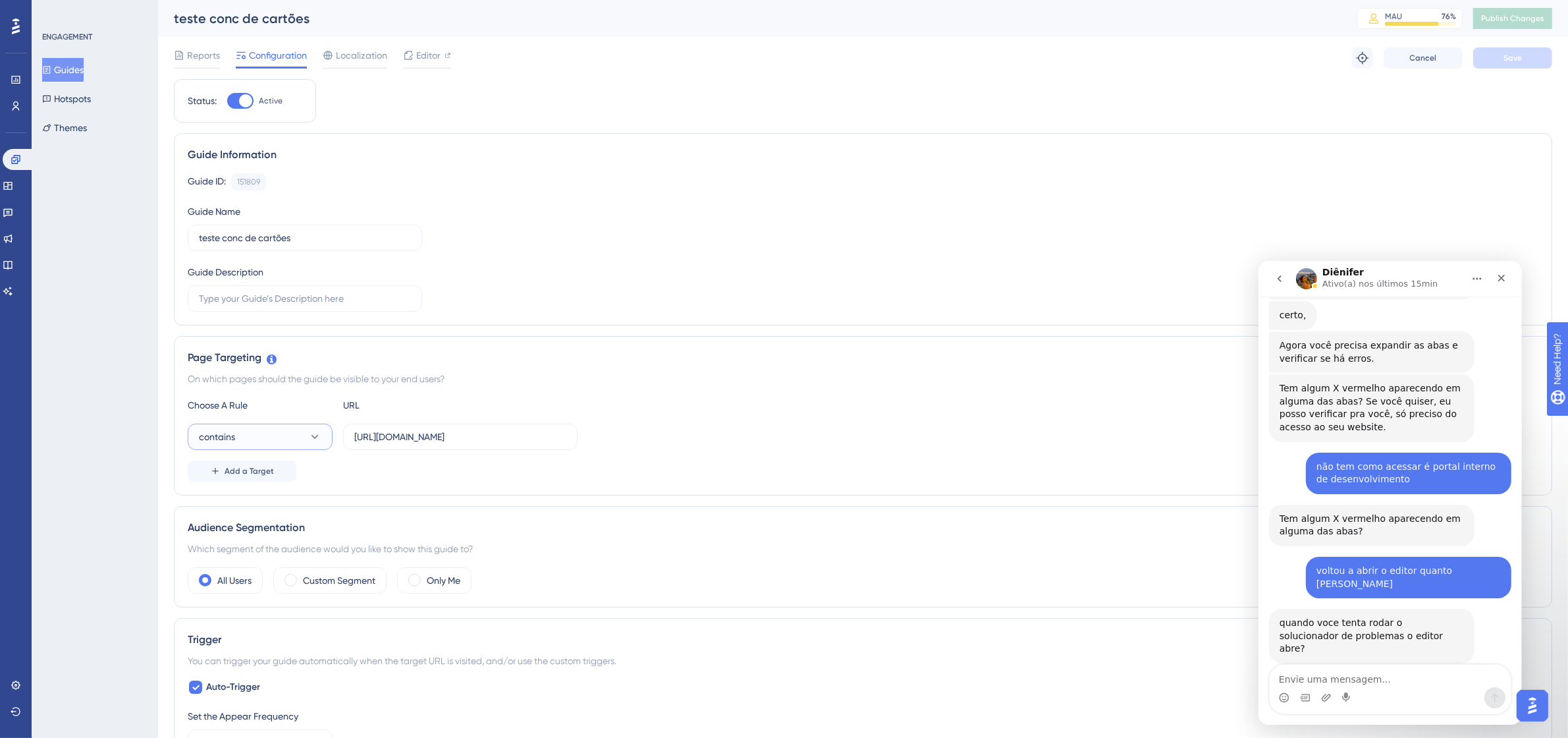
click at [265, 427] on button "contains" at bounding box center [260, 437] width 145 height 27
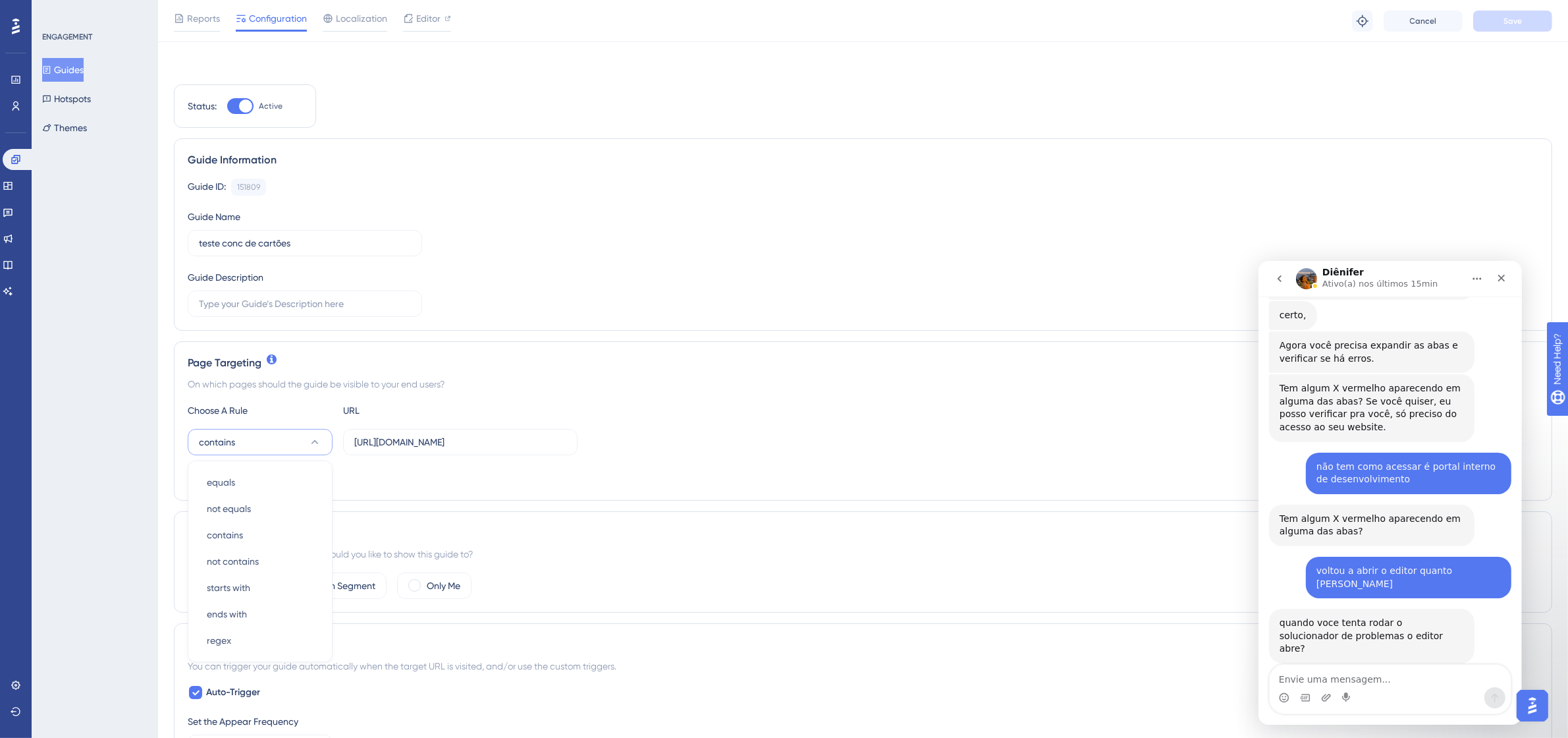
scroll to position [188, 0]
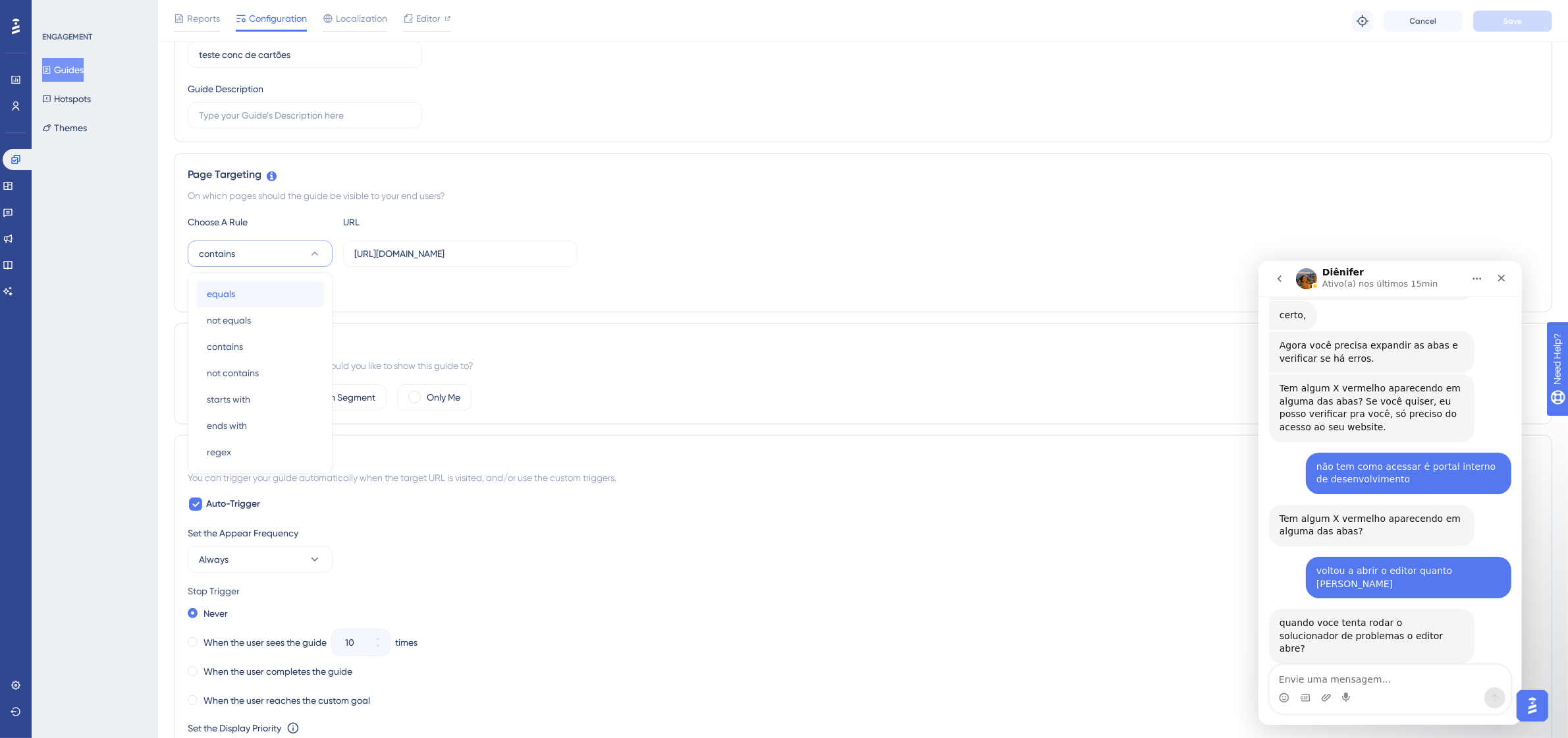
click at [259, 304] on div "equals equals" at bounding box center [260, 294] width 107 height 27
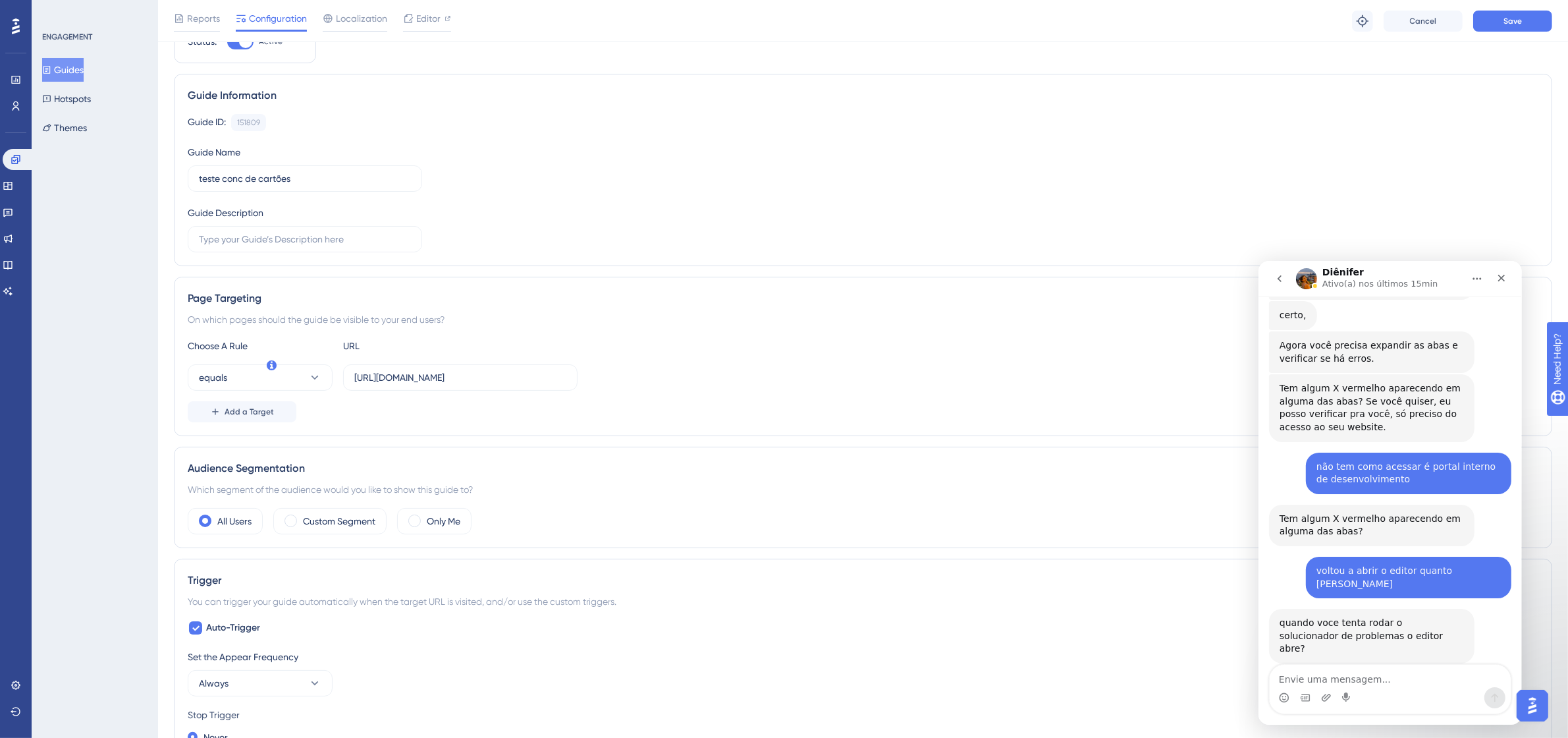
scroll to position [0, 0]
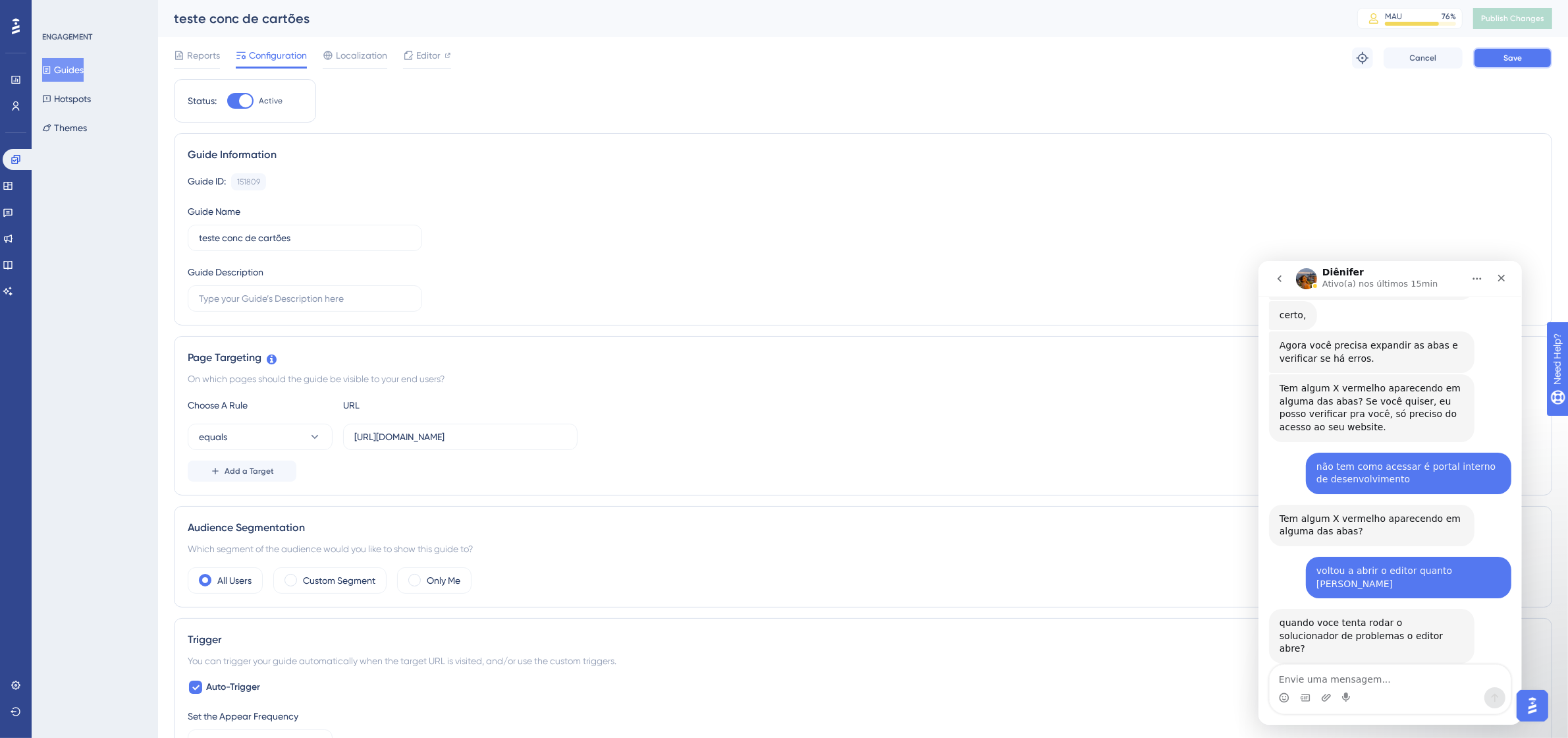
click at [1504, 62] on span "Save" at bounding box center [1513, 58] width 19 height 11
click at [1528, 17] on span "Publish Changes" at bounding box center [1512, 19] width 63 height 11
click at [430, 54] on span "Editor" at bounding box center [428, 55] width 25 height 16
click at [425, 58] on span "Editor" at bounding box center [428, 55] width 25 height 16
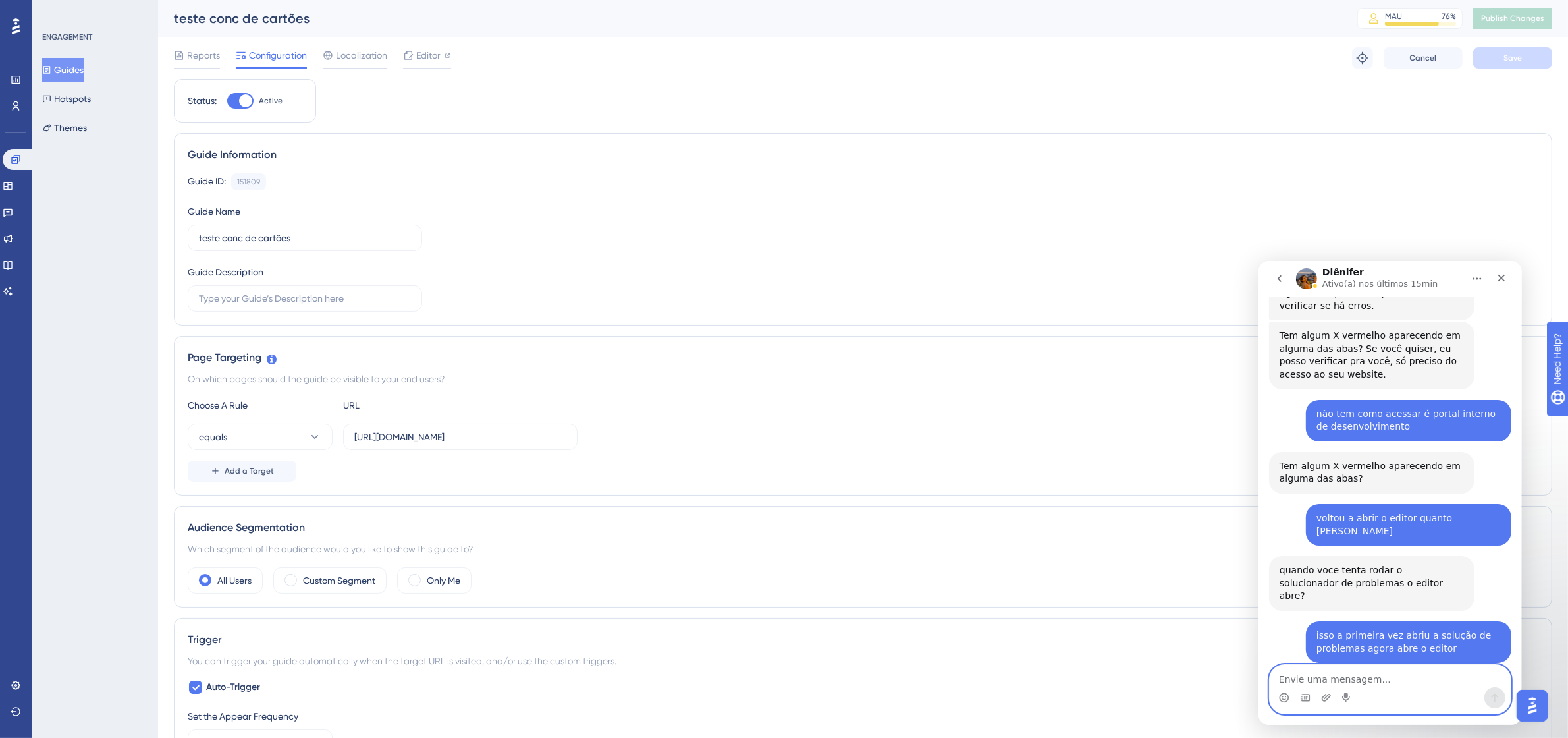
click at [1335, 681] on textarea "Envie uma mensagem..." at bounding box center [1389, 676] width 241 height 23
type textarea "ja fiz isso :("
drag, startPoint x: 1362, startPoint y: 673, endPoint x: 1258, endPoint y: 673, distance: 104.0
click at [1258, 673] on div "ja fiz isso :( ja fiz isso :(" at bounding box center [1389, 688] width 263 height 50
click at [432, 52] on span "Editor" at bounding box center [428, 55] width 25 height 16
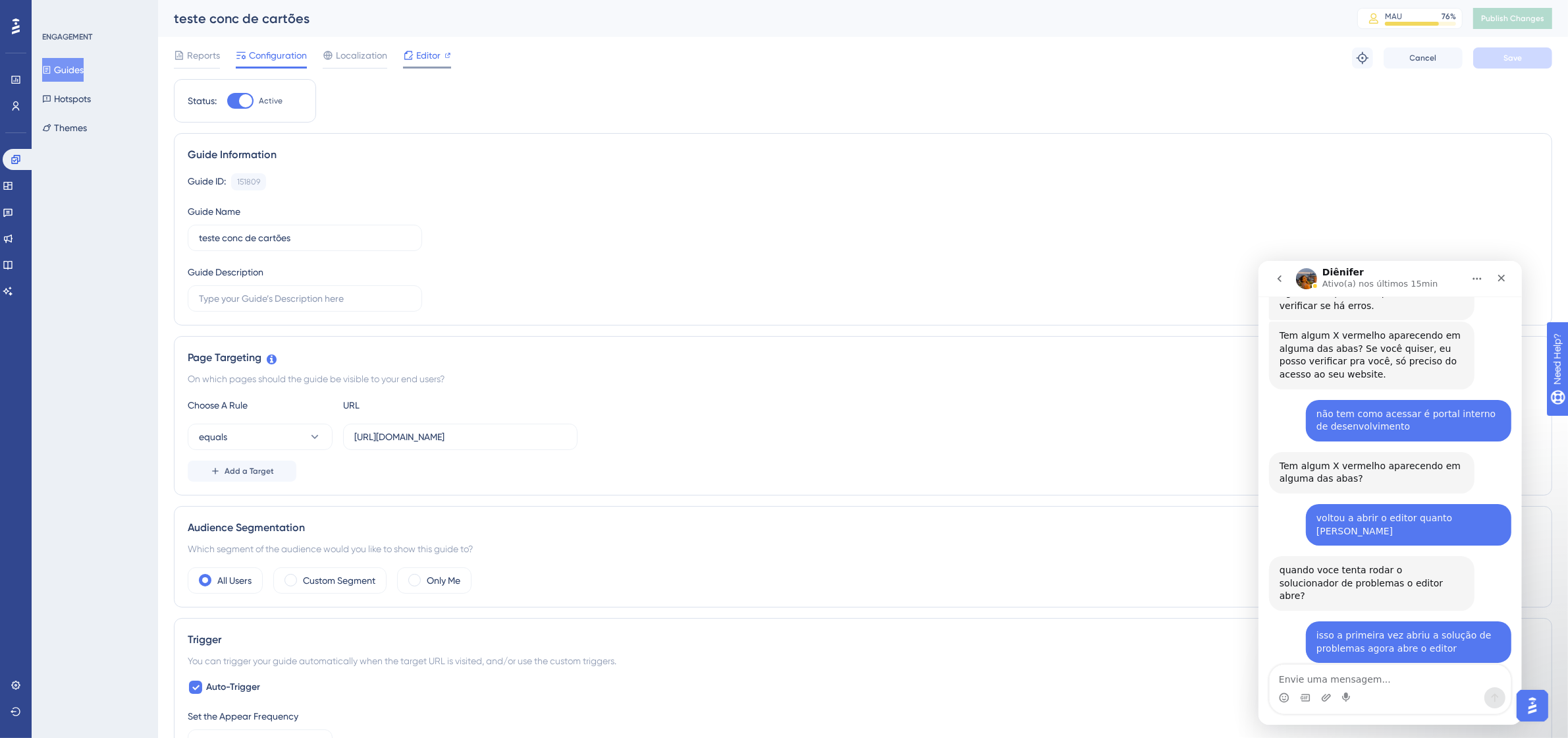
click at [446, 52] on icon at bounding box center [448, 55] width 7 height 7
click at [426, 54] on span "Editor" at bounding box center [428, 55] width 25 height 16
click at [411, 56] on icon at bounding box center [409, 55] width 11 height 11
click at [417, 47] on span "Editor" at bounding box center [428, 55] width 25 height 16
click at [442, 52] on div "Editor" at bounding box center [427, 55] width 48 height 16
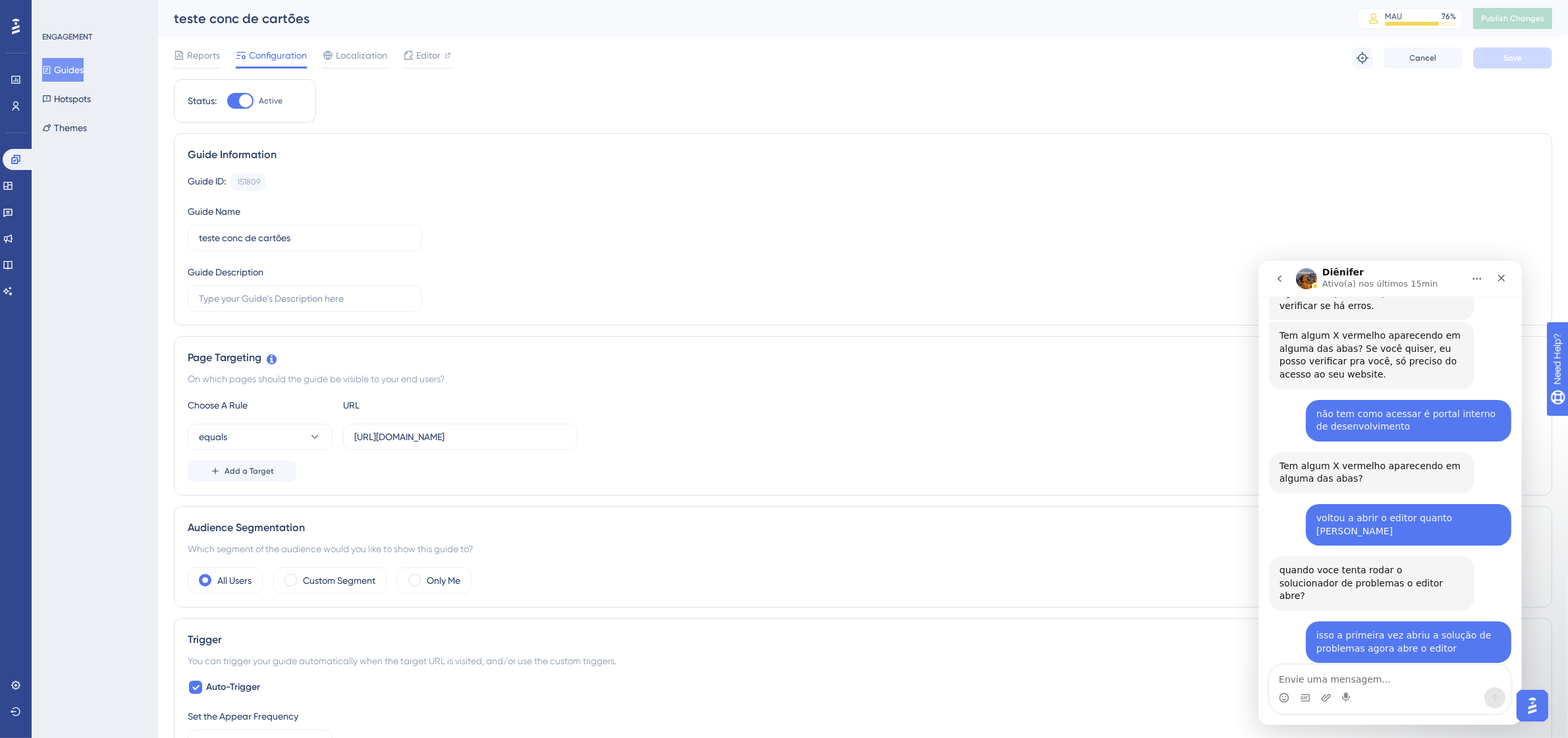
click at [438, 44] on div "Reports Configuration Localization Editor Troubleshoot Cancel Save" at bounding box center [863, 58] width 1378 height 42
click at [441, 61] on div "Editor" at bounding box center [427, 55] width 48 height 16
drag, startPoint x: 1391, startPoint y: 1, endPoint x: 726, endPoint y: 315, distance: 735.4
click at [726, 315] on div "Guide Information Guide ID: 151809 Copy Guide Name teste conc de cartões Guide …" at bounding box center [863, 230] width 1378 height 192
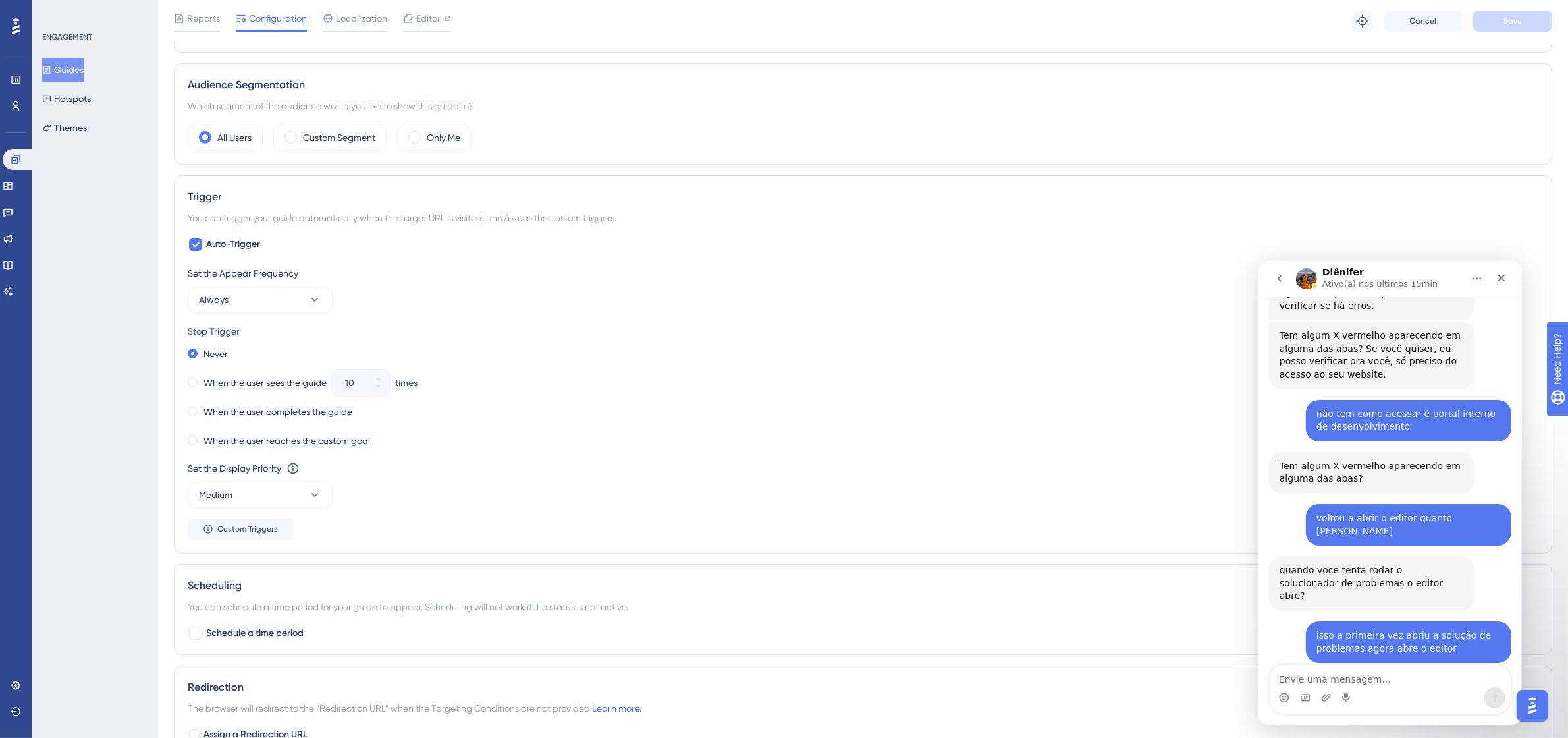
scroll to position [494, 0]
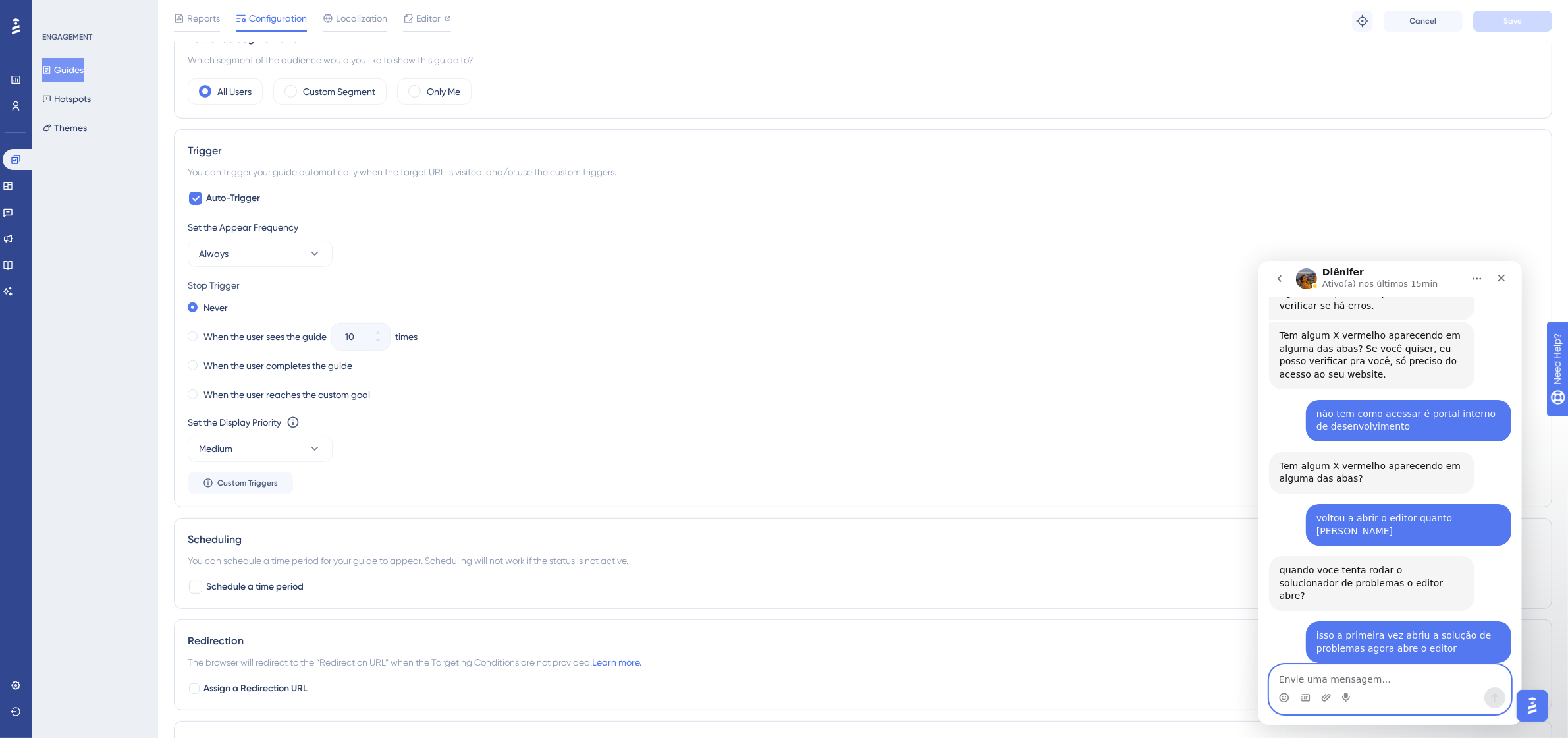
click at [1339, 676] on textarea "Envie uma mensagem..." at bounding box center [1389, 676] width 241 height 23
type textarea "removi e tentei reinstalar"
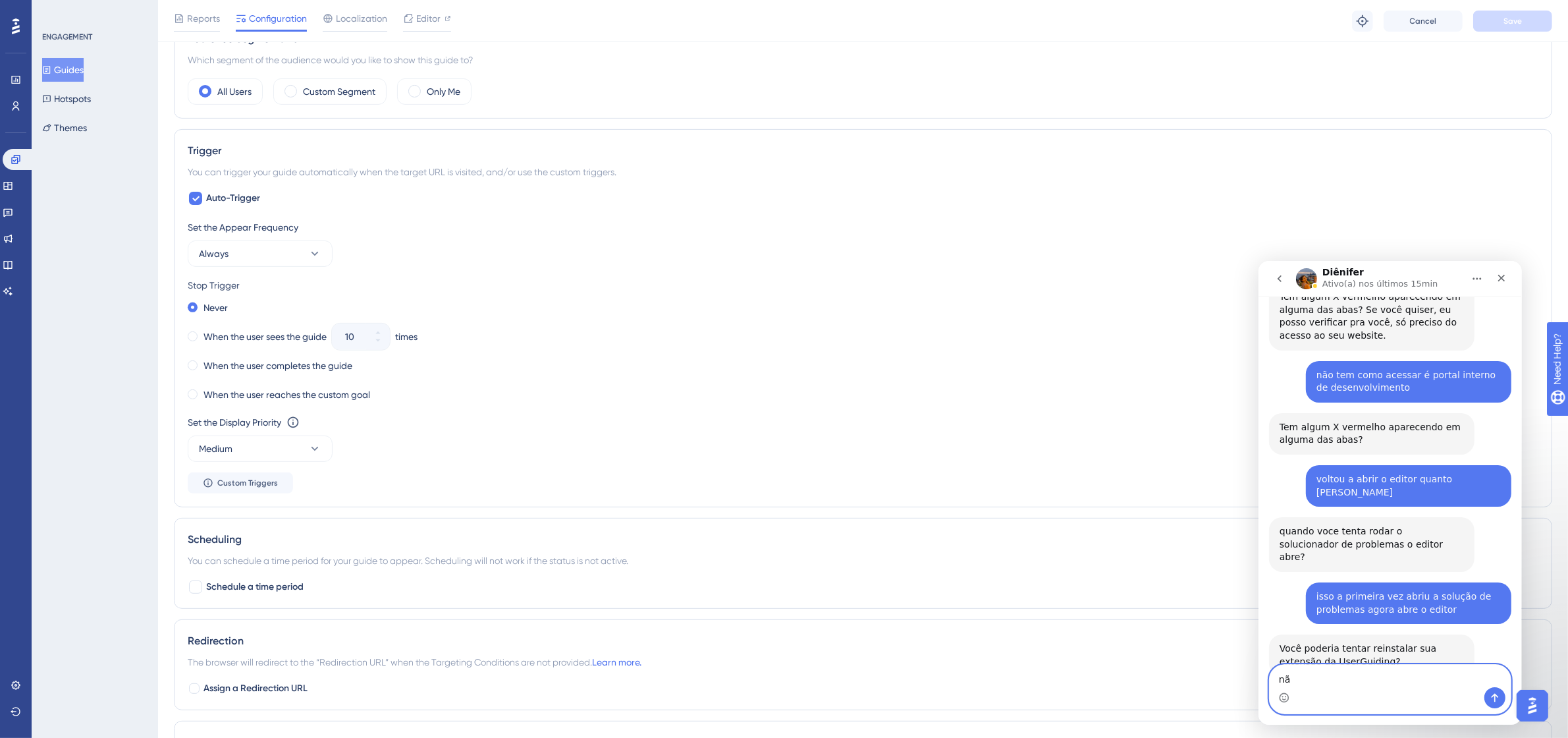
type textarea "n"
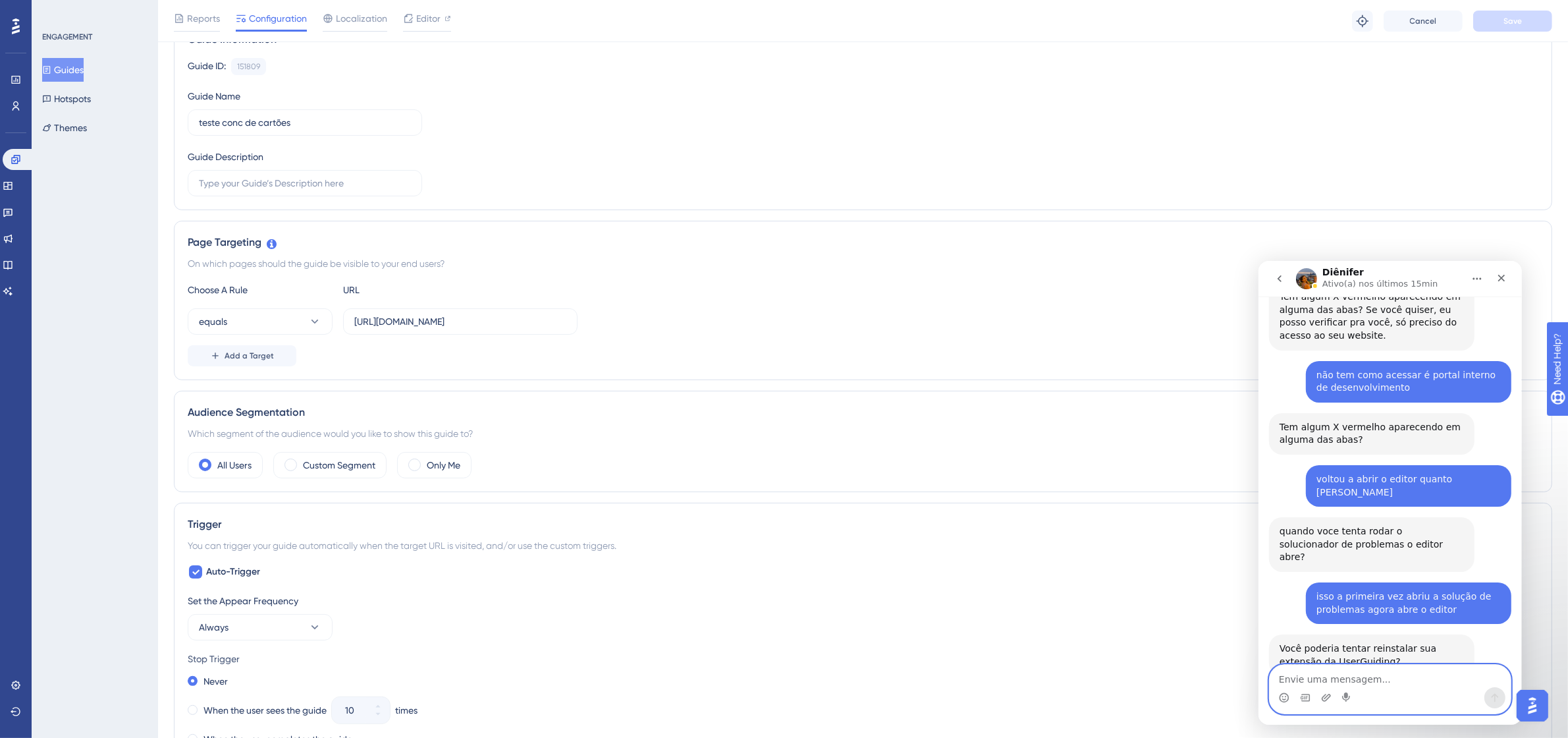
scroll to position [0, 0]
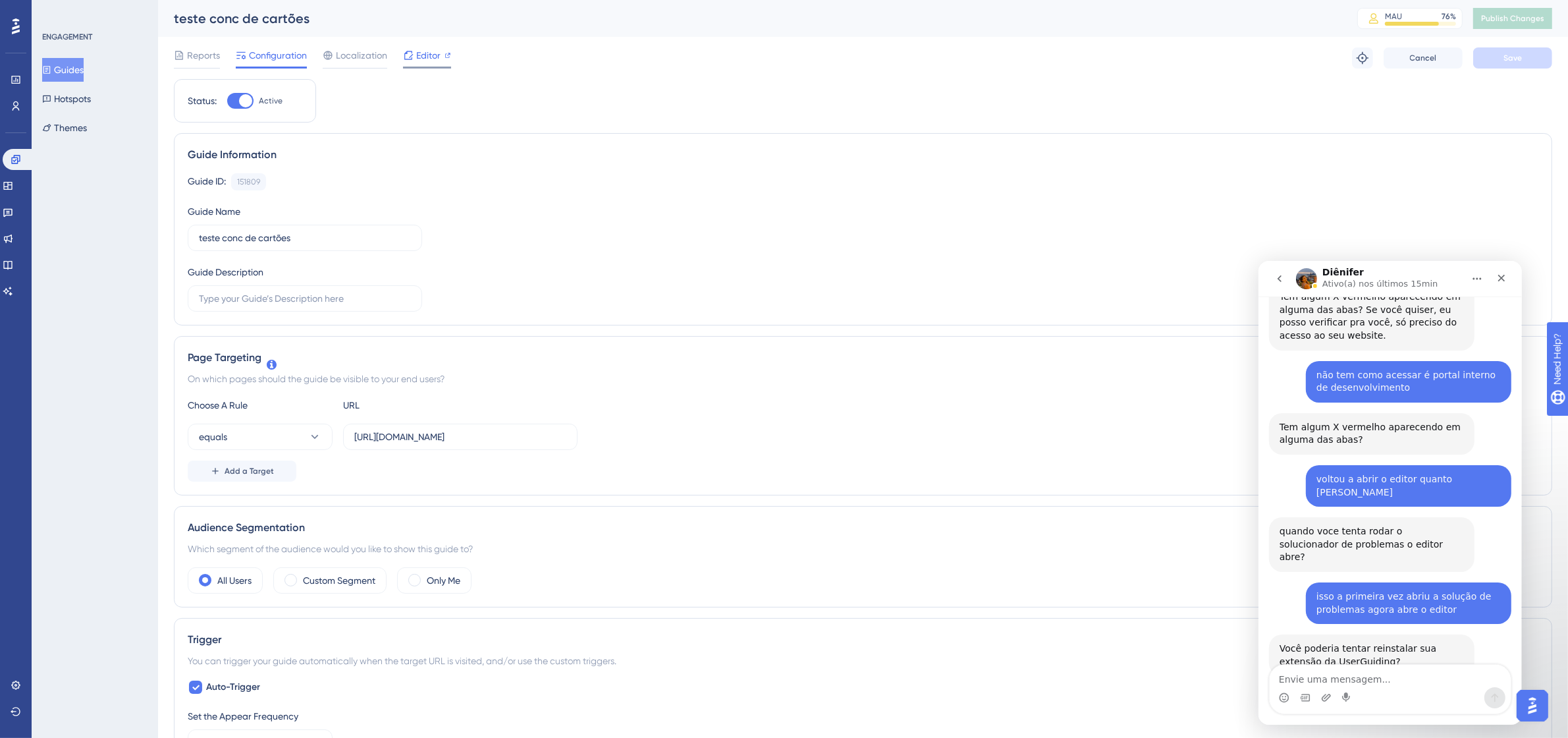
click at [417, 61] on span "Editor" at bounding box center [428, 55] width 25 height 16
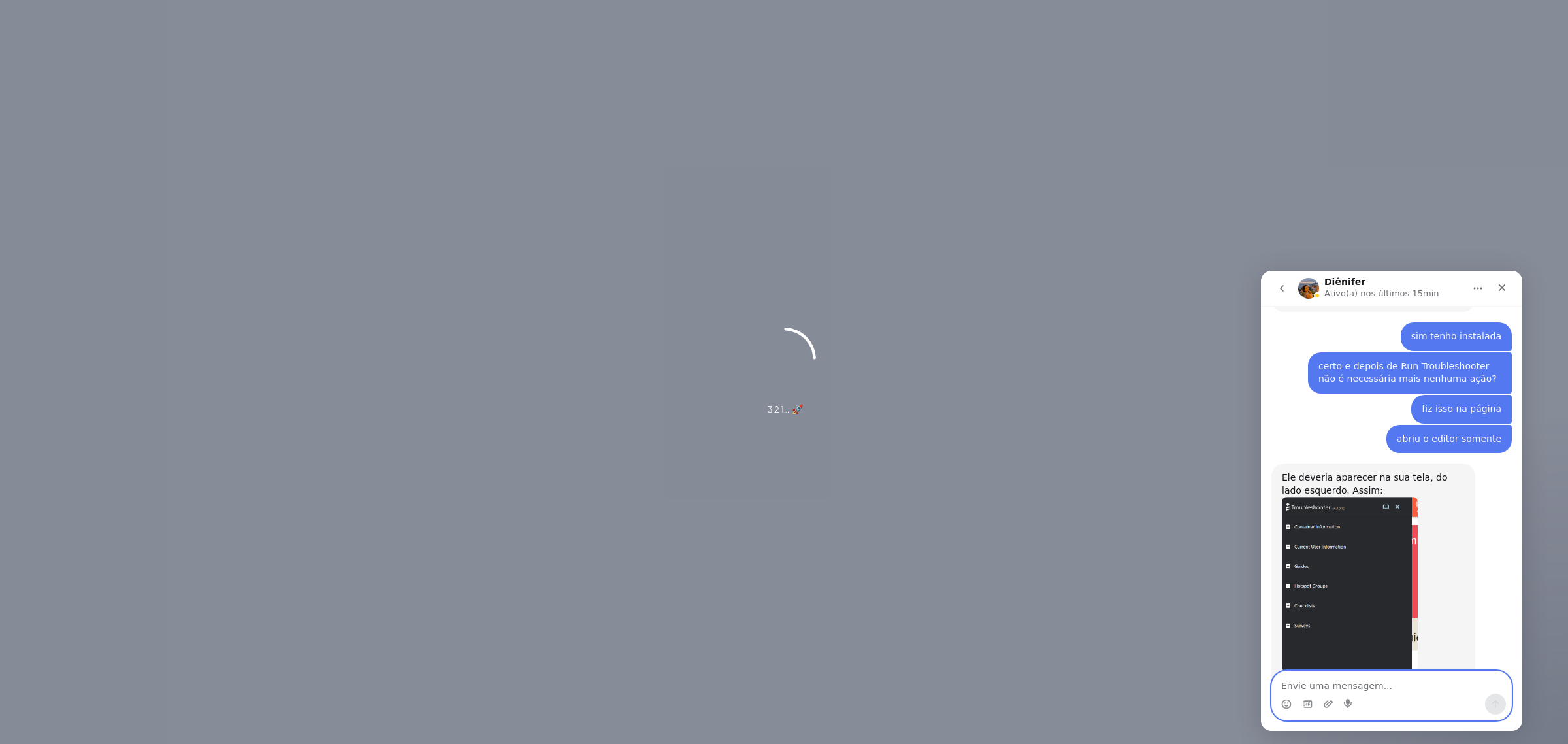
scroll to position [1667, 0]
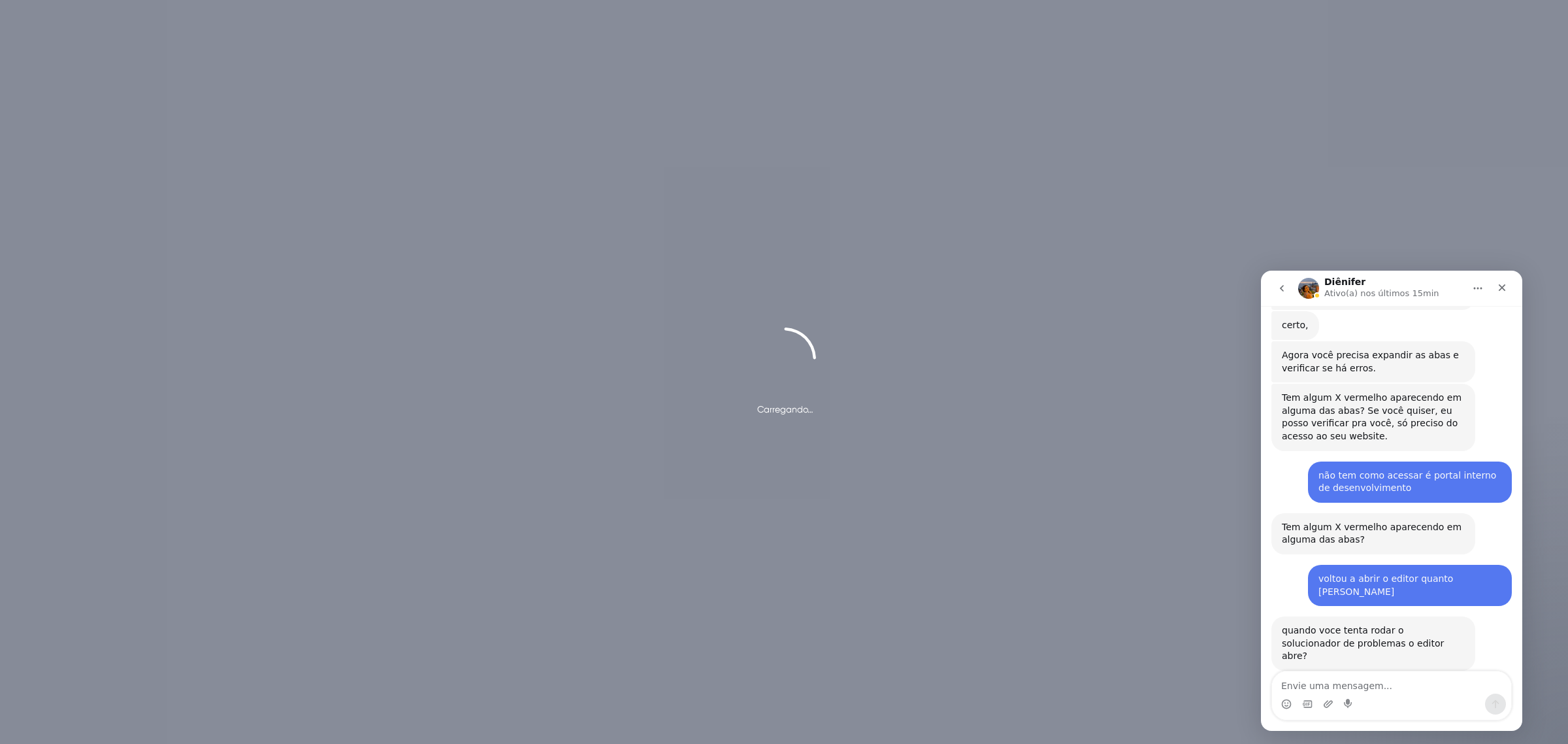
scroll to position [1770, 0]
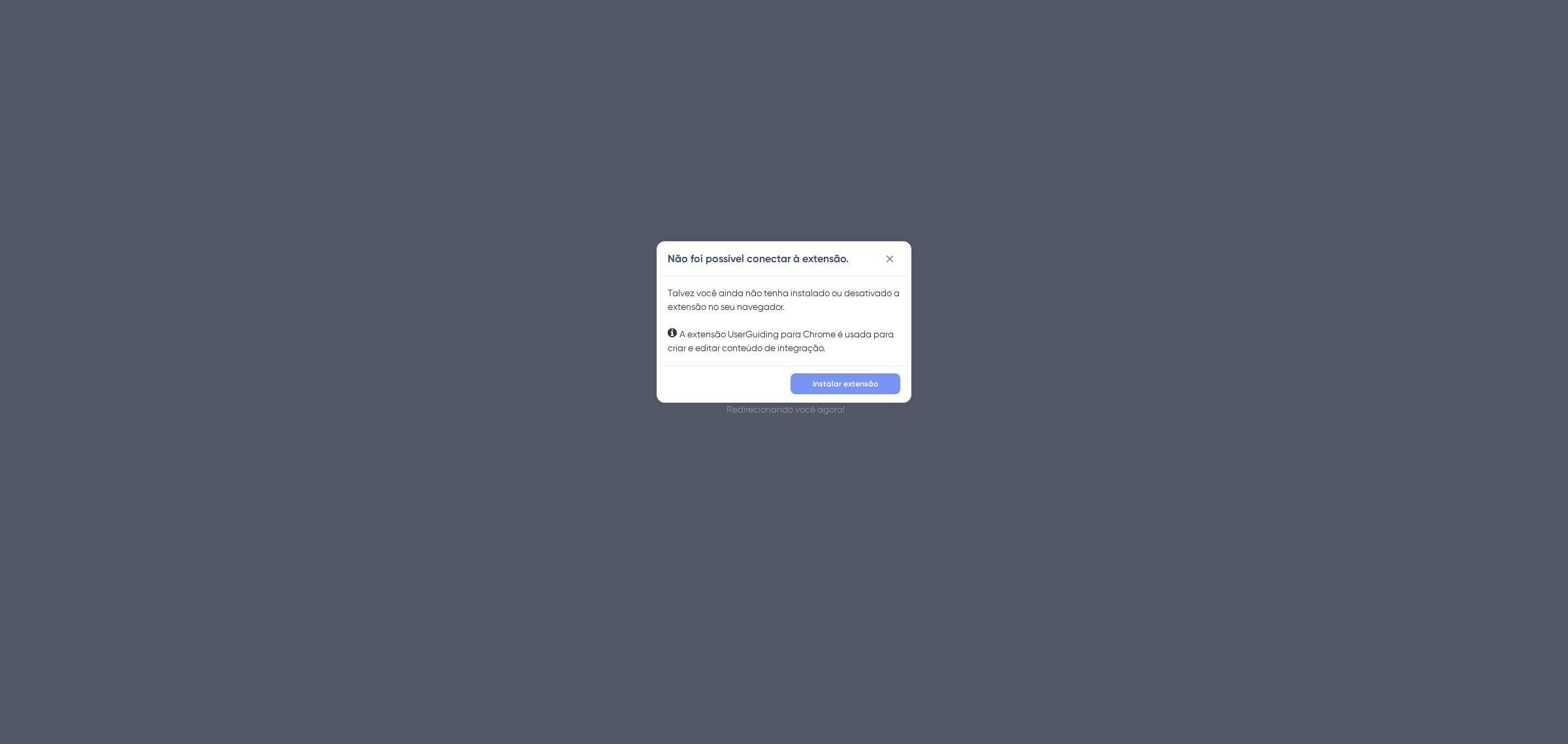
click at [841, 386] on font "Instalar extensão" at bounding box center [845, 384] width 65 height 9
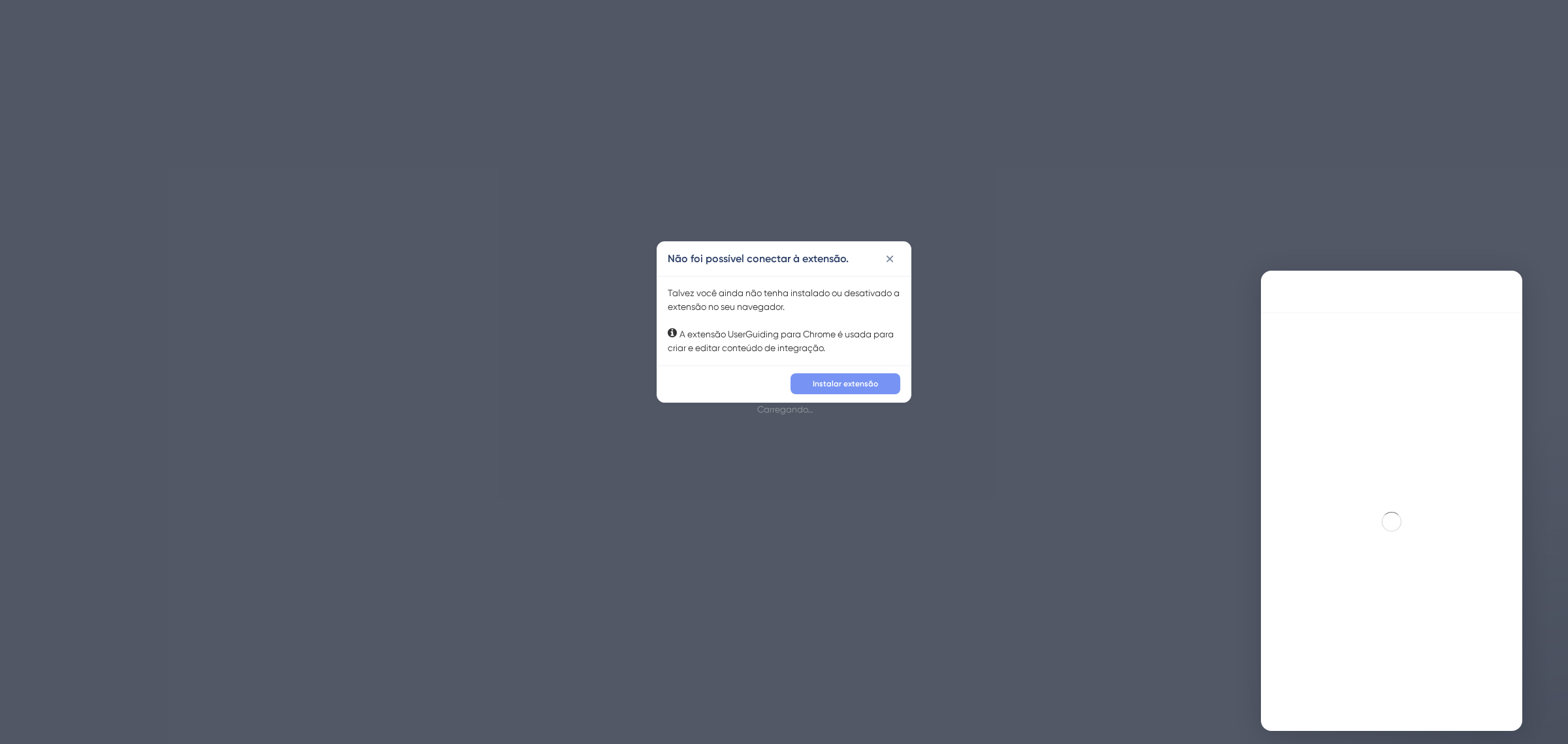
click at [853, 383] on font "Instalar extensão" at bounding box center [845, 384] width 65 height 9
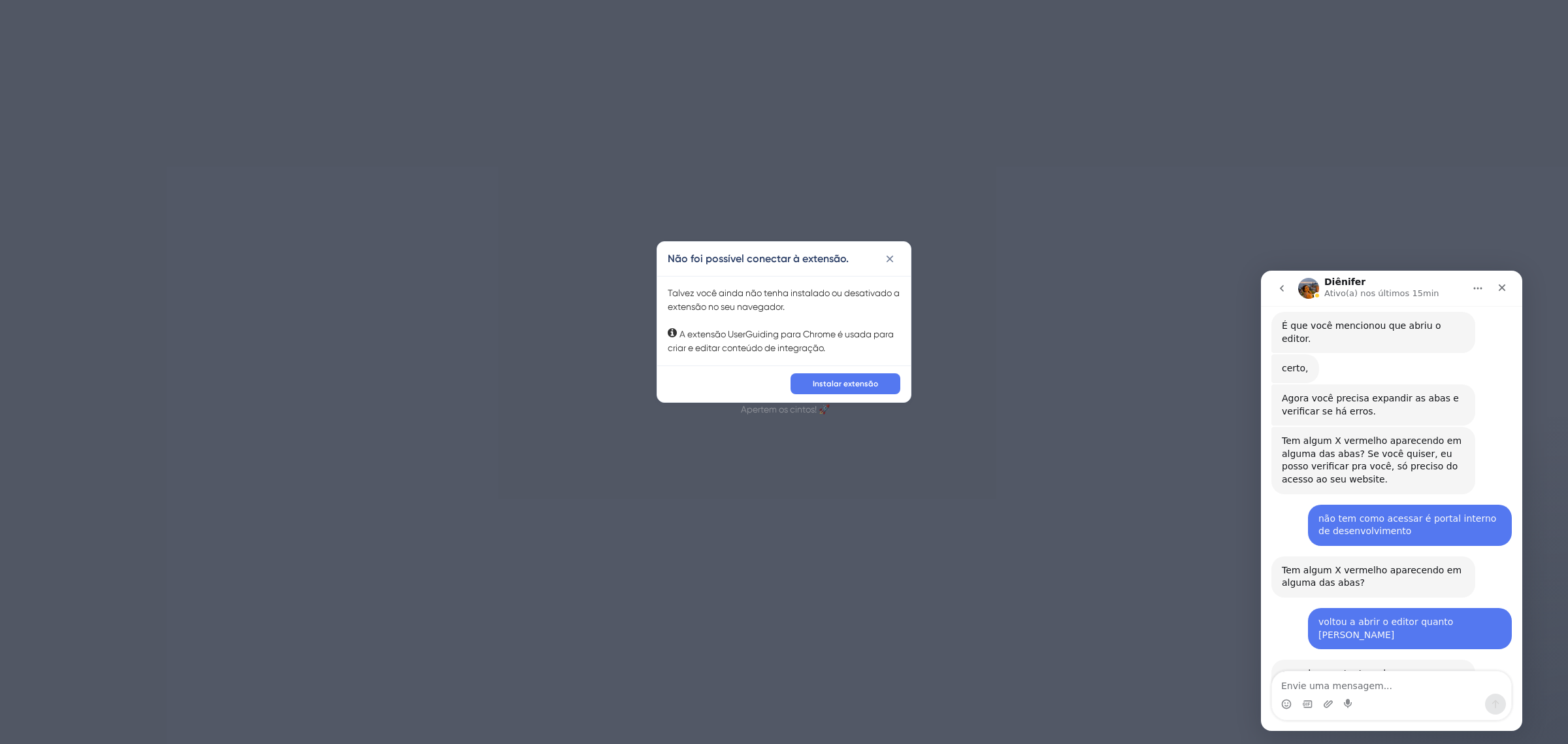
scroll to position [1822, 0]
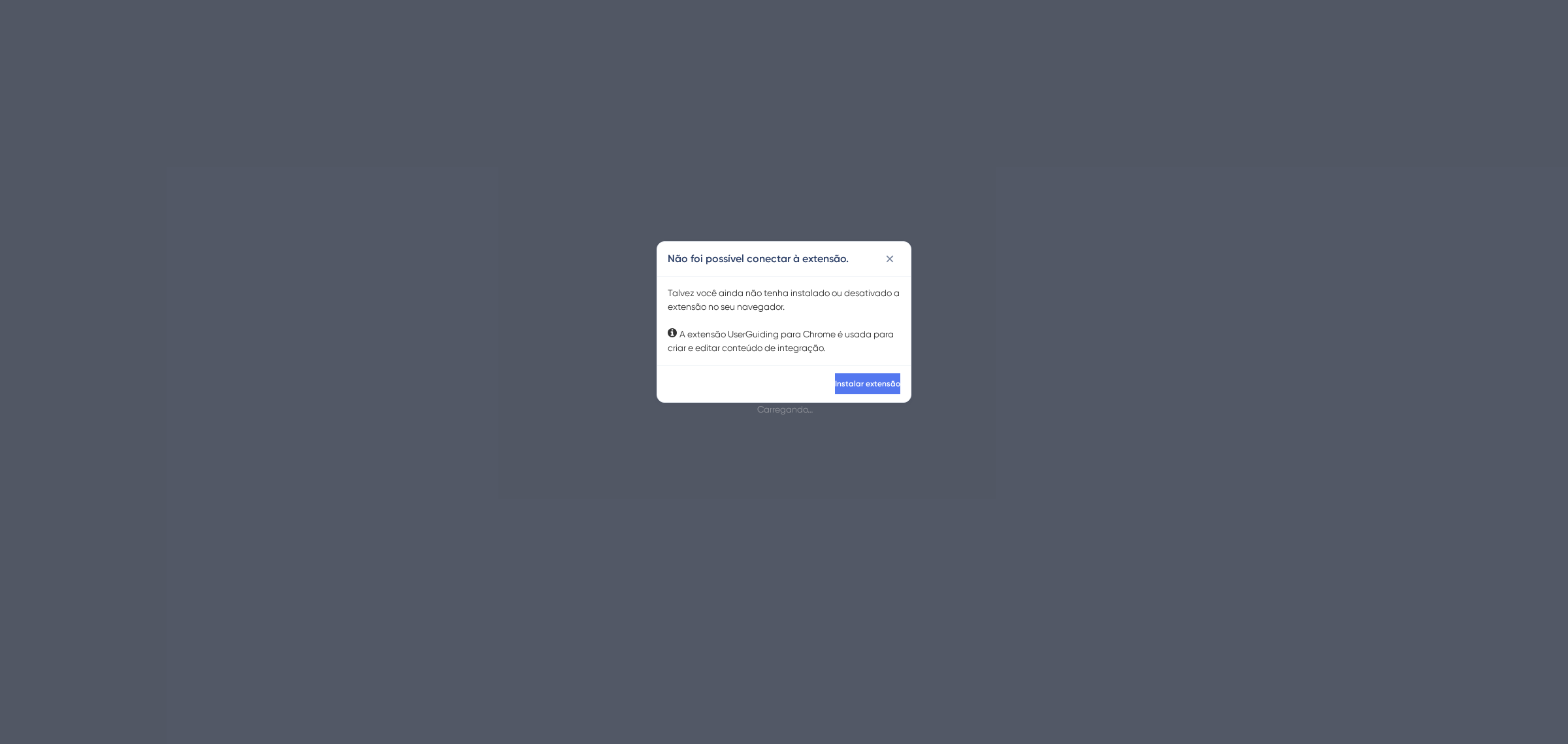
click at [882, 381] on button "Instalar extensão" at bounding box center [867, 384] width 65 height 21
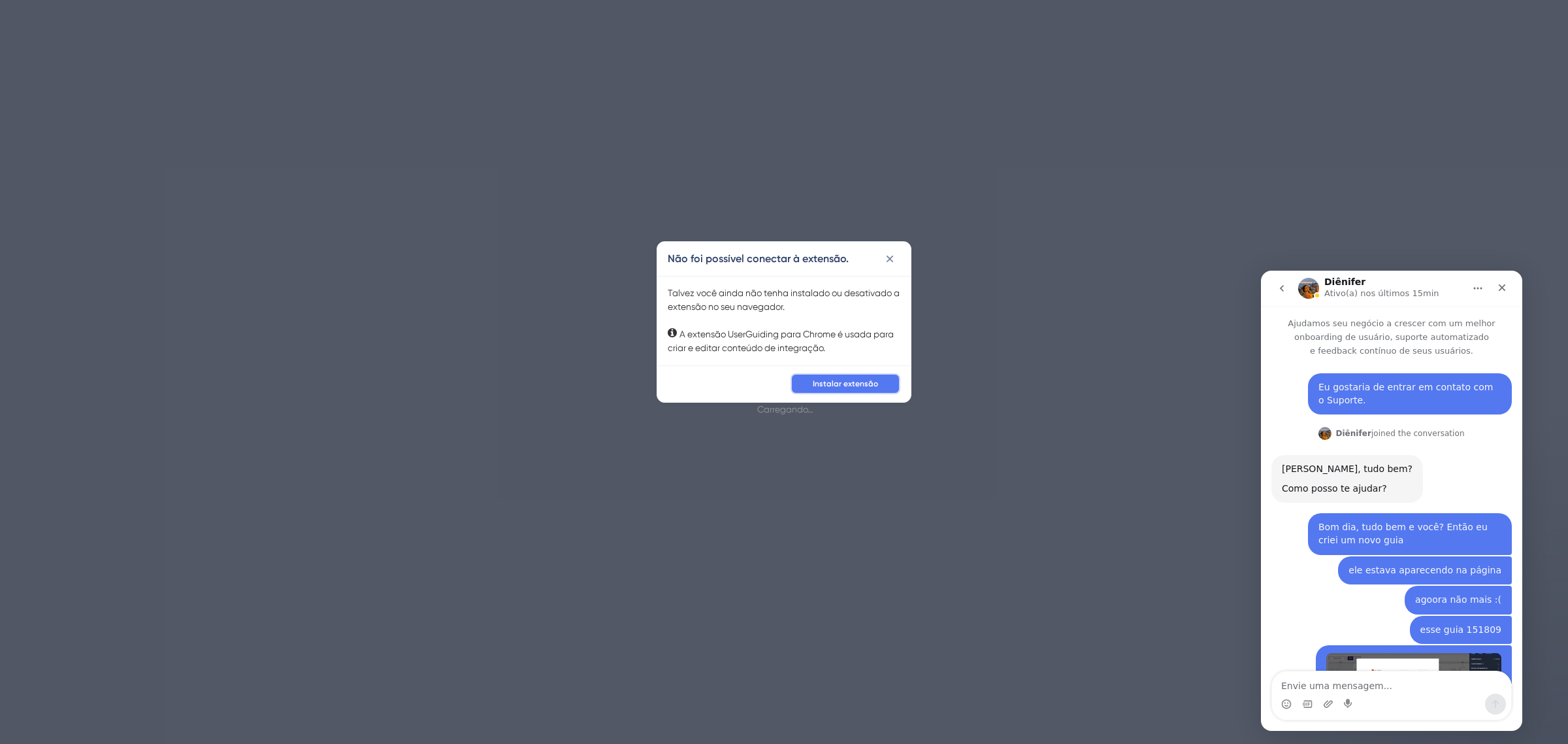
scroll to position [775, 0]
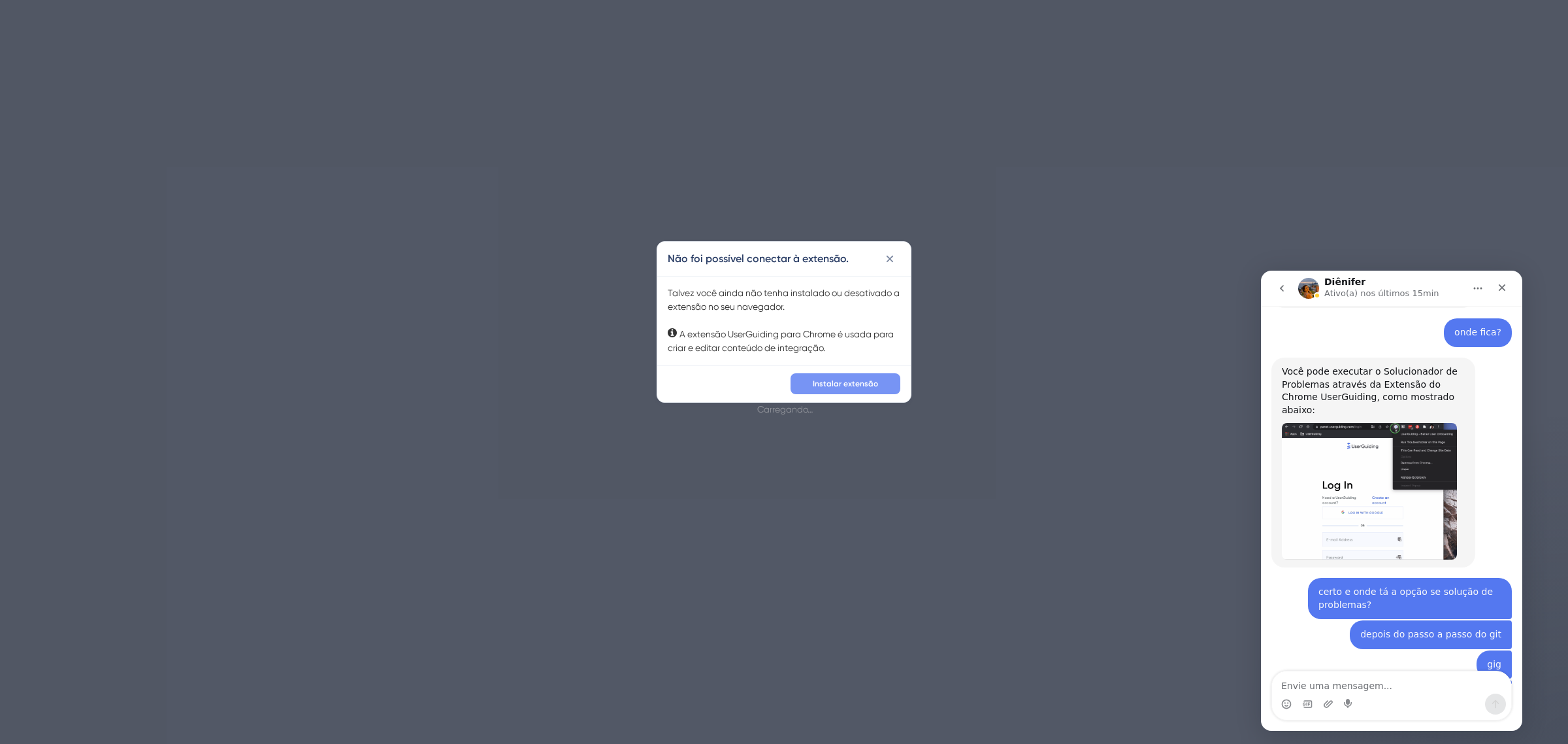
click at [841, 380] on font "Instalar extensão" at bounding box center [845, 384] width 65 height 9
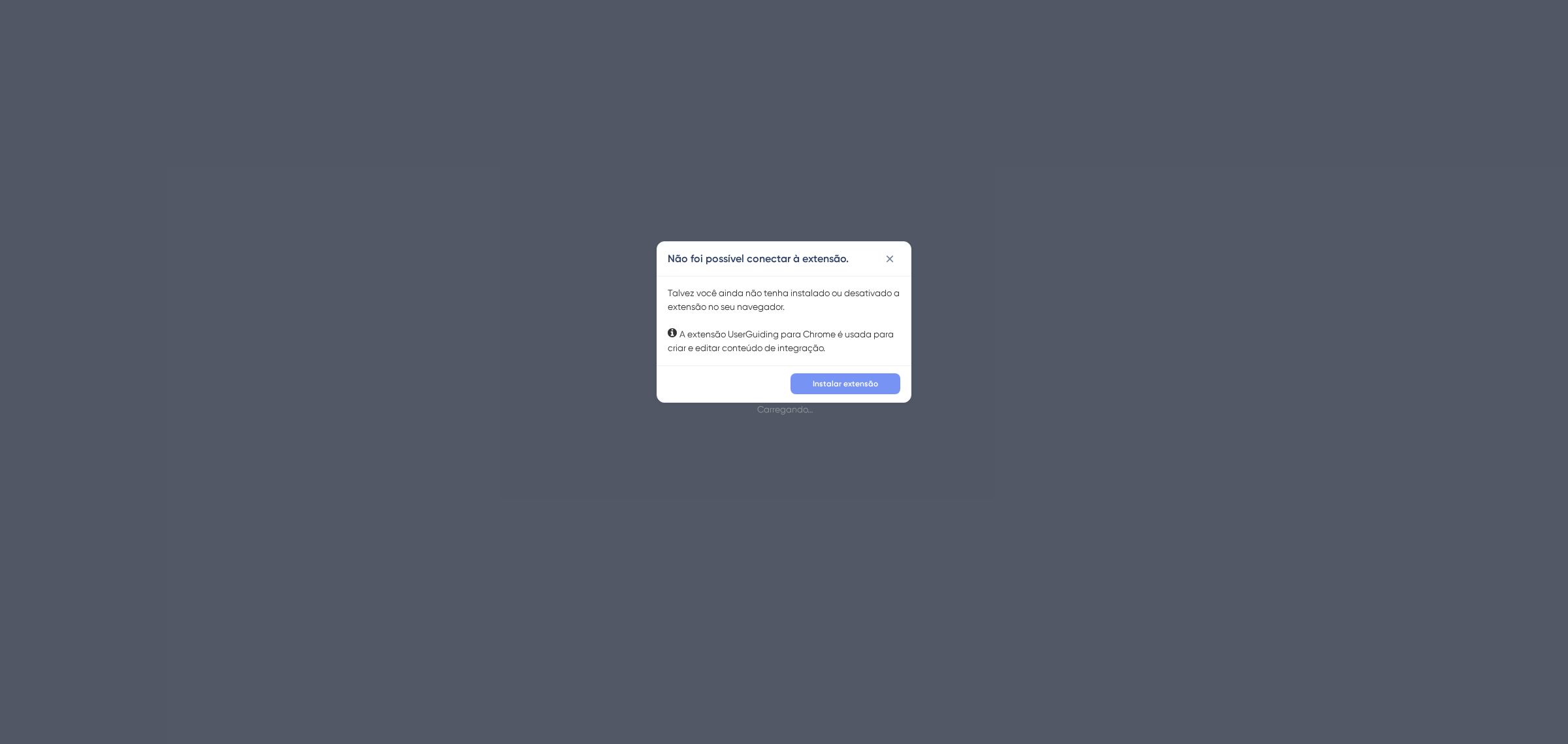
click at [851, 377] on button "Instalar extensão" at bounding box center [845, 384] width 110 height 21
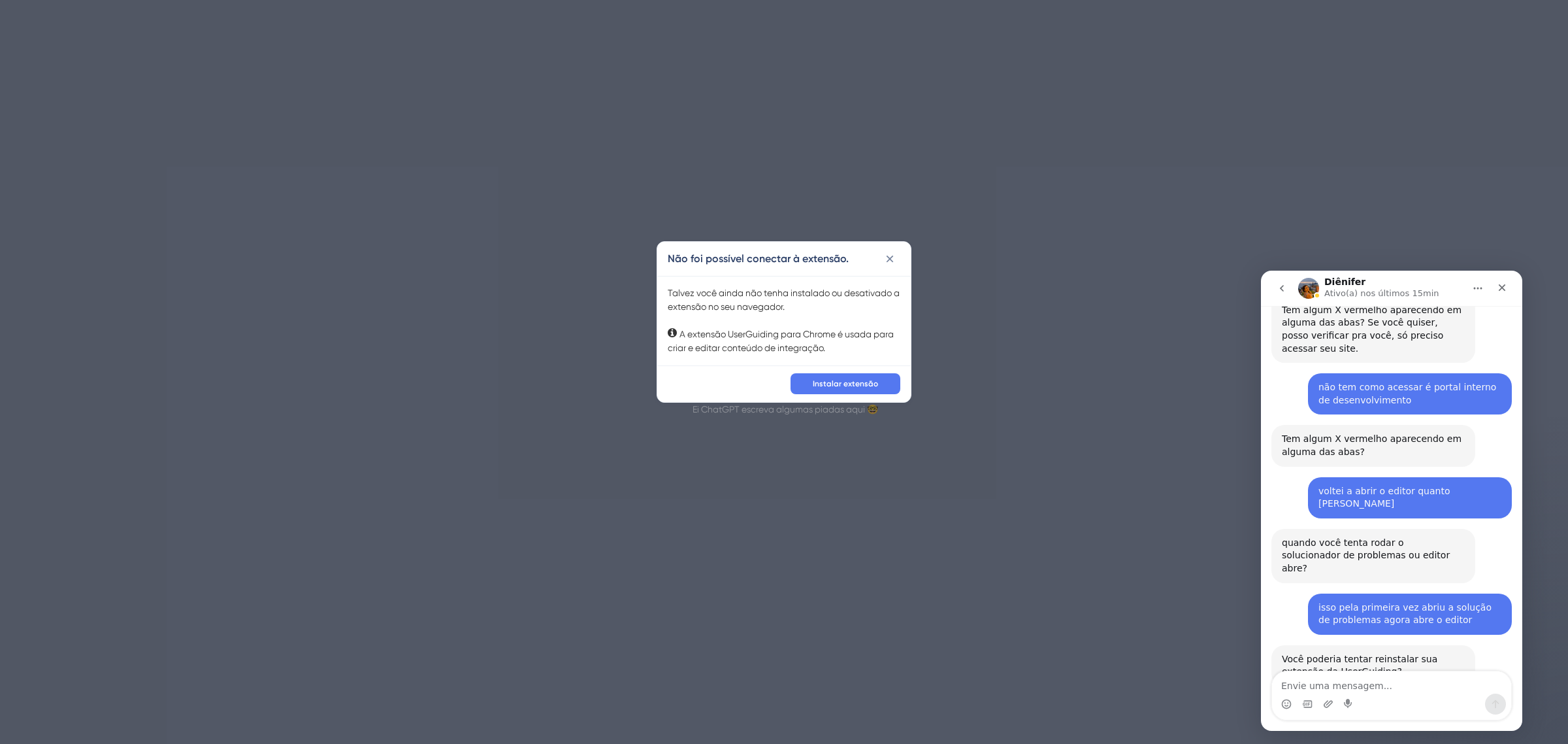
scroll to position [1874, 0]
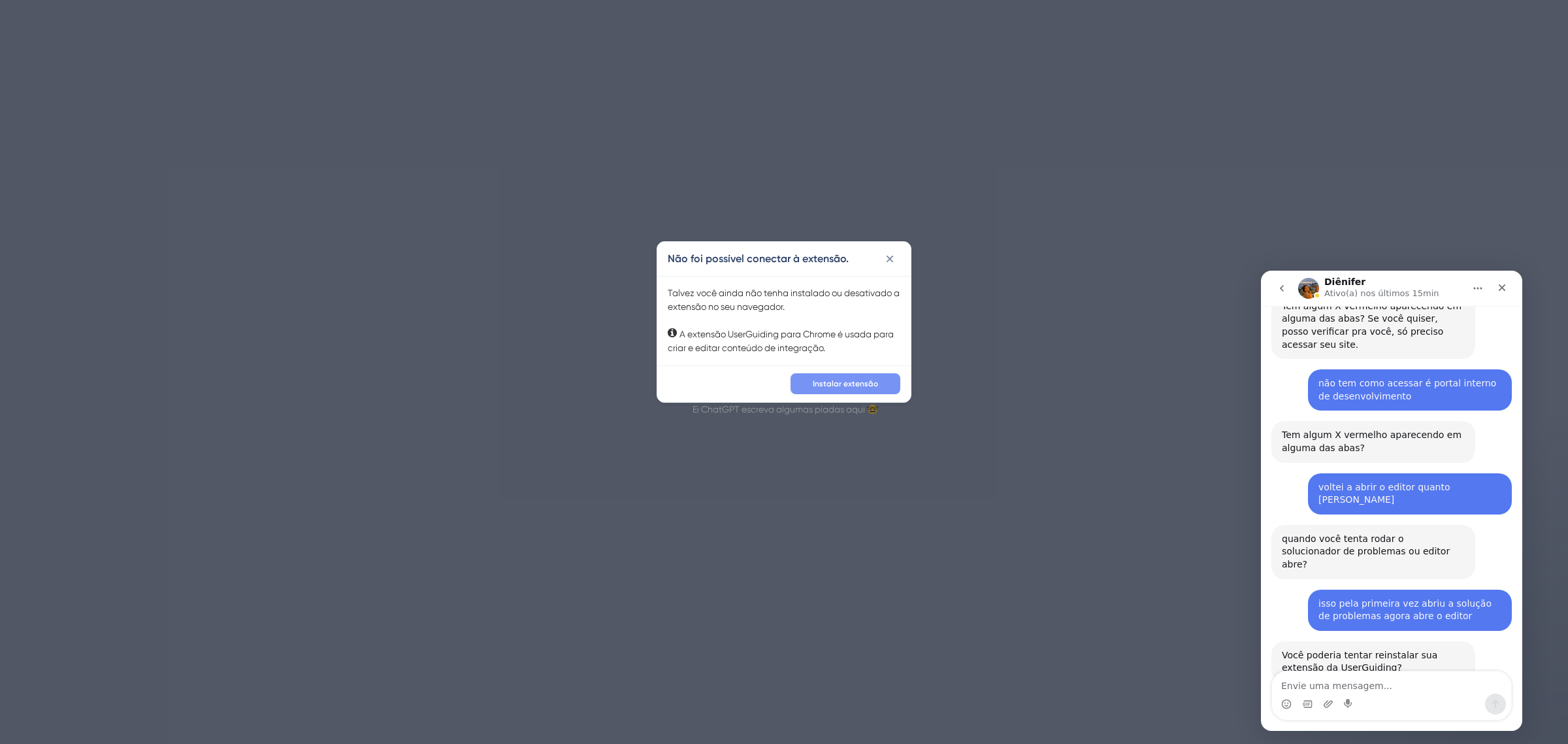
click at [863, 383] on font "Instalar extensão" at bounding box center [845, 384] width 65 height 9
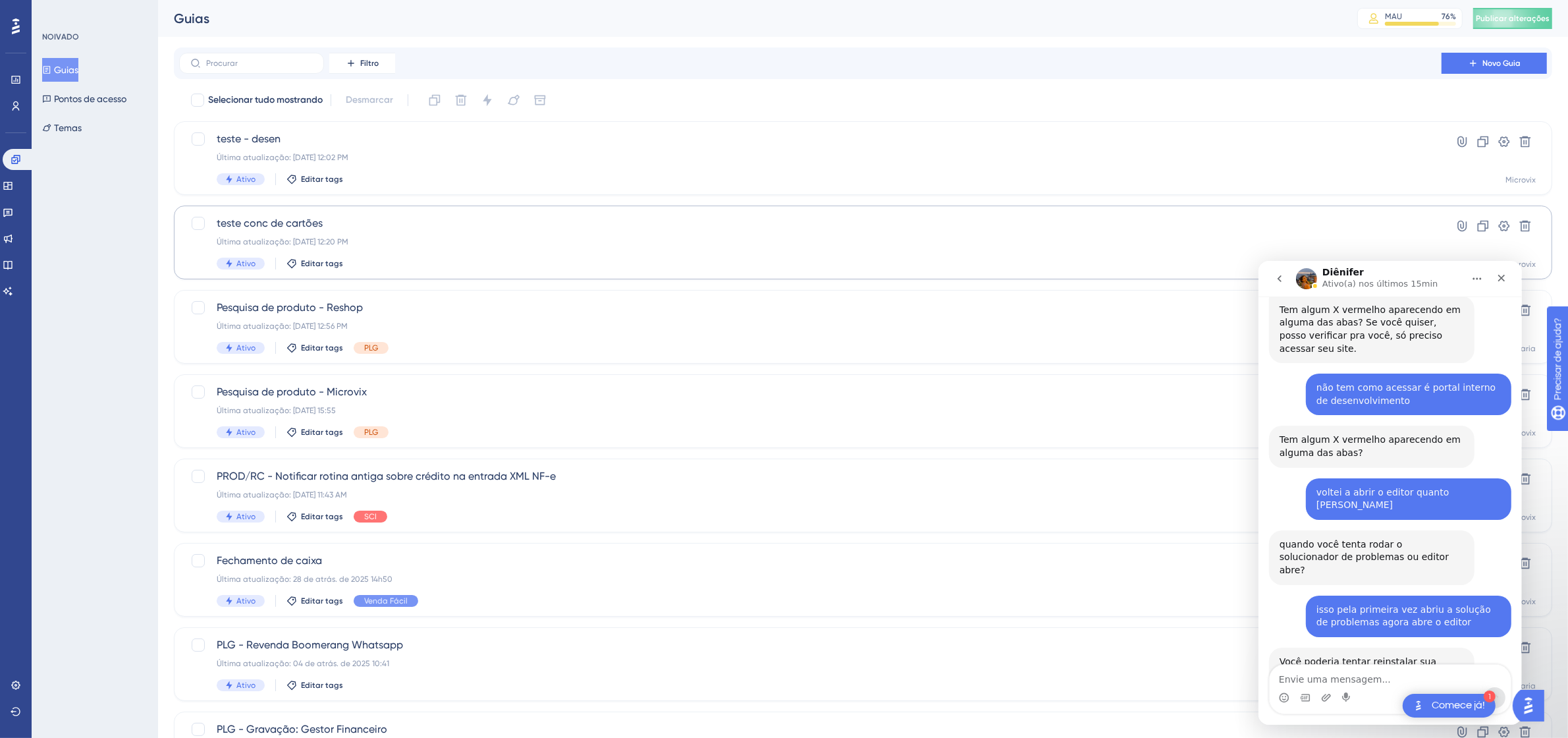
scroll to position [1889, 0]
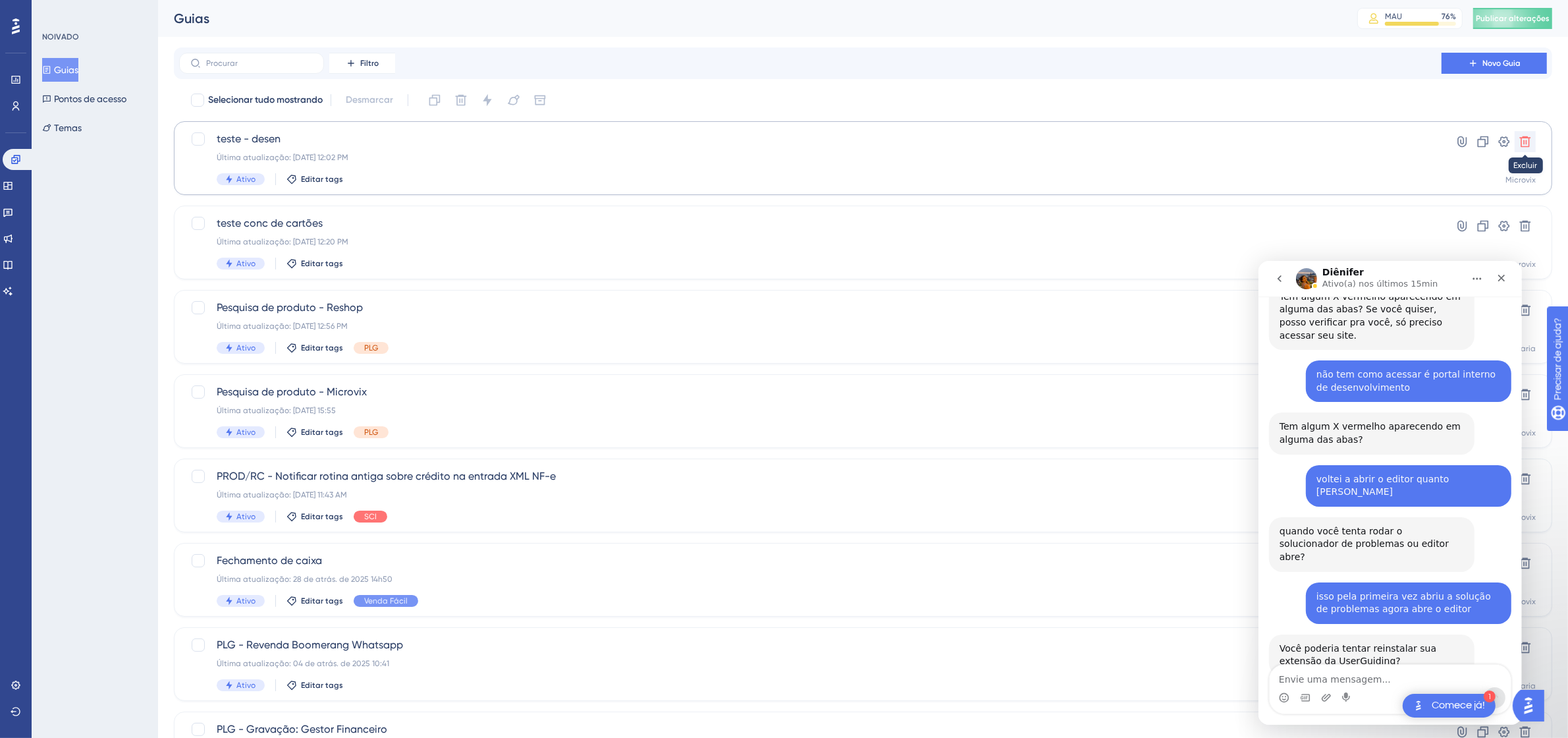
click at [1531, 136] on icon at bounding box center [1526, 142] width 13 height 13
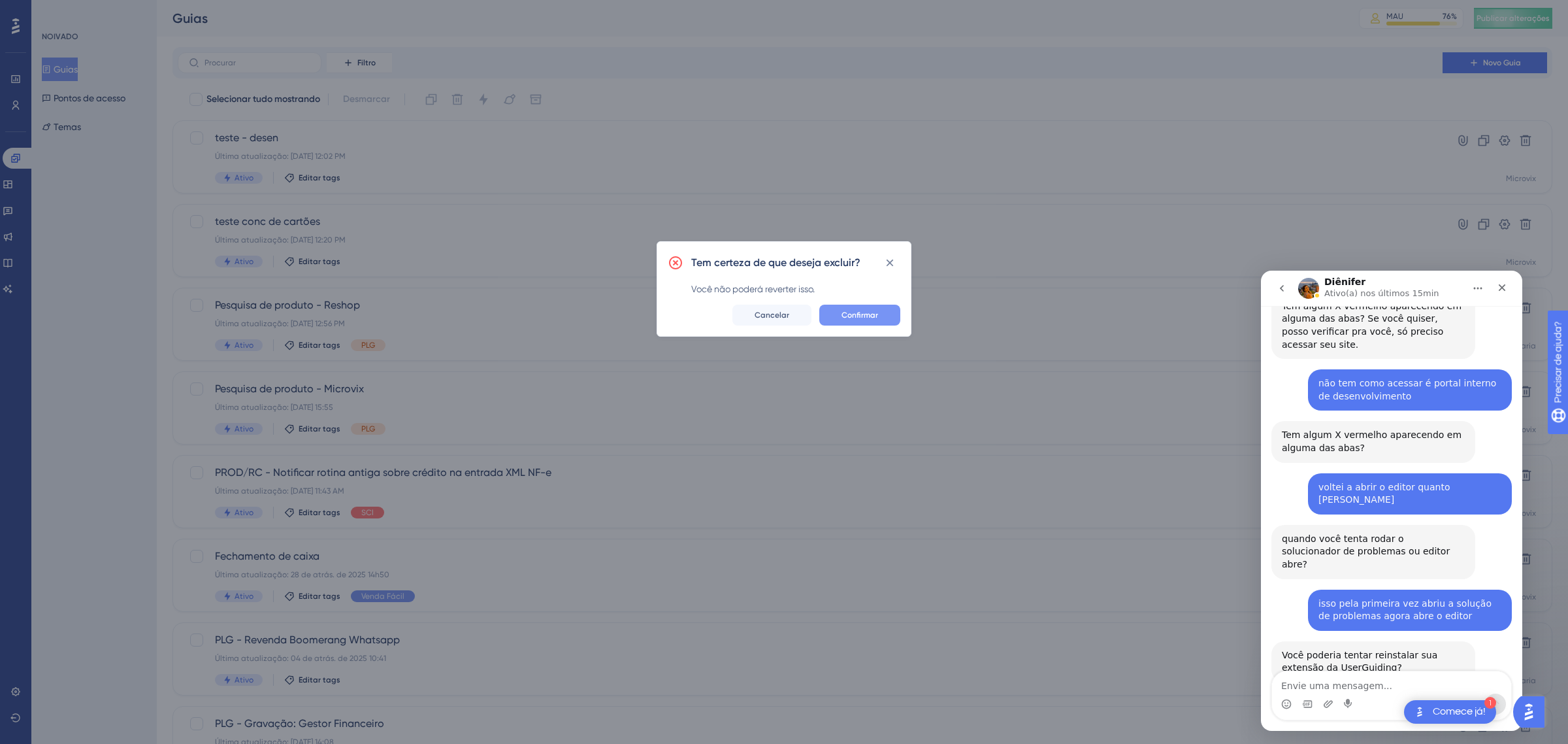
click at [846, 315] on font "Confirmar" at bounding box center [860, 315] width 37 height 9
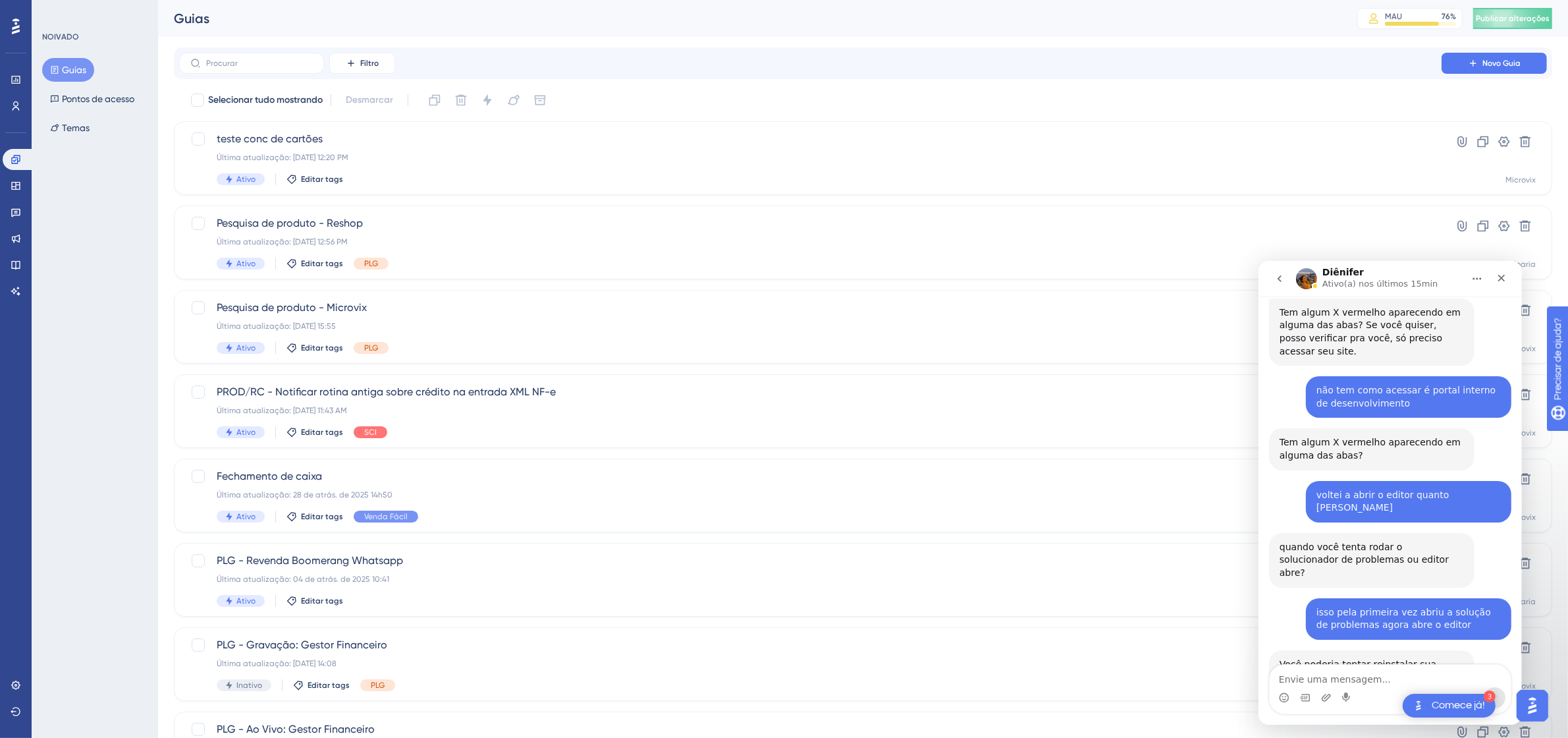
scroll to position [1889, 0]
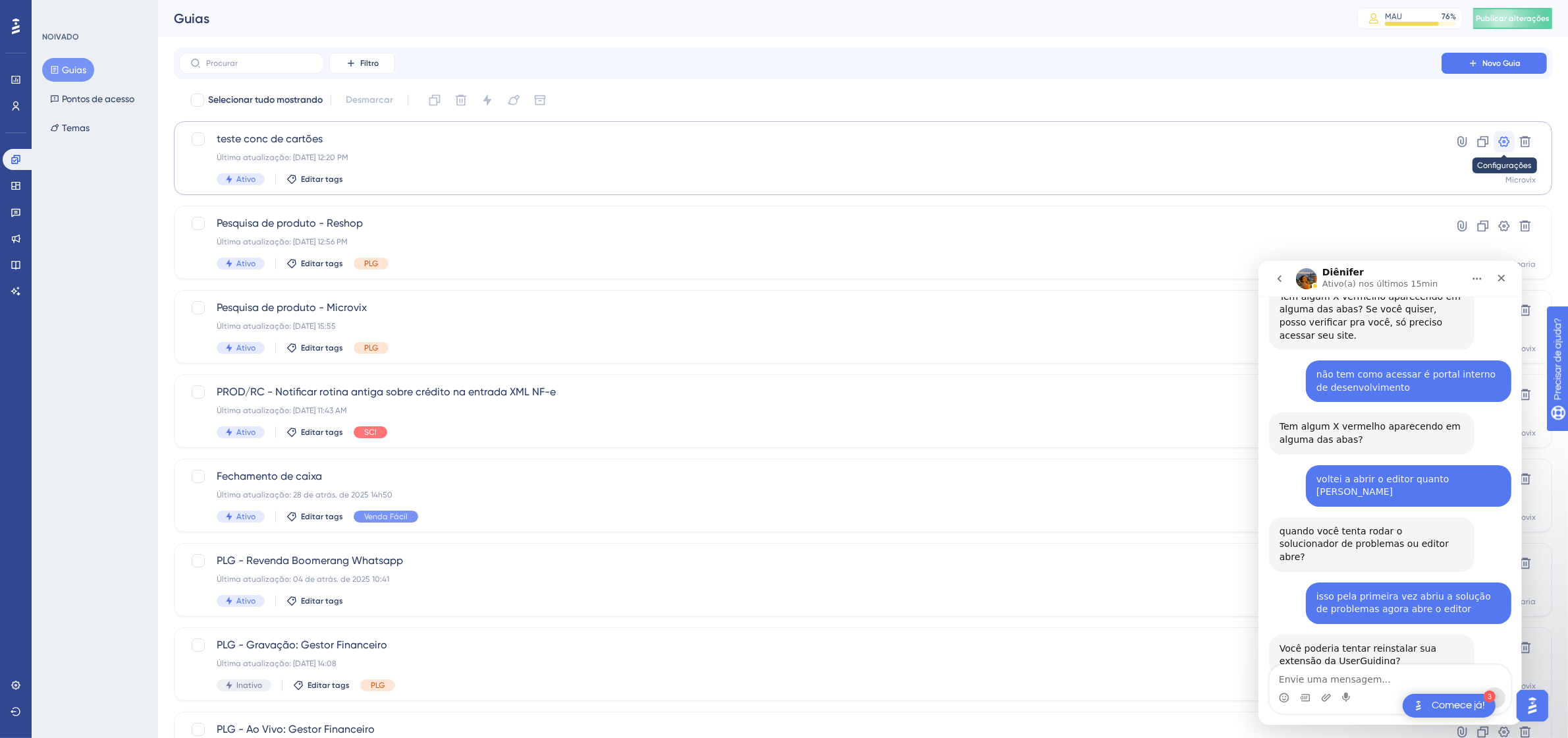
click at [1496, 145] on button at bounding box center [1504, 142] width 21 height 21
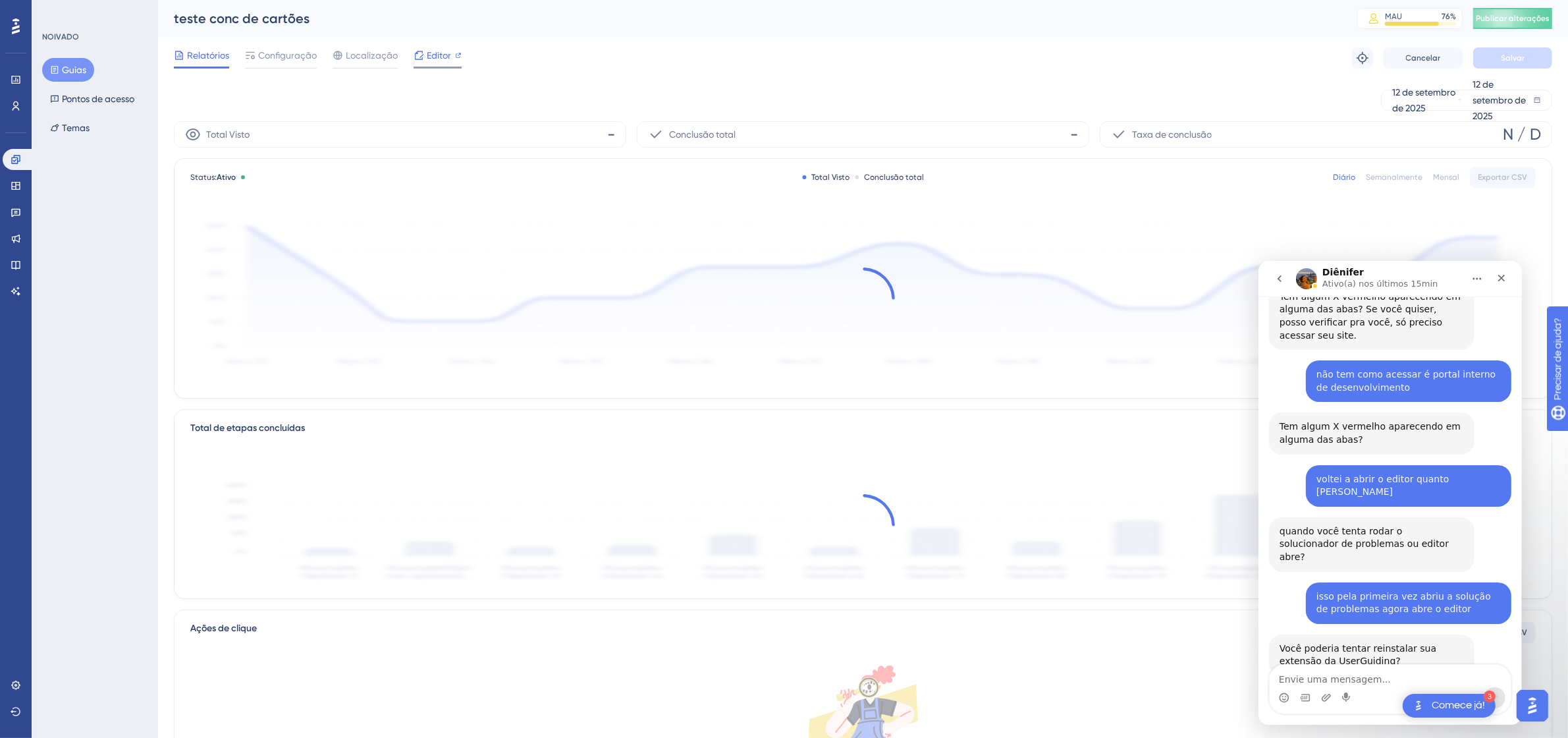
click at [446, 53] on font "Editor" at bounding box center [438, 55] width 25 height 11
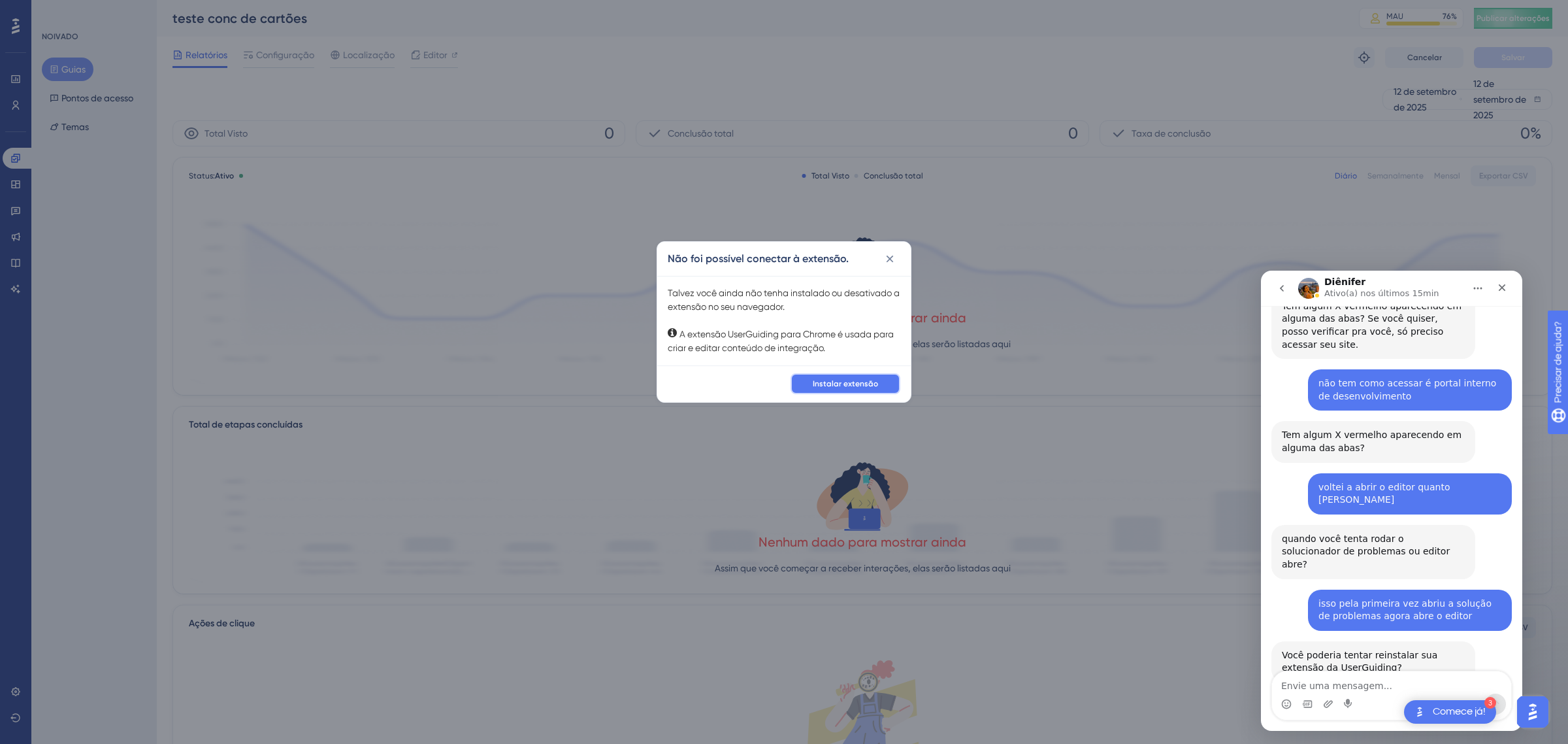
click at [863, 386] on font "Instalar extensão" at bounding box center [845, 384] width 65 height 9
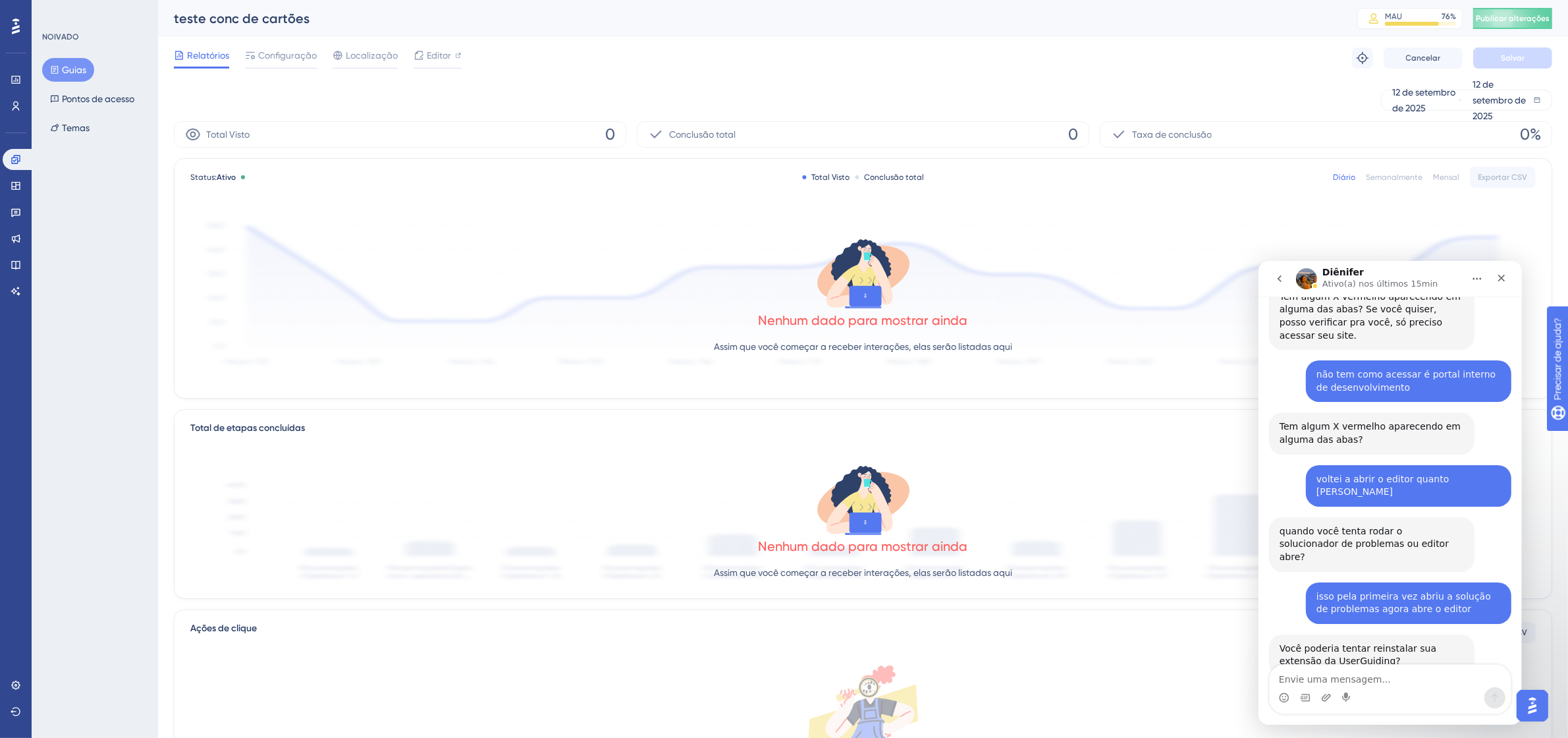
scroll to position [1941, 0]
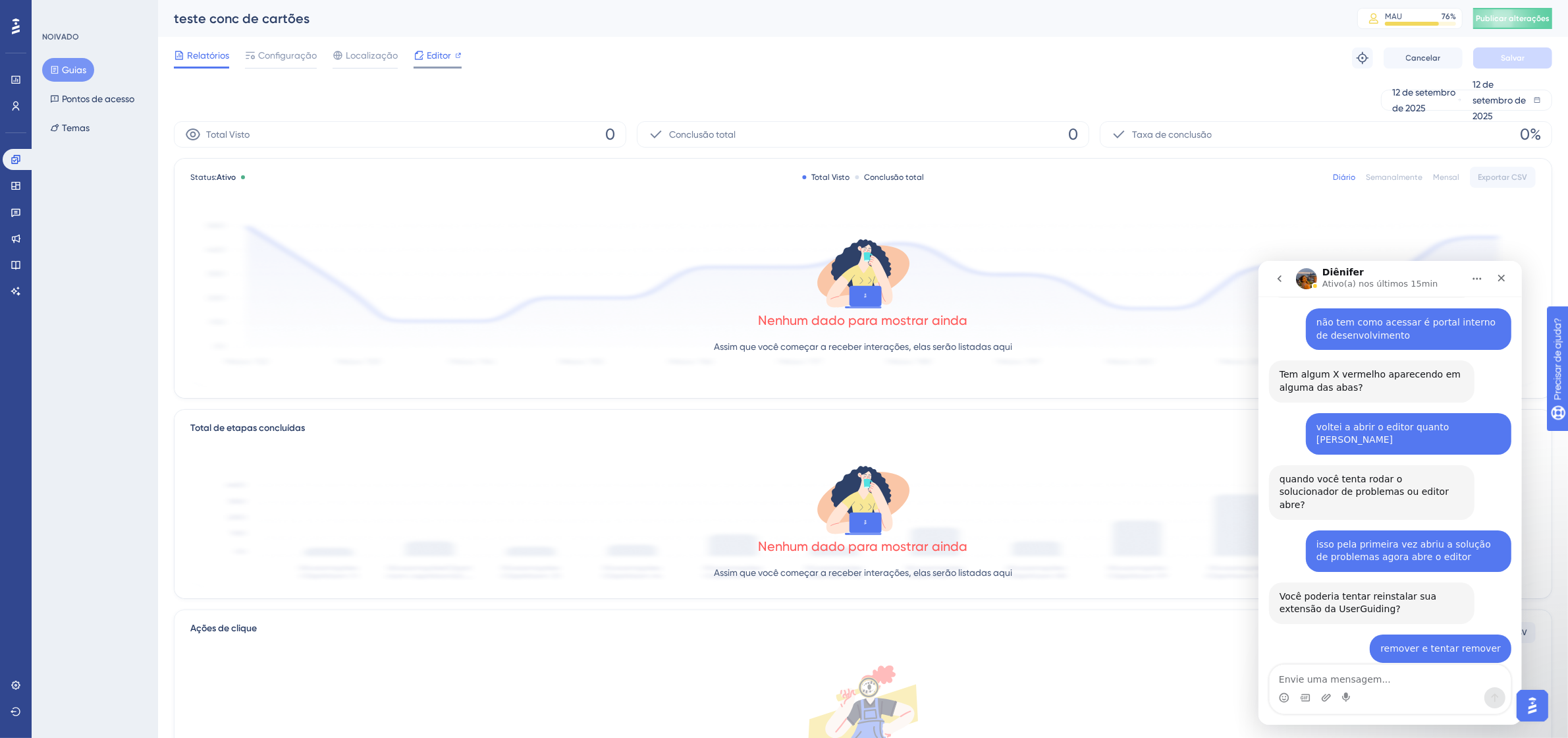
click at [432, 50] on font "Editor" at bounding box center [438, 55] width 25 height 11
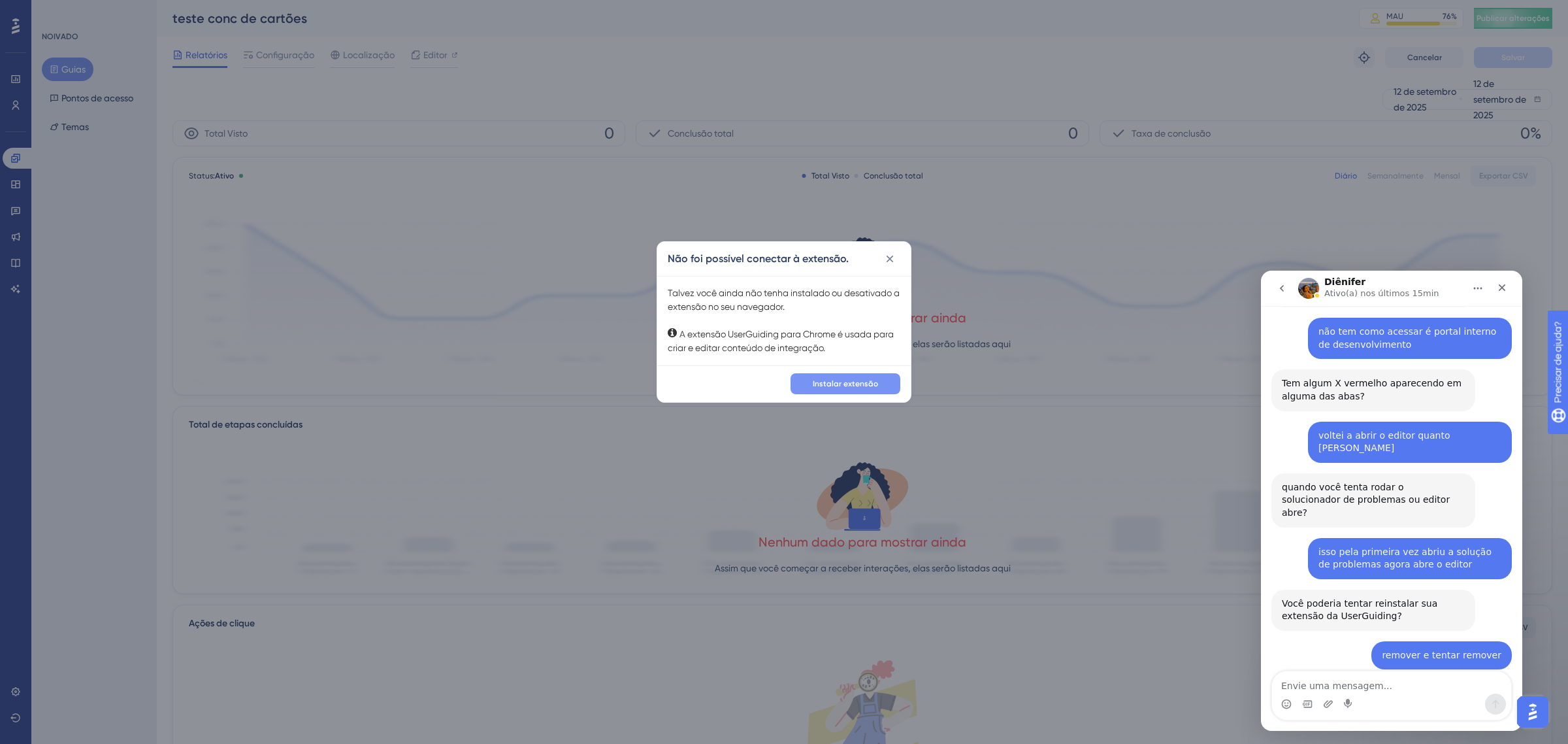
click at [857, 383] on font "Instalar extensão" at bounding box center [845, 384] width 65 height 9
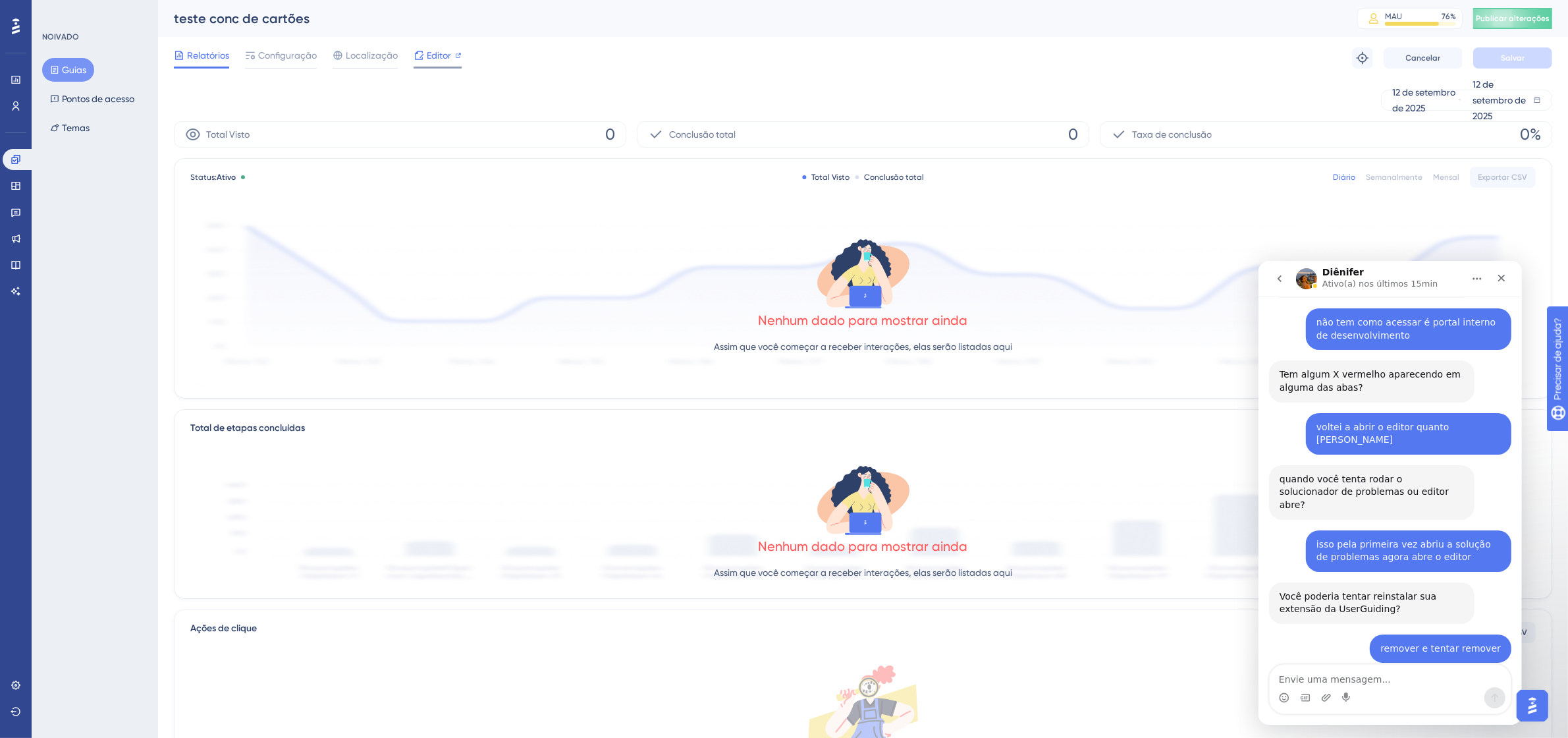
click at [448, 54] on font "Editor" at bounding box center [438, 55] width 25 height 11
click at [1396, 673] on textarea "Envie uma mensagem..." at bounding box center [1389, 676] width 241 height 23
type textarea "nem a extensão abre mais socorro"
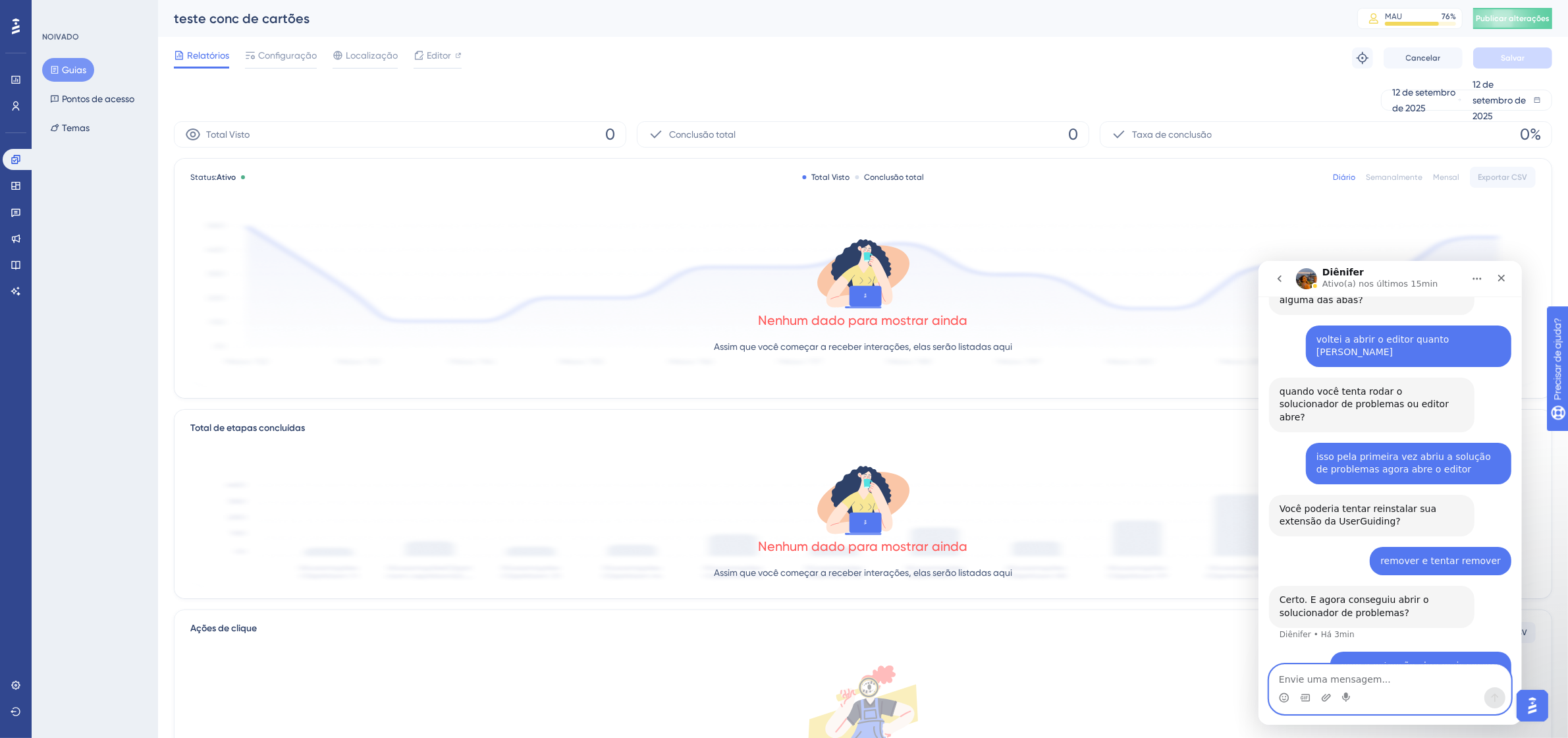
scroll to position [2076, 0]
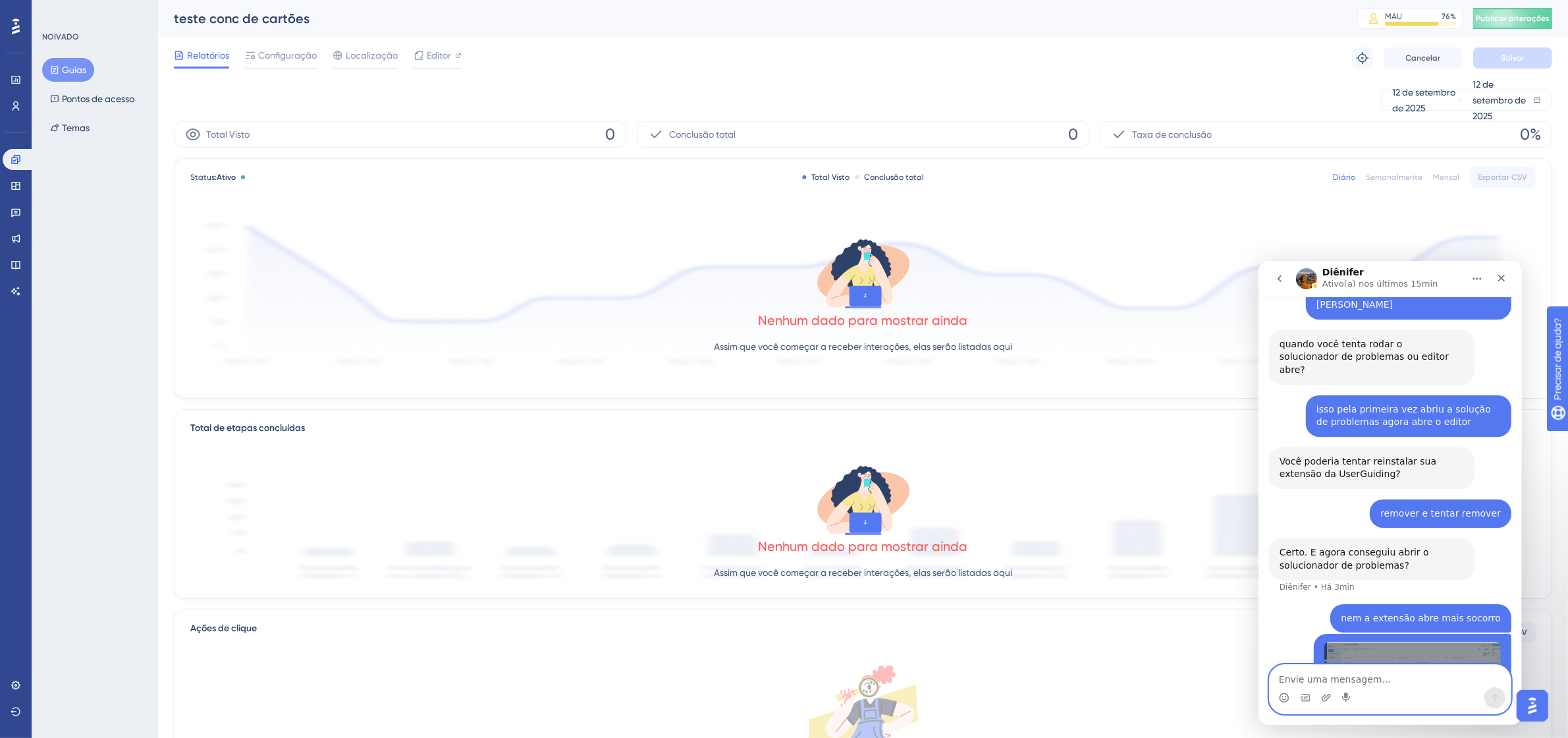
click at [1407, 682] on textarea "Envie uma mensagem..." at bounding box center [1389, 676] width 241 height 23
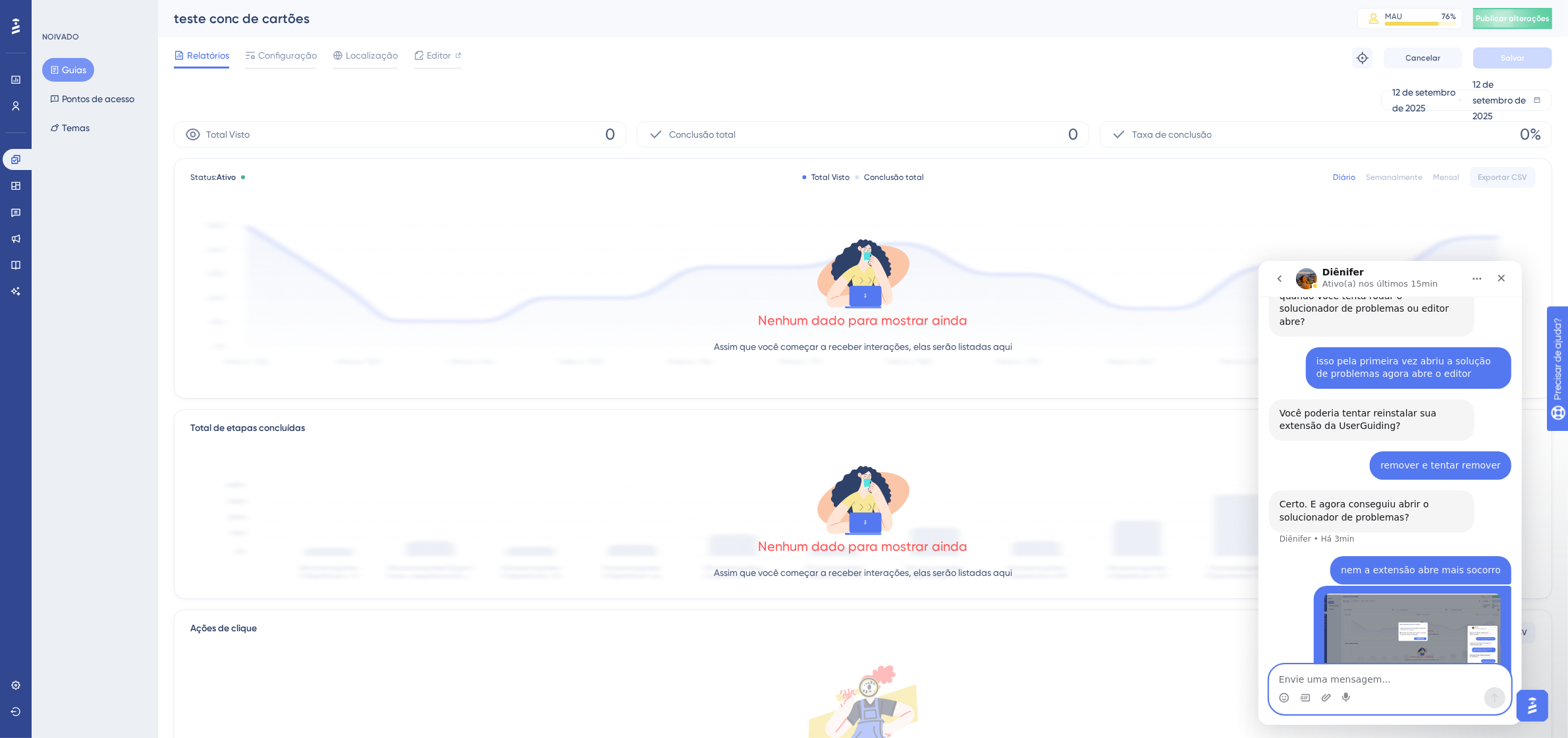
scroll to position [2174, 0]
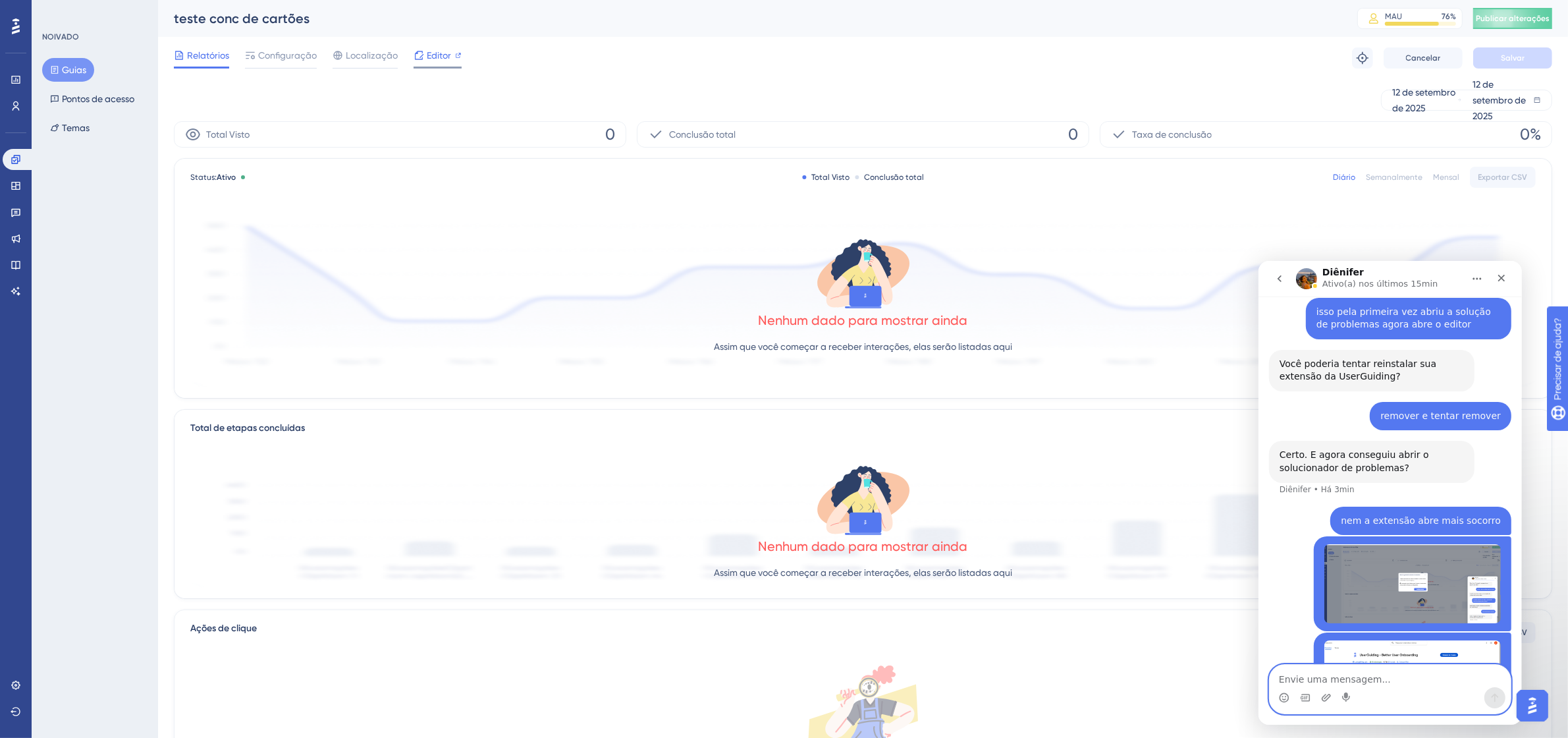
click at [442, 60] on span "Editor" at bounding box center [438, 55] width 25 height 16
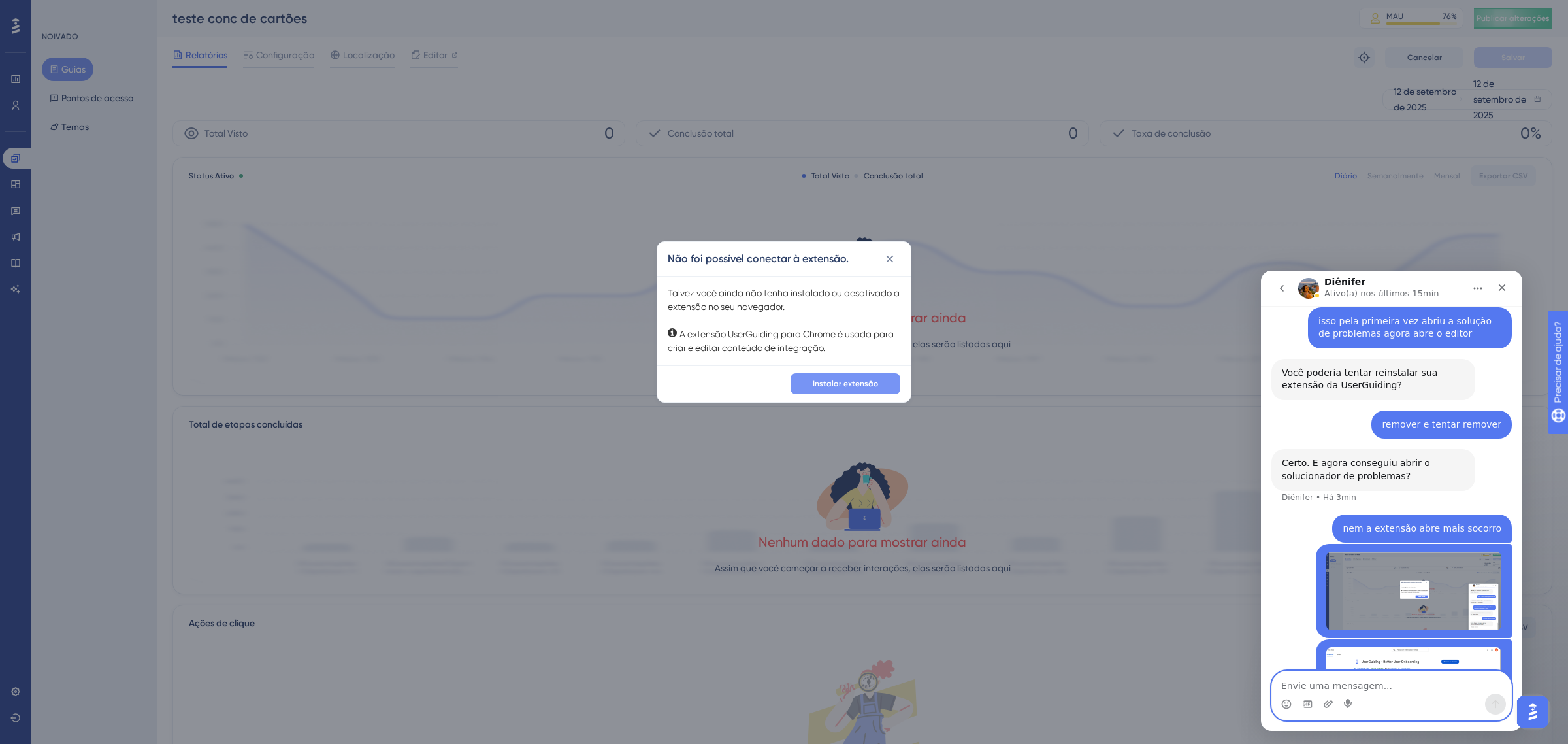
click at [882, 389] on button "Instalar extensão" at bounding box center [845, 384] width 110 height 21
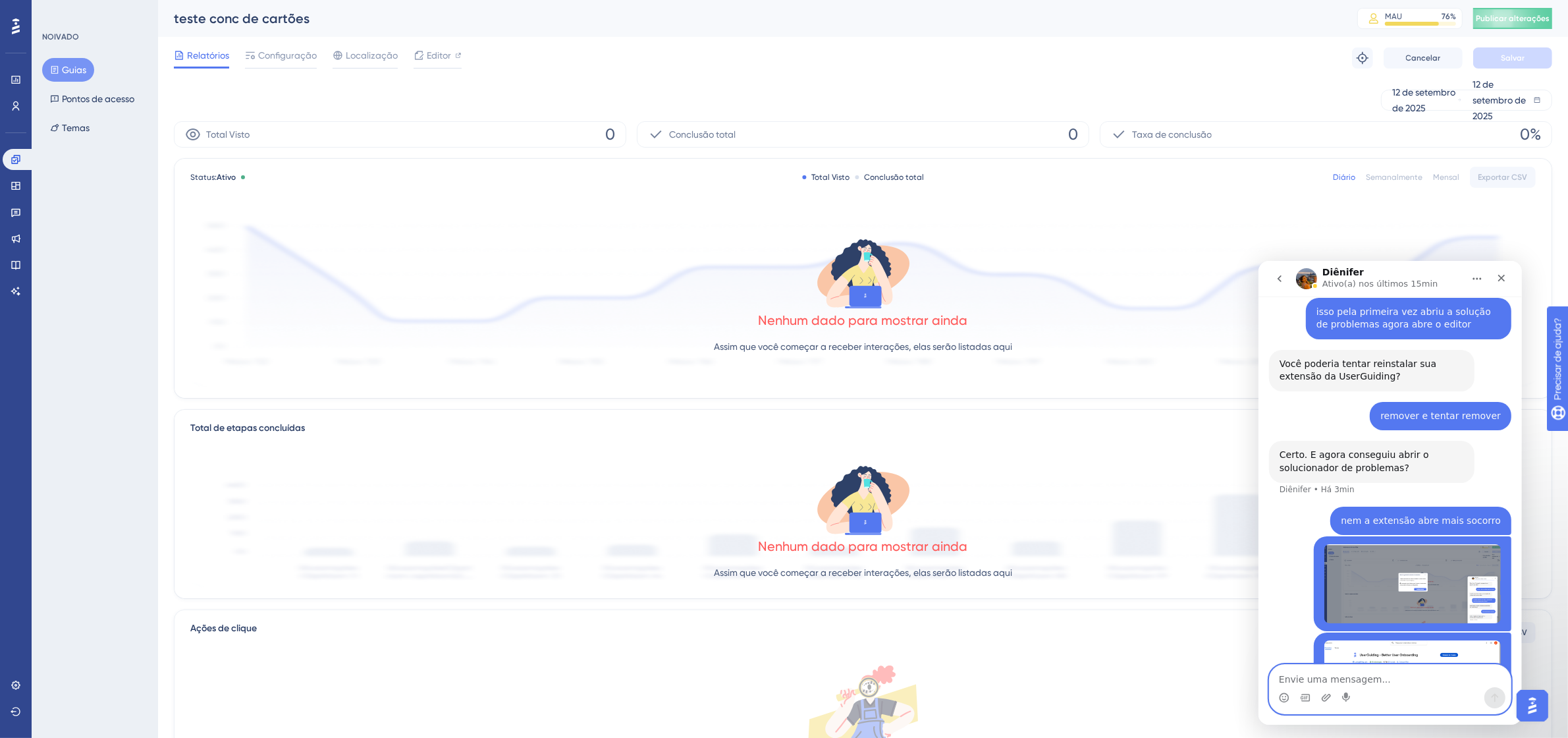
click at [1342, 680] on textarea "Envie uma mensagem..." at bounding box center [1389, 676] width 241 height 23
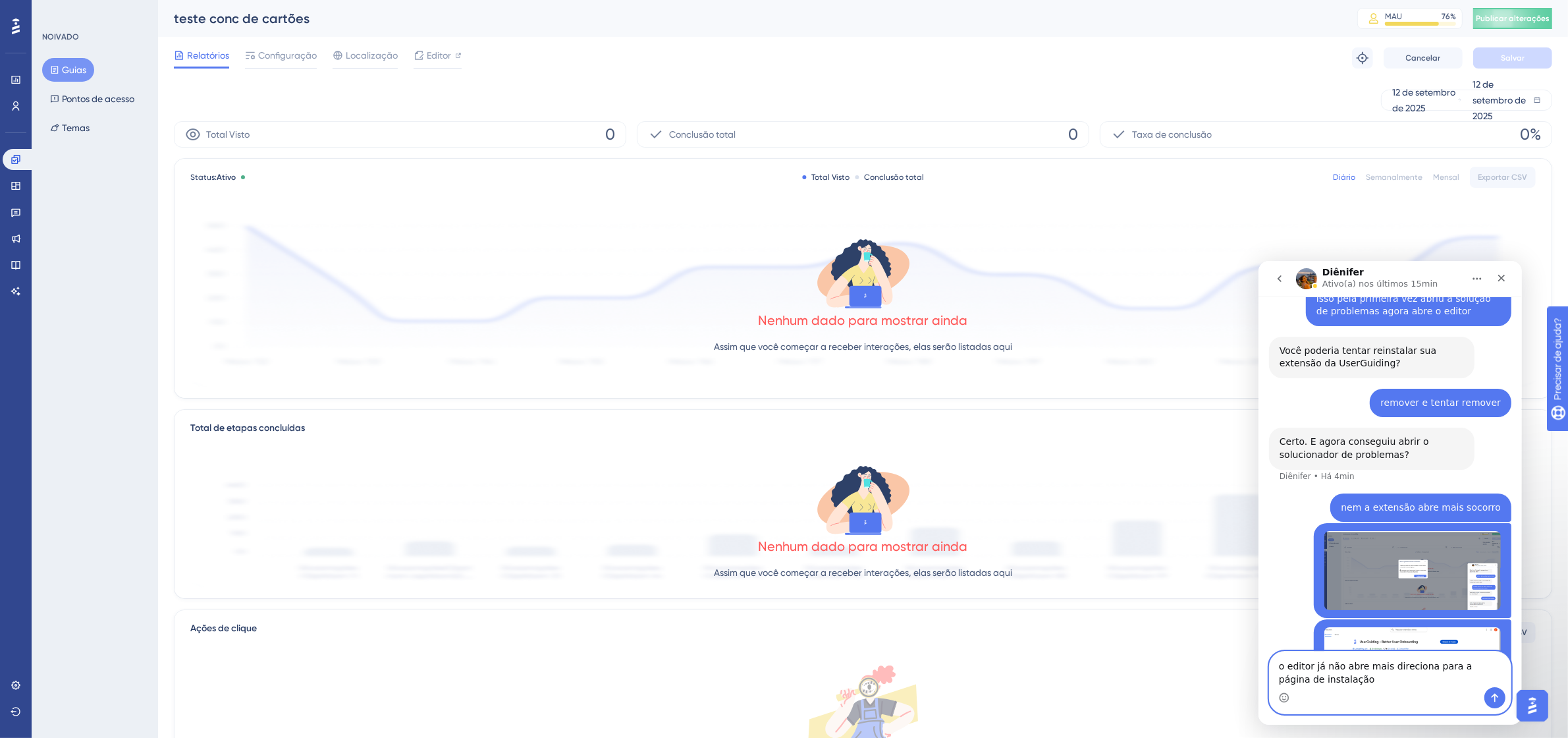
type textarea "o editor já não abre mais direciona para a página de instalaçãoo"
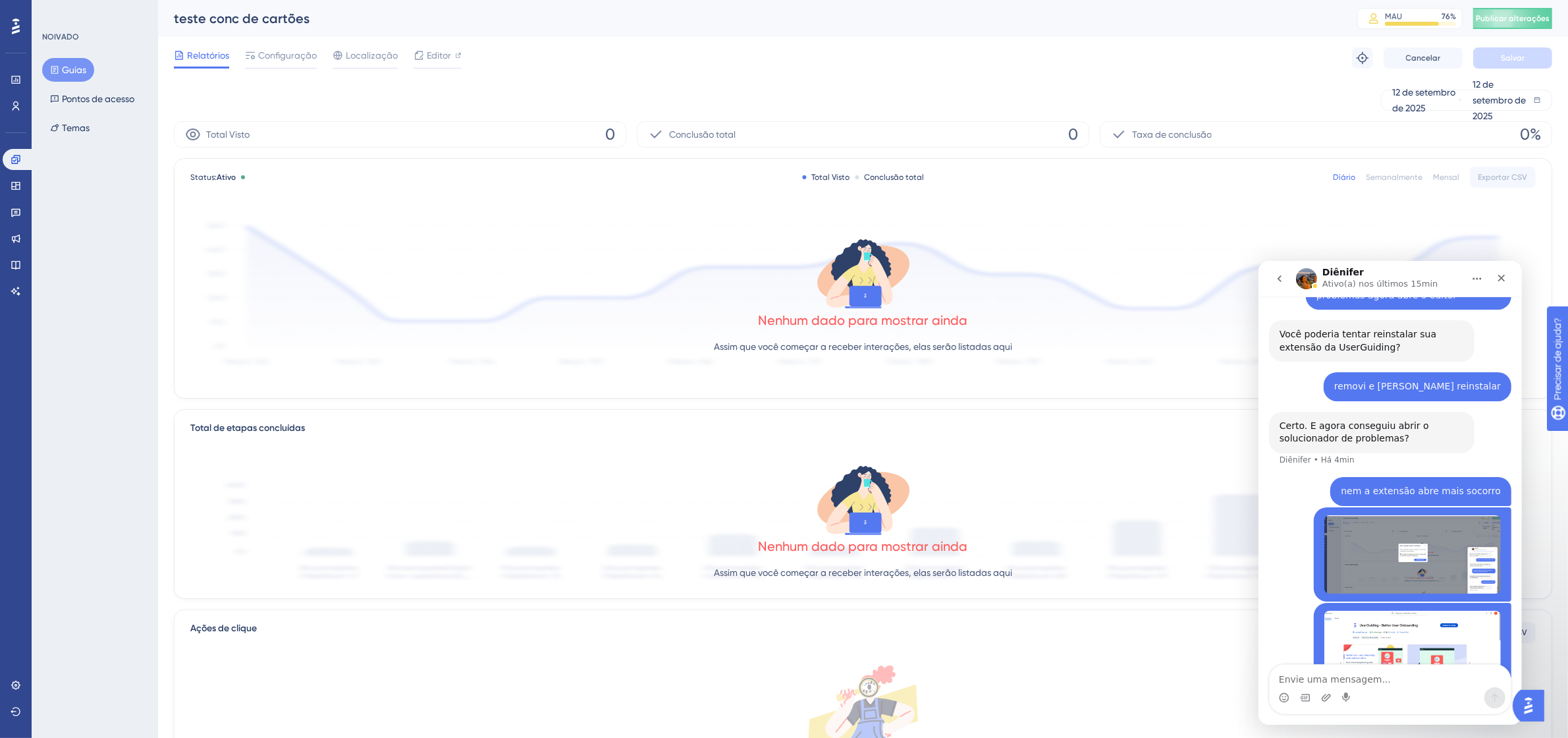
scroll to position [2203, 0]
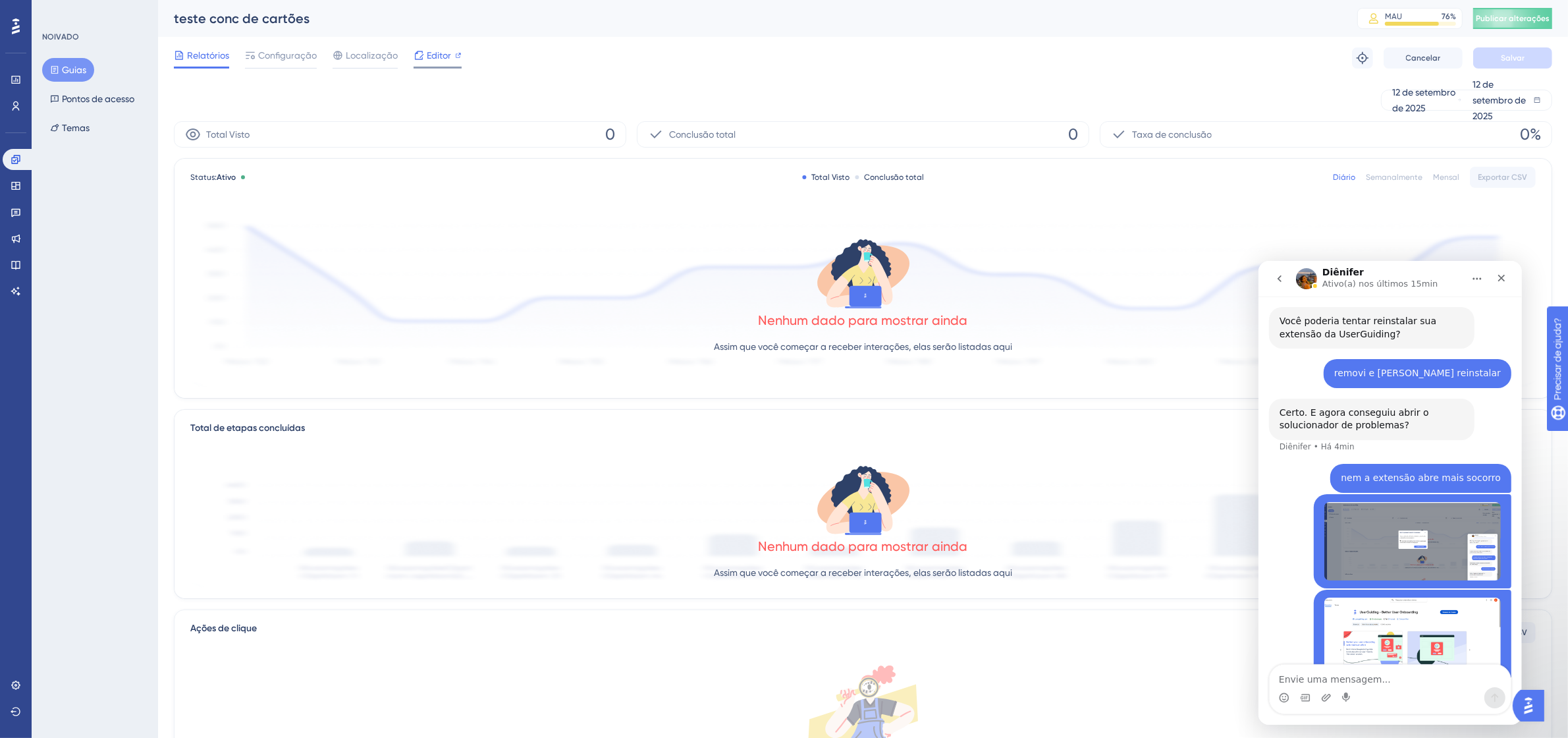
click at [426, 54] on font "Editor" at bounding box center [438, 55] width 25 height 11
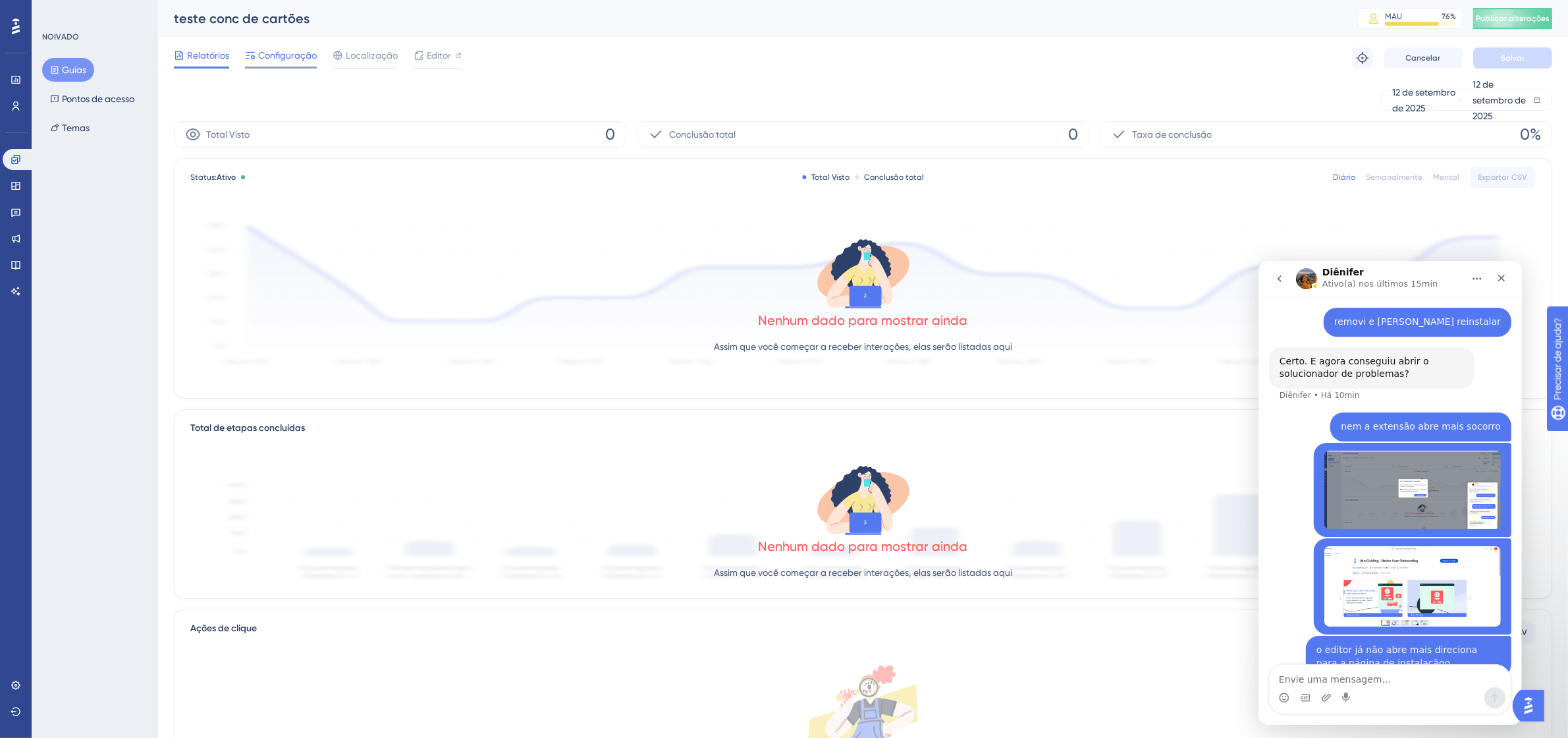
click at [280, 50] on font "Configuração" at bounding box center [287, 55] width 58 height 11
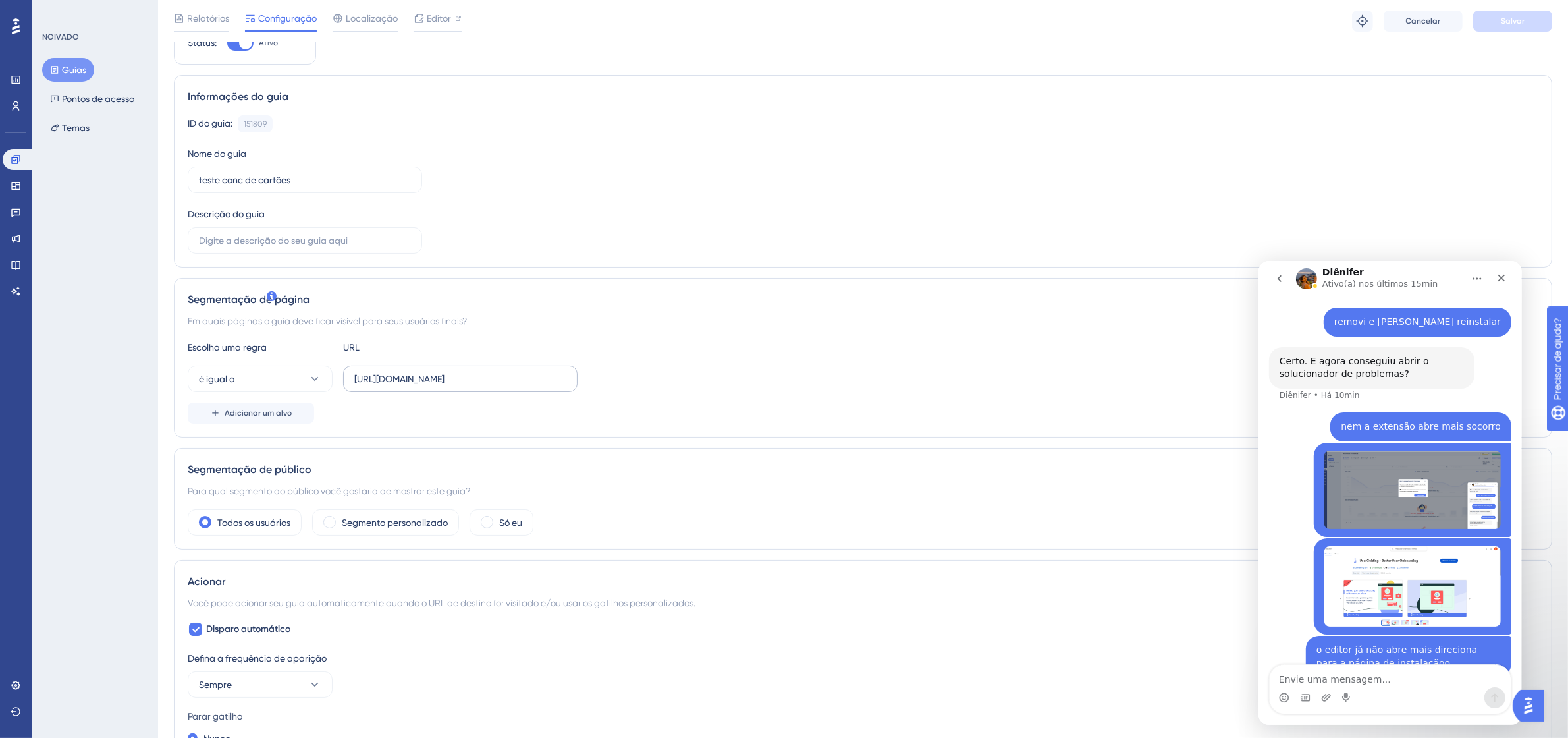
scroll to position [82, 0]
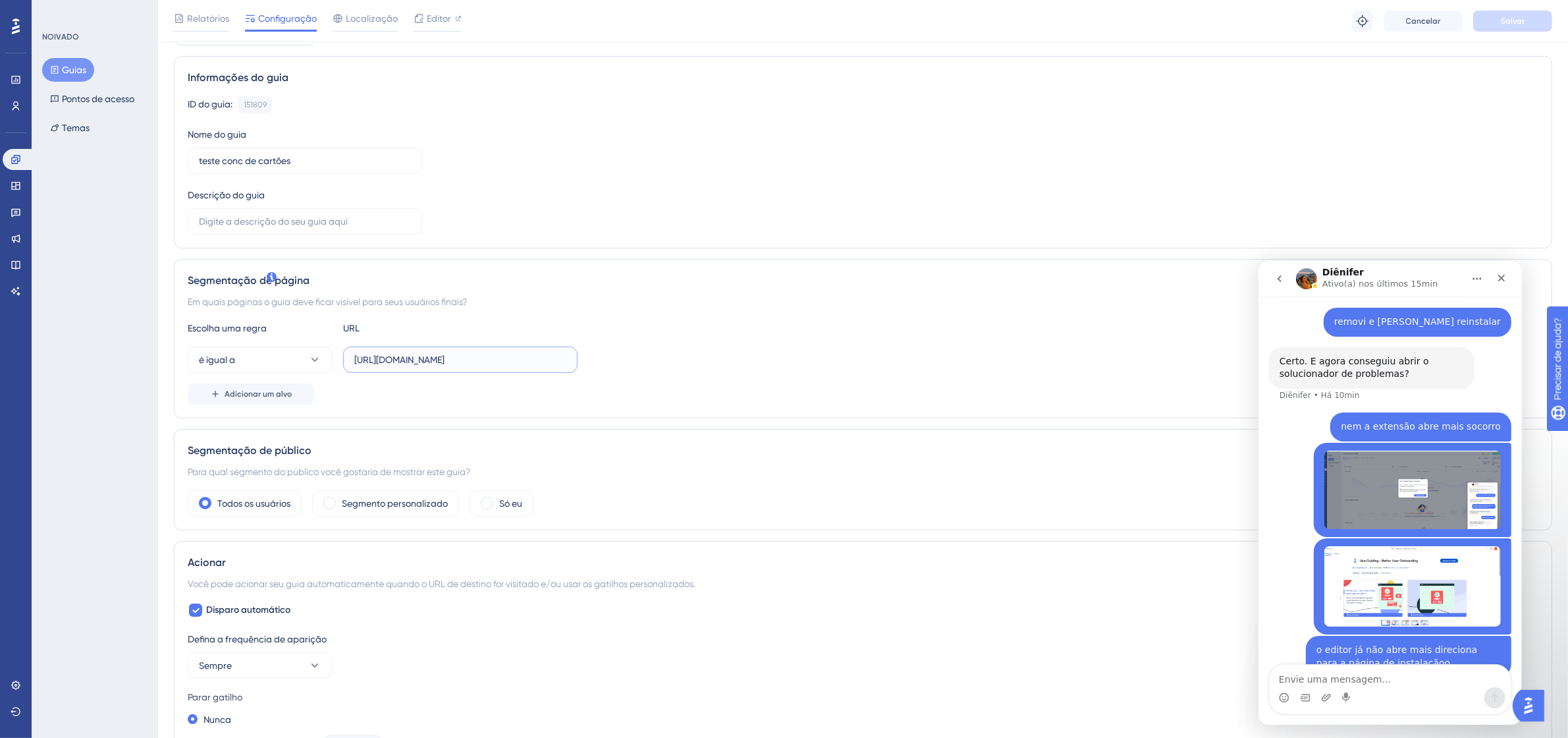
click at [463, 361] on input "[URL][DOMAIN_NAME]" at bounding box center [460, 360] width 212 height 15
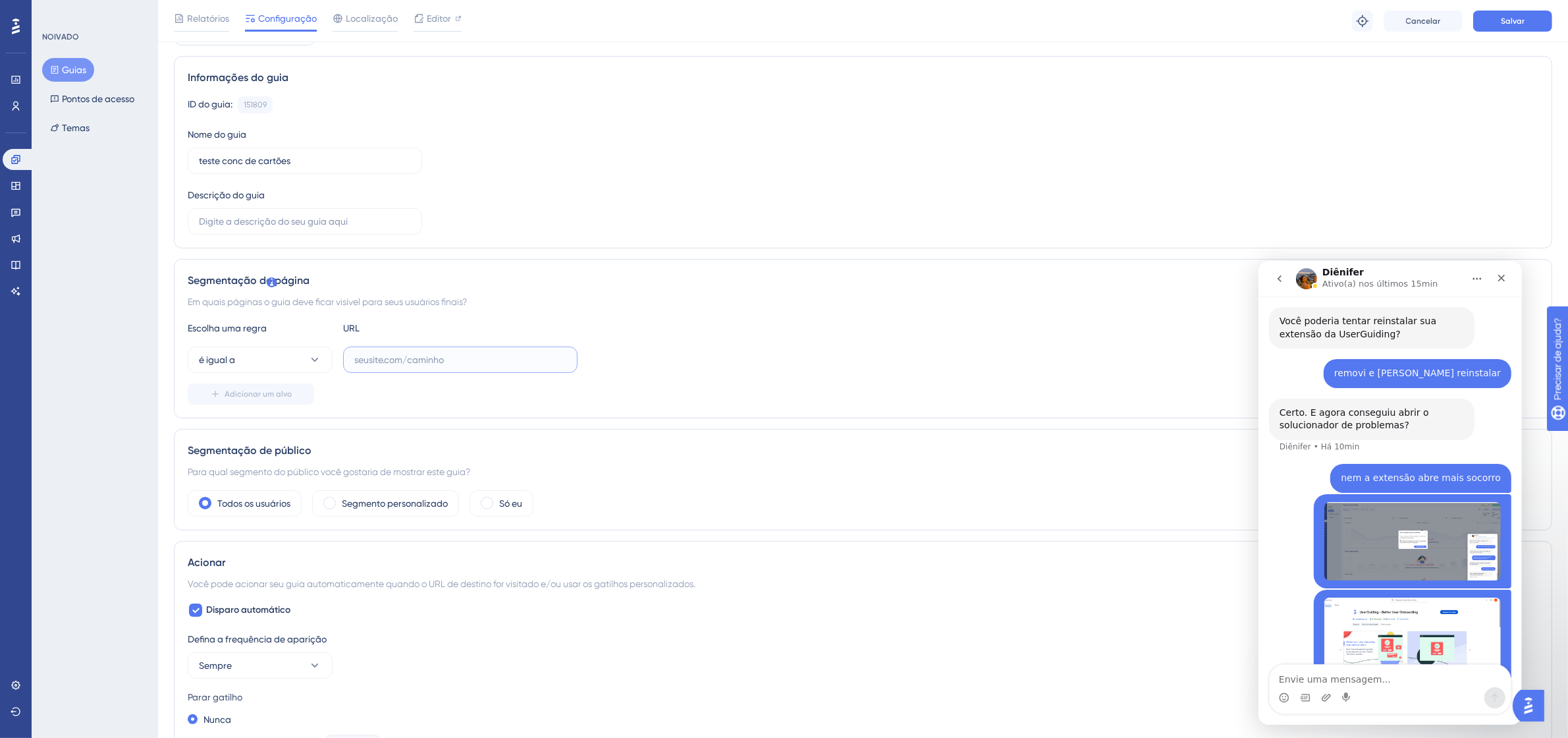
click at [396, 353] on input "text" at bounding box center [460, 360] width 212 height 15
paste input "[URL][DOMAIN_NAME]"
type input "[URL][DOMAIN_NAME]"
click at [310, 362] on icon at bounding box center [315, 360] width 13 height 13
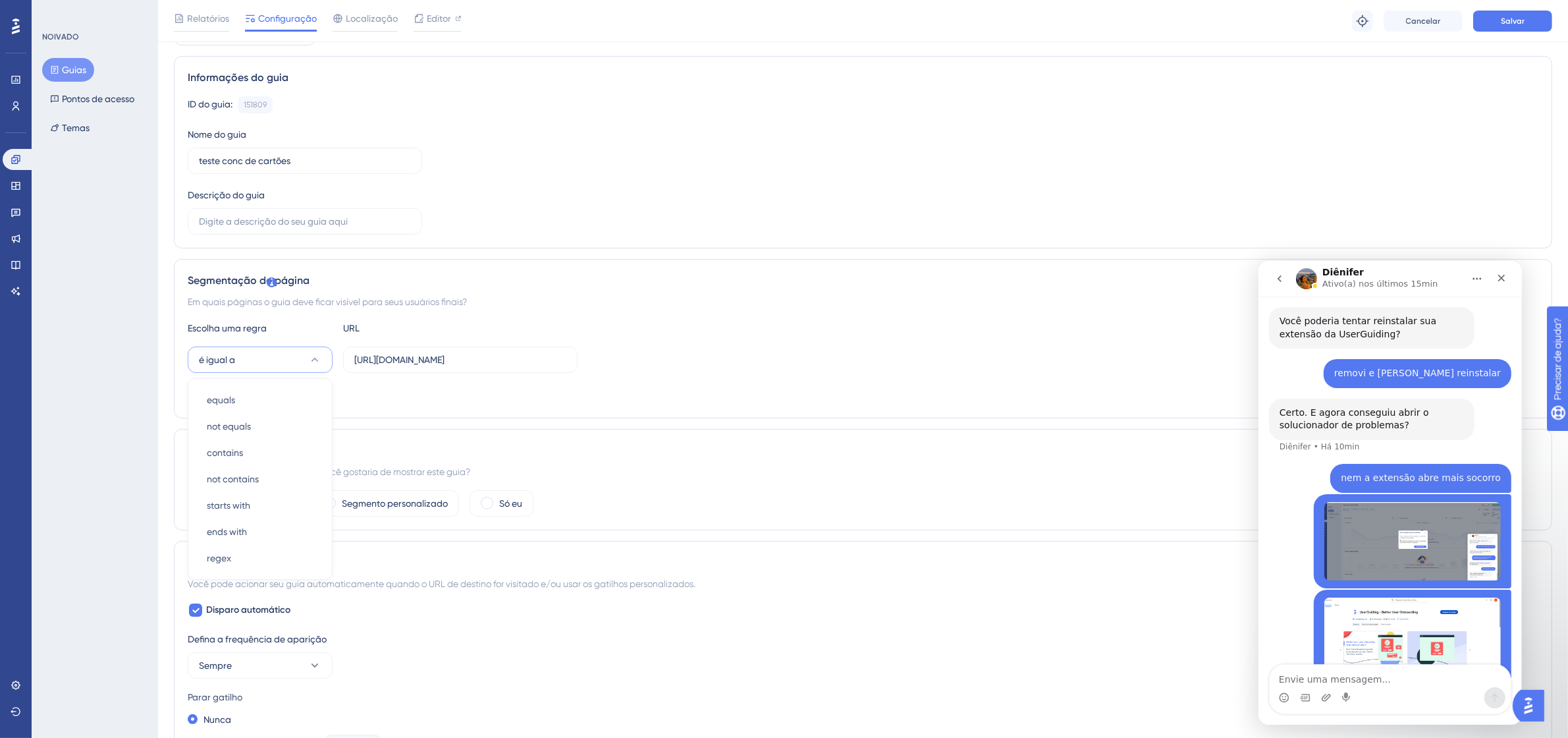
scroll to position [193, 0]
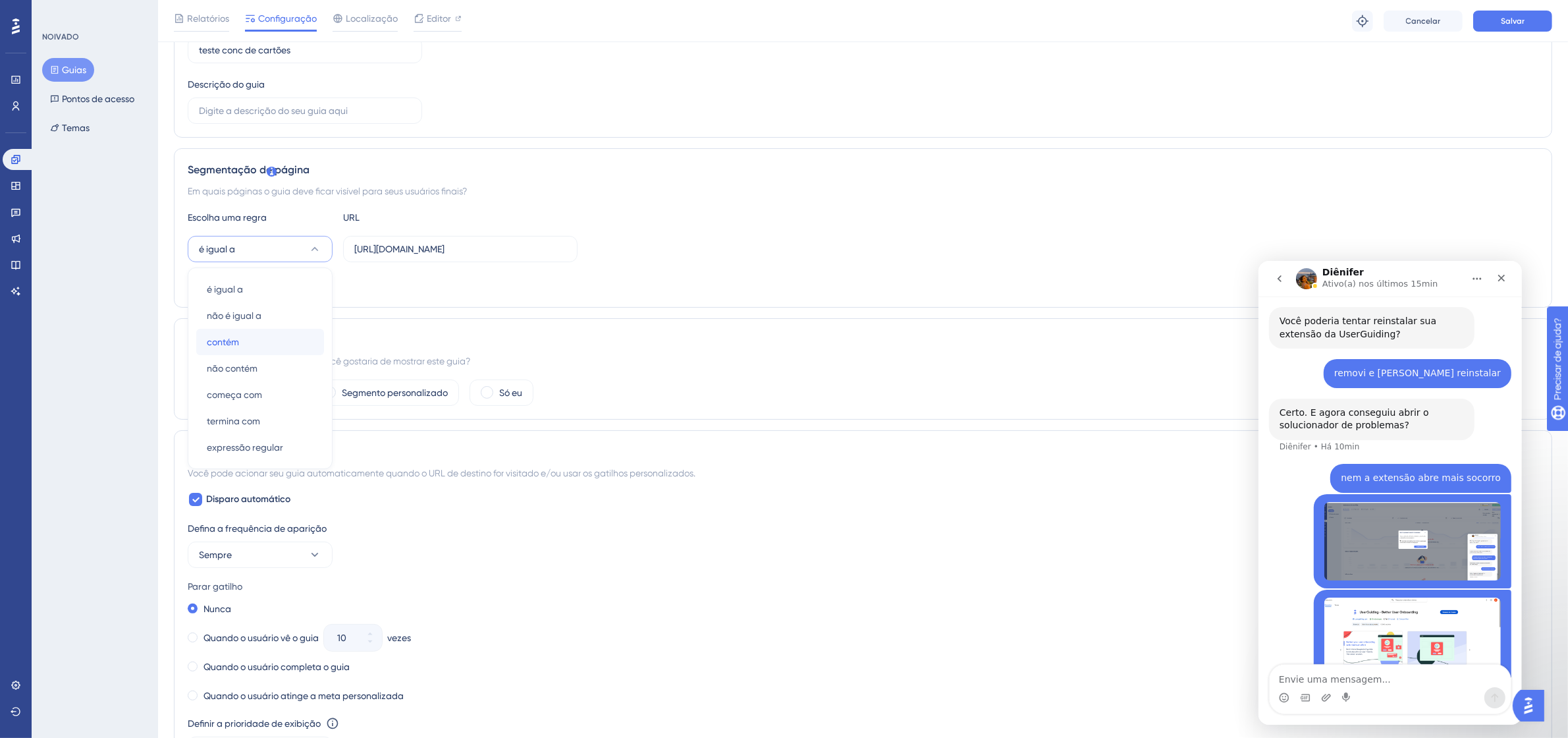
click at [267, 342] on div "contém contém" at bounding box center [260, 342] width 107 height 27
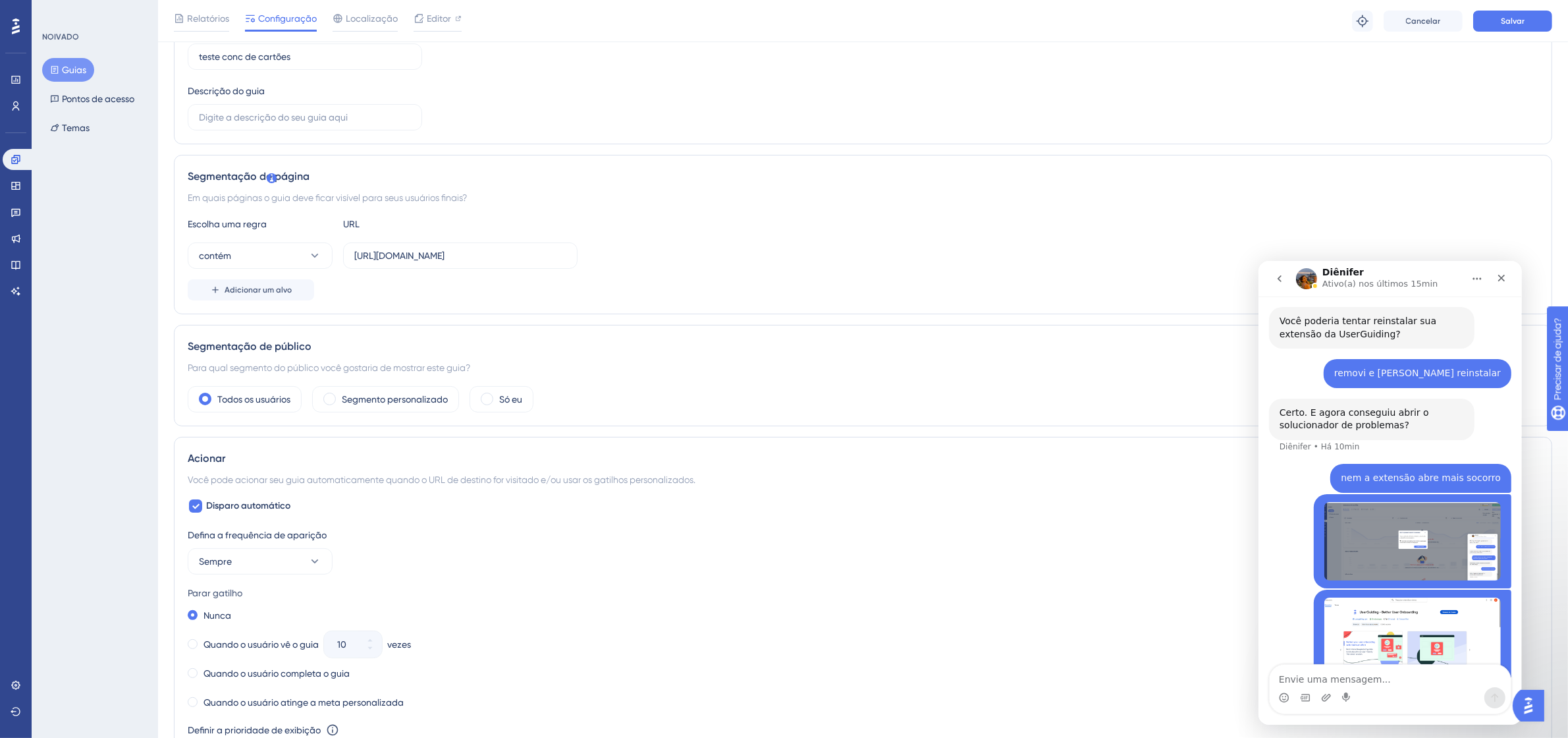
scroll to position [0, 0]
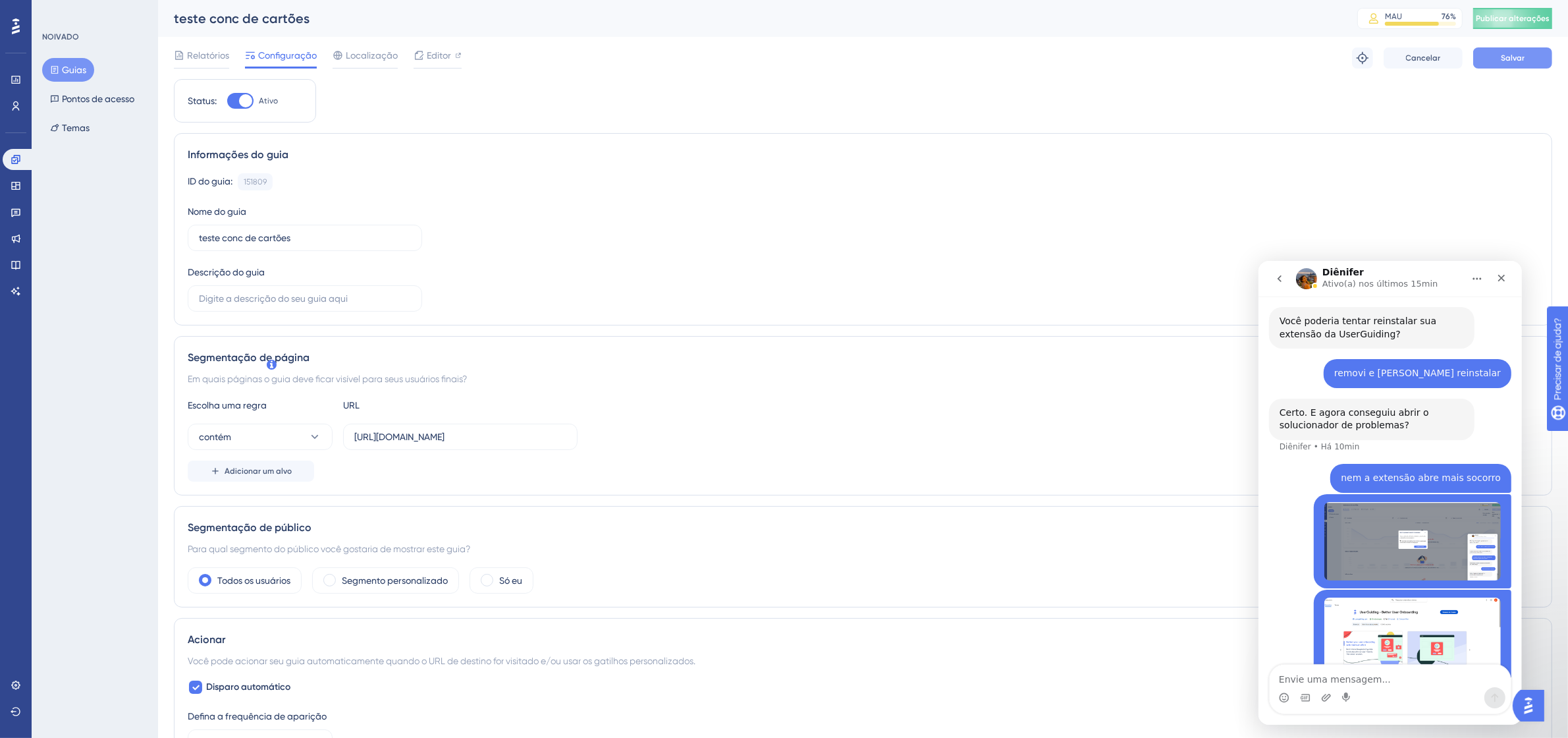
click at [1526, 60] on button "Salvar" at bounding box center [1512, 58] width 79 height 21
click at [1539, 18] on font "Publicar alterações" at bounding box center [1512, 19] width 74 height 9
click at [285, 443] on button "contém" at bounding box center [260, 437] width 145 height 27
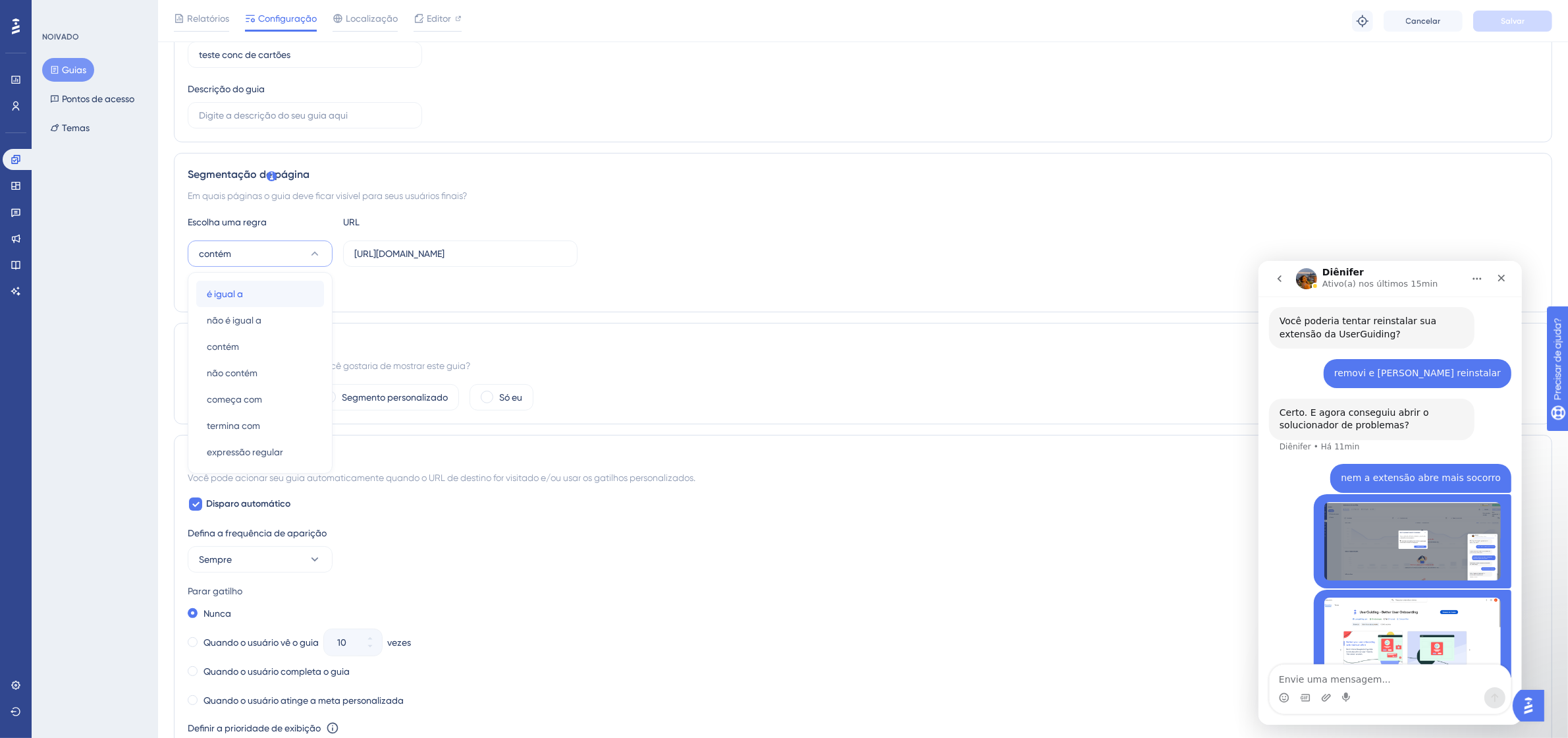
click at [280, 297] on div "é igual a é igual a" at bounding box center [260, 294] width 107 height 27
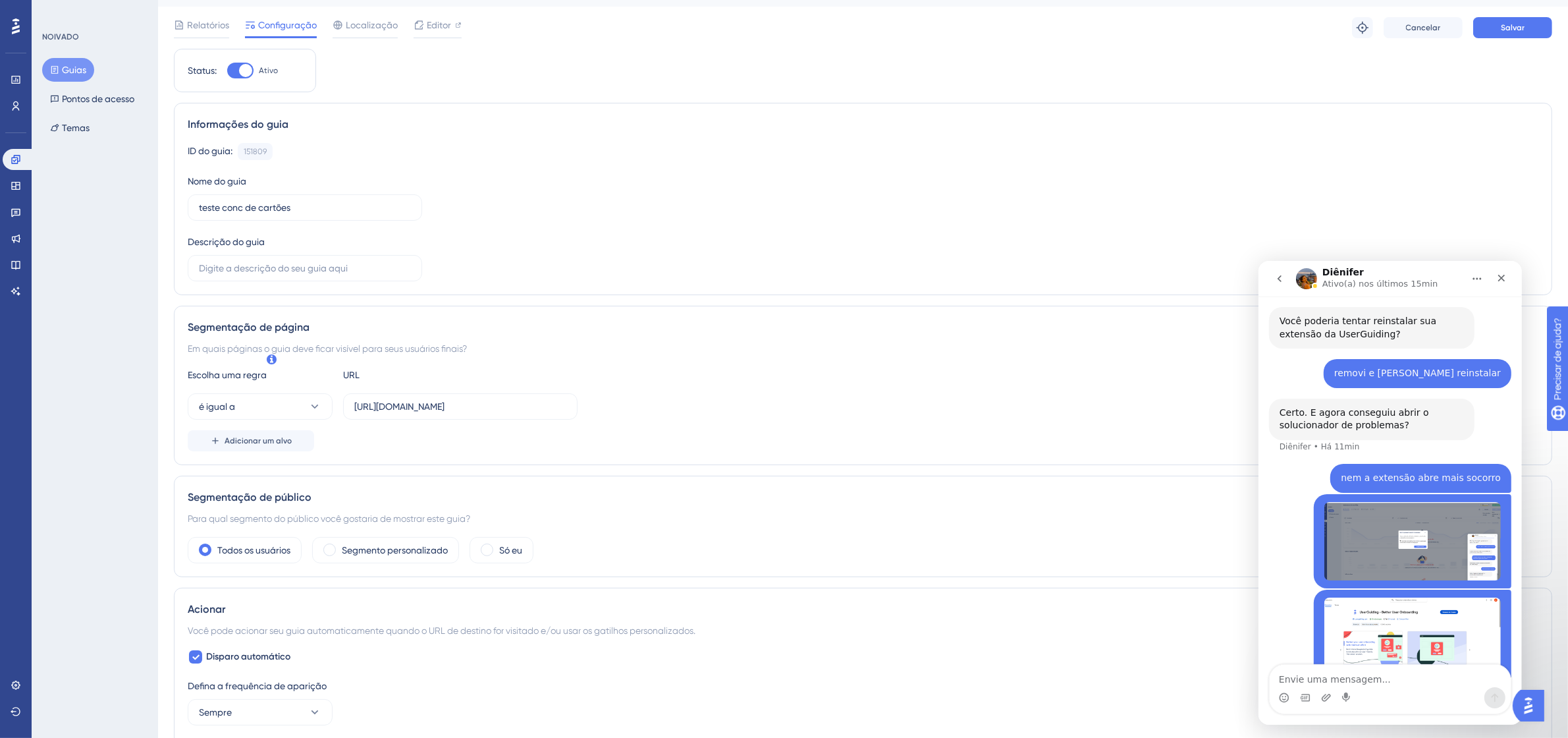
scroll to position [0, 0]
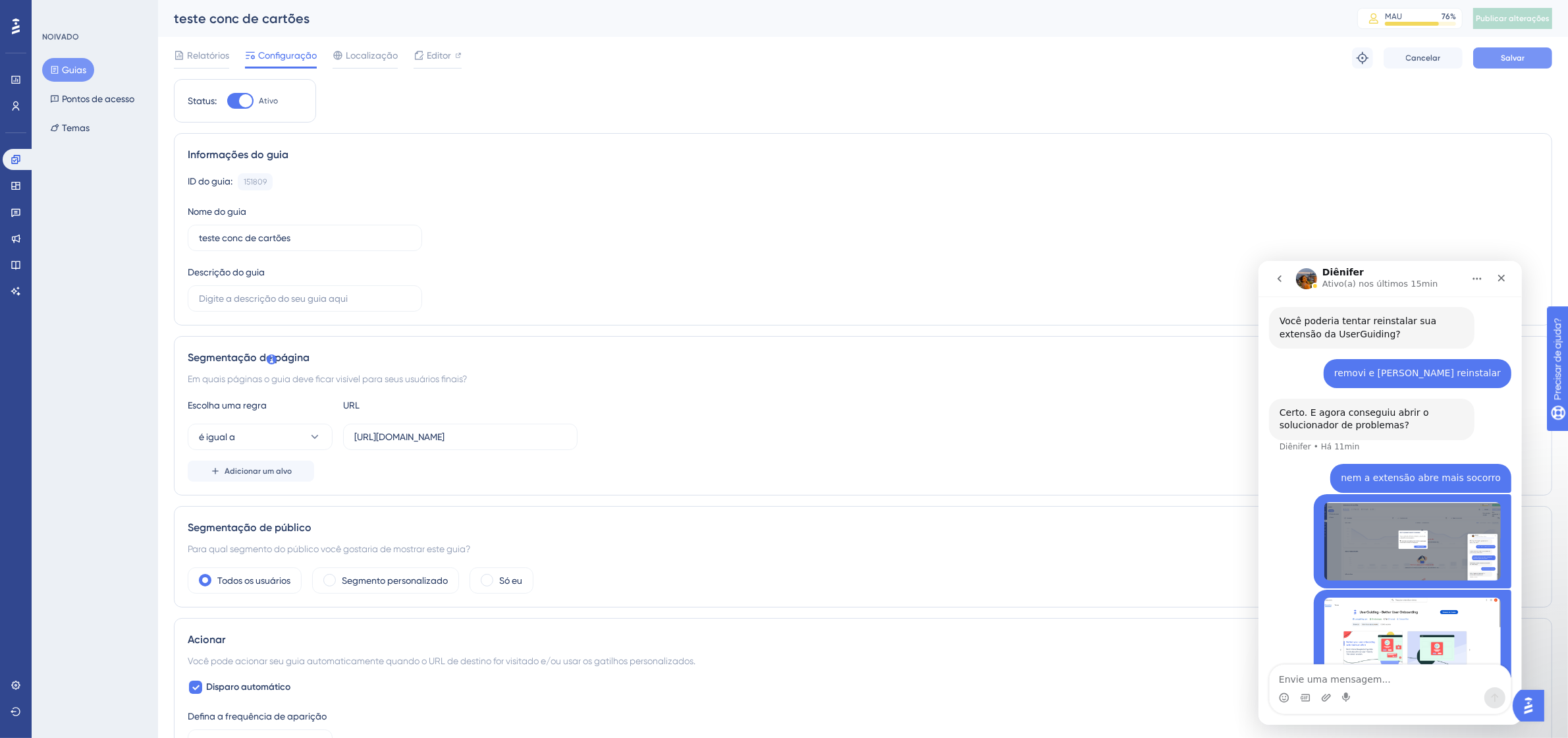
click at [1522, 51] on button "Salvar" at bounding box center [1512, 58] width 79 height 21
click at [1542, 14] on font "Publicar alterações" at bounding box center [1512, 19] width 74 height 9
click at [444, 60] on font "Editor" at bounding box center [438, 55] width 25 height 11
click at [1347, 673] on textarea "Envie uma mensagem..." at bounding box center [1389, 676] width 241 height 23
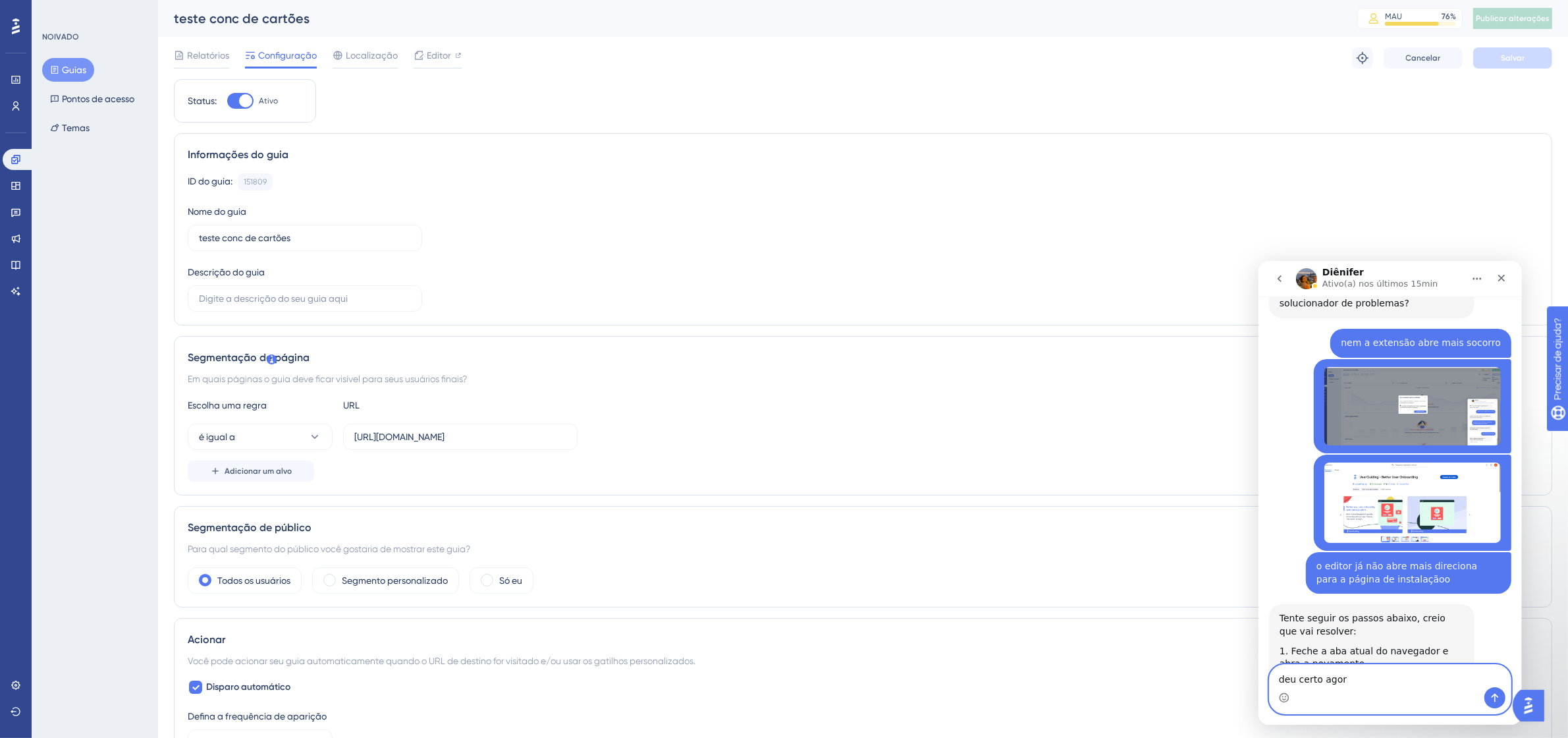
scroll to position [2327, 0]
type textarea "deu certo agora"
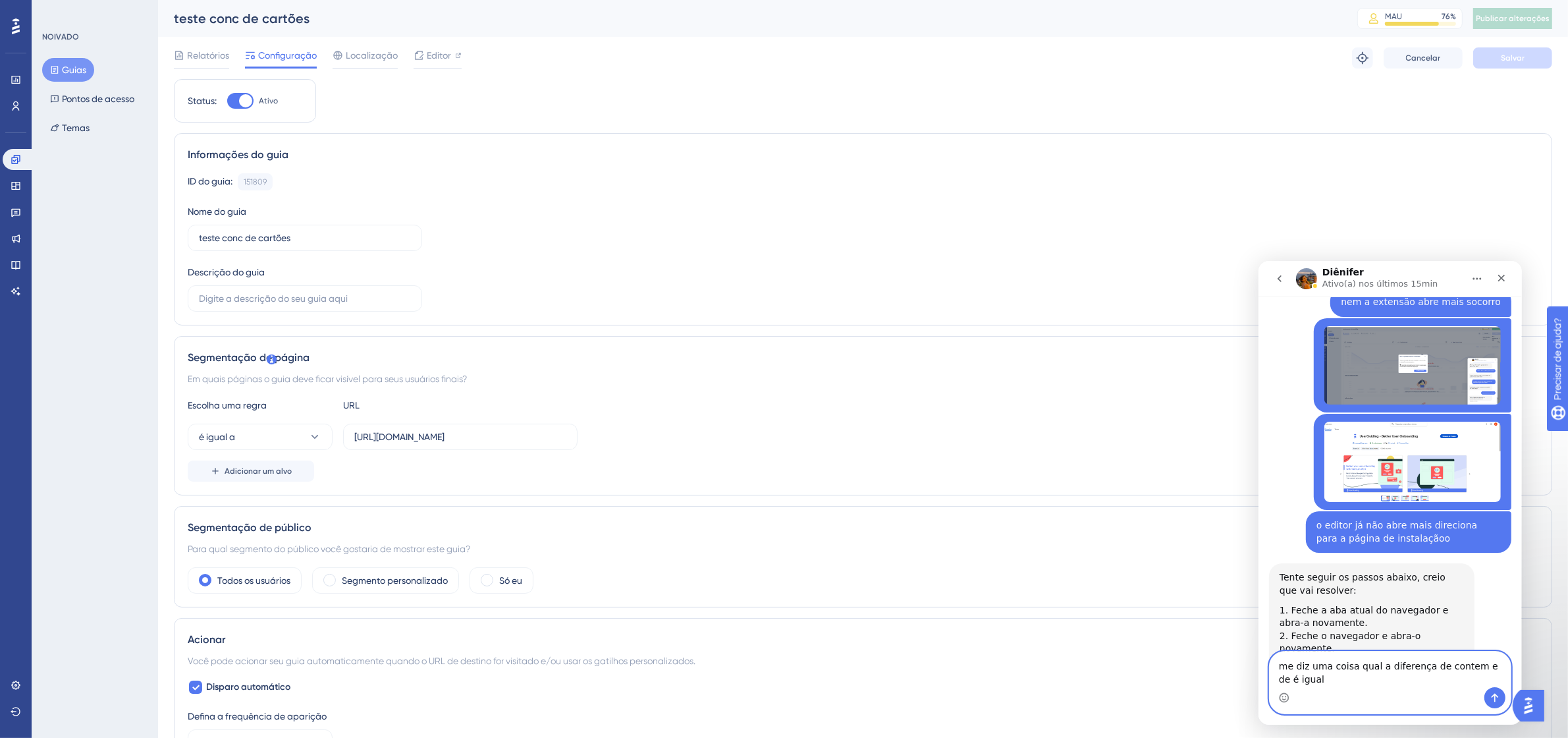
scroll to position [2379, 0]
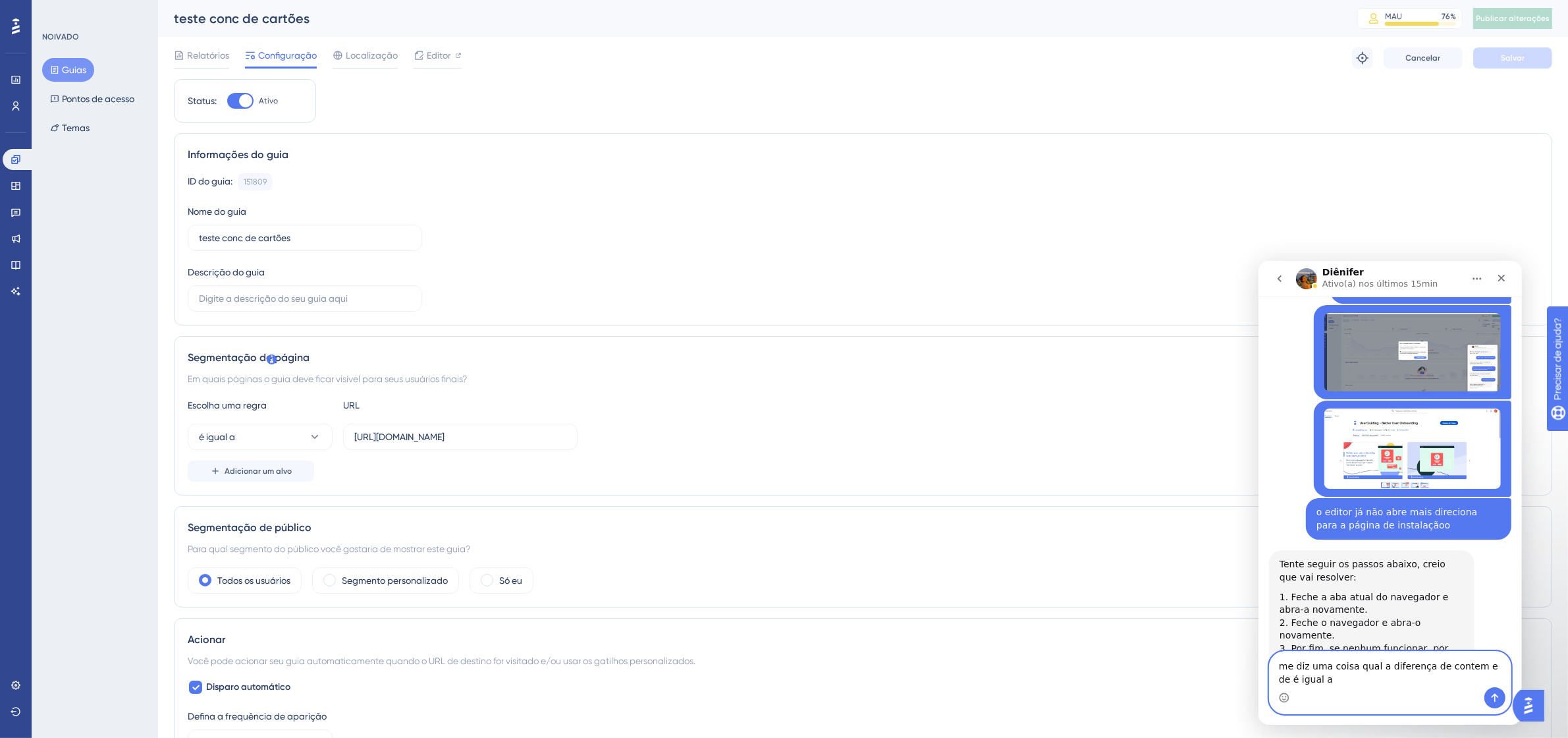
type textarea "me diz uma coisa qual a diferença de contem e de é igual a"
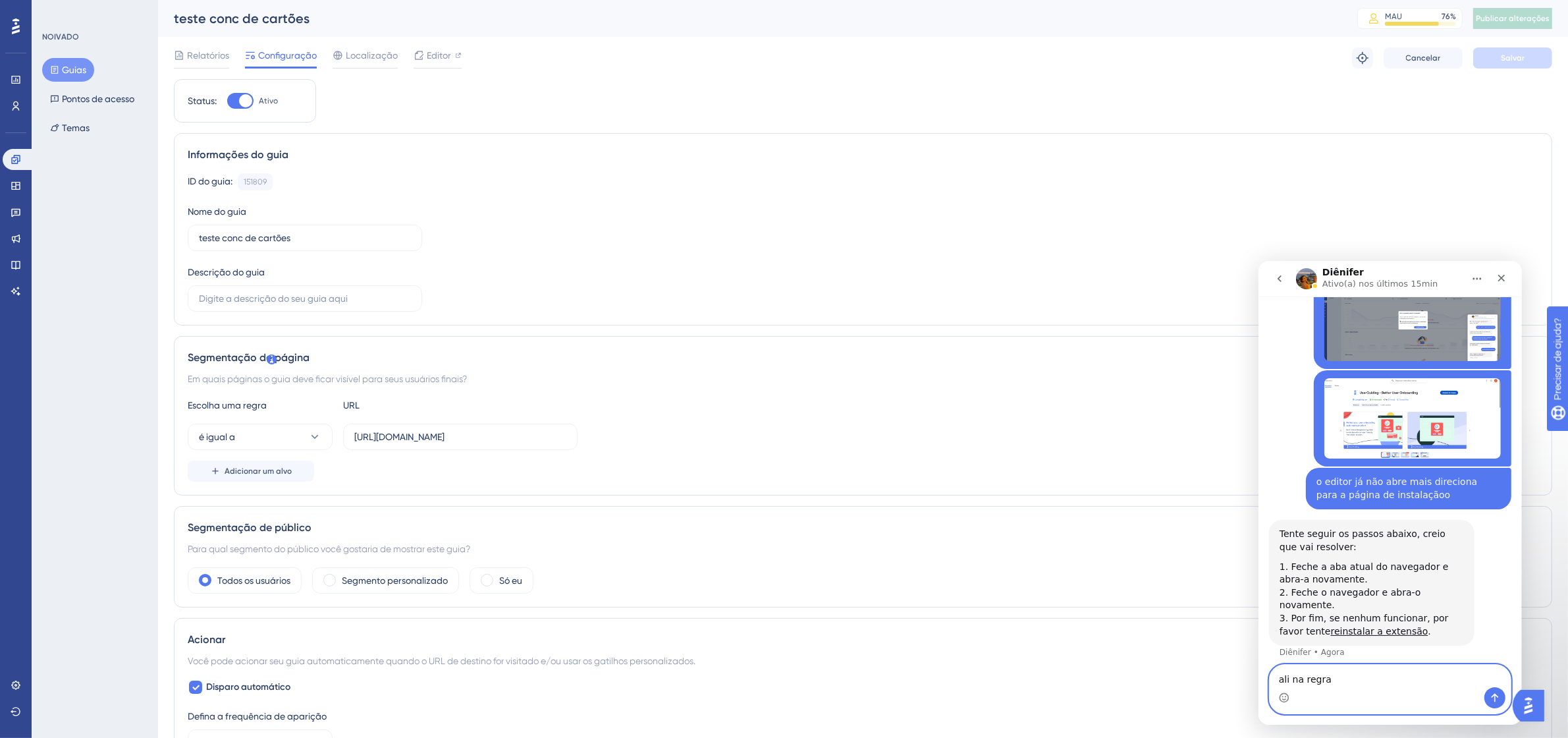
type textarea "ali na regra"
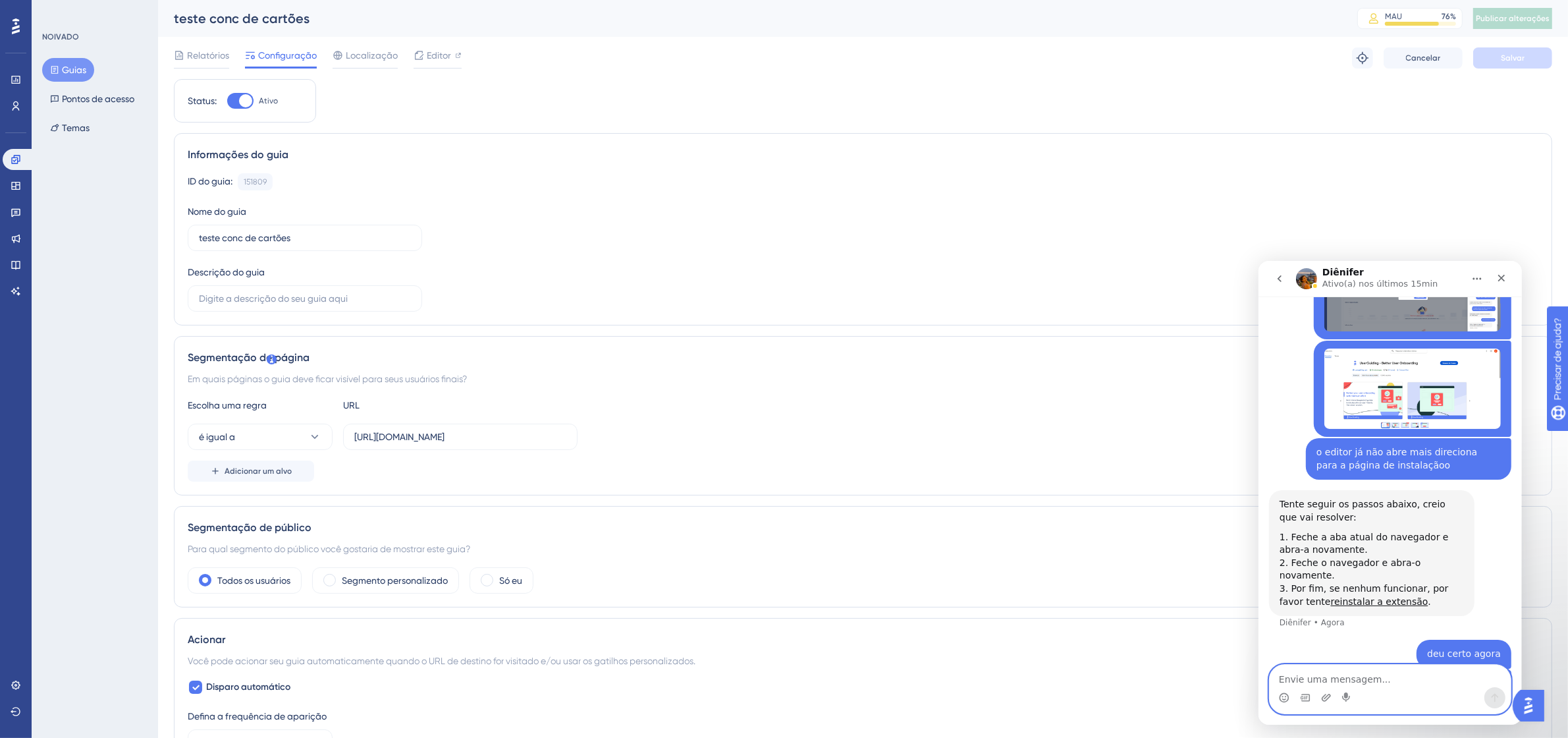
click at [1367, 667] on textarea "Envie uma mensagem..." at bounding box center [1389, 676] width 241 height 23
type textarea "c"
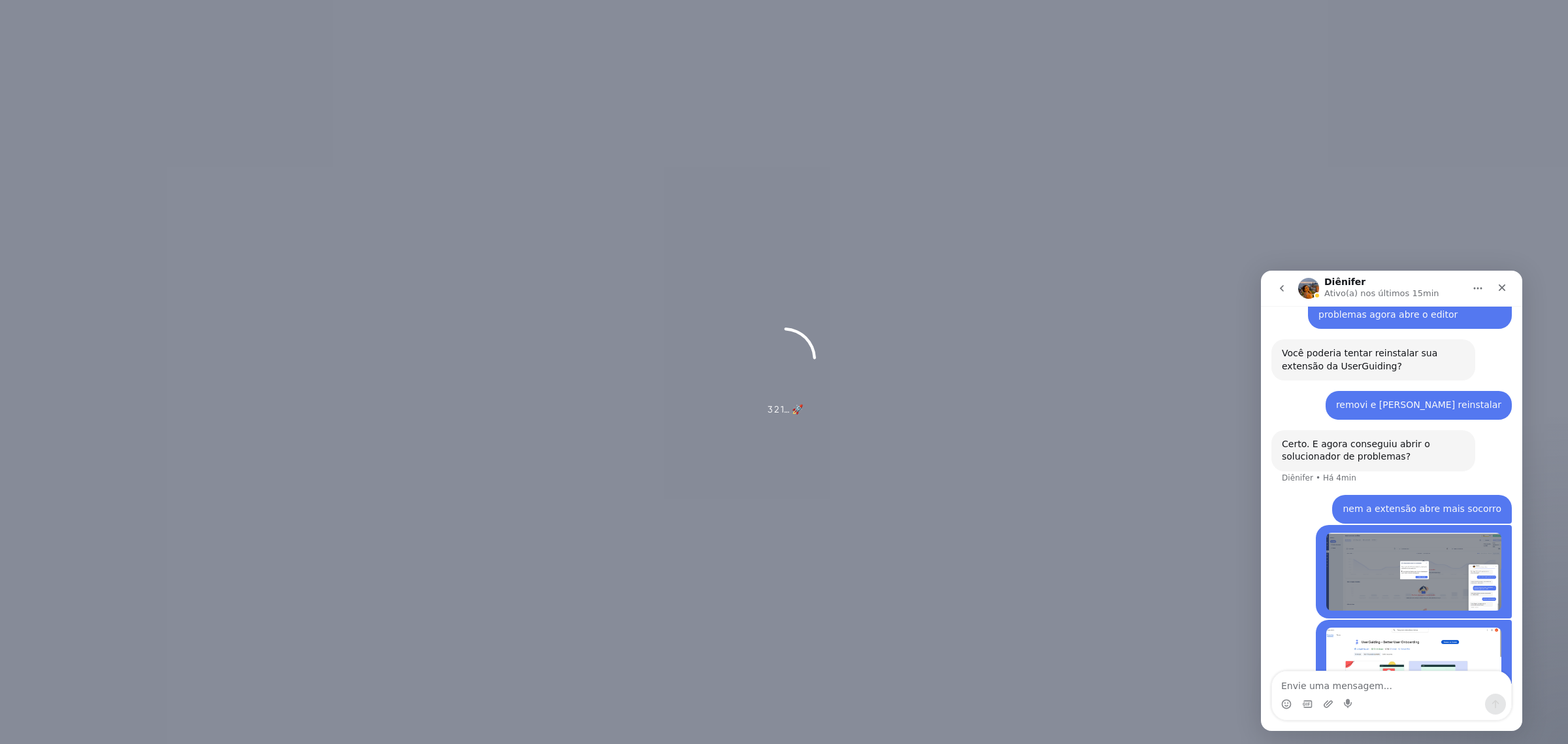
scroll to position [2185, 0]
